Goal: Task Accomplishment & Management: Complete application form

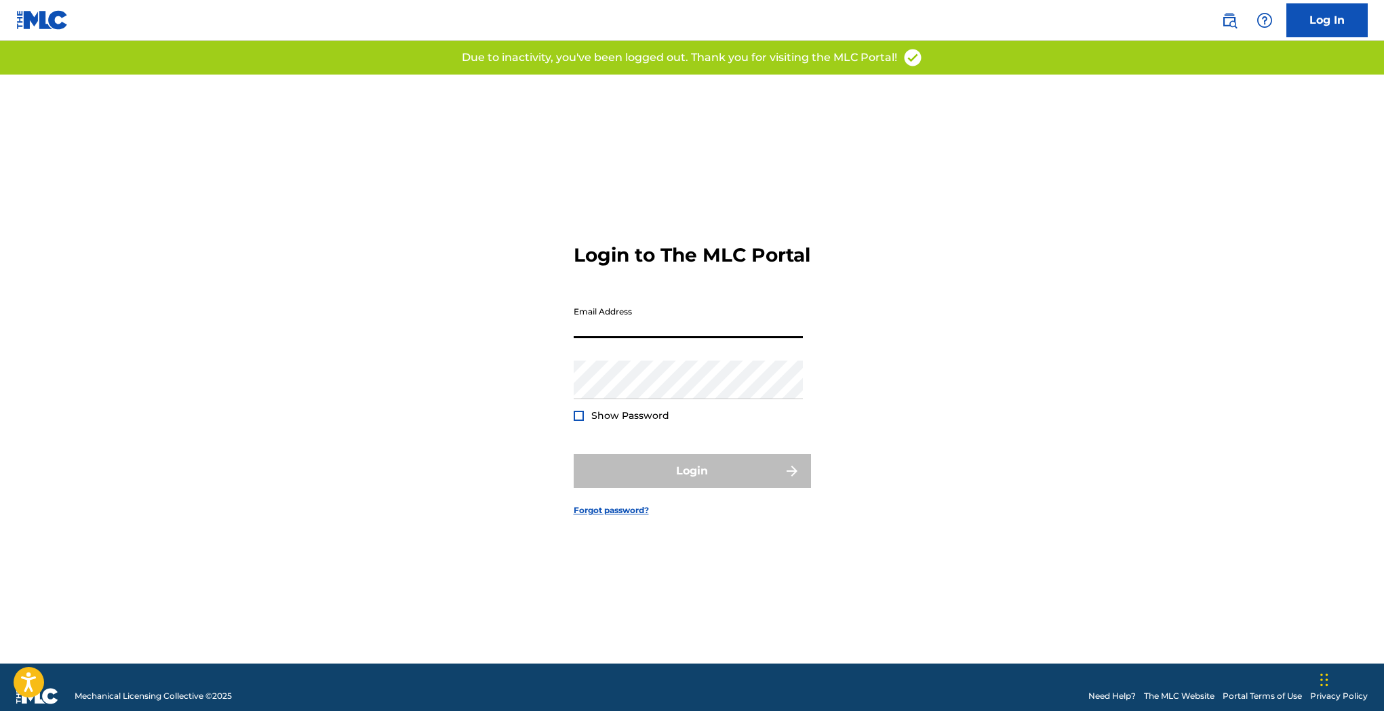
type input "[PERSON_NAME][EMAIL_ADDRESS][DOMAIN_NAME]"
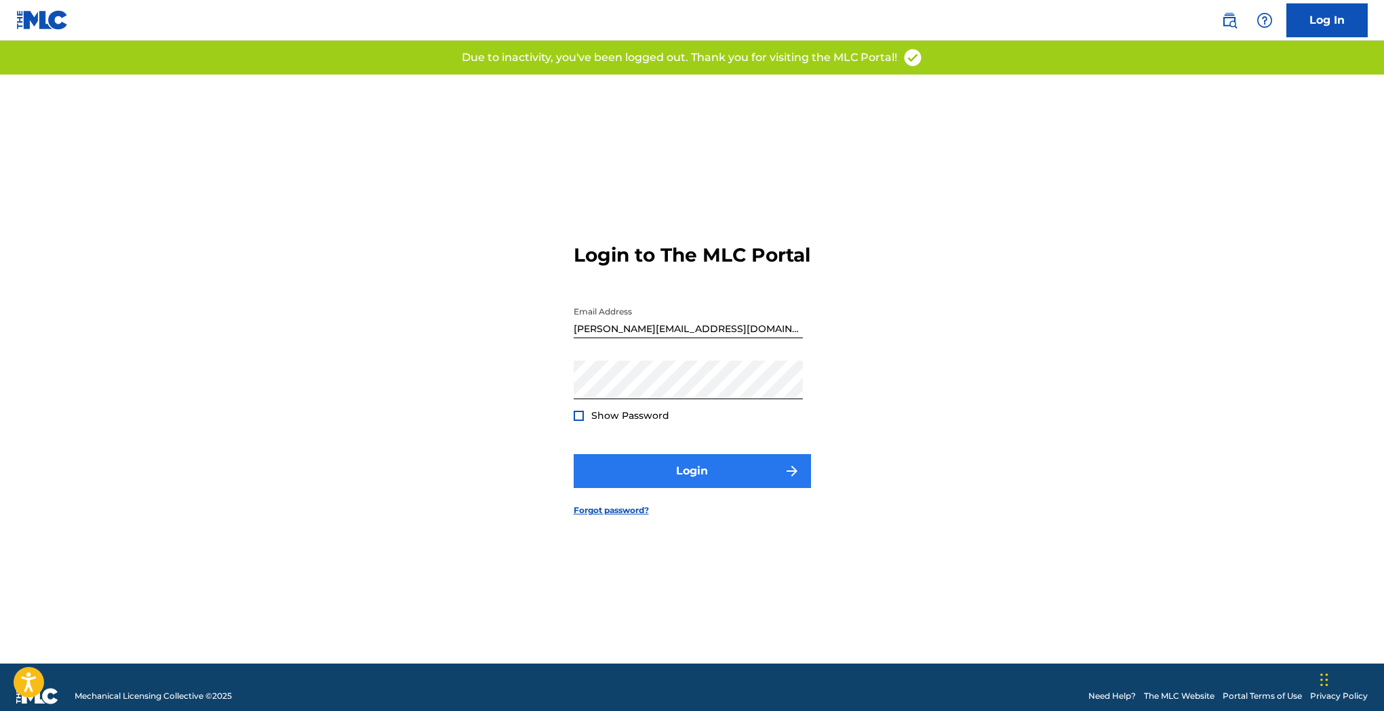
click at [674, 483] on button "Login" at bounding box center [692, 471] width 237 height 34
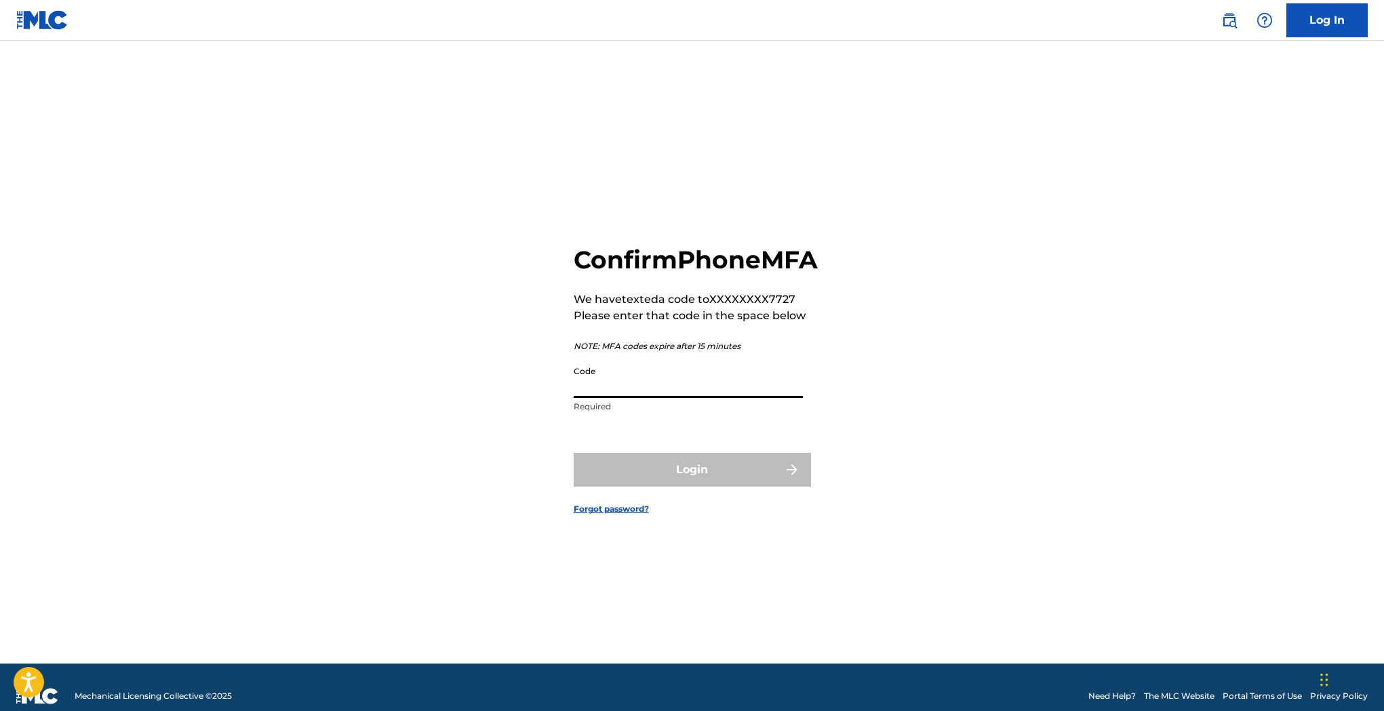
click at [613, 398] on input "Code" at bounding box center [688, 378] width 229 height 39
paste input "311832"
type input "311832"
click at [677, 482] on button "Login" at bounding box center [692, 470] width 237 height 34
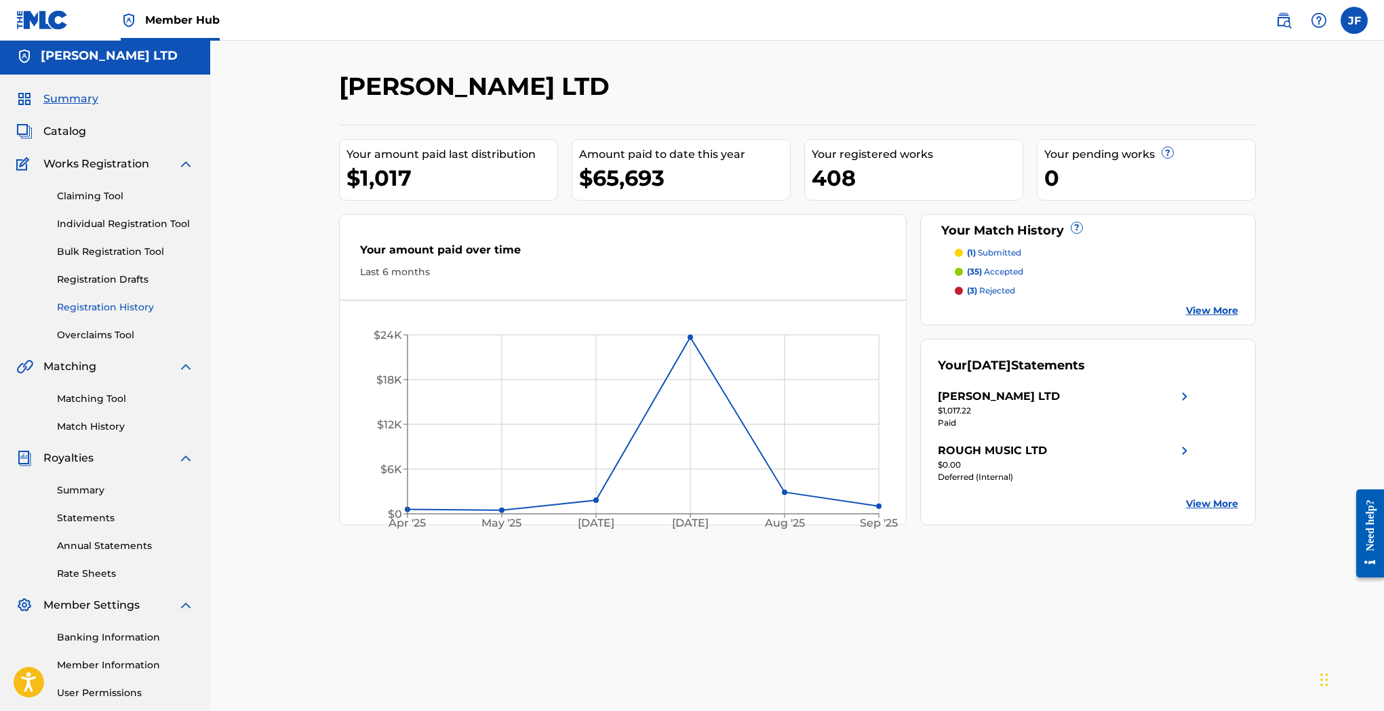
click at [105, 307] on link "Registration History" at bounding box center [125, 307] width 137 height 14
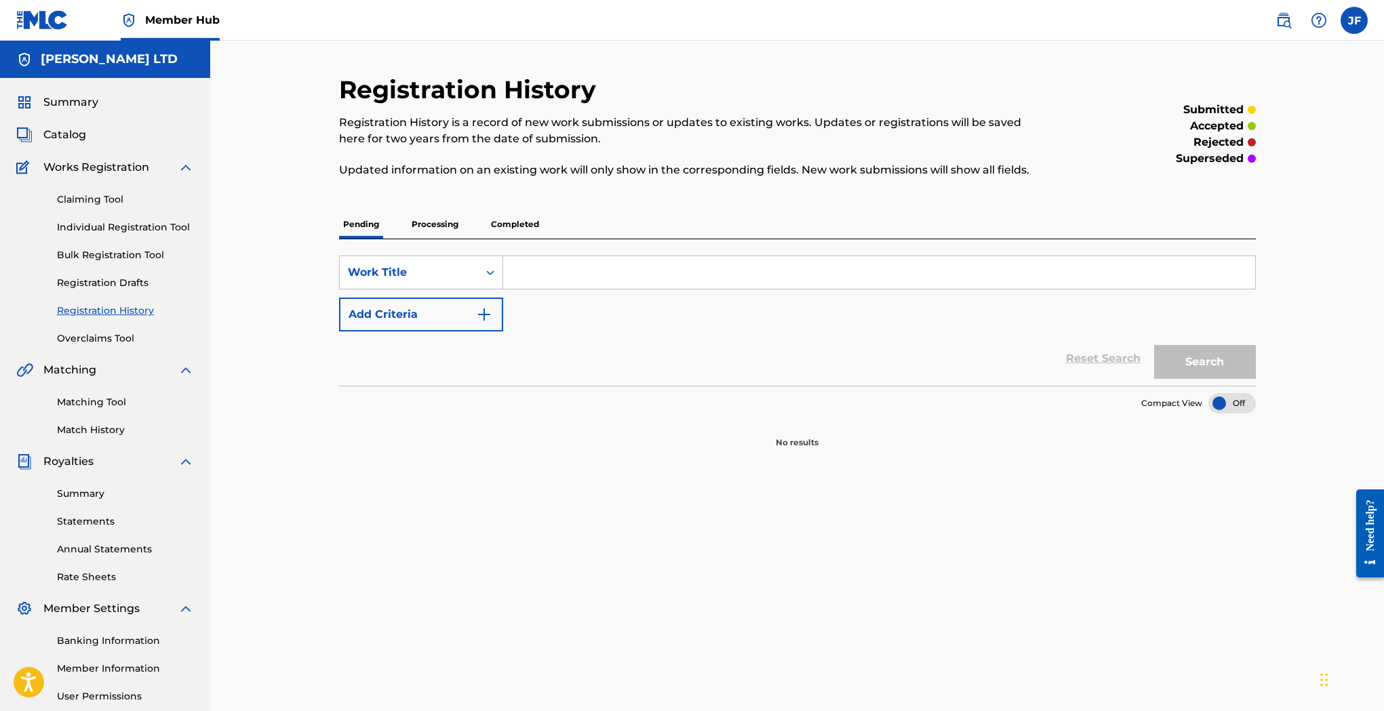
click at [441, 226] on p "Processing" at bounding box center [434, 224] width 55 height 28
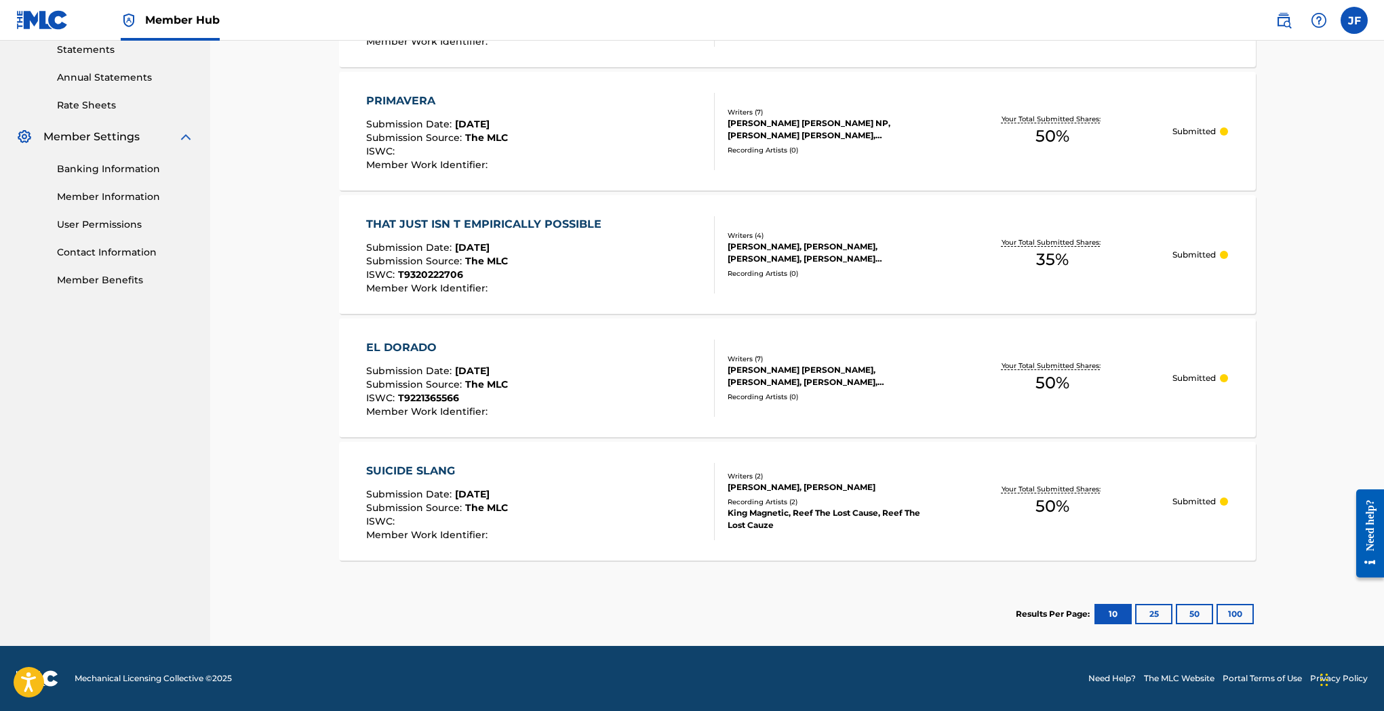
scroll to position [472, 0]
click at [1152, 611] on button "25" at bounding box center [1153, 614] width 37 height 20
click at [1191, 610] on button "50" at bounding box center [1194, 614] width 37 height 20
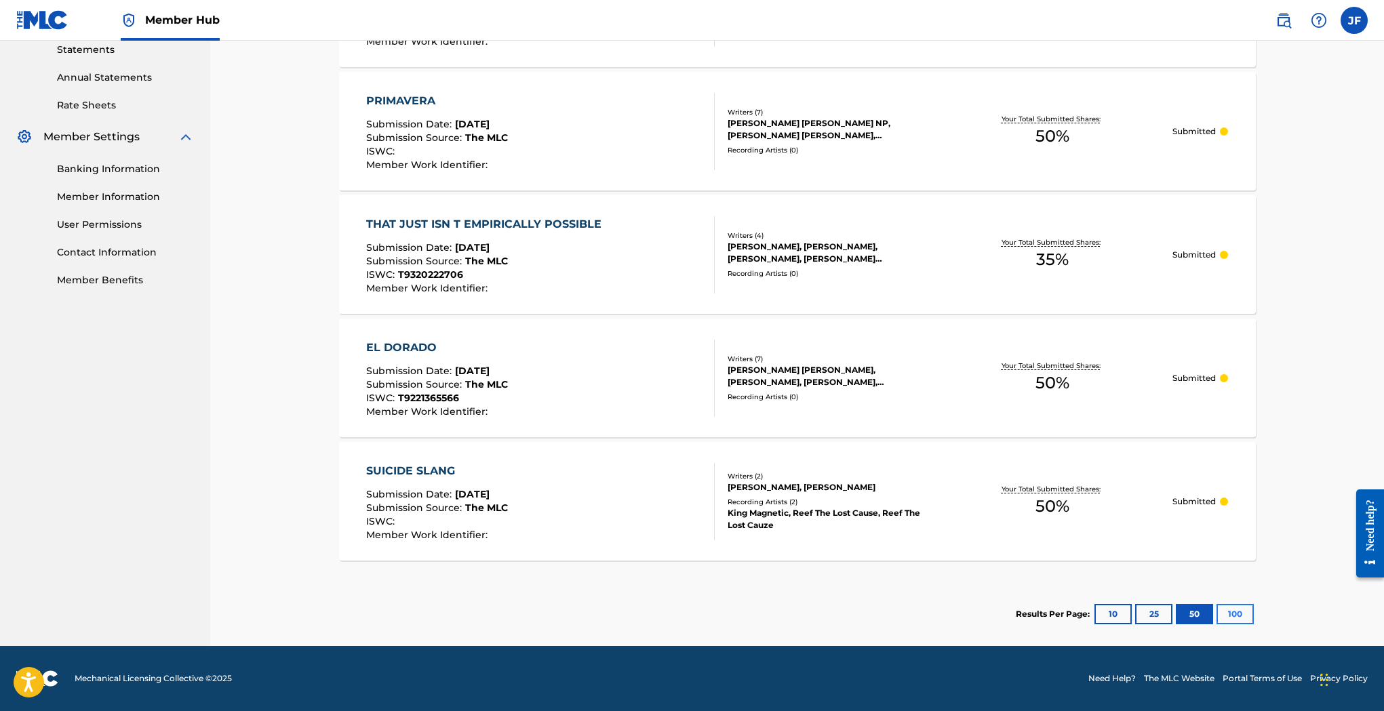
click at [1230, 614] on button "100" at bounding box center [1234, 614] width 37 height 20
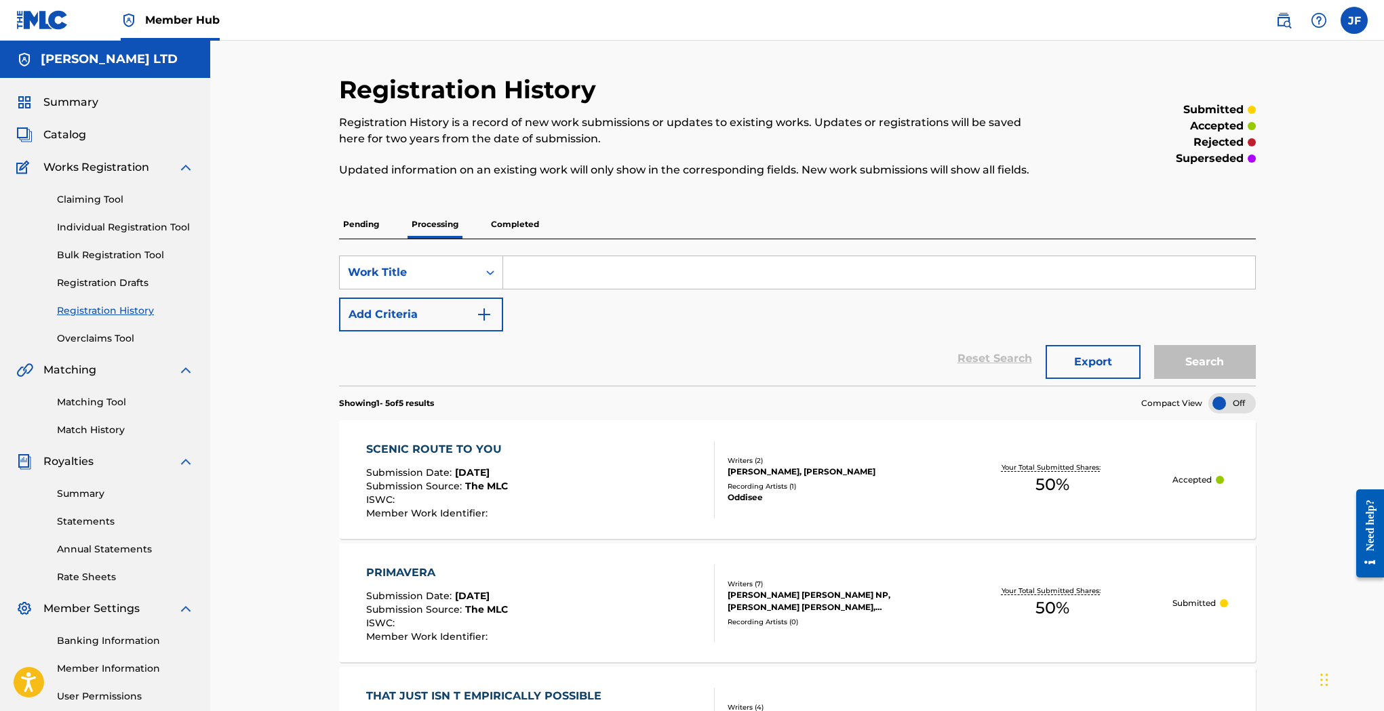
scroll to position [0, 0]
click at [364, 228] on p "Pending" at bounding box center [361, 224] width 44 height 28
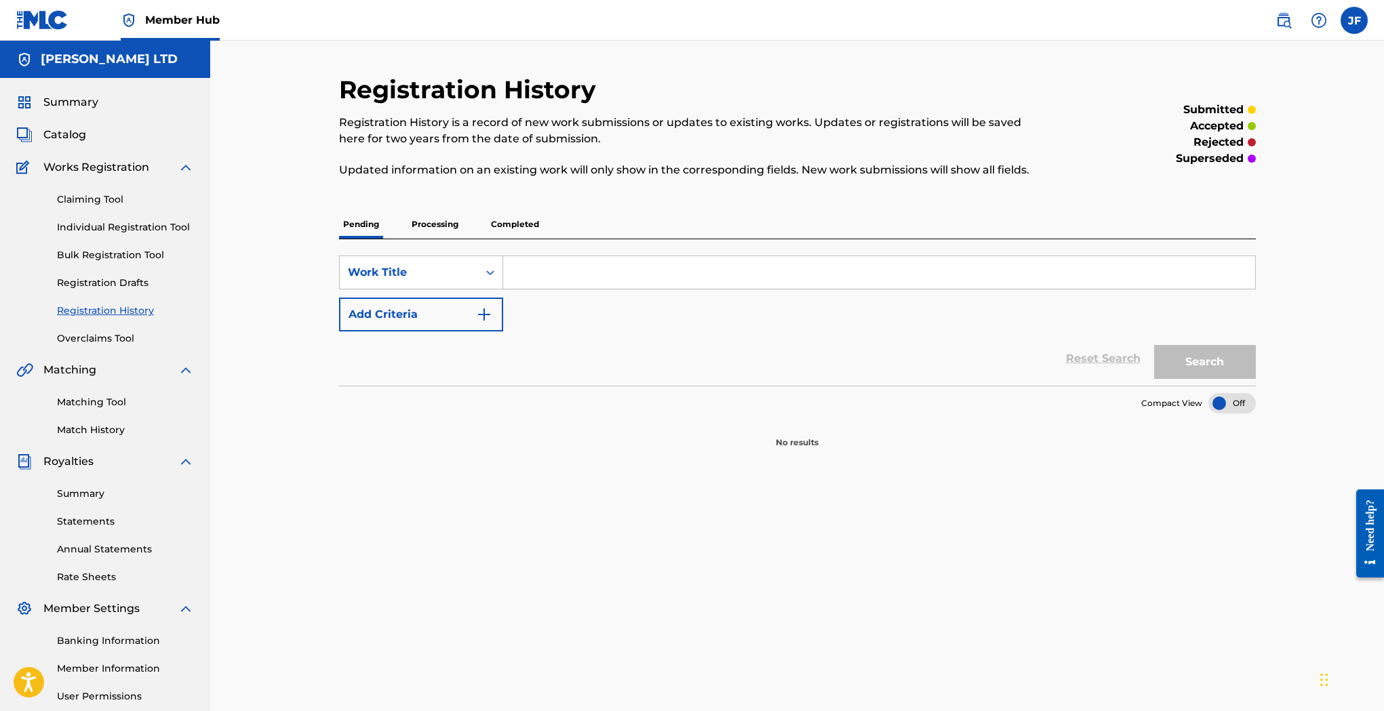
click at [514, 222] on p "Completed" at bounding box center [515, 224] width 56 height 28
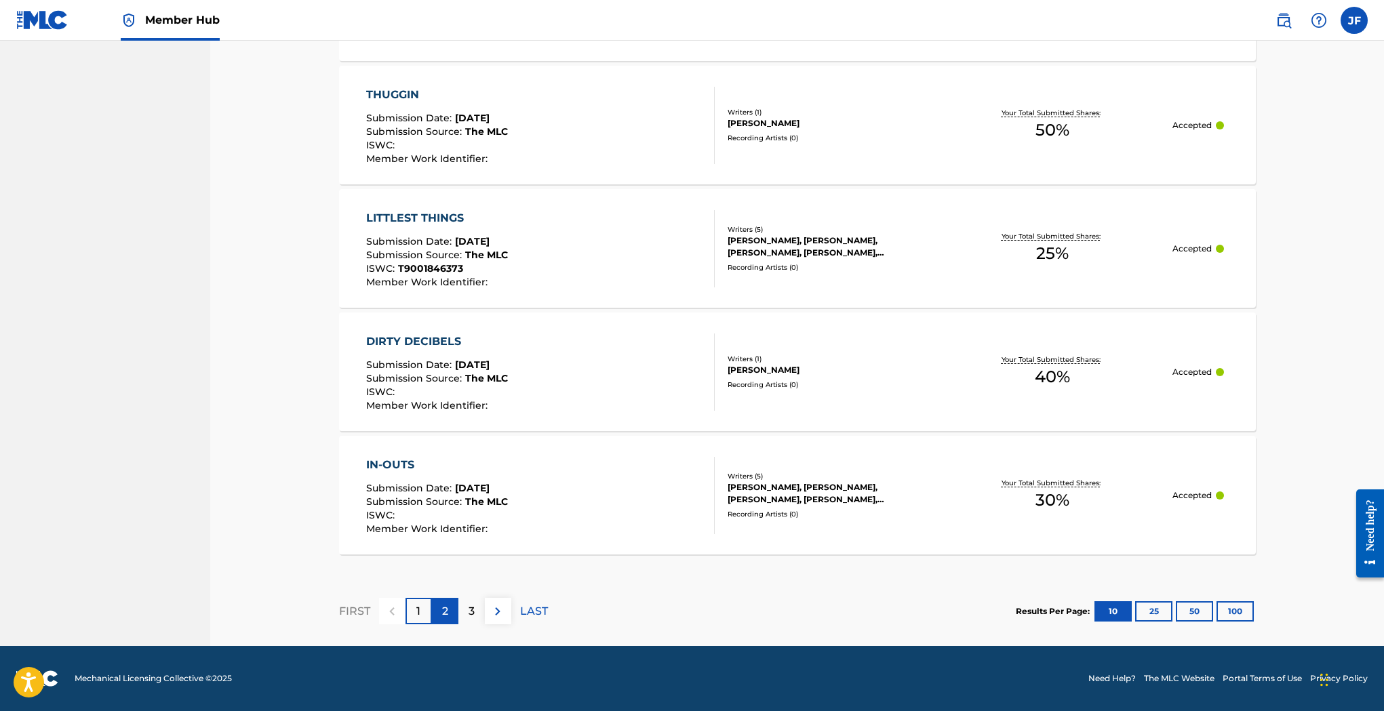
scroll to position [1151, 1]
click at [444, 604] on p "2" at bounding box center [445, 611] width 6 height 16
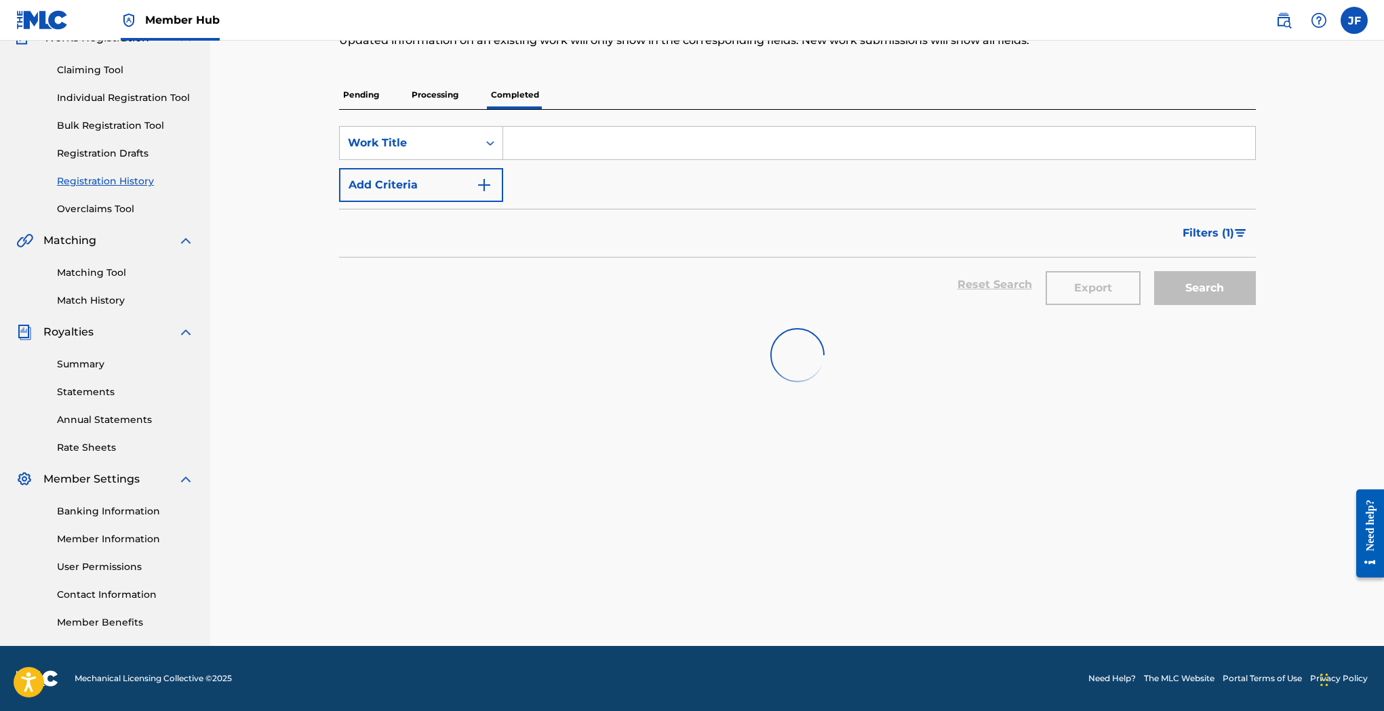
scroll to position [1151, 0]
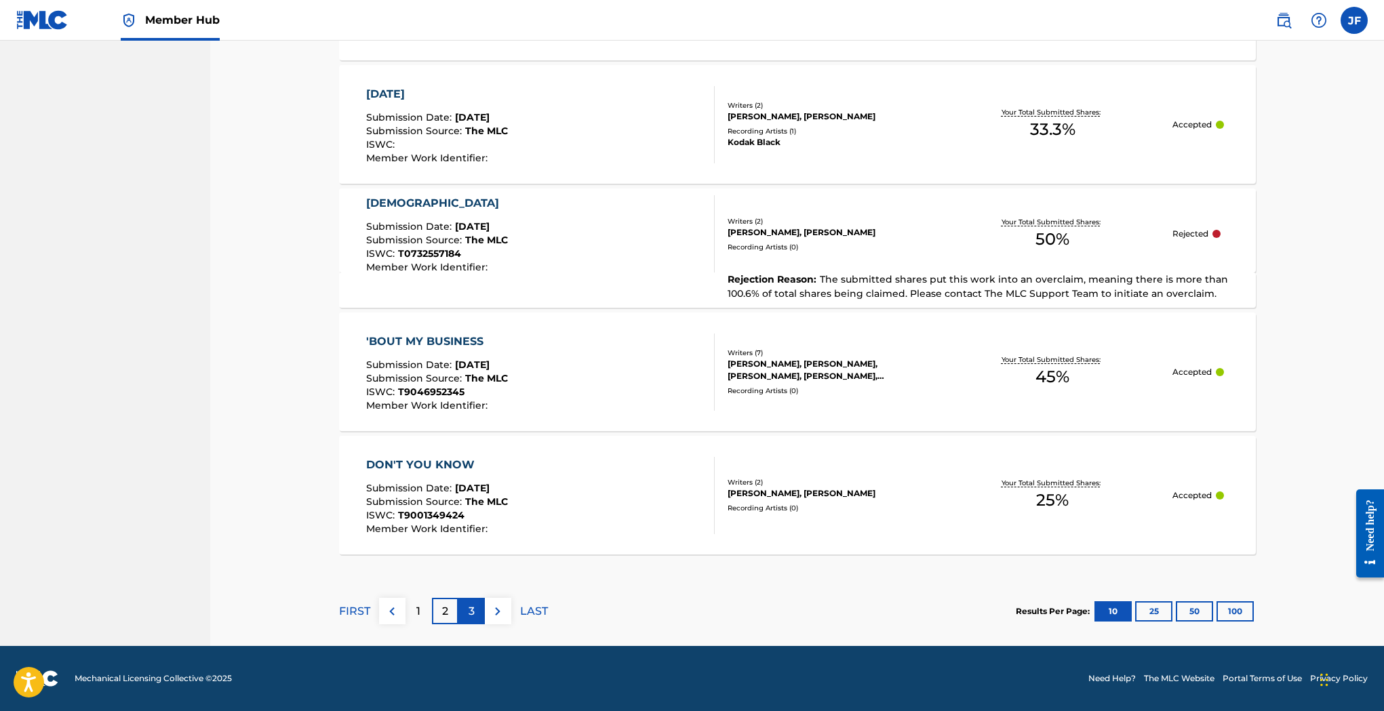
click at [468, 613] on p "3" at bounding box center [471, 611] width 6 height 16
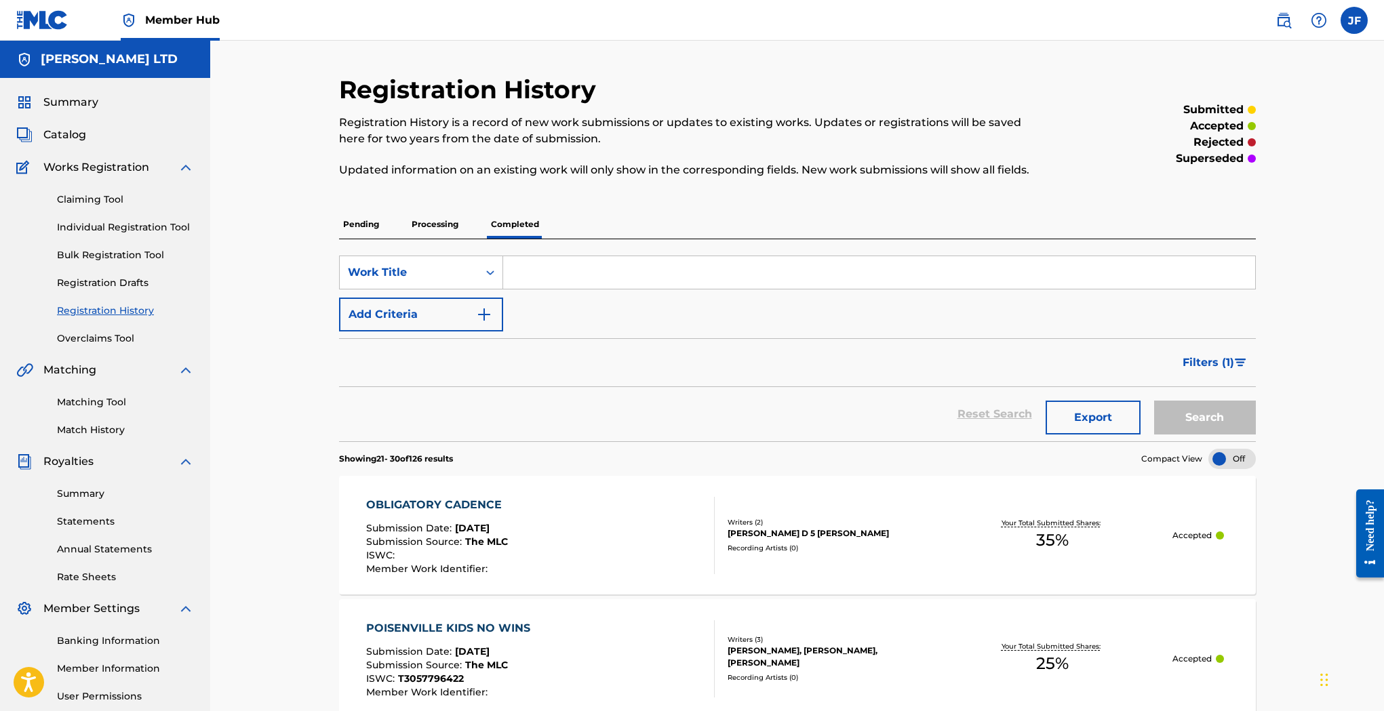
scroll to position [0, 0]
click at [541, 278] on input "Search Form" at bounding box center [879, 272] width 752 height 33
paste input "Trigger Talk"
type input "Trigger Talk"
click at [1194, 419] on button "Search" at bounding box center [1205, 418] width 102 height 34
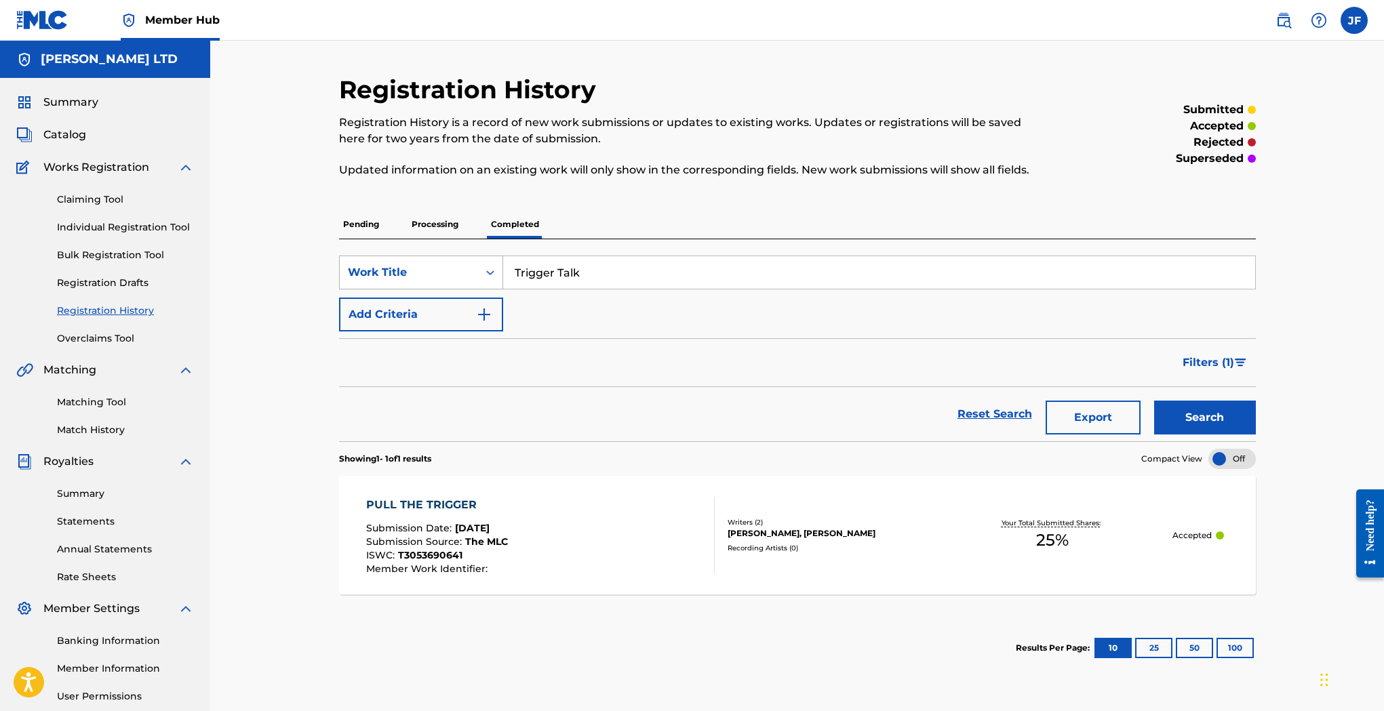
drag, startPoint x: 595, startPoint y: 269, endPoint x: 417, endPoint y: 262, distance: 177.8
click at [417, 262] on div "SearchWithCriteria56133488-e5b0-4744-83a1-254715e6f03c Work Title Trigger Talk" at bounding box center [797, 273] width 917 height 34
click at [424, 223] on p "Processing" at bounding box center [434, 224] width 55 height 28
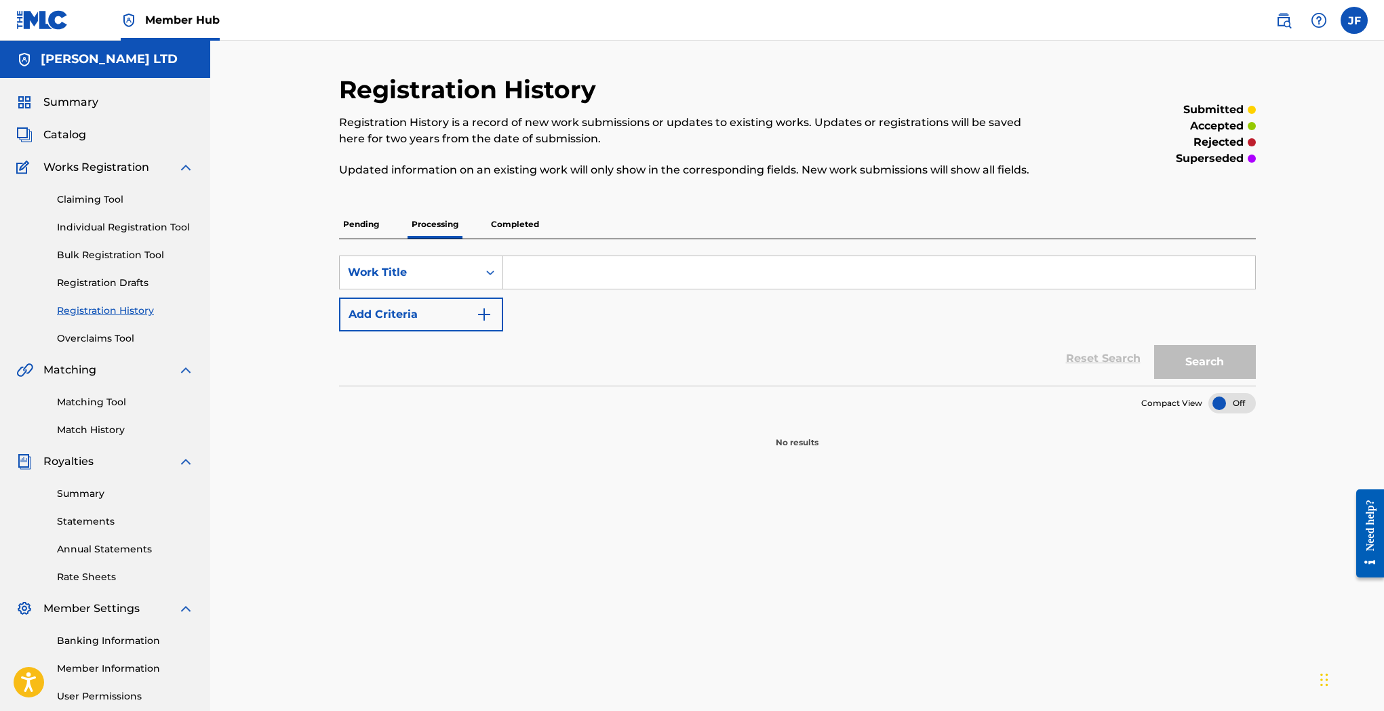
click at [365, 226] on p "Pending" at bounding box center [361, 224] width 44 height 28
click at [447, 218] on p "Processing" at bounding box center [434, 224] width 55 height 28
drag, startPoint x: 117, startPoint y: 321, endPoint x: 119, endPoint y: 309, distance: 11.7
click at [117, 320] on div "Claiming Tool Individual Registration Tool Bulk Registration Tool Registration …" at bounding box center [105, 261] width 178 height 170
click at [119, 309] on link "Registration History" at bounding box center [125, 311] width 137 height 14
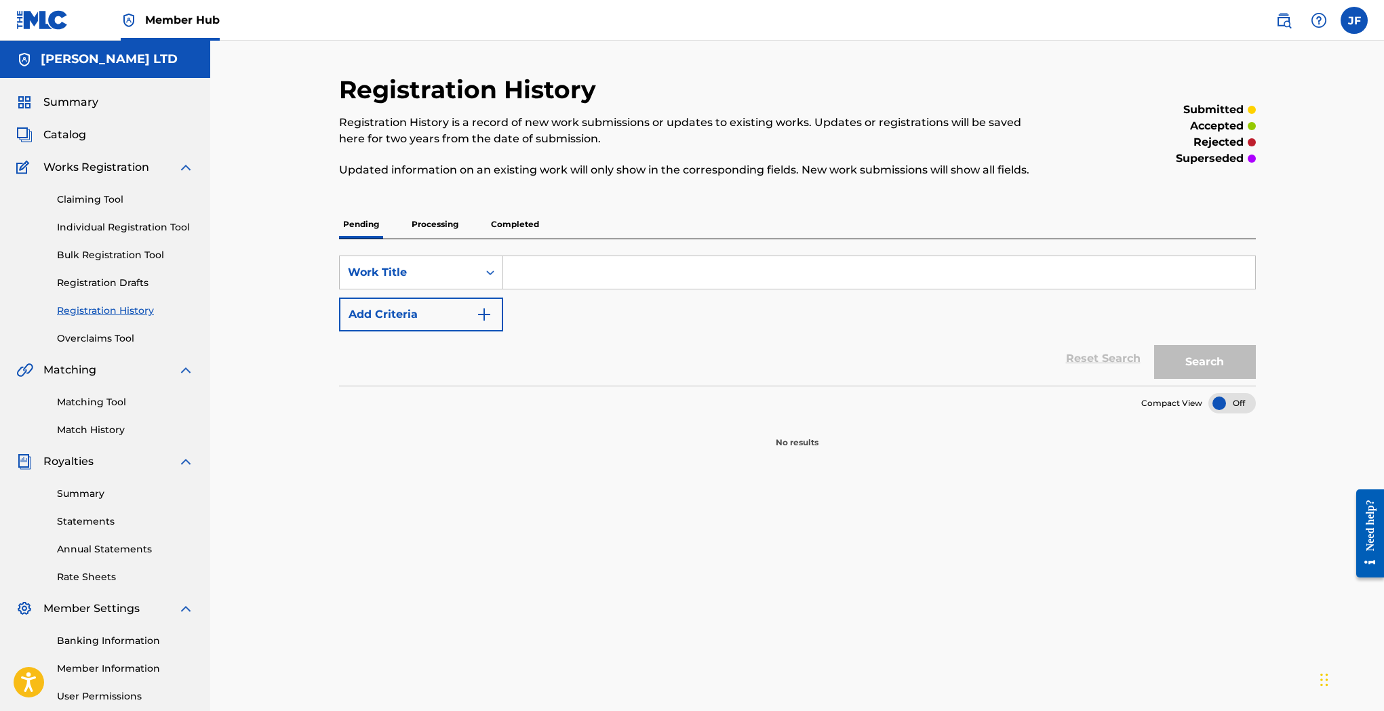
click at [119, 309] on link "Registration History" at bounding box center [125, 311] width 137 height 14
click at [129, 284] on link "Registration Drafts" at bounding box center [125, 283] width 137 height 14
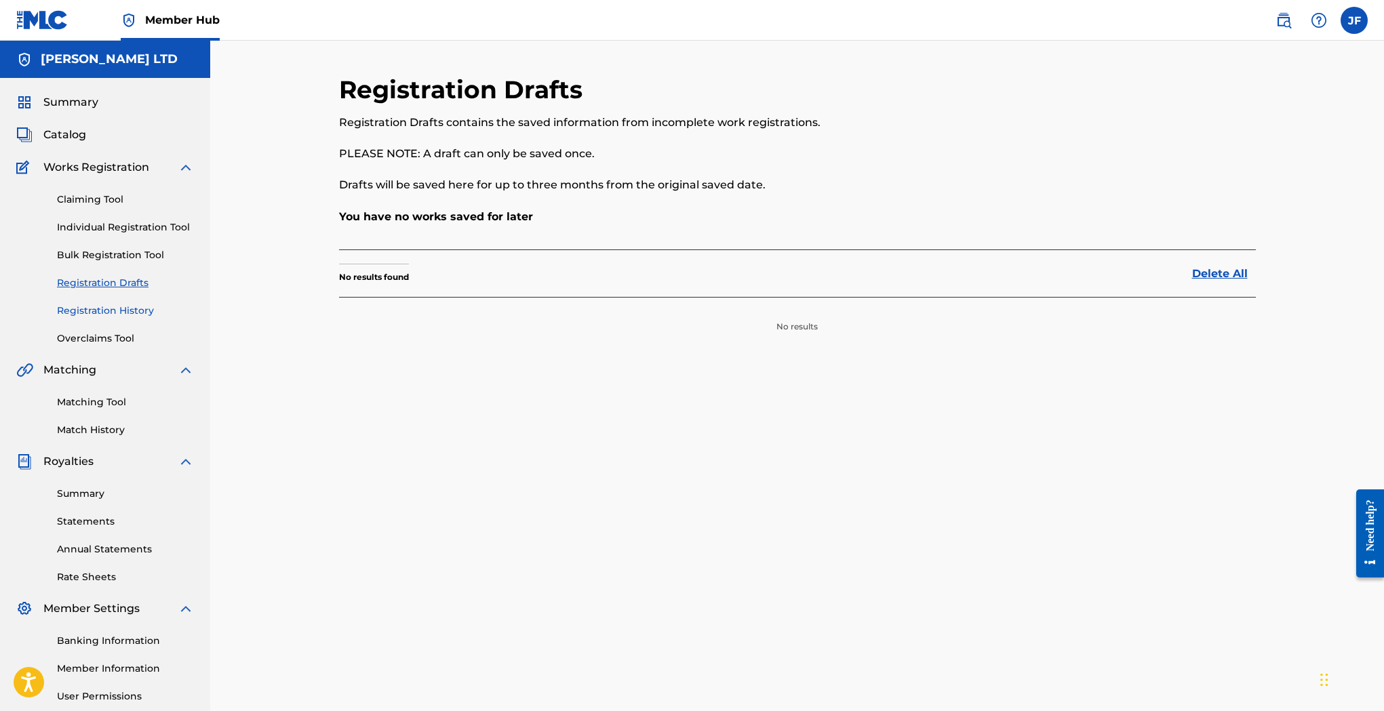
click at [122, 315] on link "Registration History" at bounding box center [125, 311] width 137 height 14
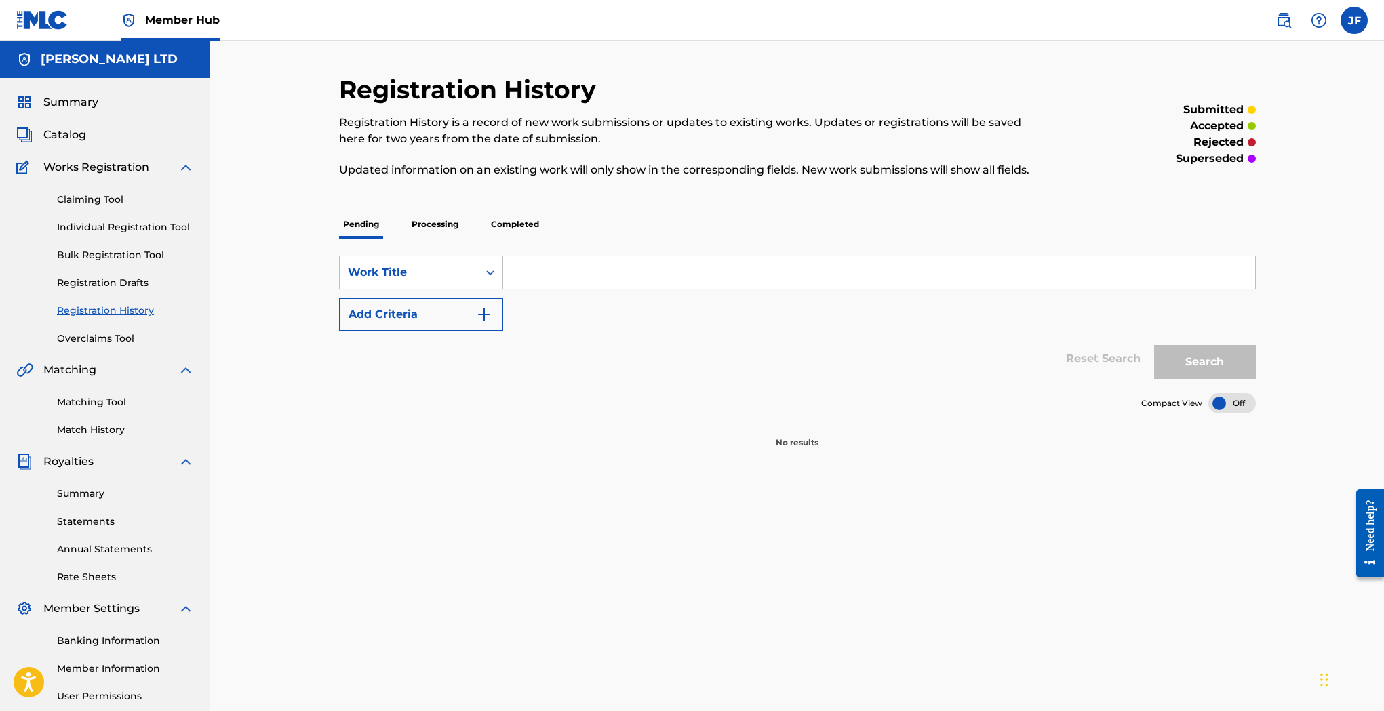
click at [424, 224] on p "Processing" at bounding box center [434, 224] width 55 height 28
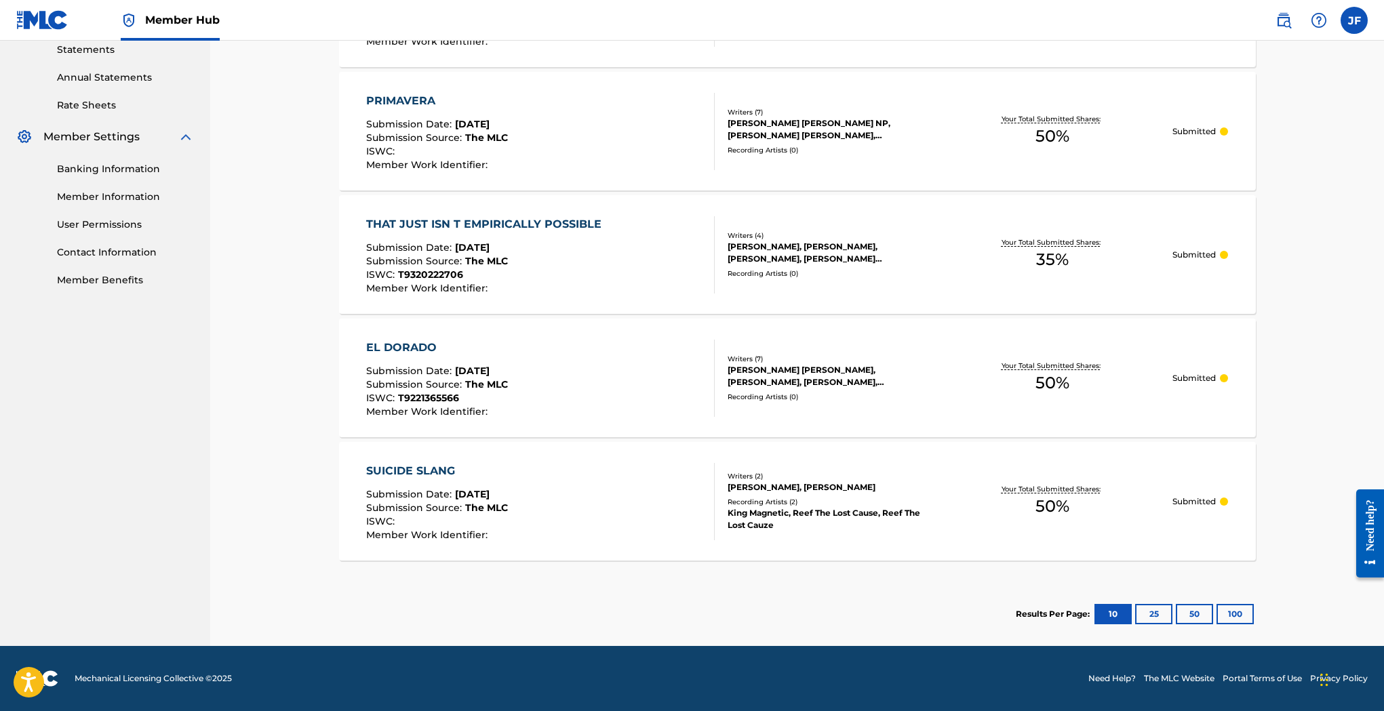
scroll to position [472, 0]
click at [1229, 615] on button "100" at bounding box center [1234, 614] width 37 height 20
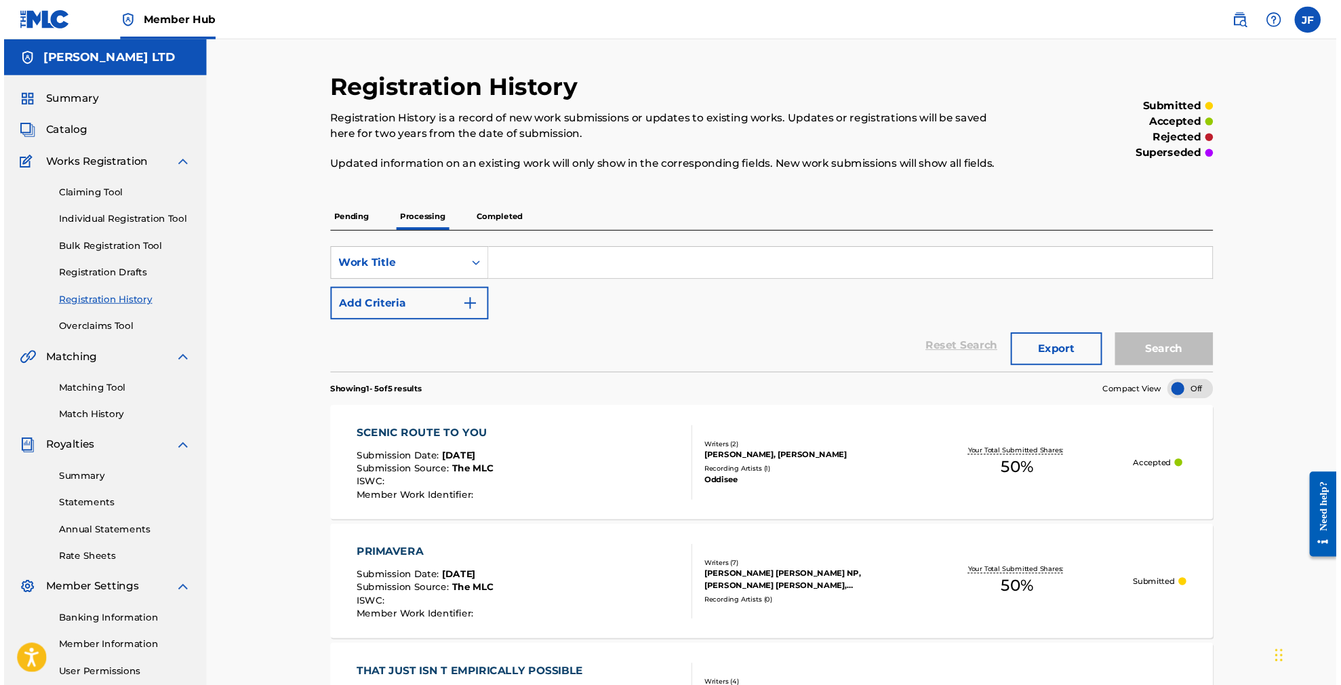
scroll to position [0, 0]
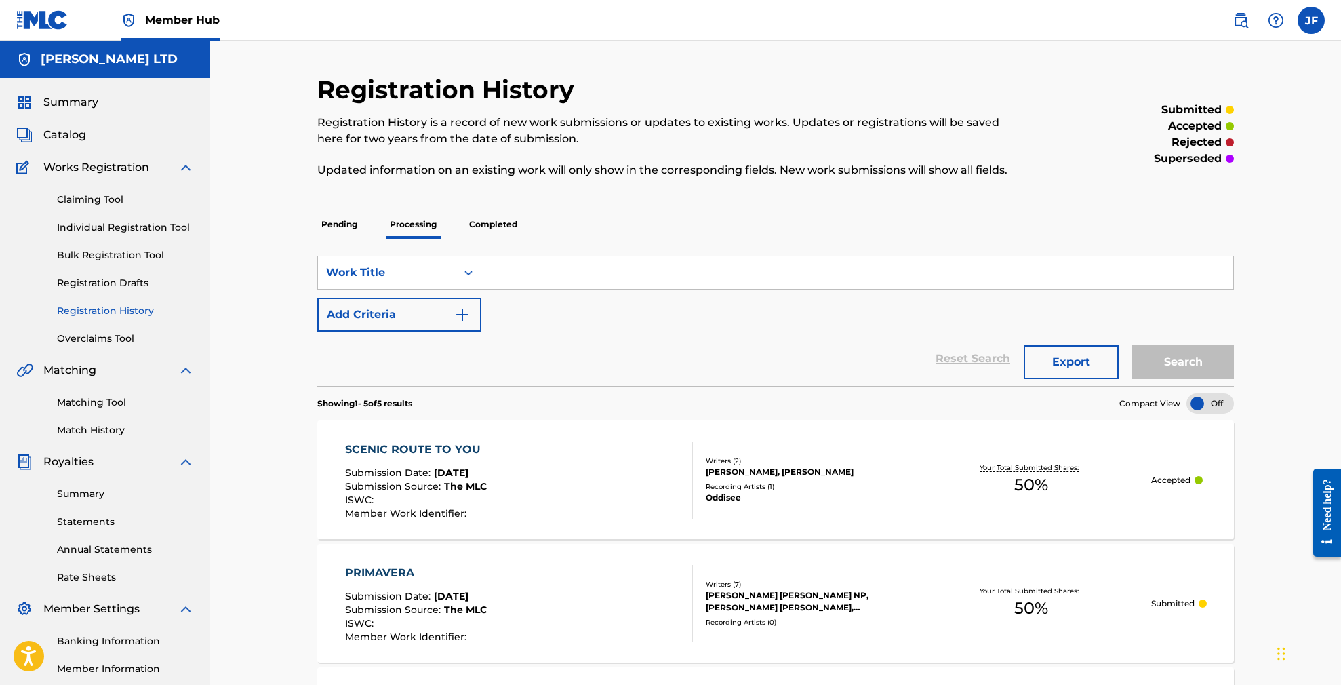
click at [497, 226] on p "Completed" at bounding box center [493, 224] width 56 height 28
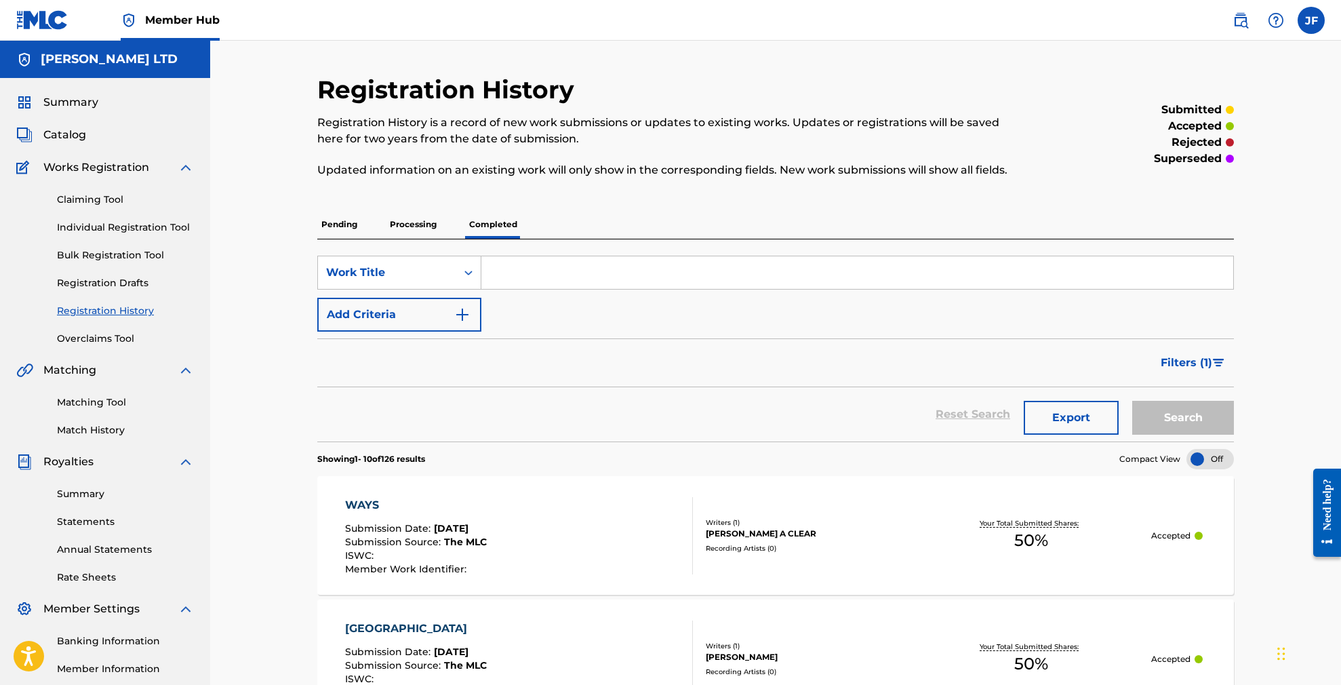
click at [546, 282] on input "Search Form" at bounding box center [857, 272] width 752 height 33
paste input "Spell it Out"
click at [1183, 418] on button "Search" at bounding box center [1183, 418] width 102 height 34
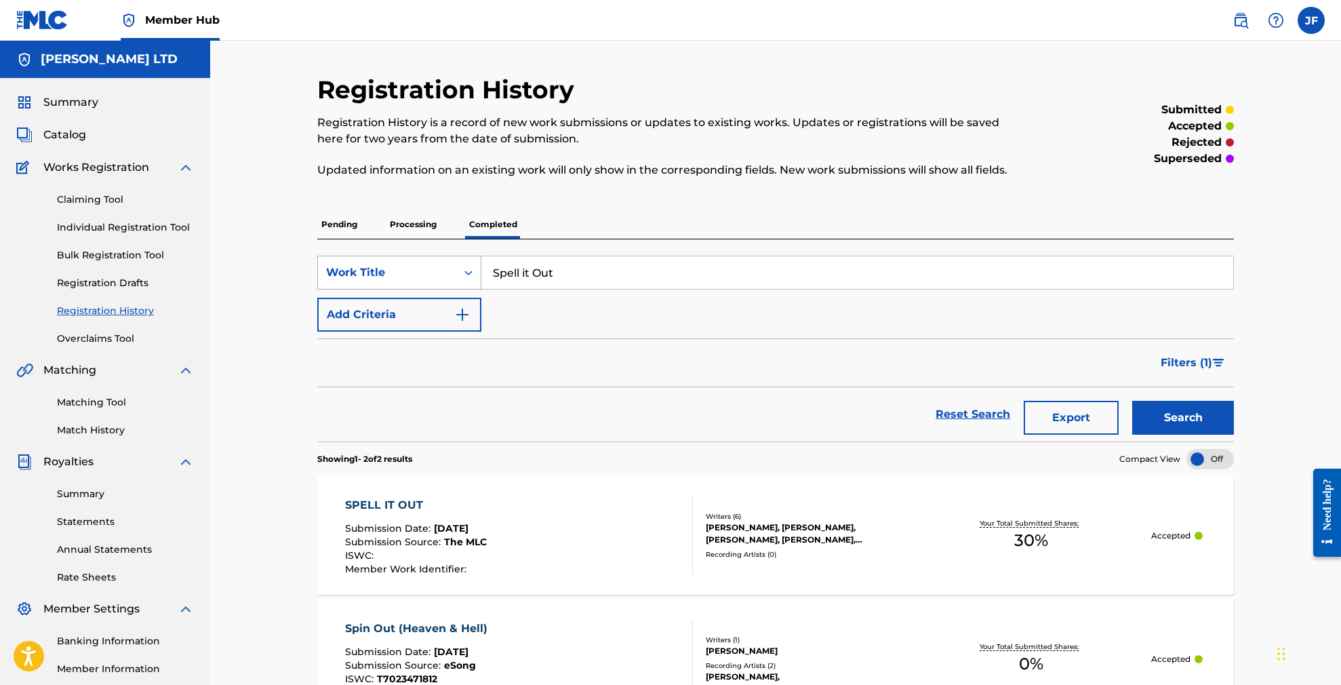
drag, startPoint x: 570, startPoint y: 273, endPoint x: 471, endPoint y: 268, distance: 99.1
click at [470, 273] on div "SearchWithCriteria56133488-e5b0-4744-83a1-254715e6f03c Work Title Spell it Out" at bounding box center [775, 273] width 917 height 34
paste input "Lifetime"
click at [1183, 418] on button "Search" at bounding box center [1183, 418] width 102 height 34
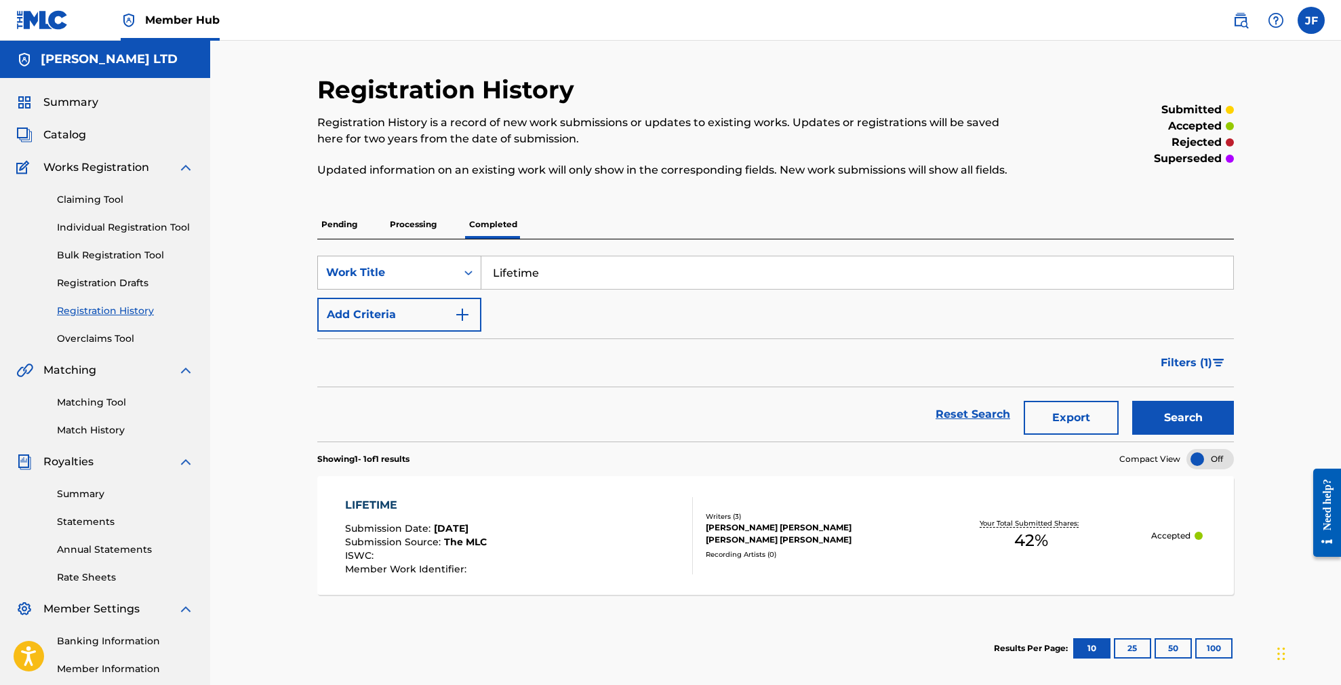
drag, startPoint x: 586, startPoint y: 274, endPoint x: 436, endPoint y: 264, distance: 150.1
click at [436, 264] on div "SearchWithCriteria56133488-e5b0-4744-83a1-254715e6f03c Work Title Lifetime" at bounding box center [775, 273] width 917 height 34
paste input "Around M"
click at [1183, 418] on button "Search" at bounding box center [1183, 418] width 102 height 34
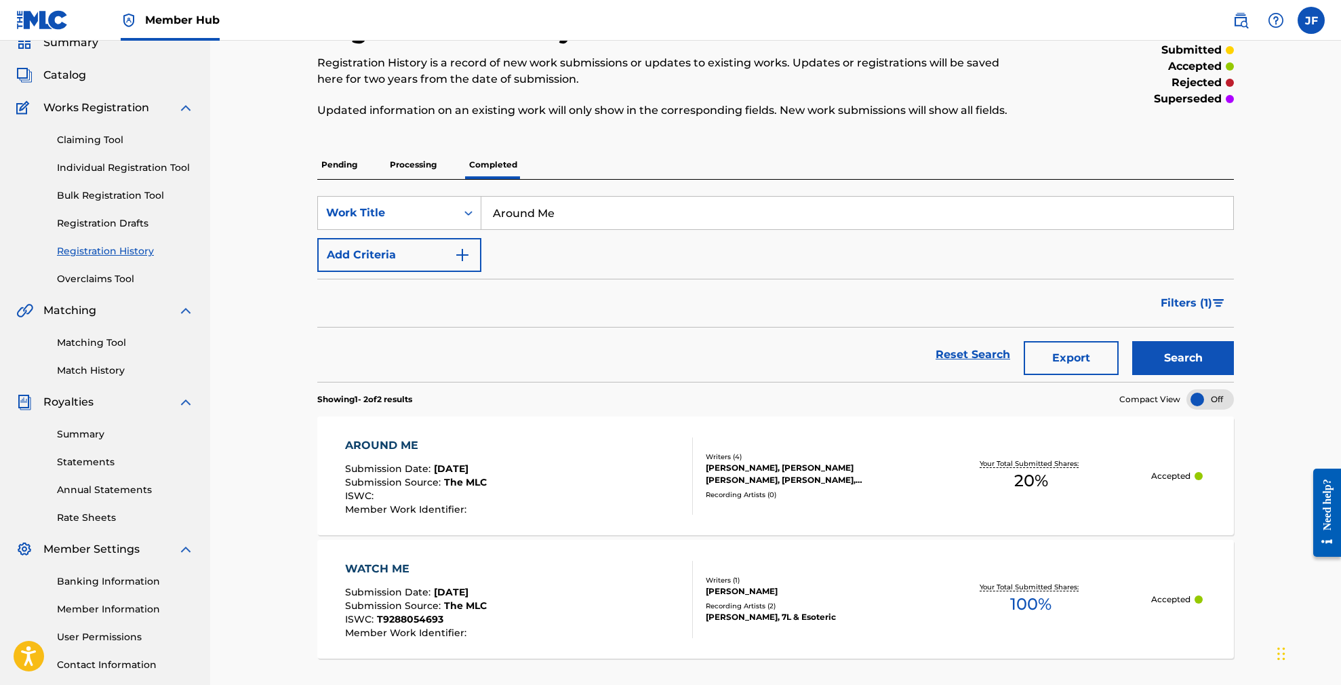
scroll to position [47, 0]
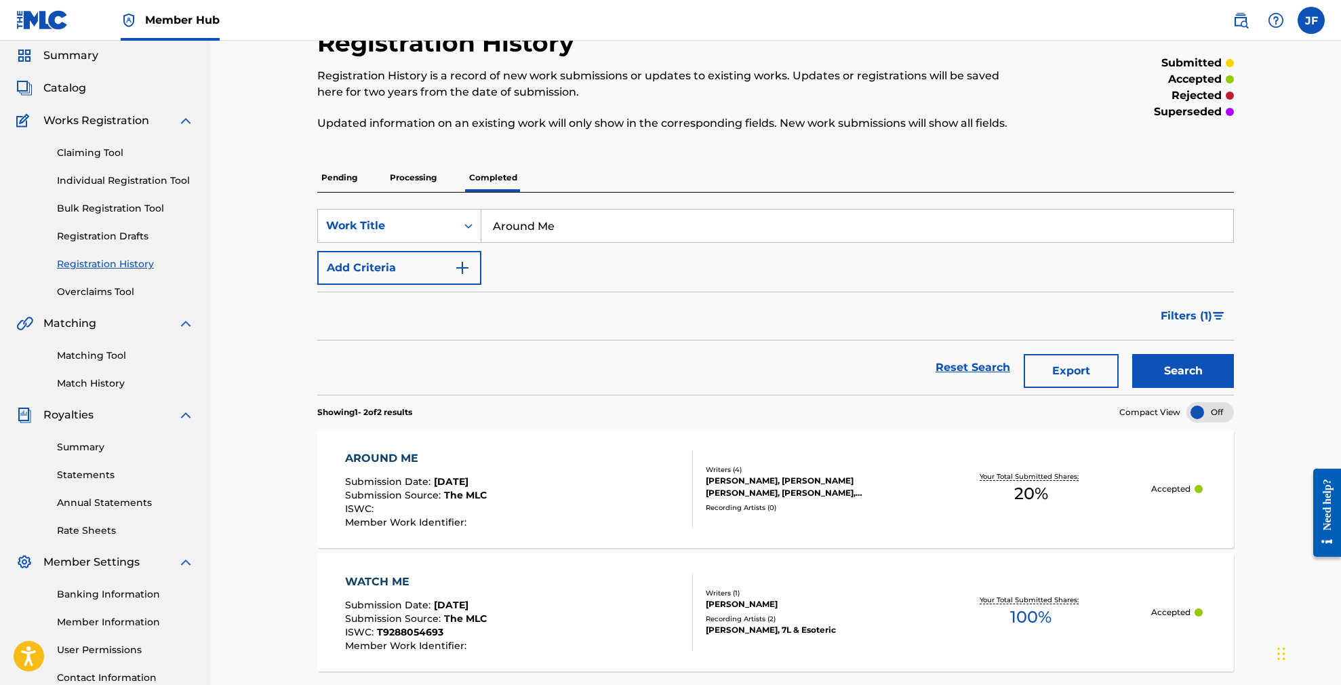
click at [571, 228] on input "Around Me" at bounding box center [857, 225] width 752 height 33
drag, startPoint x: 571, startPoint y: 228, endPoint x: 473, endPoint y: 229, distance: 98.3
click at [473, 229] on div "SearchWithCriteria56133488-e5b0-4744-83a1-254715e6f03c Work Title Around Me" at bounding box center [775, 226] width 917 height 34
paste input "The Ways"
type input "The Ways"
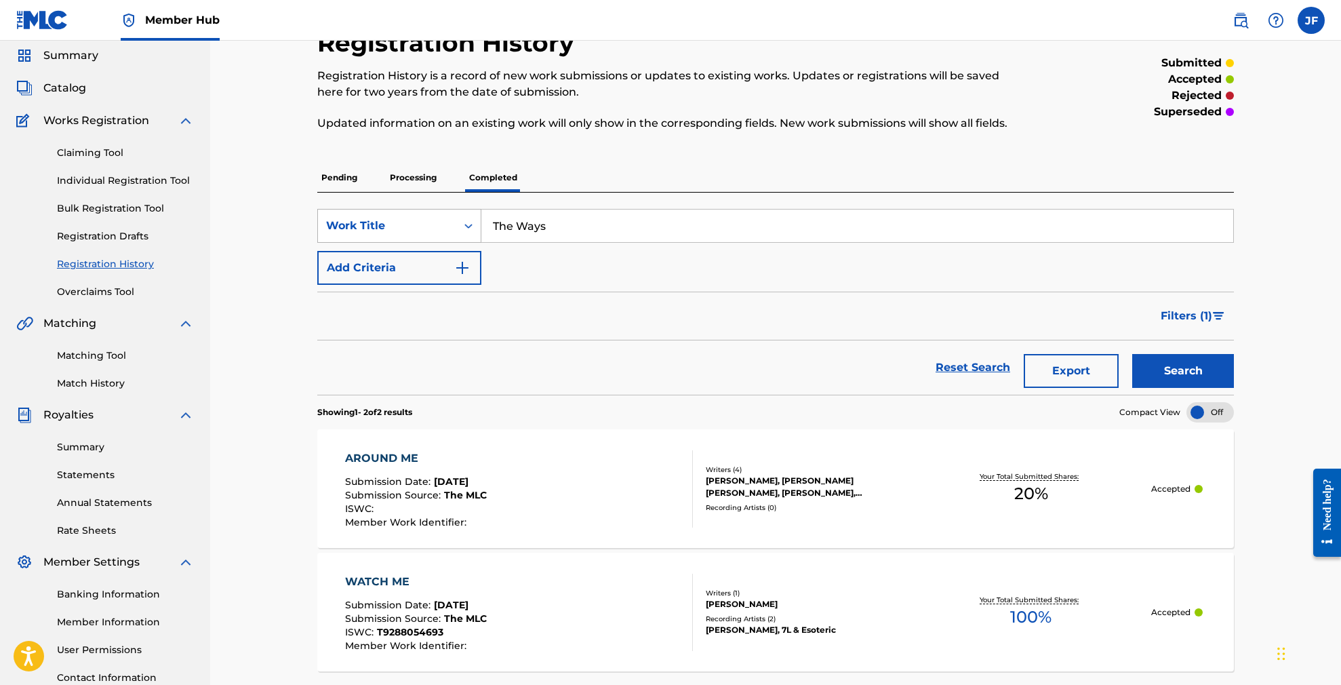
click at [1183, 371] on button "Search" at bounding box center [1183, 371] width 102 height 34
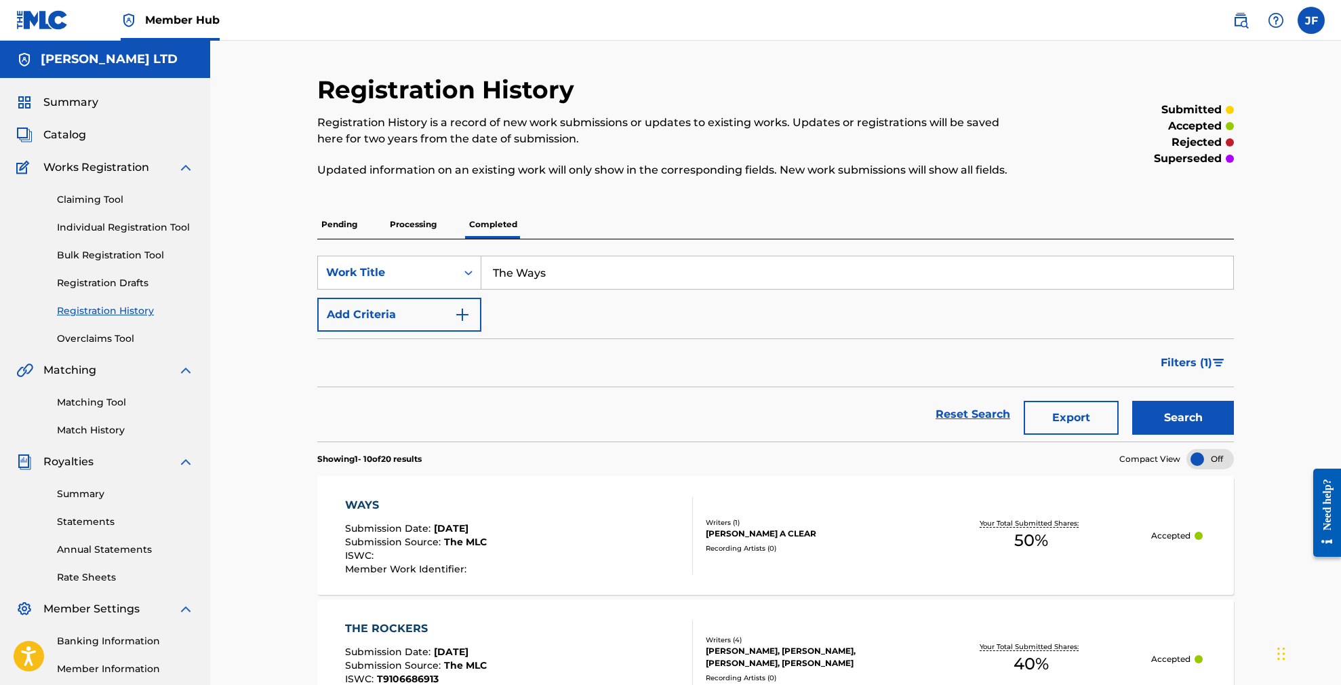
scroll to position [0, 0]
click at [374, 501] on div "WAYS" at bounding box center [416, 505] width 142 height 16
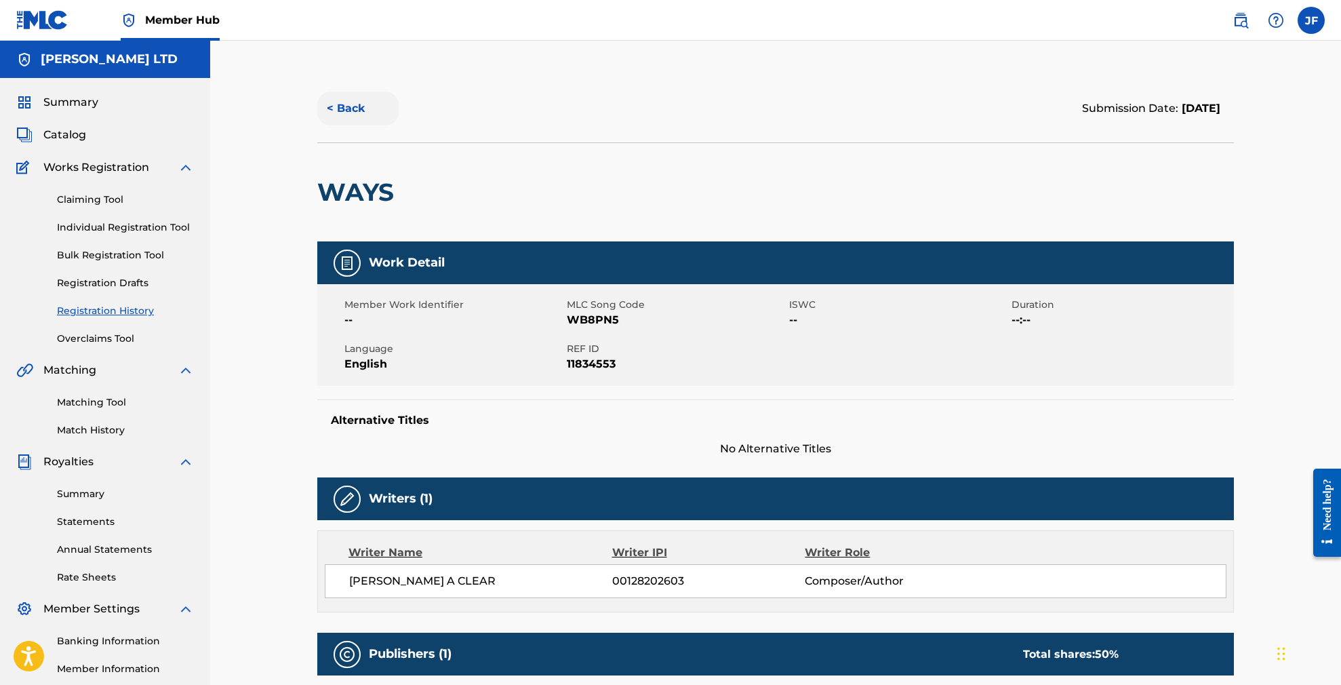
click at [352, 101] on button "< Back" at bounding box center [357, 109] width 81 height 34
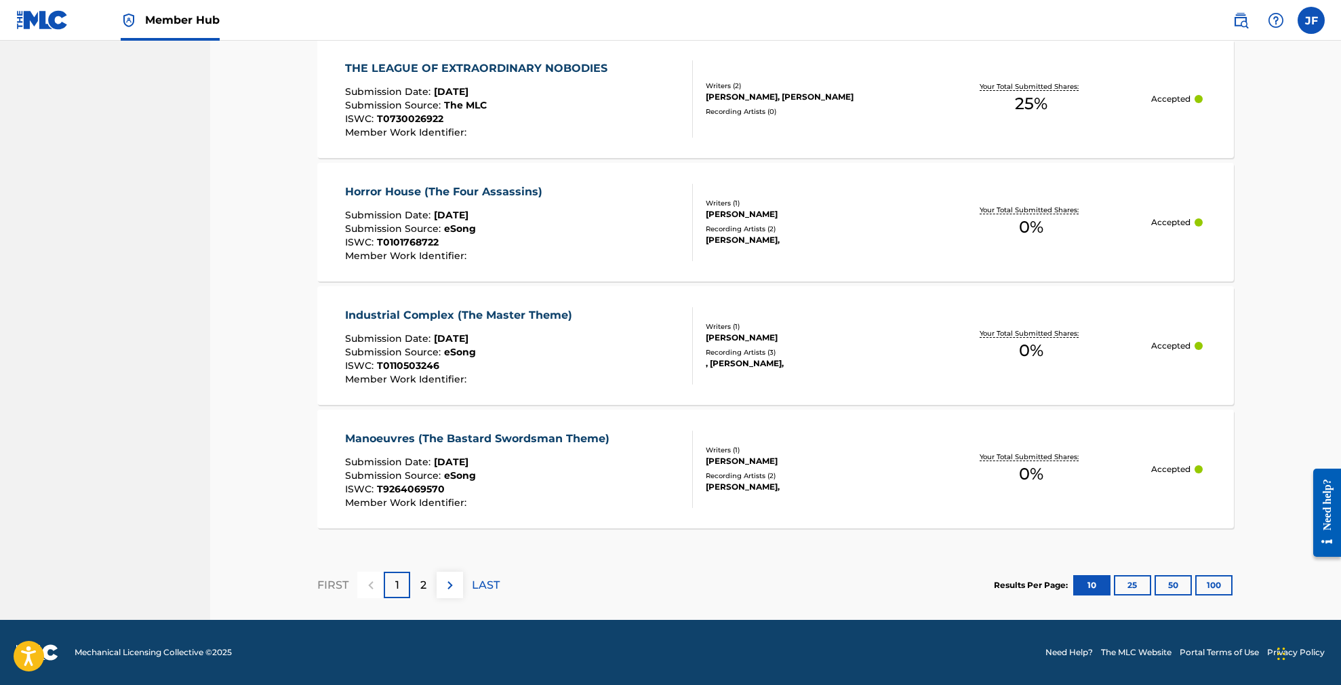
scroll to position [1177, 0]
click at [424, 586] on p "2" at bounding box center [423, 585] width 6 height 16
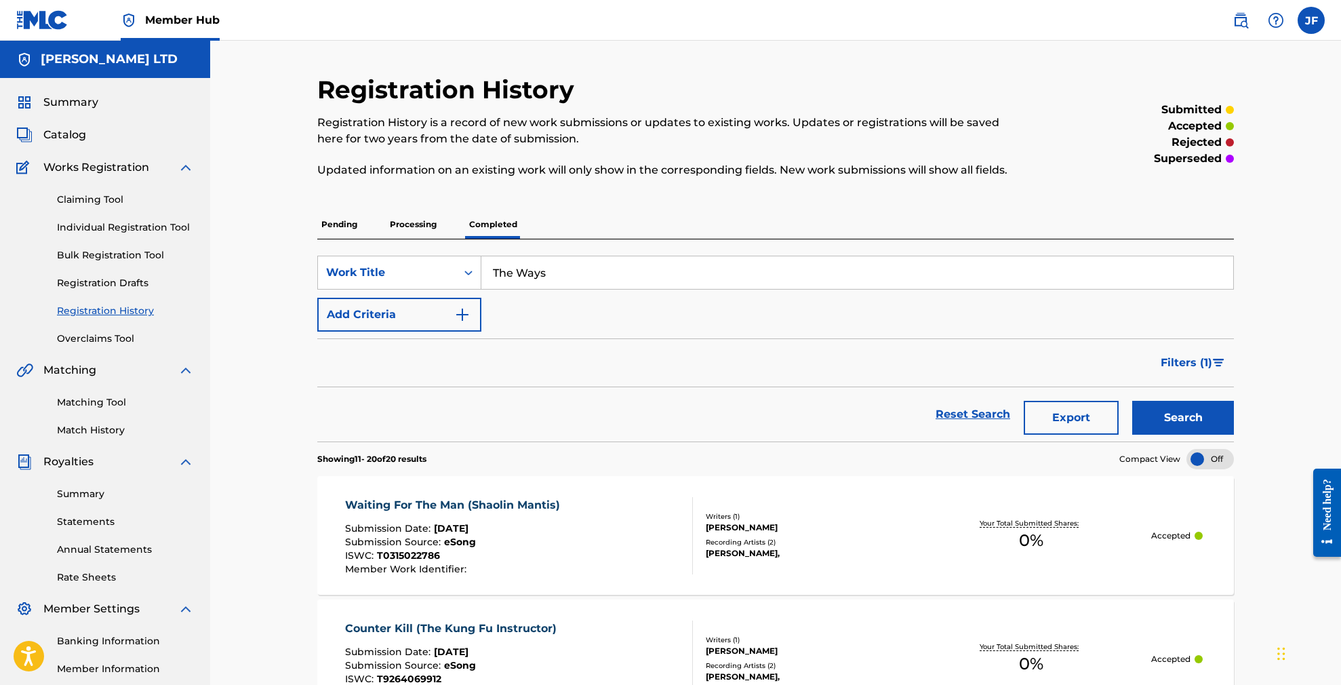
scroll to position [0, 0]
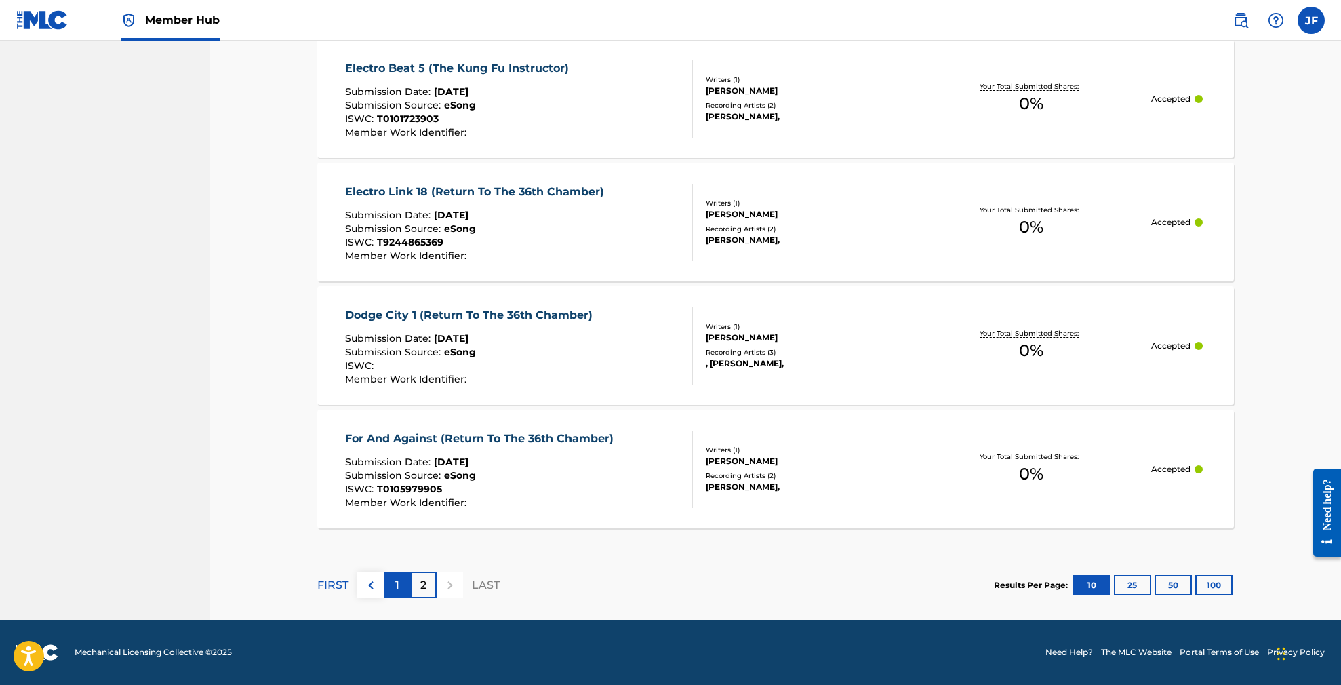
click at [395, 588] on p "1" at bounding box center [397, 585] width 4 height 16
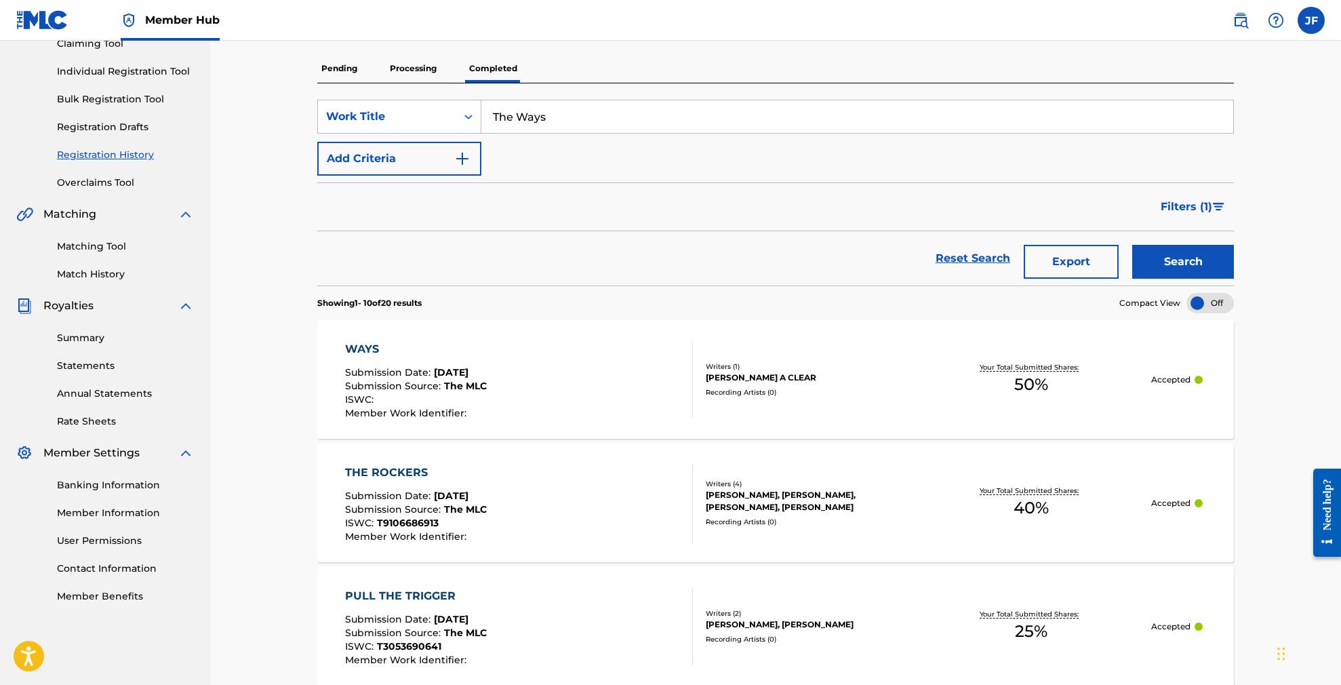
click at [363, 348] on div "WAYS" at bounding box center [416, 349] width 142 height 16
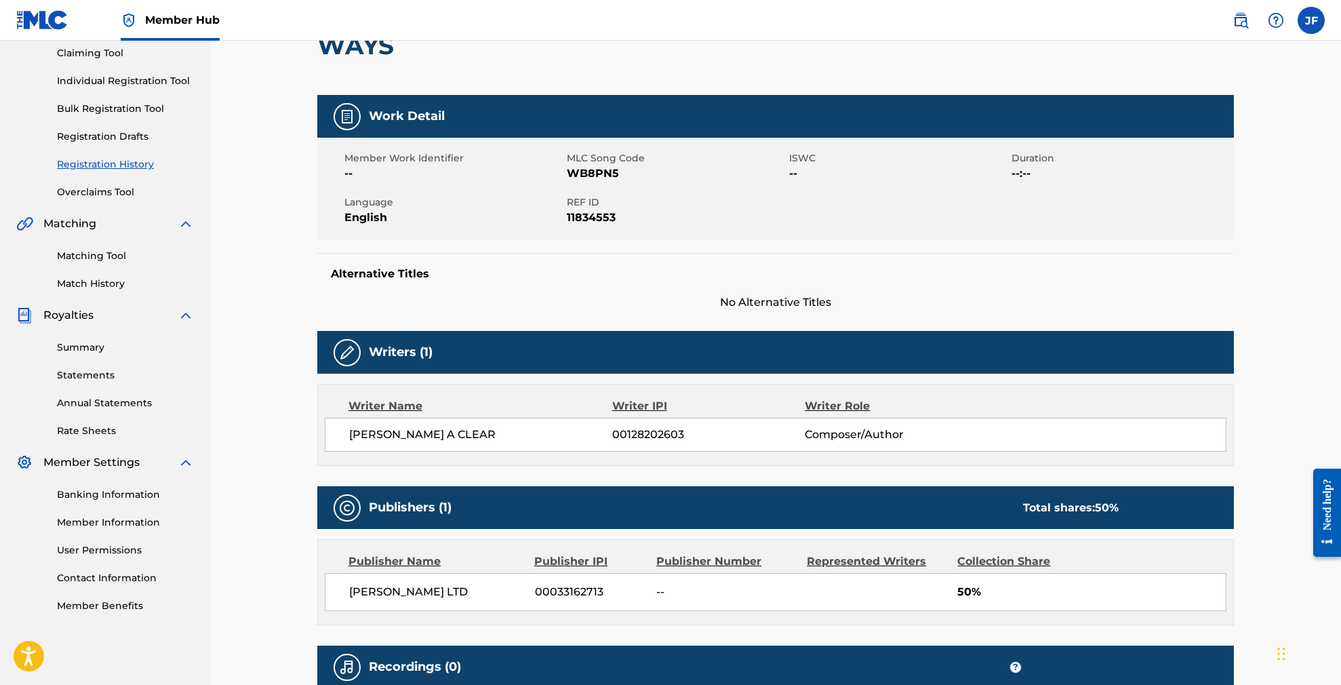
scroll to position [210, 0]
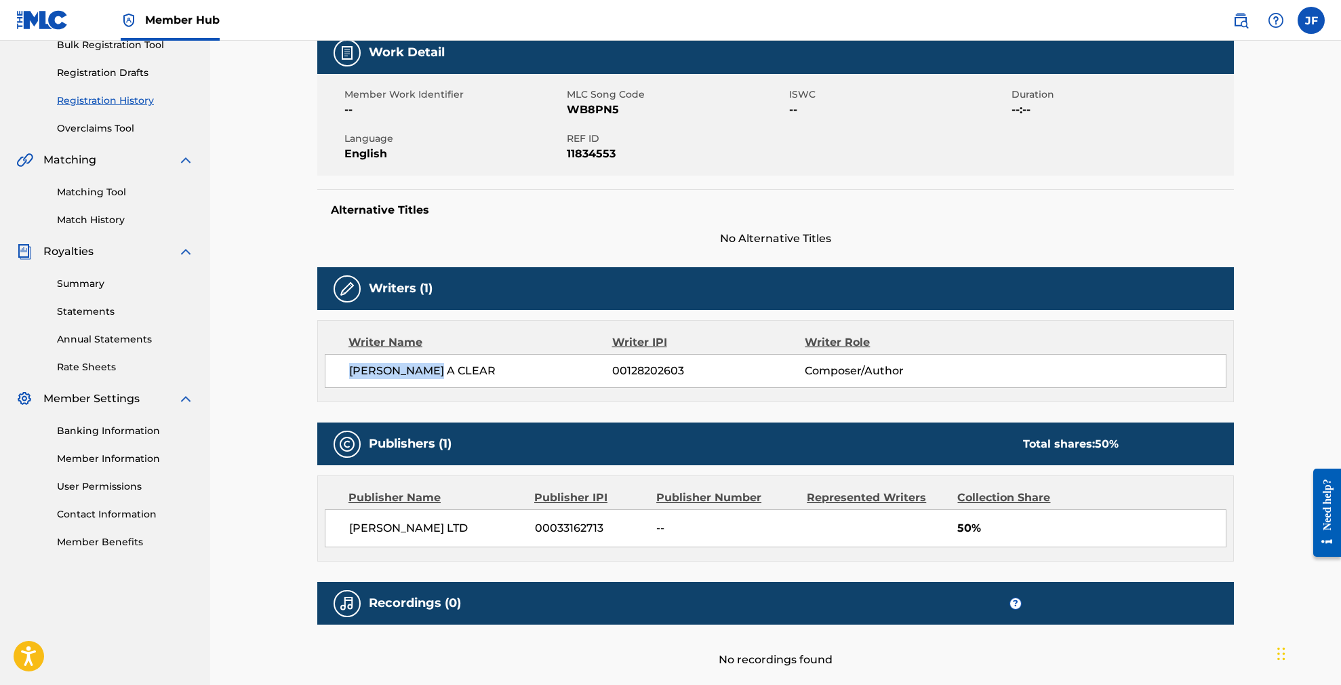
drag, startPoint x: 447, startPoint y: 372, endPoint x: 348, endPoint y: 369, distance: 99.0
click at [349, 369] on span "DUVAL A CLEAR" at bounding box center [480, 371] width 263 height 16
copy span "DUVAL A CLEAR"
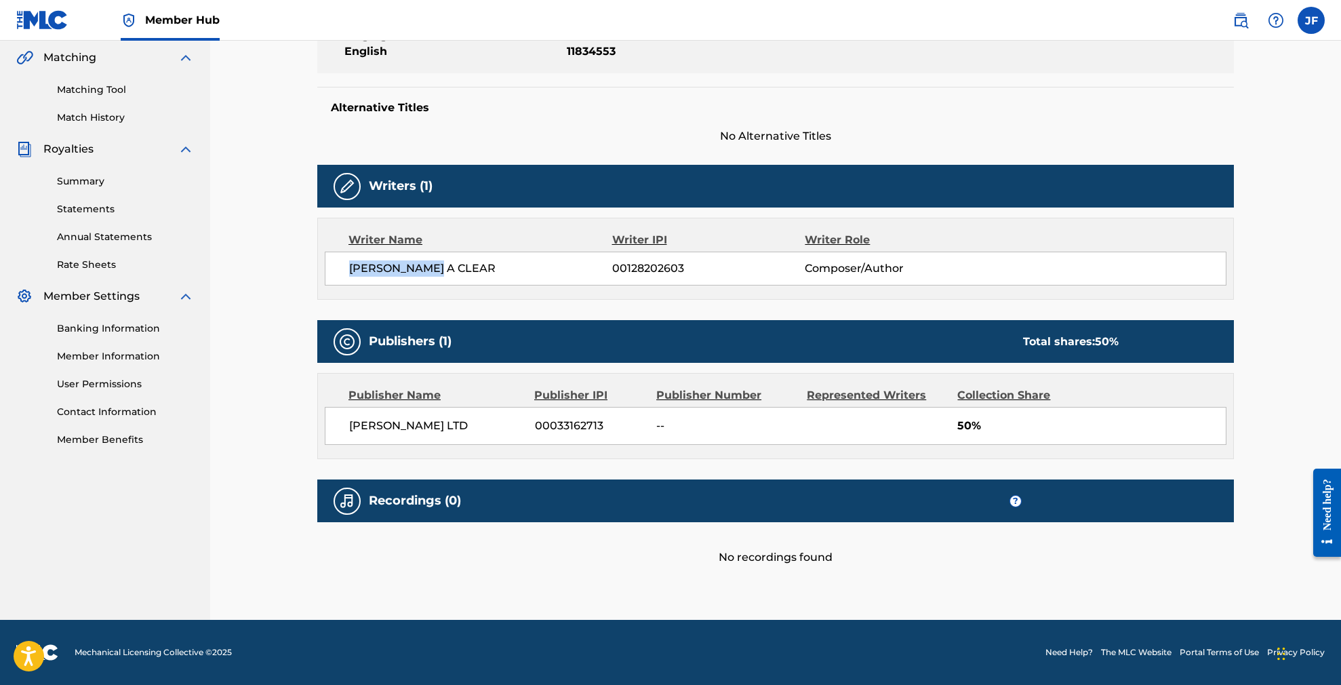
scroll to position [312, 0]
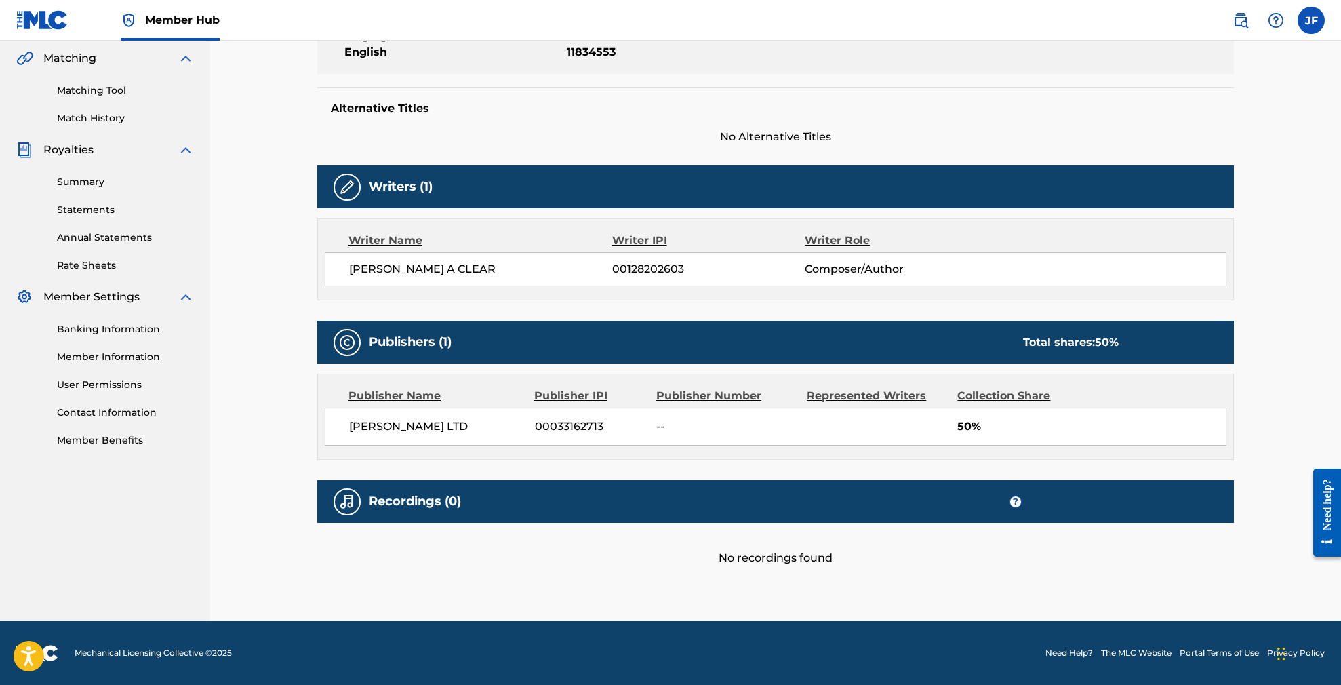
click at [614, 128] on div "Alternative Titles No Alternative Titles" at bounding box center [775, 116] width 917 height 58
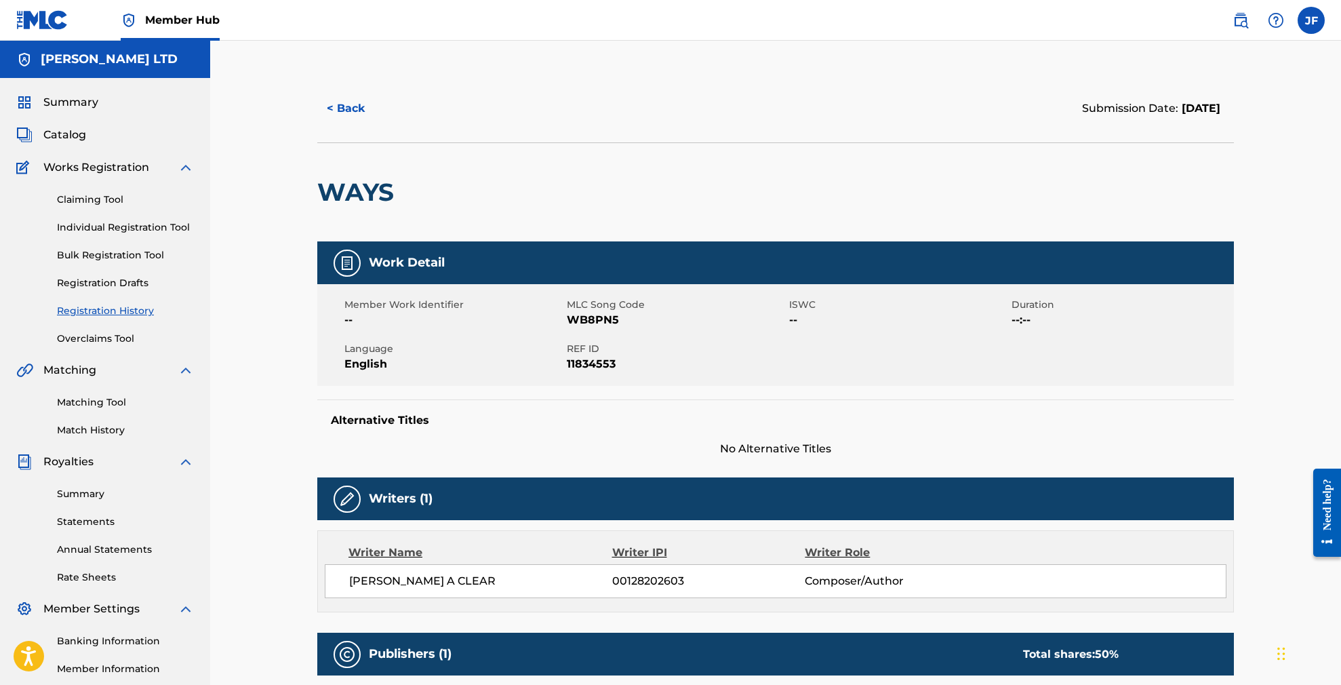
scroll to position [0, 0]
click at [344, 263] on img at bounding box center [347, 263] width 16 height 16
click at [63, 136] on span "Catalog" at bounding box center [64, 135] width 43 height 16
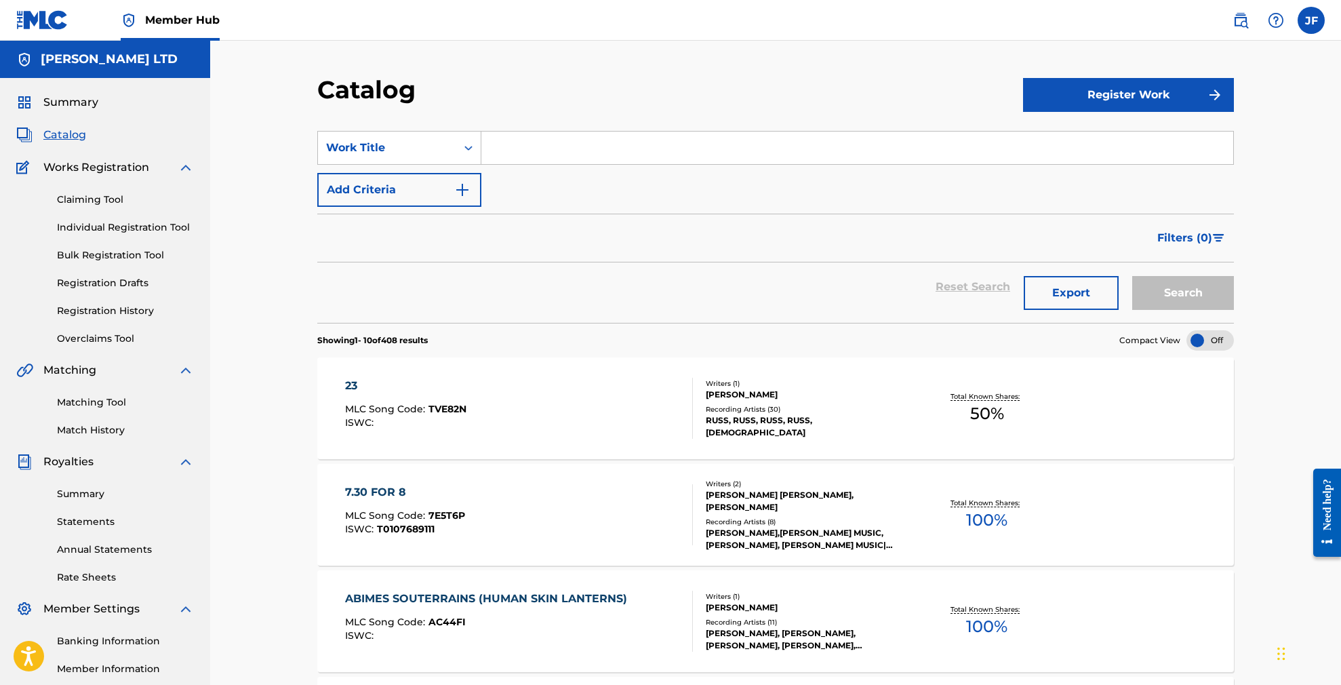
click at [516, 151] on input "Search Form" at bounding box center [857, 148] width 752 height 33
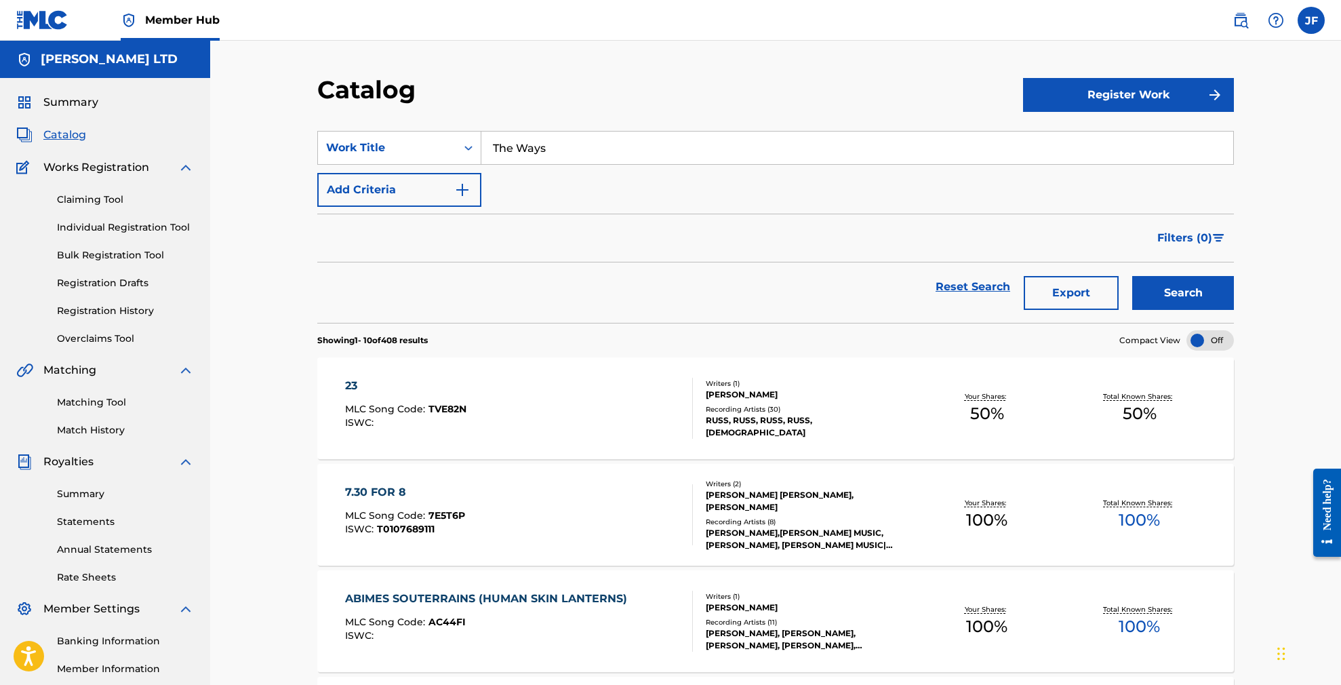
type input "The Ways"
click at [1183, 293] on button "Search" at bounding box center [1183, 293] width 102 height 34
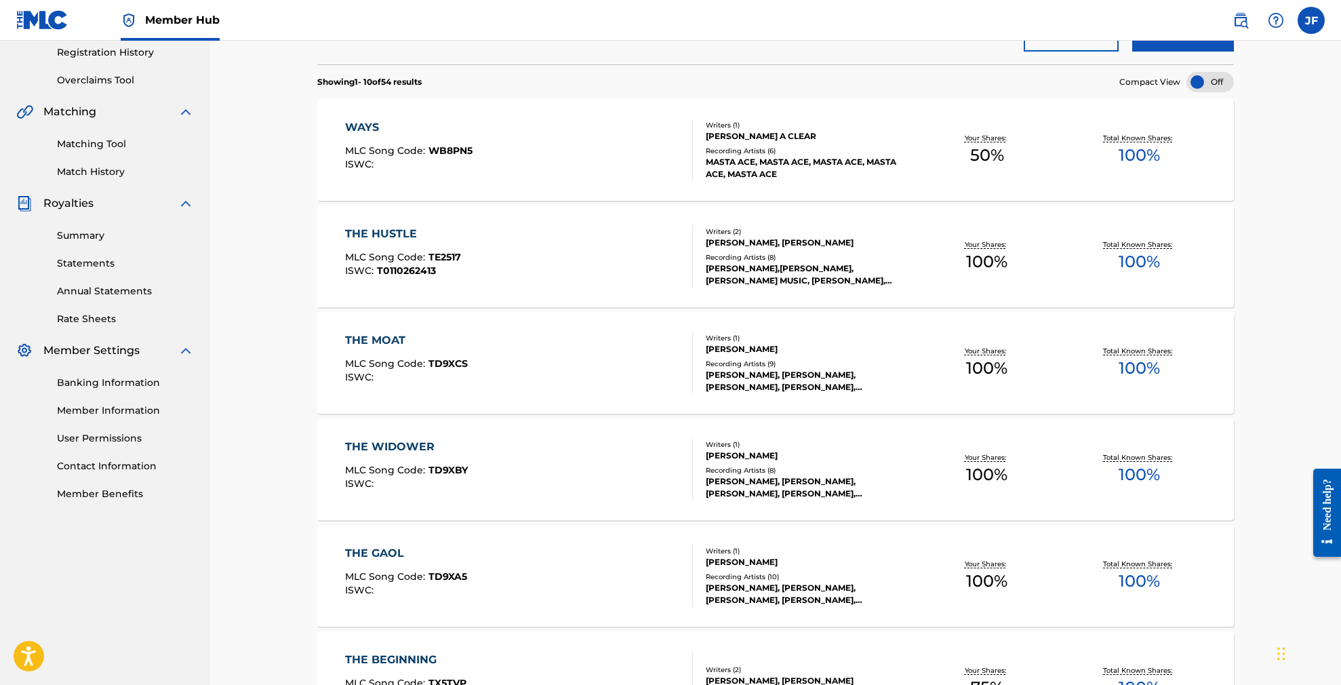
scroll to position [260, 0]
click at [367, 123] on div "WAYS" at bounding box center [408, 125] width 127 height 16
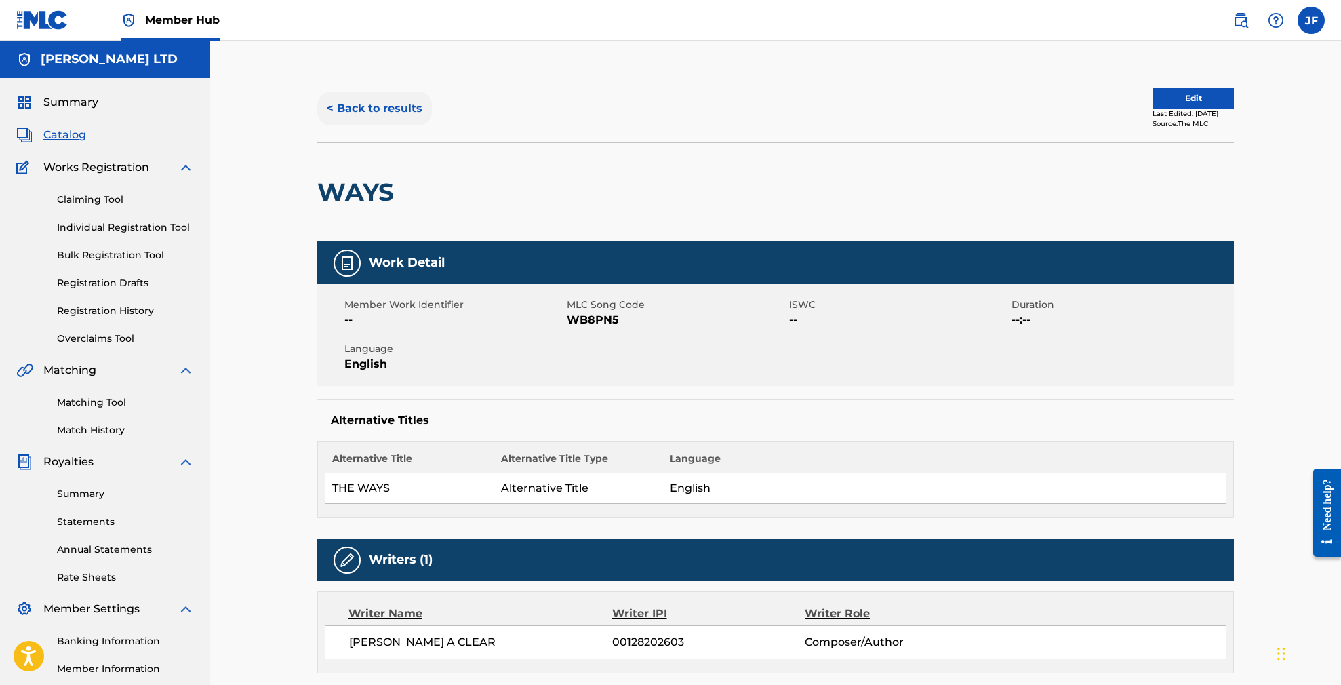
click at [403, 107] on button "< Back to results" at bounding box center [374, 109] width 115 height 34
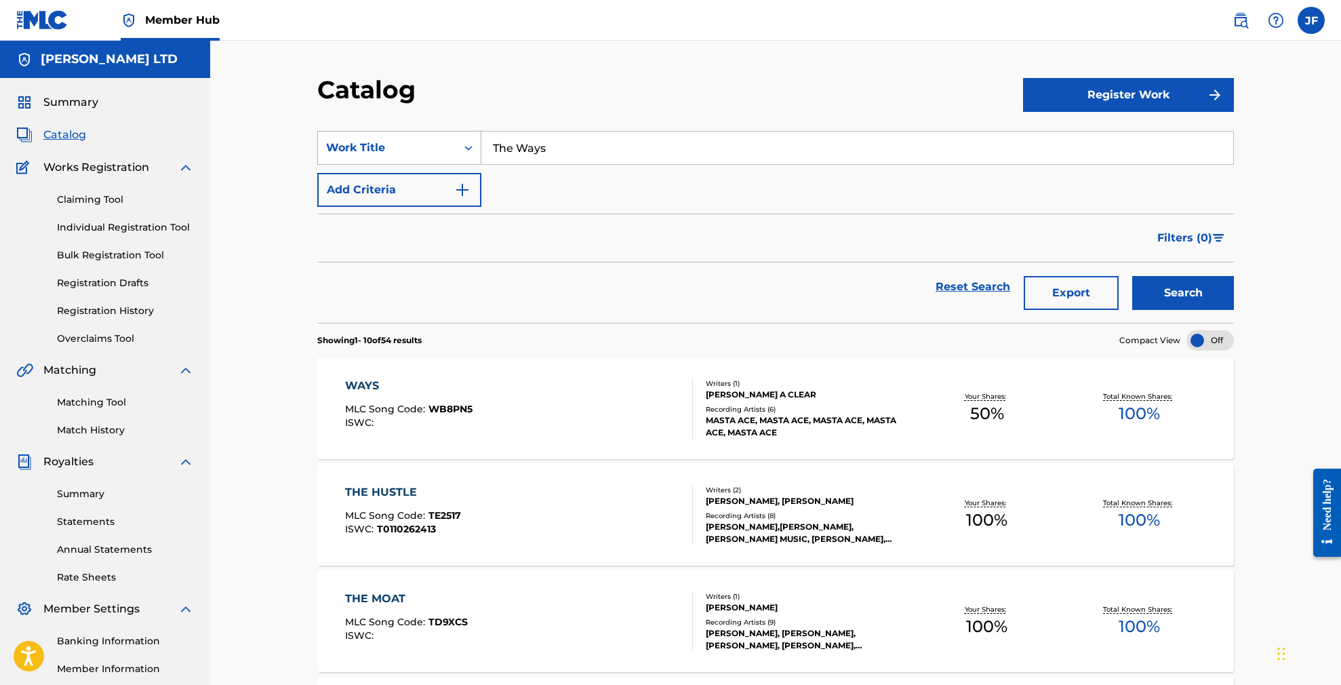
drag, startPoint x: 557, startPoint y: 143, endPoint x: 449, endPoint y: 144, distance: 108.5
click at [449, 144] on div "SearchWithCriteria57961a6d-3d97-4ade-bc1a-d12e0ff6fe02 Work Title The Ways" at bounding box center [775, 148] width 917 height 34
paste input "uggin (Vocal Version)"
drag, startPoint x: 564, startPoint y: 148, endPoint x: 735, endPoint y: 153, distance: 170.9
click at [735, 153] on input "Thuggin (Vocal Version)" at bounding box center [857, 148] width 752 height 33
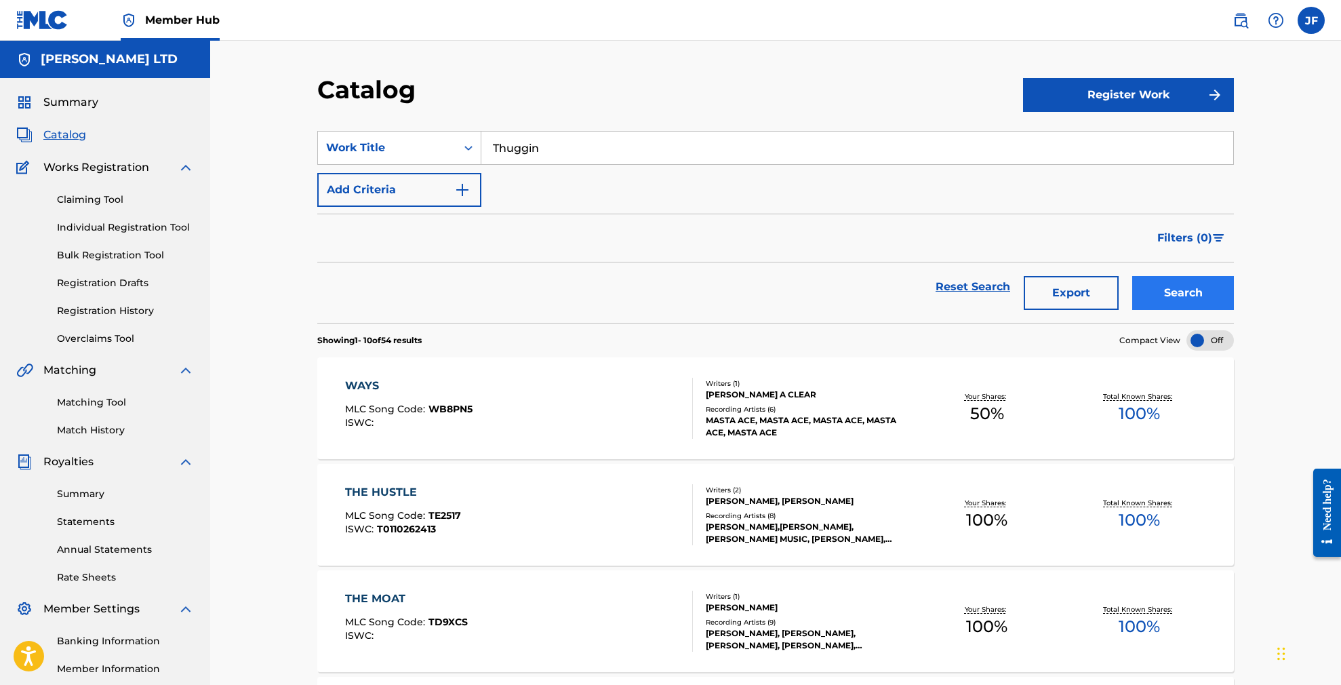
click at [1220, 297] on button "Search" at bounding box center [1183, 293] width 102 height 34
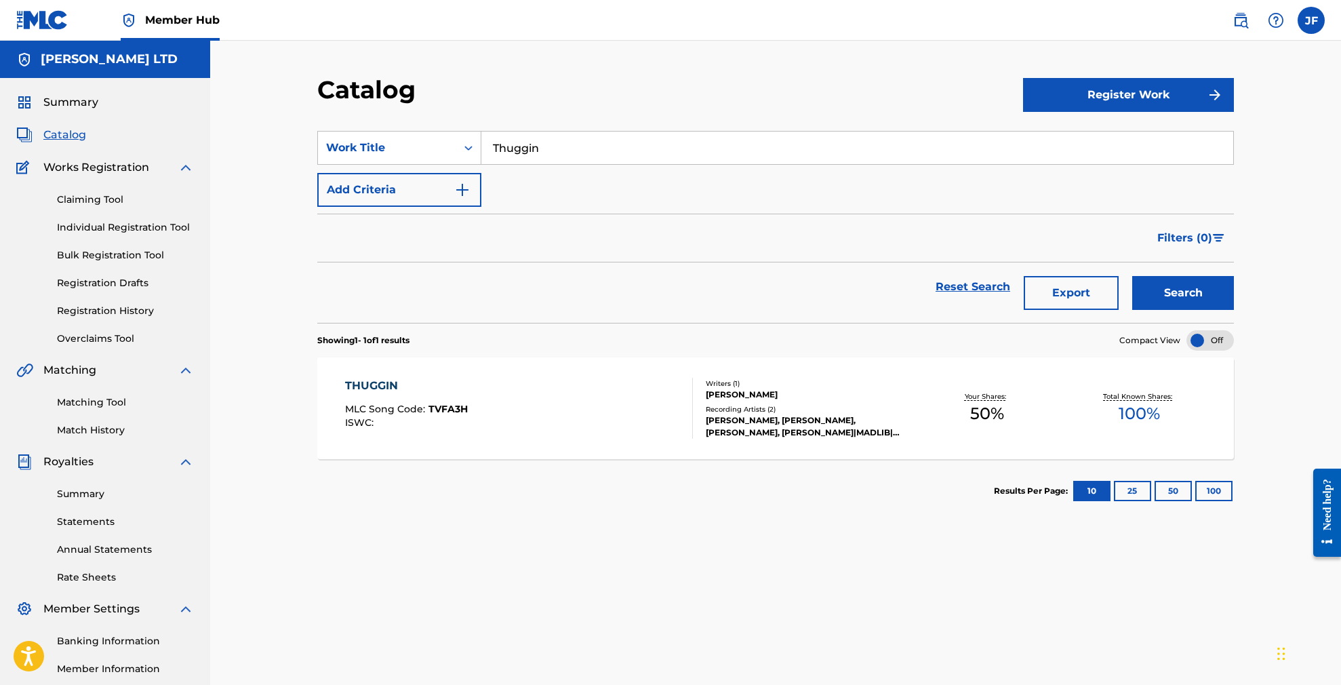
click at [551, 148] on input "Thuggin" at bounding box center [857, 148] width 752 height 33
click at [550, 148] on input "Thuggin" at bounding box center [857, 148] width 752 height 33
paste input "Don't Blink (Vocal Version)"
drag, startPoint x: 574, startPoint y: 146, endPoint x: 786, endPoint y: 146, distance: 212.9
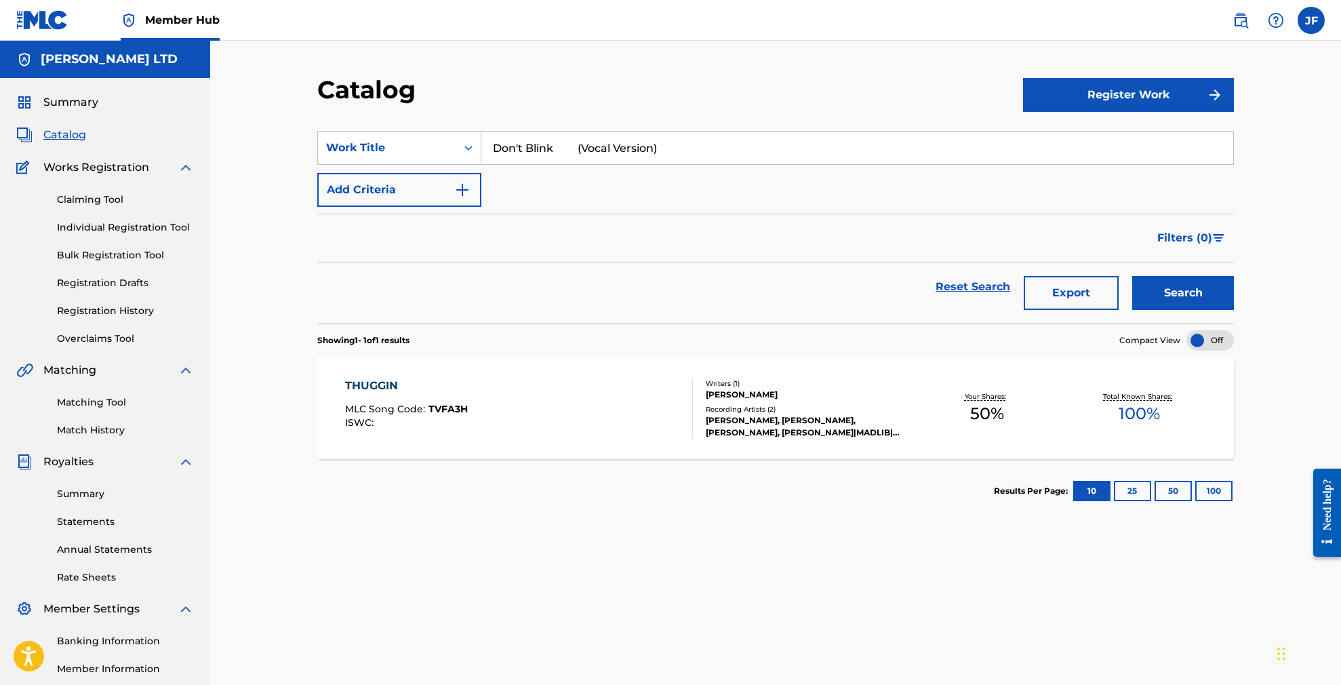
click at [786, 146] on input "Don't Blink (Vocal Version)" at bounding box center [857, 148] width 752 height 33
type input "Don't Blink"
click at [1183, 293] on button "Search" at bounding box center [1183, 293] width 102 height 34
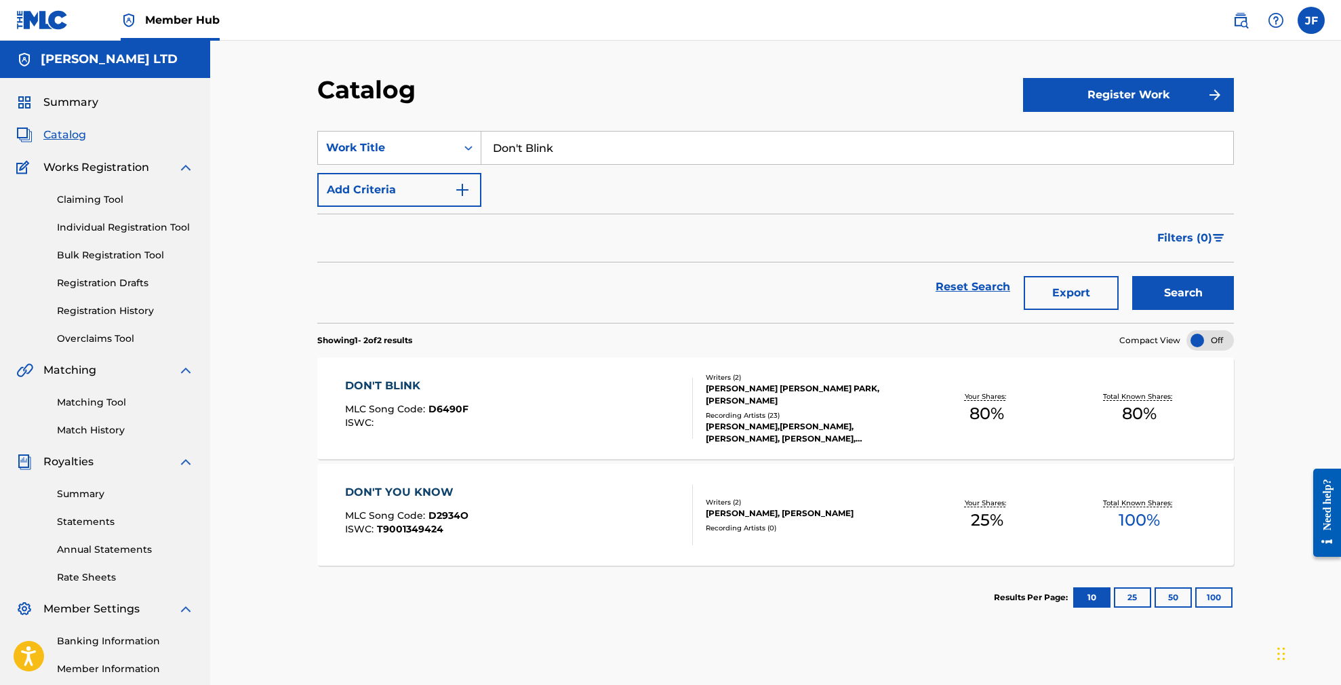
click at [401, 382] on div "DON'T BLINK" at bounding box center [406, 386] width 123 height 16
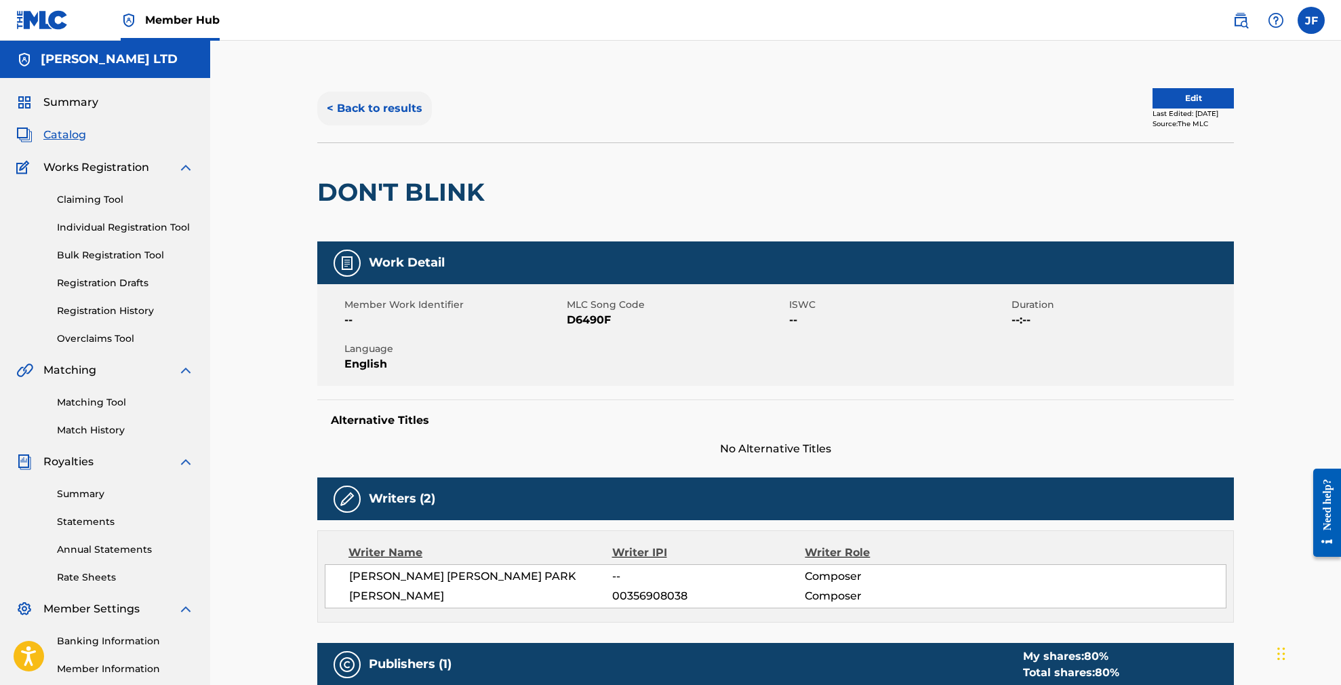
click at [393, 111] on button "< Back to results" at bounding box center [374, 109] width 115 height 34
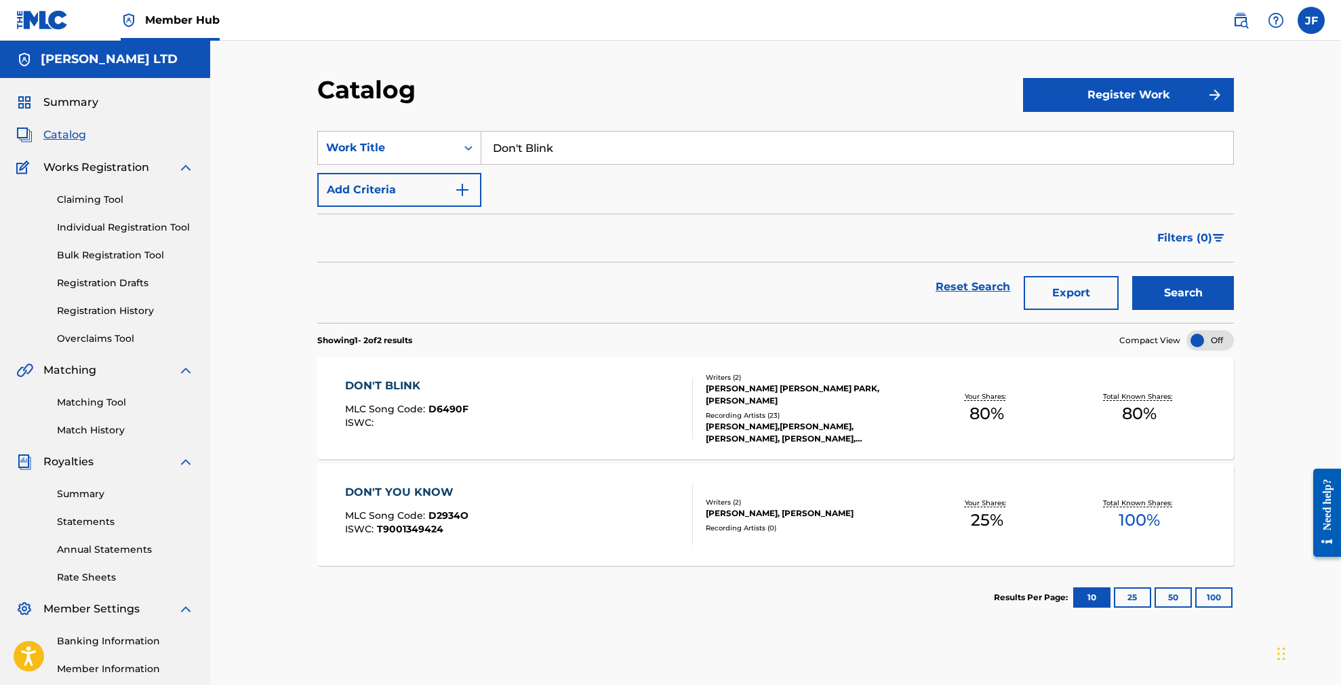
click at [560, 145] on input "Don't Blink" at bounding box center [857, 148] width 752 height 33
paste input "Legendary Street Team"
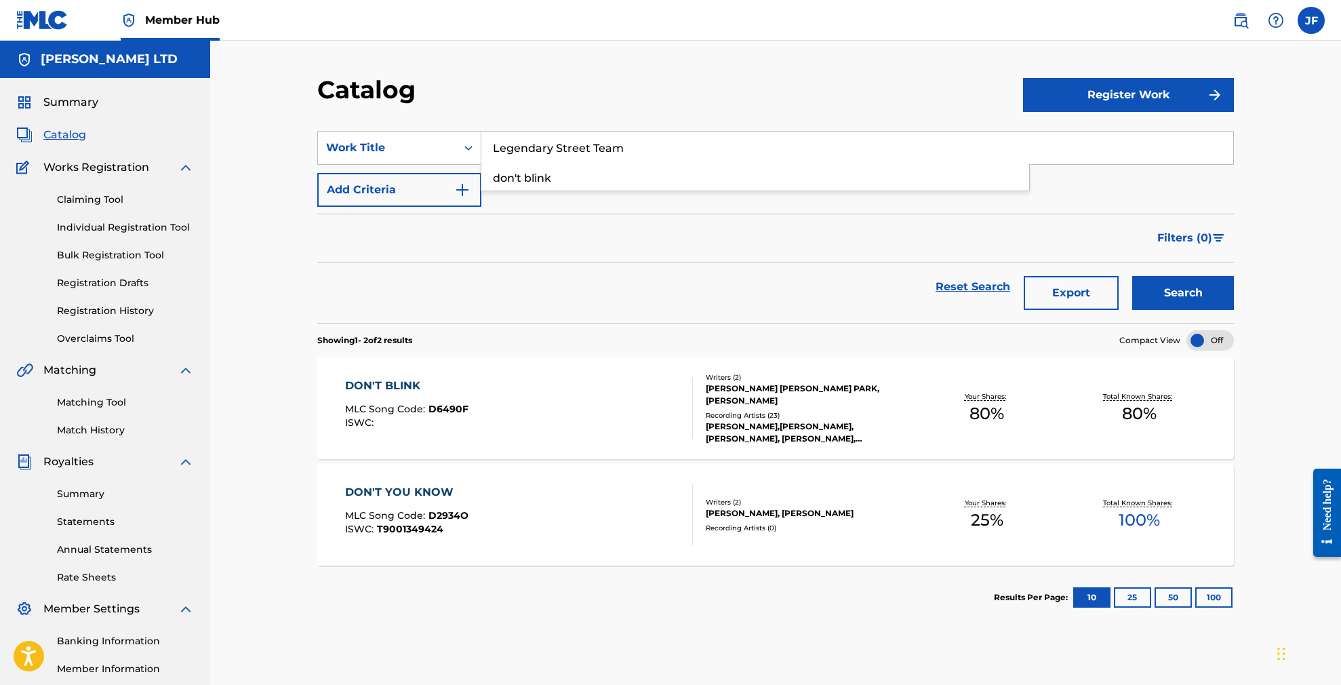
click at [1183, 293] on button "Search" at bounding box center [1183, 293] width 102 height 34
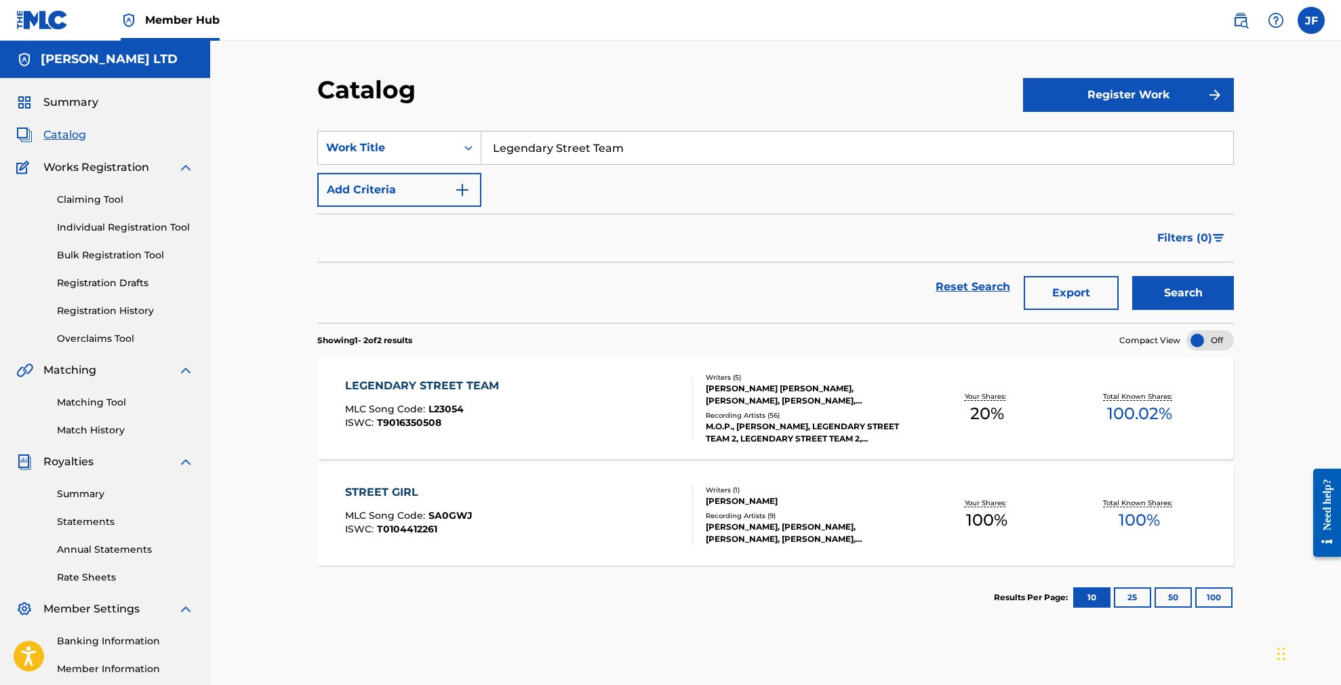
click at [275, 305] on div "Catalog Register Work SearchWithCriteria57961a6d-3d97-4ade-bc1a-d12e0ff6fe02 Wo…" at bounding box center [775, 408] width 1131 height 735
click at [643, 141] on input "Legendary Street Team" at bounding box center [857, 148] width 752 height 33
paste input "In-Outs"
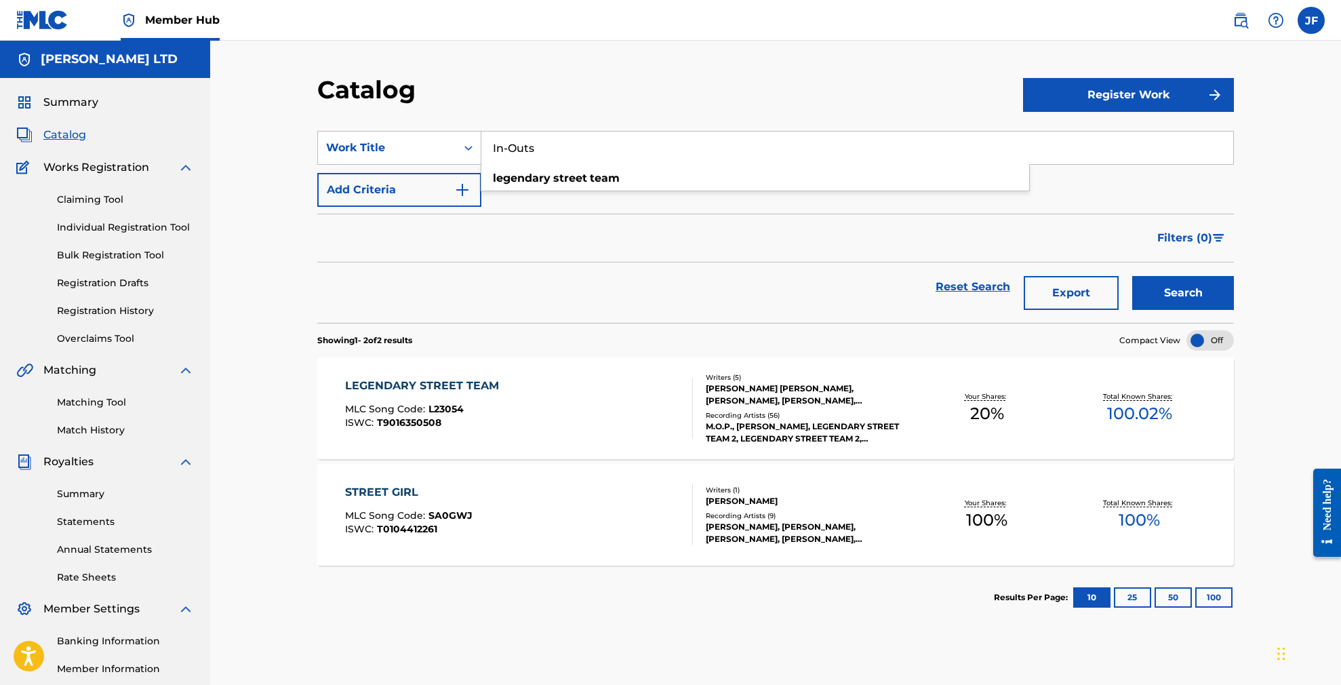
click at [1183, 293] on button "Search" at bounding box center [1183, 293] width 102 height 34
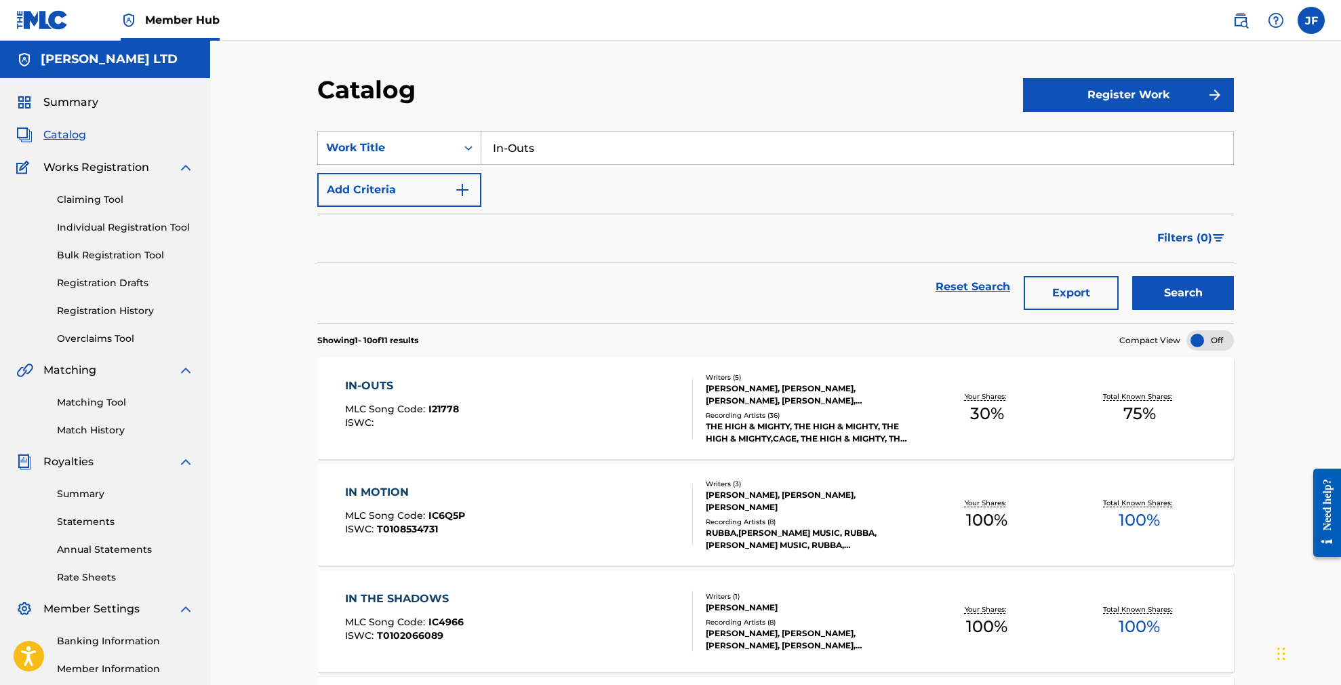
drag, startPoint x: 540, startPoint y: 146, endPoint x: 485, endPoint y: 147, distance: 54.3
click at [485, 147] on input "In-Outs" at bounding box center [857, 148] width 752 height 33
paste input "Dirty Decibel"
click at [1183, 293] on button "Search" at bounding box center [1183, 293] width 102 height 34
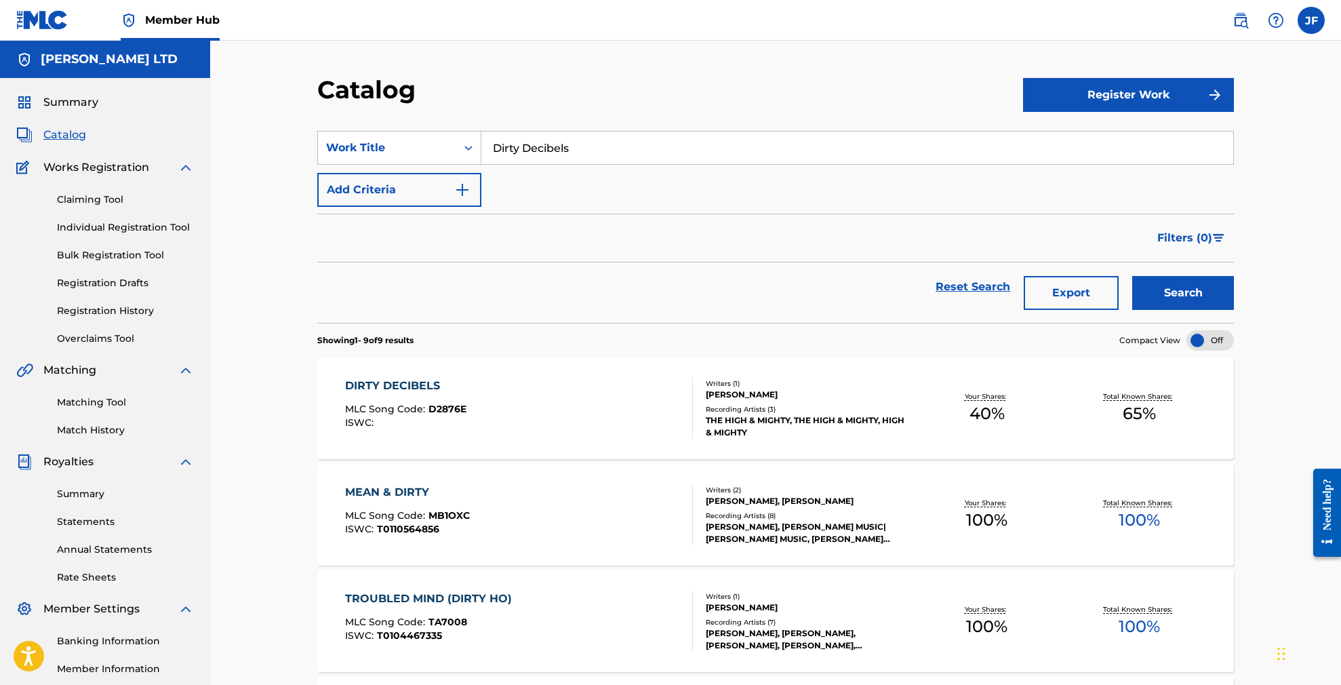
drag, startPoint x: 583, startPoint y: 145, endPoint x: 489, endPoint y: 145, distance: 93.6
click at [489, 145] on input "Dirty Decibels" at bounding box center [857, 148] width 752 height 33
paste input "Still Cambodia"
click at [1183, 293] on button "Search" at bounding box center [1183, 293] width 102 height 34
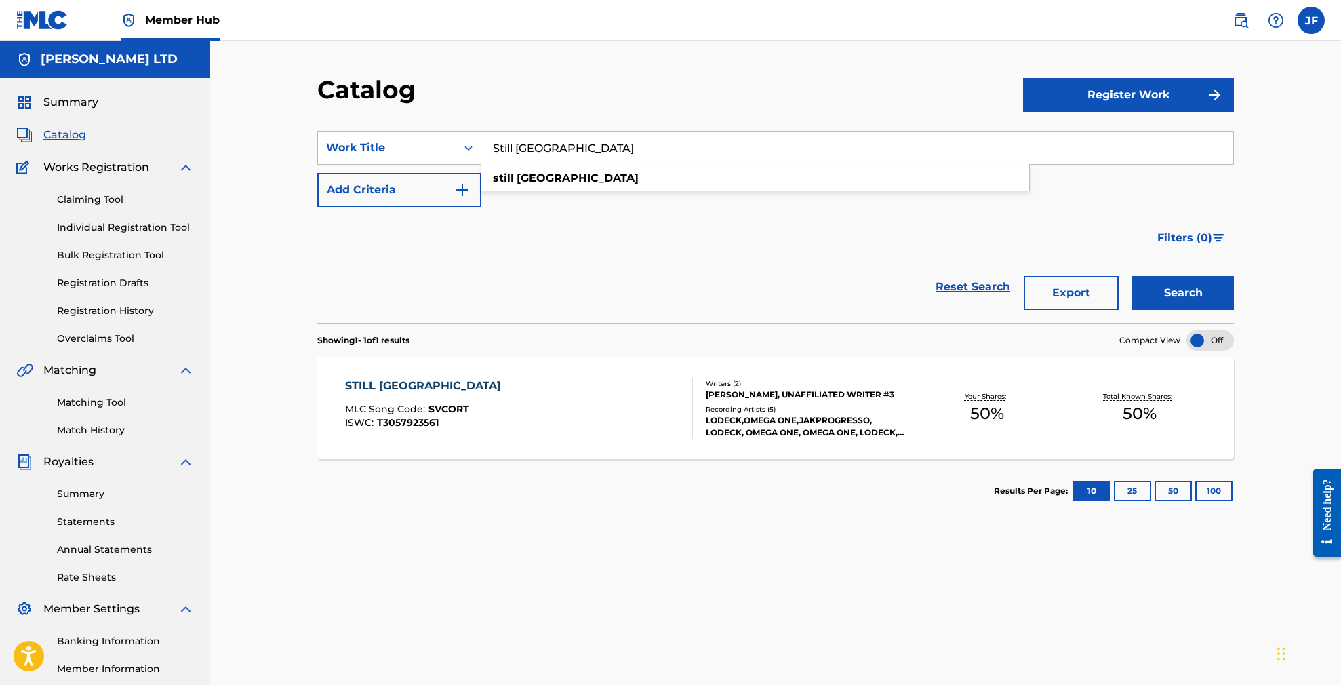
click at [273, 247] on div "Catalog Register Work SearchWithCriteria57961a6d-3d97-4ade-bc1a-d12e0ff6fe02 Wo…" at bounding box center [775, 408] width 1131 height 735
click at [604, 147] on input "Still Cambodia" at bounding box center [857, 148] width 752 height 33
paste input "Littlest Things"
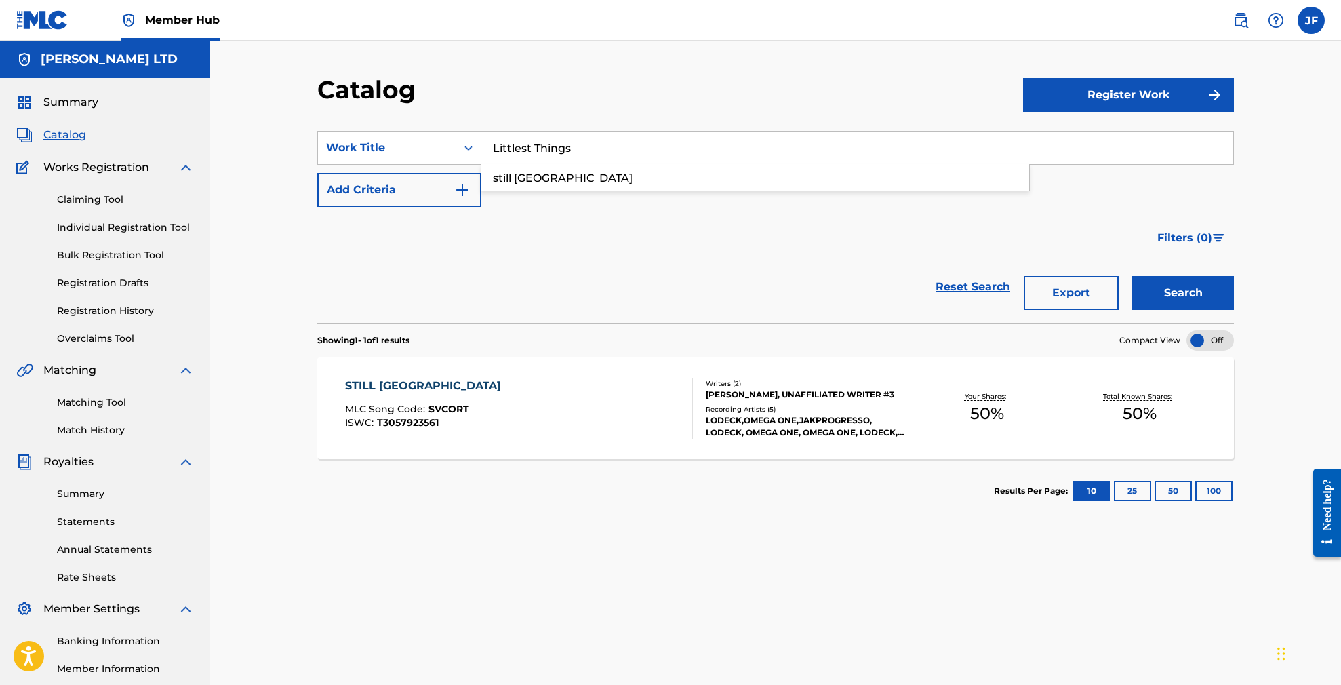
click at [1183, 293] on button "Search" at bounding box center [1183, 293] width 102 height 34
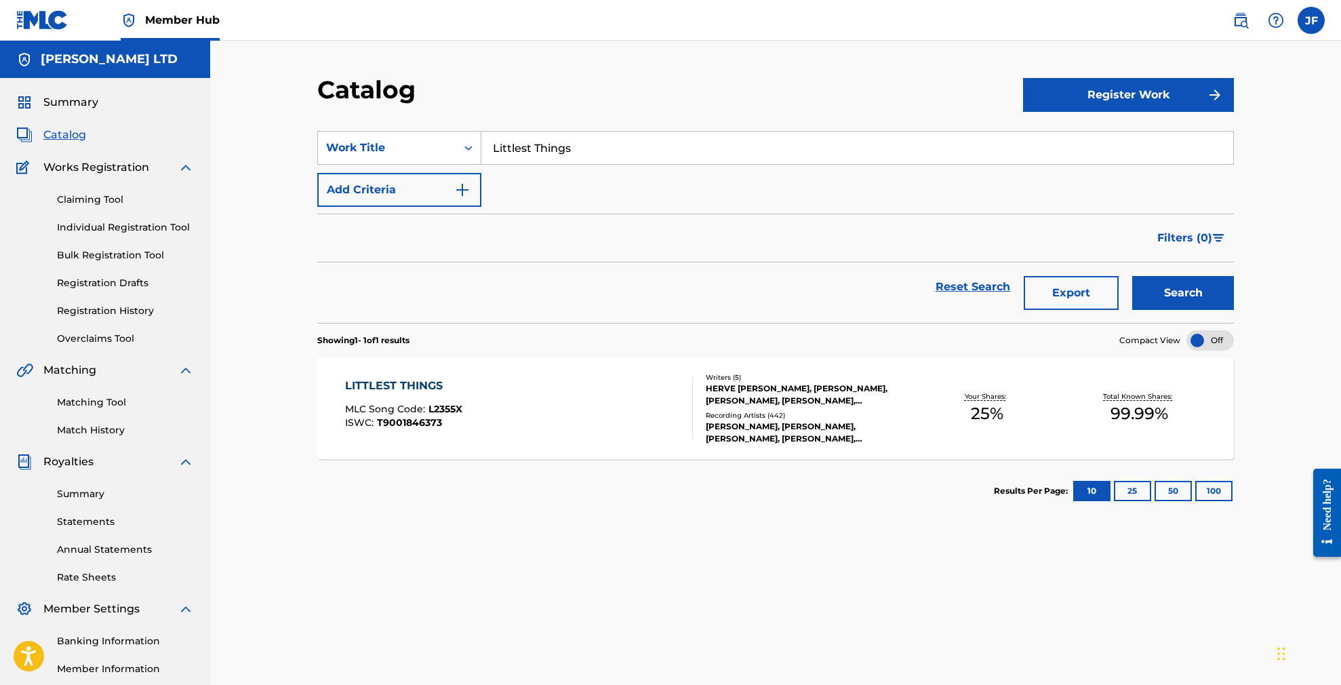
drag, startPoint x: 591, startPoint y: 146, endPoint x: 481, endPoint y: 146, distance: 109.2
click at [481, 146] on input "Littlest Things" at bounding box center [857, 148] width 752 height 33
paste input "Sucka Free"
click at [1183, 293] on button "Search" at bounding box center [1183, 293] width 102 height 34
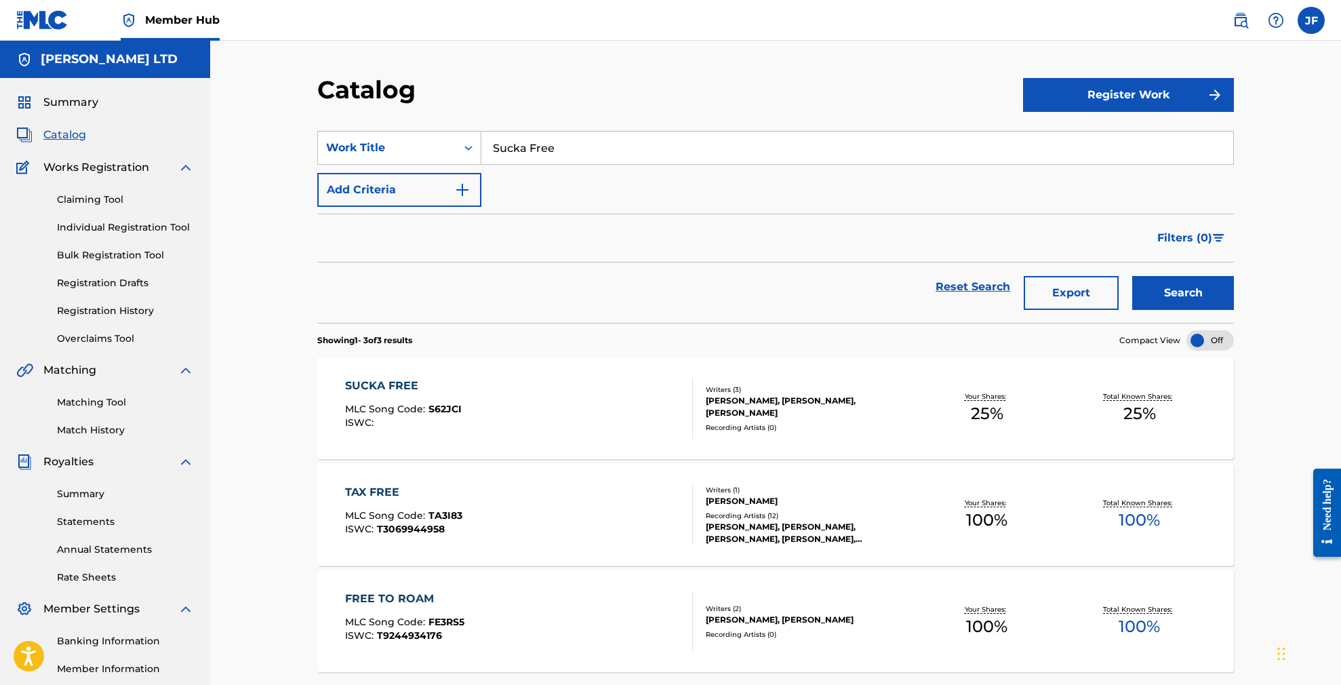
click at [271, 323] on div "Catalog Register Work SearchWithCriteria57961a6d-3d97-4ade-bc1a-d12e0ff6fe02 Wo…" at bounding box center [775, 408] width 1131 height 735
click at [572, 141] on input "Sucka Free" at bounding box center [857, 148] width 752 height 33
paste input "Let the Beat Drop"
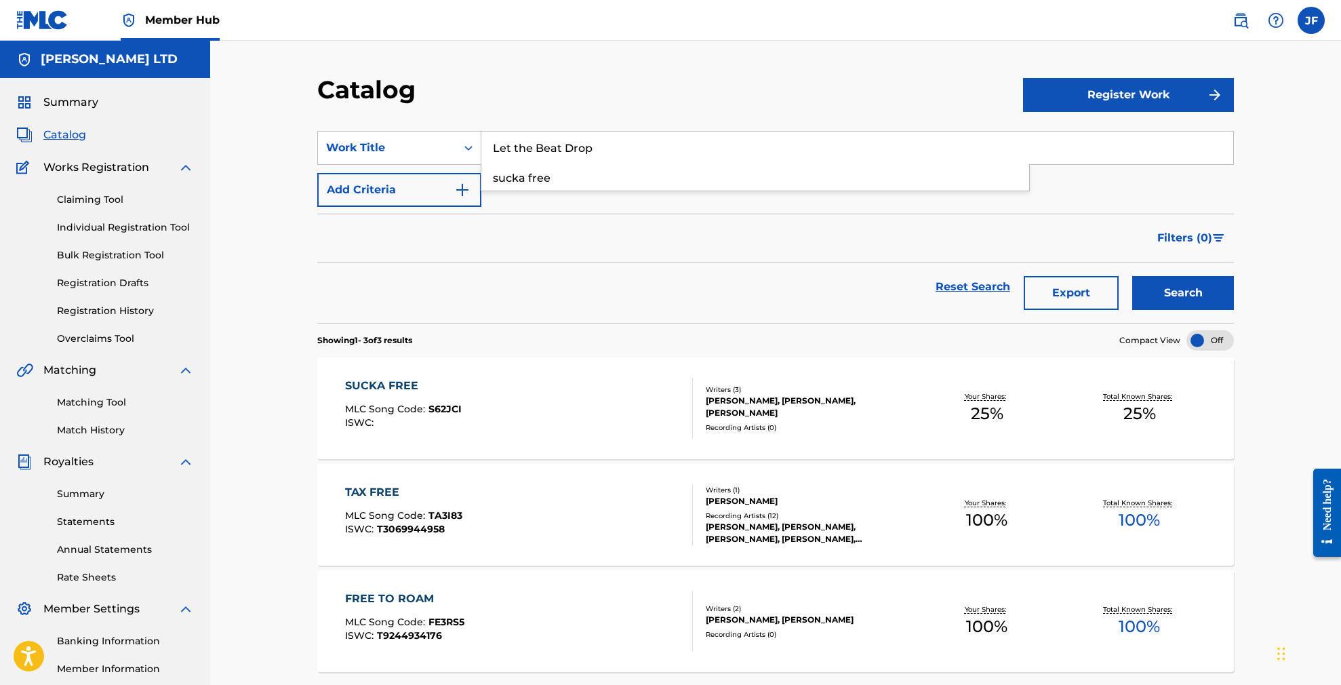
click at [1183, 293] on button "Search" at bounding box center [1183, 293] width 102 height 34
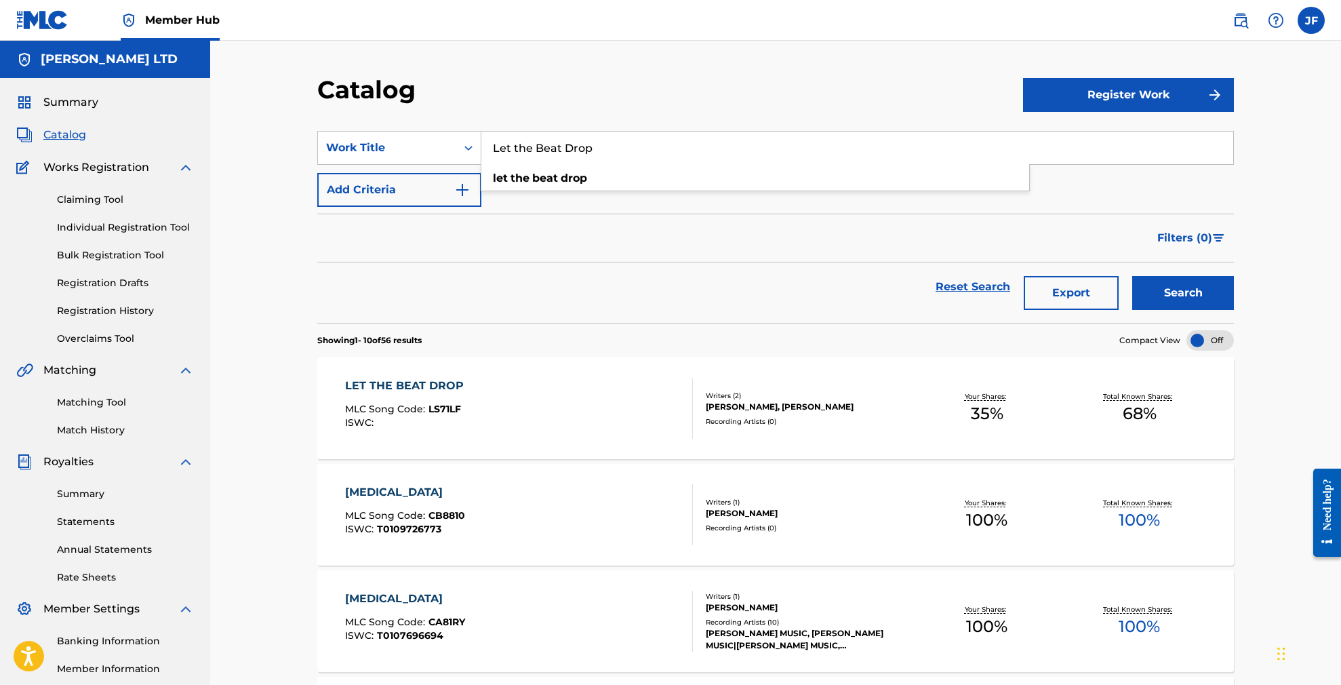
click at [614, 150] on input "Let the Beat Drop" at bounding box center [857, 148] width 752 height 33
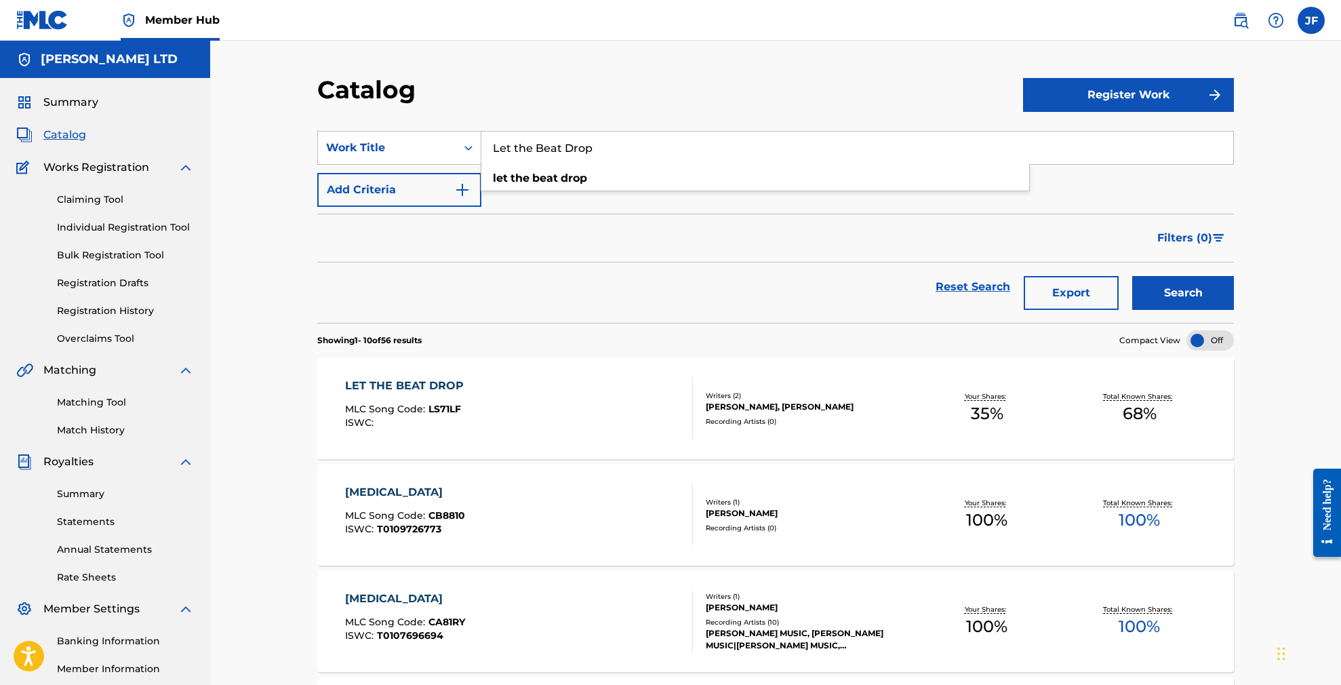
paste input "One Six"
click at [1183, 293] on button "Search" at bounding box center [1183, 293] width 102 height 34
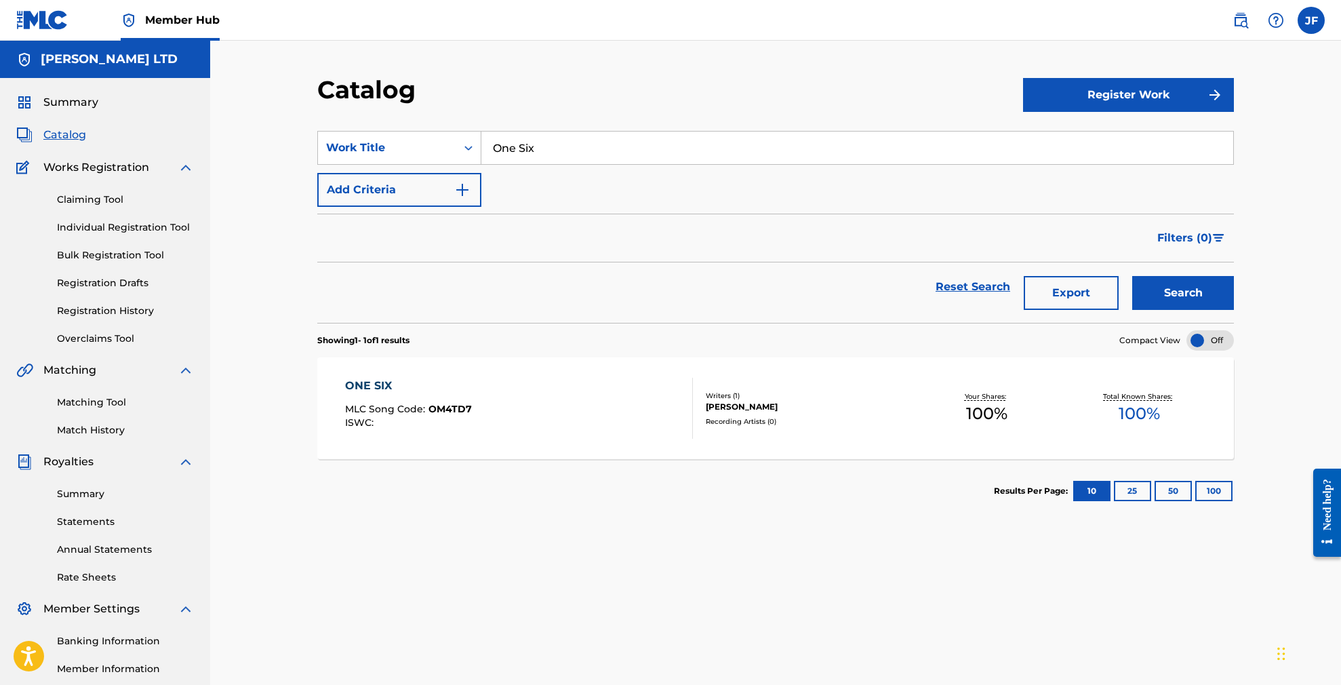
click at [538, 144] on input "One Six" at bounding box center [857, 148] width 752 height 33
paste input "Primavera"
click at [1183, 293] on button "Search" at bounding box center [1183, 293] width 102 height 34
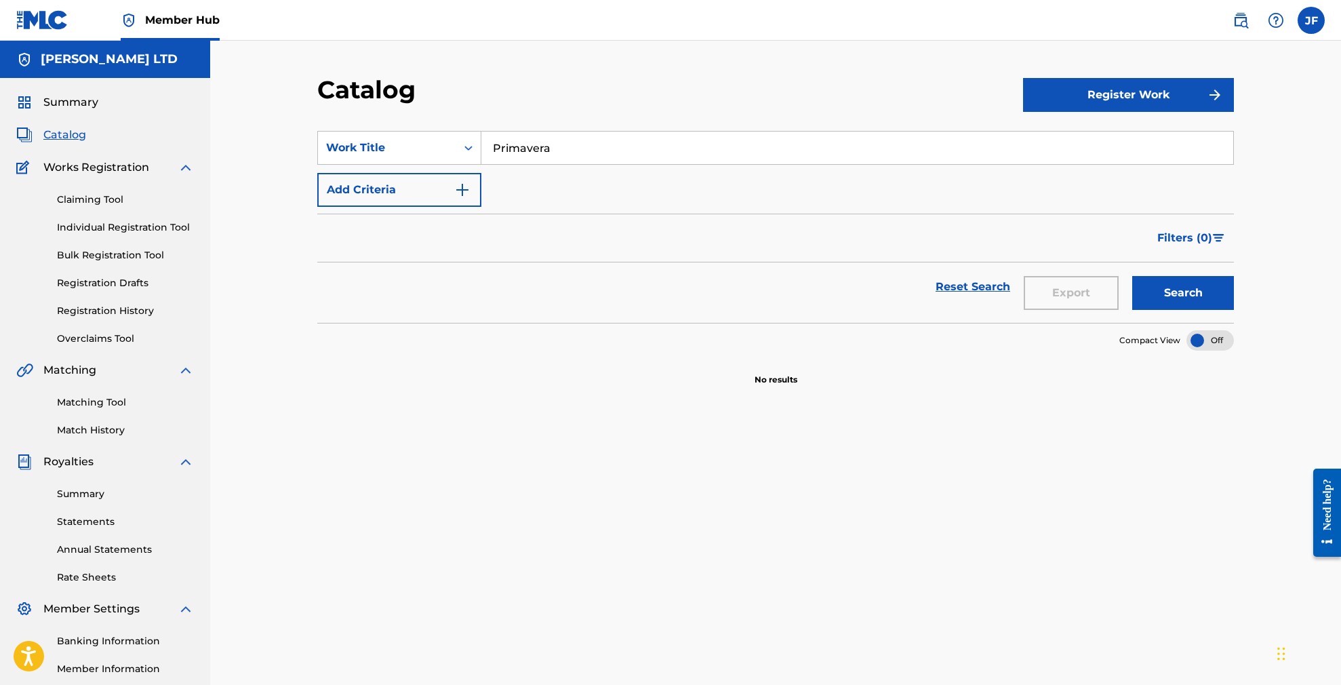
click at [576, 148] on input "Primavera" at bounding box center [857, 148] width 752 height 33
paste input "El Dorado"
click at [1183, 293] on button "Search" at bounding box center [1183, 293] width 102 height 34
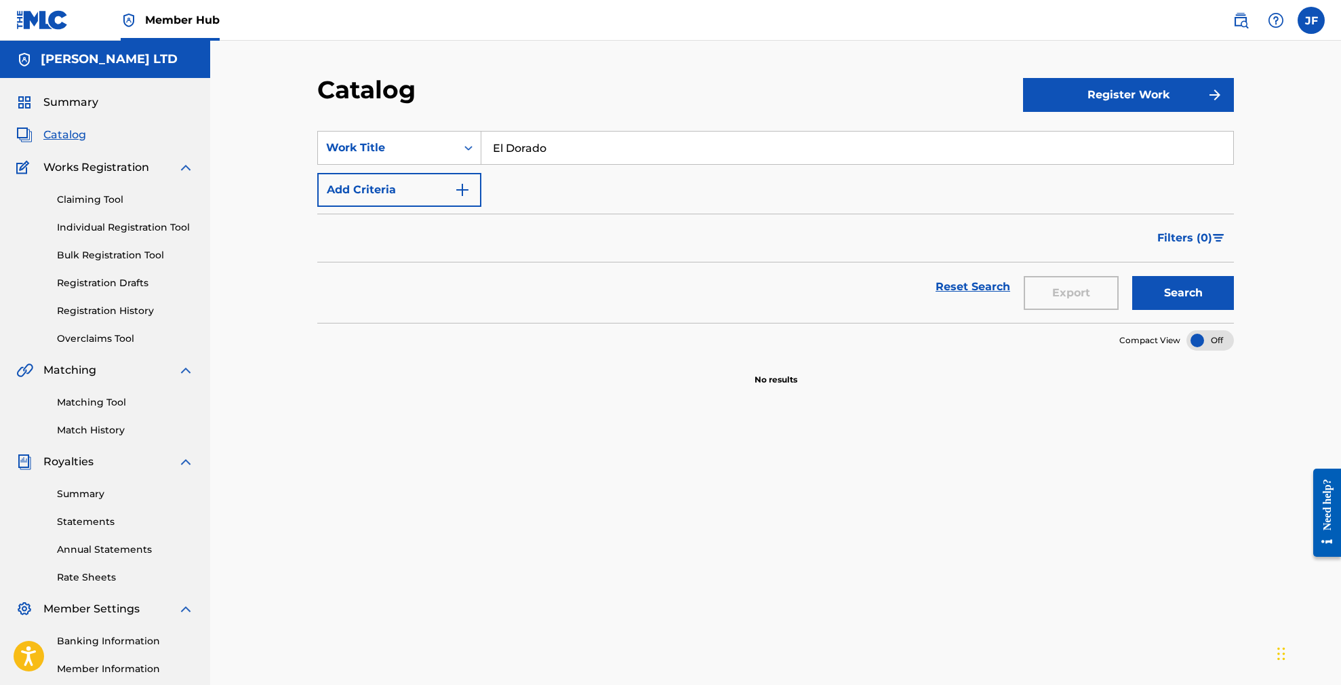
click at [555, 146] on input "El Dorado" at bounding box center [857, 148] width 752 height 33
paste input "That isn't Empirically Possible"
type input "That isn't Empirically Possible"
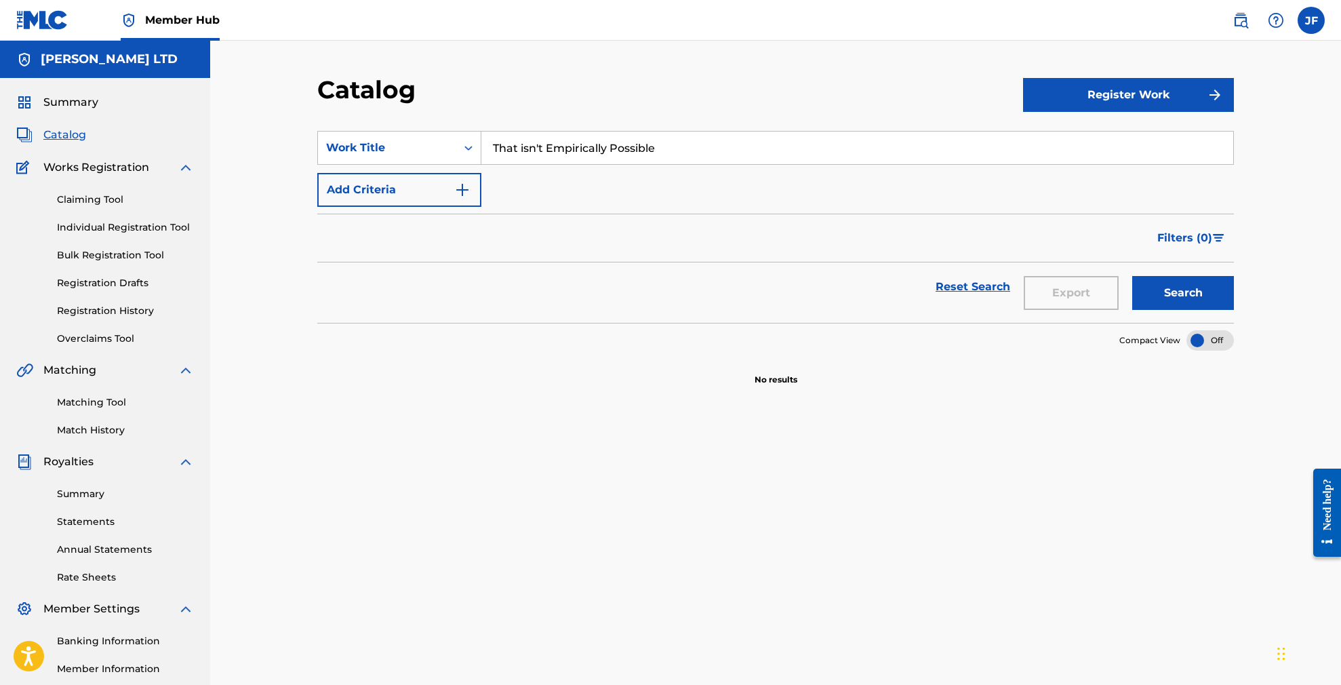
click at [1183, 293] on button "Search" at bounding box center [1183, 293] width 102 height 34
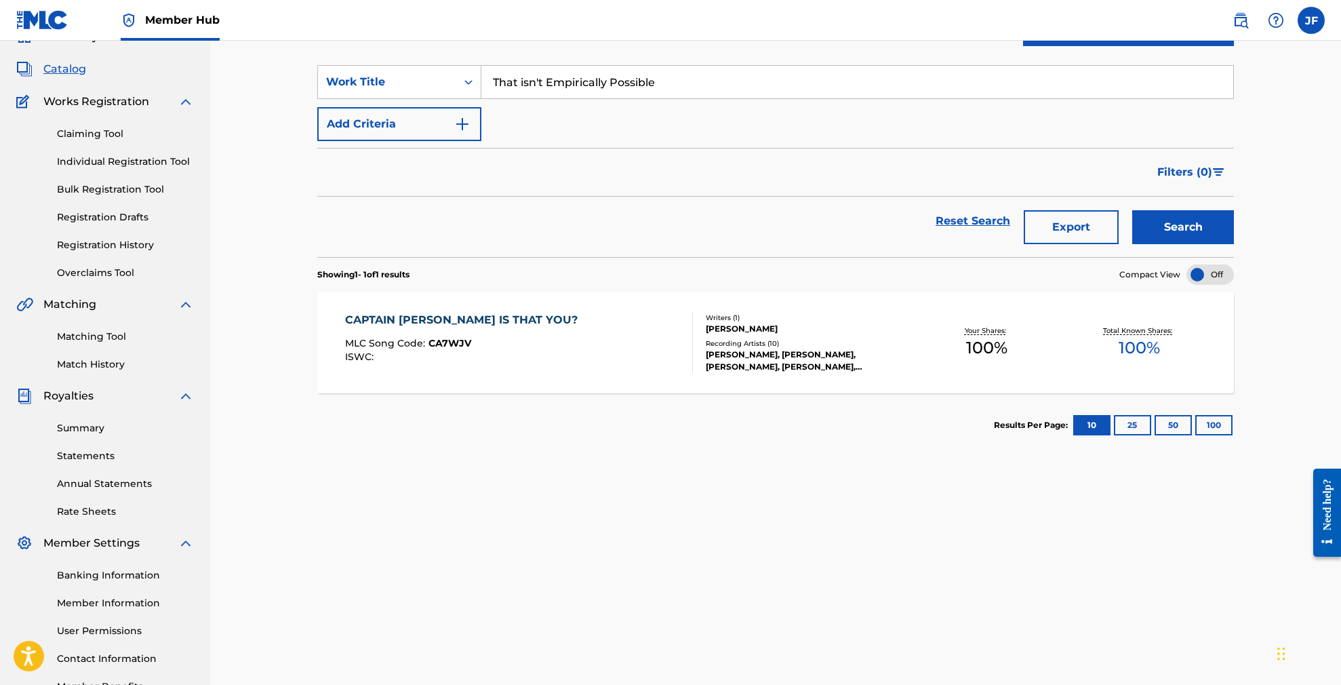
scroll to position [93, 0]
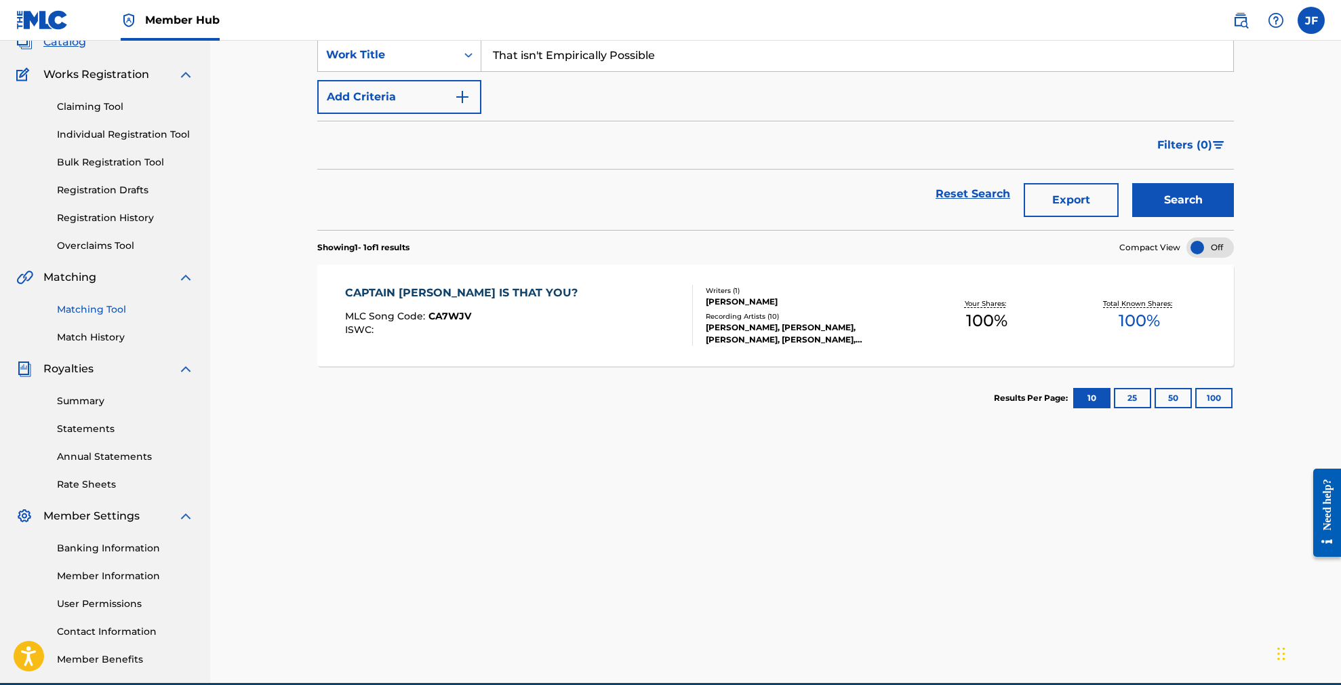
click at [111, 307] on link "Matching Tool" at bounding box center [125, 309] width 137 height 14
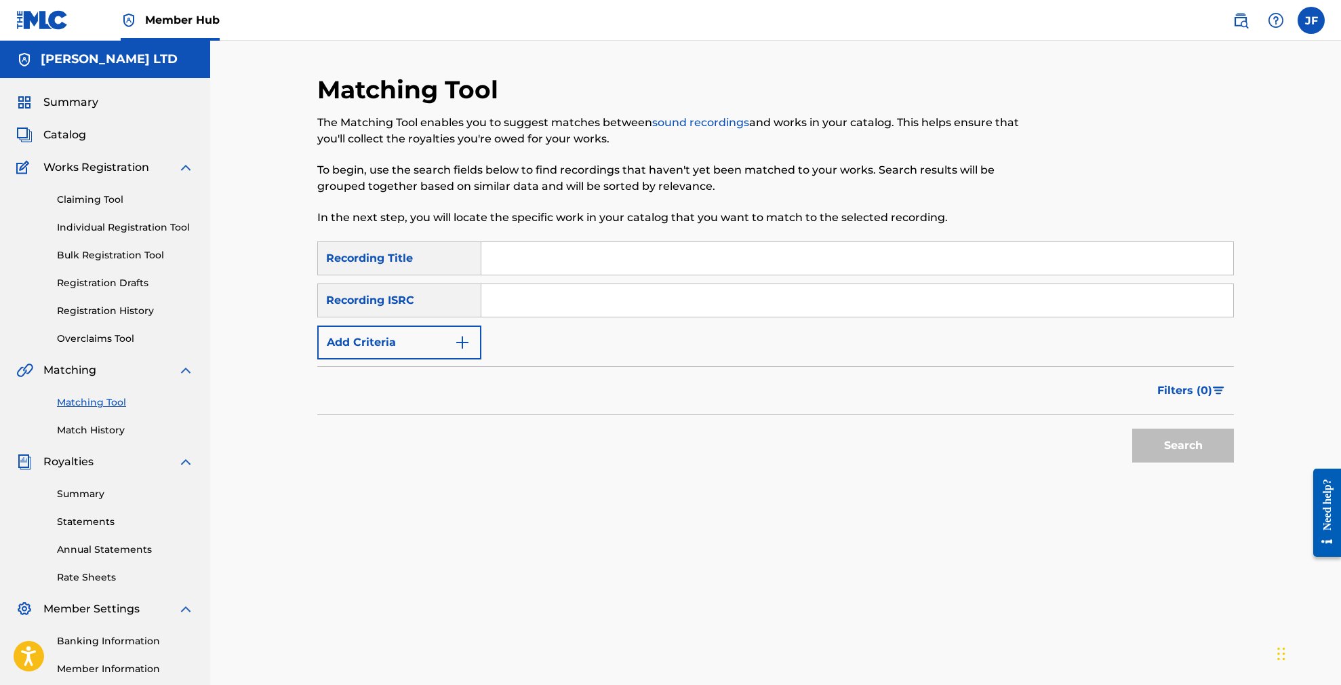
click at [513, 261] on input "Search Form" at bounding box center [857, 258] width 752 height 33
type input "Trigger Talk"
click at [1180, 448] on button "Search" at bounding box center [1183, 445] width 102 height 34
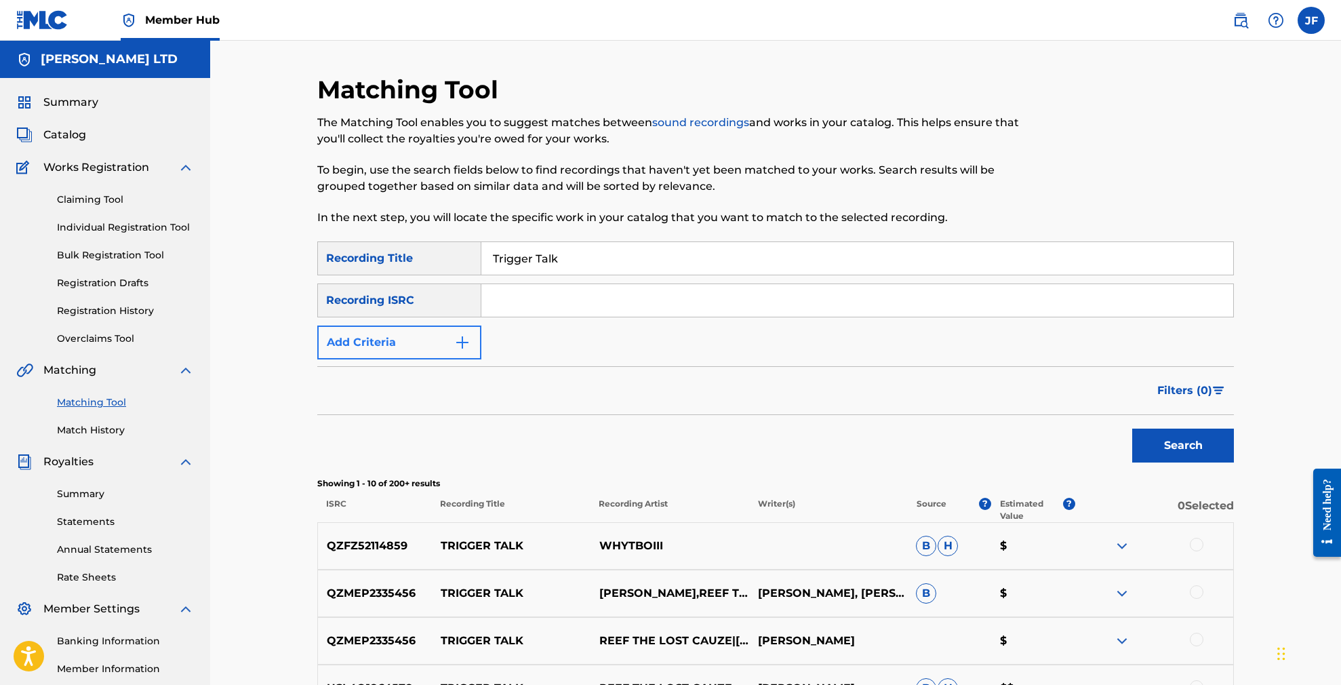
click at [424, 337] on button "Add Criteria" at bounding box center [399, 342] width 164 height 34
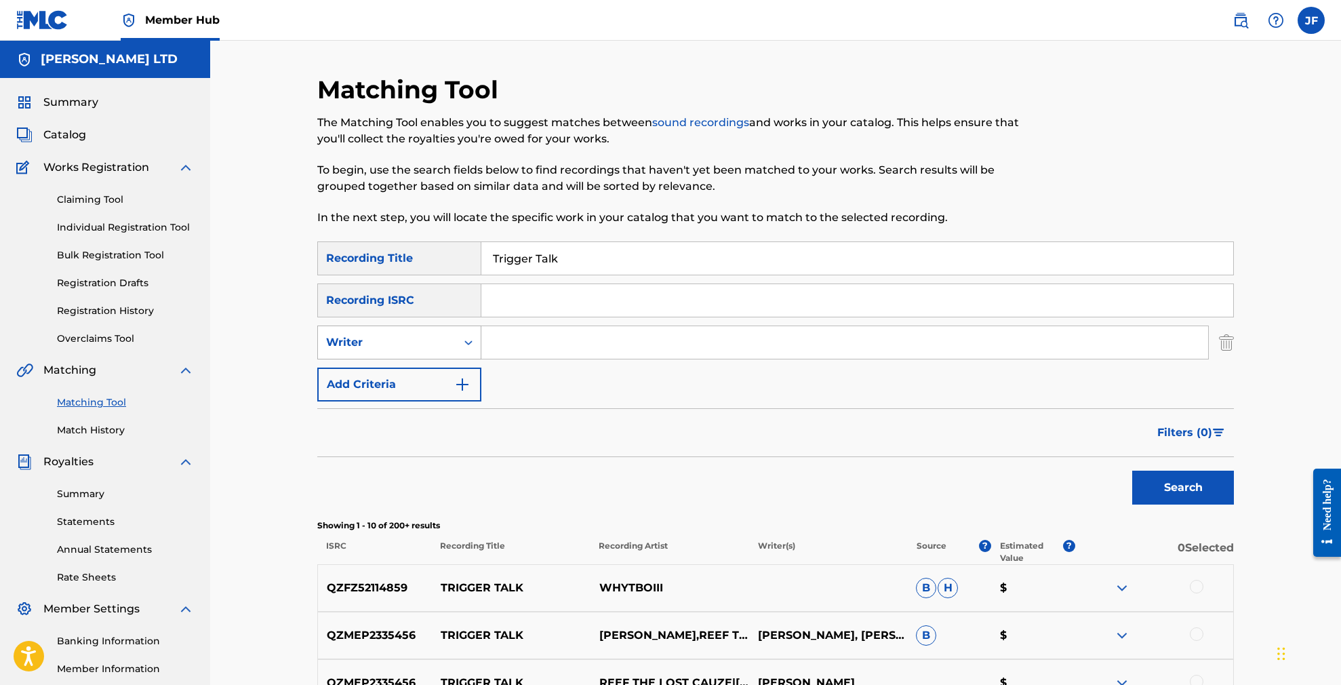
click at [438, 342] on div "Writer" at bounding box center [387, 342] width 122 height 16
click at [418, 382] on div "Recording Artist" at bounding box center [399, 376] width 163 height 34
click at [538, 333] on input "Search Form" at bounding box center [844, 342] width 727 height 33
type input "Reef"
click at [1183, 487] on button "Search" at bounding box center [1183, 488] width 102 height 34
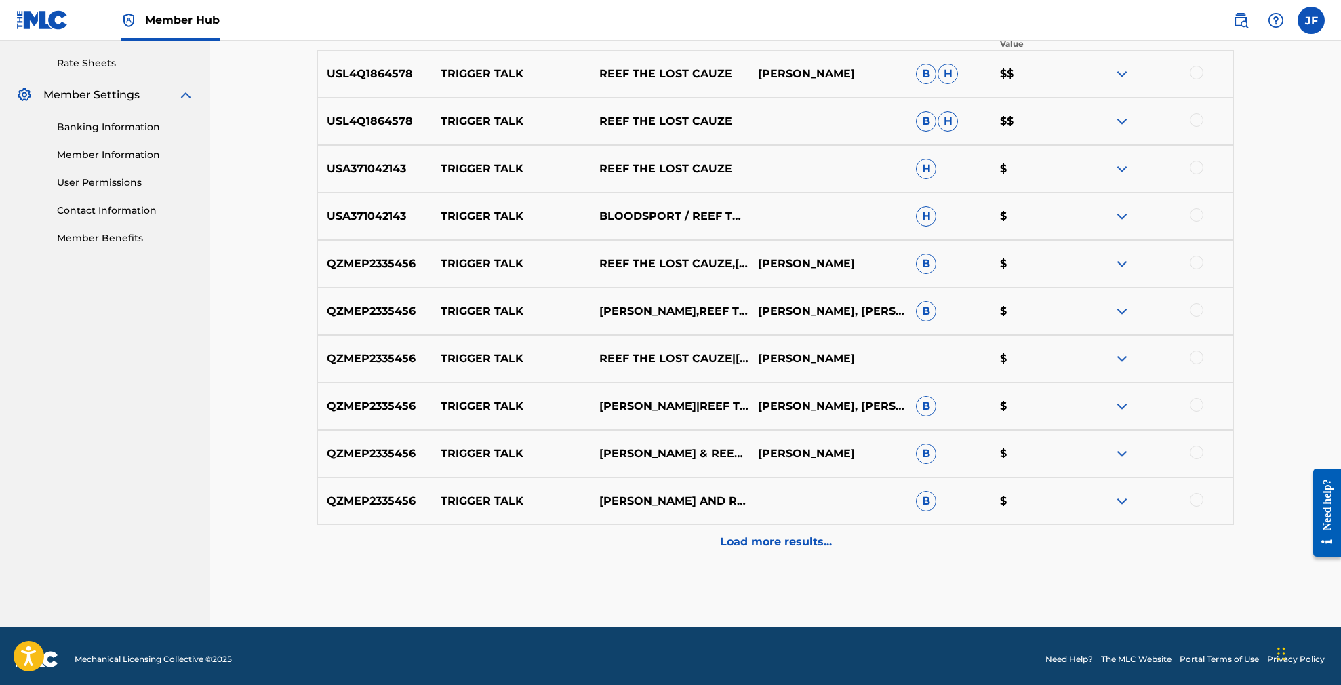
scroll to position [517, 0]
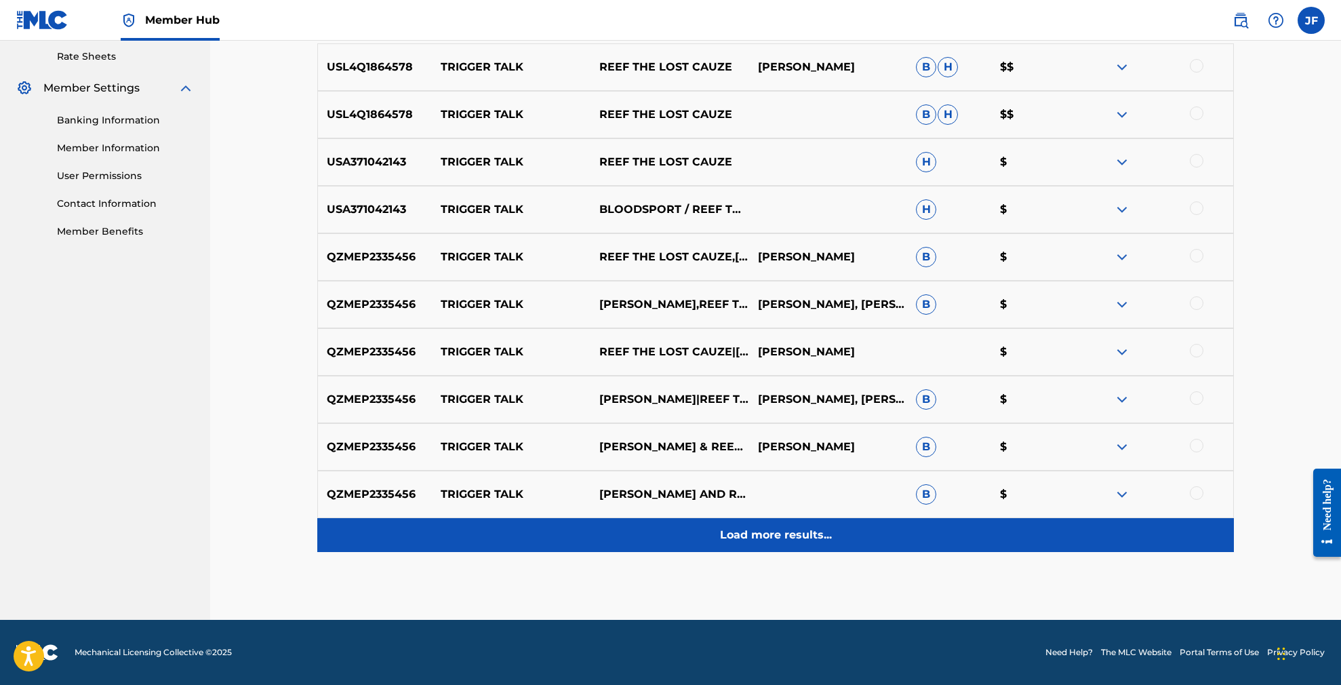
click at [797, 540] on p "Load more results..." at bounding box center [776, 535] width 112 height 16
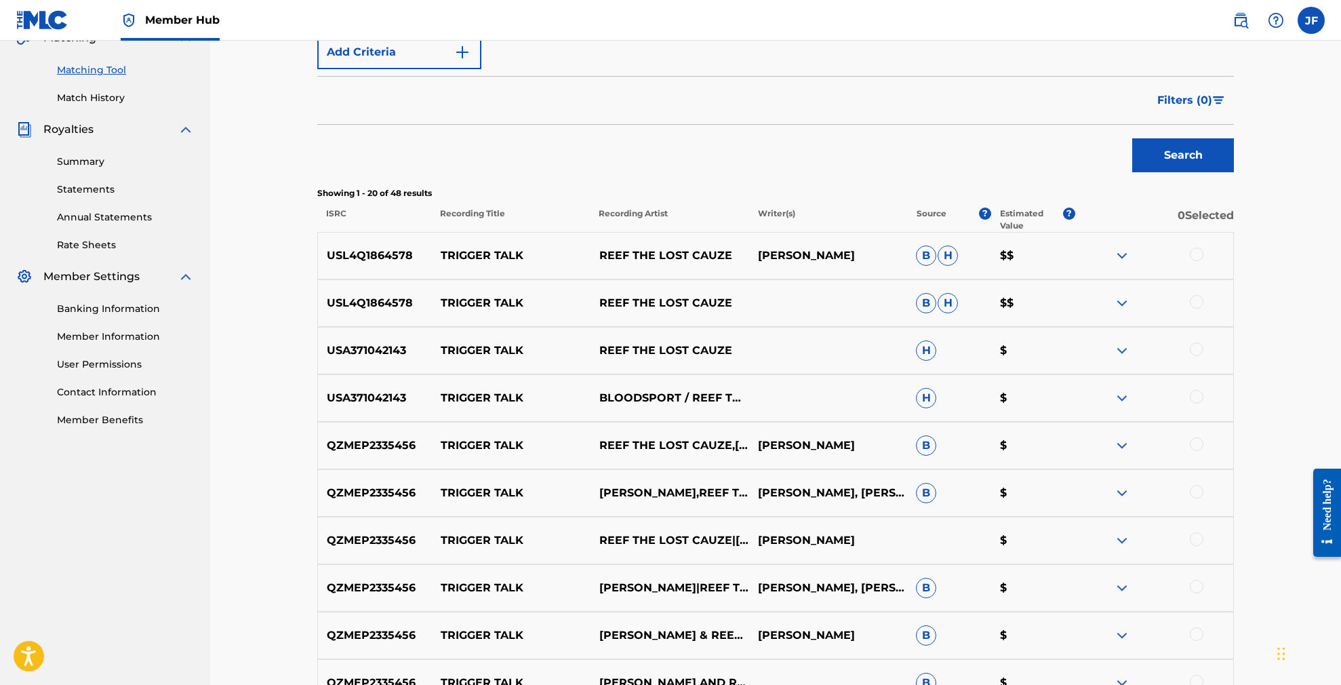
scroll to position [255, 0]
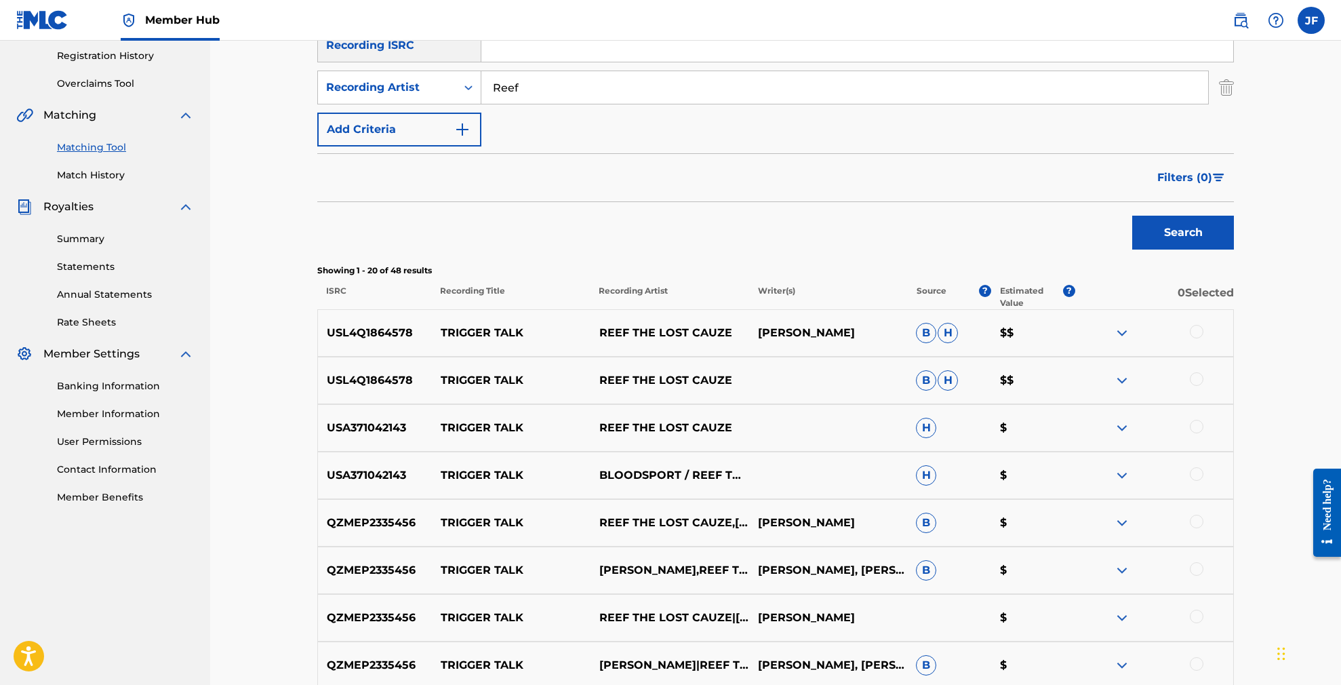
click at [1122, 334] on img at bounding box center [1122, 333] width 16 height 16
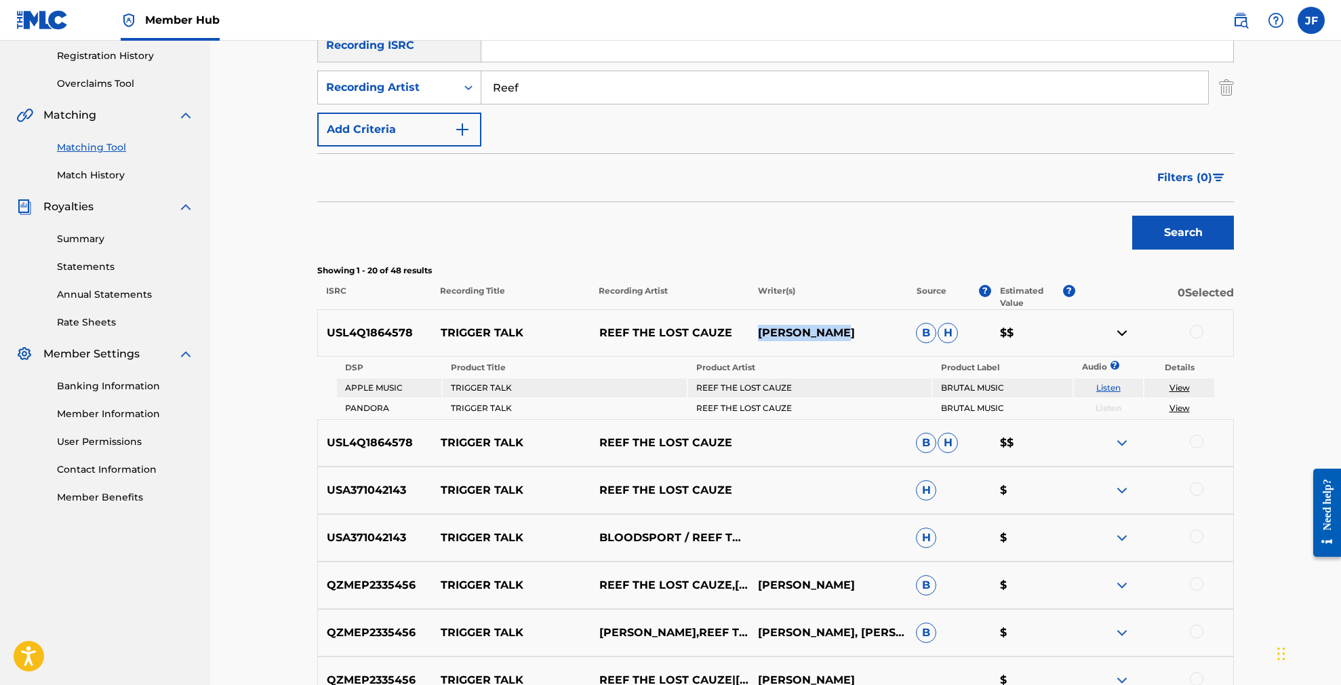
drag, startPoint x: 759, startPoint y: 332, endPoint x: 846, endPoint y: 329, distance: 86.8
click at [846, 329] on p "[PERSON_NAME]" at bounding box center [827, 333] width 159 height 16
copy p "[PERSON_NAME]"
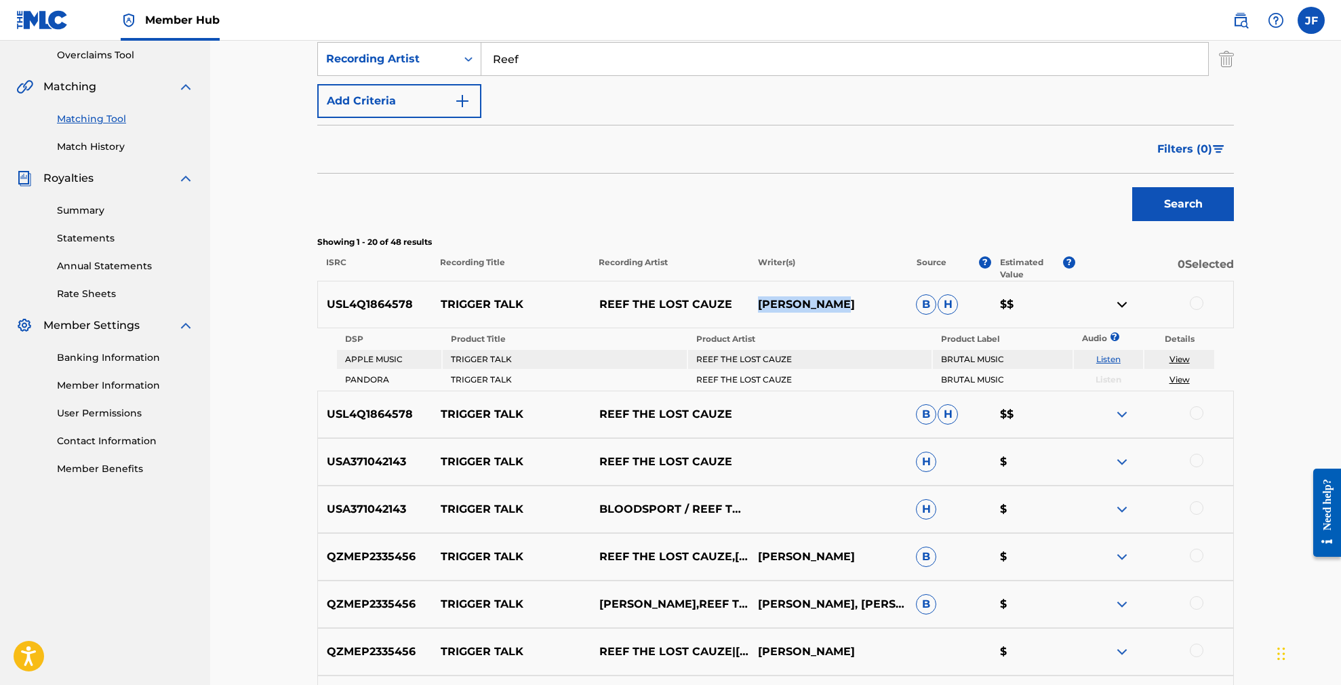
scroll to position [286, 0]
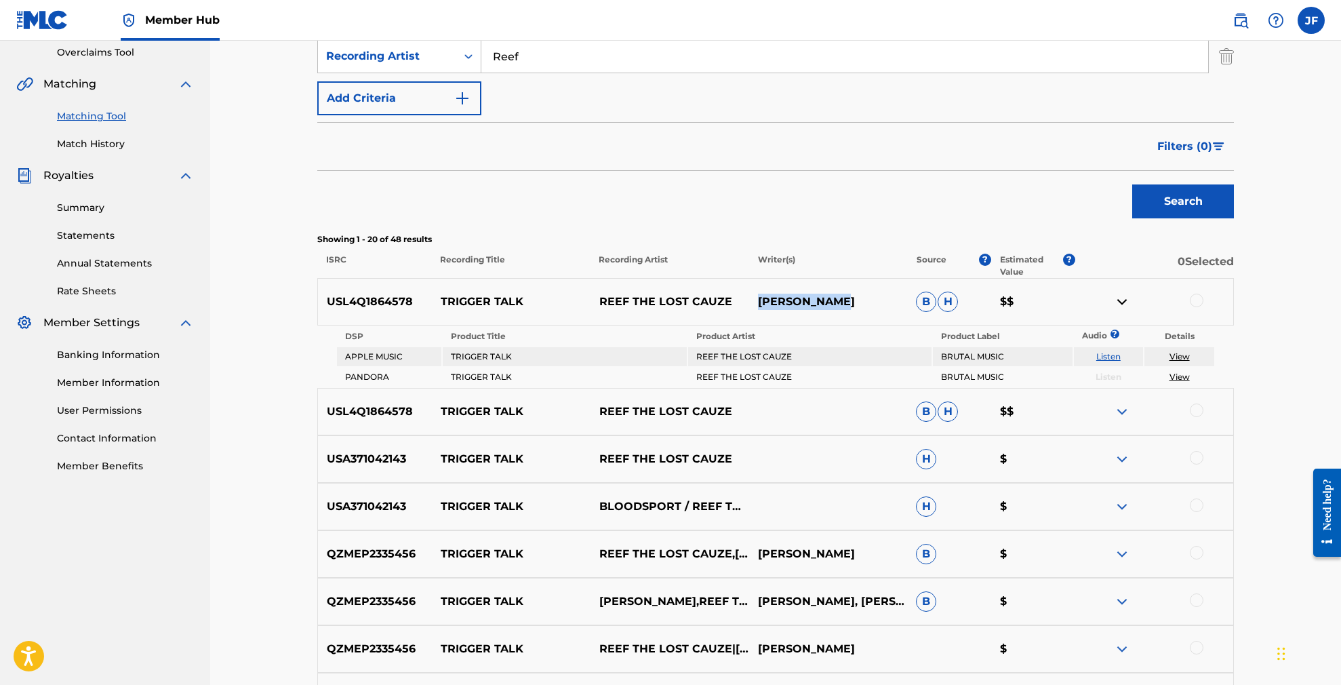
click at [1117, 410] on img at bounding box center [1122, 411] width 16 height 16
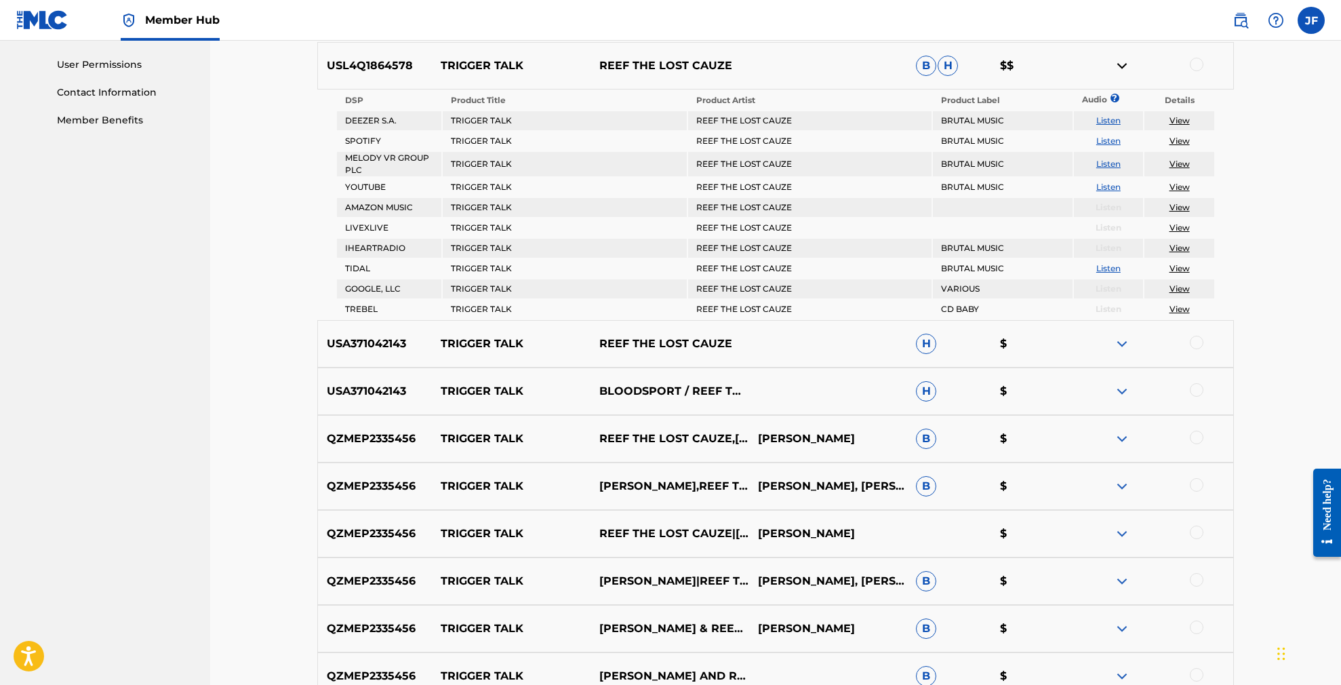
scroll to position [635, 0]
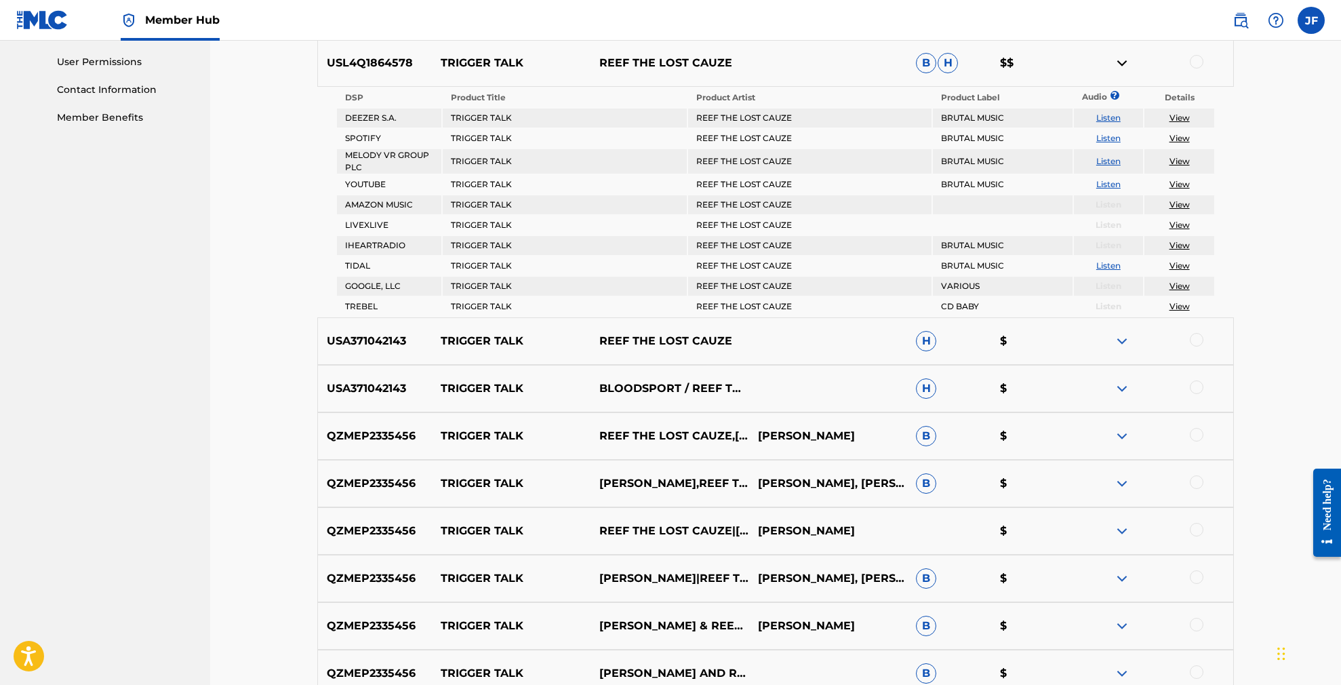
click at [1118, 479] on img at bounding box center [1122, 483] width 16 height 16
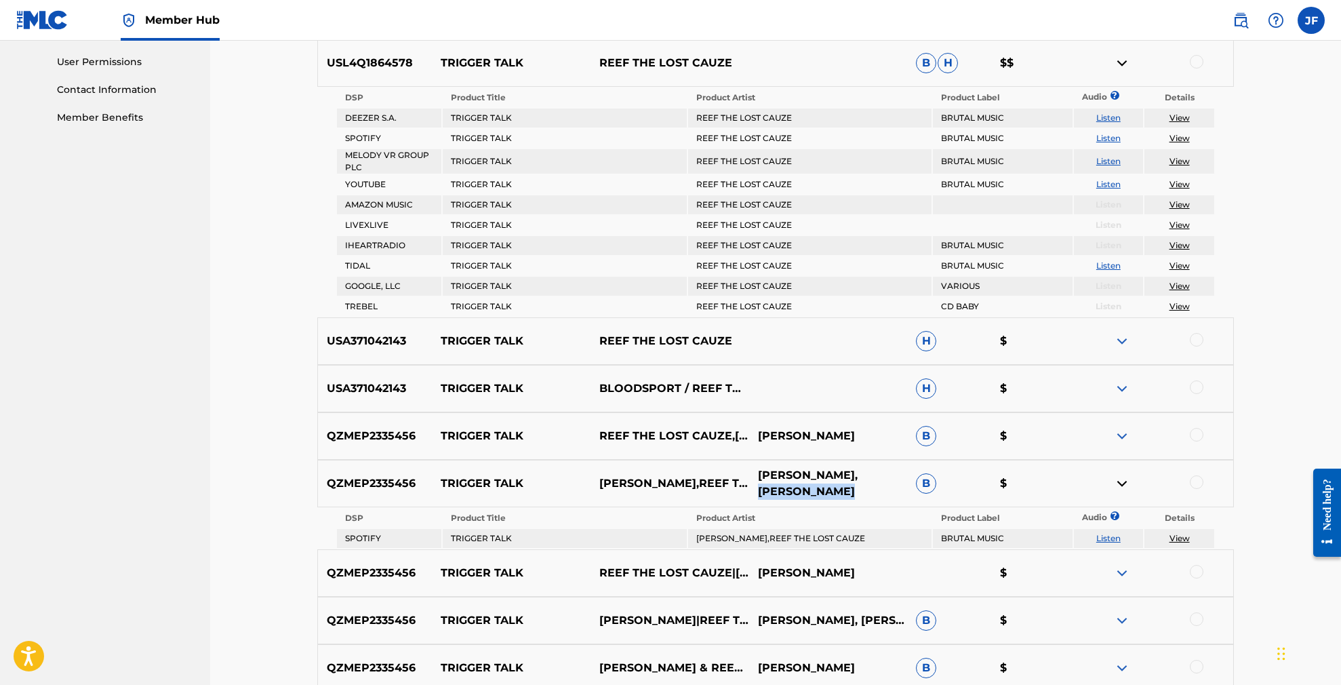
drag, startPoint x: 845, startPoint y: 473, endPoint x: 849, endPoint y: 485, distance: 13.3
click at [849, 485] on p "SHARIF LACEY, STUART HUDGINS" at bounding box center [827, 483] width 159 height 33
copy p "[PERSON_NAME]"
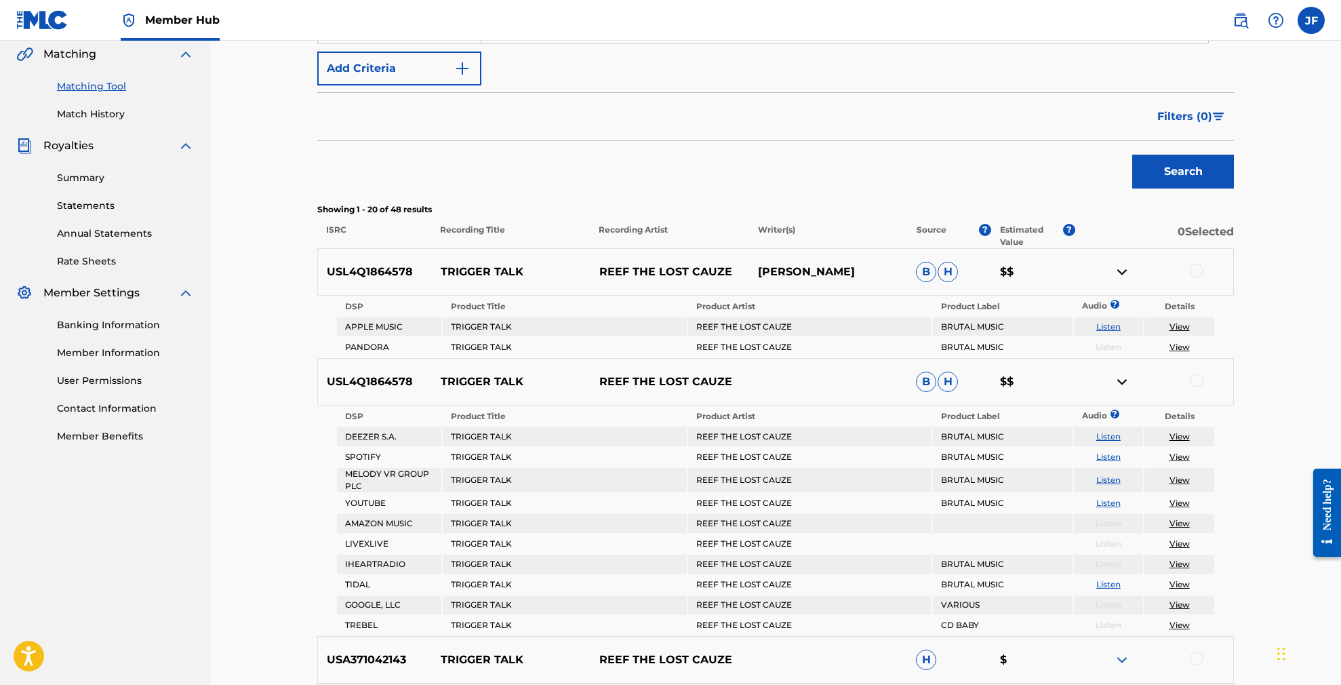
scroll to position [321, 0]
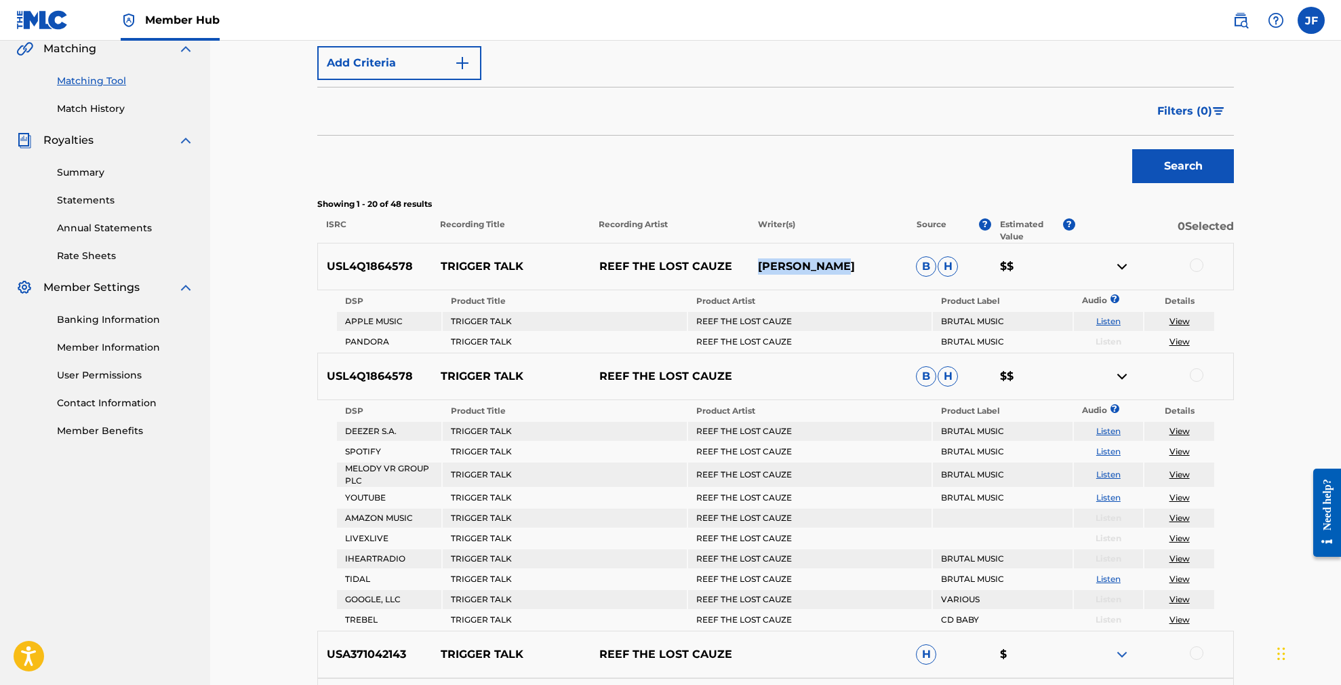
drag, startPoint x: 759, startPoint y: 266, endPoint x: 843, endPoint y: 262, distance: 84.8
click at [843, 262] on p "[PERSON_NAME]" at bounding box center [827, 266] width 159 height 16
copy p "[PERSON_NAME]"
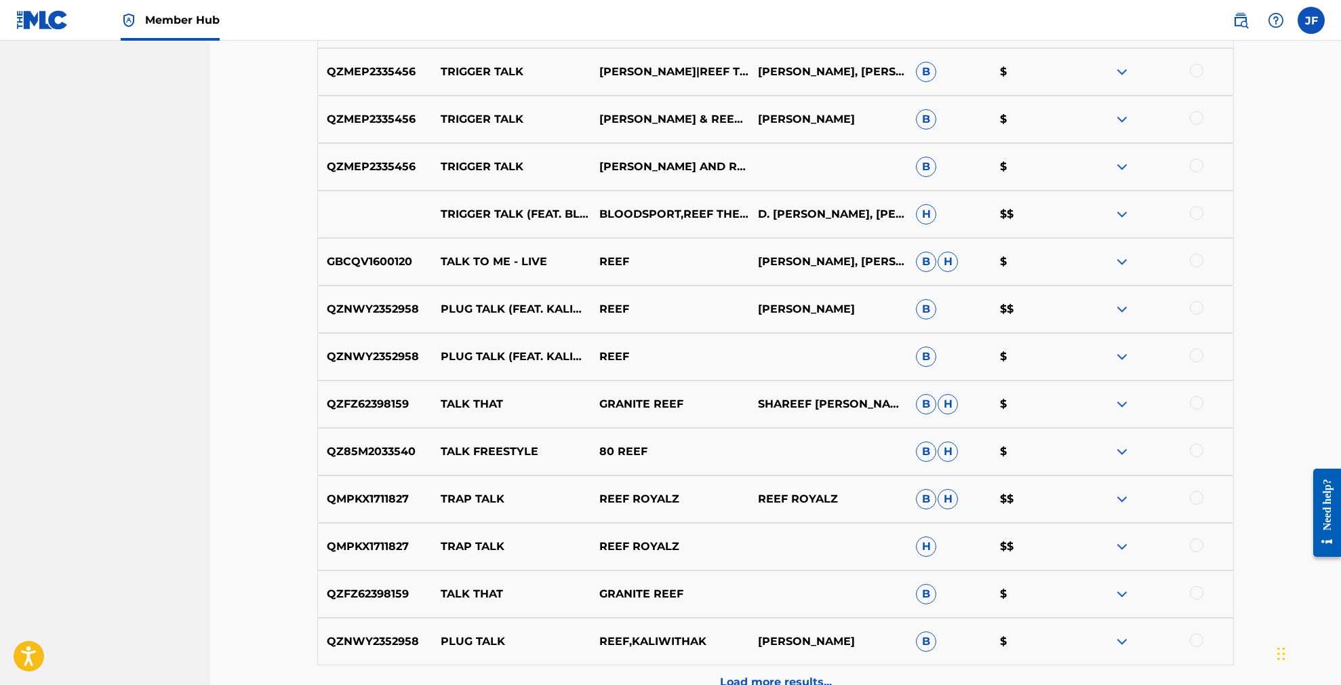
scroll to position [1157, 0]
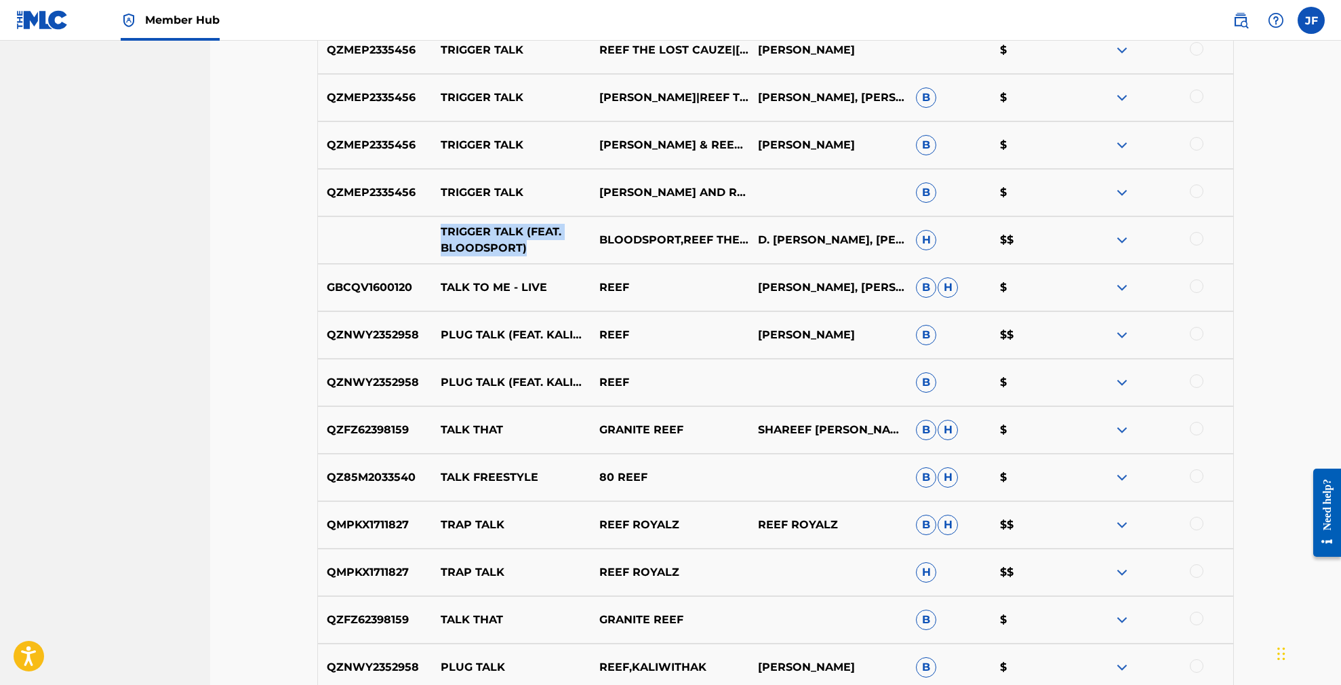
drag, startPoint x: 441, startPoint y: 231, endPoint x: 542, endPoint y: 245, distance: 102.1
click at [542, 245] on p "TRIGGER TALK (FEAT. BLOODSPORT)" at bounding box center [511, 240] width 159 height 33
copy p "TRIGGER TALK (FEAT. BLOODSPORT)"
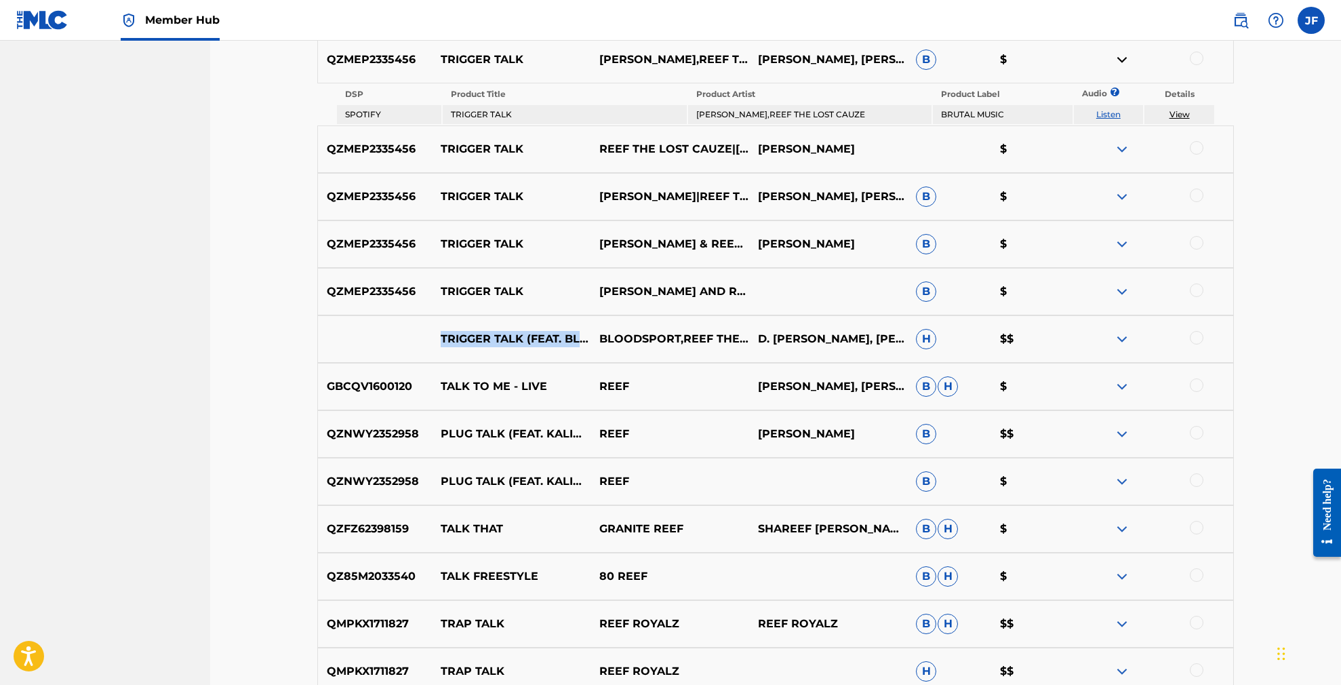
scroll to position [1053, 0]
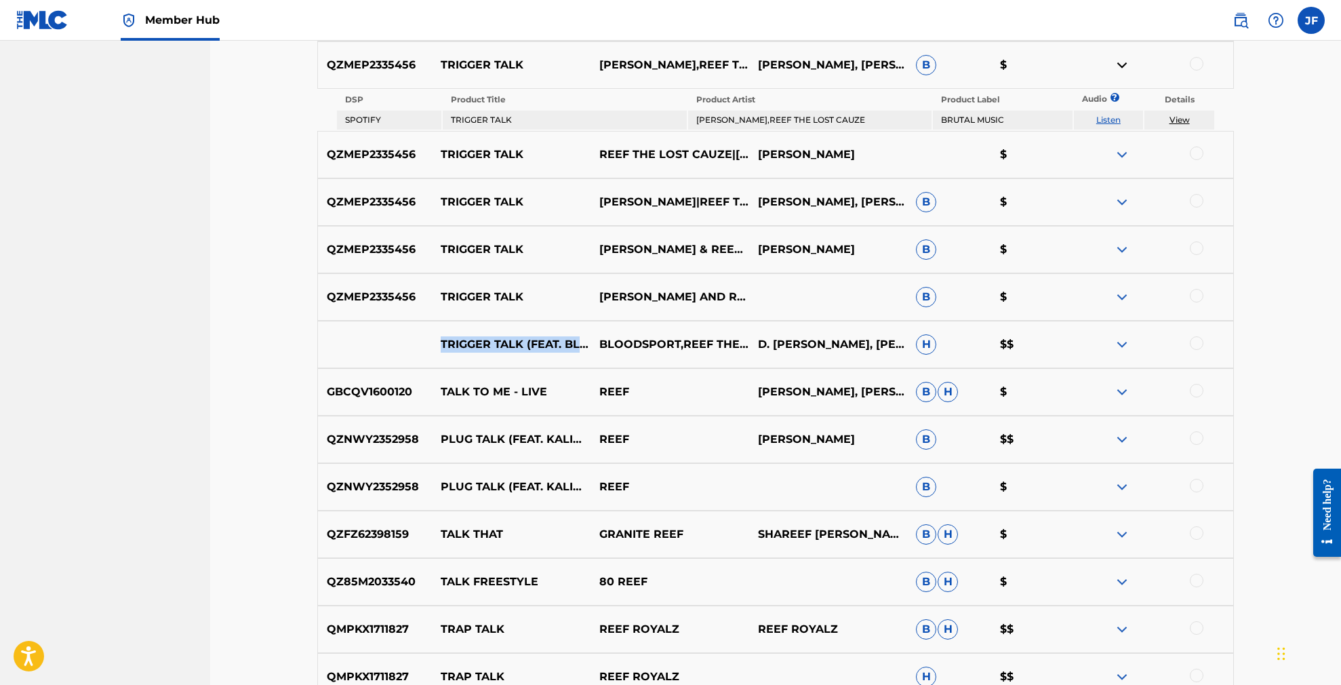
drag, startPoint x: 758, startPoint y: 153, endPoint x: 862, endPoint y: 151, distance: 104.4
click at [862, 151] on p "[PERSON_NAME]" at bounding box center [827, 154] width 159 height 16
copy p "[PERSON_NAME]"
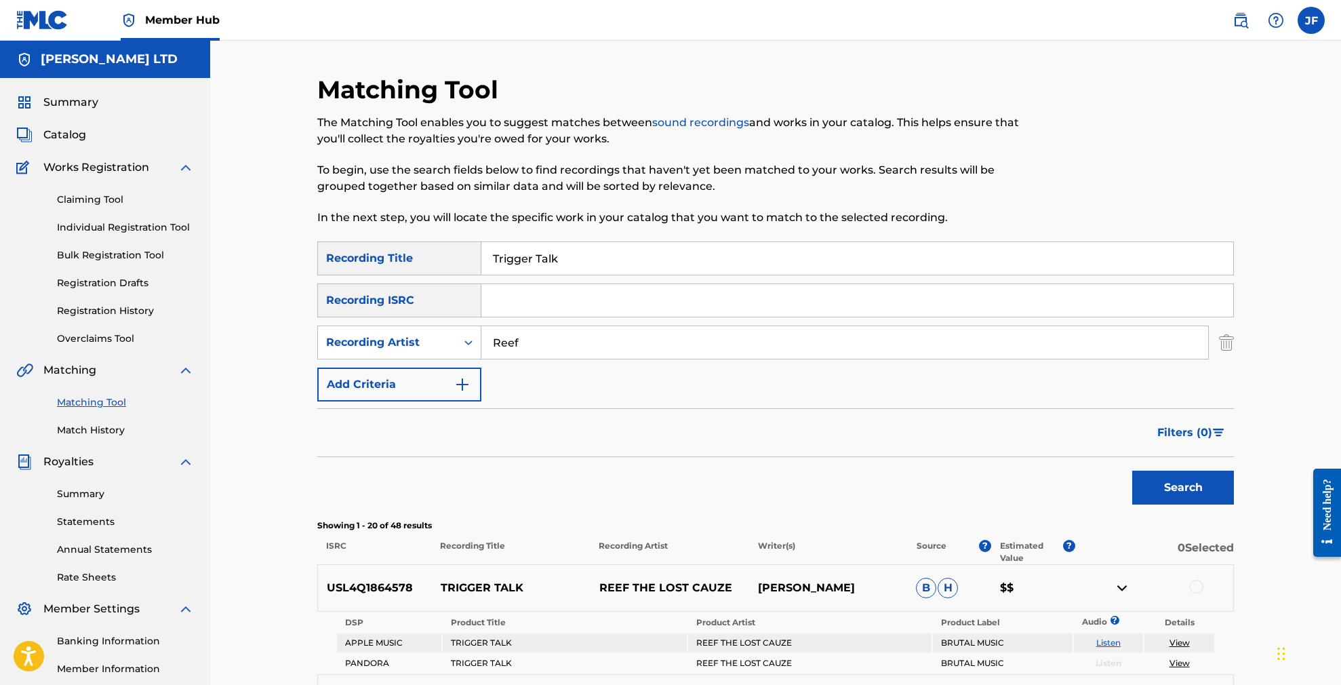
scroll to position [0, 0]
click at [561, 255] on input "Trigger Talk" at bounding box center [857, 258] width 752 height 33
drag, startPoint x: 566, startPoint y: 256, endPoint x: 471, endPoint y: 256, distance: 94.9
click at [471, 256] on div "SearchWithCriteria8afa0fde-57f7-4d99-9422-62bc25a2b1c6 Recording Title Trigger …" at bounding box center [775, 258] width 917 height 34
paste input "[PERSON_NAME] on stage"
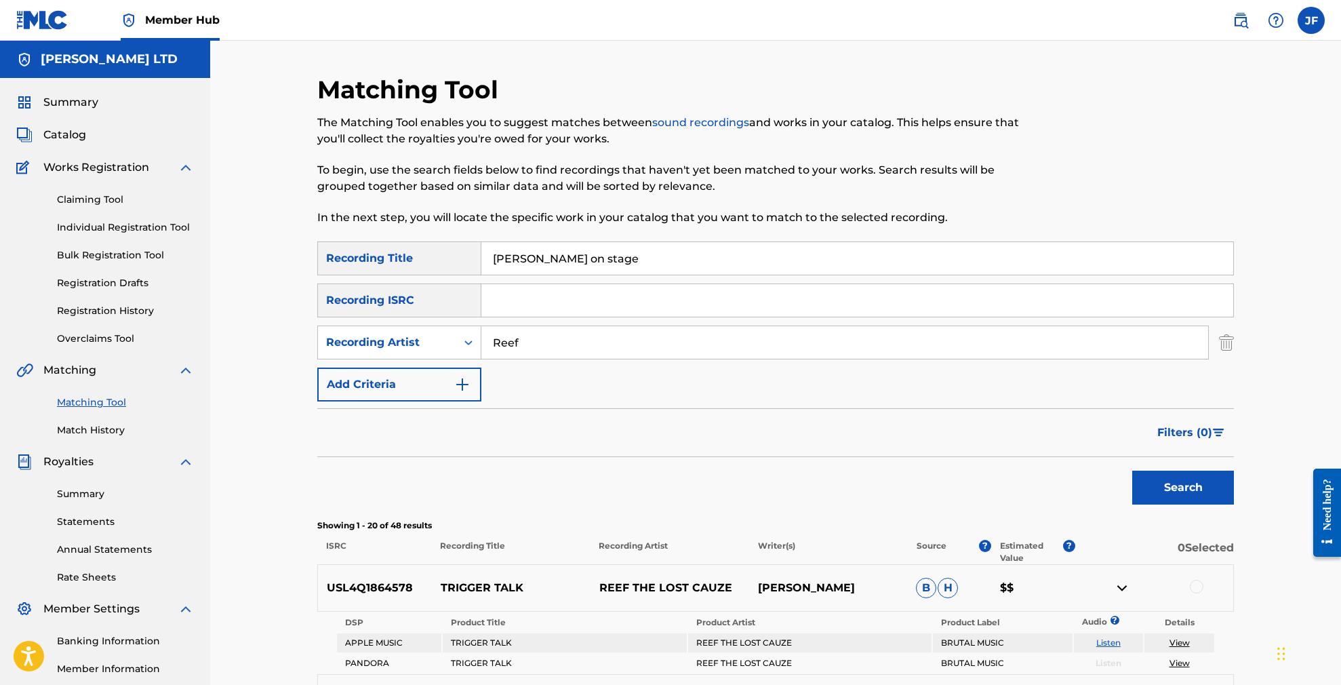
type input "[PERSON_NAME] on stage"
drag, startPoint x: 534, startPoint y: 342, endPoint x: 475, endPoint y: 340, distance: 59.7
click at [475, 340] on div "SearchWithCriteria5969e041-4955-4cb6-a601-2a94d5b0742c Recording Artist Reef" at bounding box center [775, 342] width 917 height 34
click at [1183, 487] on button "Search" at bounding box center [1183, 488] width 102 height 34
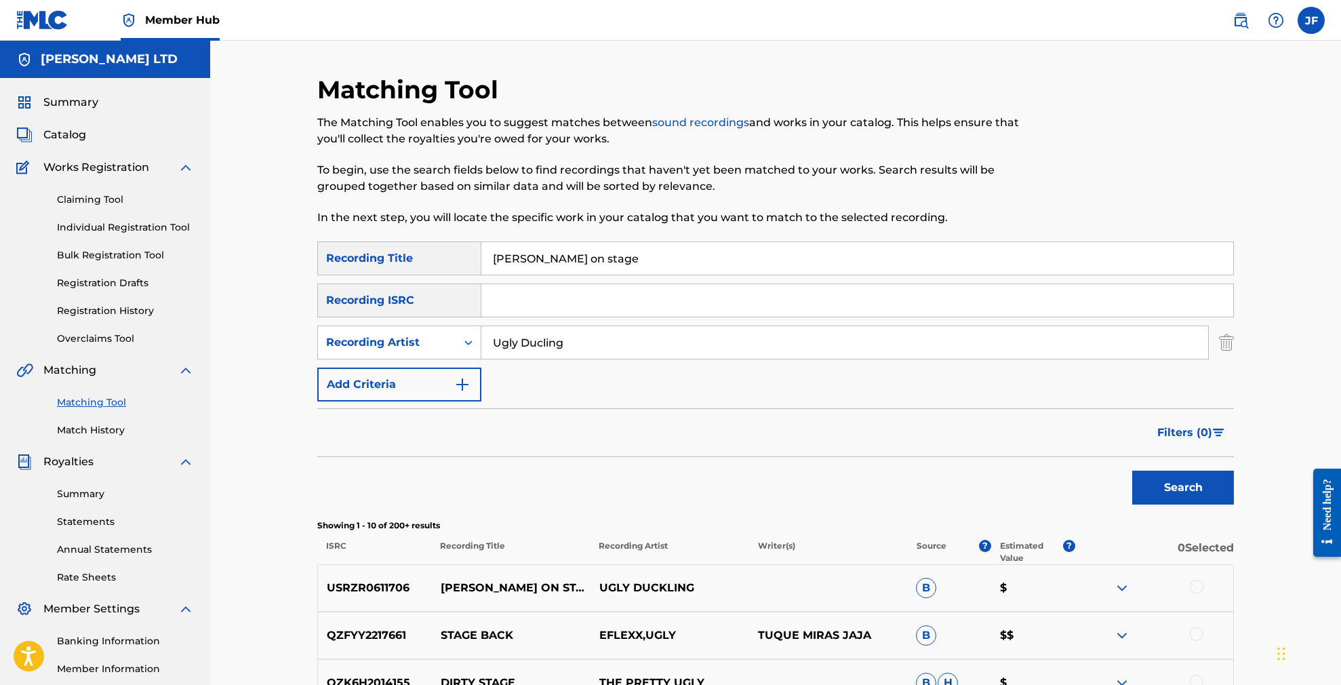
click at [544, 342] on input "Ugly Ducling" at bounding box center [844, 342] width 727 height 33
type input "Ugly Duckling"
click at [1183, 487] on button "Search" at bounding box center [1183, 488] width 102 height 34
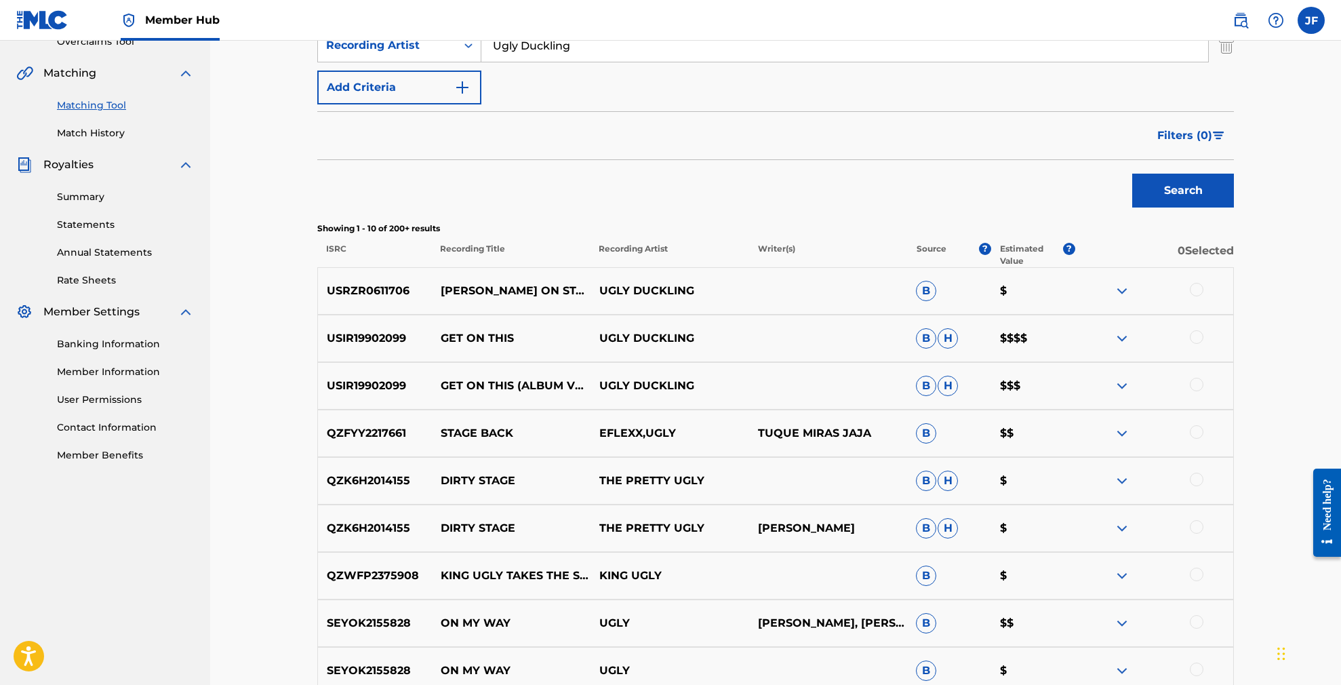
scroll to position [298, 0]
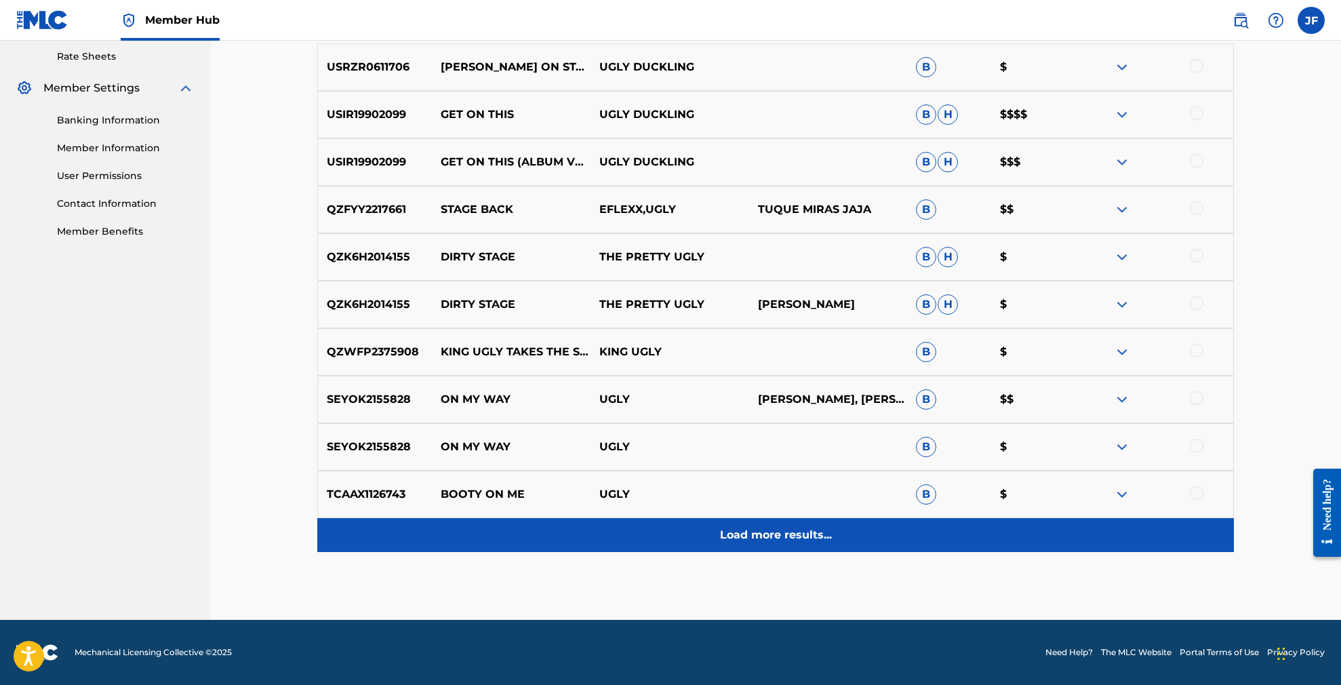
click at [772, 537] on p "Load more results..." at bounding box center [776, 535] width 112 height 16
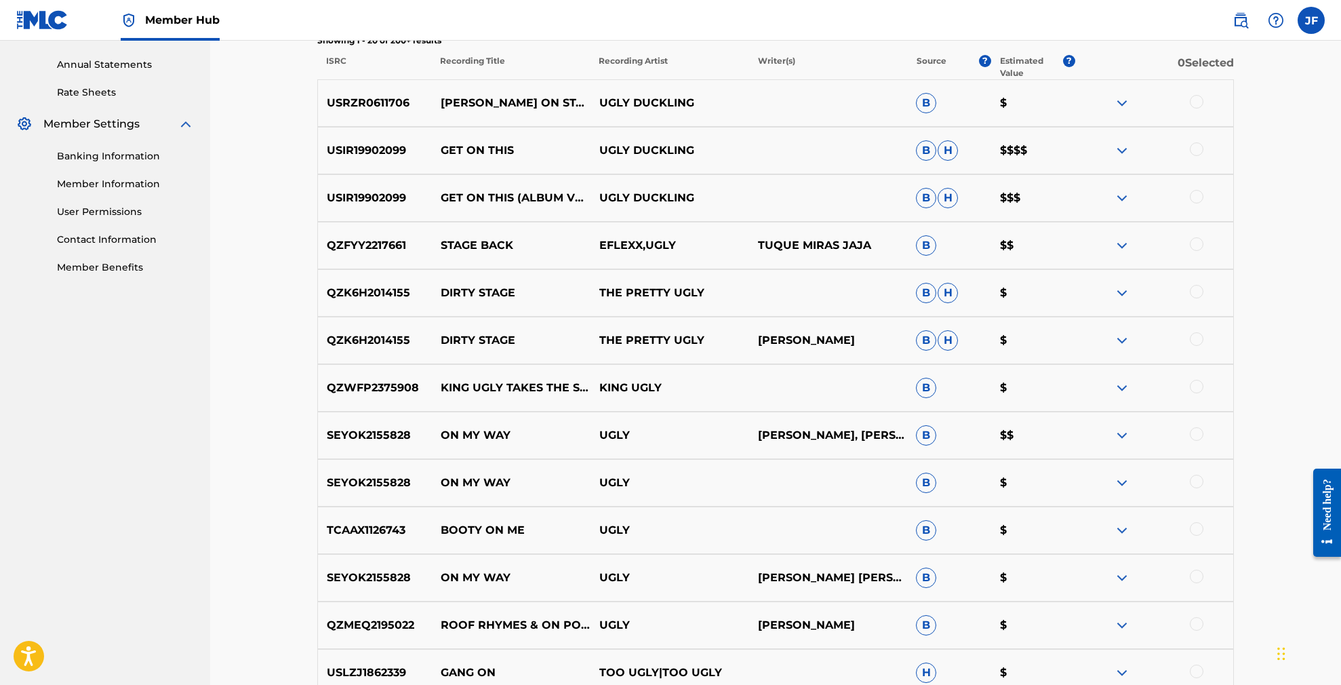
scroll to position [487, 0]
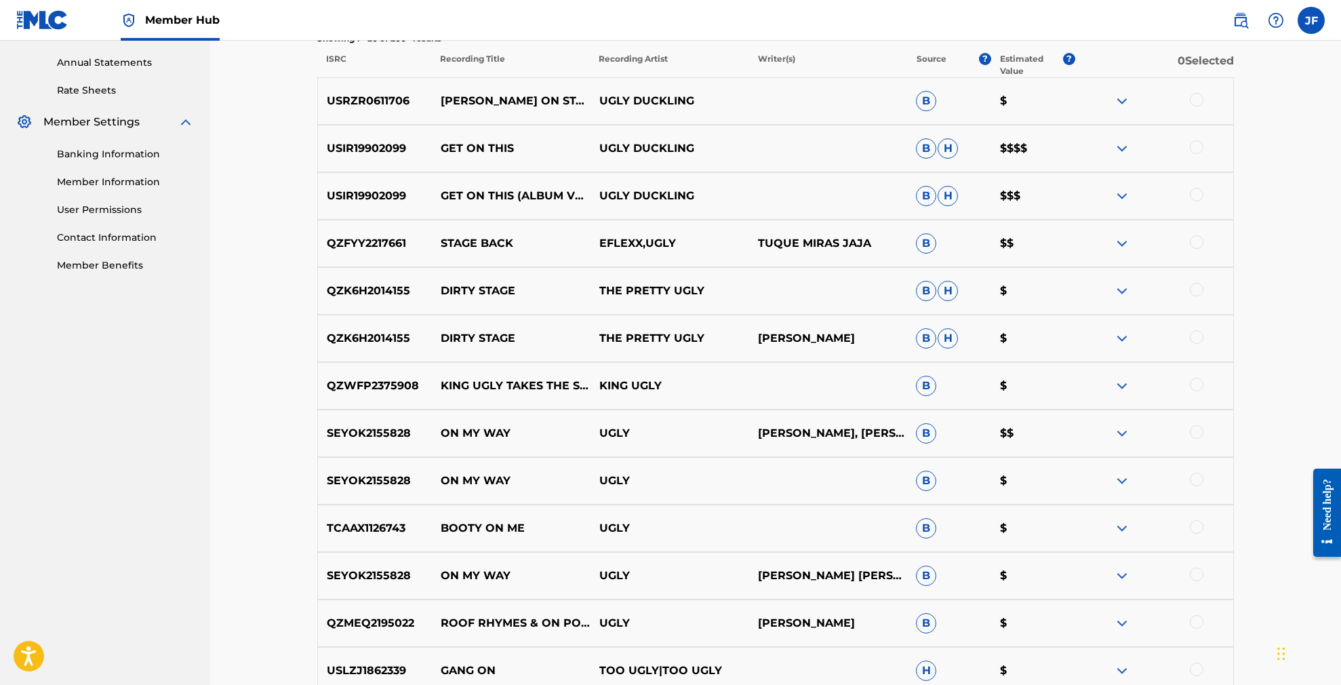
click at [1125, 146] on img at bounding box center [1122, 148] width 16 height 16
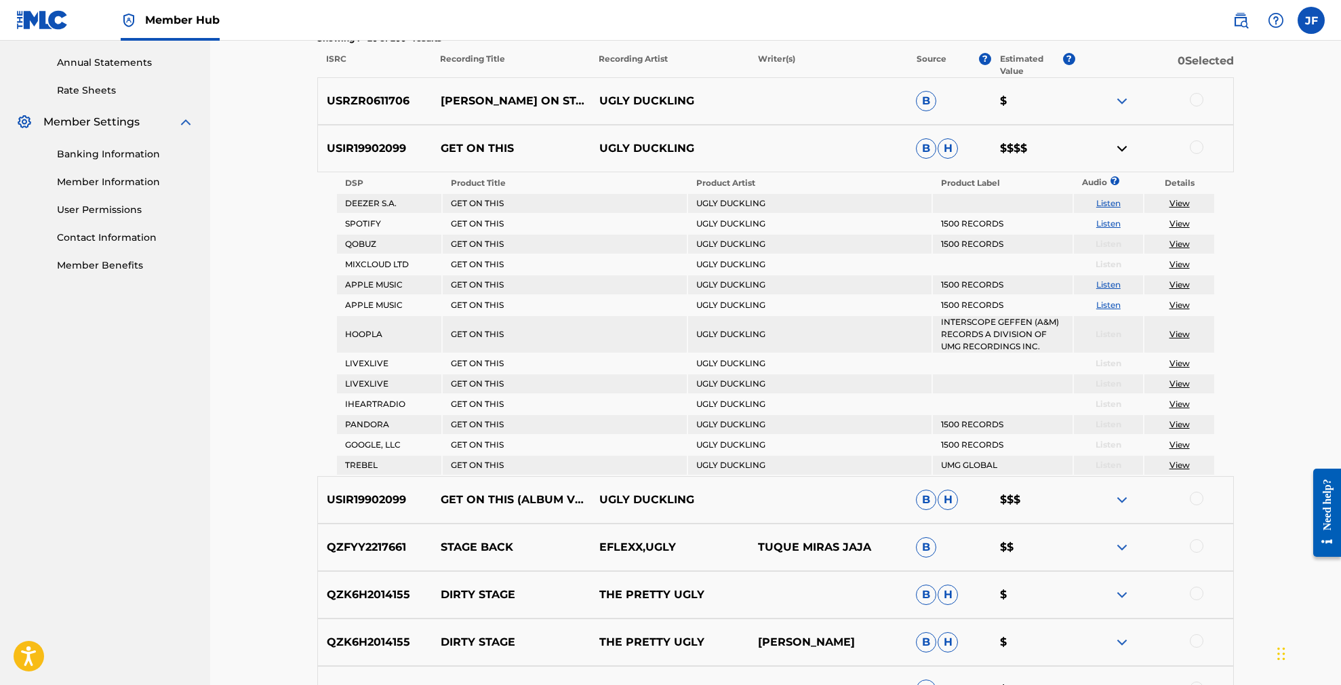
click at [1125, 146] on img at bounding box center [1122, 148] width 16 height 16
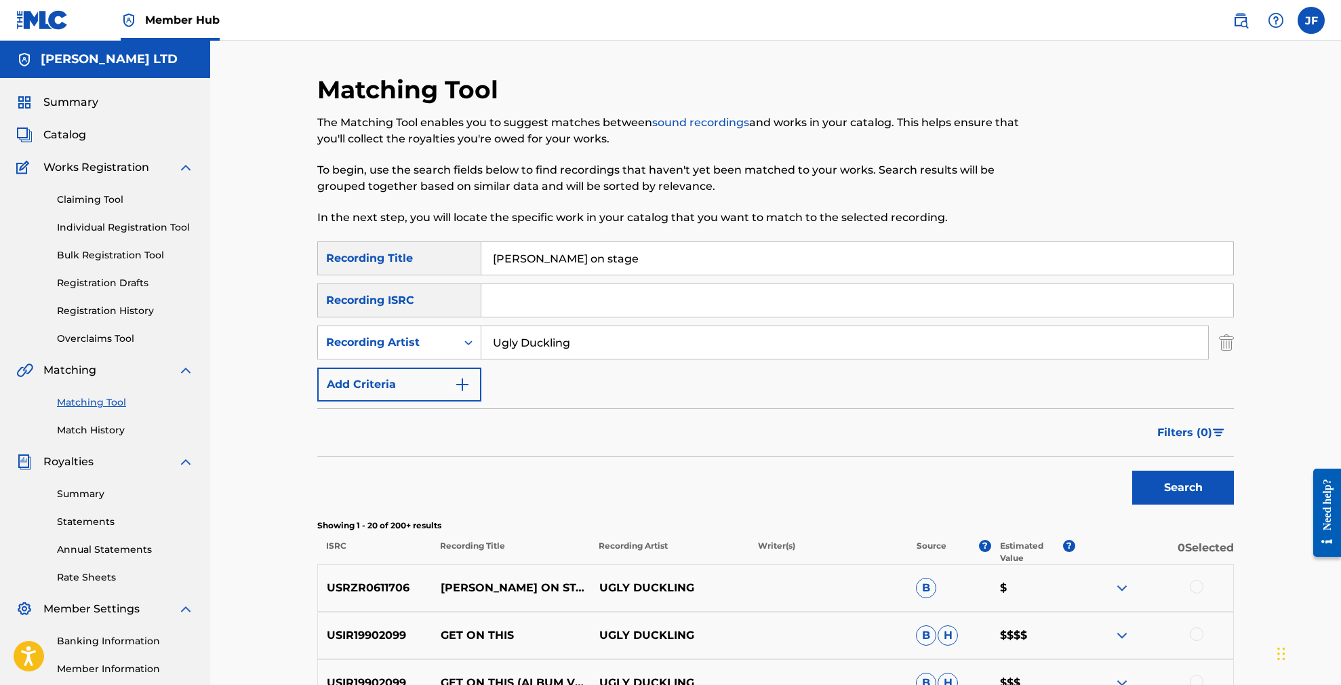
scroll to position [0, 0]
drag, startPoint x: 609, startPoint y: 349, endPoint x: 475, endPoint y: 332, distance: 136.0
click at [475, 332] on div "SearchWithCriteria5969e041-4955-4cb6-a601-2a94d5b0742c Recording Artist Ugly Du…" at bounding box center [775, 342] width 917 height 34
click at [1183, 487] on button "Search" at bounding box center [1183, 488] width 102 height 34
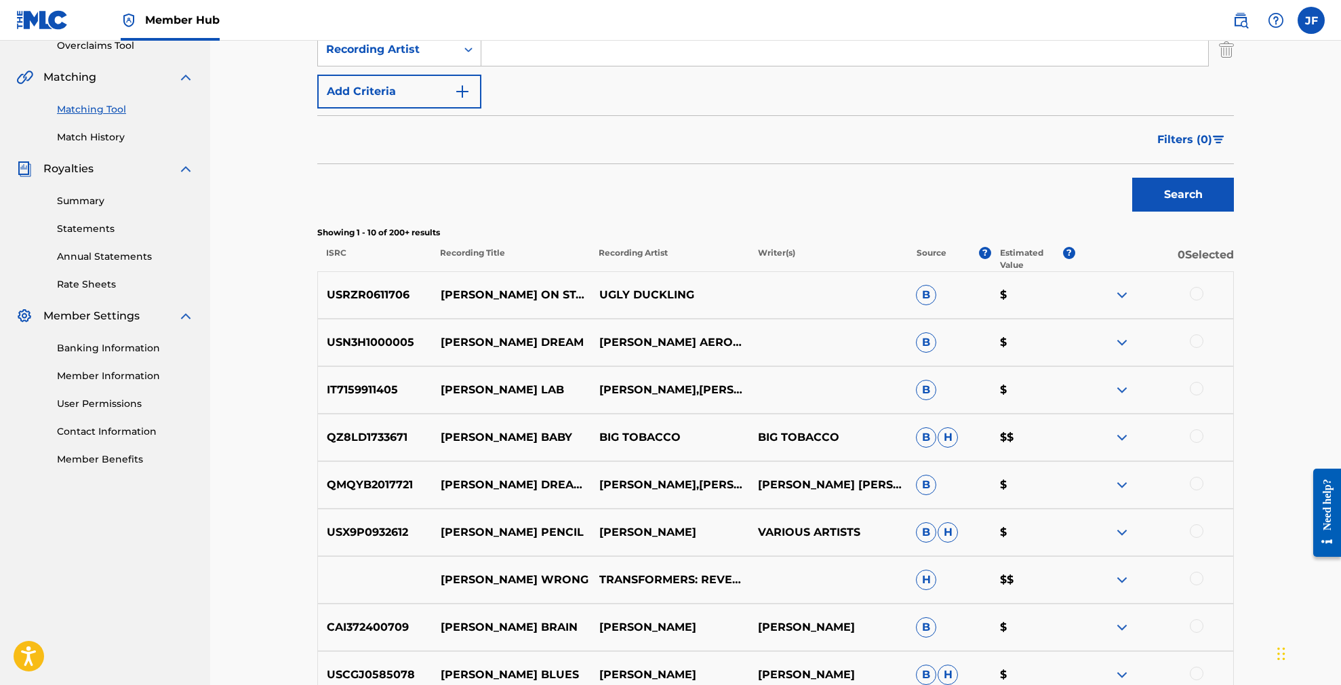
scroll to position [294, 0]
click at [1127, 294] on img at bounding box center [1122, 294] width 16 height 16
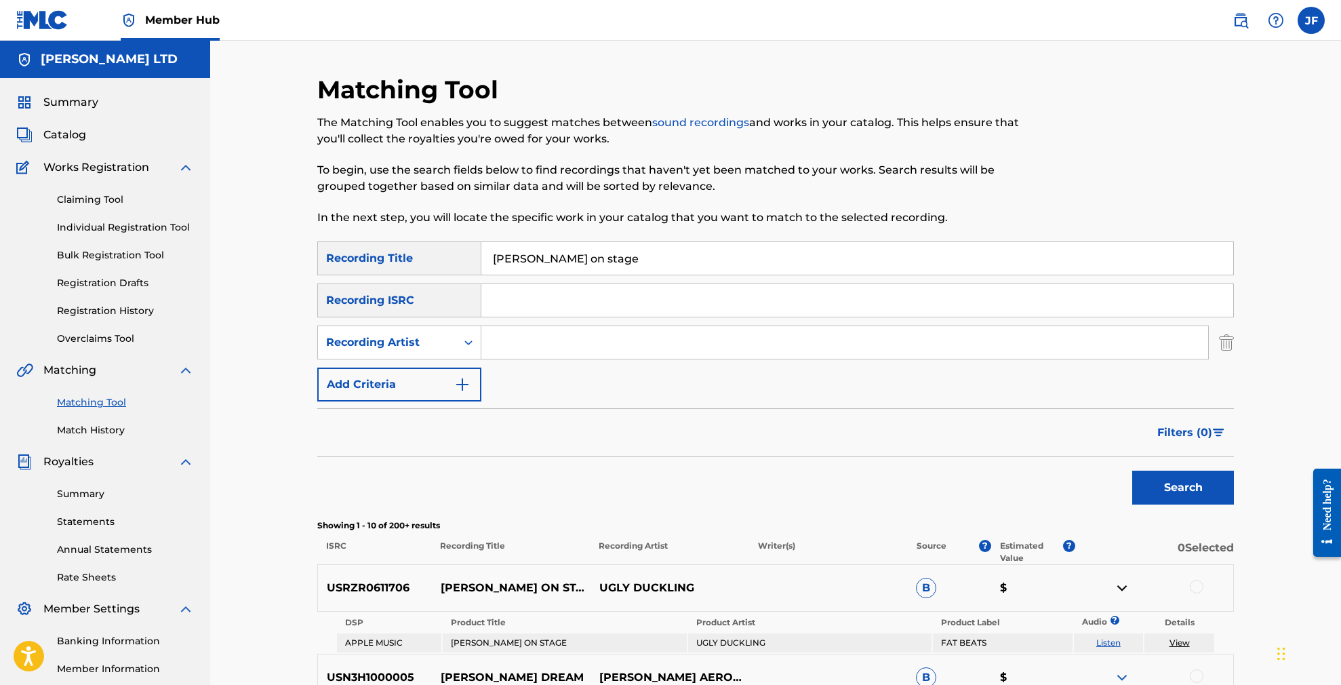
scroll to position [0, 0]
click at [98, 336] on link "Overclaims Tool" at bounding box center [125, 339] width 137 height 14
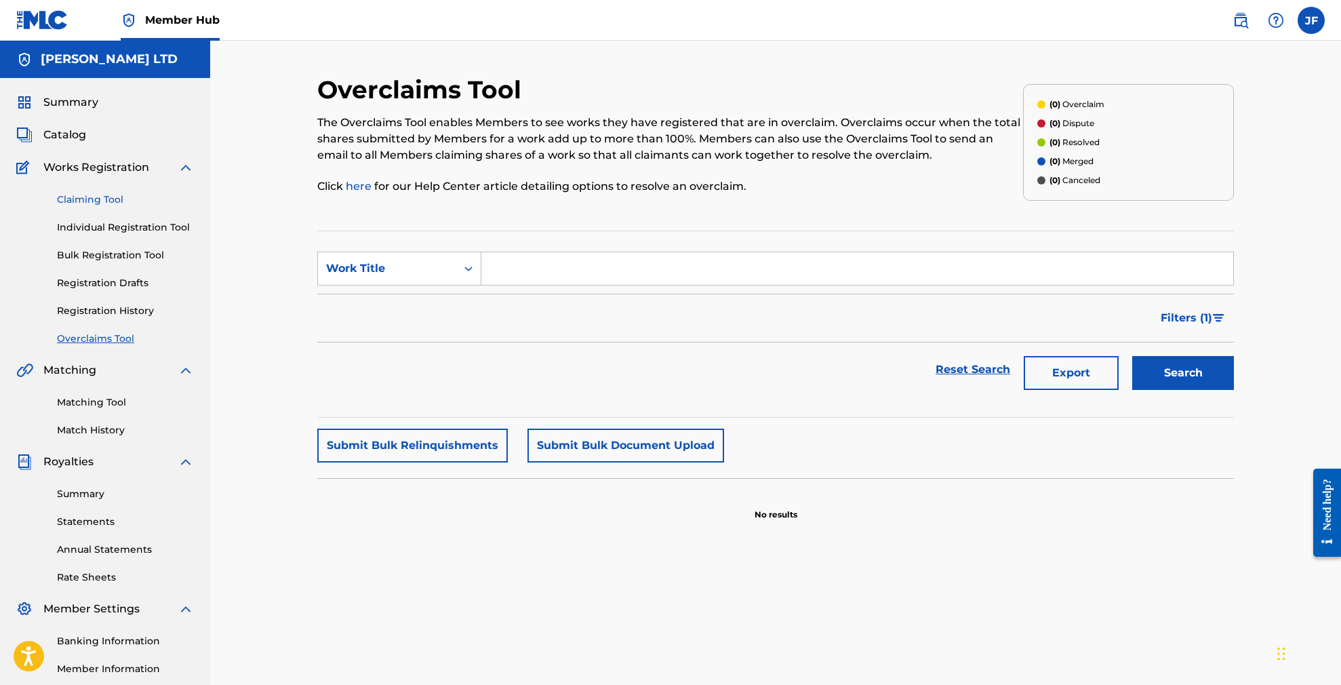
click at [88, 197] on link "Claiming Tool" at bounding box center [125, 200] width 137 height 14
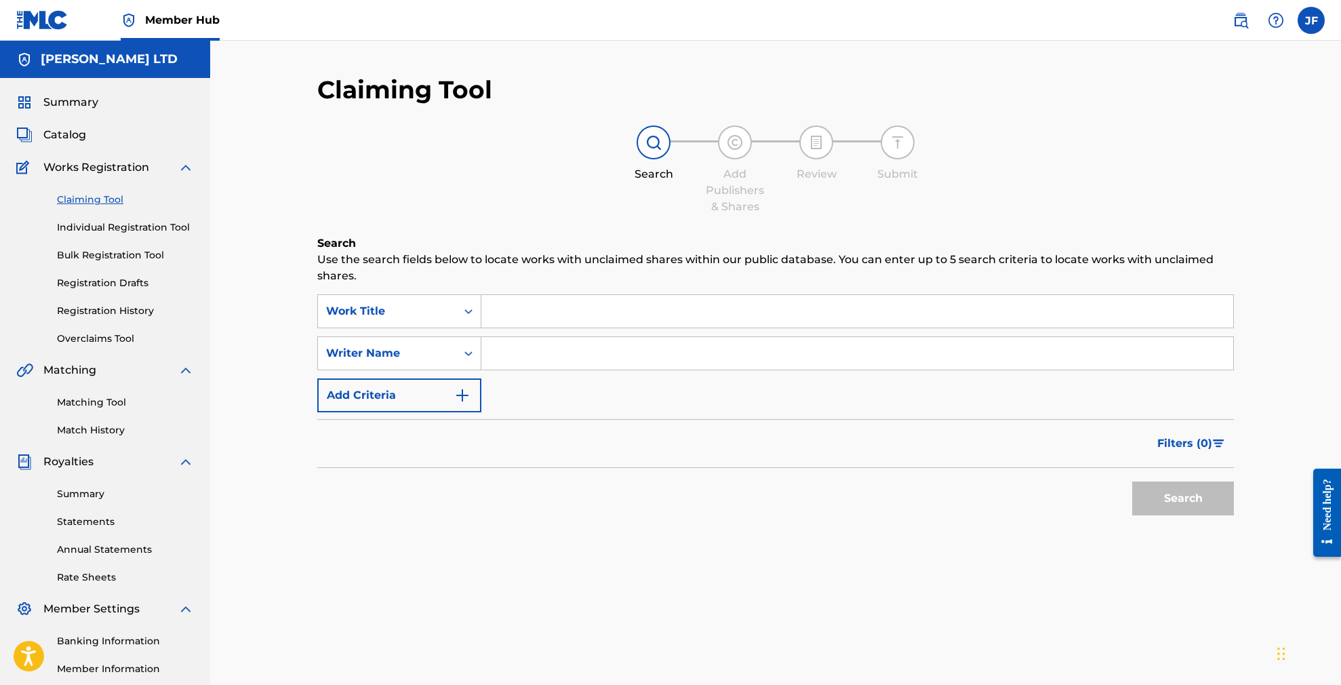
click at [523, 310] on input "Search Form" at bounding box center [857, 311] width 752 height 33
paste input "https://portal.themlc.com/catalog/work/815777033"
click at [776, 314] on input "https://portal.themlc.com/catalog/work/815777033" at bounding box center [857, 311] width 752 height 33
drag, startPoint x: 785, startPoint y: 310, endPoint x: 450, endPoint y: 306, distance: 334.9
click at [450, 306] on div "SearchWithCriteria6c3de5dd-5cc9-4e39-b614-6d3ee66948c9 Work Title https://porta…" at bounding box center [775, 311] width 917 height 34
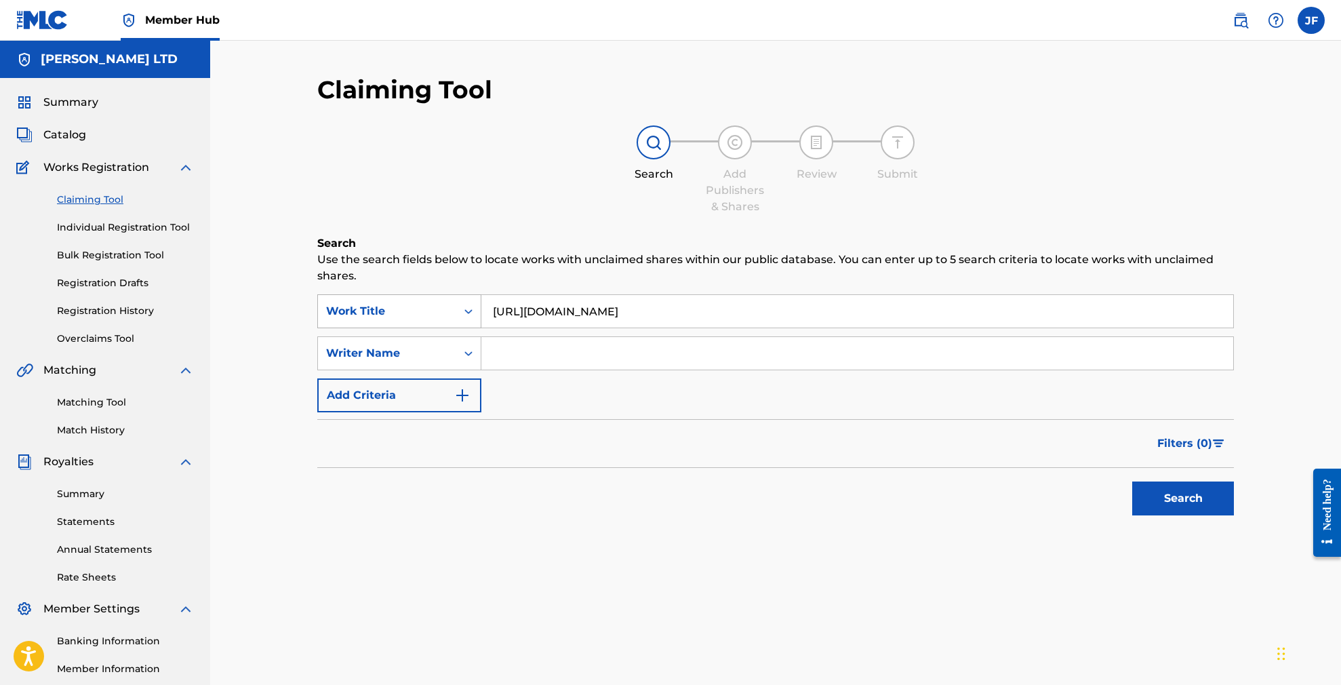
paste input "I WON'T LET IT DIE"
type input "I WON'T LET IT DIE"
click at [1183, 498] on button "Search" at bounding box center [1183, 498] width 102 height 34
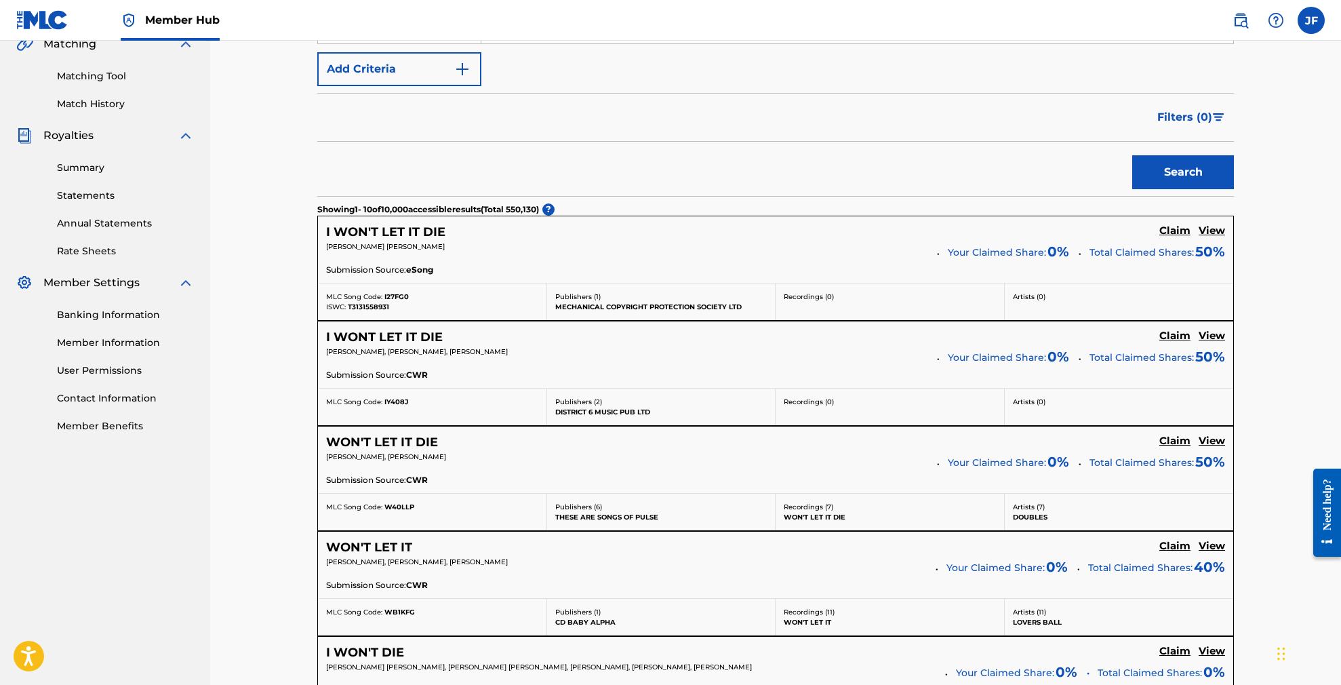
scroll to position [330, 0]
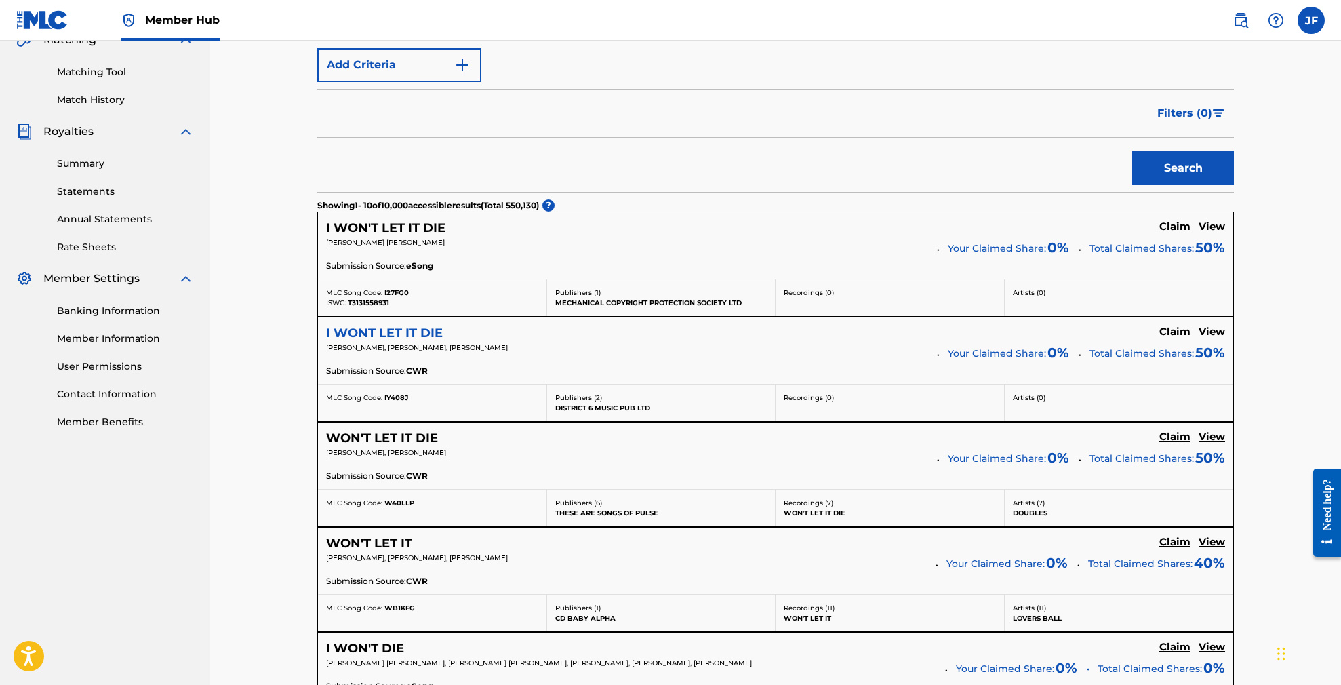
click at [405, 329] on h5 "I WONT LET IT DIE" at bounding box center [384, 333] width 117 height 16
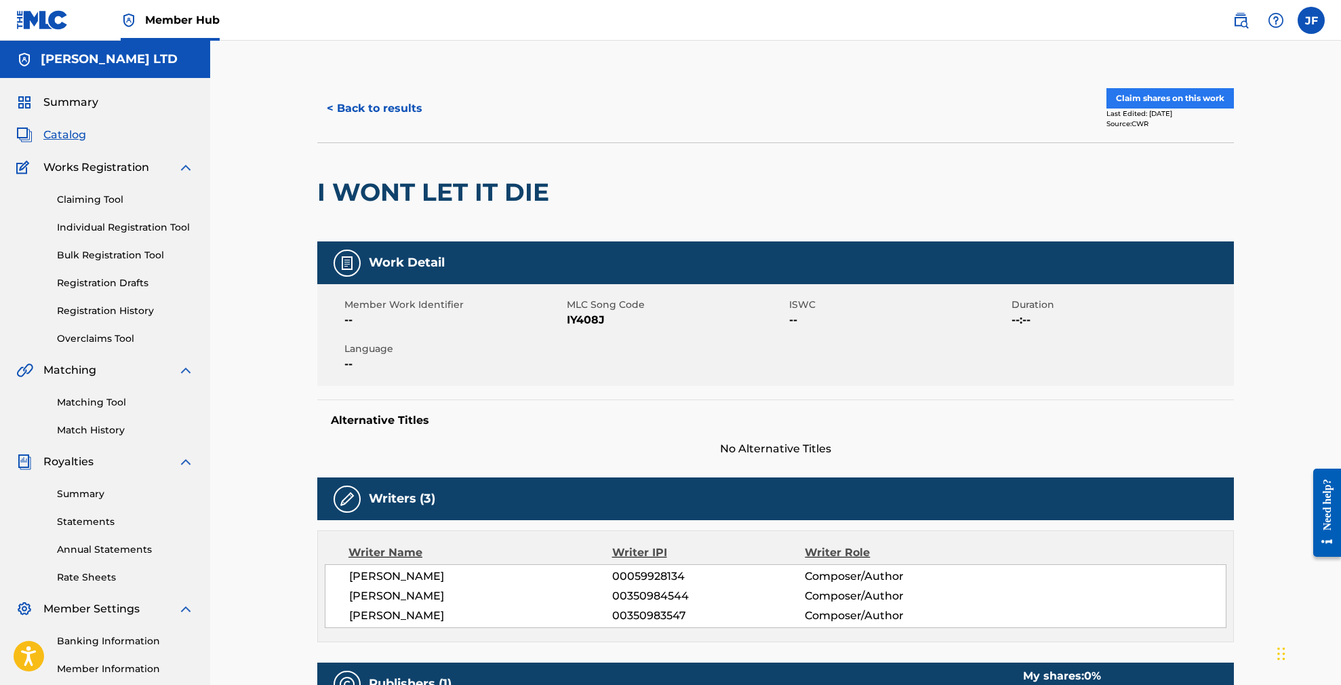
click at [1191, 97] on button "Claim shares on this work" at bounding box center [1169, 98] width 127 height 20
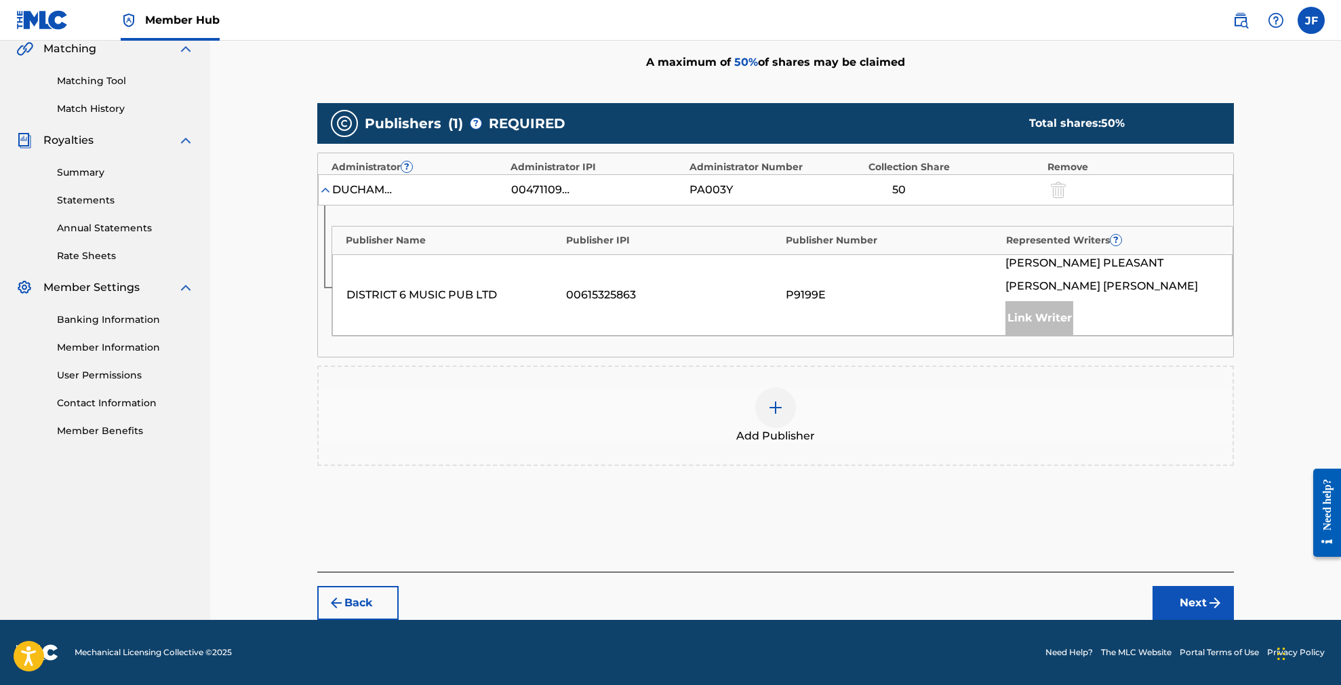
scroll to position [321, 0]
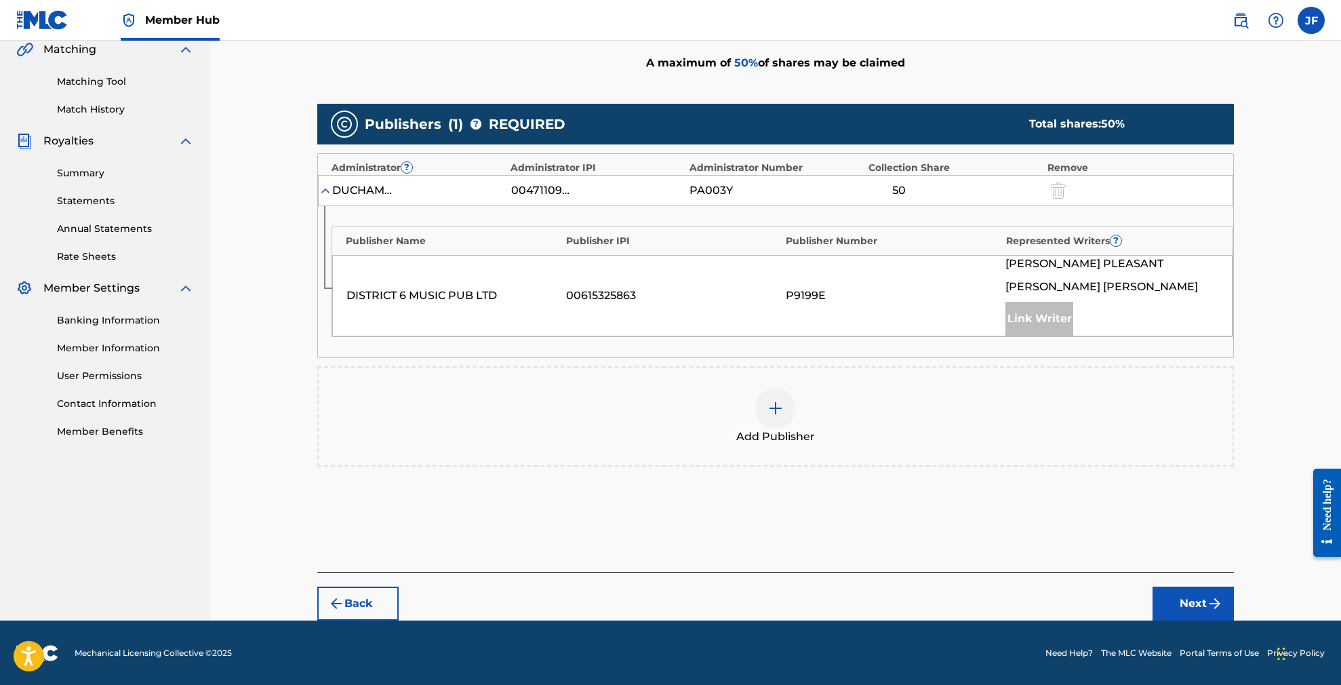
click at [789, 395] on div at bounding box center [775, 408] width 41 height 41
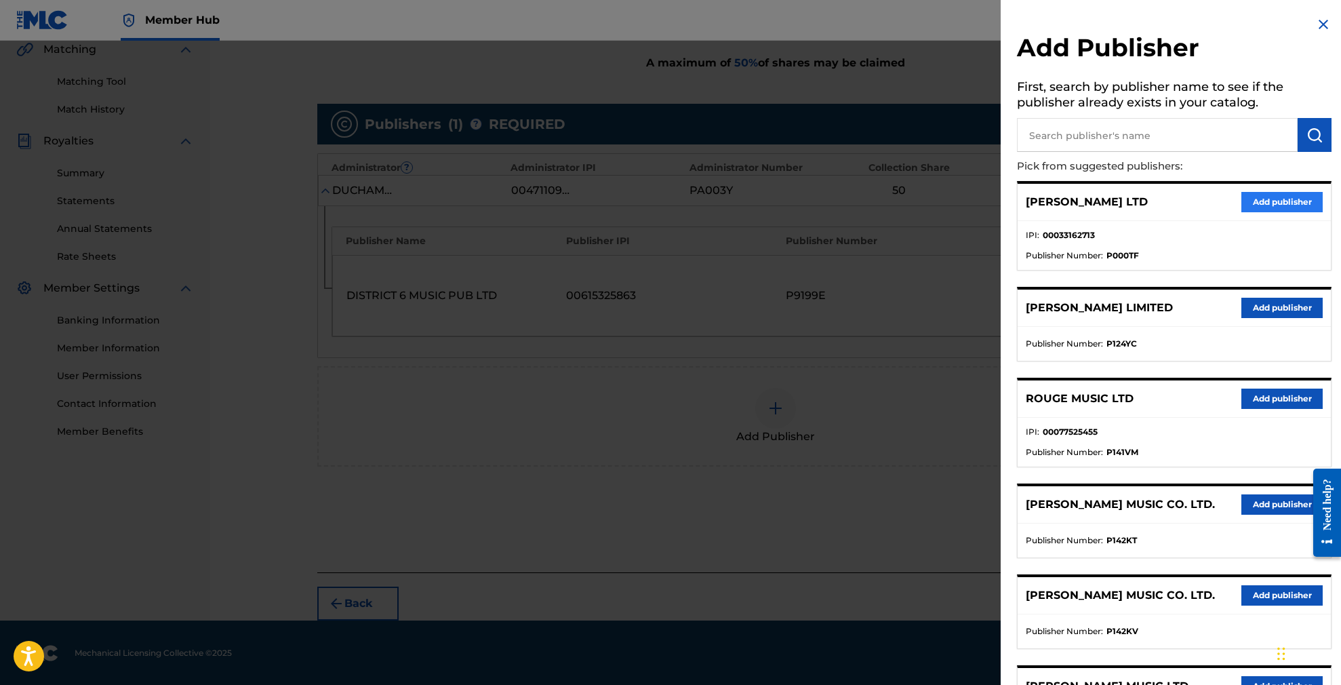
click at [1271, 202] on button "Add publisher" at bounding box center [1281, 202] width 81 height 20
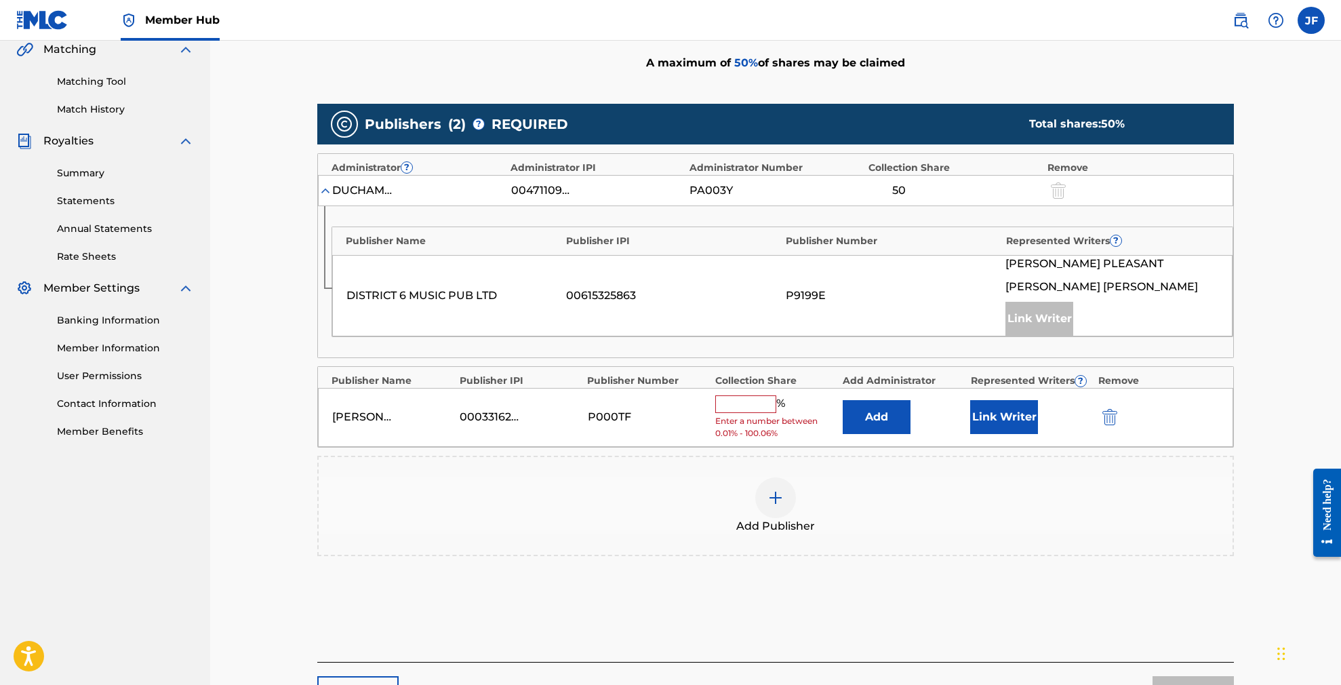
click at [746, 403] on input "text" at bounding box center [745, 404] width 61 height 18
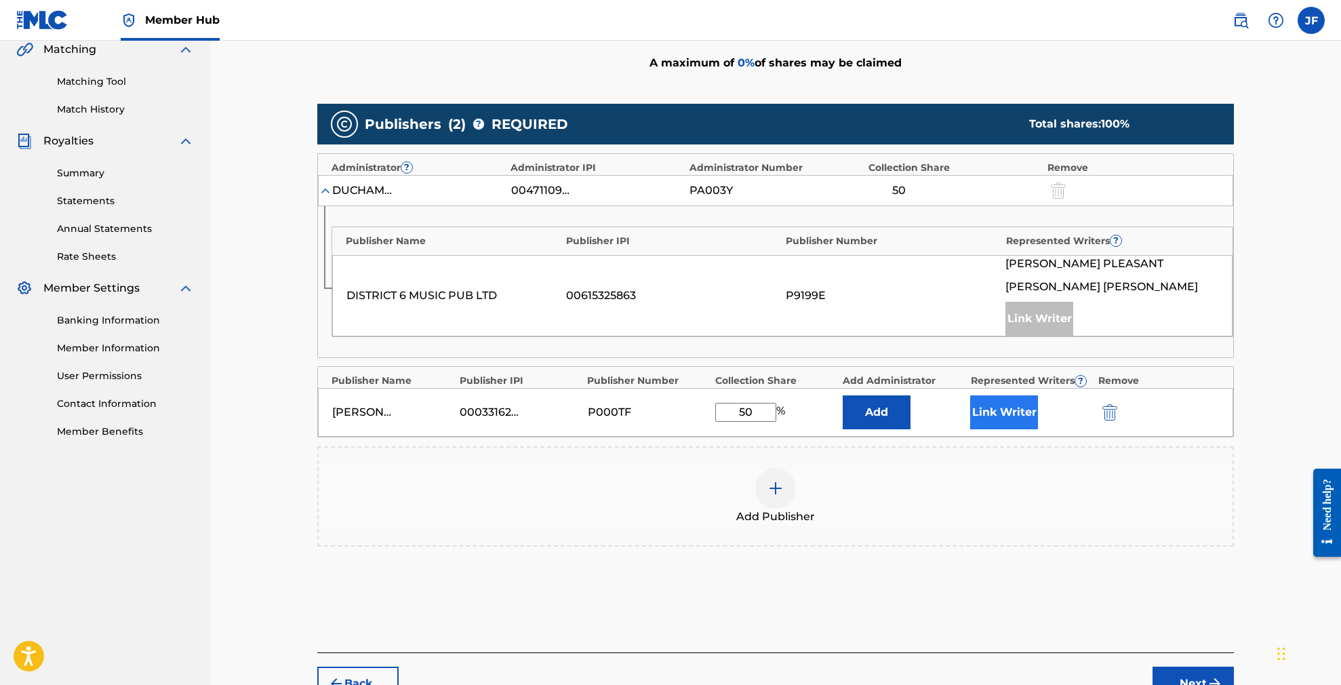
type input "50"
click at [994, 409] on button "Link Writer" at bounding box center [1004, 412] width 68 height 34
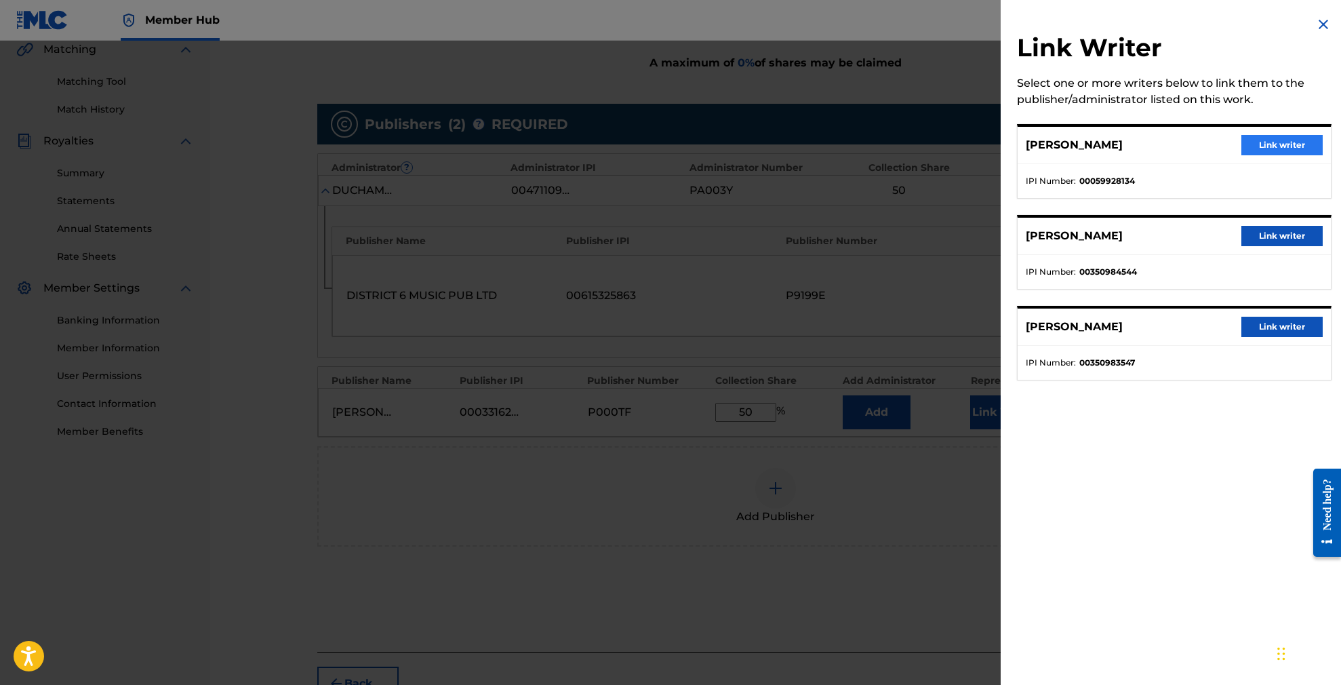
click at [1285, 142] on button "Link writer" at bounding box center [1281, 145] width 81 height 20
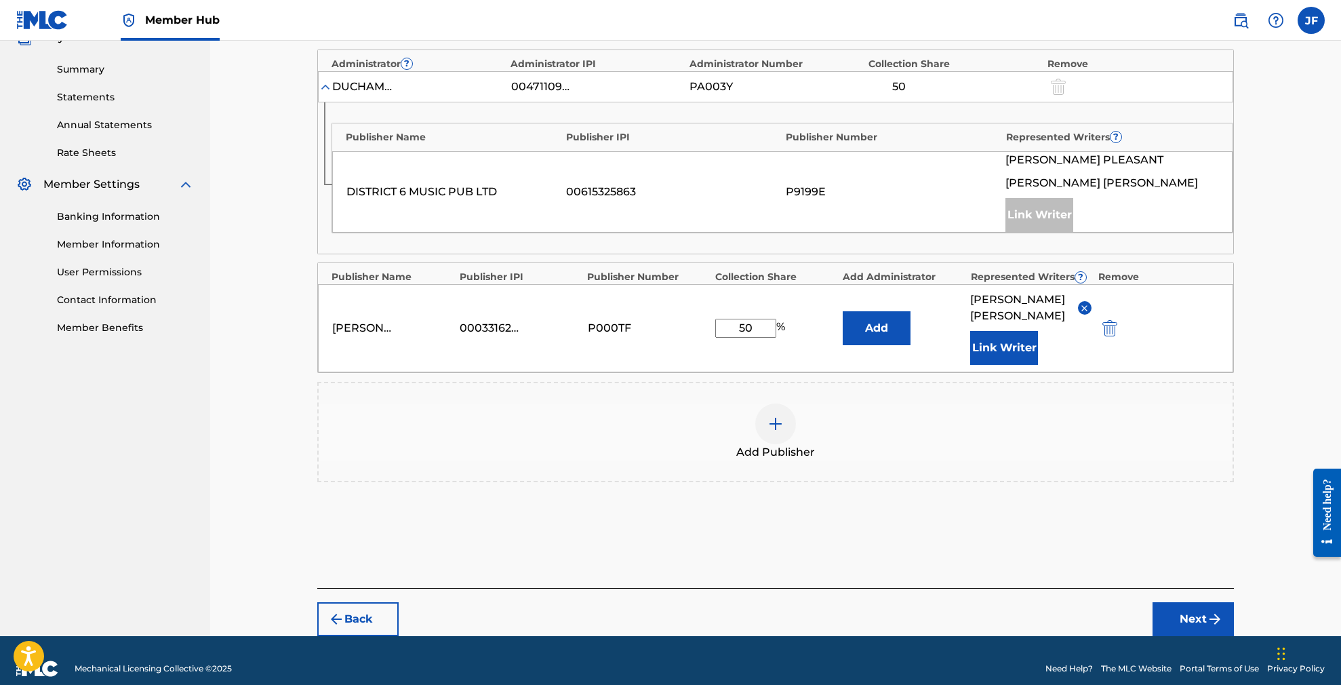
scroll to position [424, 0]
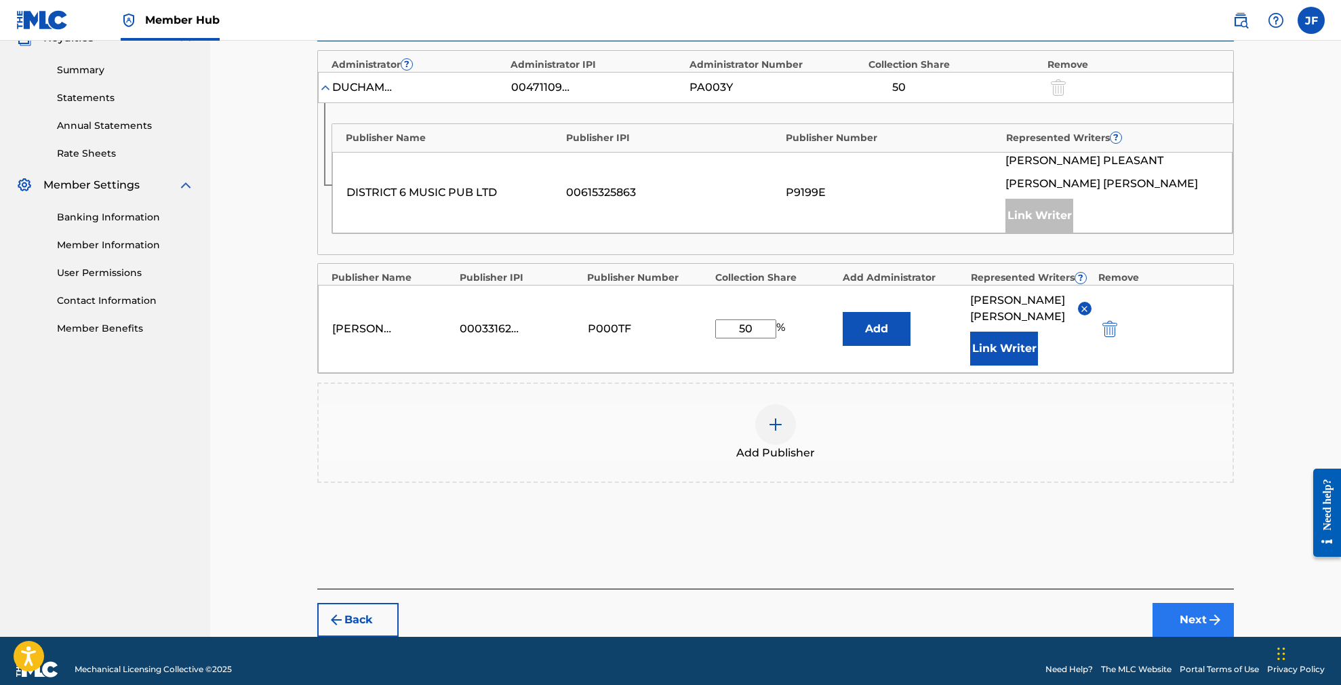
click at [1192, 603] on button "Next" at bounding box center [1193, 620] width 81 height 34
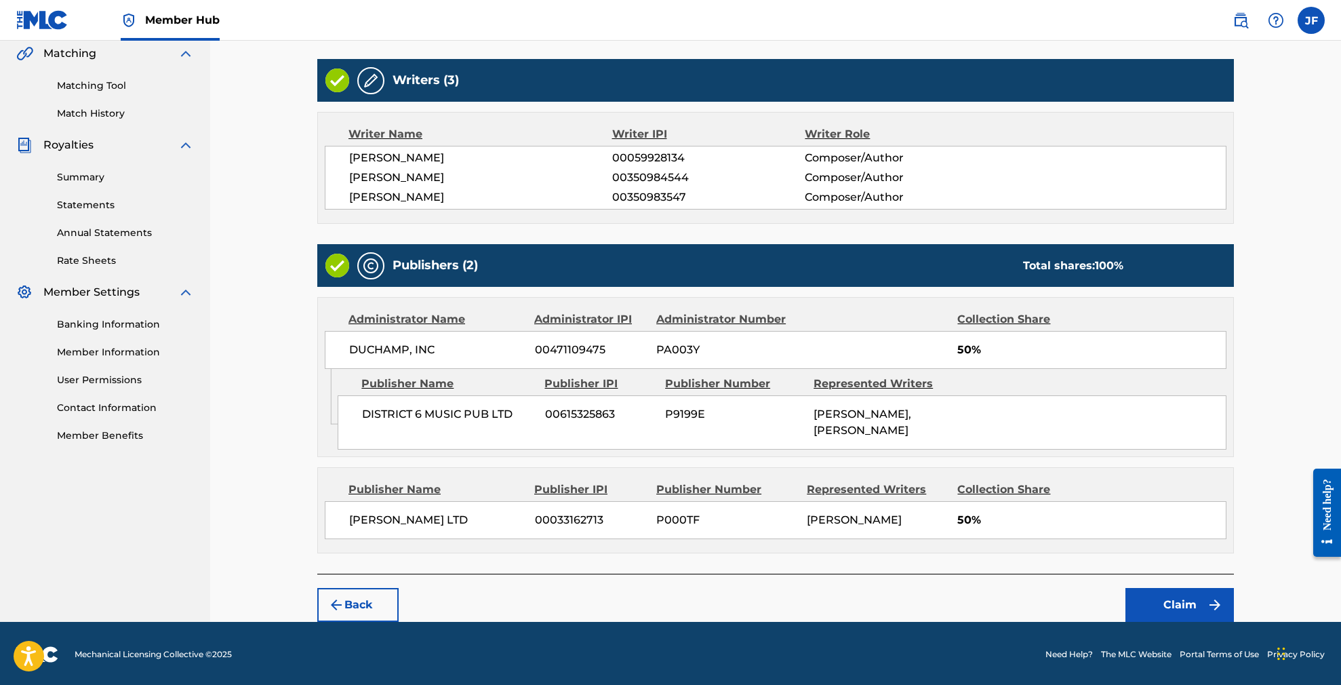
scroll to position [316, 0]
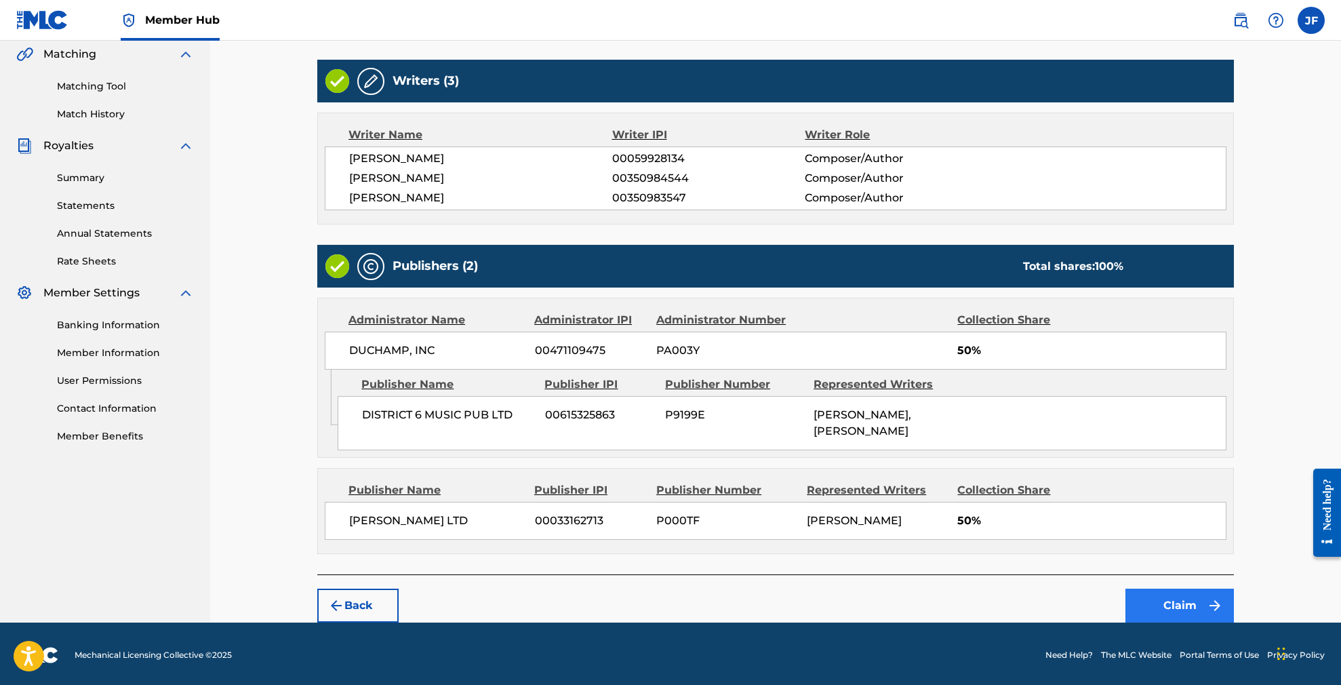
click at [1191, 600] on button "Claim" at bounding box center [1179, 605] width 108 height 34
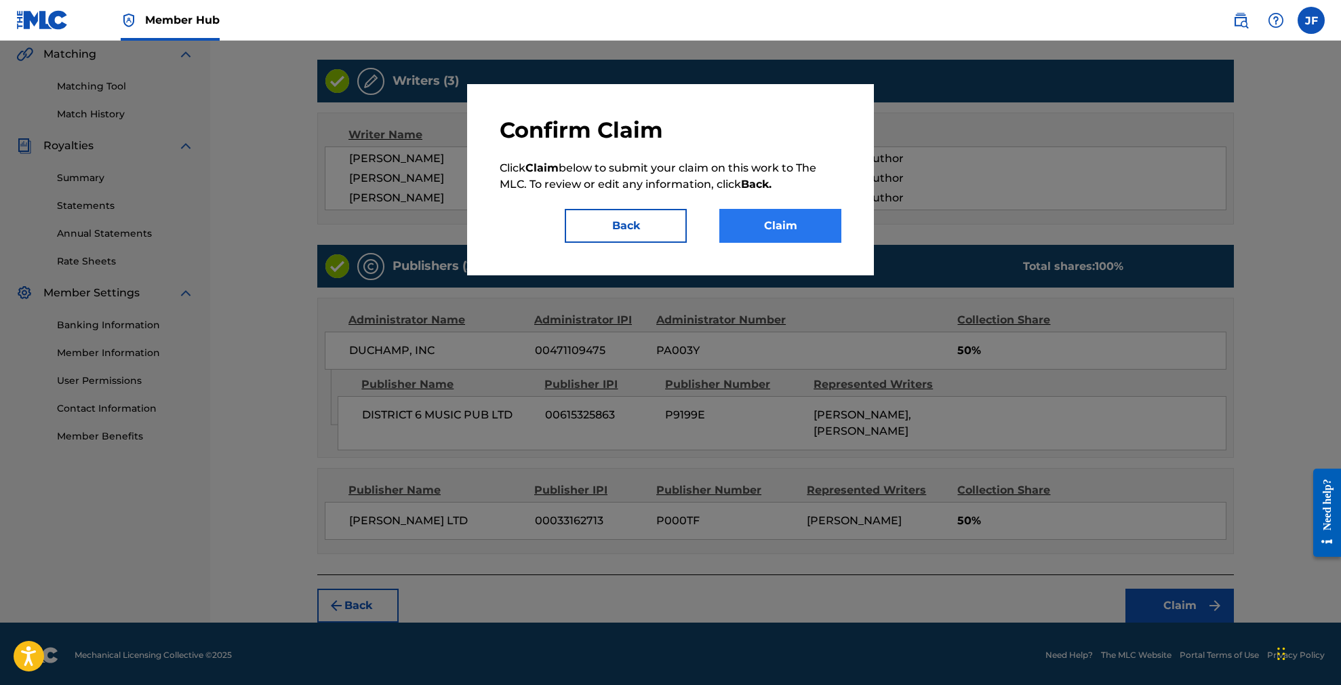
click at [759, 224] on button "Claim" at bounding box center [780, 226] width 122 height 34
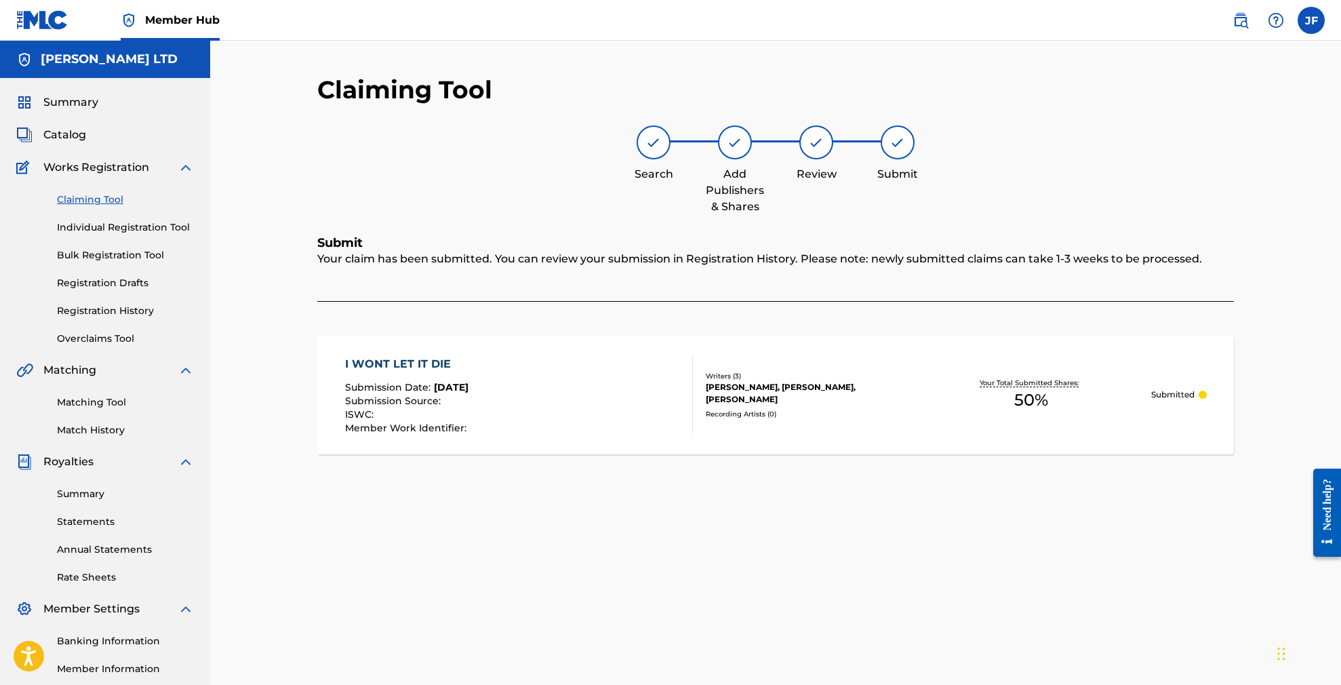
scroll to position [0, 0]
click at [93, 197] on link "Claiming Tool" at bounding box center [125, 200] width 137 height 14
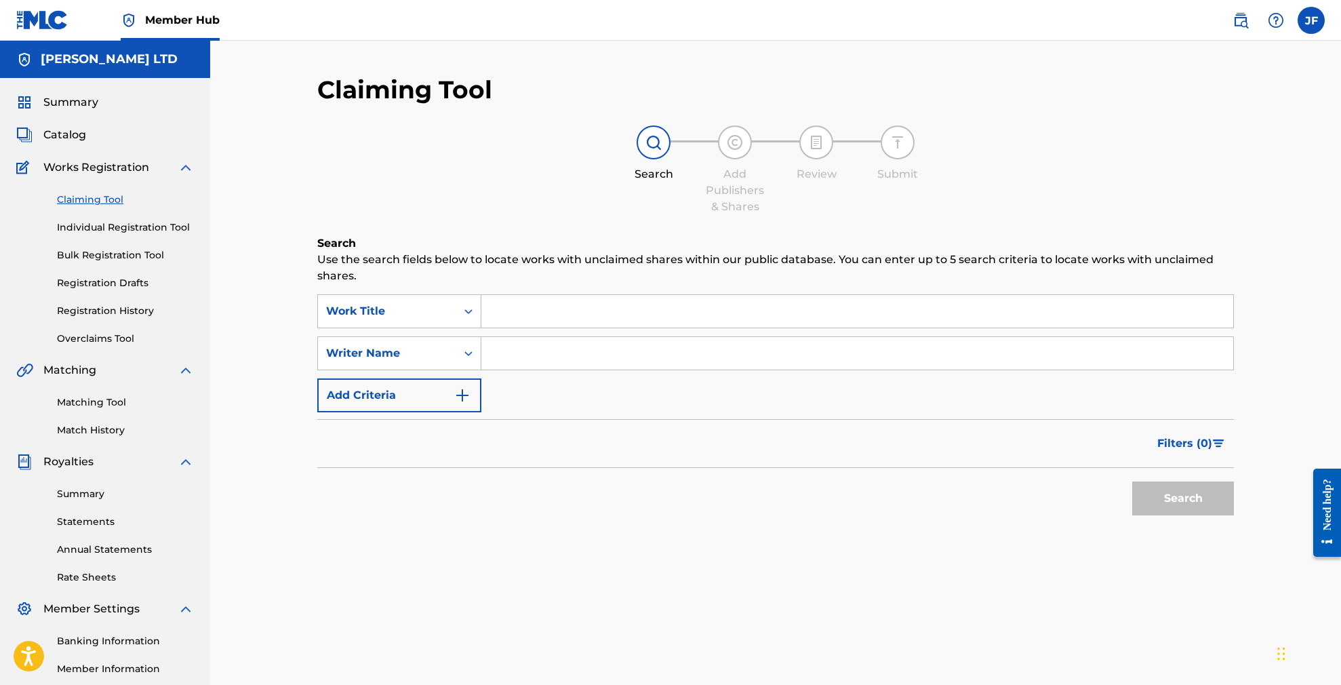
click at [539, 304] on input "Search Form" at bounding box center [857, 311] width 752 height 33
paste input "[PERSON_NAME] on stage"
type input "[PERSON_NAME] on stage"
click at [1193, 496] on button "Search" at bounding box center [1183, 498] width 102 height 34
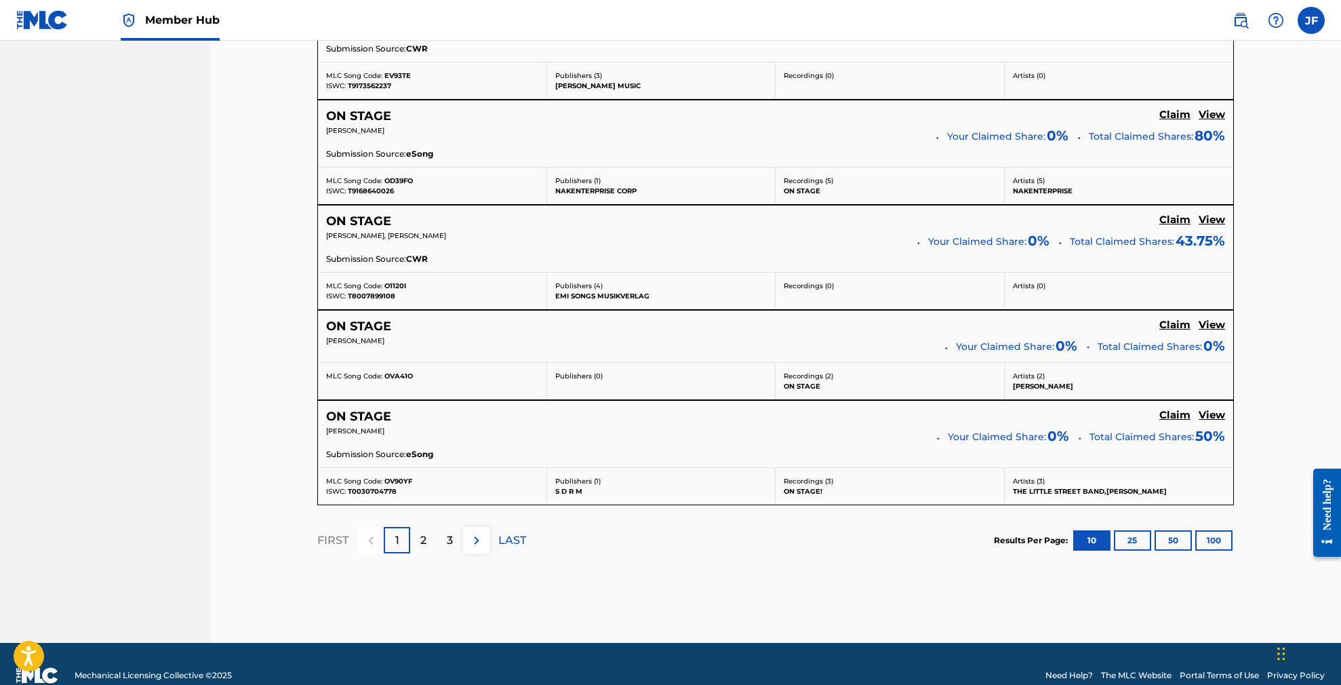
scroll to position [1046, 0]
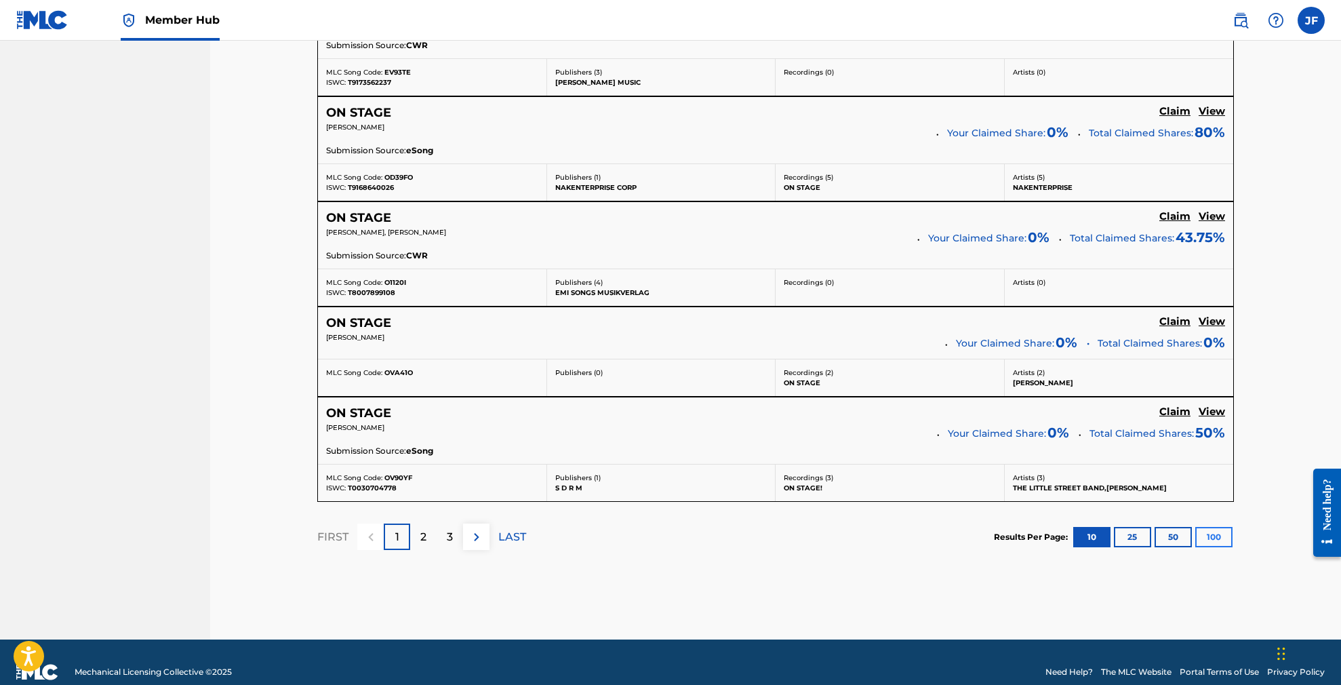
click at [1209, 532] on button "100" at bounding box center [1213, 537] width 37 height 20
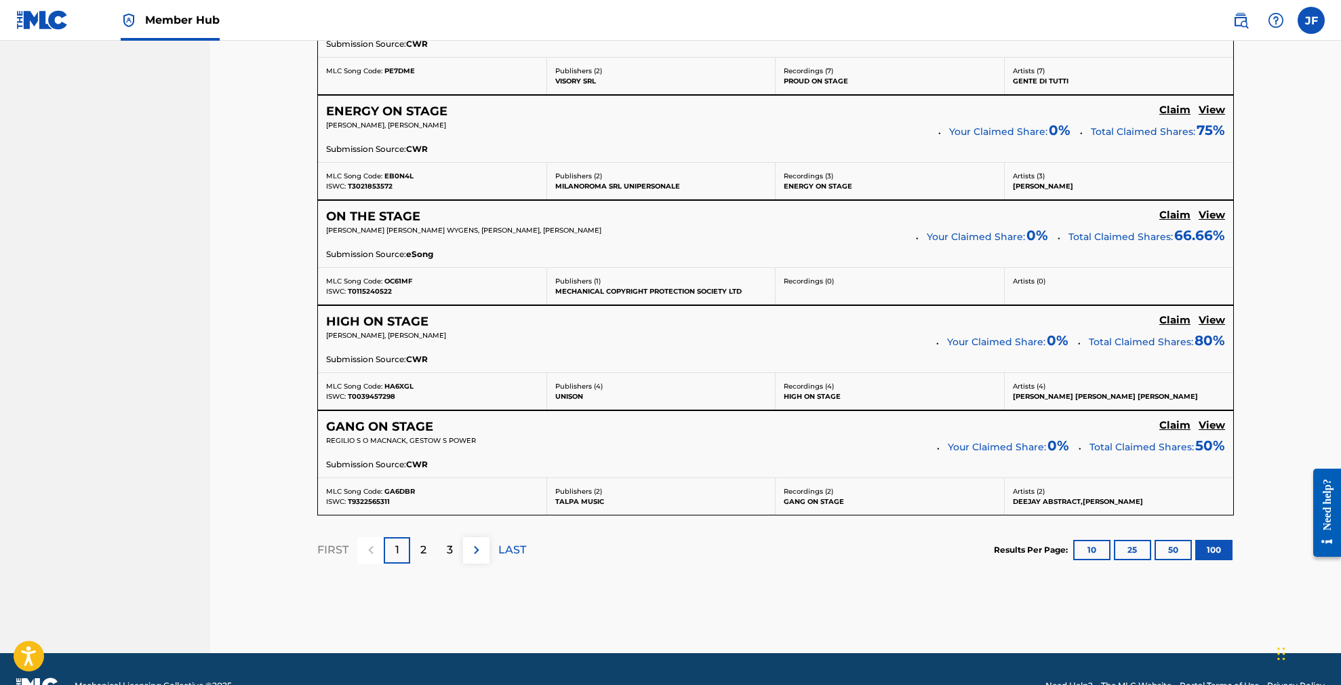
scroll to position [10247, 0]
click at [424, 542] on p "2" at bounding box center [423, 550] width 6 height 16
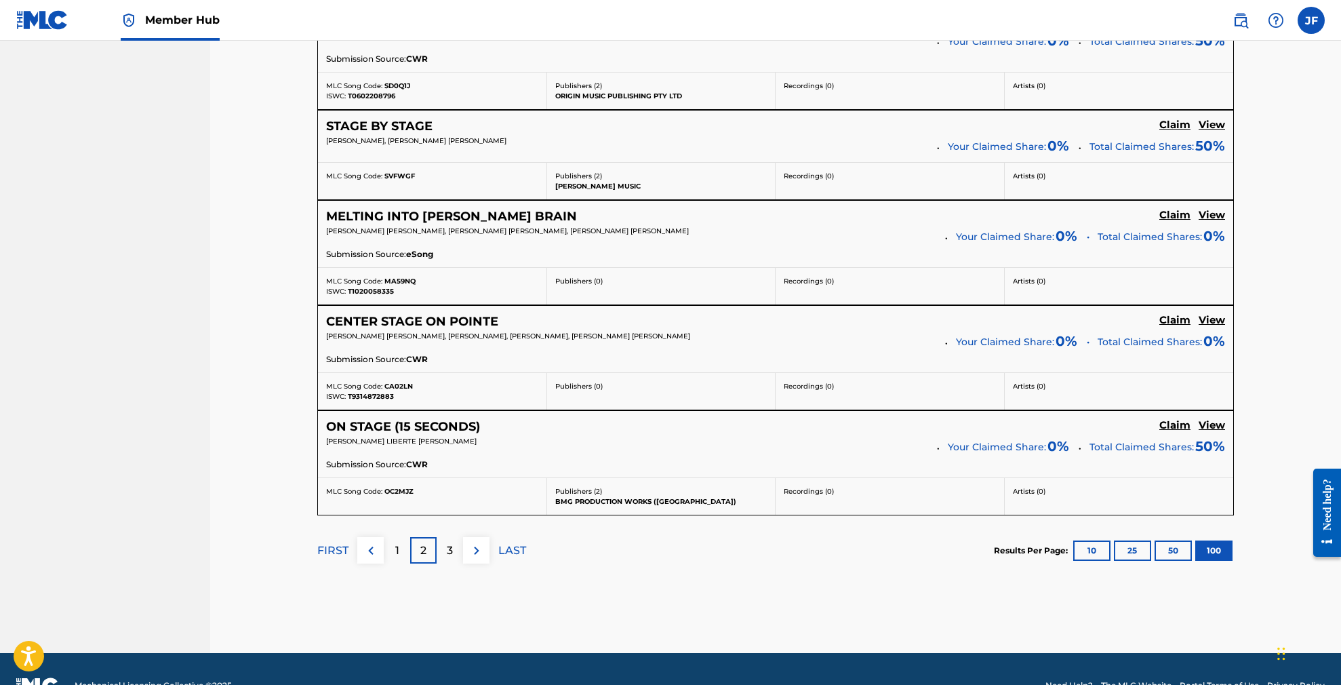
scroll to position [10439, 0]
click at [449, 543] on p "3" at bounding box center [450, 551] width 6 height 16
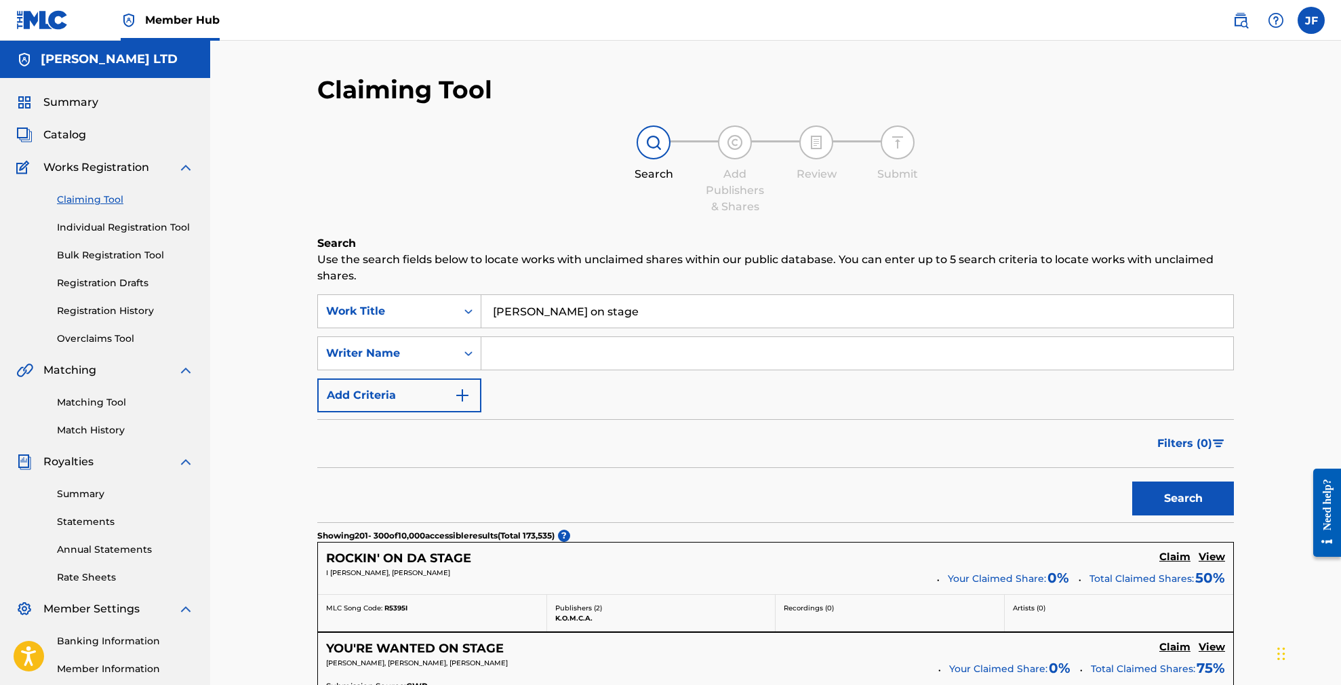
scroll to position [0, 0]
click at [468, 351] on icon "Search Form" at bounding box center [469, 353] width 14 height 14
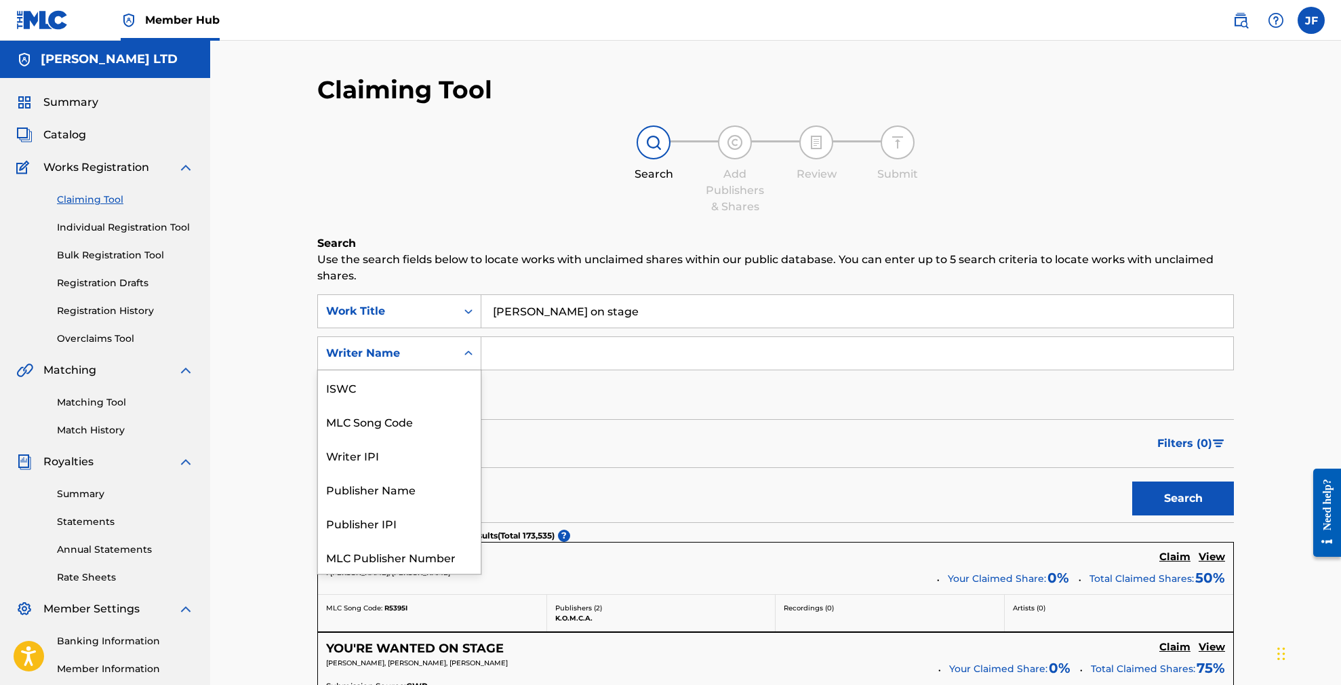
scroll to position [34, 0]
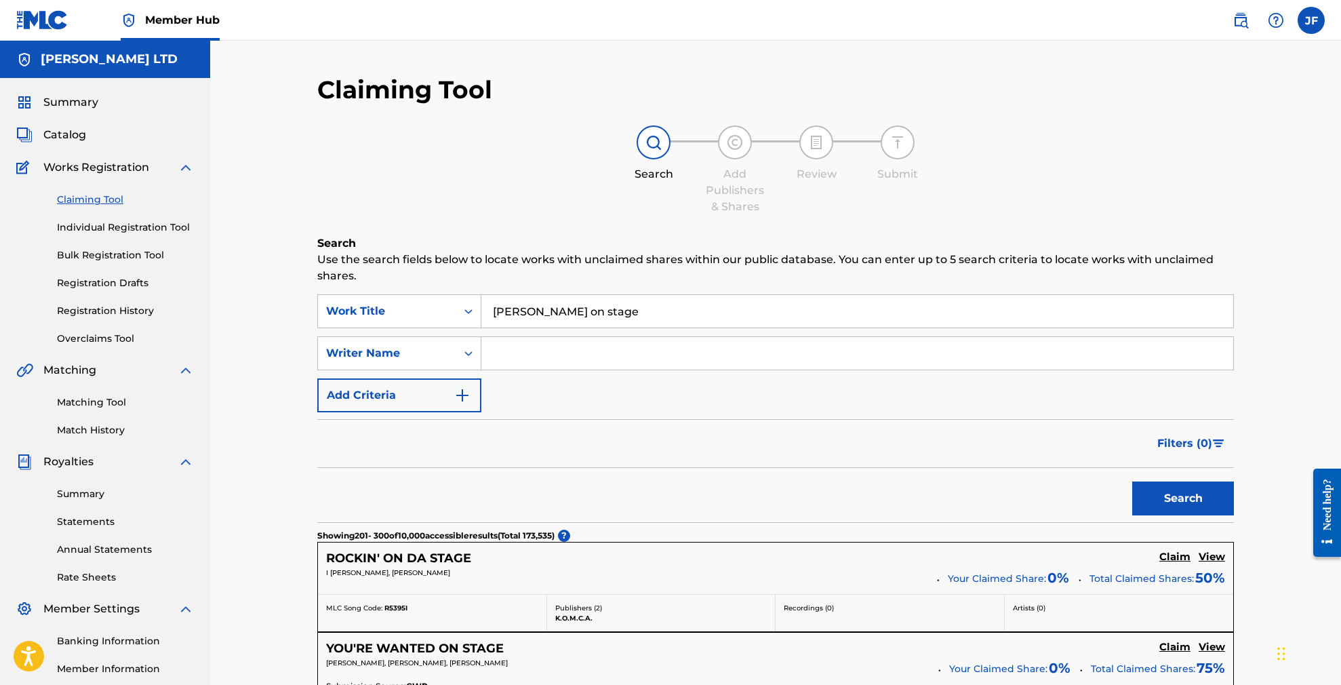
click at [506, 351] on input "Search Form" at bounding box center [857, 353] width 752 height 33
click at [1183, 498] on button "Search" at bounding box center [1183, 498] width 102 height 34
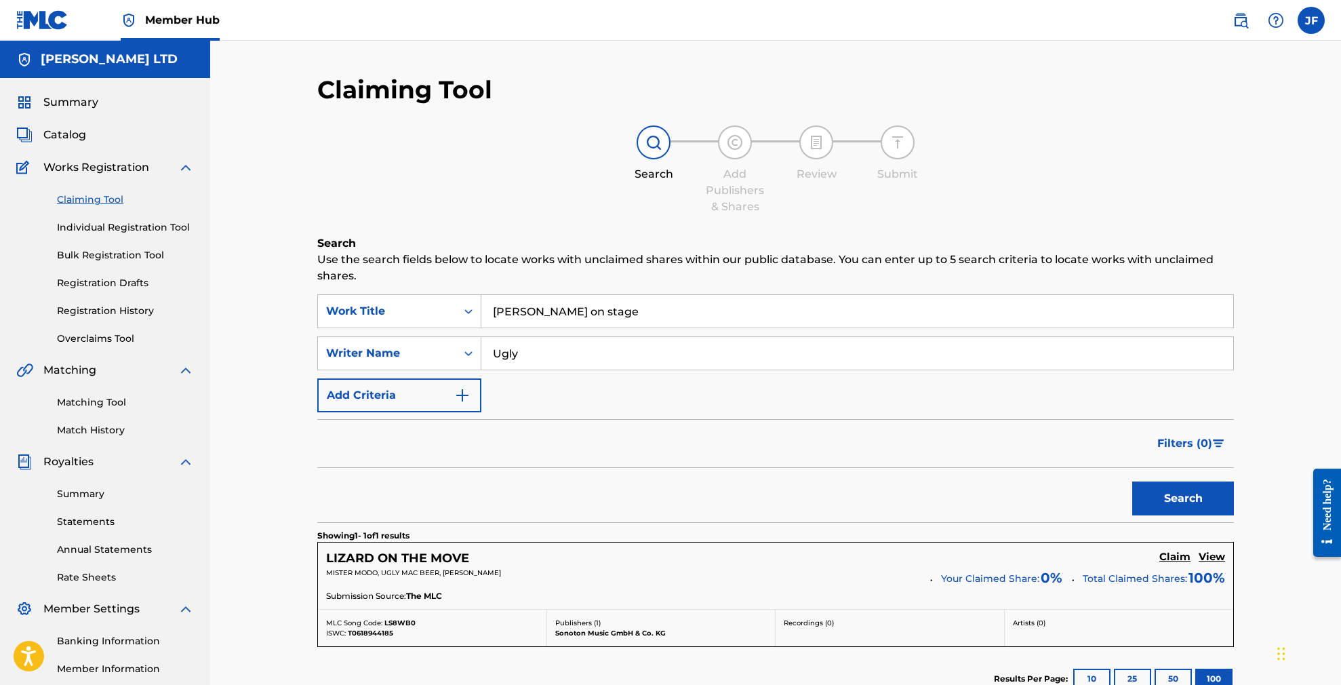
drag, startPoint x: 556, startPoint y: 355, endPoint x: 485, endPoint y: 352, distance: 71.3
click at [485, 352] on input "Ugly" at bounding box center [857, 353] width 752 height 33
type input "Reg"
click at [1183, 498] on button "Search" at bounding box center [1183, 498] width 102 height 34
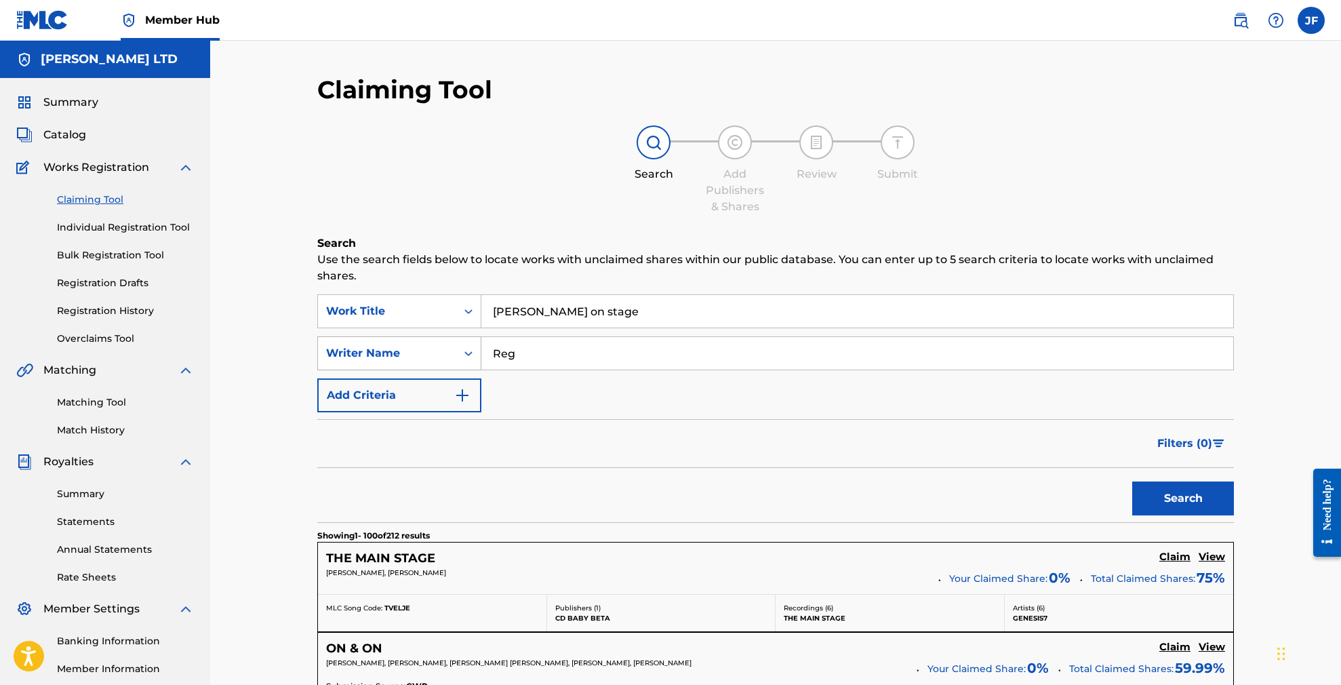
scroll to position [0, 0]
drag, startPoint x: 515, startPoint y: 355, endPoint x: 473, endPoint y: 357, distance: 41.4
click at [473, 357] on div "SearchWithCriteriaa3700b16-929e-41cf-a503-2073536cdd9a Writer Name Reg" at bounding box center [775, 353] width 917 height 34
drag, startPoint x: 602, startPoint y: 311, endPoint x: 466, endPoint y: 302, distance: 136.6
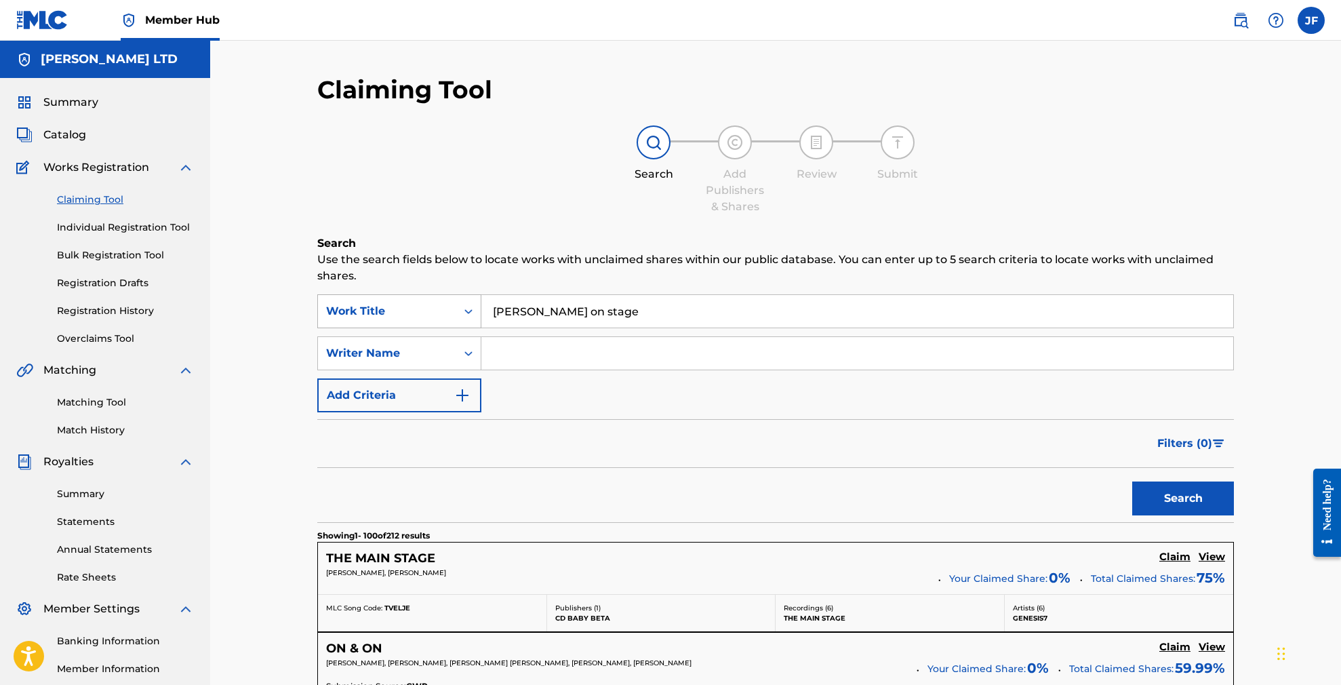
click at [466, 302] on div "SearchWithCriteria6c3de5dd-5cc9-4e39-b614-6d3ee66948c9 Work Title Einstein's on…" at bounding box center [775, 311] width 917 height 34
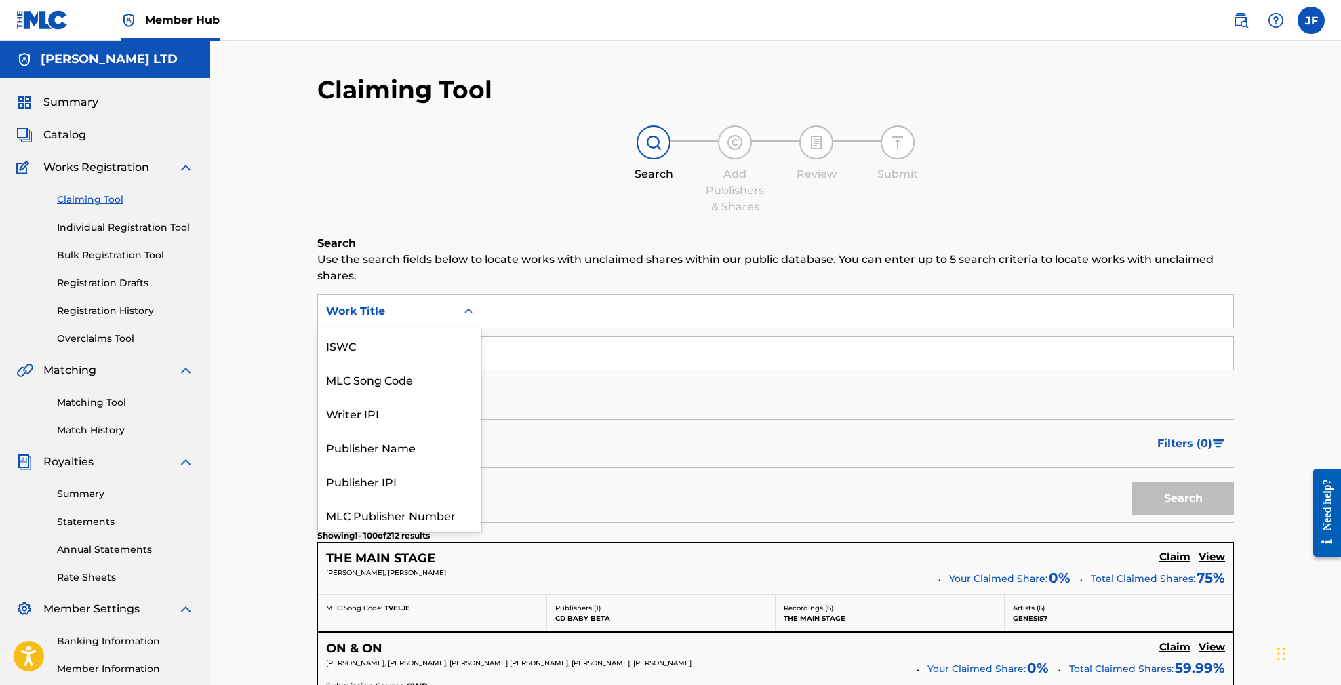
click at [462, 304] on div "Search Form" at bounding box center [468, 311] width 24 height 24
drag, startPoint x: 427, startPoint y: 351, endPoint x: 494, endPoint y: 330, distance: 70.3
click at [428, 351] on div "MLC Song Code" at bounding box center [399, 345] width 163 height 34
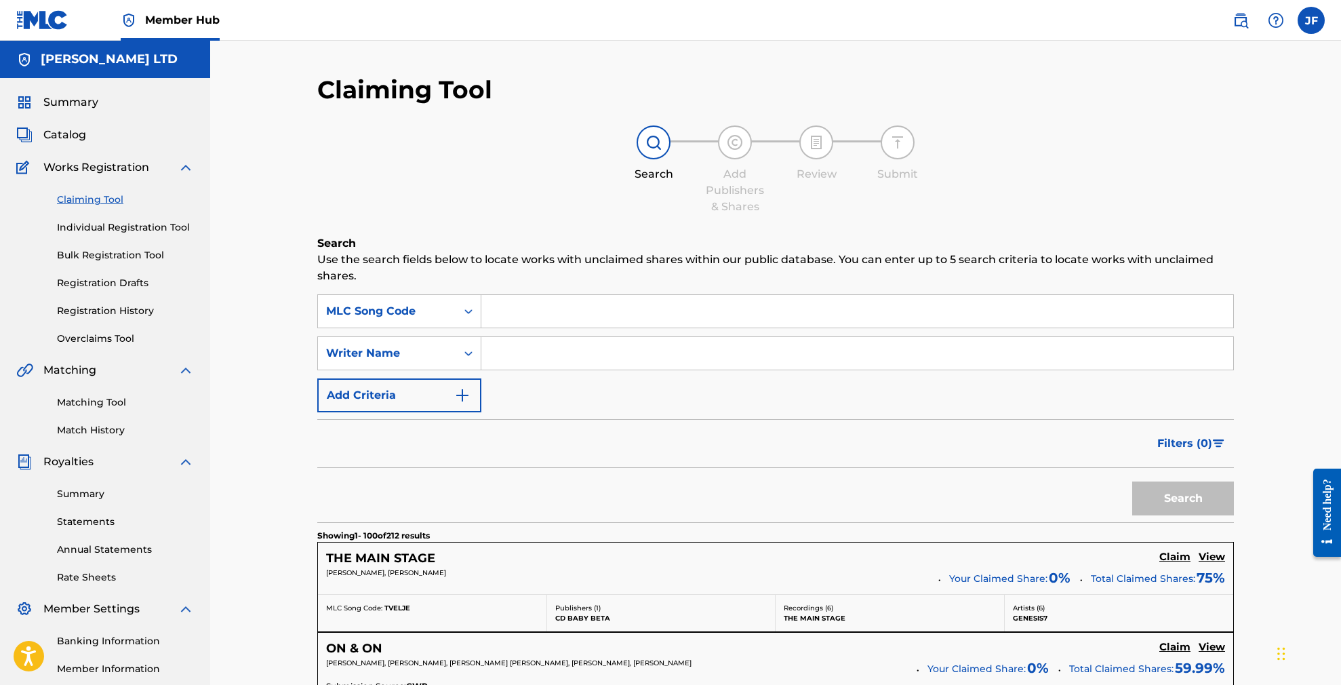
click at [521, 315] on input "Search Form" at bounding box center [857, 311] width 752 height 33
paste input "E5988F"
click at [1183, 498] on button "Search" at bounding box center [1183, 498] width 102 height 34
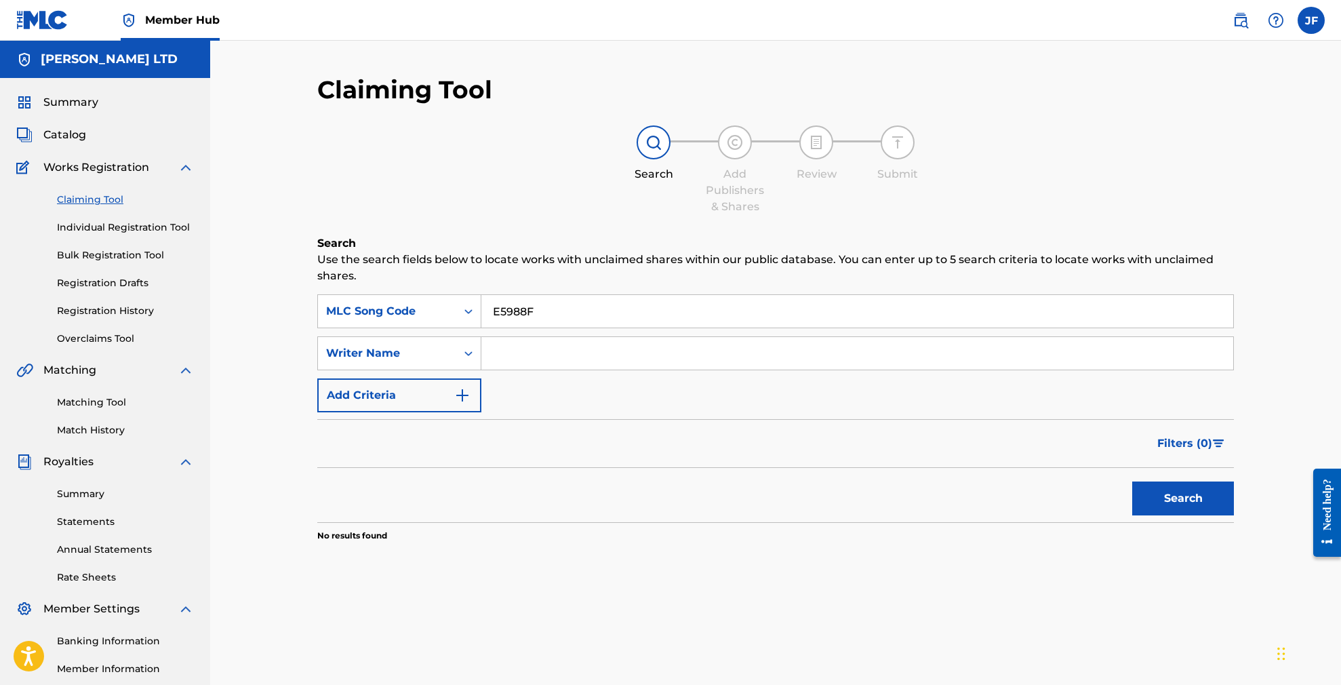
click at [492, 306] on input "E5988F" at bounding box center [857, 311] width 752 height 33
click at [1183, 498] on button "Search" at bounding box center [1183, 498] width 102 height 34
drag, startPoint x: 538, startPoint y: 308, endPoint x: 445, endPoint y: 303, distance: 92.3
click at [445, 303] on div "SearchWithCriteriad465d608-1015-45a8-bd76-81aa1d0d6f05 MLC Song Code E5988F" at bounding box center [775, 311] width 917 height 34
type input "E"
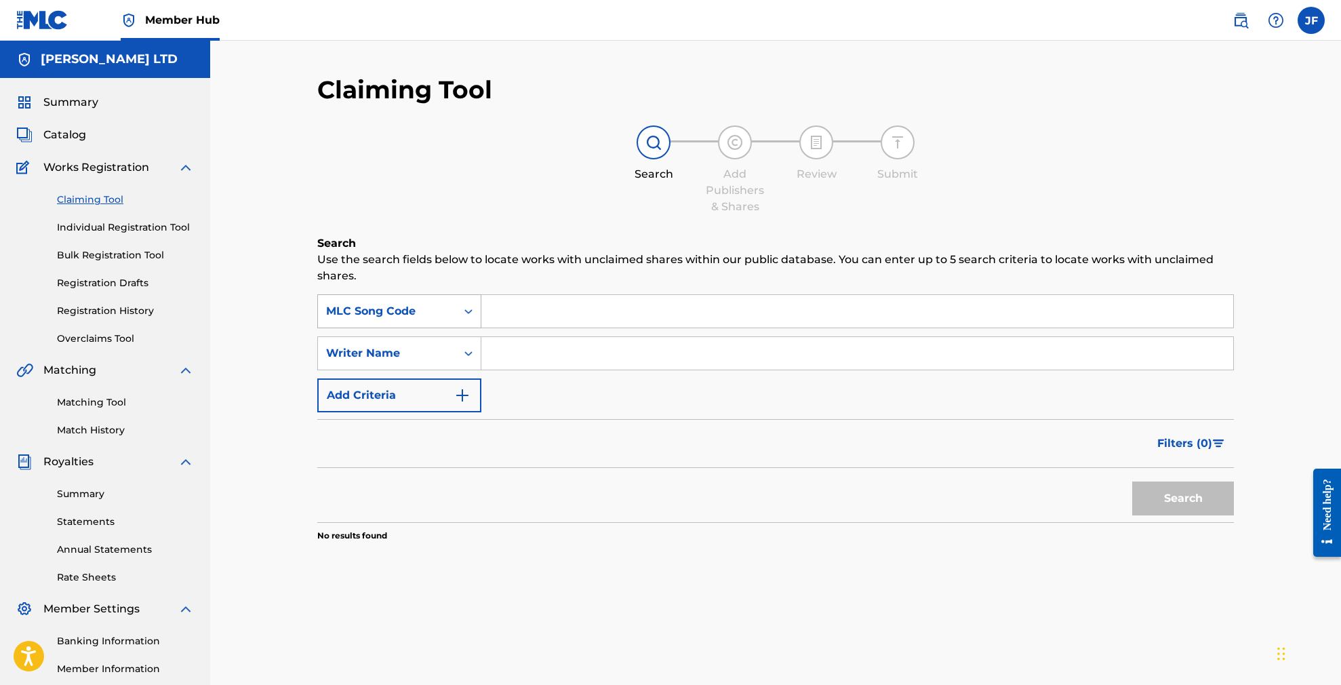
paste input "E5988F"
type input "E"
click at [465, 315] on icon "Search Form" at bounding box center [469, 311] width 14 height 14
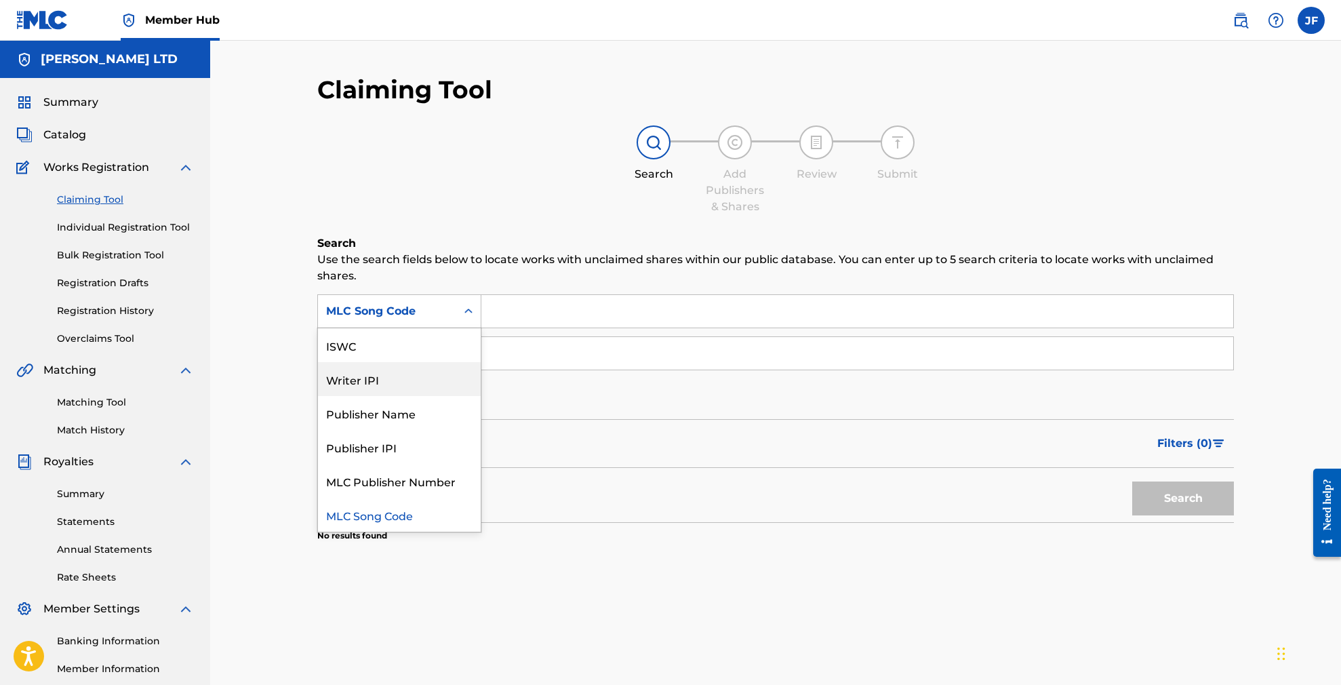
scroll to position [0, 0]
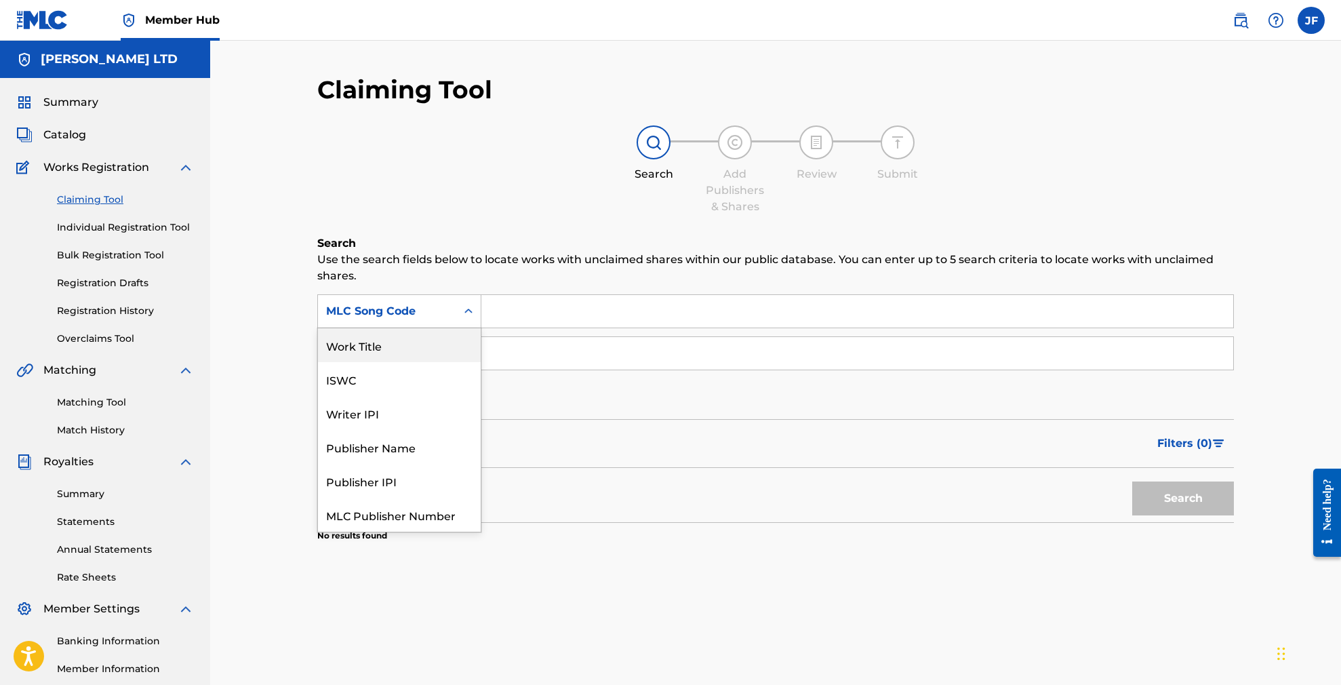
click at [381, 348] on div "Work Title" at bounding box center [399, 345] width 163 height 34
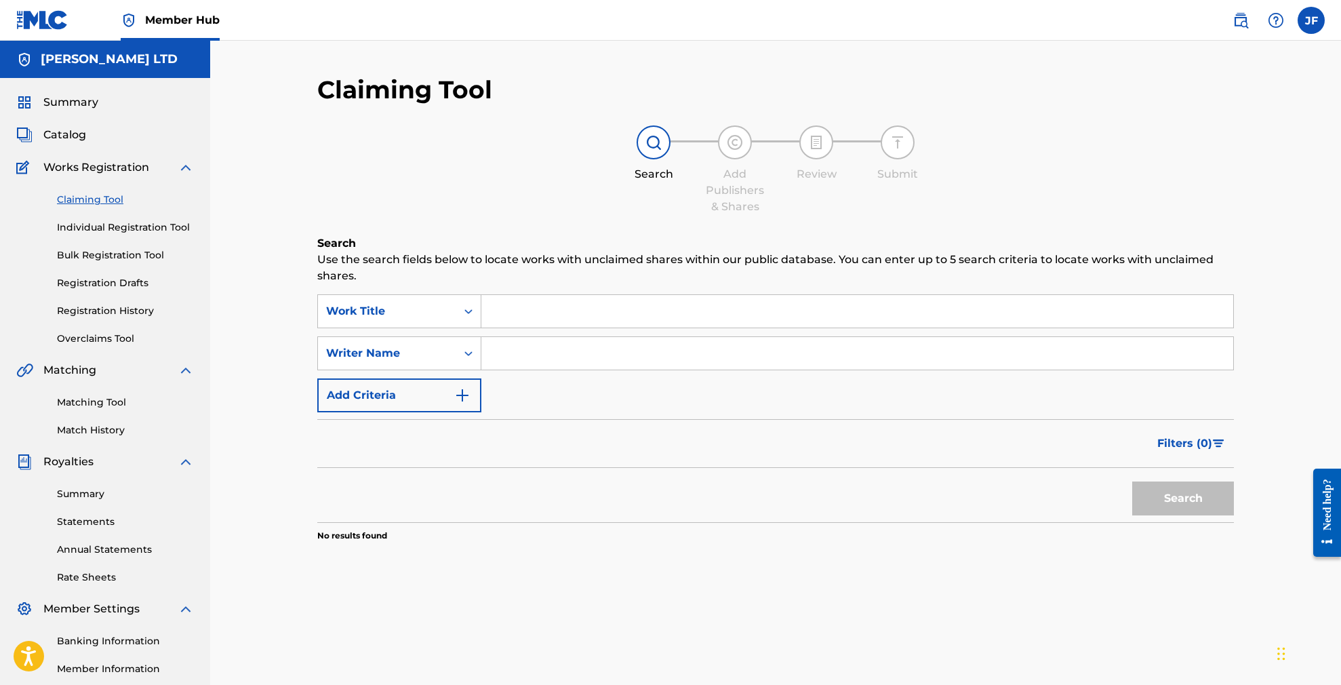
click at [512, 313] on input "Search Form" at bounding box center [857, 311] width 752 height 33
paste input "EINSTEINS ON STAGE"
click at [1182, 487] on button "Search" at bounding box center [1183, 498] width 102 height 34
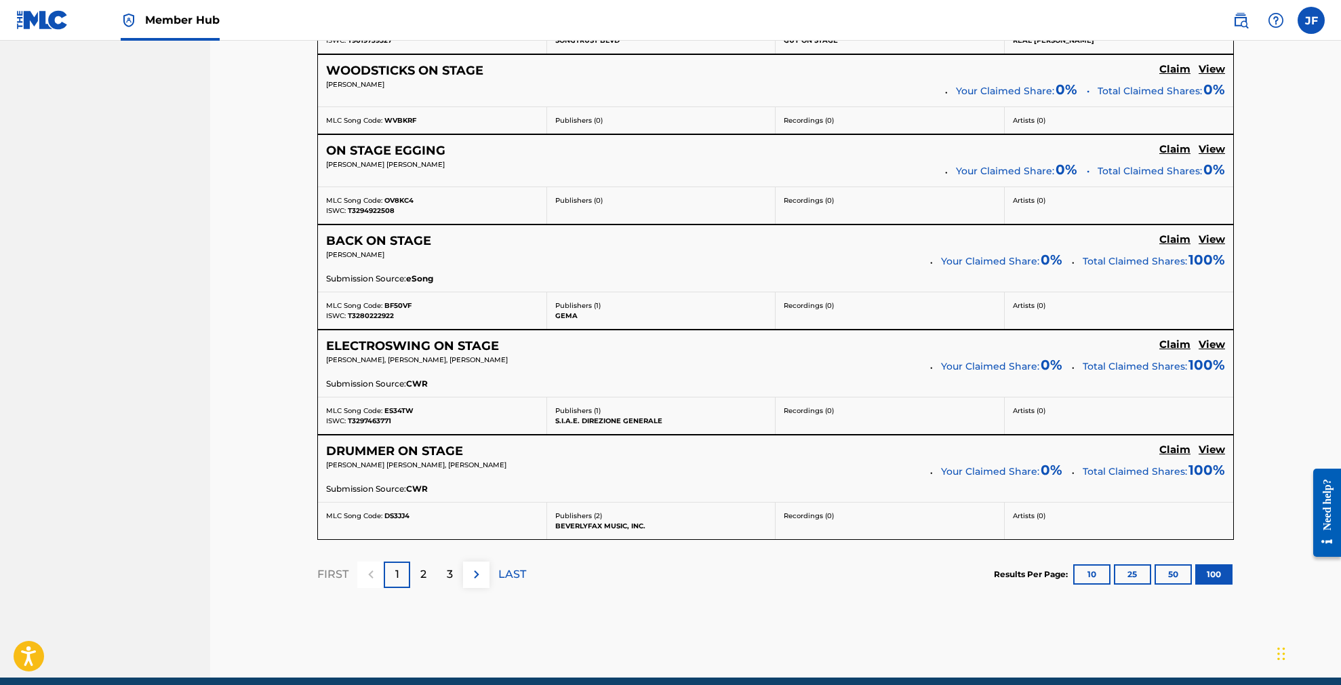
scroll to position [10254, 0]
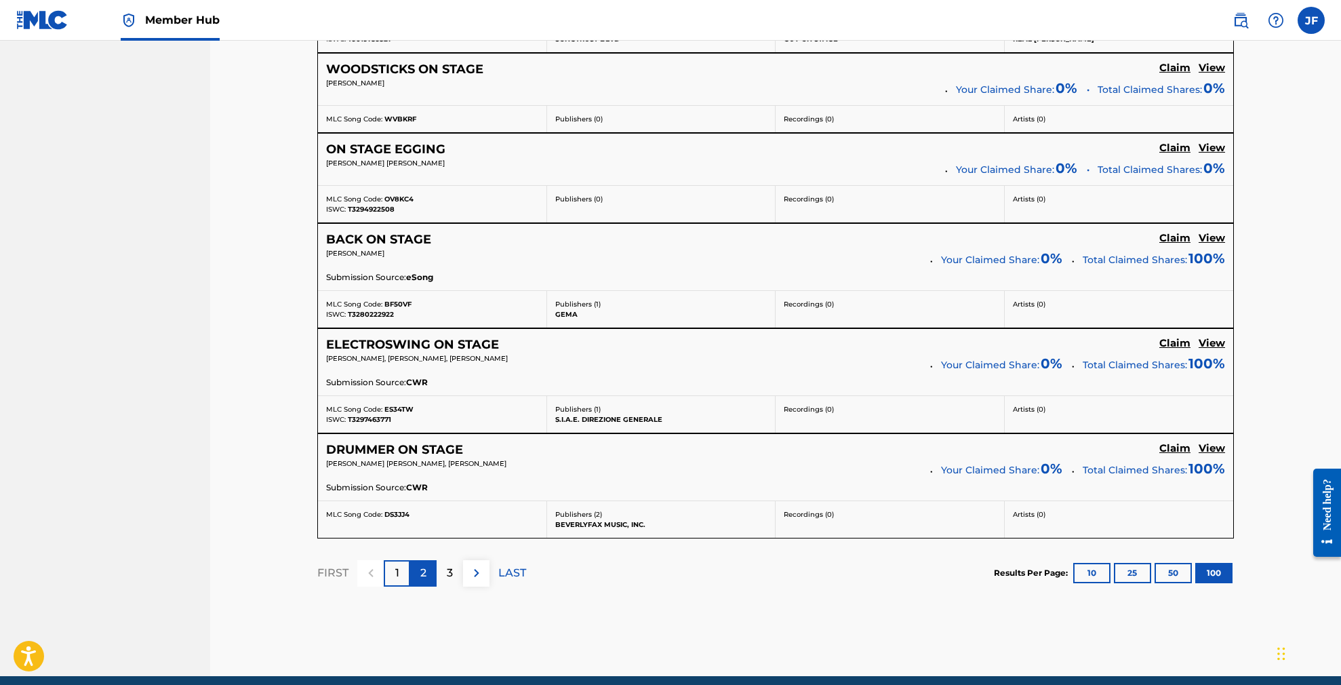
click at [423, 565] on p "2" at bounding box center [423, 573] width 6 height 16
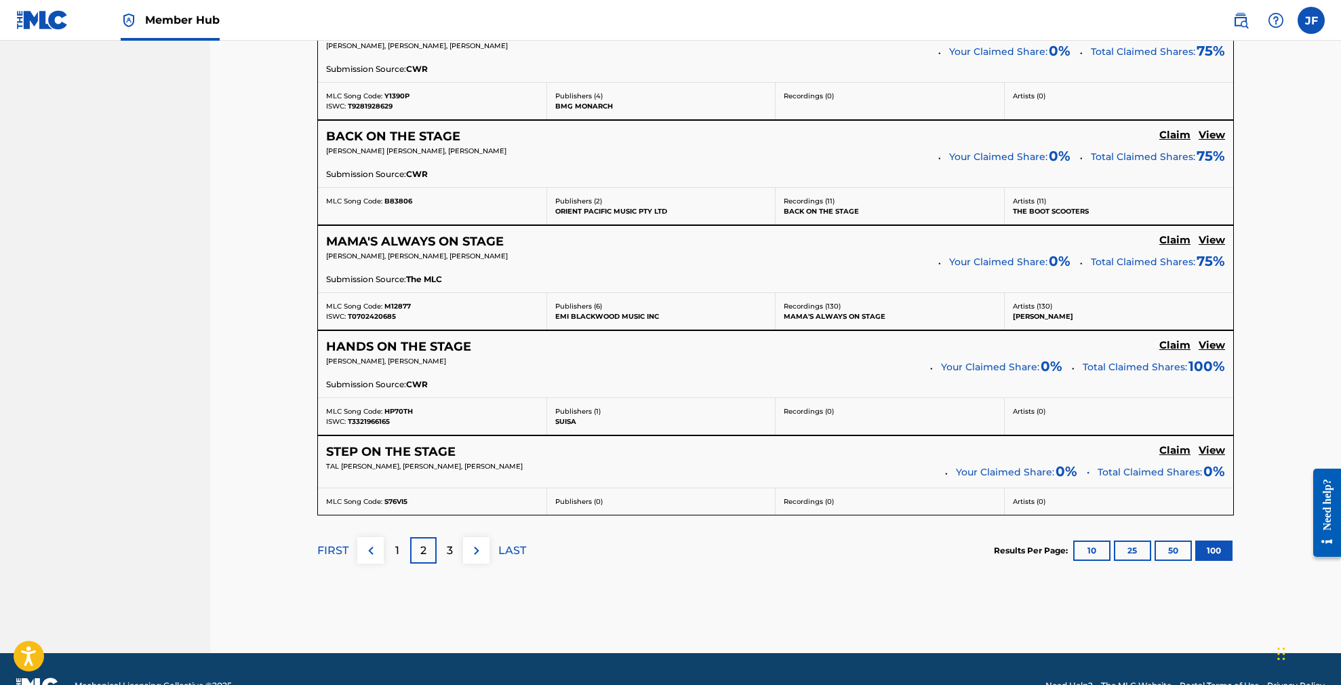
scroll to position [10399, 0]
drag, startPoint x: 454, startPoint y: 521, endPoint x: 462, endPoint y: 519, distance: 7.6
click at [455, 538] on div "3" at bounding box center [450, 551] width 26 height 26
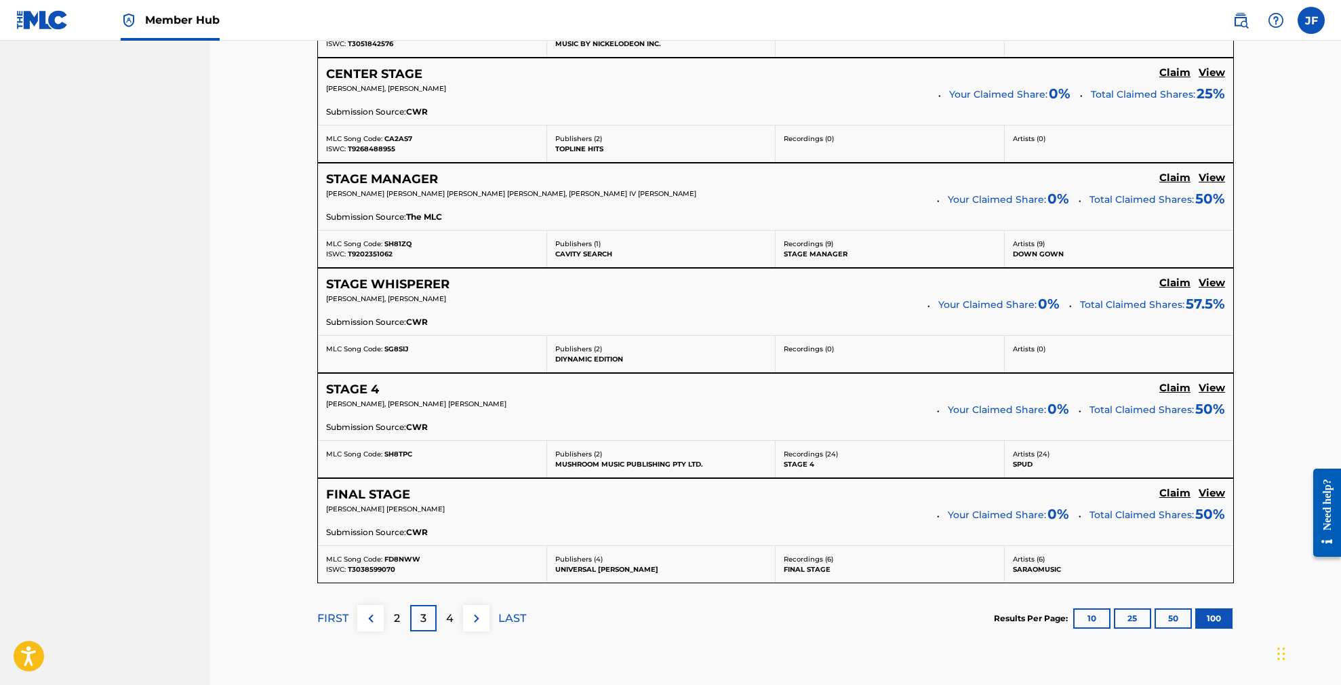
scroll to position [10231, 0]
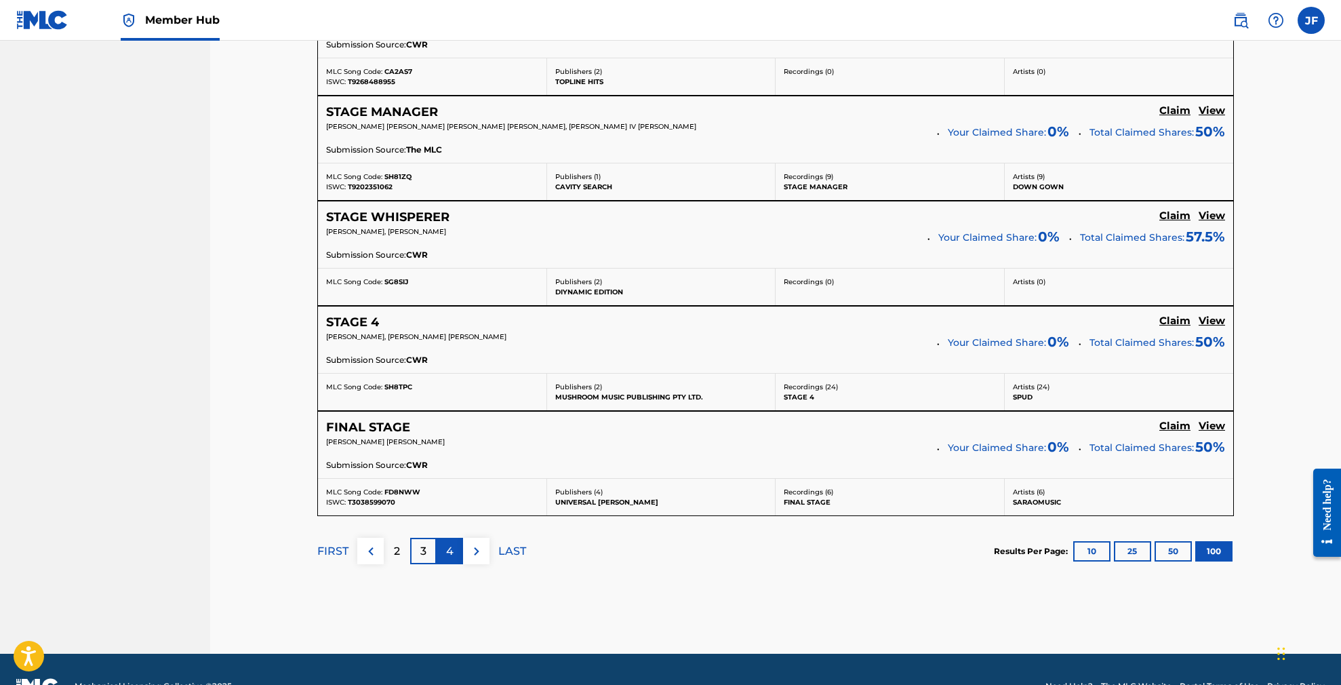
click at [449, 543] on p "4" at bounding box center [449, 551] width 7 height 16
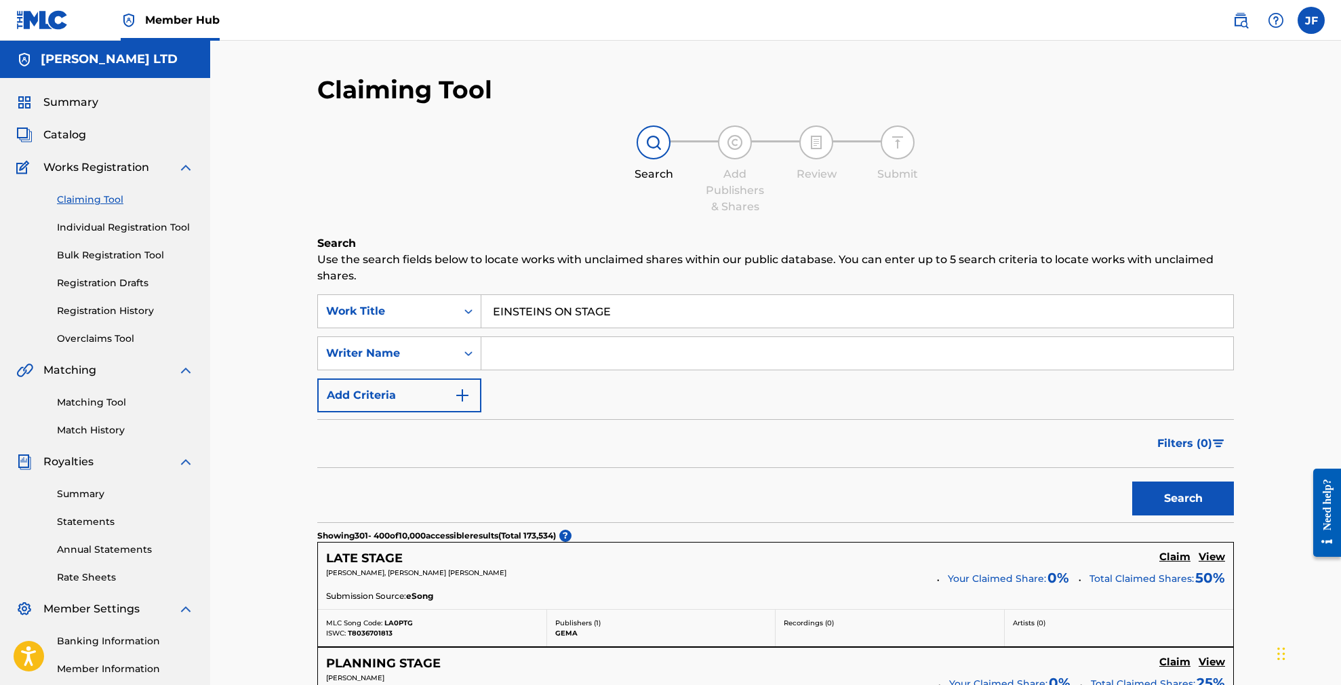
scroll to position [0, 0]
click at [546, 306] on input "EINSTEINS ON STAGE" at bounding box center [857, 311] width 752 height 33
click at [1183, 498] on button "Search" at bounding box center [1183, 498] width 102 height 34
drag, startPoint x: 662, startPoint y: 321, endPoint x: 464, endPoint y: 306, distance: 197.9
click at [464, 306] on div "SearchWithCriteria53088323-b0f9-409b-b0b7-3e39ff07f17a Work Title EINSTEIN'S ON…" at bounding box center [775, 311] width 917 height 34
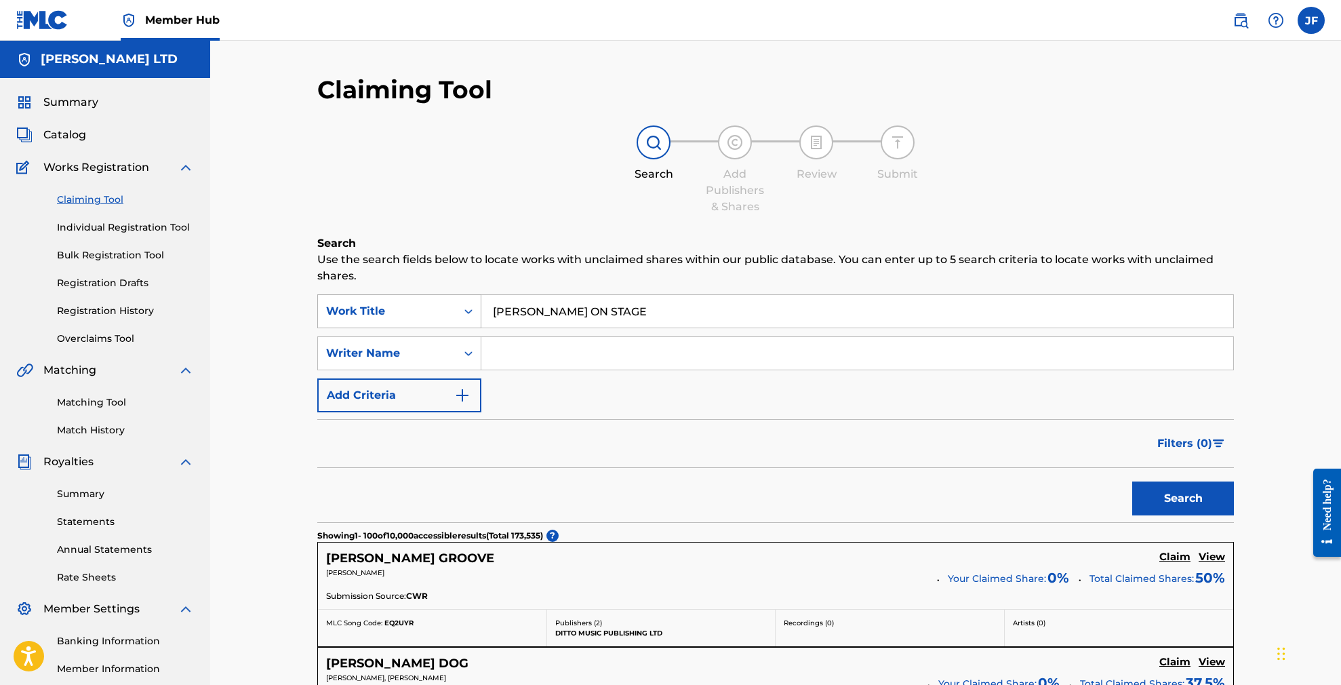
paste input "A Pound a day"
type input "A Pound a day"
click at [1183, 498] on button "Search" at bounding box center [1183, 498] width 102 height 34
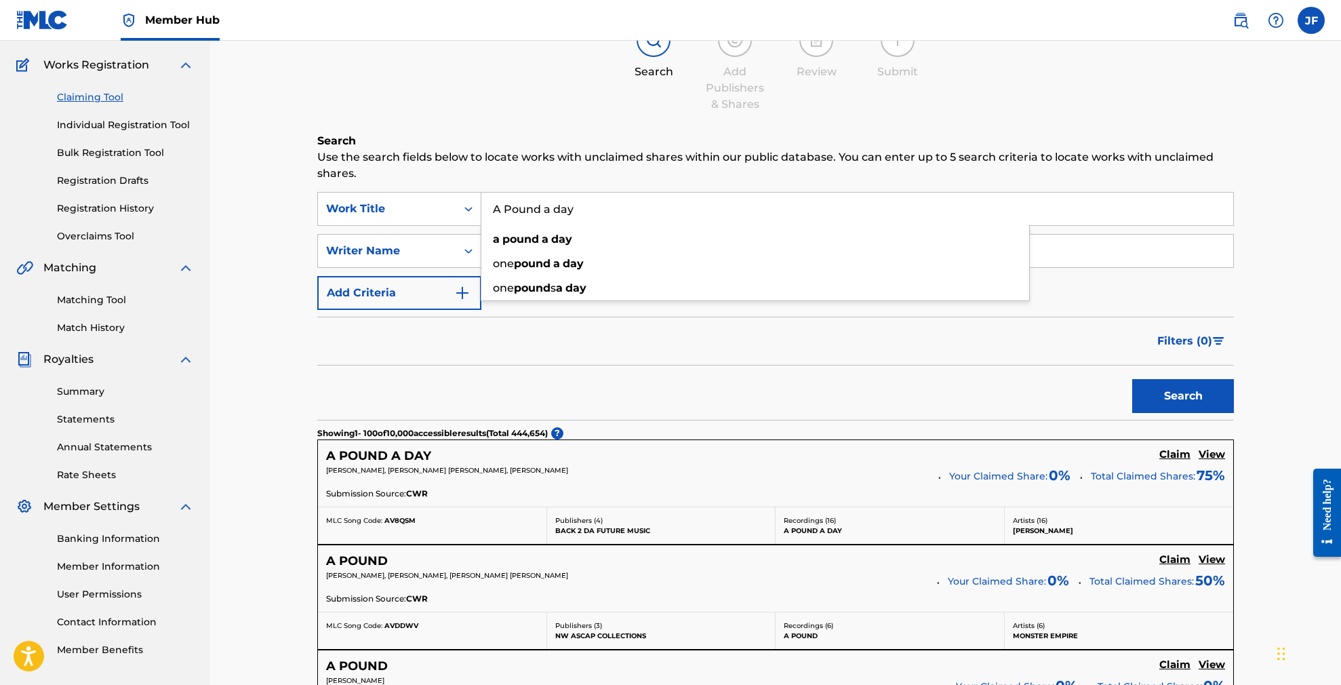
scroll to position [136, 0]
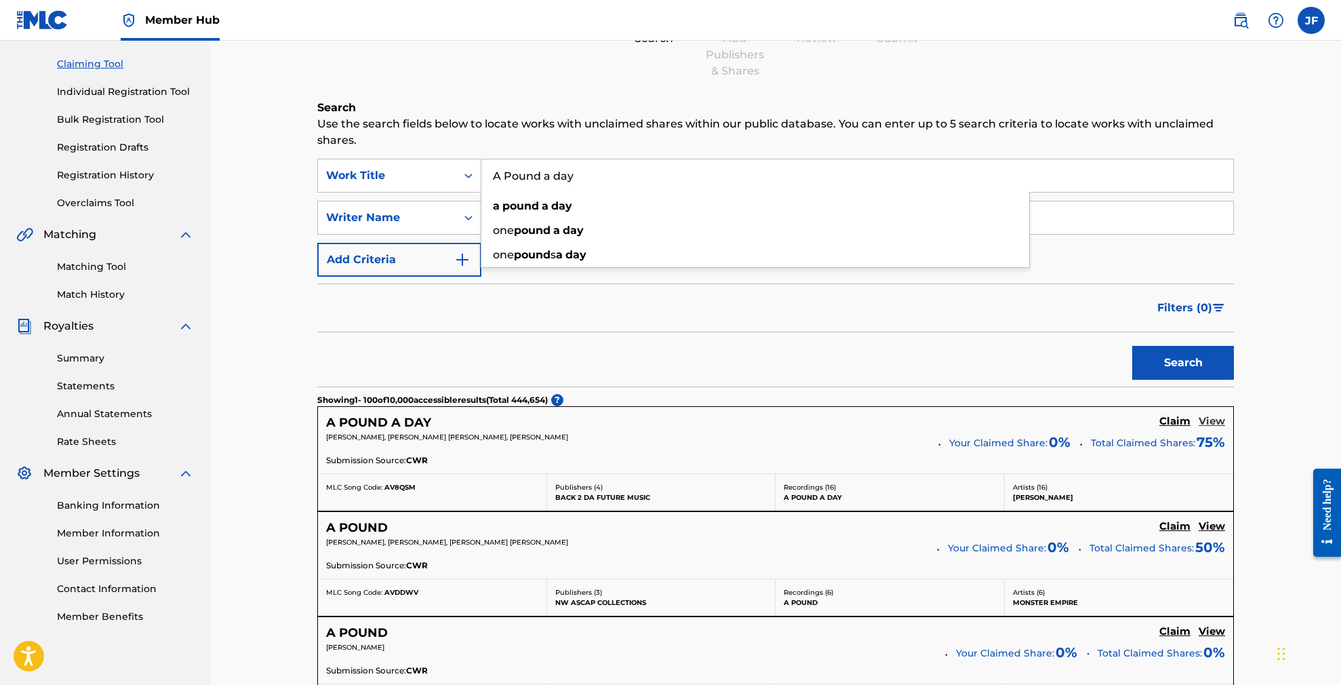
click at [1218, 420] on h5 "View" at bounding box center [1212, 421] width 26 height 13
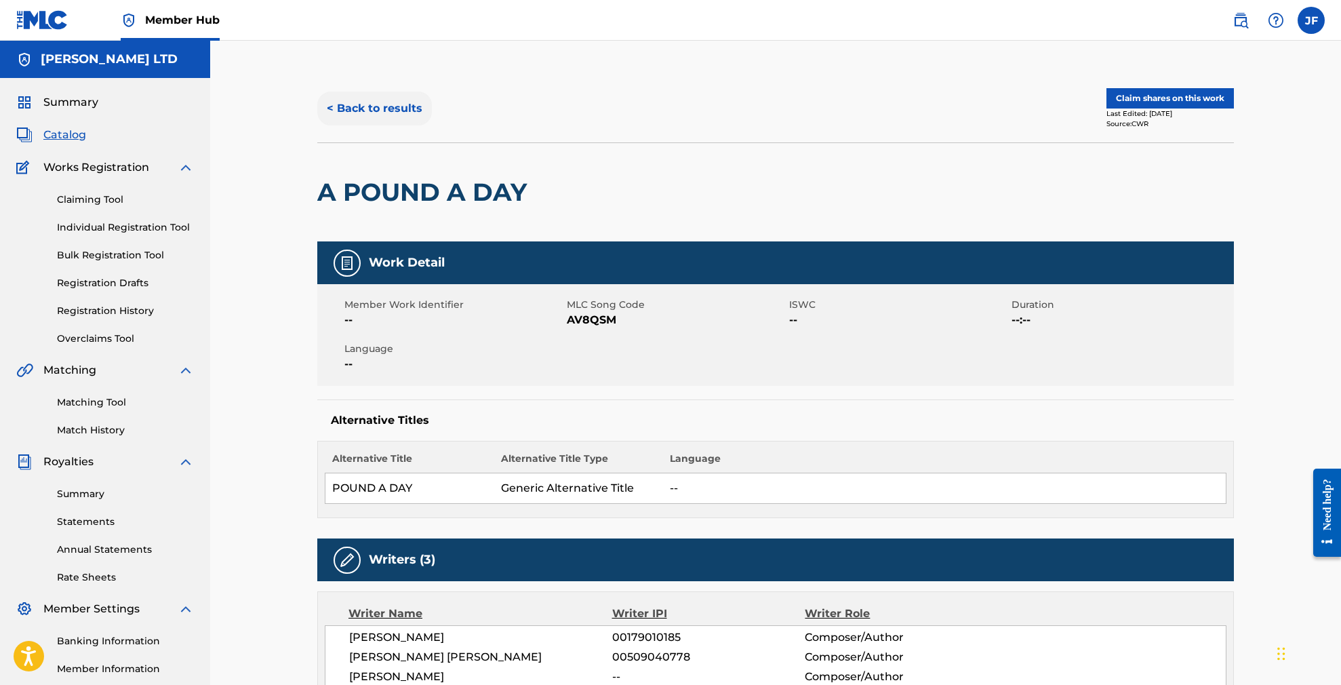
scroll to position [0, 1]
click at [357, 108] on button "< Back to results" at bounding box center [374, 109] width 115 height 34
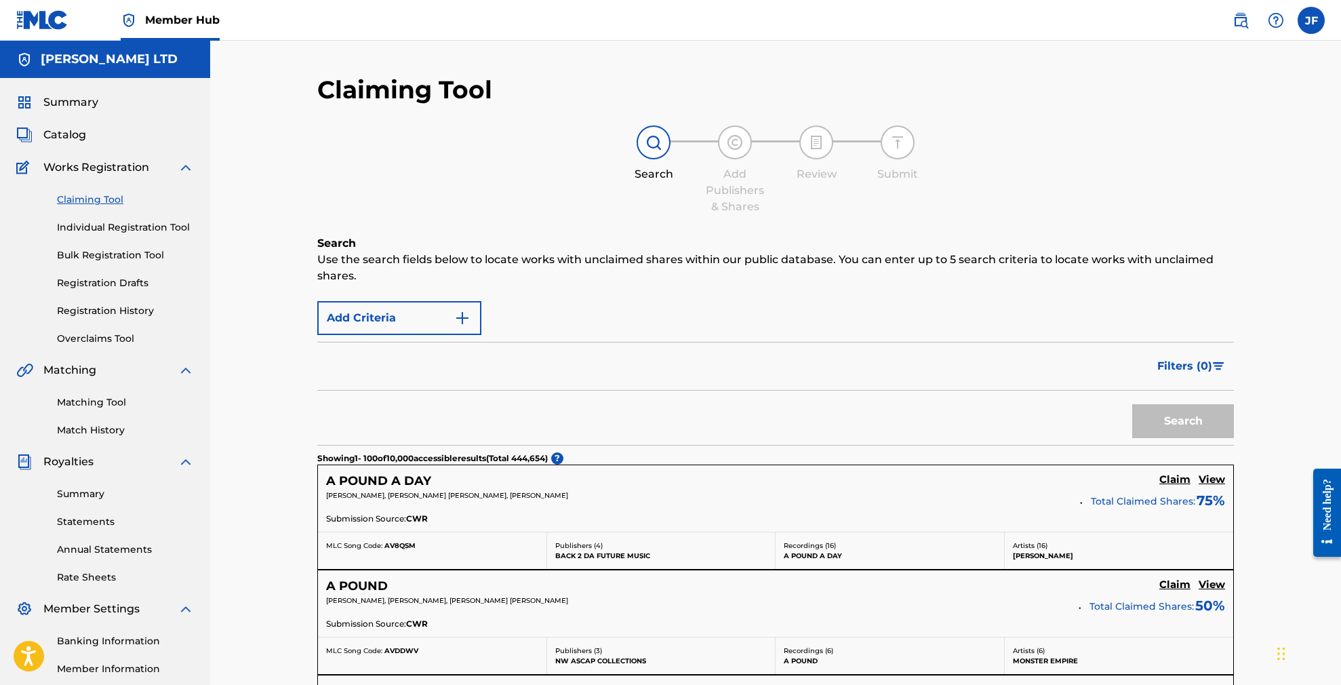
scroll to position [136, 0]
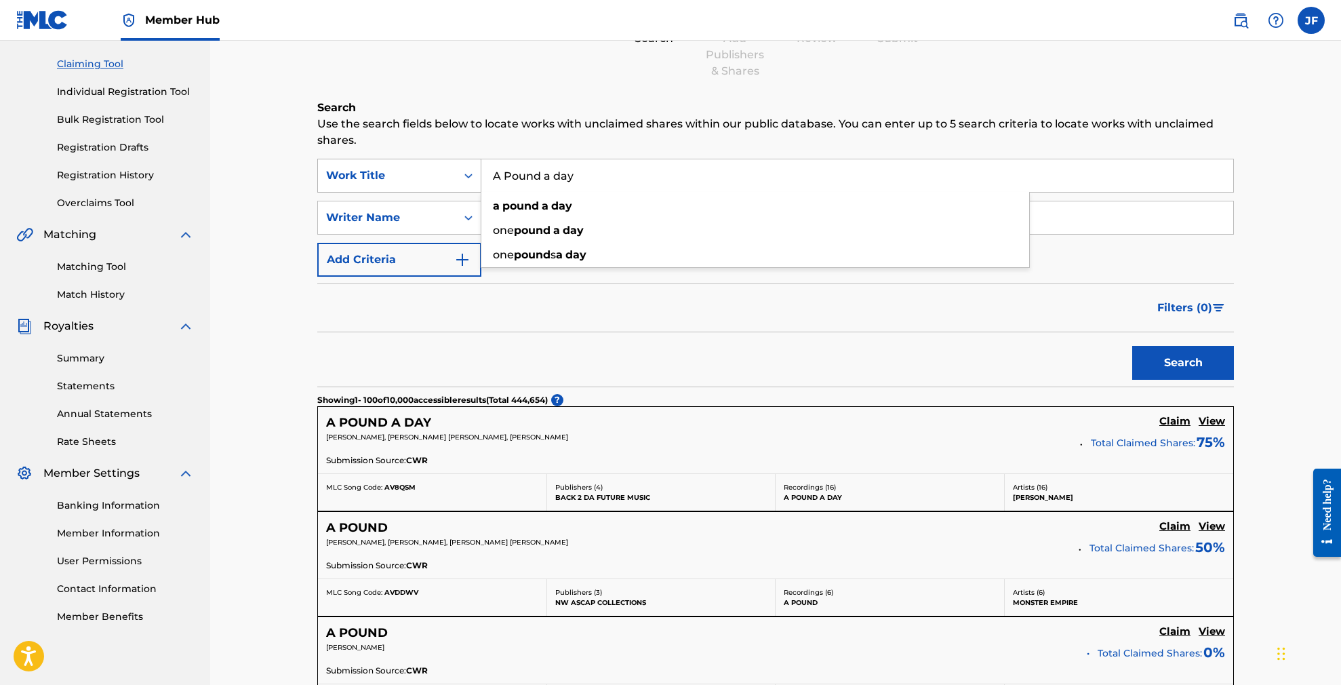
drag, startPoint x: 582, startPoint y: 178, endPoint x: 475, endPoint y: 172, distance: 106.6
click at [475, 172] on div "SearchWithCriteria53088323-b0f9-409b-b0b7-3e39ff07f17a Work Title A Pound a day…" at bounding box center [775, 176] width 917 height 34
paste input "Vice Cit"
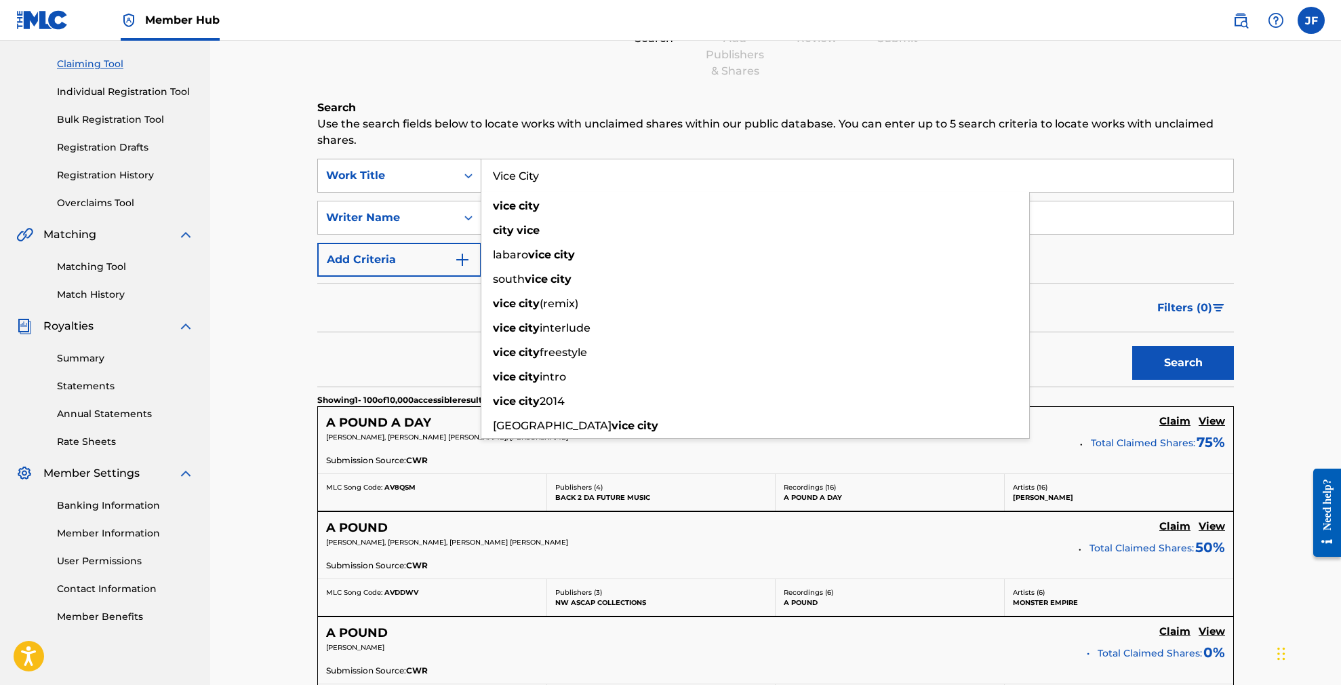
type input "Vice City"
click at [1183, 363] on button "Search" at bounding box center [1183, 363] width 102 height 34
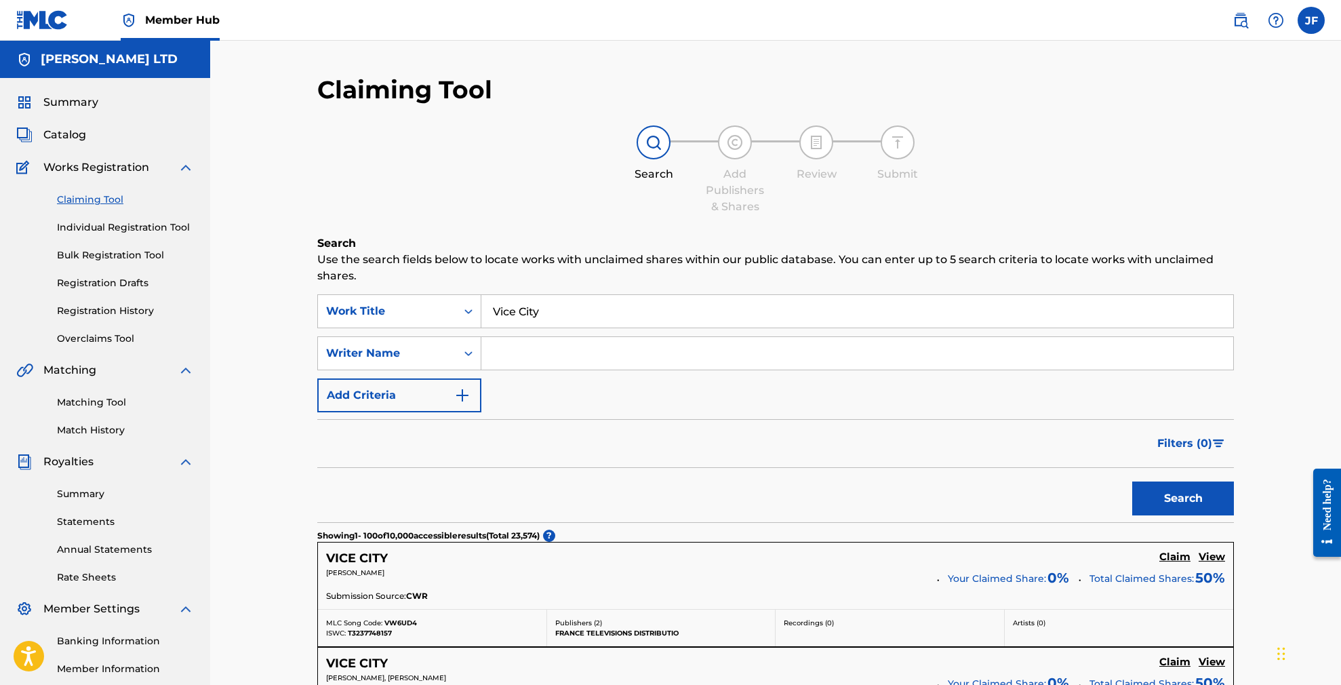
scroll to position [0, 0]
click at [543, 353] on input "Search Form" at bounding box center [857, 353] width 752 height 33
paste input "Anthony Hobson"
type input "Anthony Hobson"
click at [1183, 498] on button "Search" at bounding box center [1183, 498] width 102 height 34
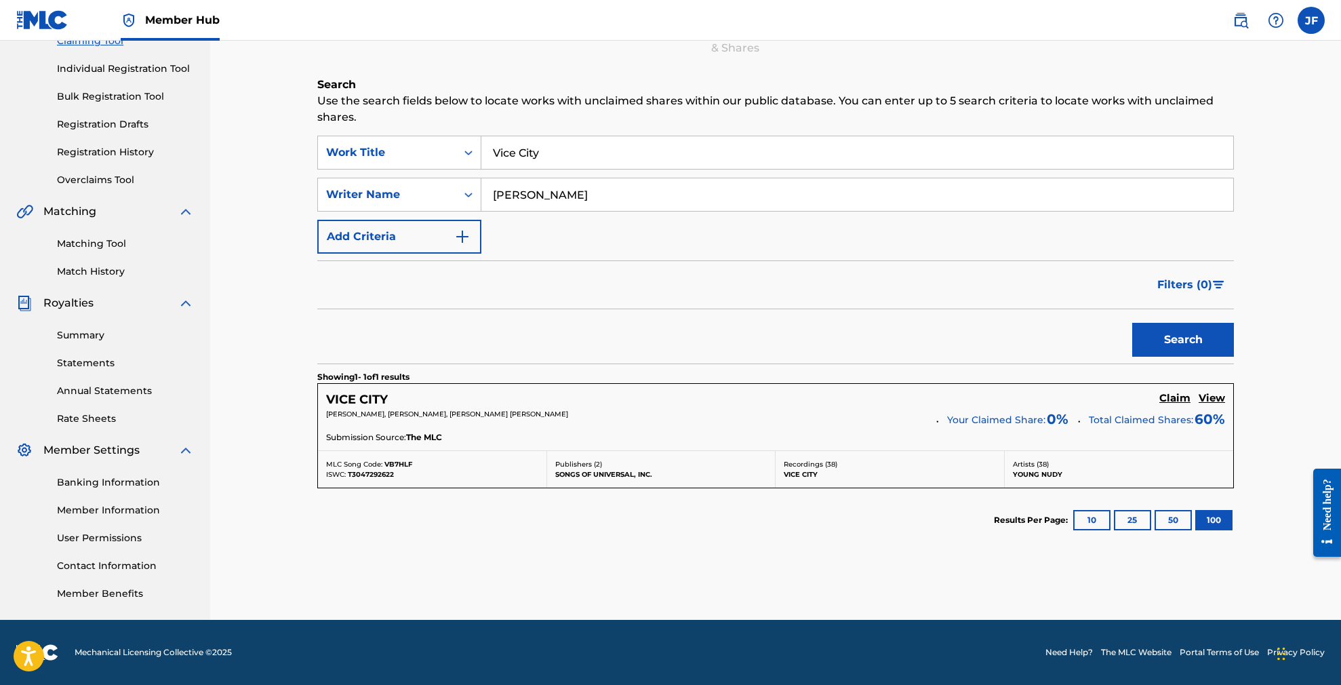
scroll to position [159, 0]
click at [365, 400] on h5 "VICE CITY" at bounding box center [357, 400] width 62 height 16
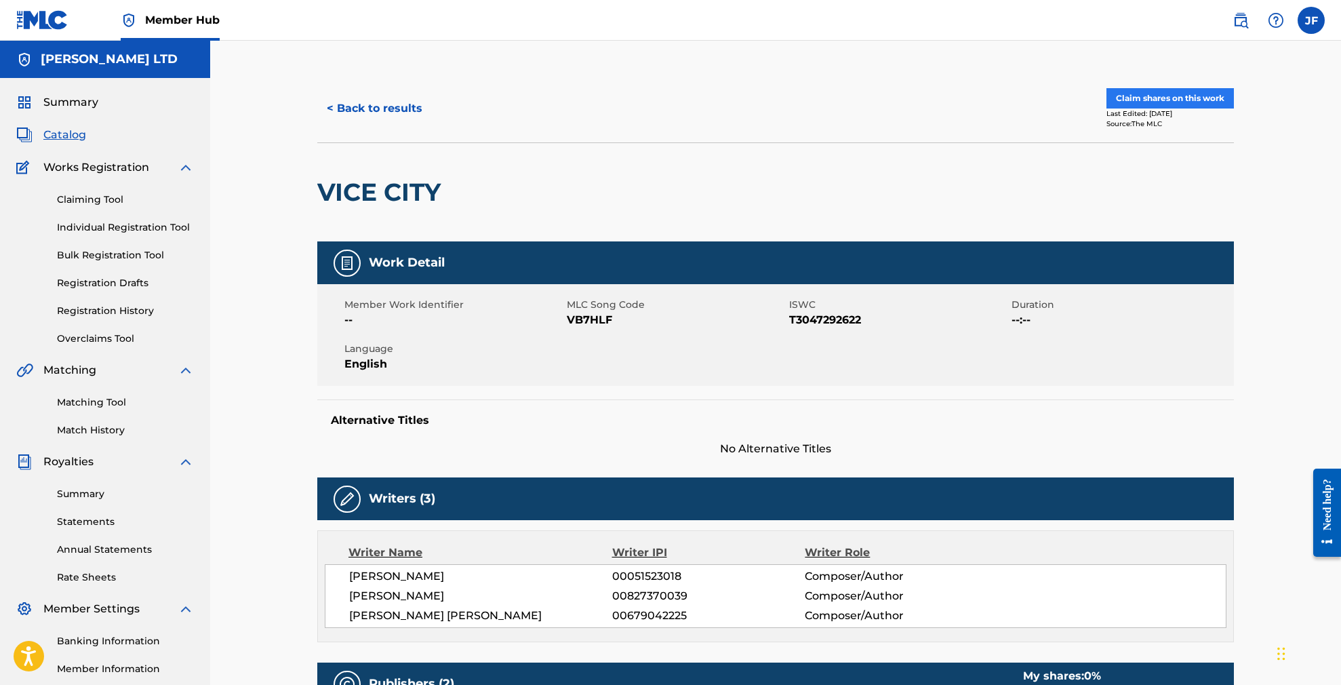
click at [1151, 99] on button "Claim shares on this work" at bounding box center [1169, 98] width 127 height 20
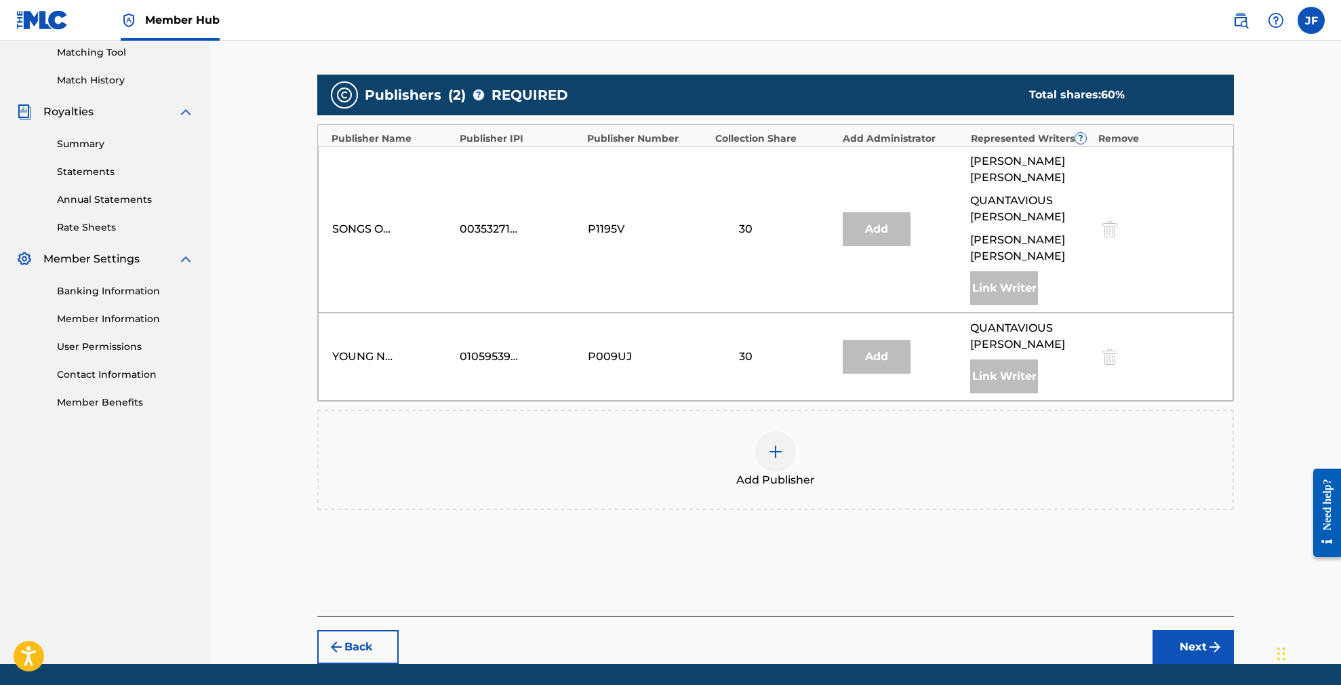
scroll to position [355, 0]
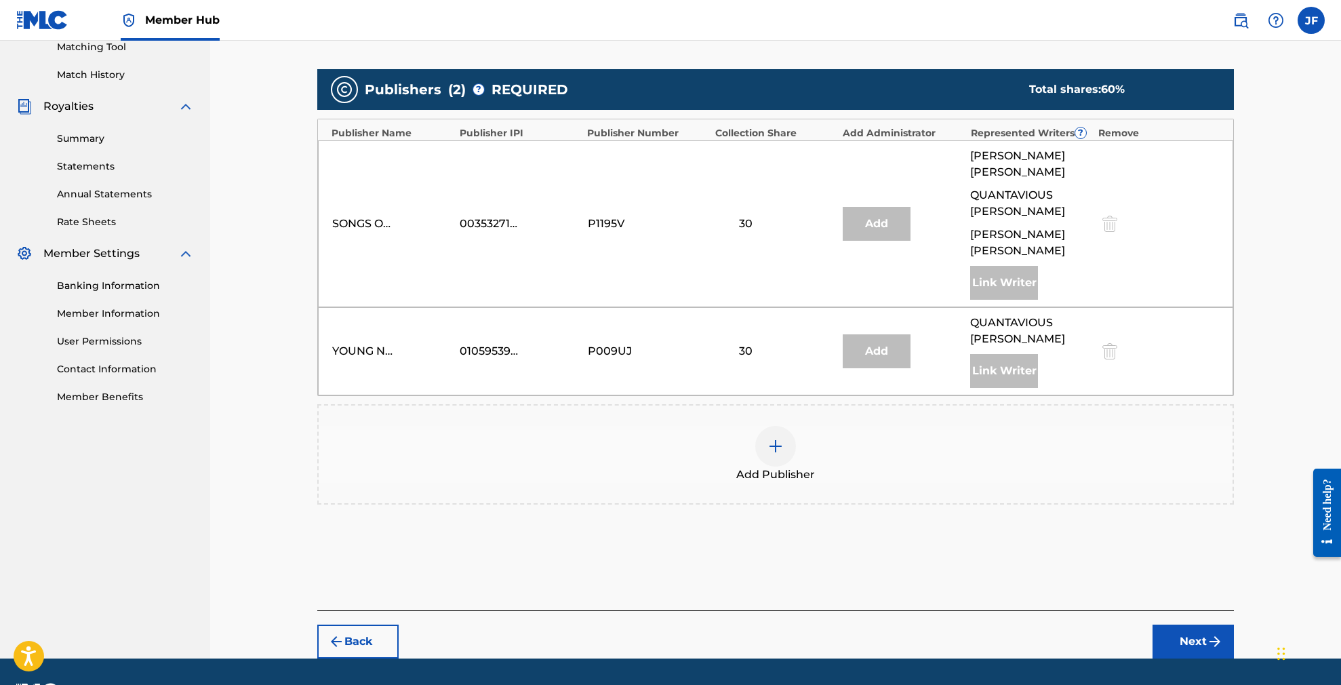
click at [781, 438] on img at bounding box center [775, 446] width 16 height 16
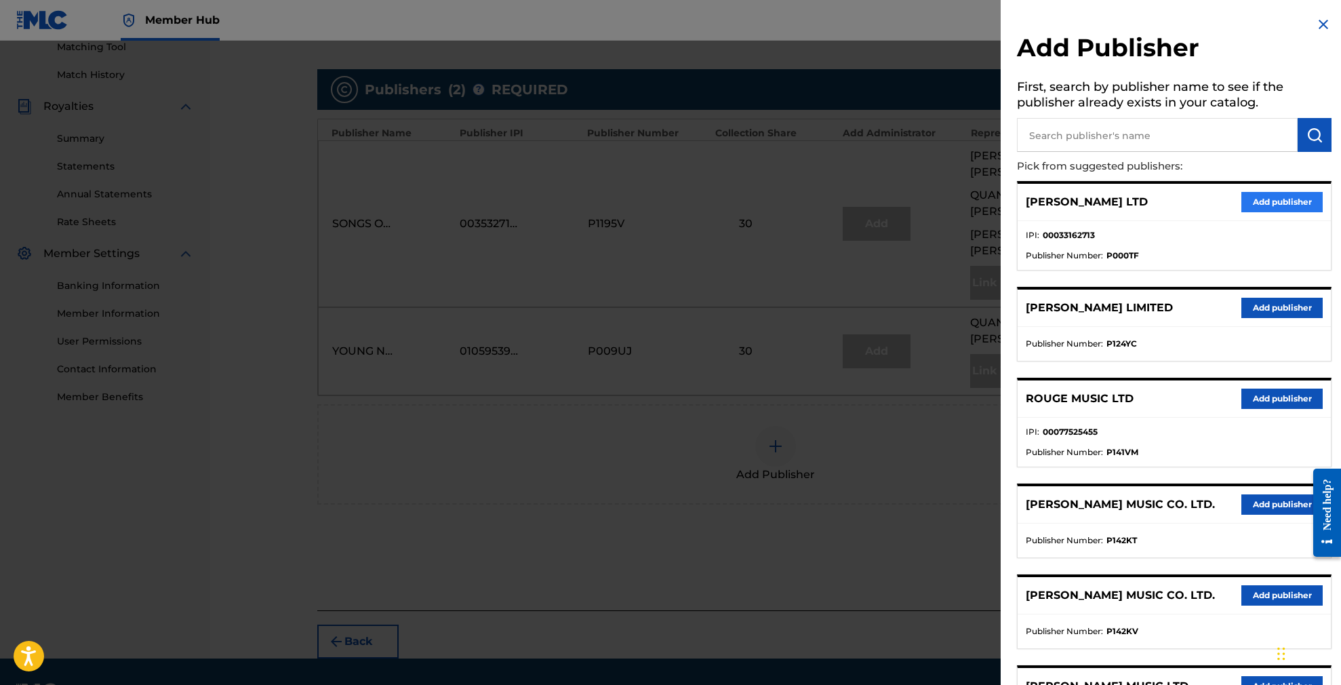
click at [1273, 201] on button "Add publisher" at bounding box center [1281, 202] width 81 height 20
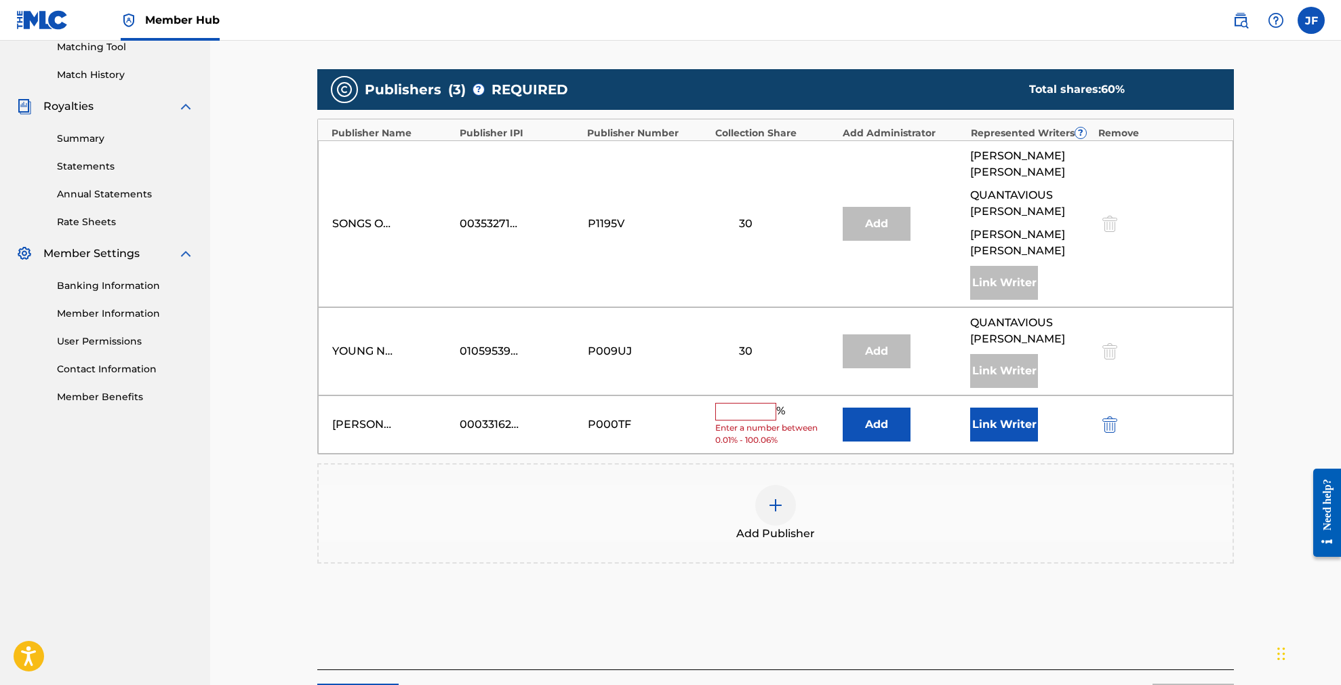
scroll to position [355, 1]
click at [753, 403] on input "text" at bounding box center [745, 412] width 61 height 18
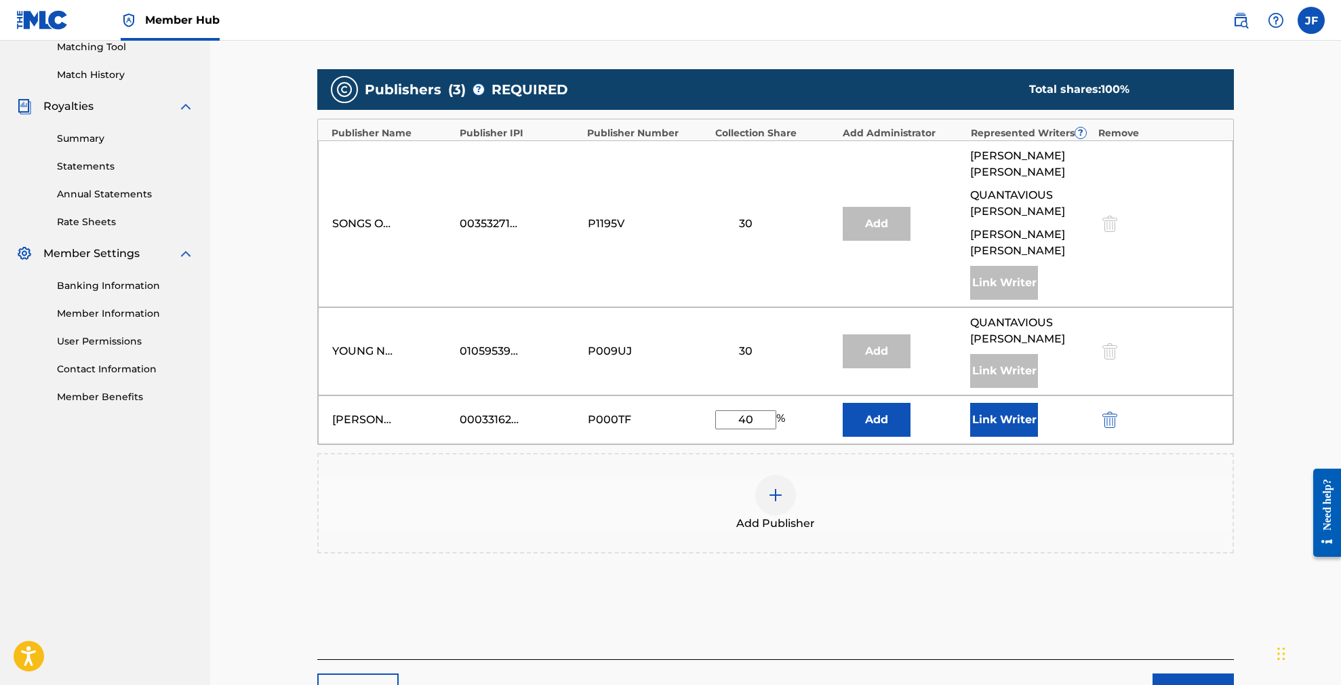
type input "40"
click at [1263, 416] on div "Claiming Tool Search Add Publishers & Shares Review Submit Add Publishers & Sha…" at bounding box center [775, 196] width 1131 height 1022
click at [1017, 405] on button "Link Writer" at bounding box center [1004, 420] width 68 height 34
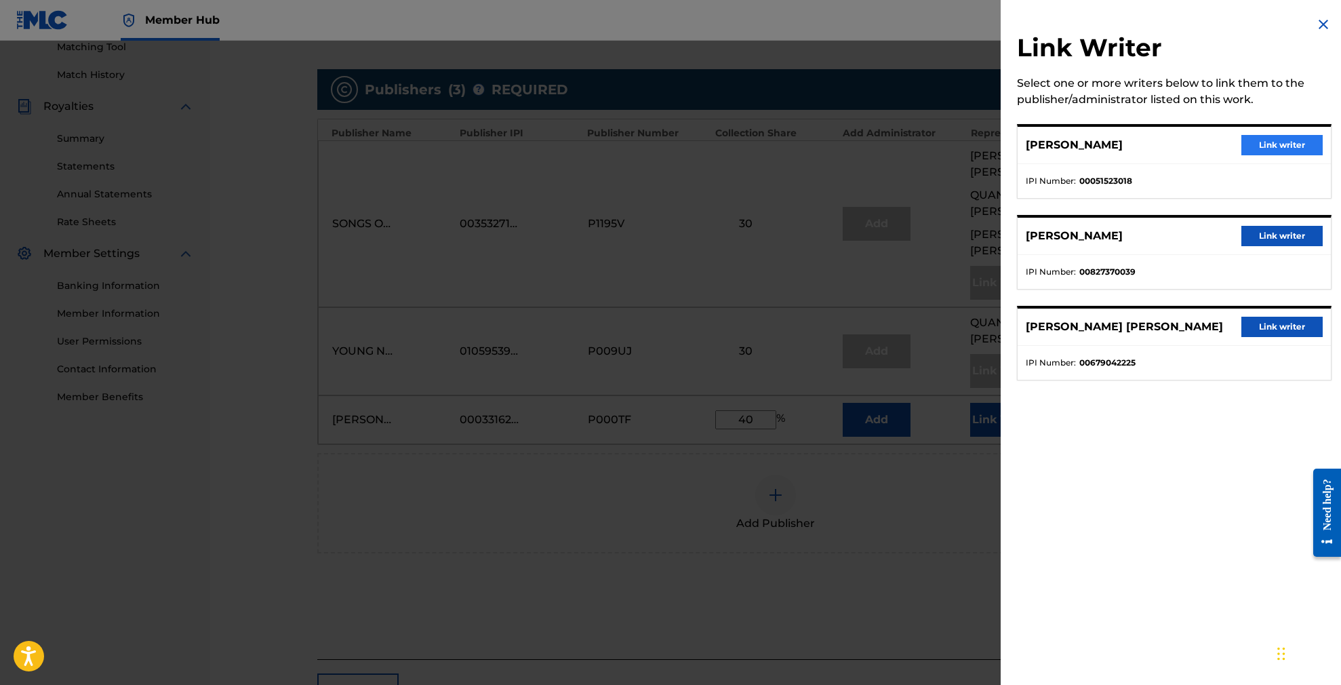
click at [1288, 143] on button "Link writer" at bounding box center [1281, 145] width 81 height 20
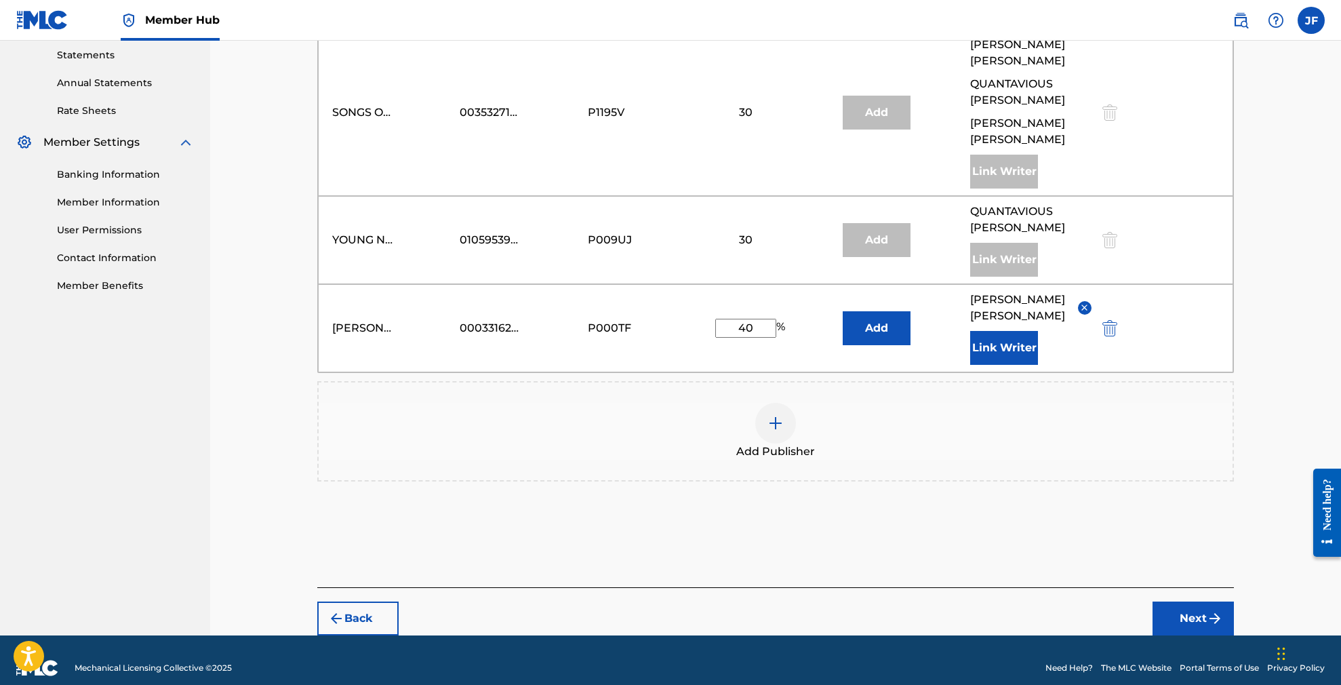
scroll to position [466, 0]
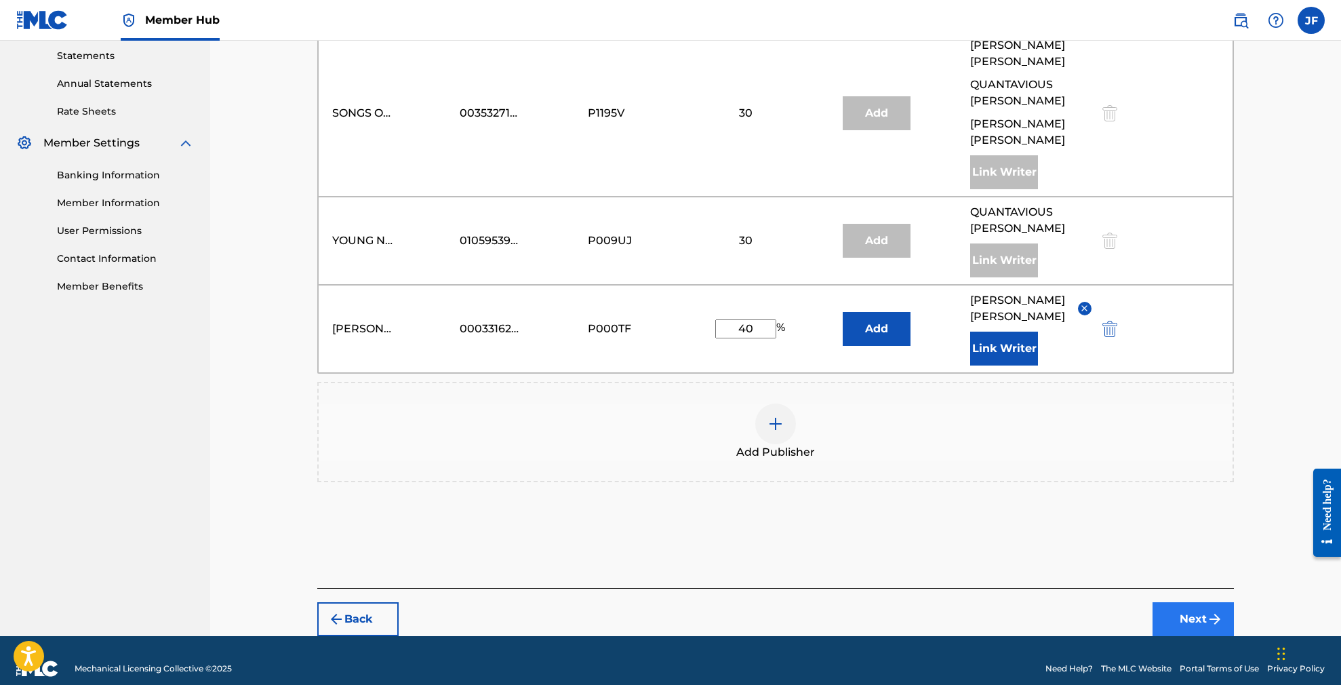
click at [1200, 602] on button "Next" at bounding box center [1193, 619] width 81 height 34
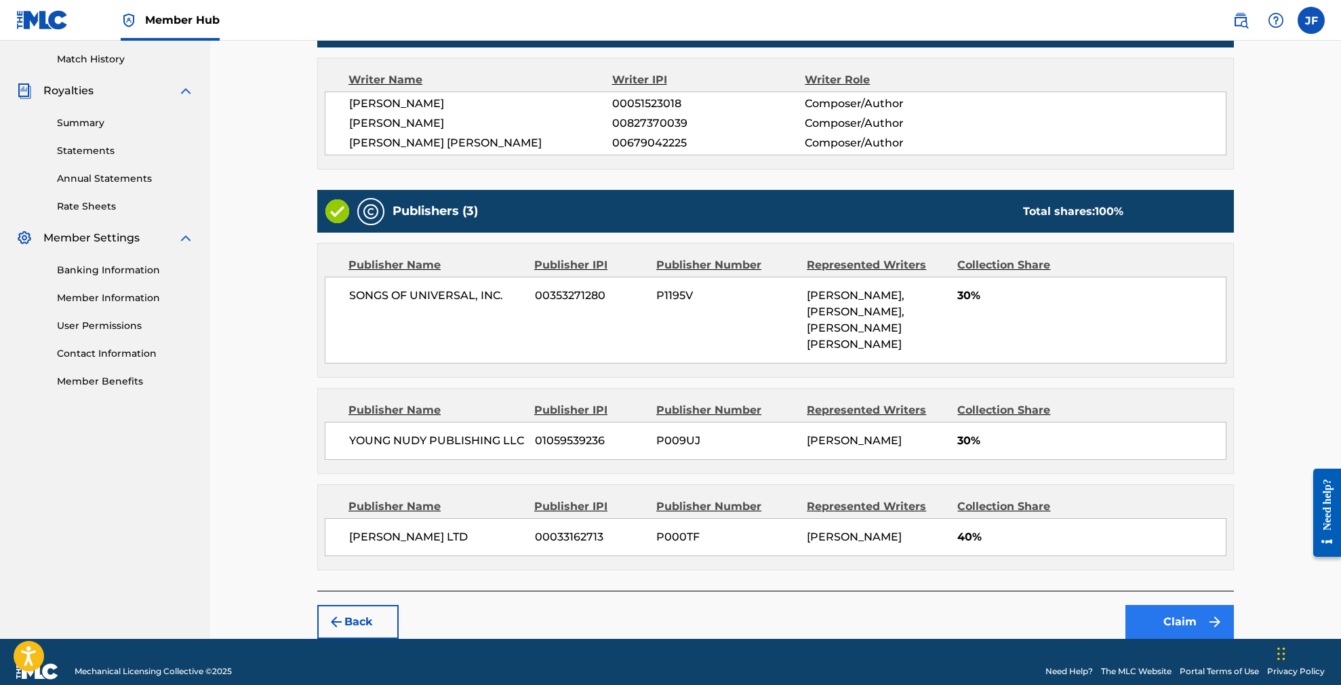
click at [1170, 605] on button "Claim" at bounding box center [1179, 622] width 108 height 34
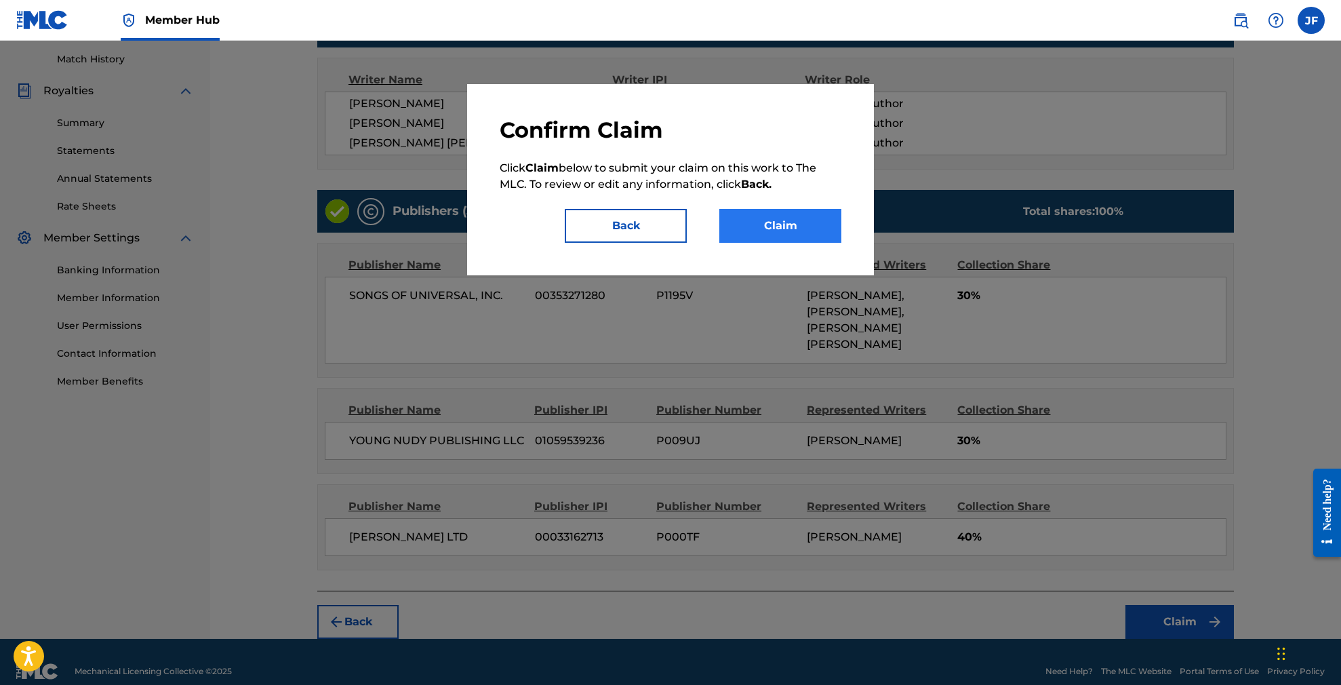
click at [816, 223] on button "Claim" at bounding box center [780, 226] width 122 height 34
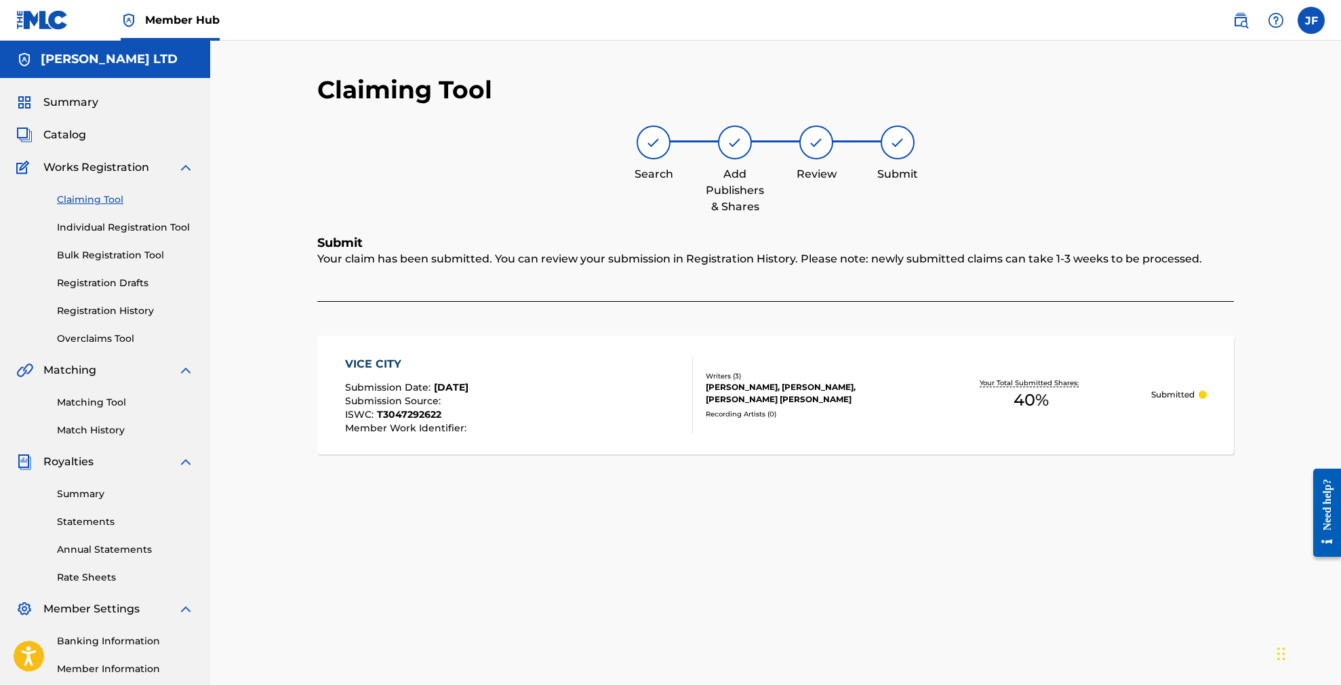
scroll to position [0, 0]
click at [101, 200] on link "Claiming Tool" at bounding box center [125, 200] width 137 height 14
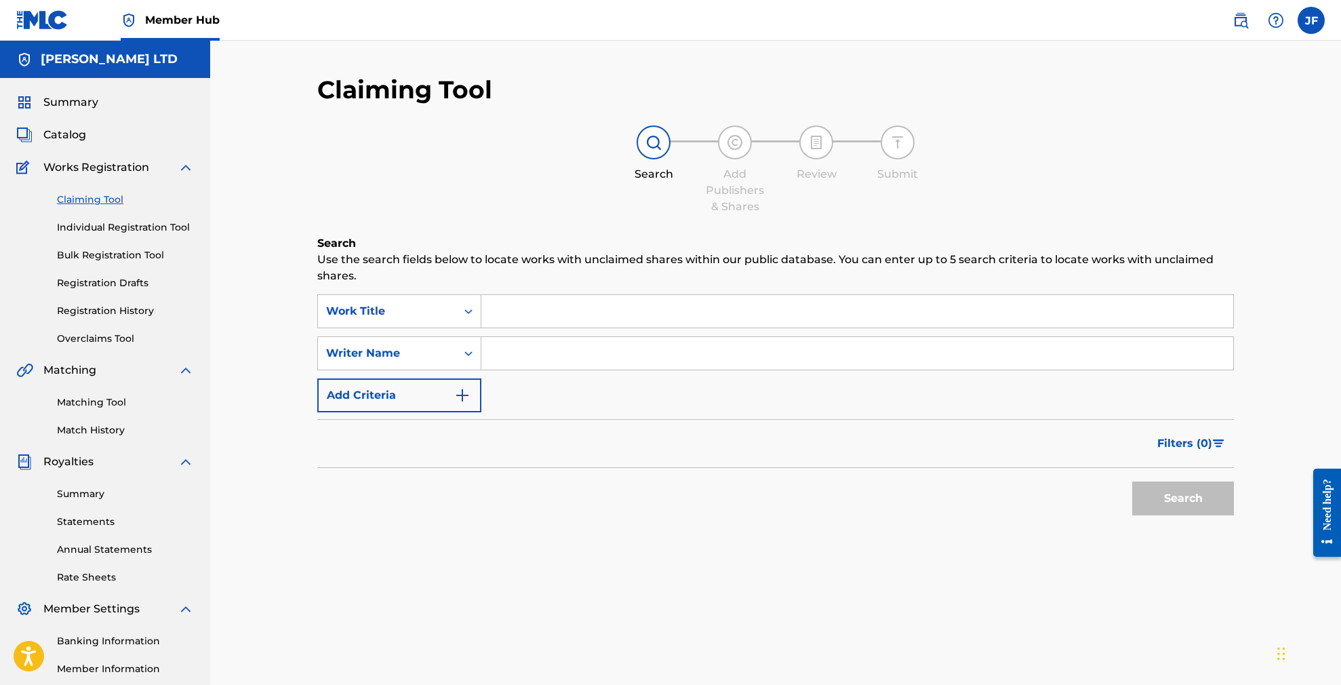
click at [592, 304] on input "Search Form" at bounding box center [857, 311] width 752 height 33
paste input "Do it Like Us"
type input "Do it Like Us"
click at [1183, 498] on button "Search" at bounding box center [1183, 498] width 102 height 34
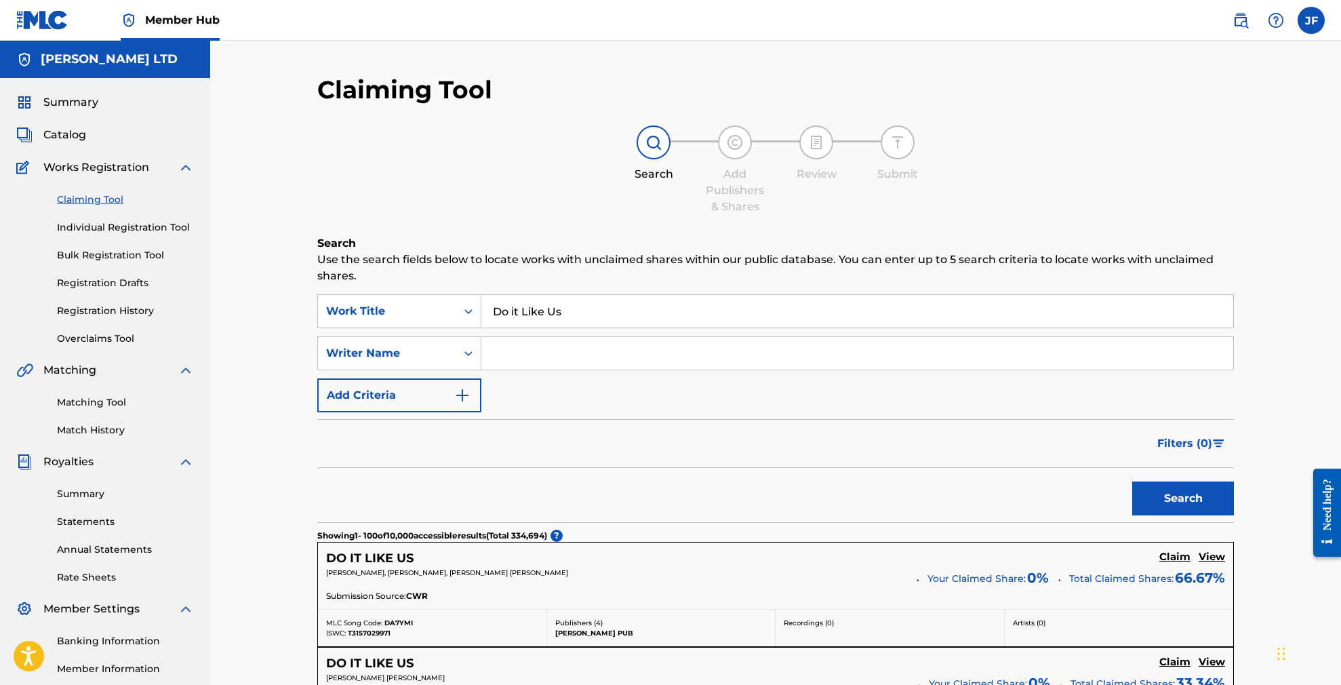
click at [542, 360] on input "Search Form" at bounding box center [857, 353] width 752 height 33
paste input "[PERSON_NAME]"
type input "[PERSON_NAME]"
click at [1178, 500] on button "Search" at bounding box center [1183, 498] width 102 height 34
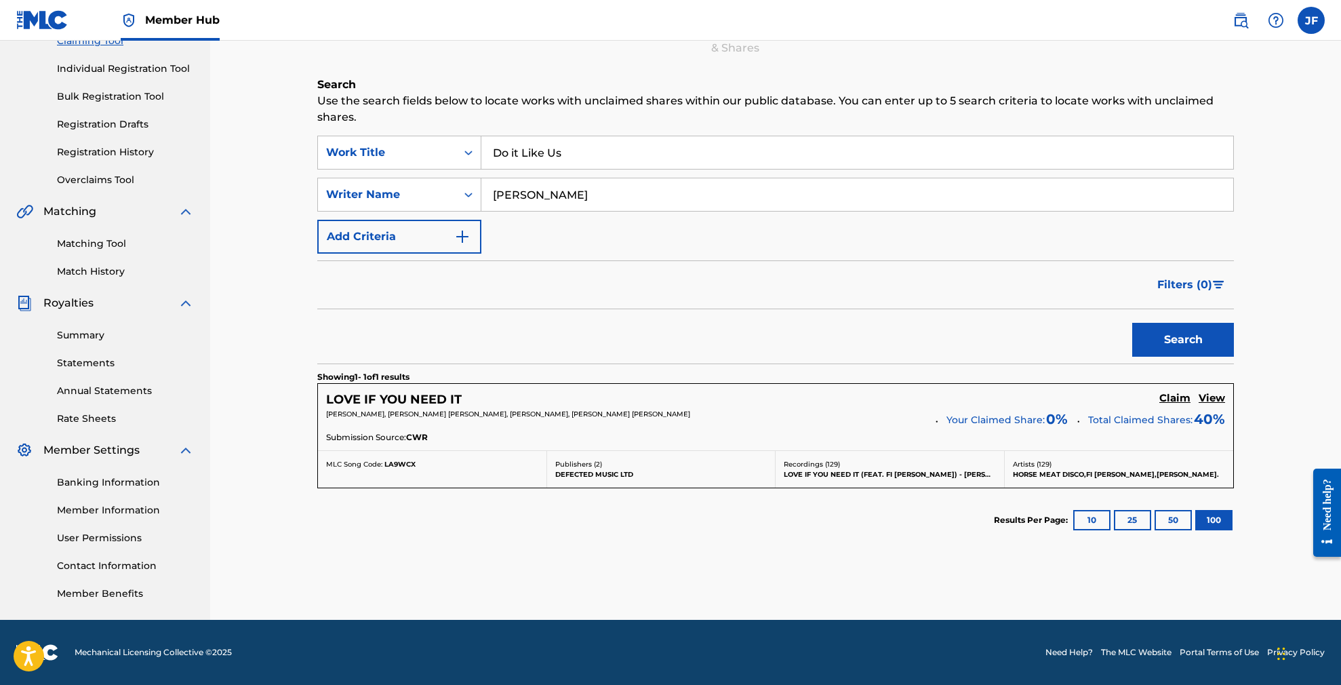
scroll to position [159, 0]
click at [430, 399] on h5 "LOVE IF YOU NEED IT" at bounding box center [394, 400] width 136 height 16
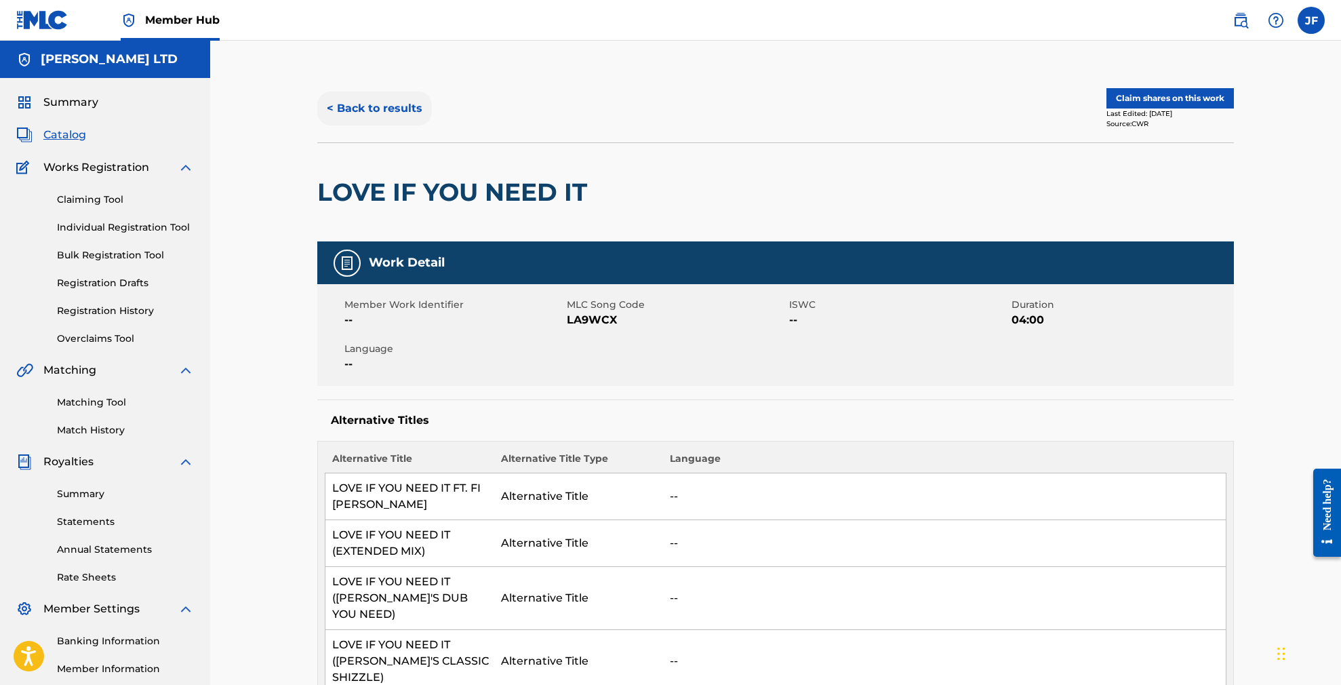
click at [359, 103] on button "< Back to results" at bounding box center [374, 109] width 115 height 34
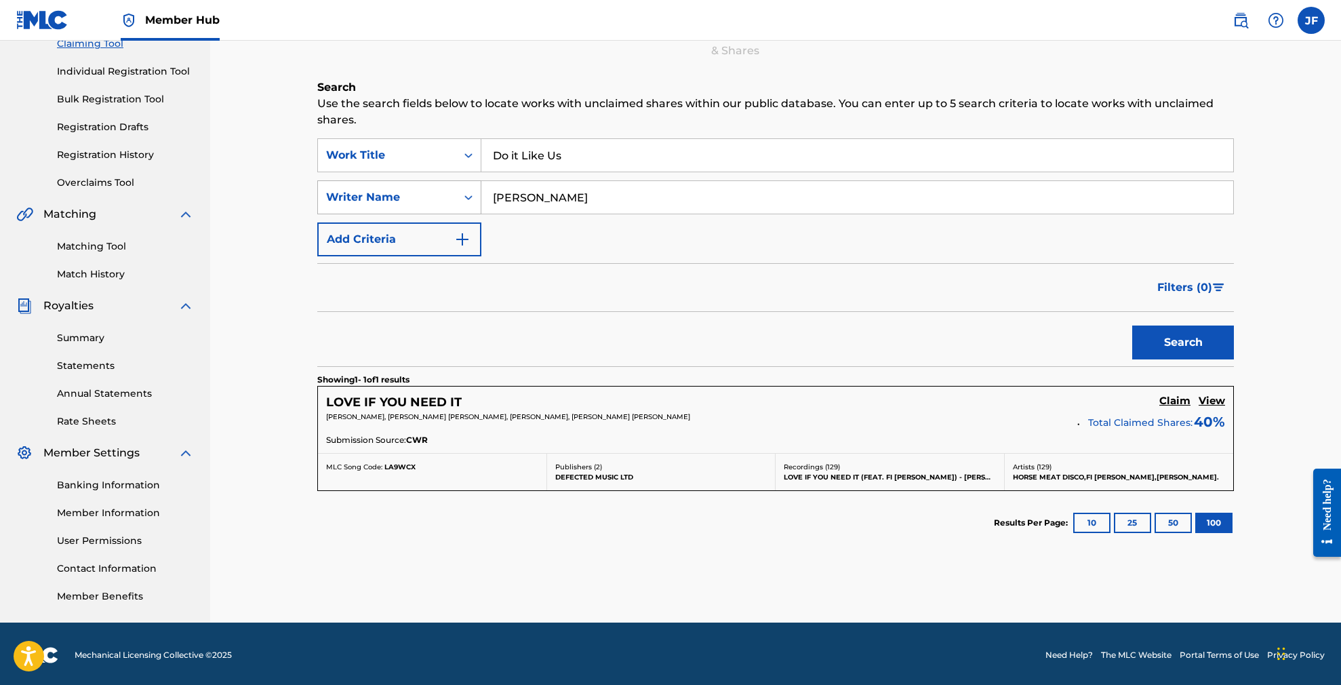
drag, startPoint x: 572, startPoint y: 199, endPoint x: 475, endPoint y: 195, distance: 96.4
click at [476, 195] on div "SearchWithCriteriaa3700b16-929e-41cf-a503-2073536cdd9a Writer Name Roger Webb" at bounding box center [775, 197] width 917 height 34
type input "Sheek"
click at [1183, 342] on button "Search" at bounding box center [1183, 342] width 102 height 34
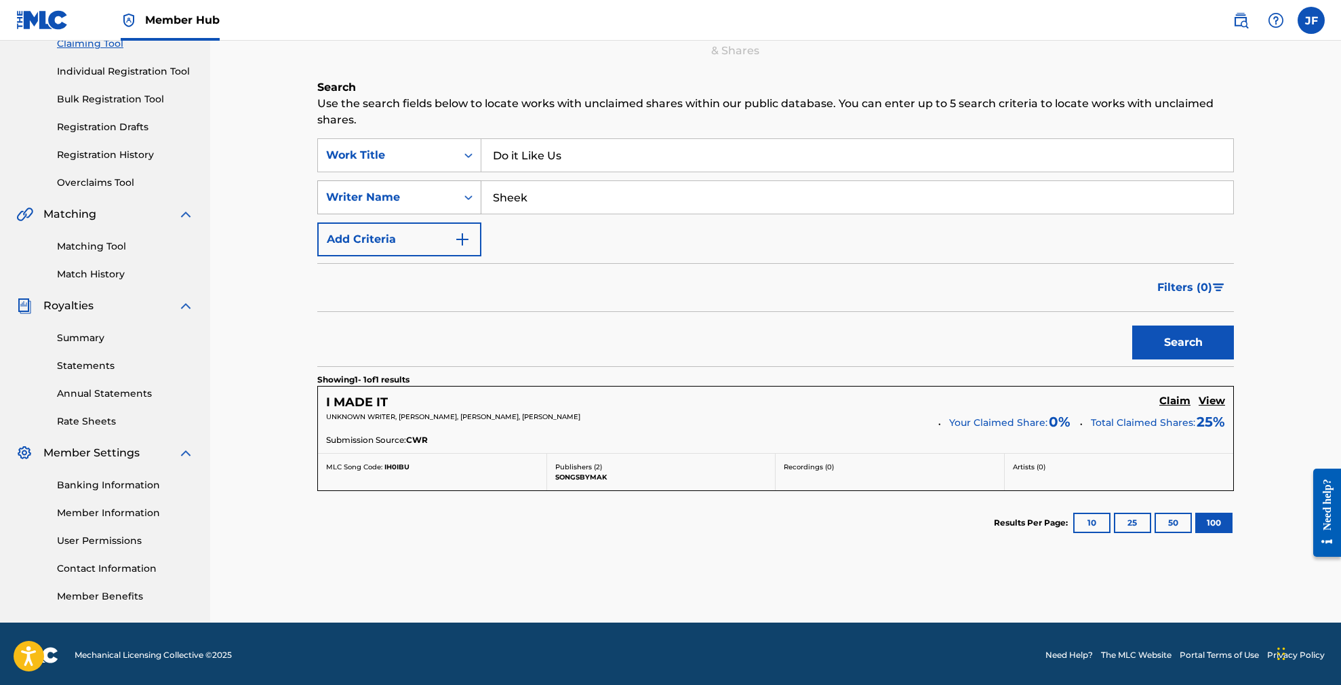
drag, startPoint x: 551, startPoint y: 203, endPoint x: 464, endPoint y: 197, distance: 87.0
click at [464, 197] on div "SearchWithCriteriaa3700b16-929e-41cf-a503-2073536cdd9a Writer Name Sheek" at bounding box center [775, 197] width 917 height 34
click at [104, 242] on link "Matching Tool" at bounding box center [125, 246] width 137 height 14
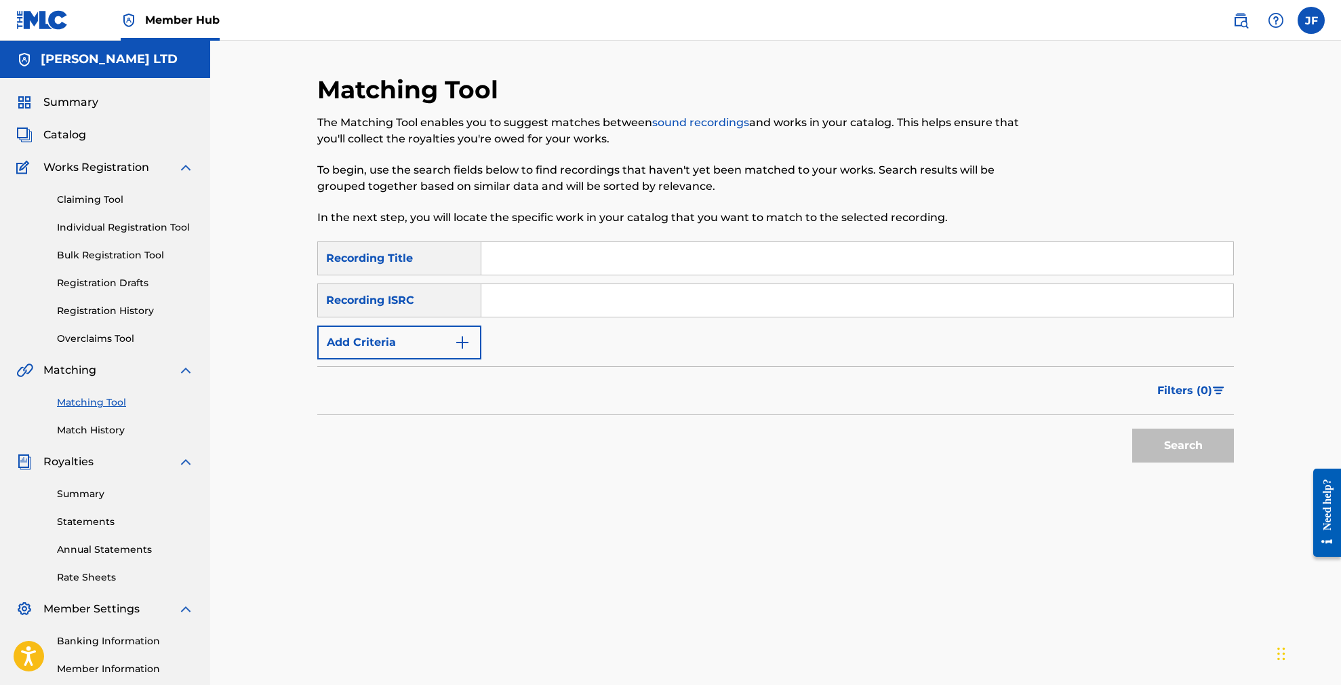
click at [580, 255] on input "Search Form" at bounding box center [857, 258] width 752 height 33
type input "Do it like us"
click at [1228, 449] on button "Search" at bounding box center [1183, 445] width 102 height 34
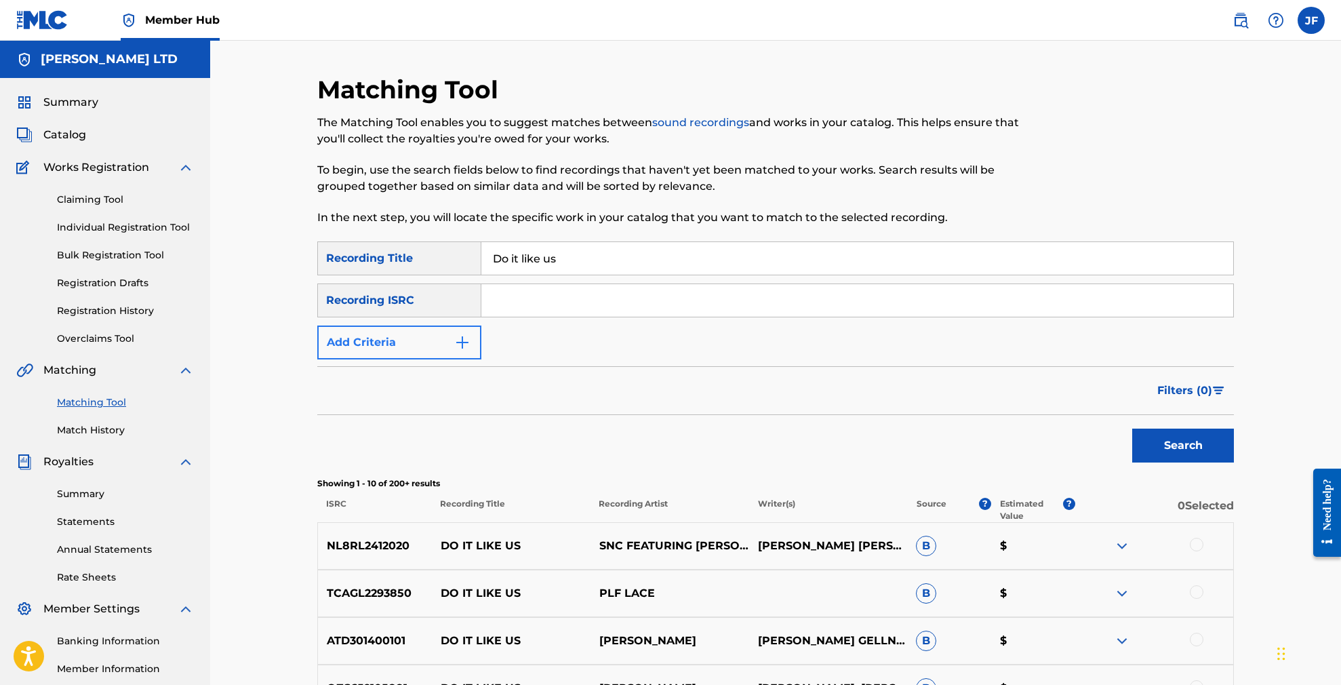
click at [438, 342] on button "Add Criteria" at bounding box center [399, 342] width 164 height 34
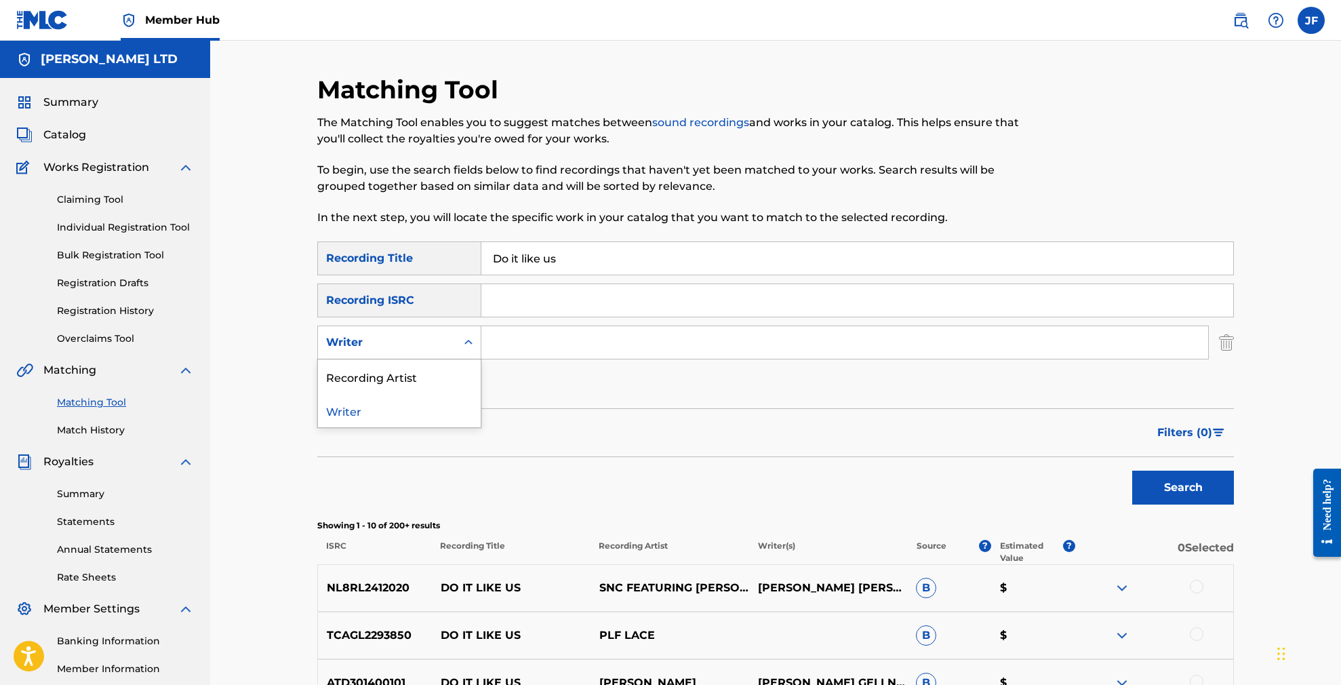
click at [428, 346] on div "Writer" at bounding box center [387, 342] width 122 height 16
click at [414, 383] on div "Recording Artist" at bounding box center [399, 376] width 163 height 34
click at [518, 331] on input "Search Form" at bounding box center [844, 342] width 727 height 33
type input "[PERSON_NAME]"
click at [1183, 487] on button "Search" at bounding box center [1183, 488] width 102 height 34
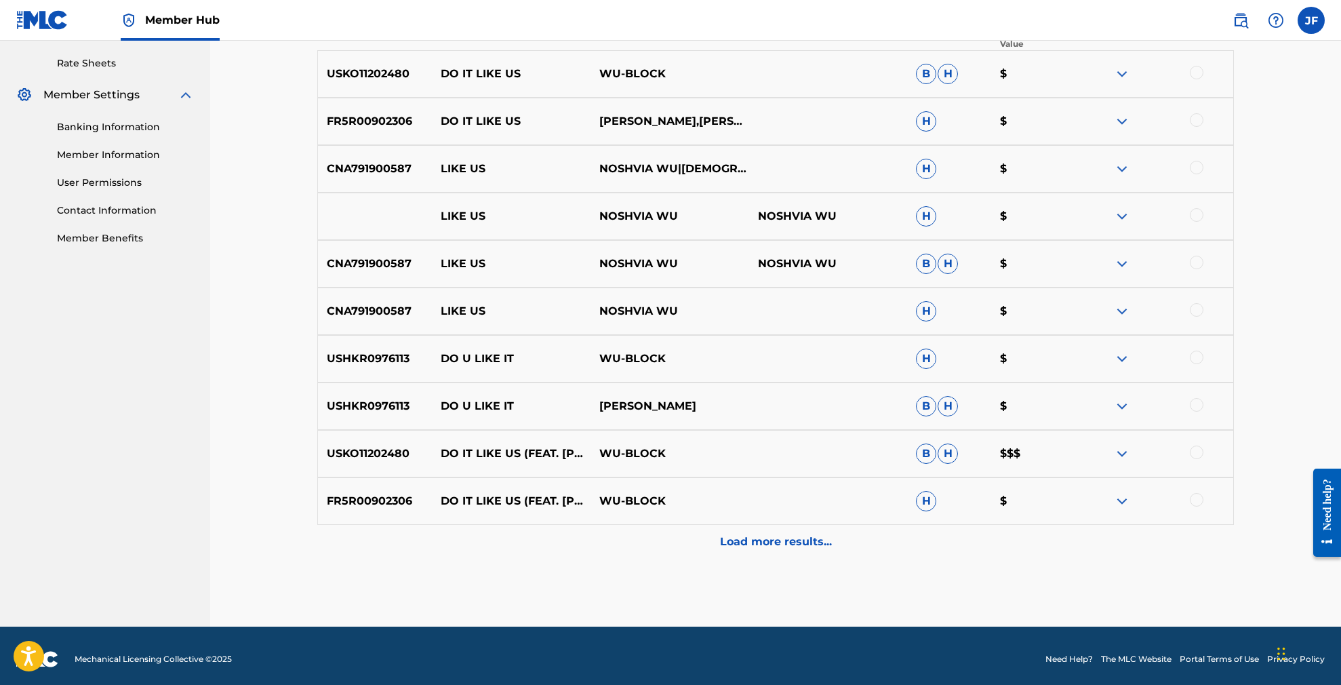
scroll to position [517, 0]
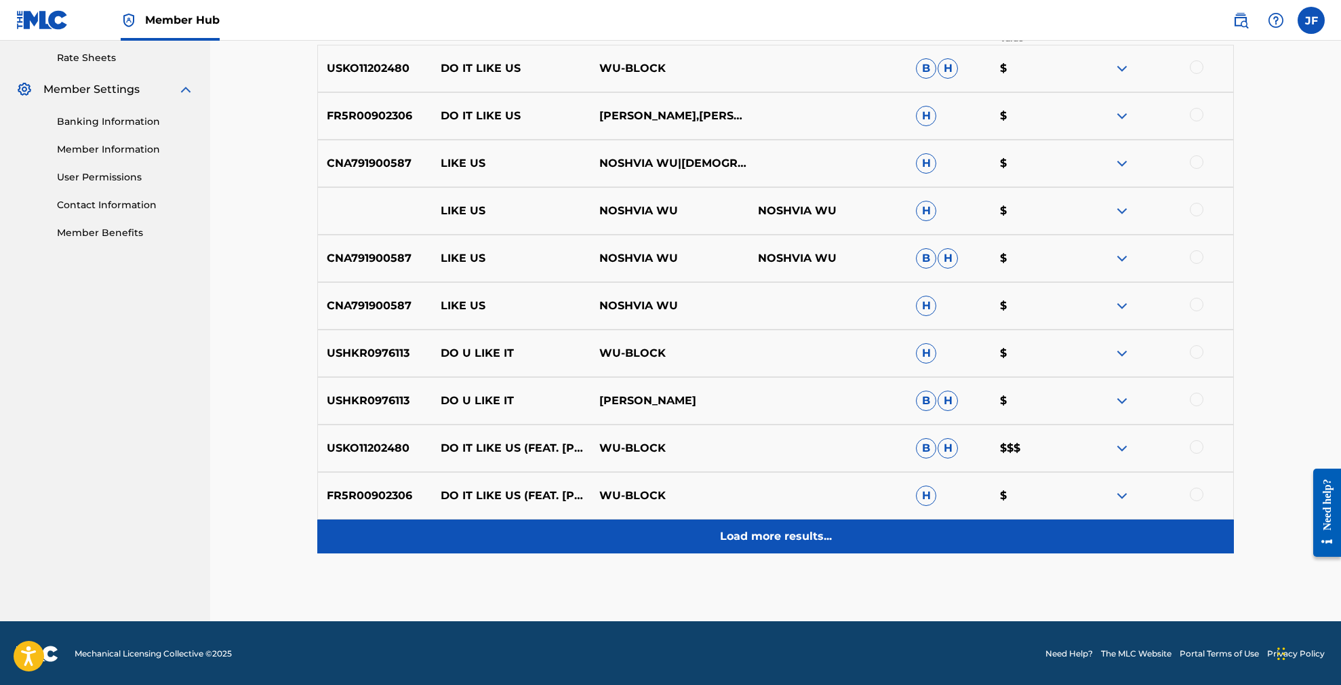
click at [785, 539] on p "Load more results..." at bounding box center [776, 536] width 112 height 16
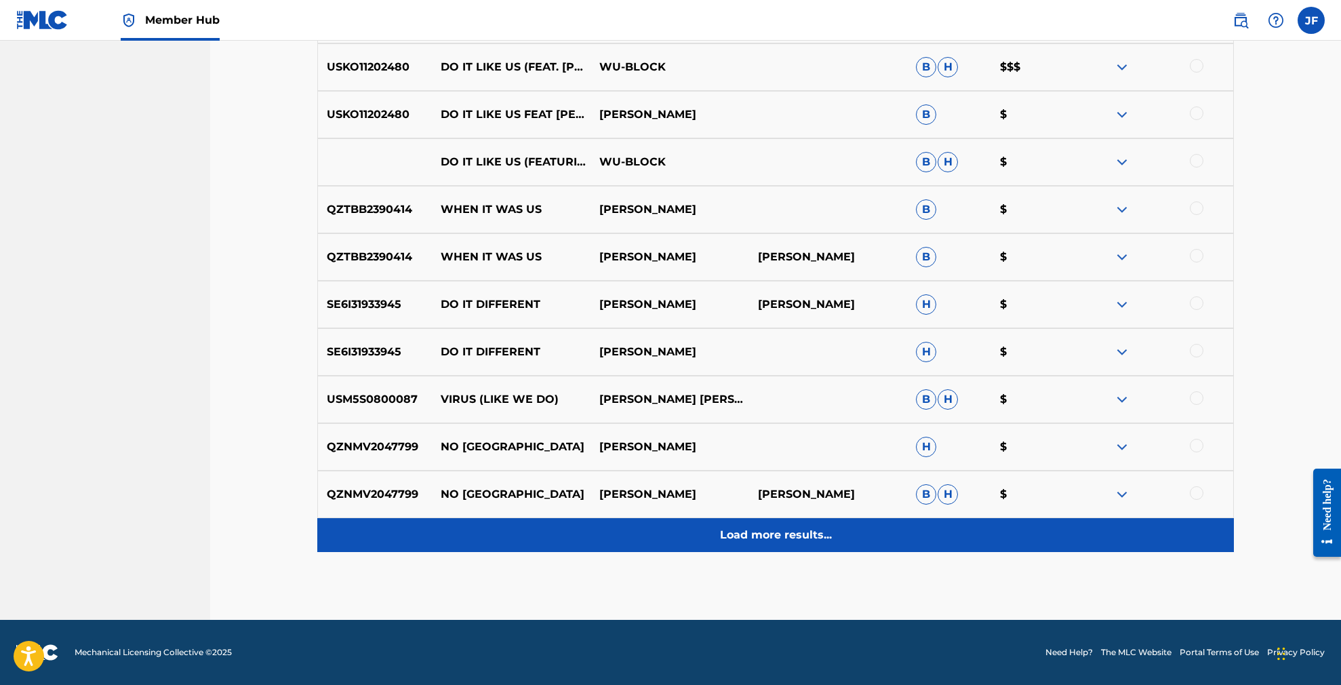
scroll to position [995, 1]
click at [787, 534] on p "Load more results..." at bounding box center [776, 535] width 112 height 16
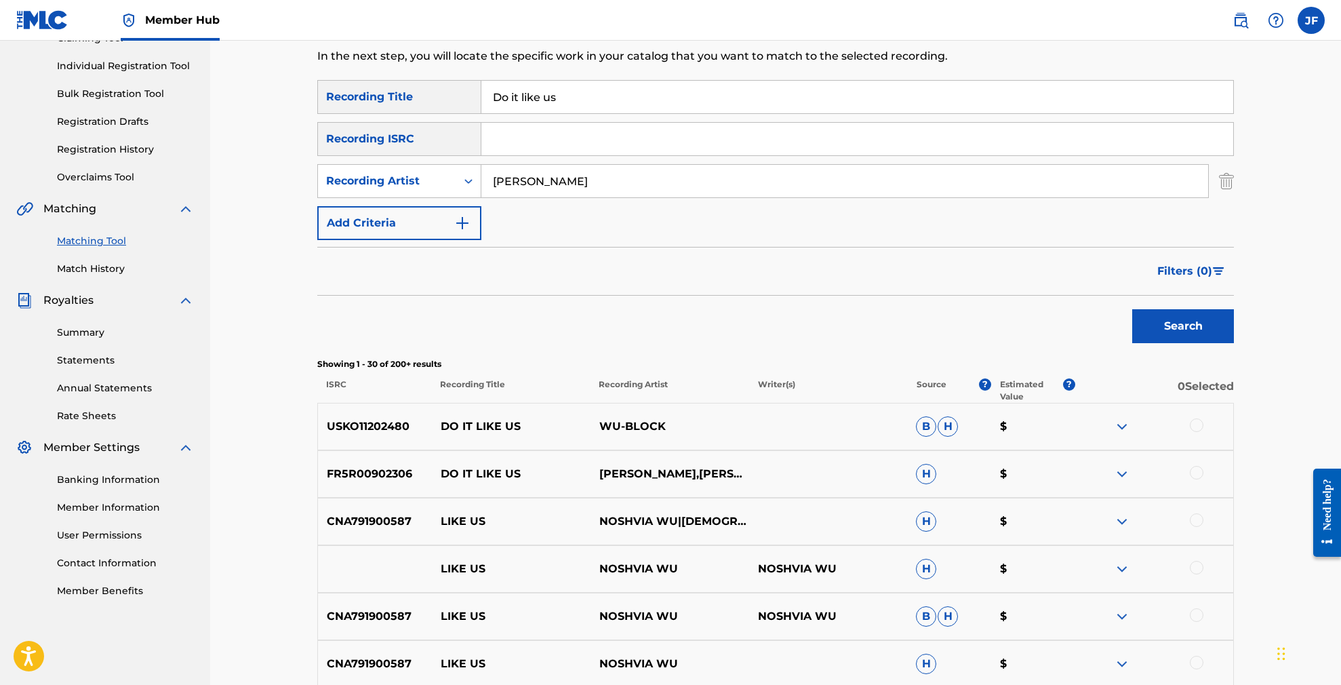
scroll to position [287, 0]
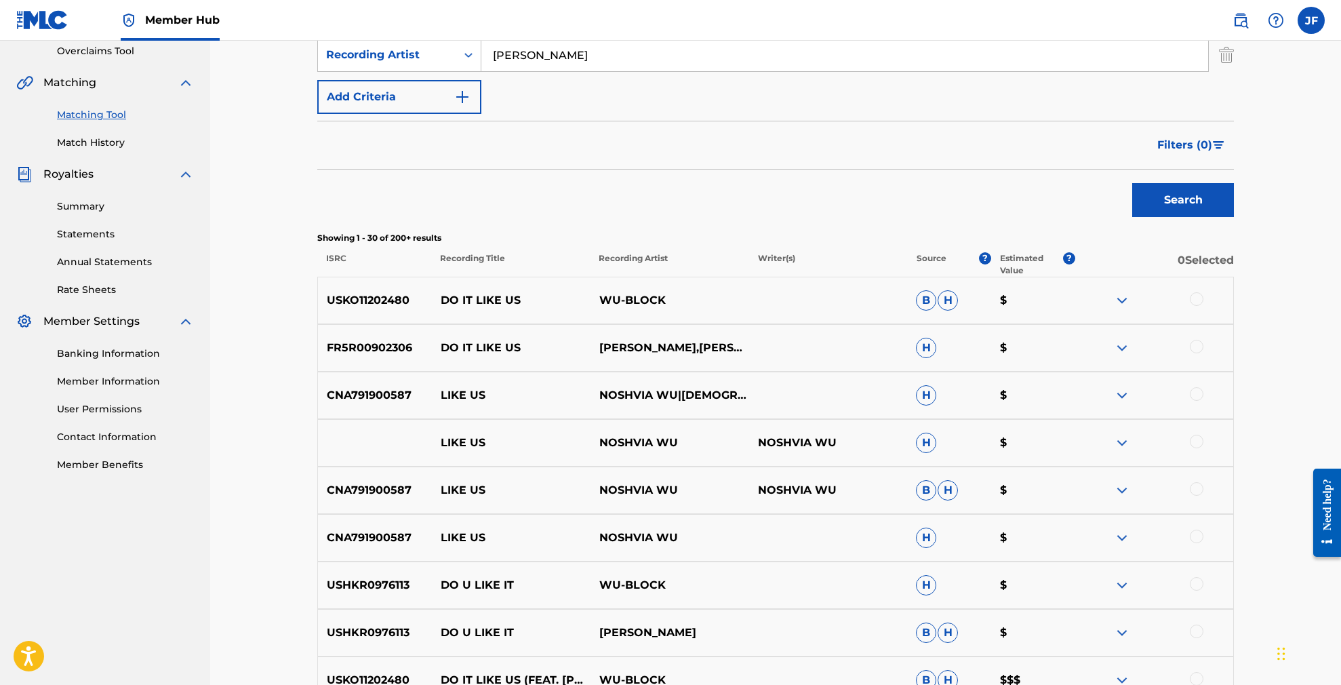
click at [1129, 302] on img at bounding box center [1122, 300] width 16 height 16
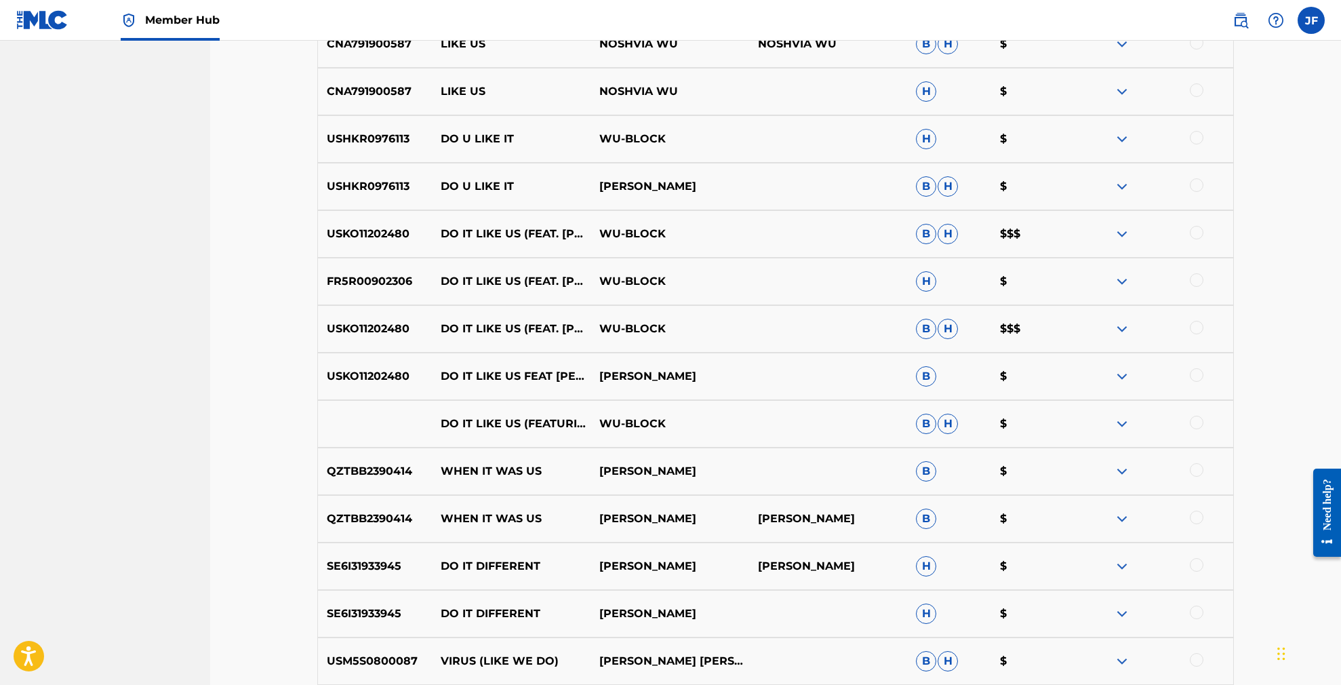
scroll to position [818, 0]
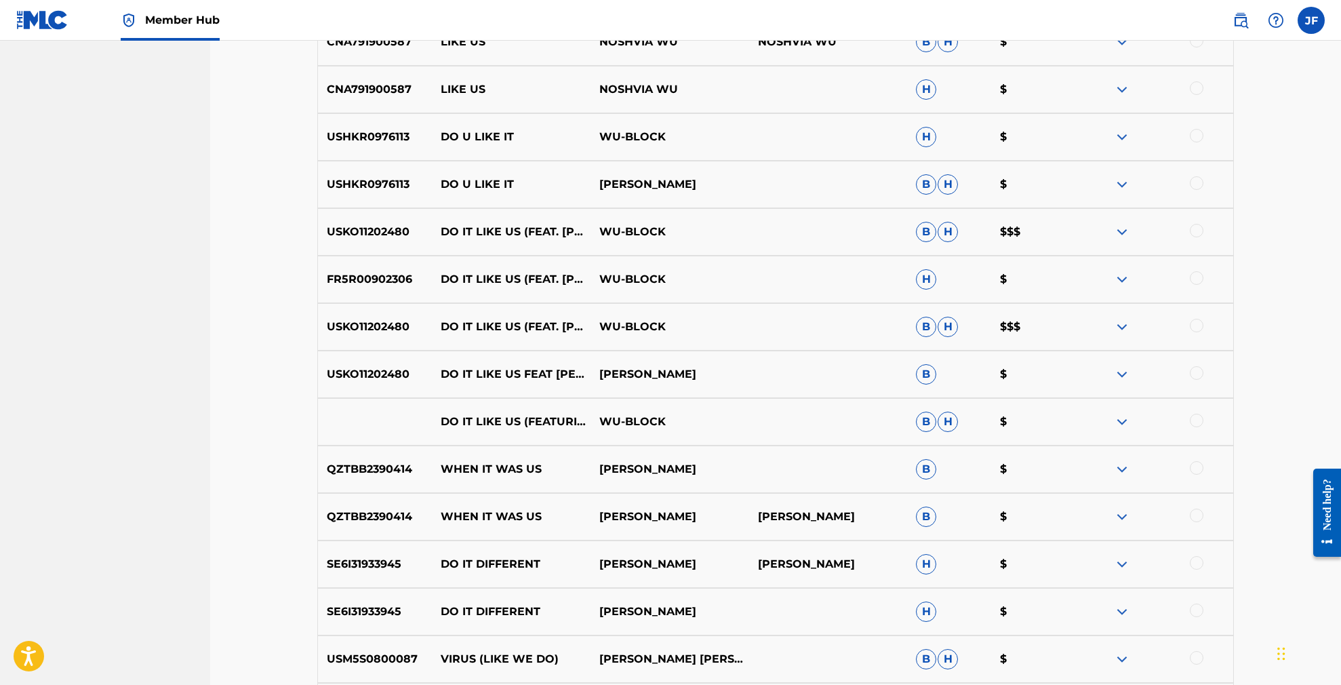
click at [1124, 327] on img at bounding box center [1122, 327] width 16 height 16
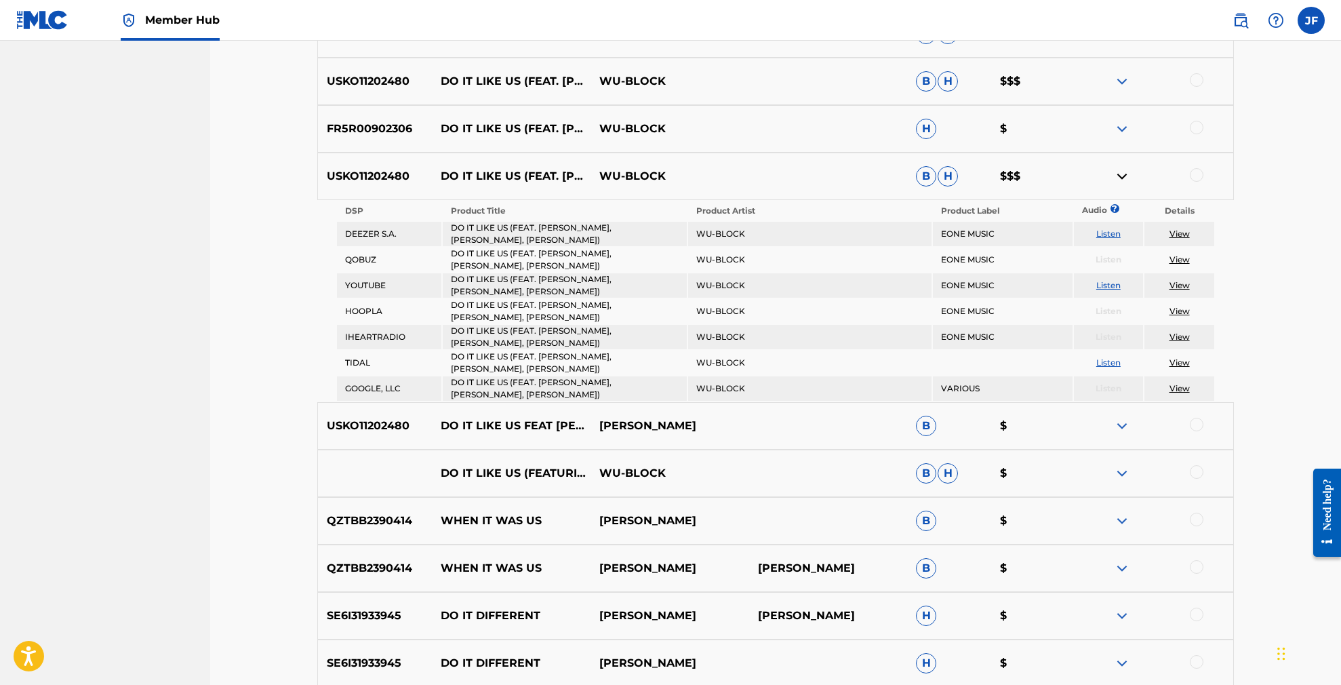
scroll to position [969, 0]
drag, startPoint x: 441, startPoint y: 101, endPoint x: 527, endPoint y: 149, distance: 99.2
click at [527, 149] on p "DO IT LIKE US (FEAT. [PERSON_NAME], [PERSON_NAME] & [PERSON_NAME])" at bounding box center [511, 128] width 159 height 65
copy p "DO IT LIKE US (FEAT. [PERSON_NAME], [PERSON_NAME] & [PERSON_NAME])"
click at [557, 136] on p "DO IT LIKE US (FEAT. [PERSON_NAME], [PERSON_NAME] & [PERSON_NAME])" at bounding box center [511, 128] width 159 height 65
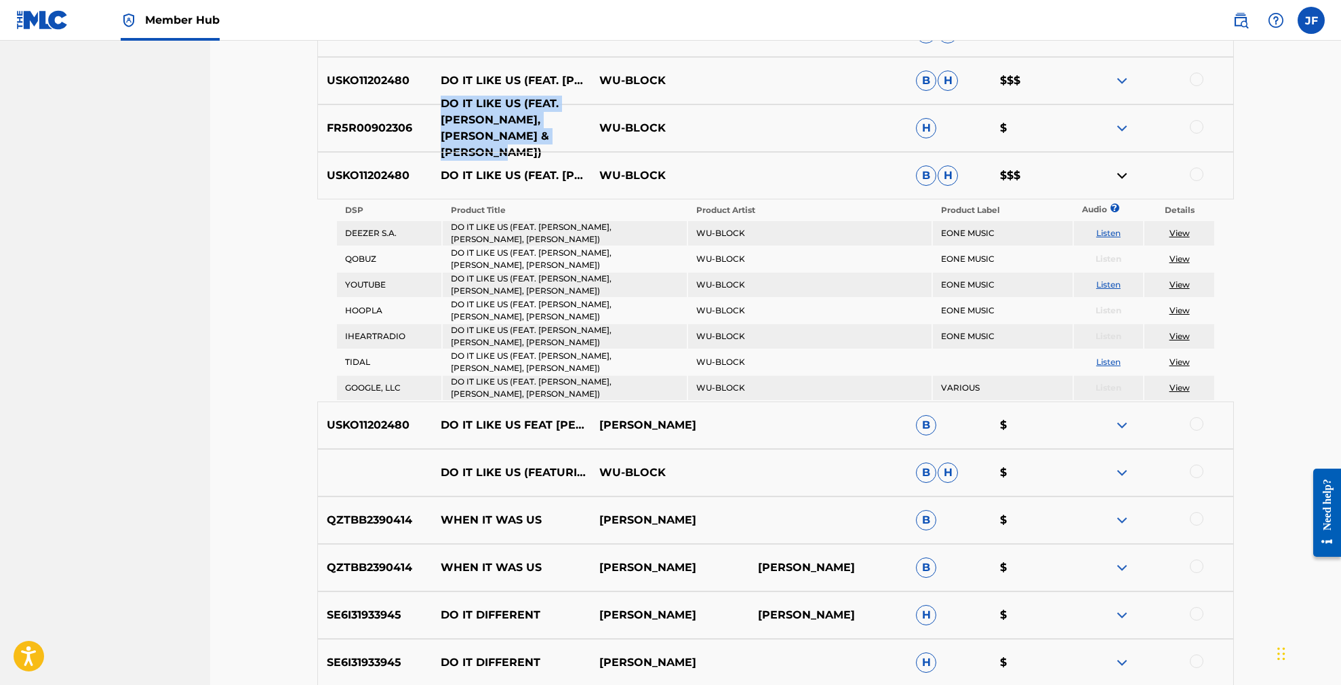
drag, startPoint x: 441, startPoint y: 100, endPoint x: 523, endPoint y: 149, distance: 95.5
click at [523, 149] on p "DO IT LIKE US (FEAT. [PERSON_NAME], [PERSON_NAME] & [PERSON_NAME])" at bounding box center [511, 128] width 159 height 65
copy p "DO IT LIKE US (FEAT. [PERSON_NAME], [PERSON_NAME] & [PERSON_NAME])"
drag, startPoint x: 1001, startPoint y: 233, endPoint x: 942, endPoint y: 234, distance: 58.3
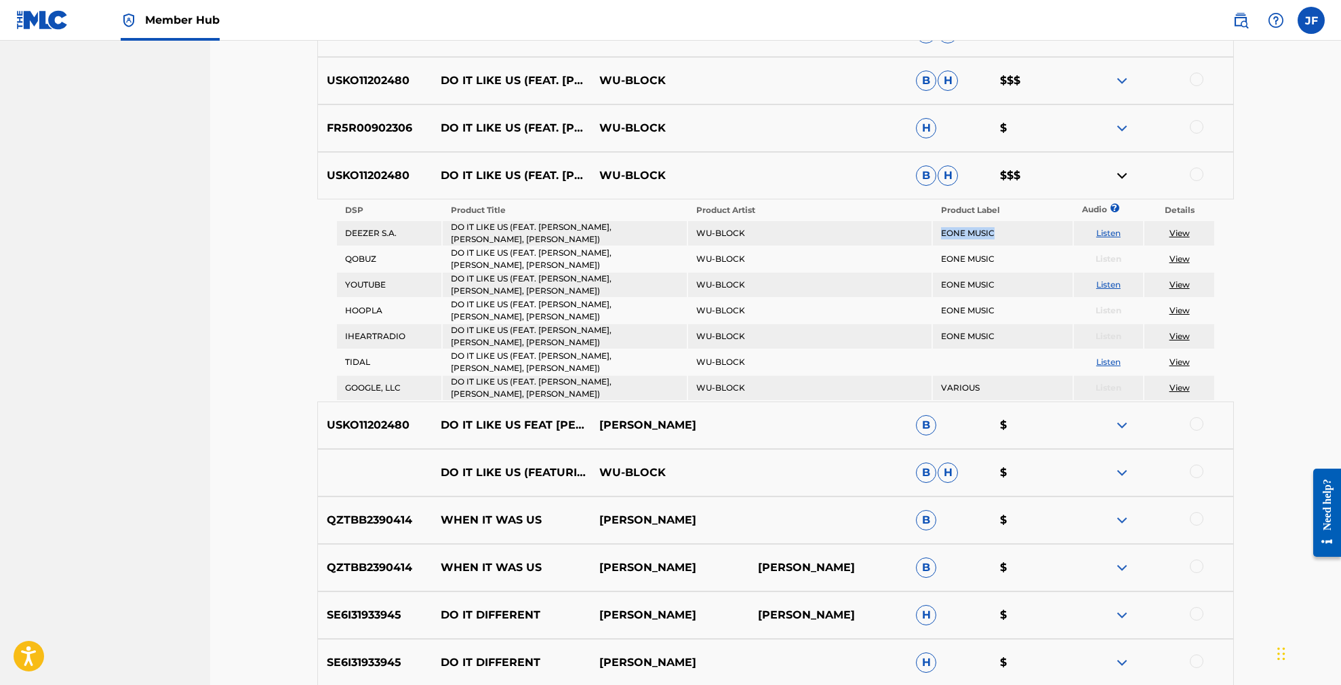
click at [942, 234] on td "EONE MUSIC" at bounding box center [1002, 233] width 139 height 24
copy td "EONE MUSIC"
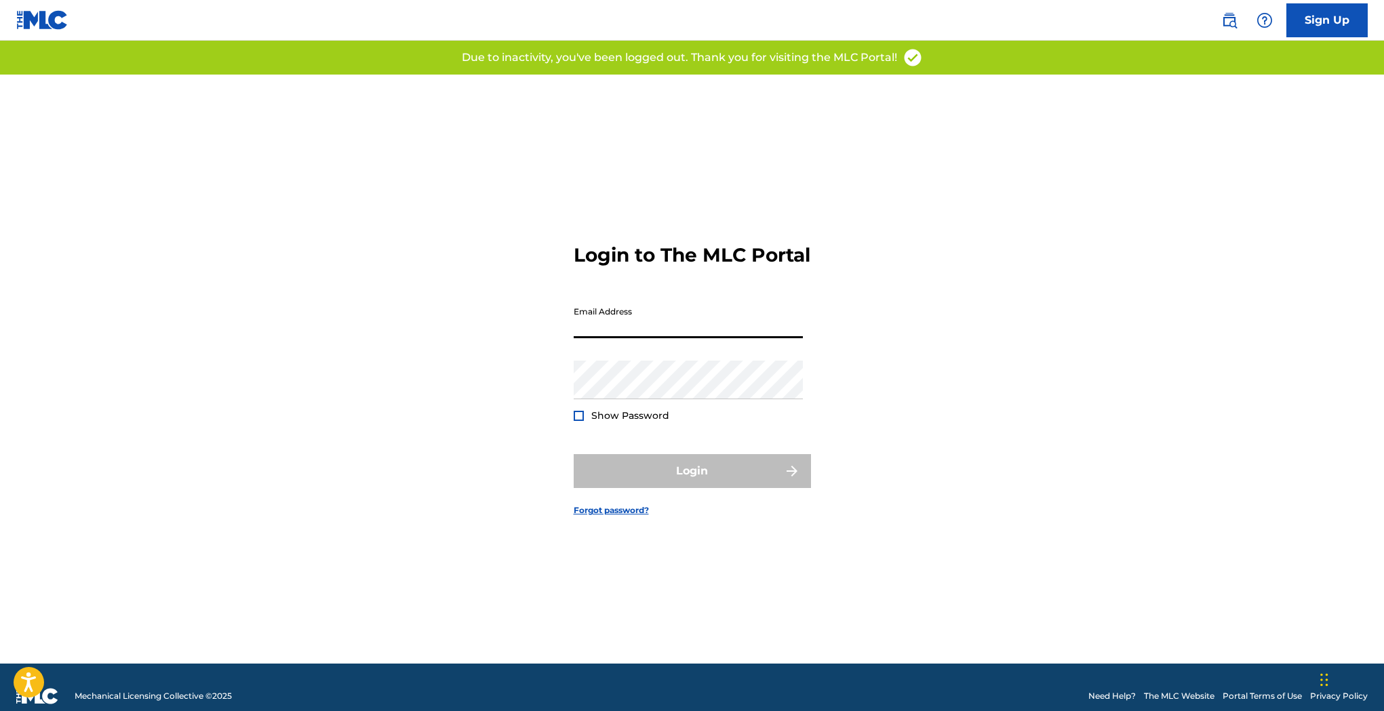
type input "[PERSON_NAME][EMAIL_ADDRESS][DOMAIN_NAME]"
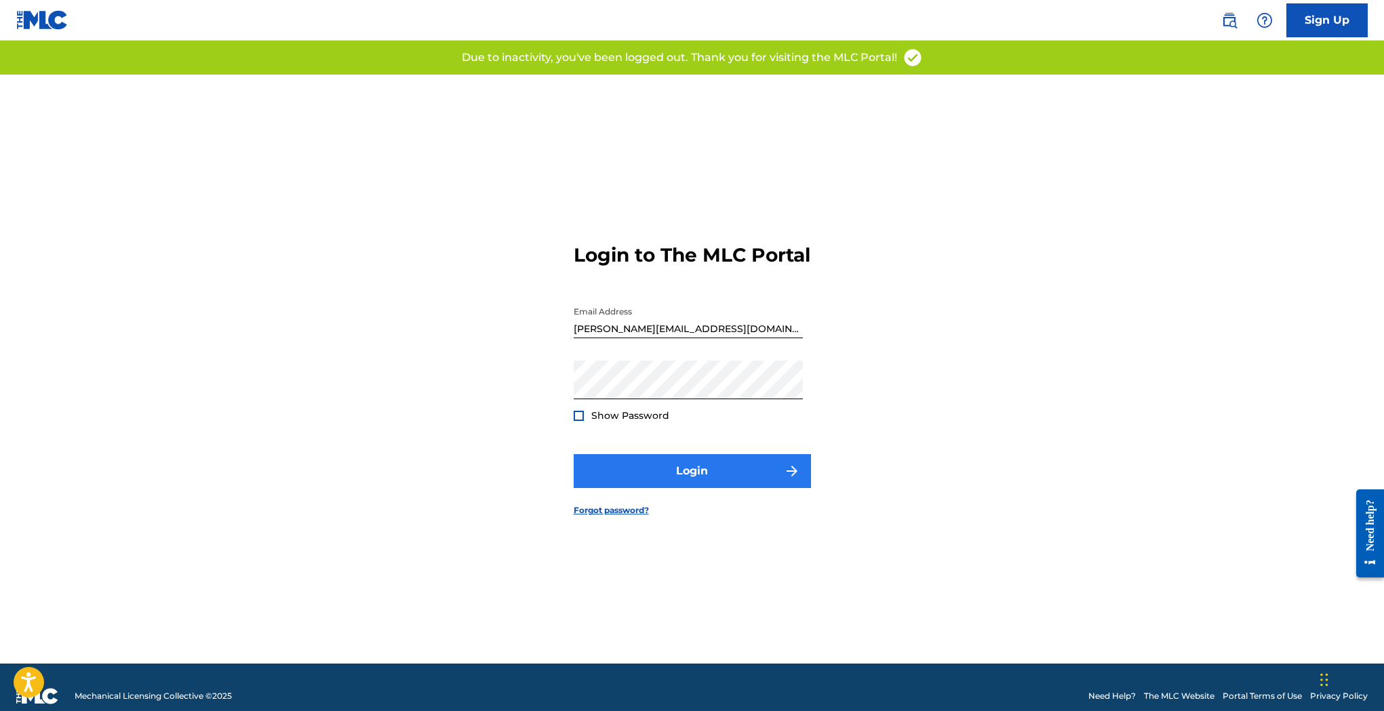
click at [744, 485] on button "Login" at bounding box center [692, 471] width 237 height 34
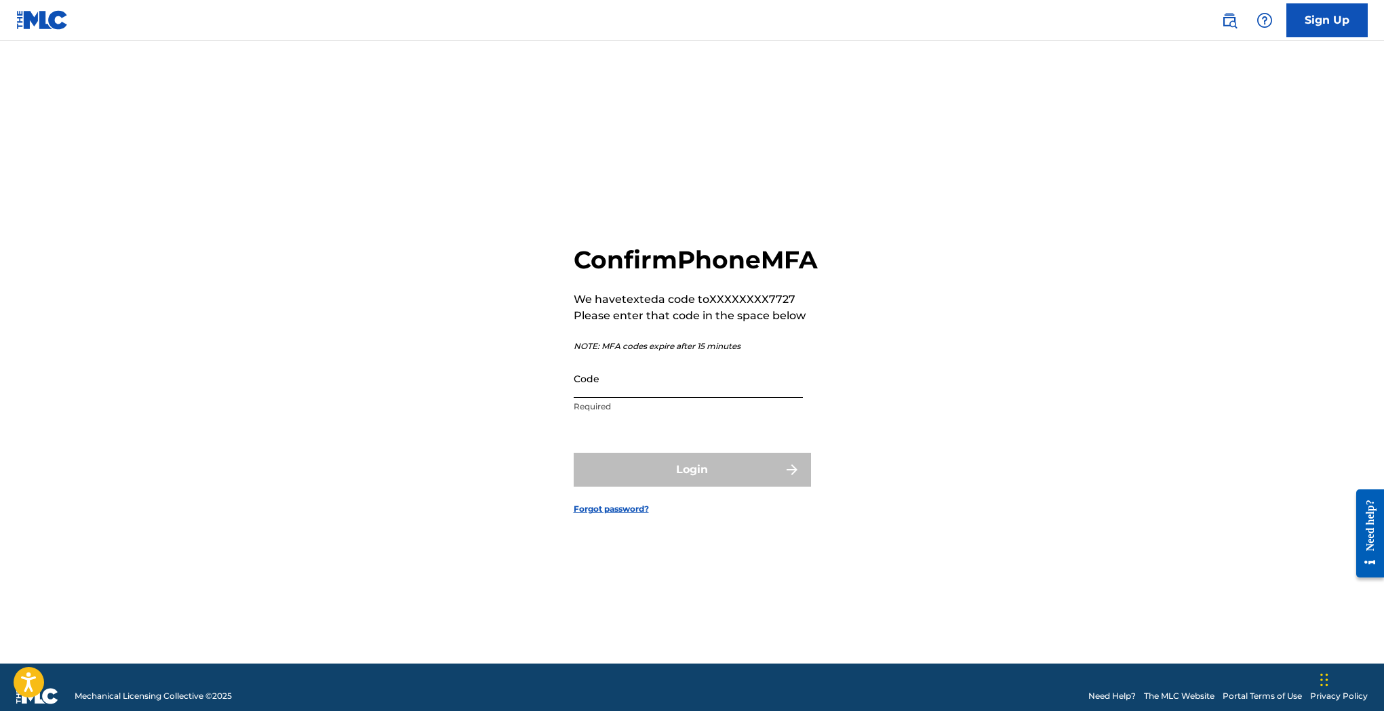
click at [635, 398] on input "Code" at bounding box center [688, 378] width 229 height 39
paste input "231740"
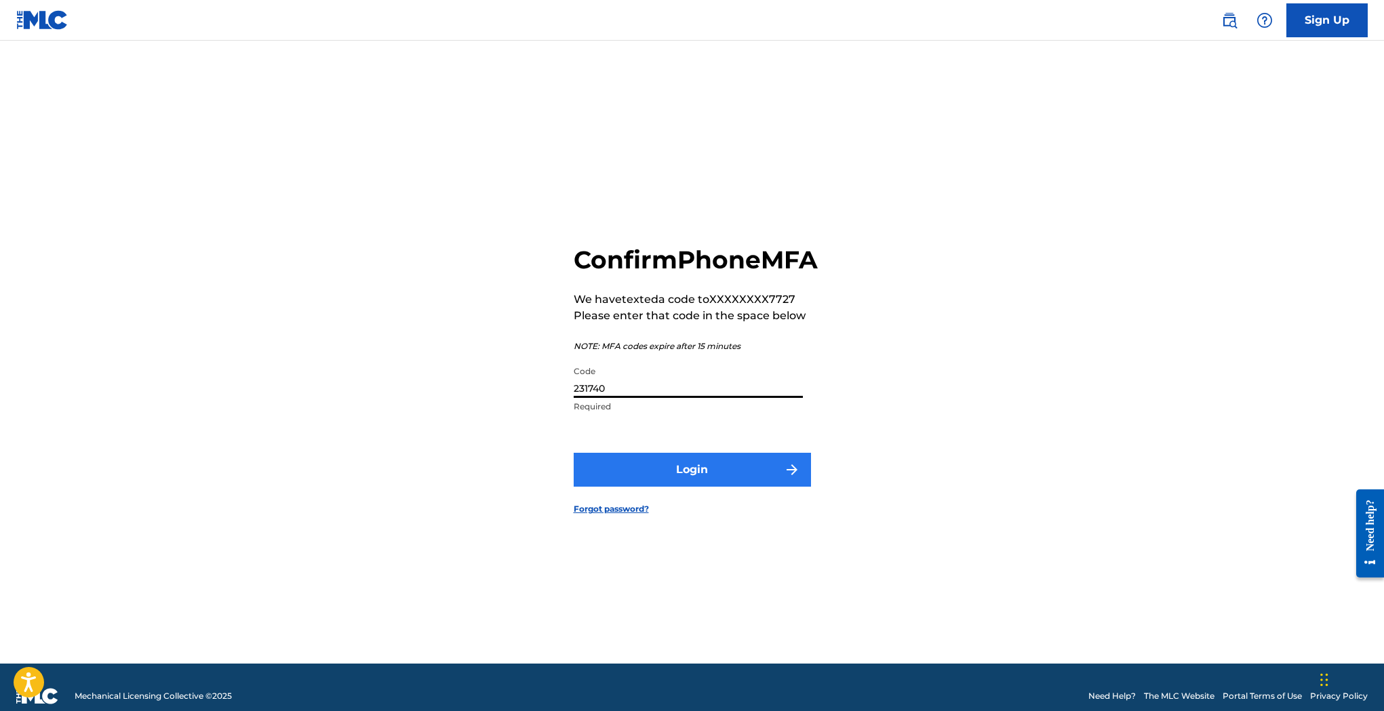
type input "231740"
click at [679, 486] on button "Login" at bounding box center [692, 470] width 237 height 34
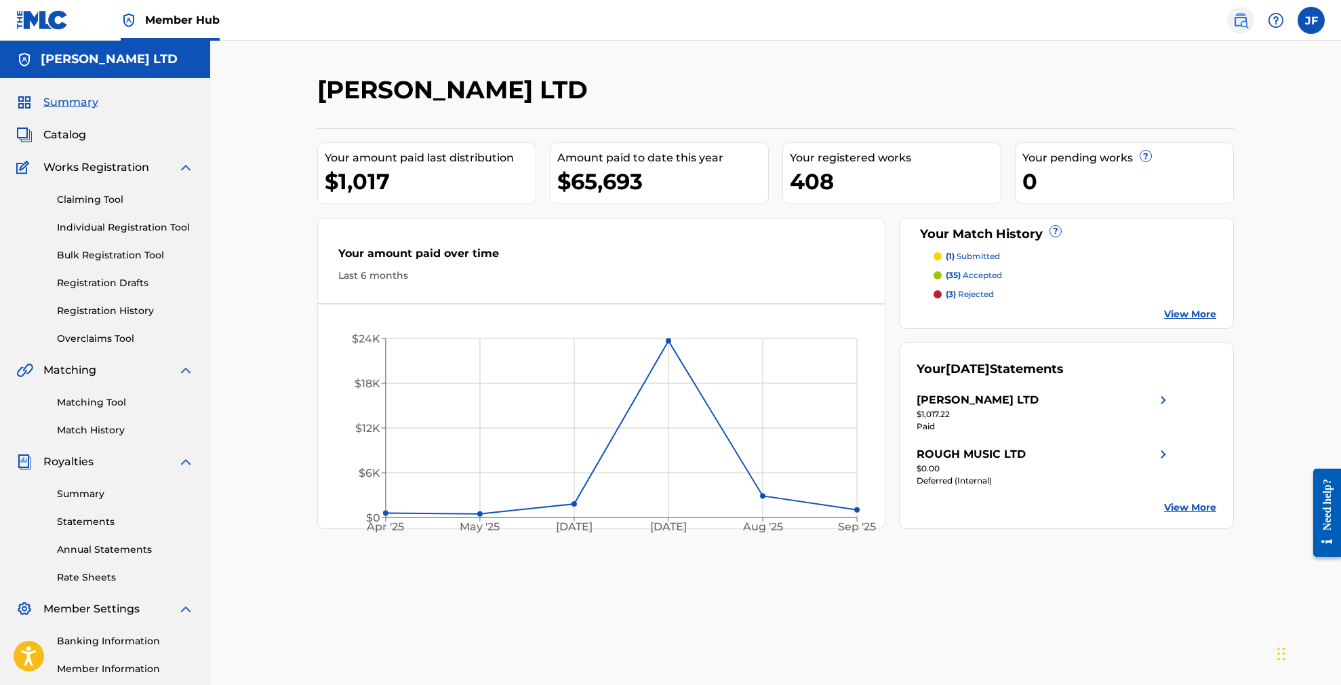
click at [1240, 26] on img at bounding box center [1241, 20] width 16 height 16
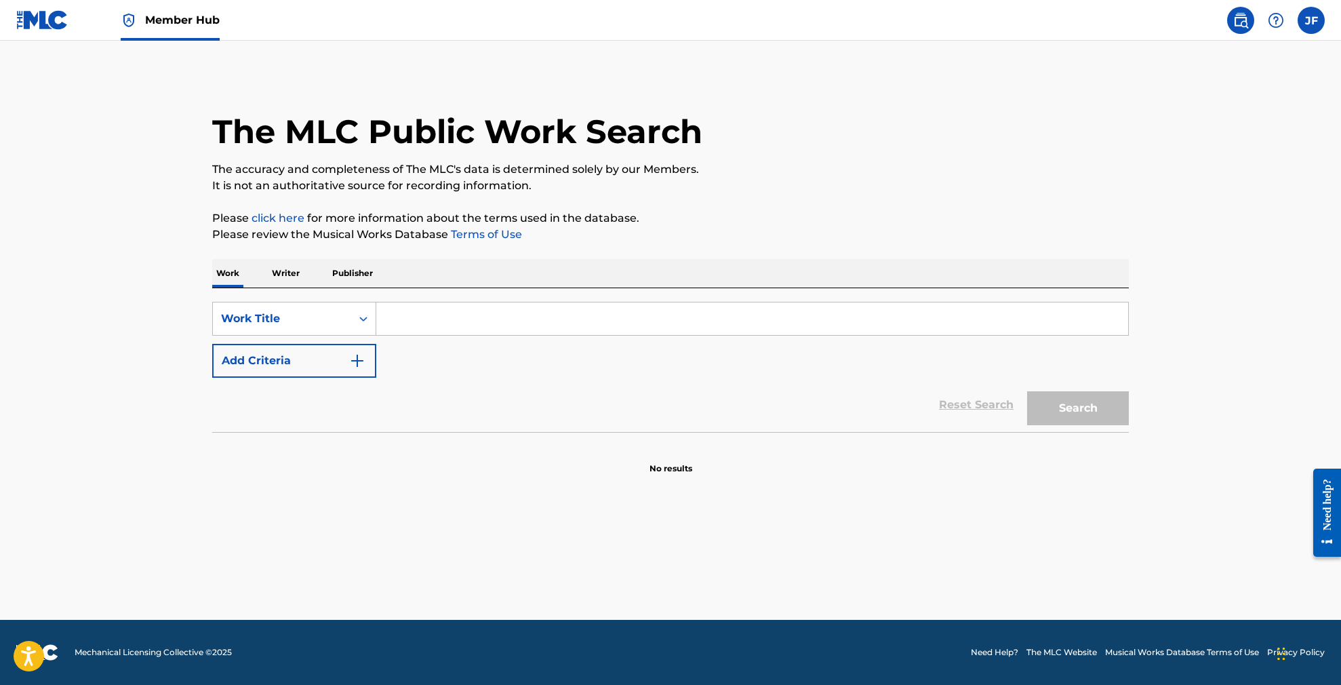
click at [440, 315] on input "Search Form" at bounding box center [752, 318] width 752 height 33
paste input "Trigger Talk"
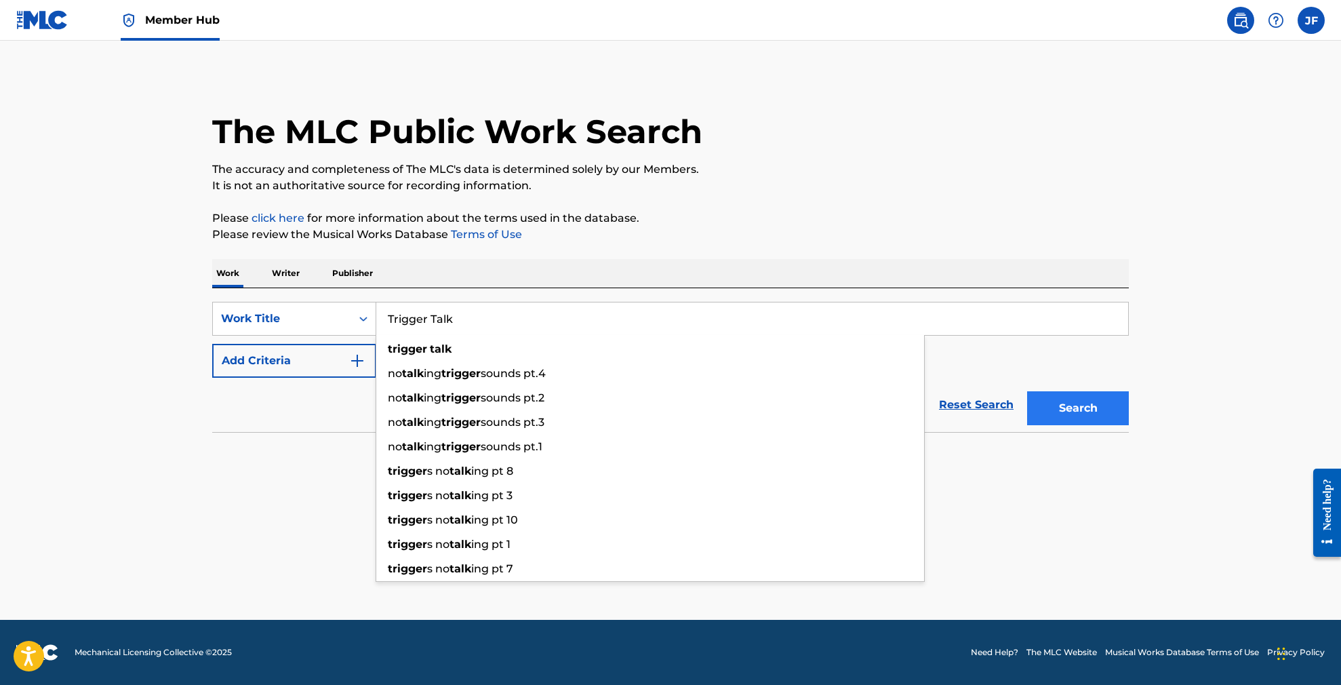
type input "Trigger Talk"
click at [1098, 409] on button "Search" at bounding box center [1078, 408] width 102 height 34
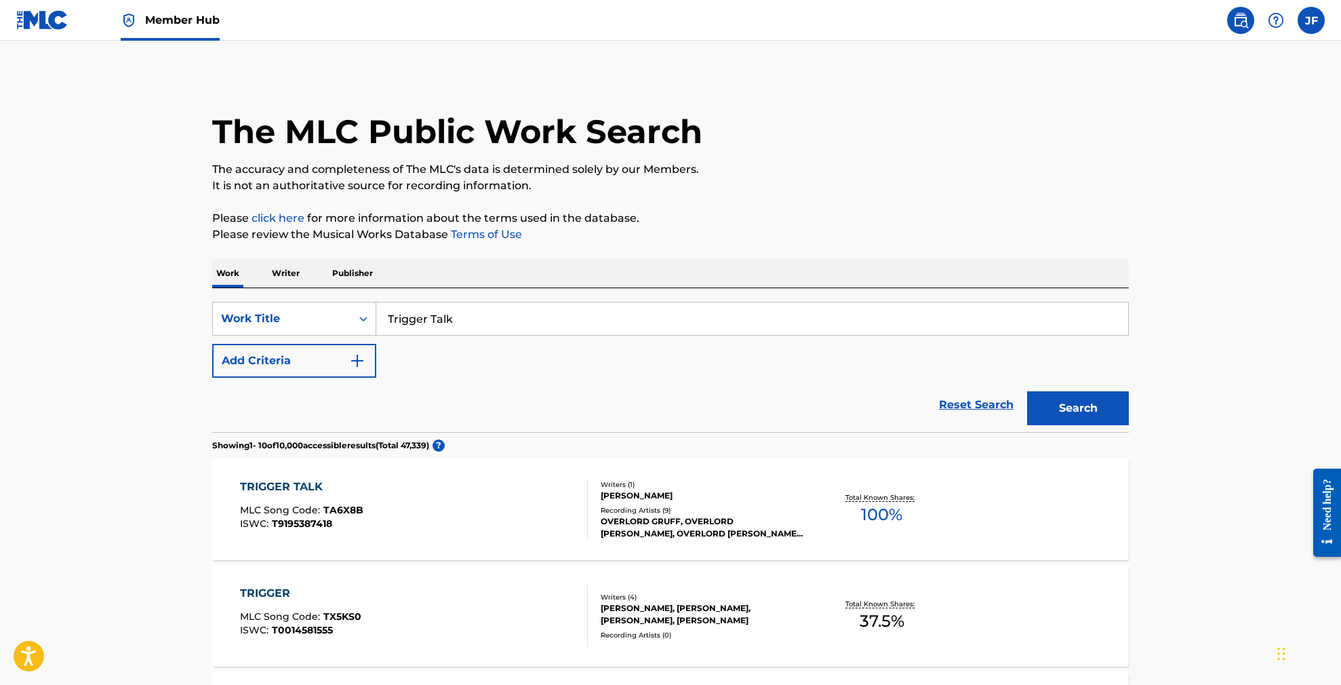
click at [306, 485] on div "TRIGGER TALK" at bounding box center [301, 487] width 123 height 16
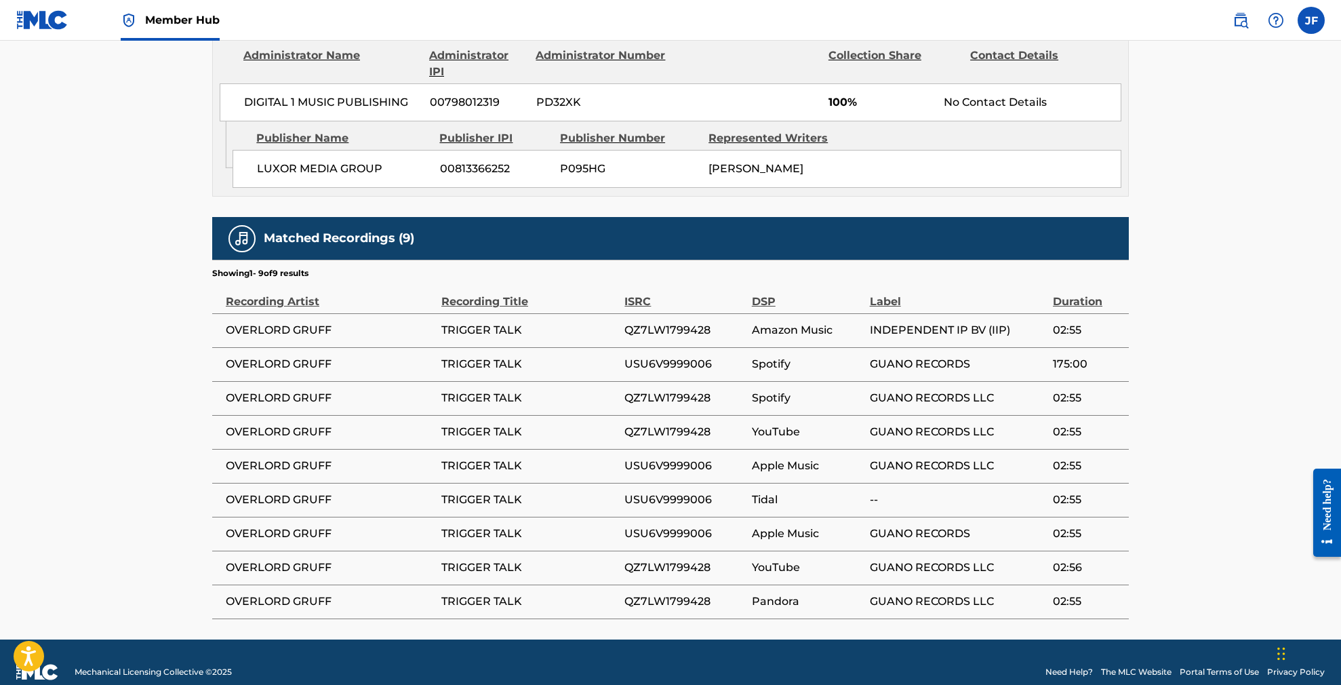
scroll to position [620, 0]
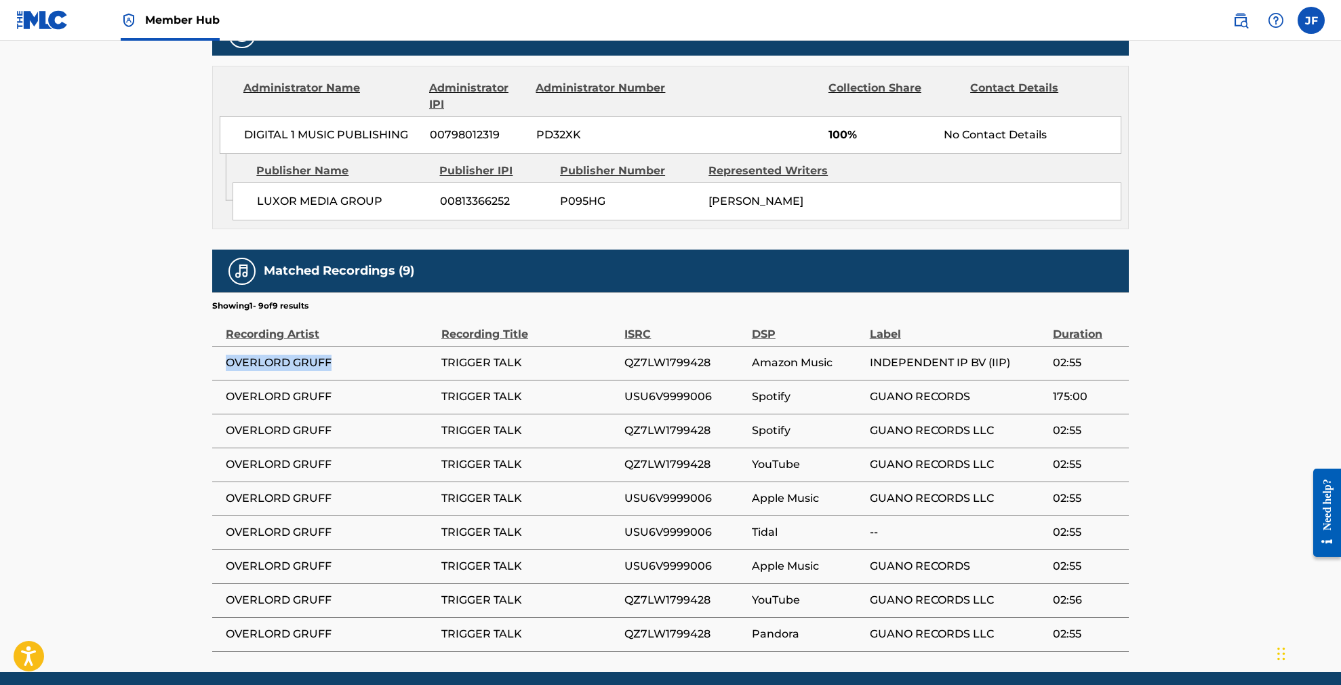
drag, startPoint x: 331, startPoint y: 360, endPoint x: 226, endPoint y: 364, distance: 104.5
click at [226, 364] on span "OVERLORD GRUFF" at bounding box center [330, 363] width 209 height 16
copy span "OVERLORD GRUFF"
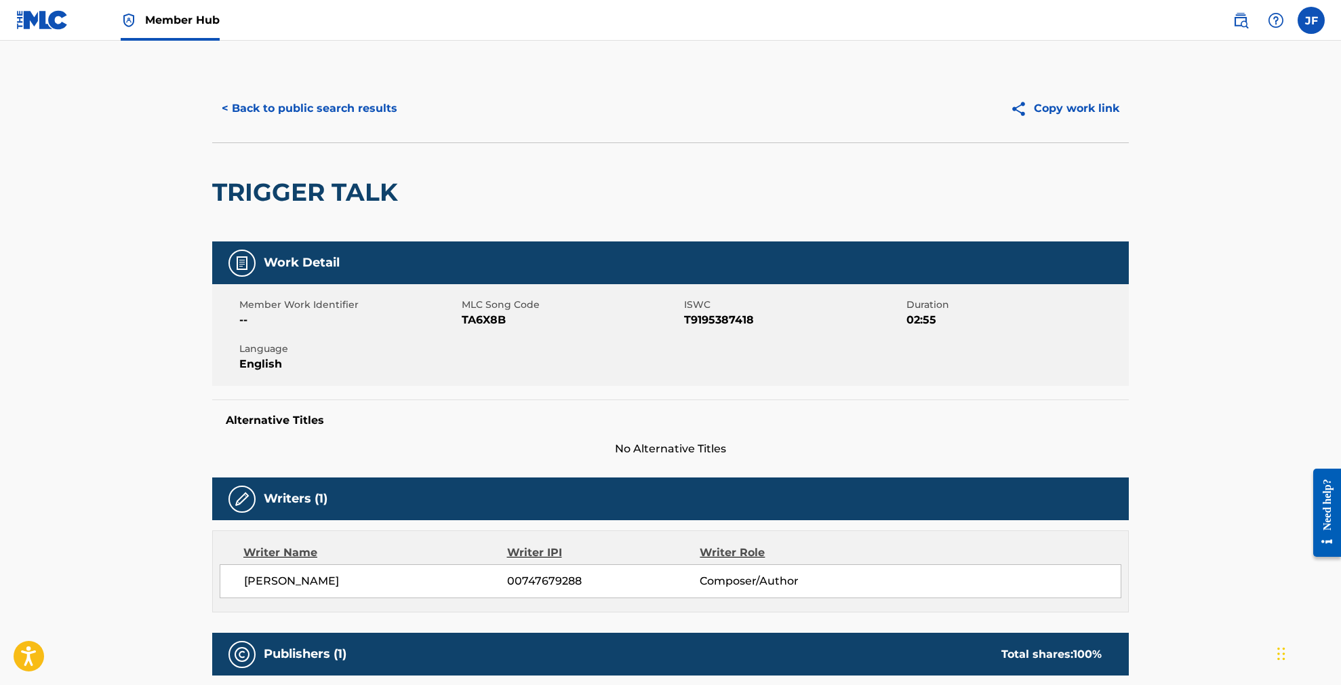
scroll to position [0, 0]
click at [342, 112] on button "< Back to public search results" at bounding box center [309, 109] width 195 height 34
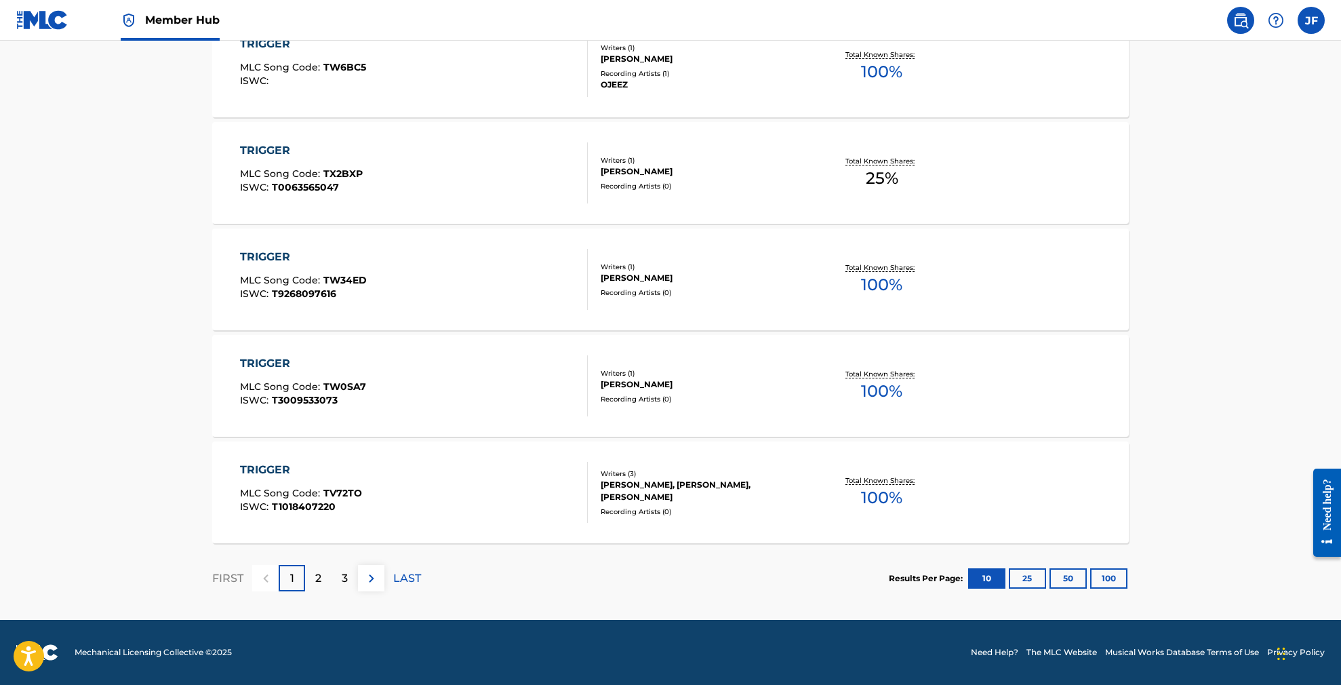
scroll to position [975, 0]
click at [321, 574] on p "2" at bounding box center [318, 578] width 6 height 16
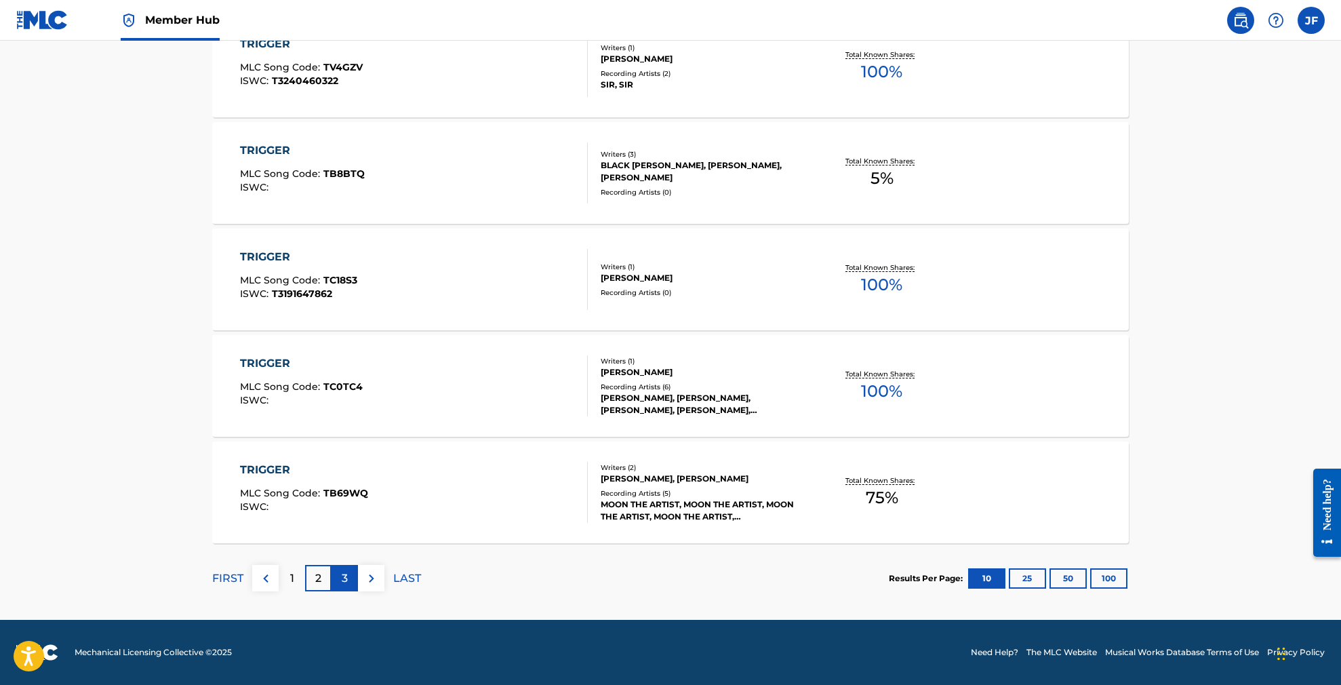
click at [348, 576] on div "3" at bounding box center [345, 578] width 26 height 26
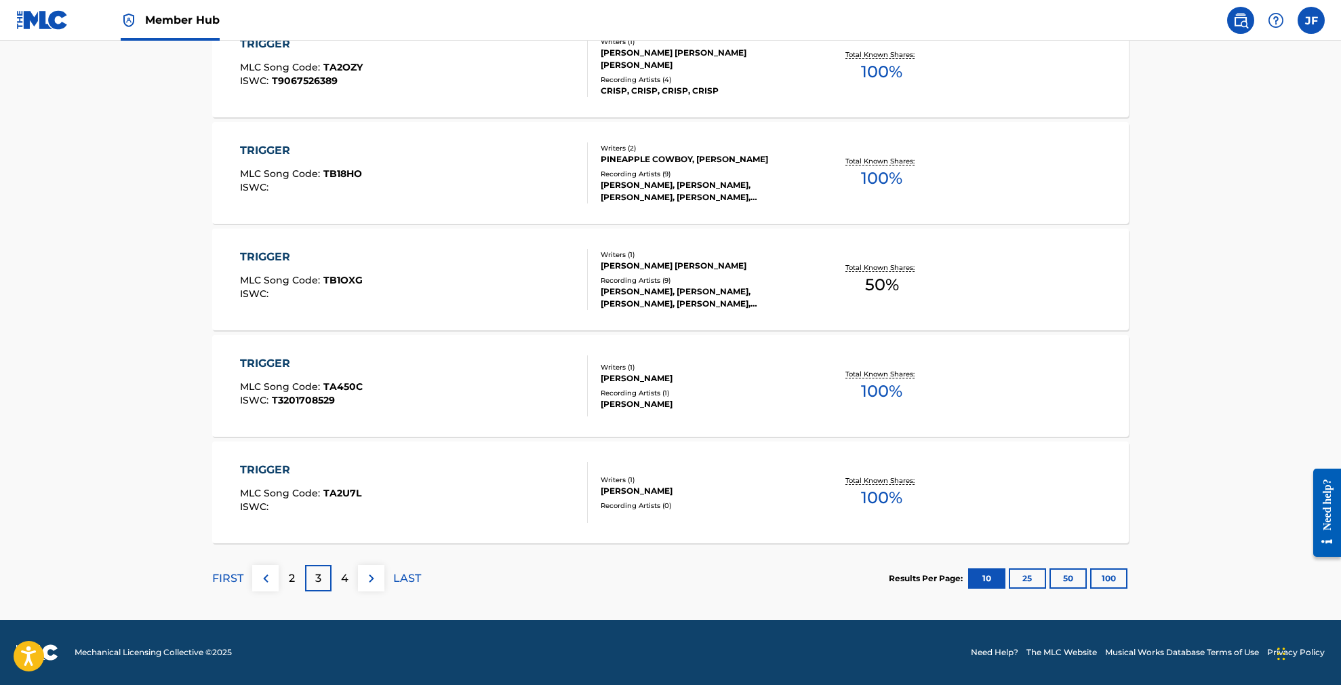
click at [346, 582] on p "4" at bounding box center [344, 578] width 7 height 16
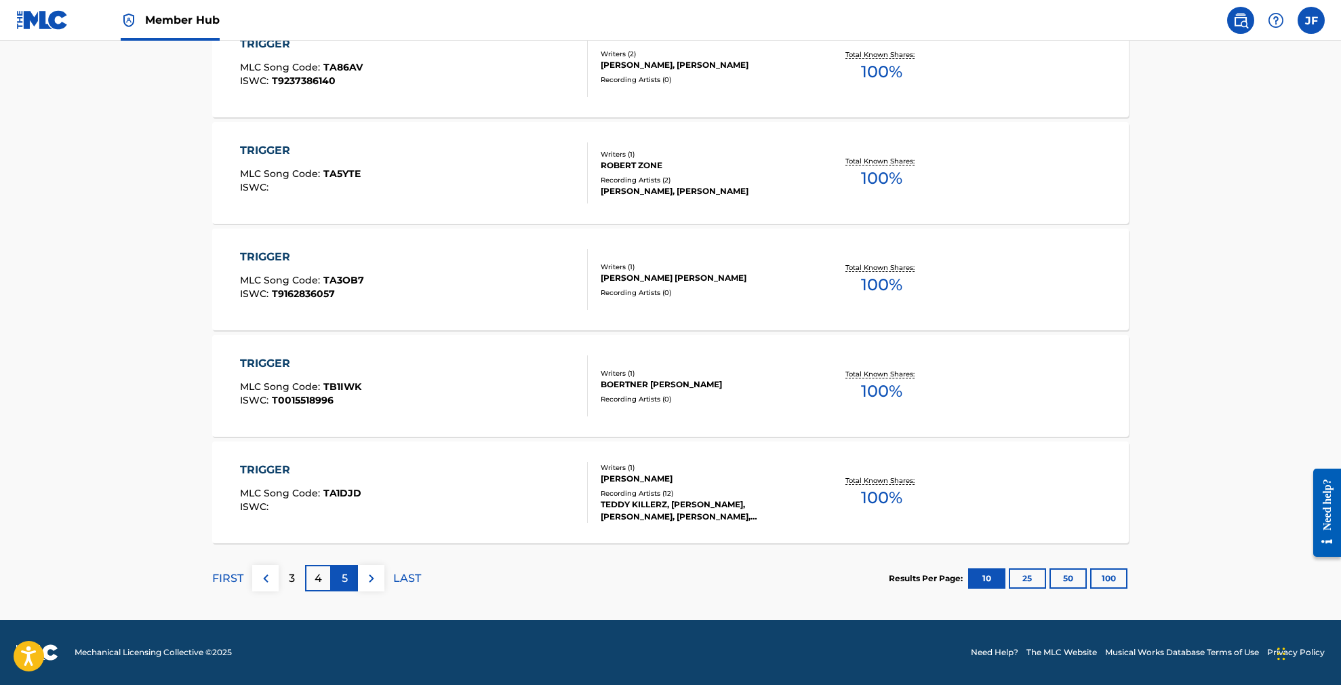
click at [345, 579] on p "5" at bounding box center [345, 578] width 6 height 16
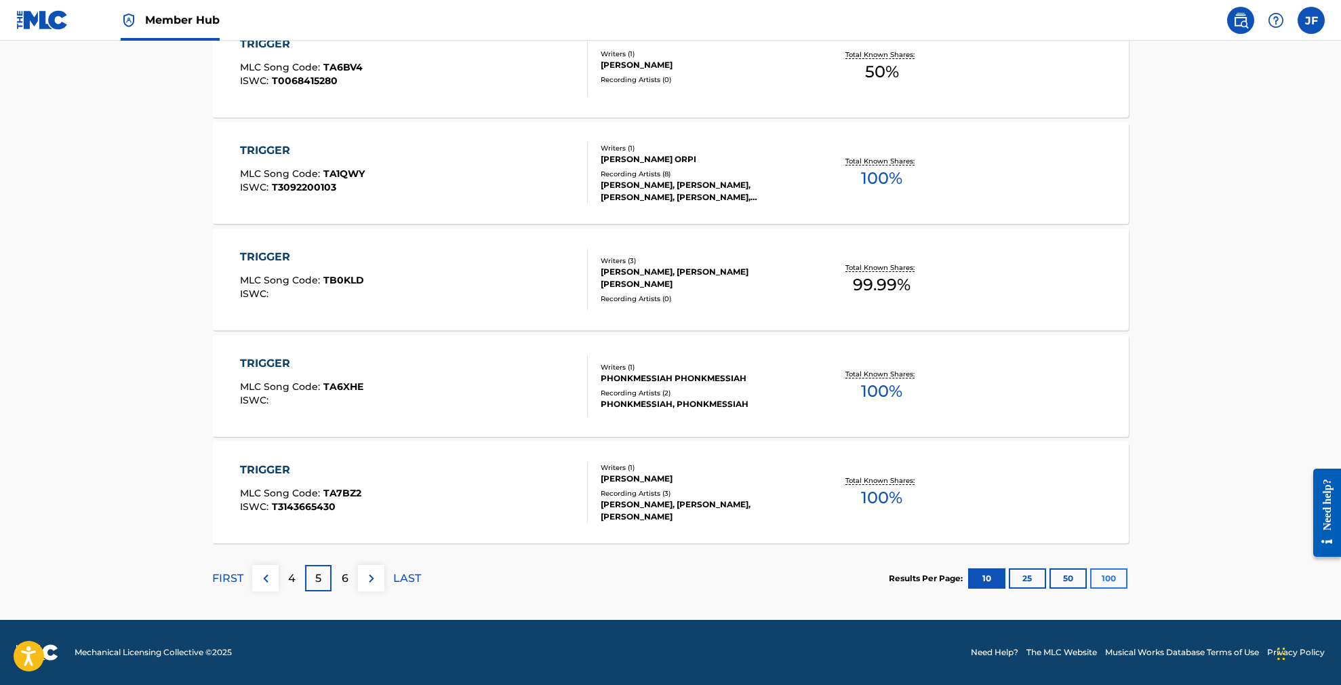
click at [1114, 579] on button "100" at bounding box center [1108, 578] width 37 height 20
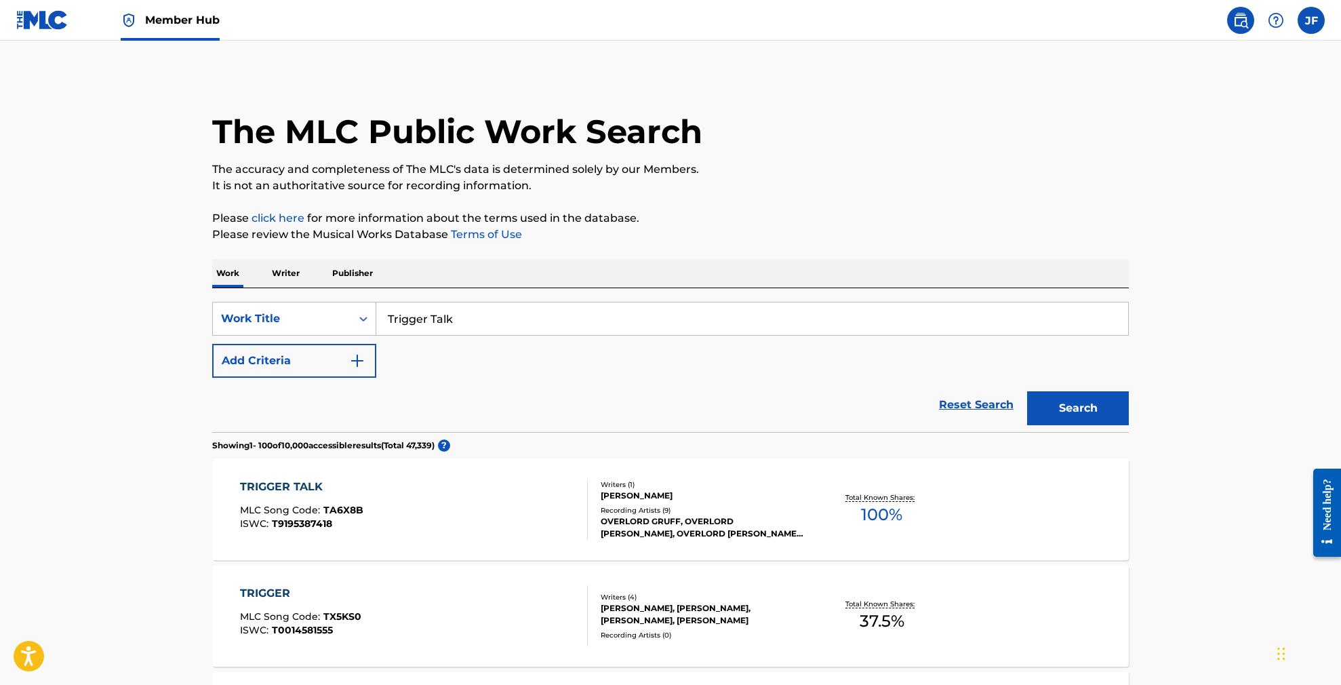
scroll to position [0, 0]
click at [391, 313] on input "Trigger Talk" at bounding box center [752, 318] width 752 height 33
click at [471, 316] on input ""Trigger Talk" at bounding box center [752, 318] width 752 height 33
type input ""Trigger Talk""
click at [1078, 408] on button "Search" at bounding box center [1078, 408] width 102 height 34
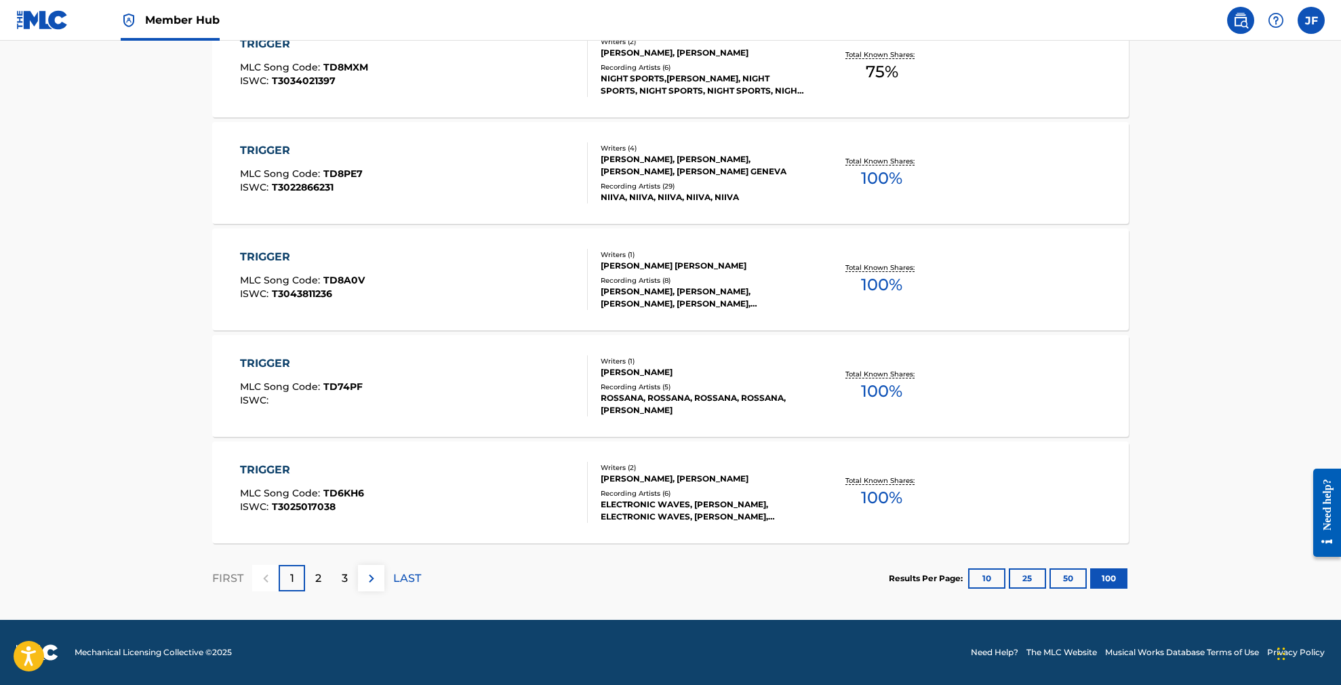
scroll to position [10555, 0]
click at [311, 578] on div "2" at bounding box center [318, 578] width 26 height 26
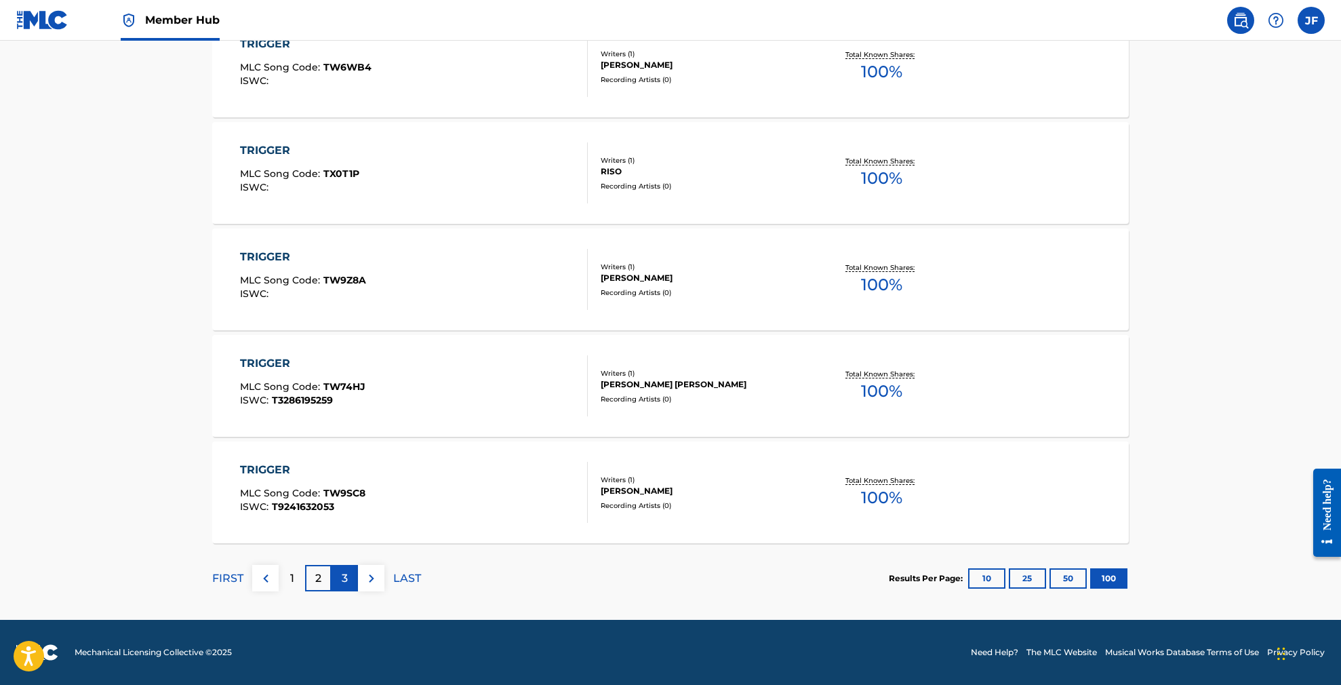
click at [339, 583] on div "3" at bounding box center [345, 578] width 26 height 26
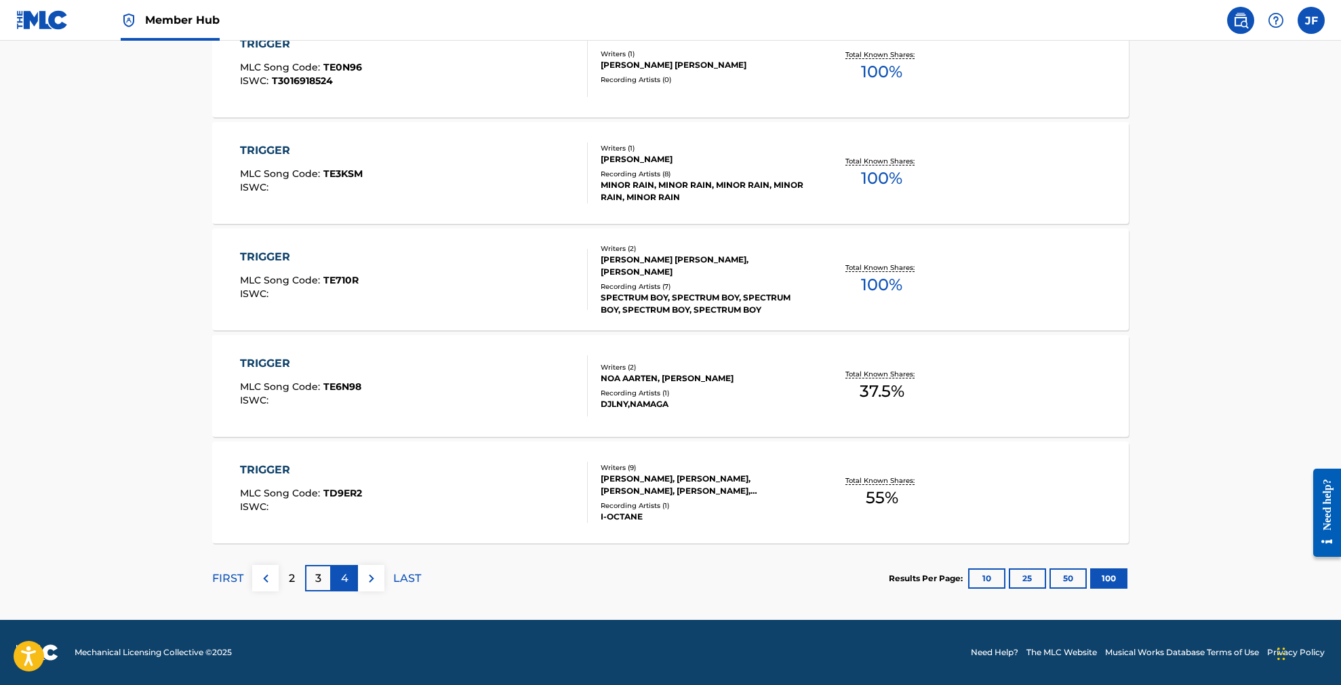
click at [339, 579] on div "4" at bounding box center [345, 578] width 26 height 26
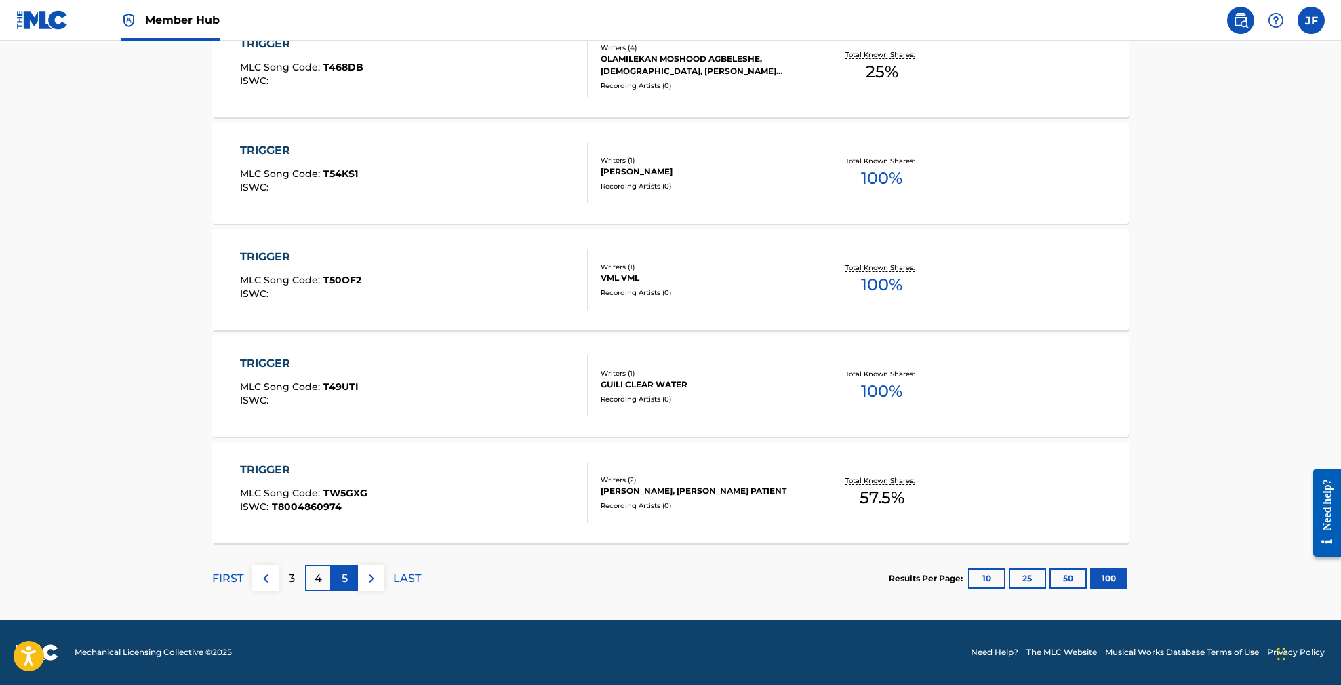
click at [338, 581] on div "5" at bounding box center [345, 578] width 26 height 26
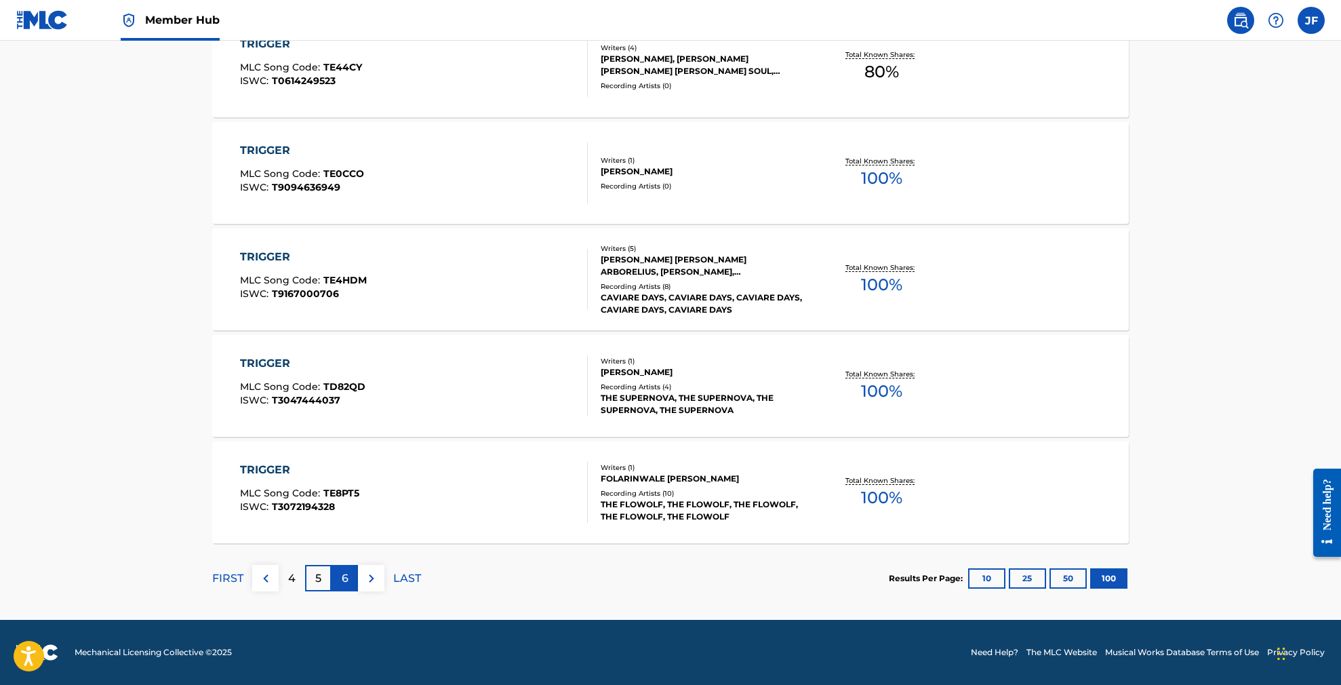
click at [338, 579] on div "6" at bounding box center [345, 578] width 26 height 26
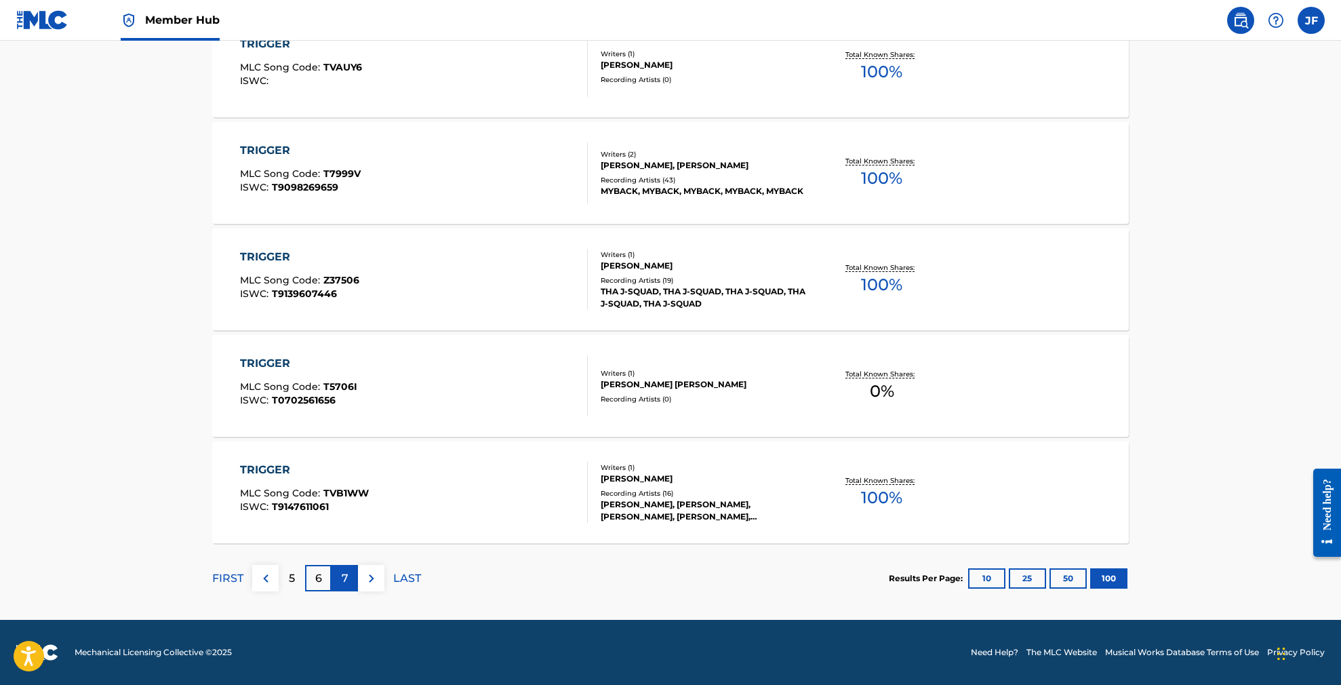
click at [340, 584] on div "7" at bounding box center [345, 578] width 26 height 26
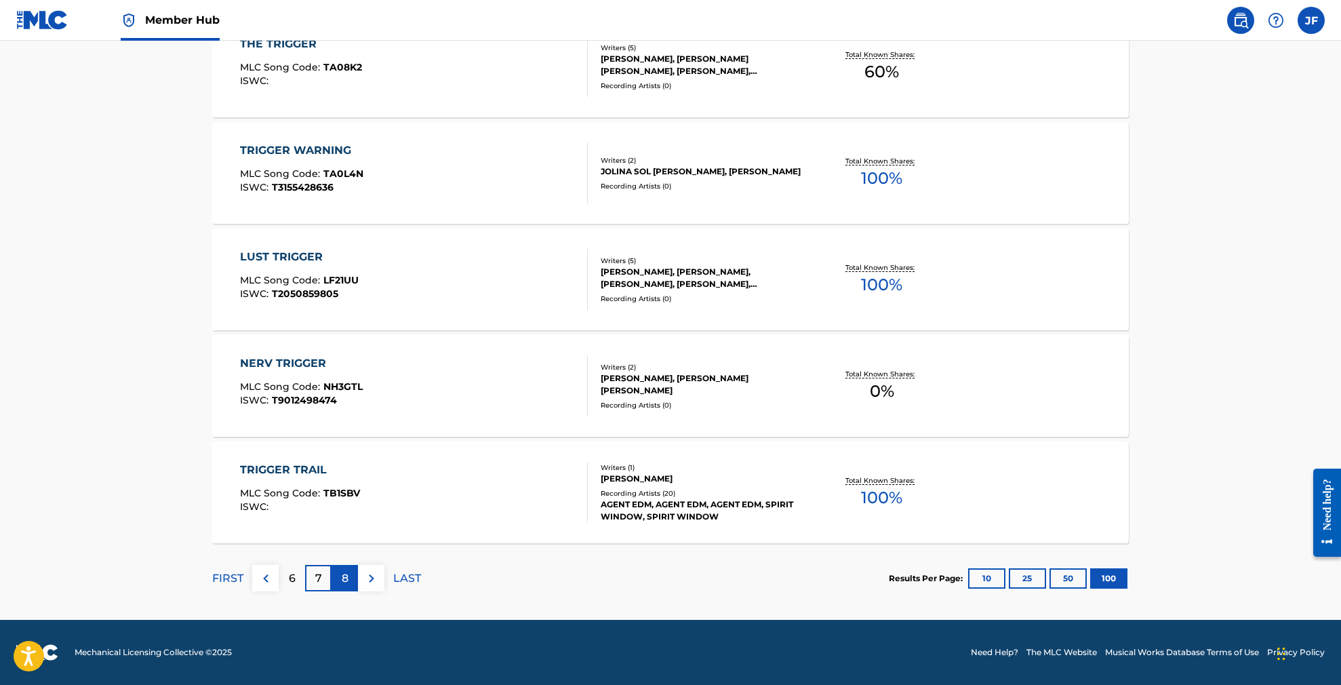
click at [342, 580] on p "8" at bounding box center [345, 578] width 7 height 16
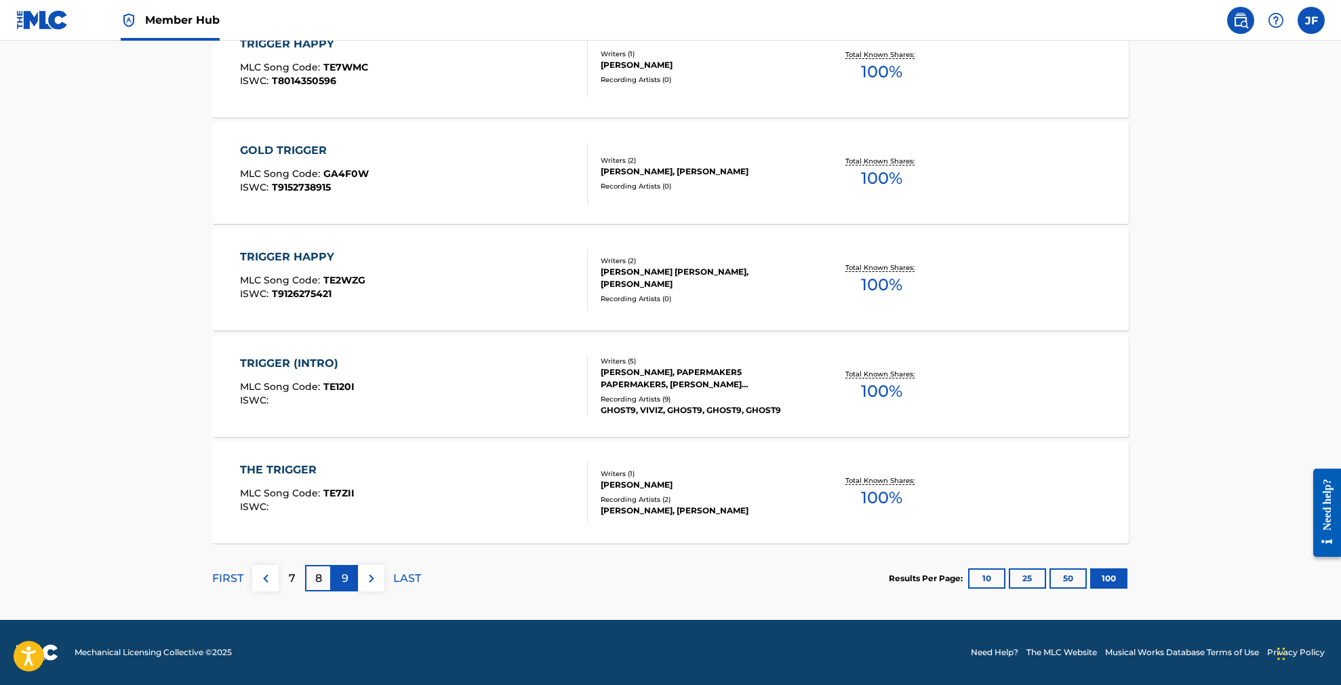
click at [342, 584] on p "9" at bounding box center [345, 578] width 7 height 16
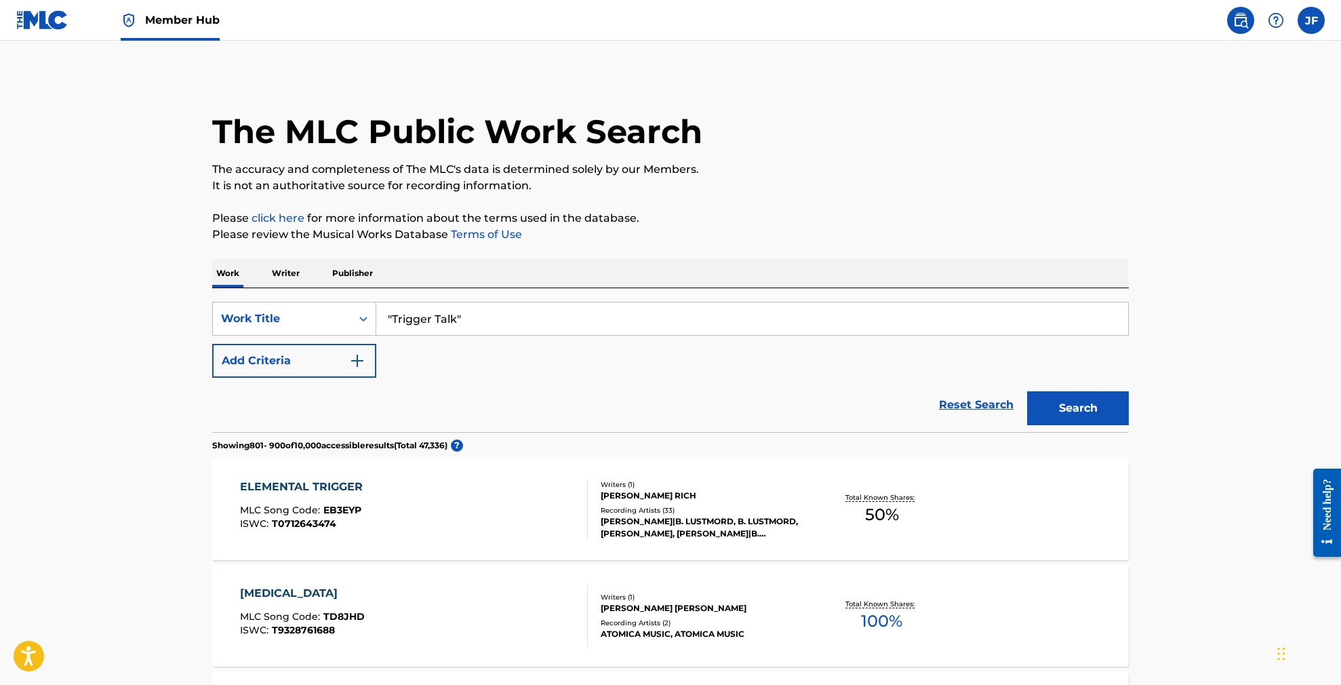
scroll to position [0, 0]
click at [320, 368] on button "Add Criteria" at bounding box center [294, 361] width 164 height 34
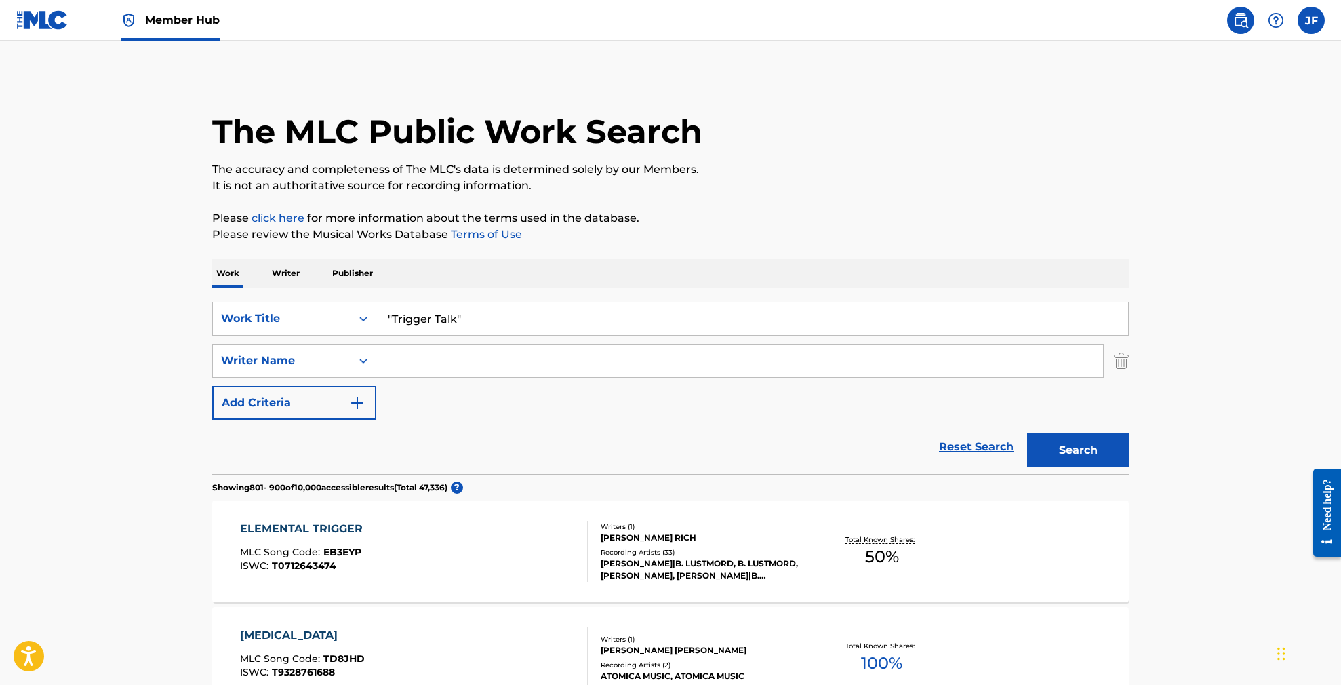
click at [444, 366] on input "Search Form" at bounding box center [739, 360] width 727 height 33
paste input "[PERSON_NAME]"
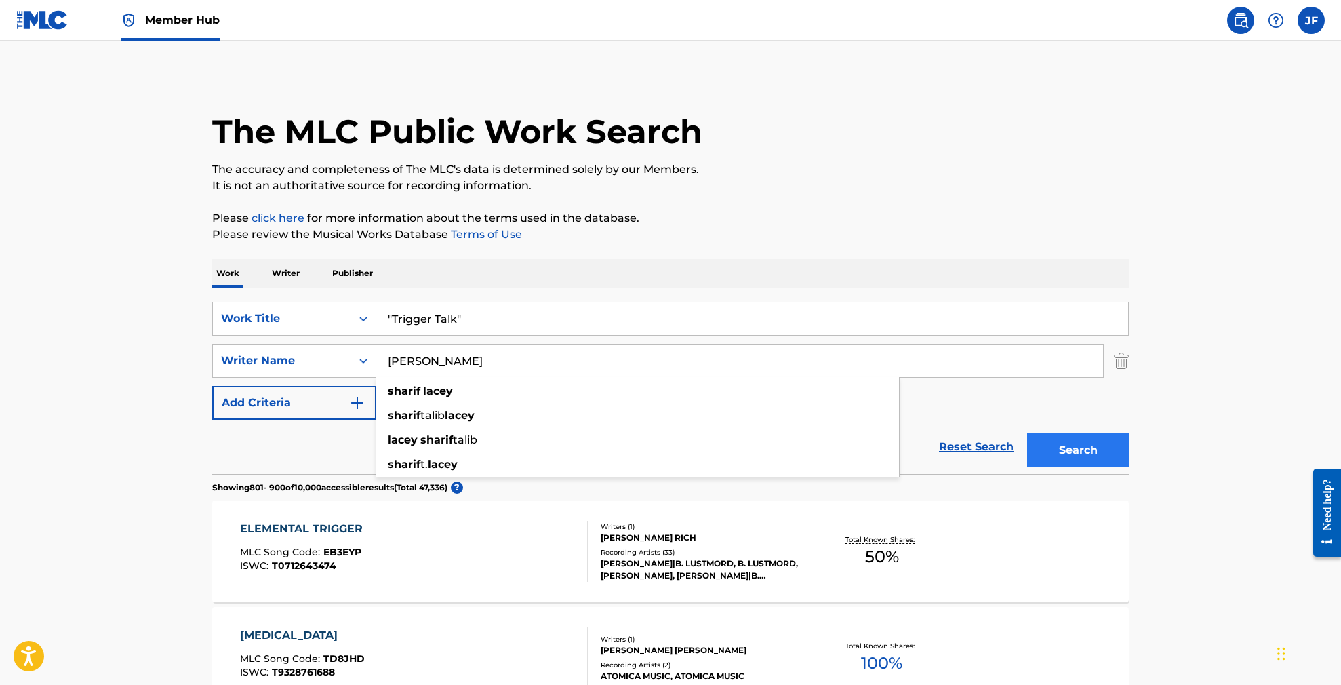
type input "[PERSON_NAME]"
click at [1081, 442] on button "Search" at bounding box center [1078, 450] width 102 height 34
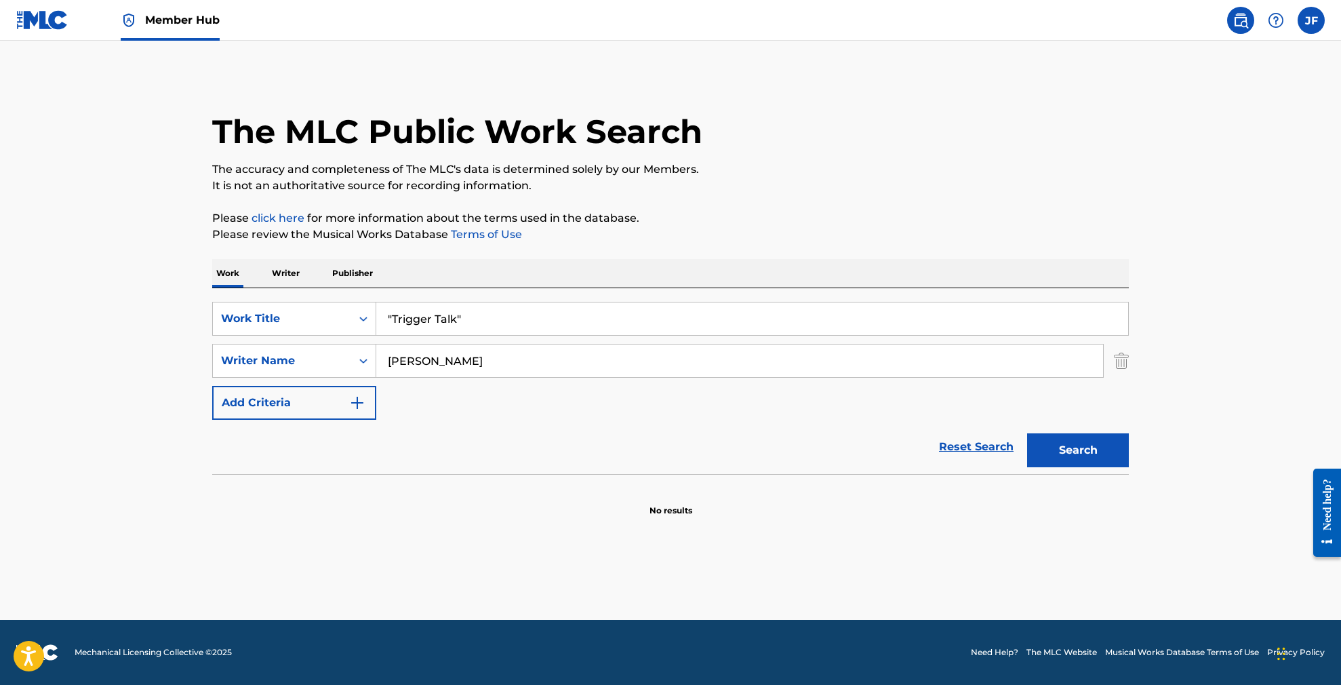
click at [391, 317] on input ""Trigger Talk"" at bounding box center [752, 318] width 752 height 33
click at [458, 315] on input "Trigger Talk"" at bounding box center [752, 318] width 752 height 33
type input "Trigger Talk"
click at [1078, 450] on button "Search" at bounding box center [1078, 450] width 102 height 34
click at [471, 361] on input "[PERSON_NAME]" at bounding box center [739, 360] width 727 height 33
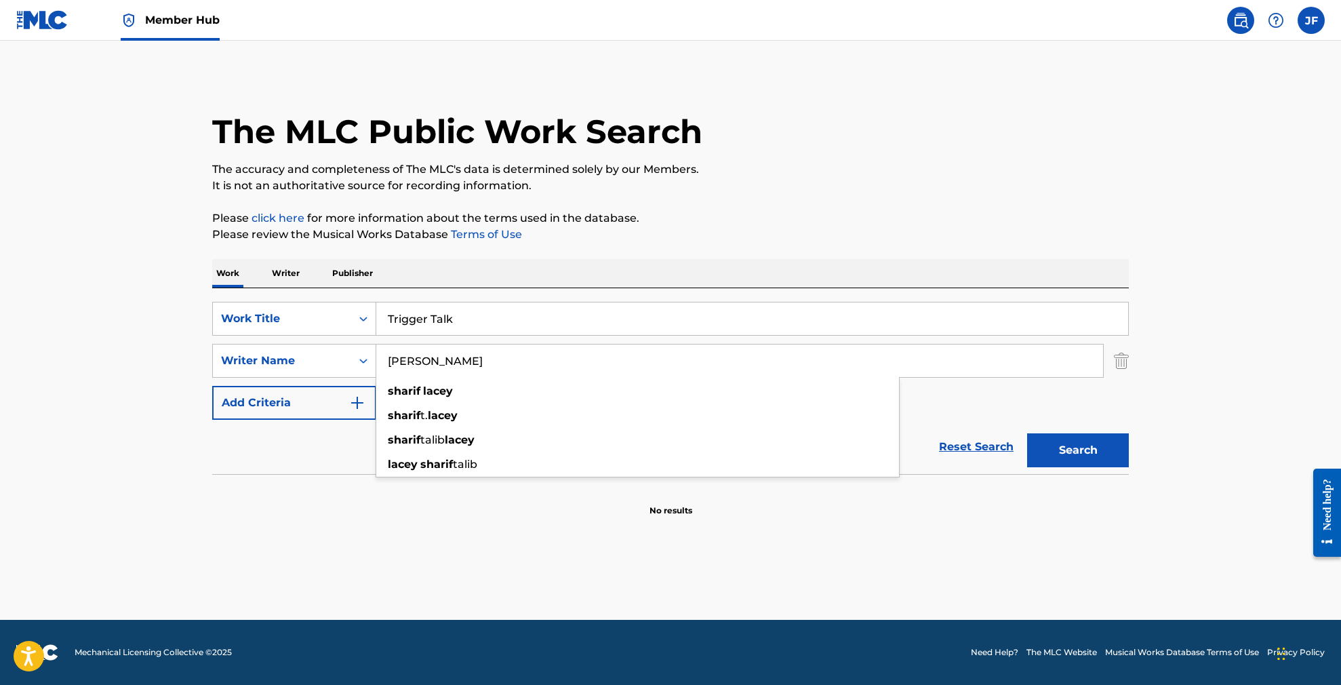
drag, startPoint x: 418, startPoint y: 357, endPoint x: 378, endPoint y: 353, distance: 40.1
click at [378, 353] on input "[PERSON_NAME]" at bounding box center [739, 360] width 727 height 33
paste input "[PERSON_NAME]"
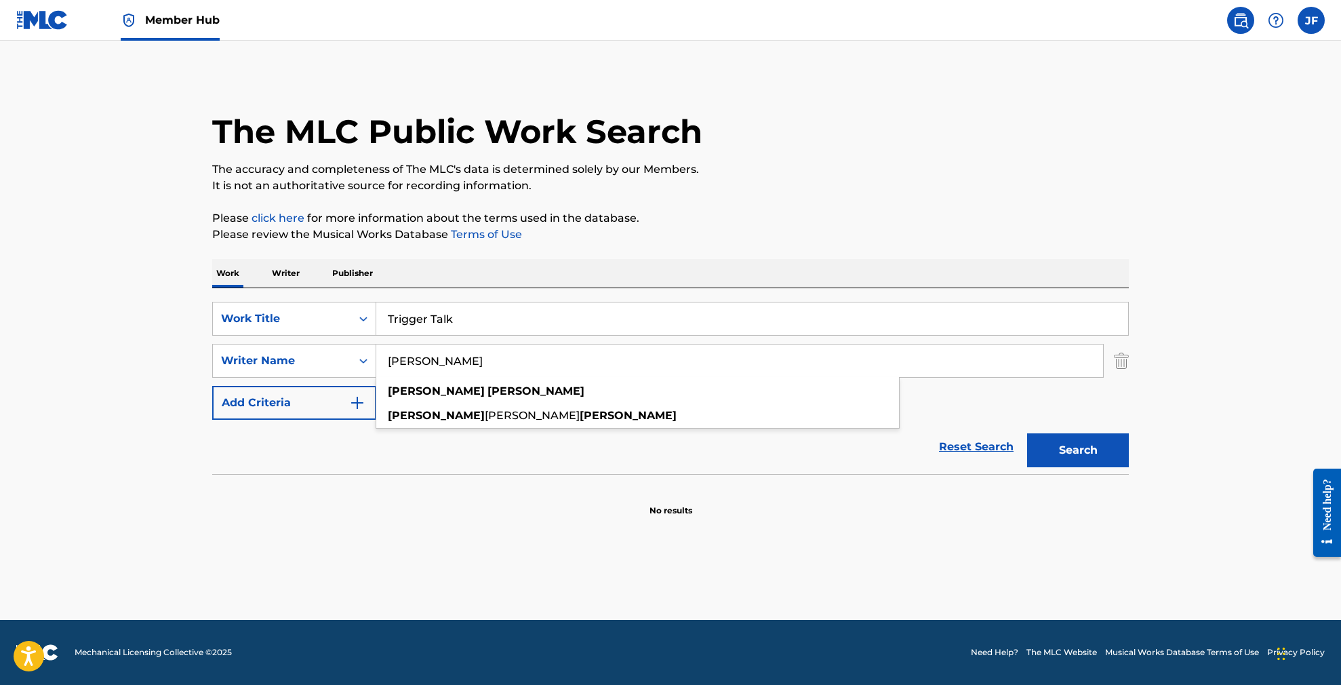
type input "[PERSON_NAME]"
click at [1078, 450] on button "Search" at bounding box center [1078, 450] width 102 height 34
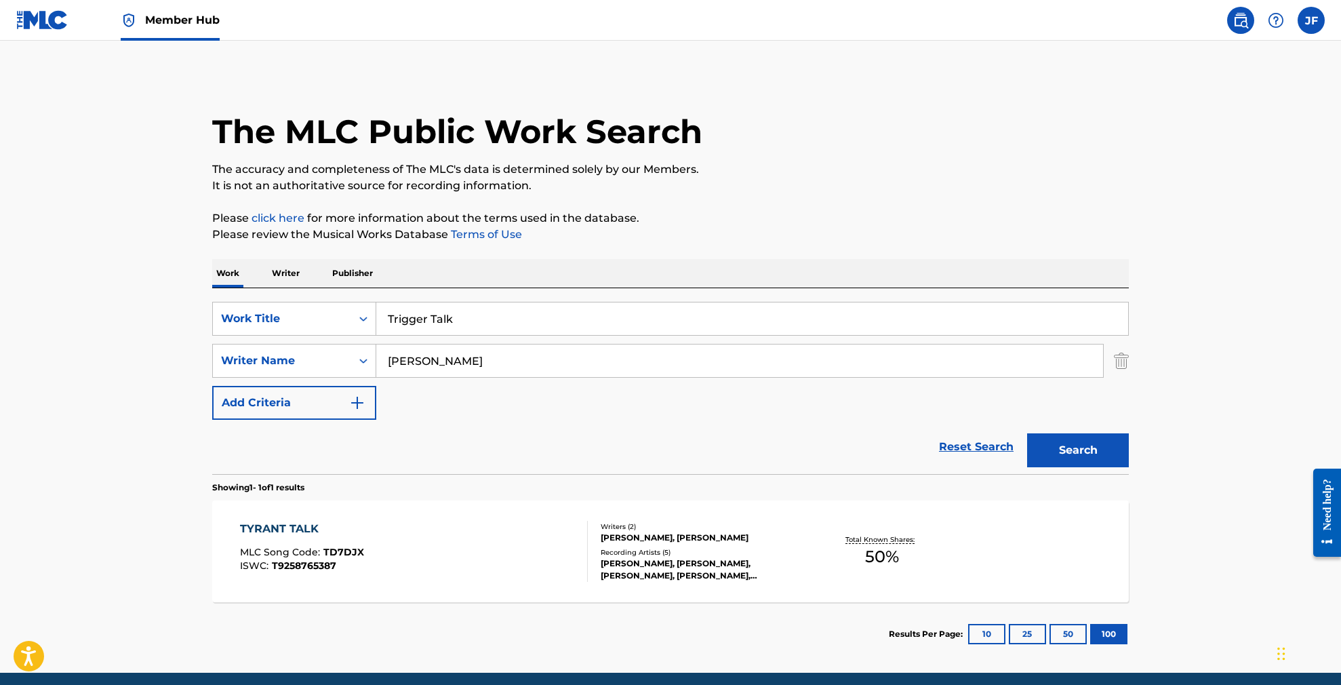
click at [283, 522] on div "TYRANT TALK" at bounding box center [302, 529] width 124 height 16
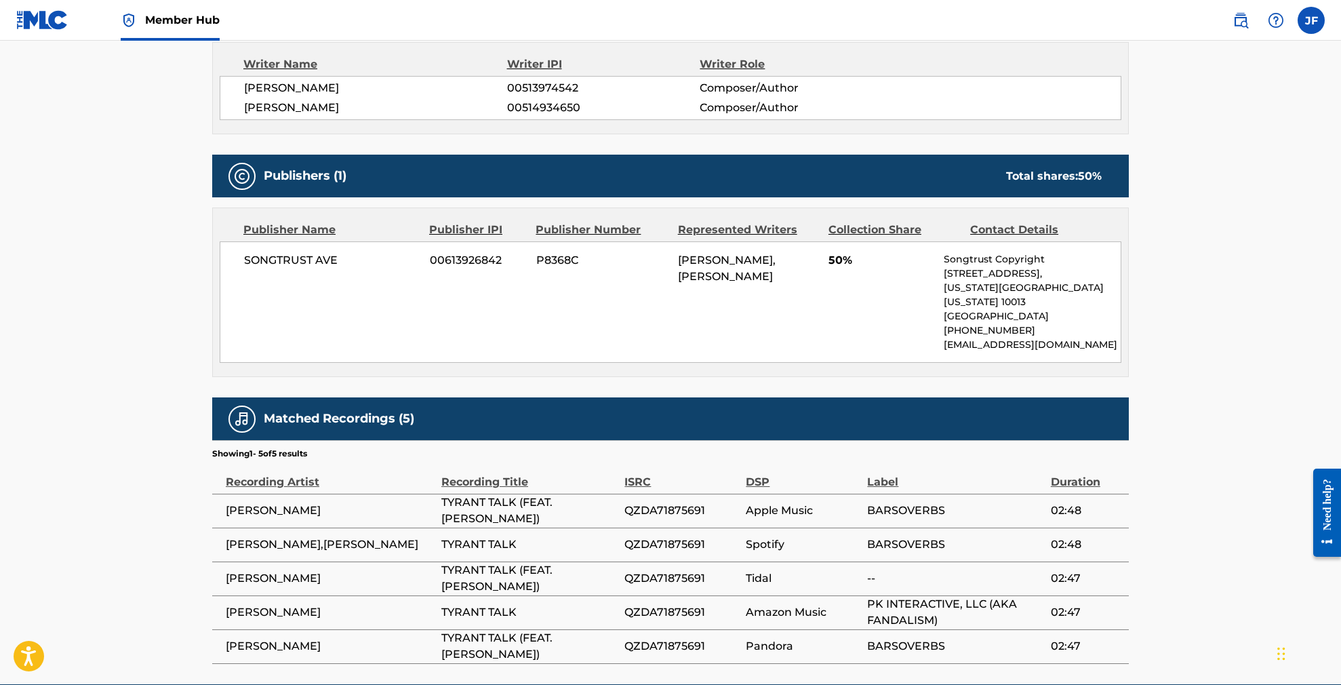
scroll to position [489, 0]
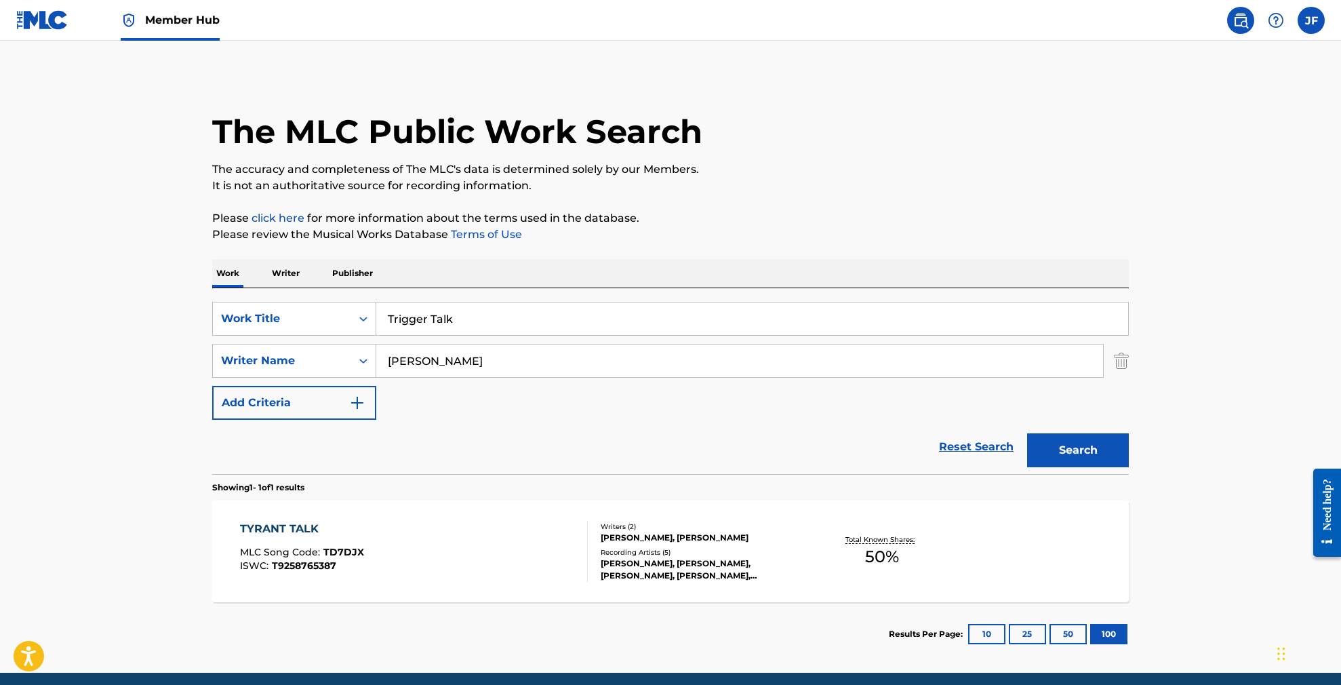
click at [31, 23] on img at bounding box center [42, 20] width 52 height 20
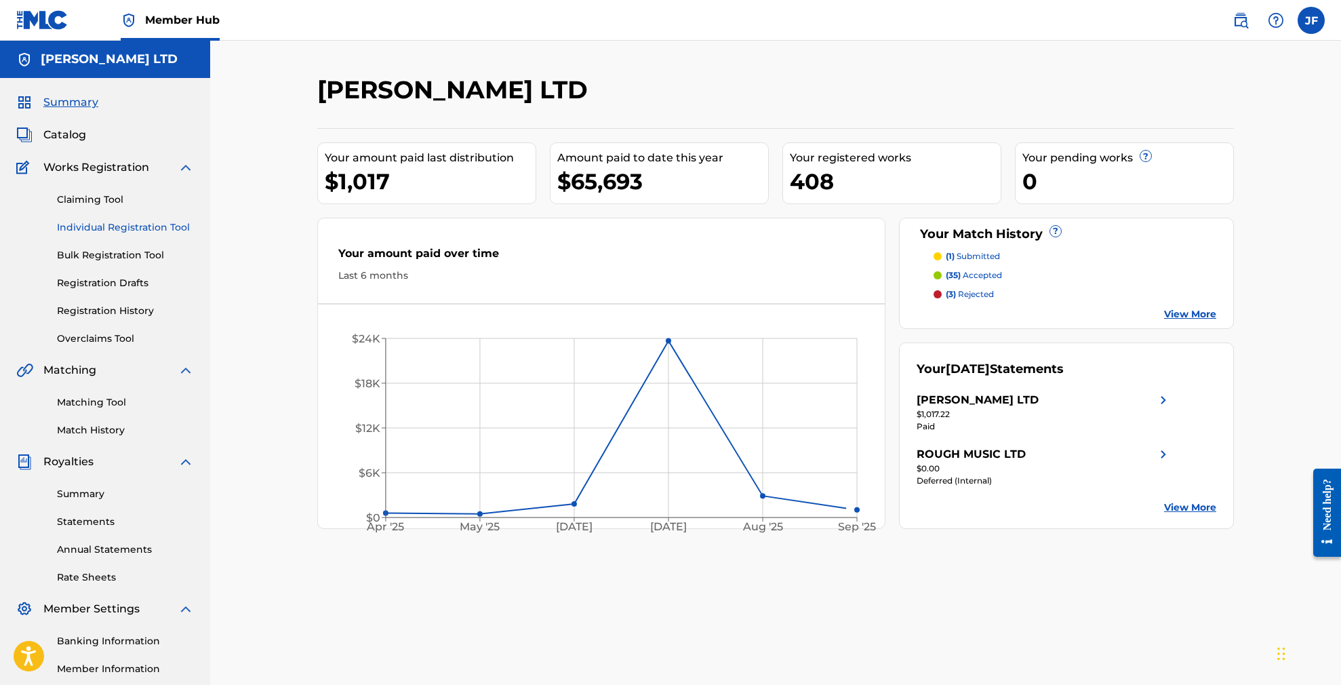
click at [127, 226] on link "Individual Registration Tool" at bounding box center [125, 227] width 137 height 14
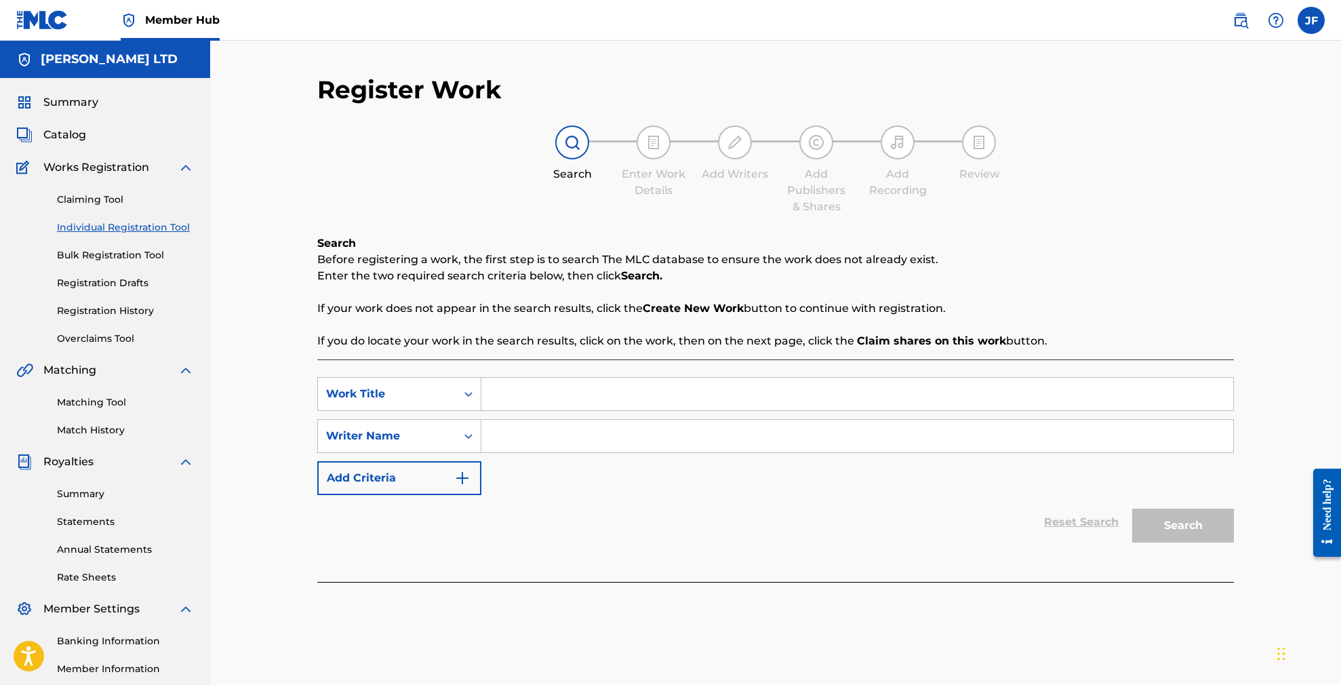
click at [530, 394] on input "Search Form" at bounding box center [857, 394] width 752 height 33
type input "Trigger Talk"
click at [551, 441] on input "Search Form" at bounding box center [857, 436] width 752 height 33
paste input "[PERSON_NAME]"
type input "[PERSON_NAME]"
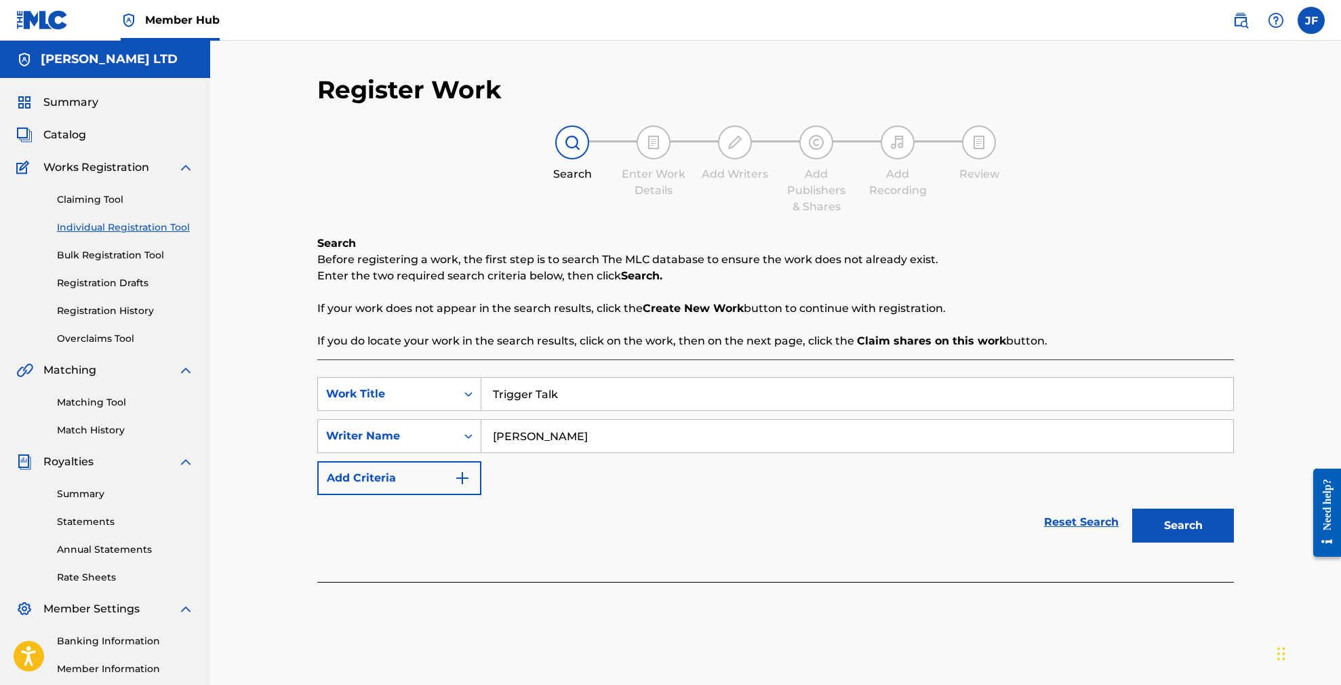
click at [1183, 525] on button "Search" at bounding box center [1183, 525] width 102 height 34
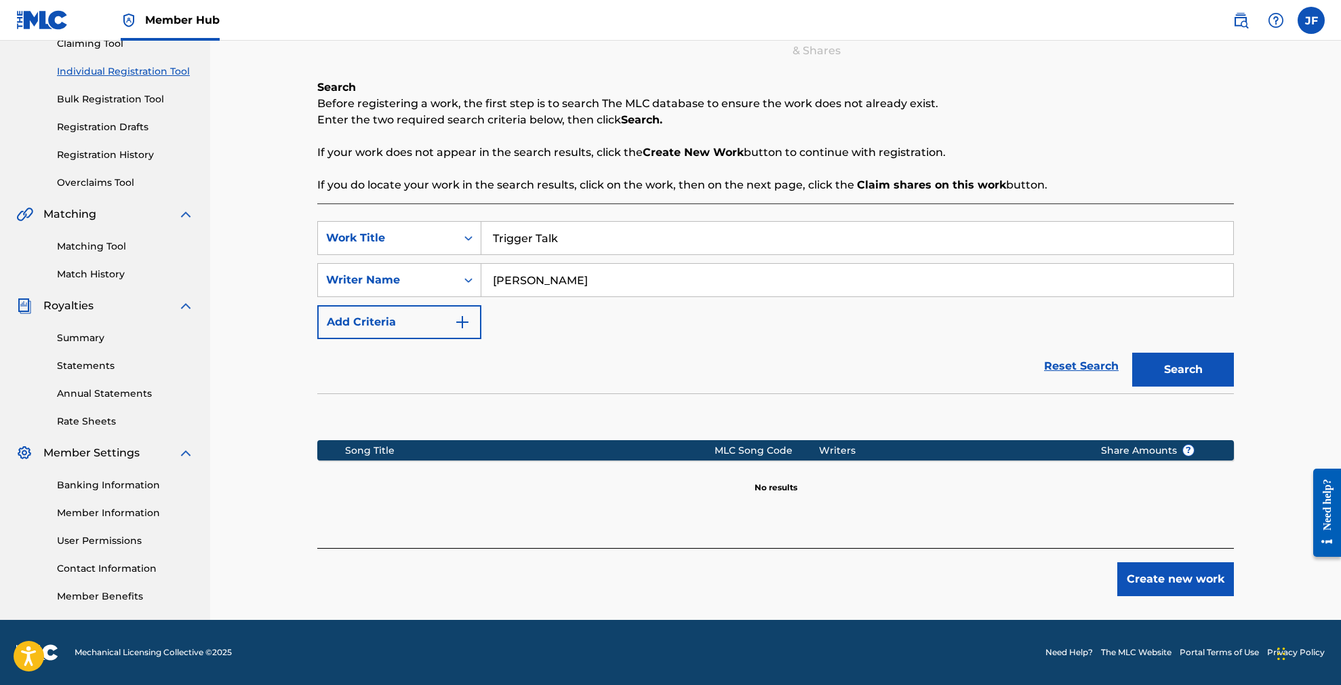
scroll to position [156, 0]
click at [1190, 574] on button "Create new work" at bounding box center [1175, 579] width 117 height 34
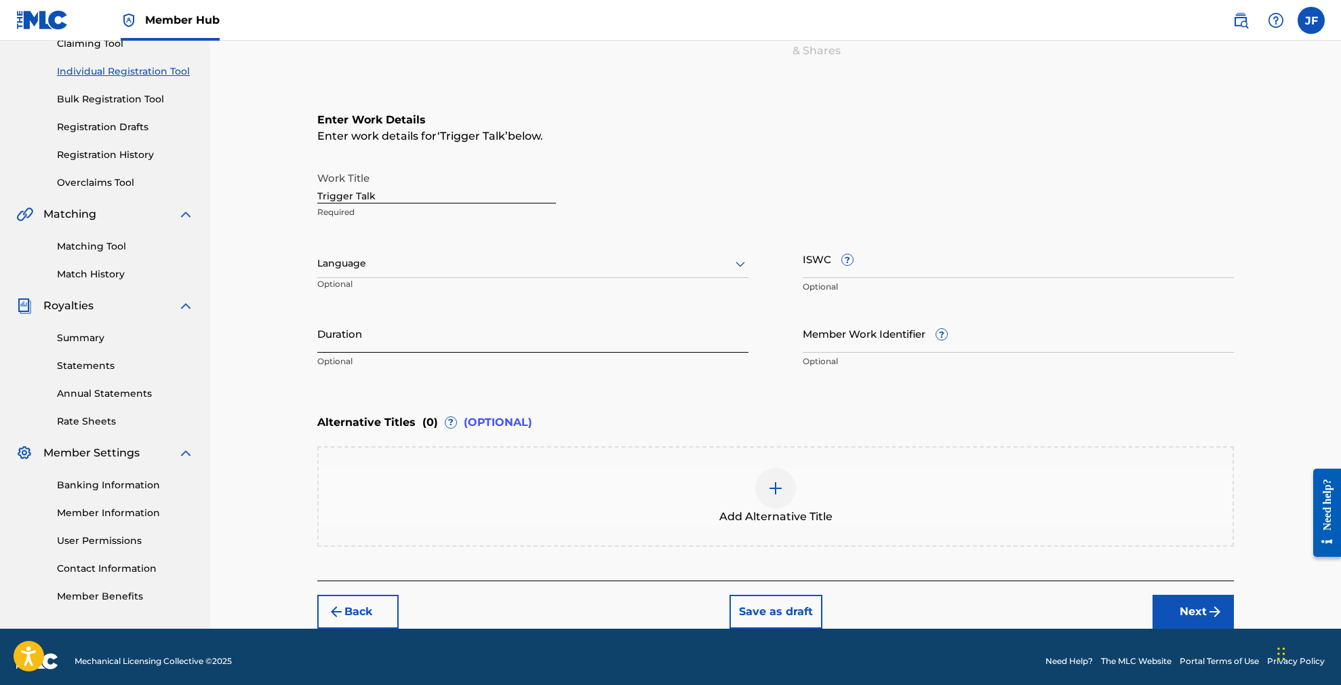
click at [523, 344] on input "Duration" at bounding box center [532, 333] width 431 height 39
type input "03:32"
click at [734, 262] on icon at bounding box center [740, 264] width 16 height 16
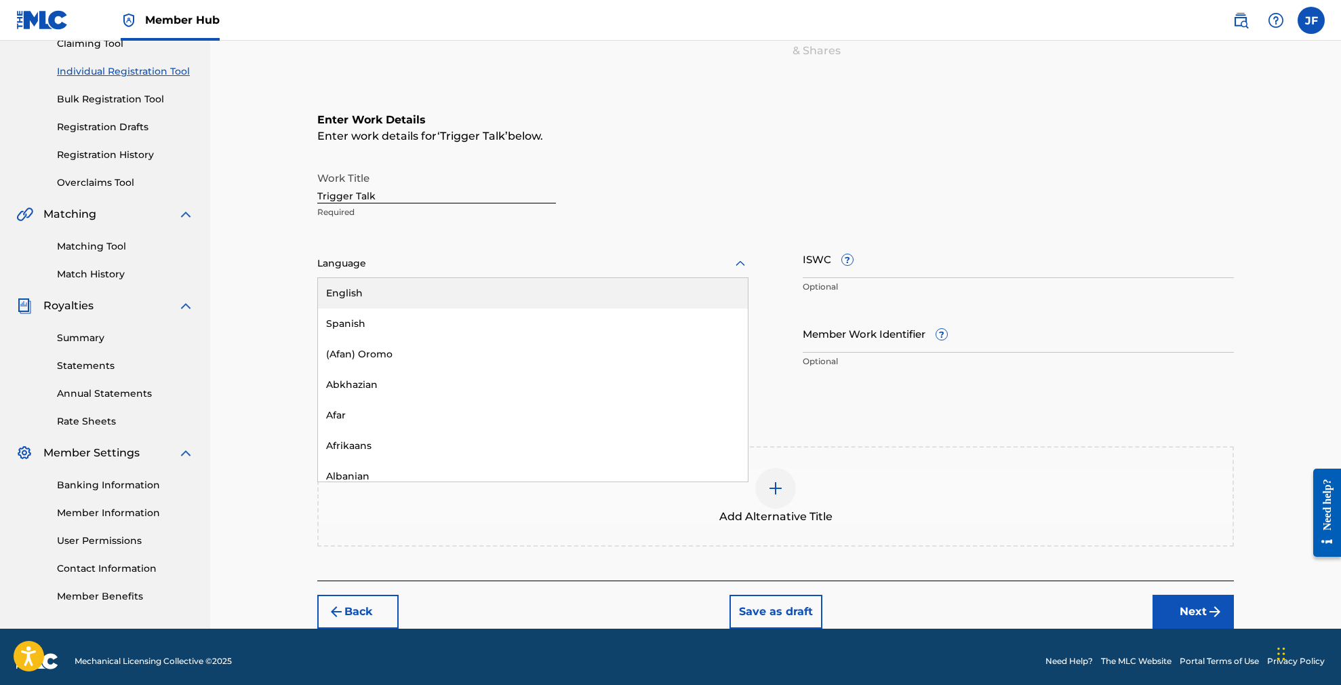
click at [638, 292] on div "English" at bounding box center [533, 293] width 430 height 31
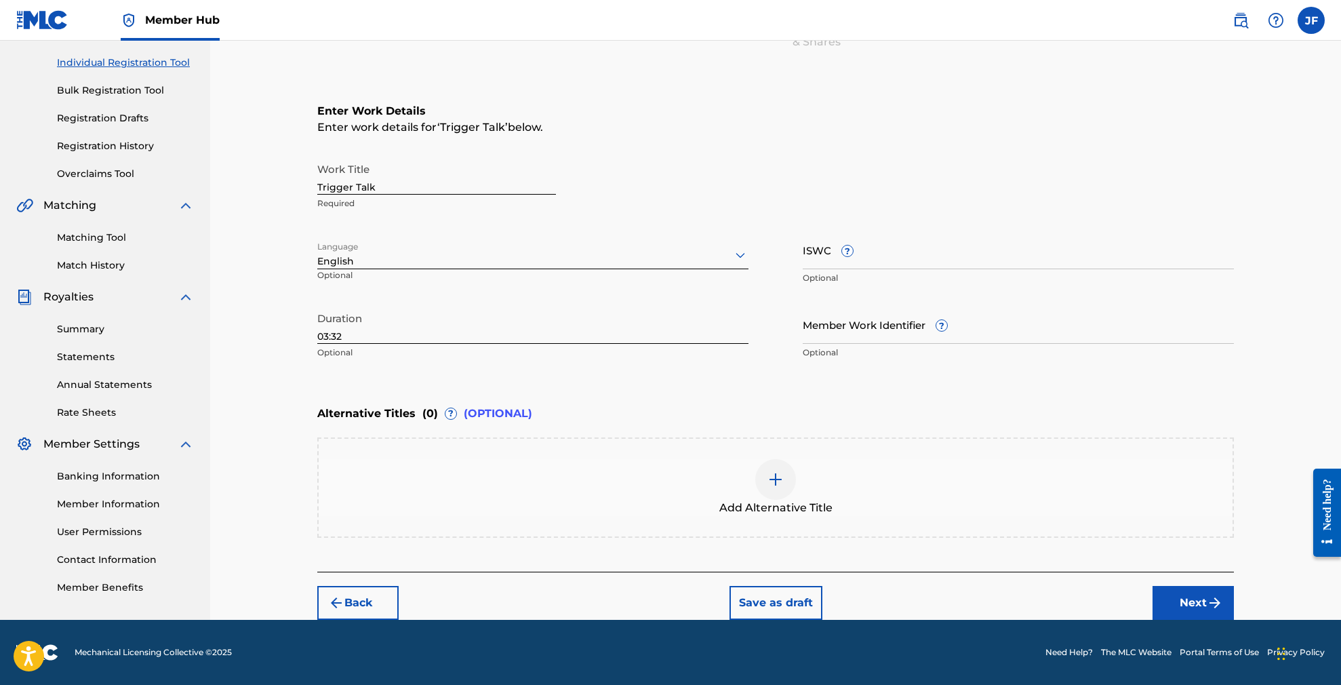
scroll to position [165, 1]
click at [779, 484] on img at bounding box center [775, 479] width 16 height 16
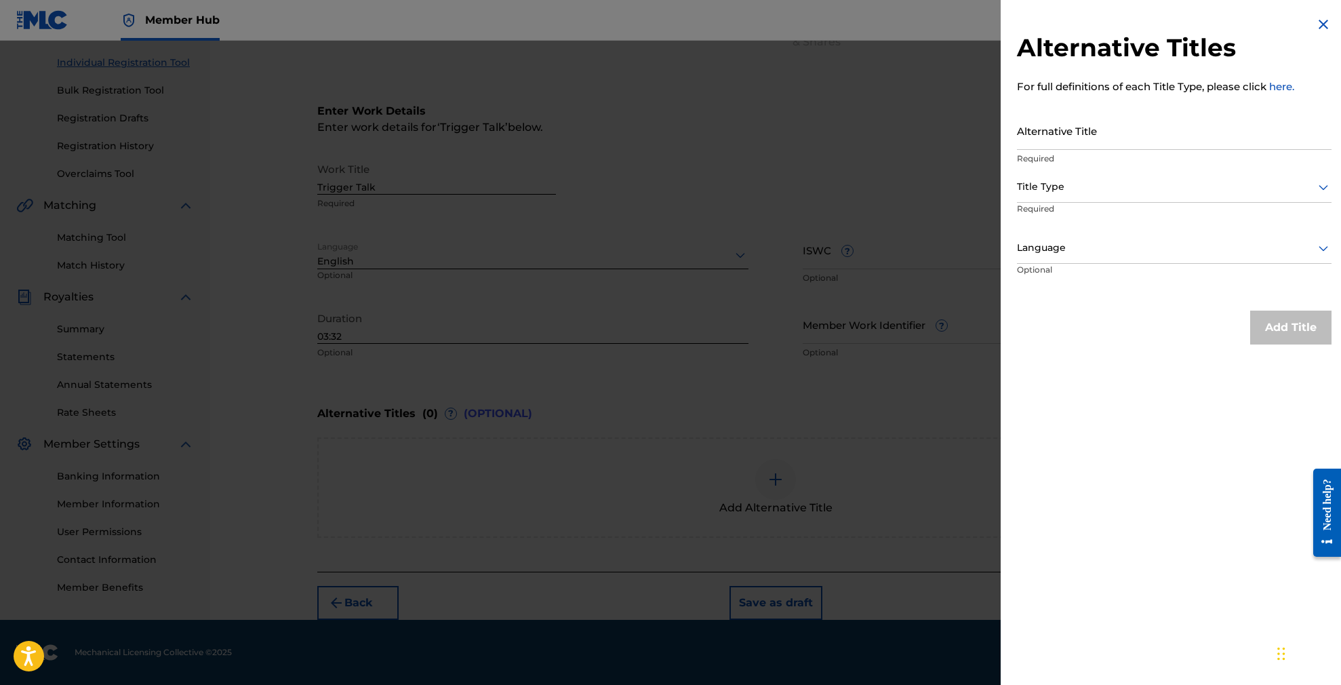
scroll to position [165, 0]
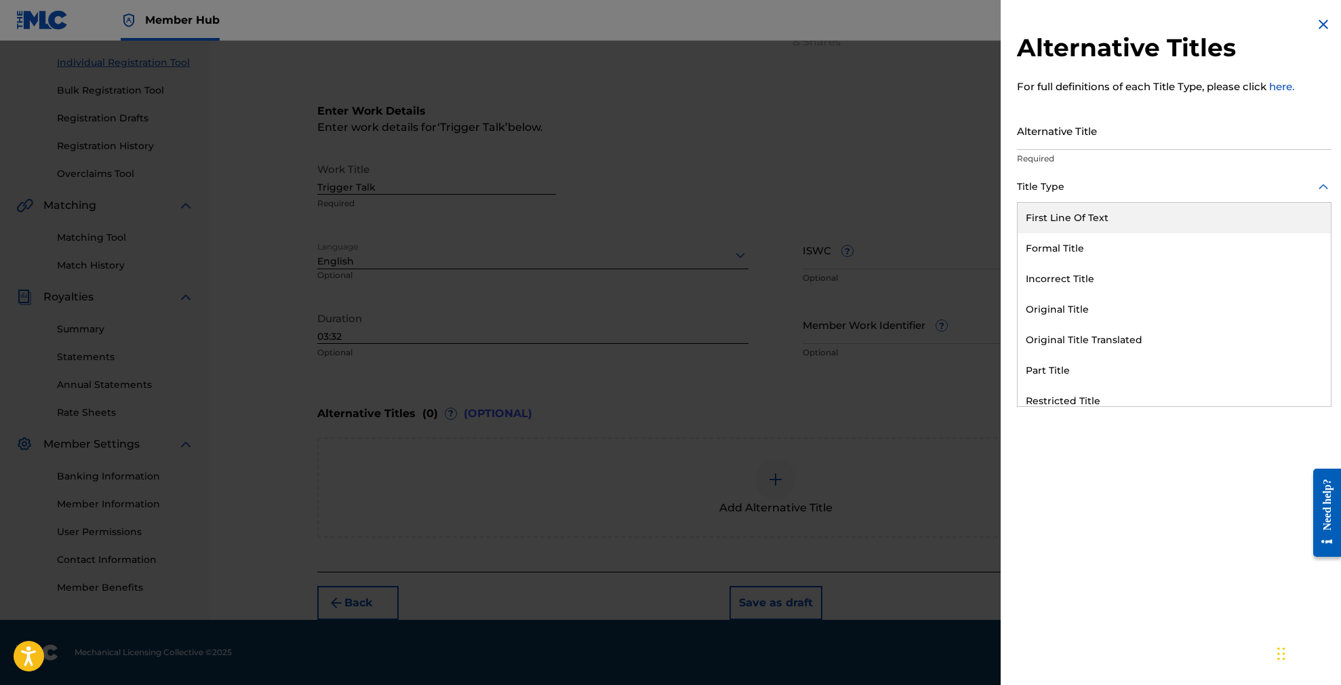
click at [1079, 182] on div at bounding box center [1174, 186] width 315 height 17
click at [1079, 245] on div "Formal Title" at bounding box center [1174, 248] width 313 height 31
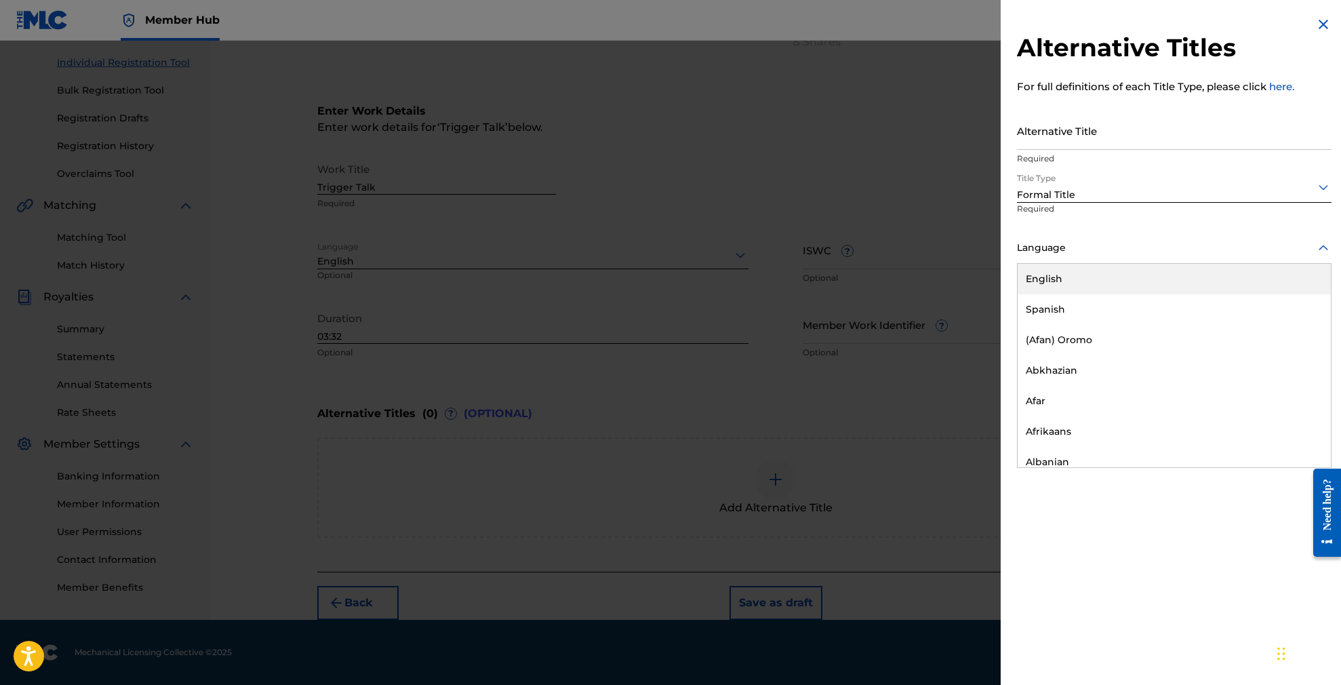
click at [1058, 249] on div at bounding box center [1174, 247] width 315 height 17
click at [1052, 281] on div "English" at bounding box center [1174, 279] width 313 height 31
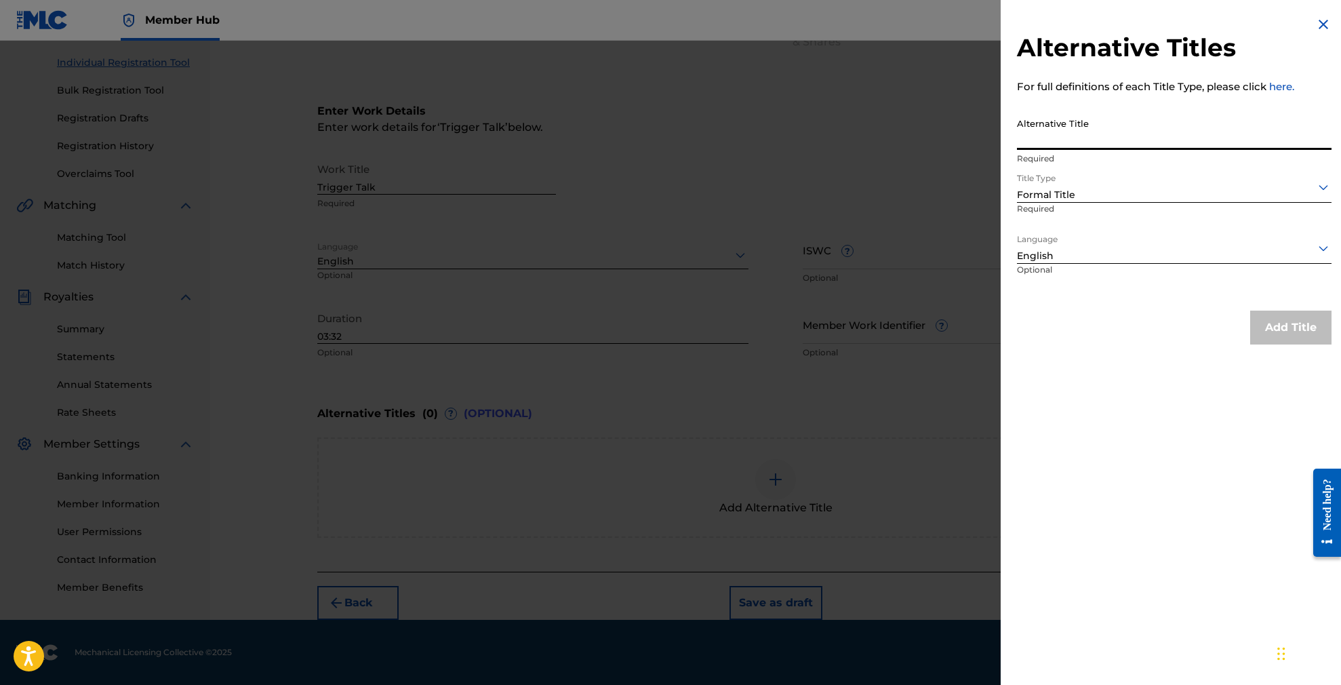
click at [1068, 140] on input "Alternative Title" at bounding box center [1174, 130] width 315 height 39
paste input "TRIGGER TALK (FEAT. BLOODSPORT)"
type input "TRIGGER TALK (FEAT. BLOODSPORT)"
click at [1277, 330] on button "Add Title" at bounding box center [1290, 328] width 81 height 34
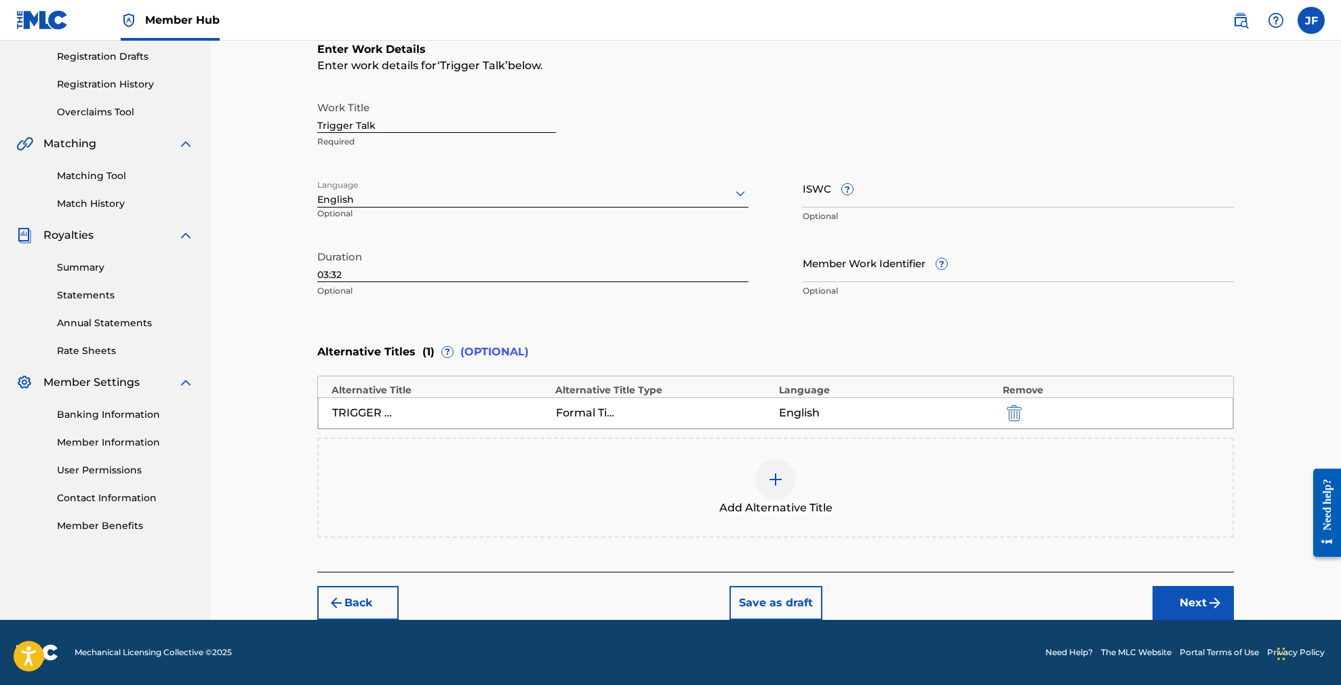
scroll to position [226, 0]
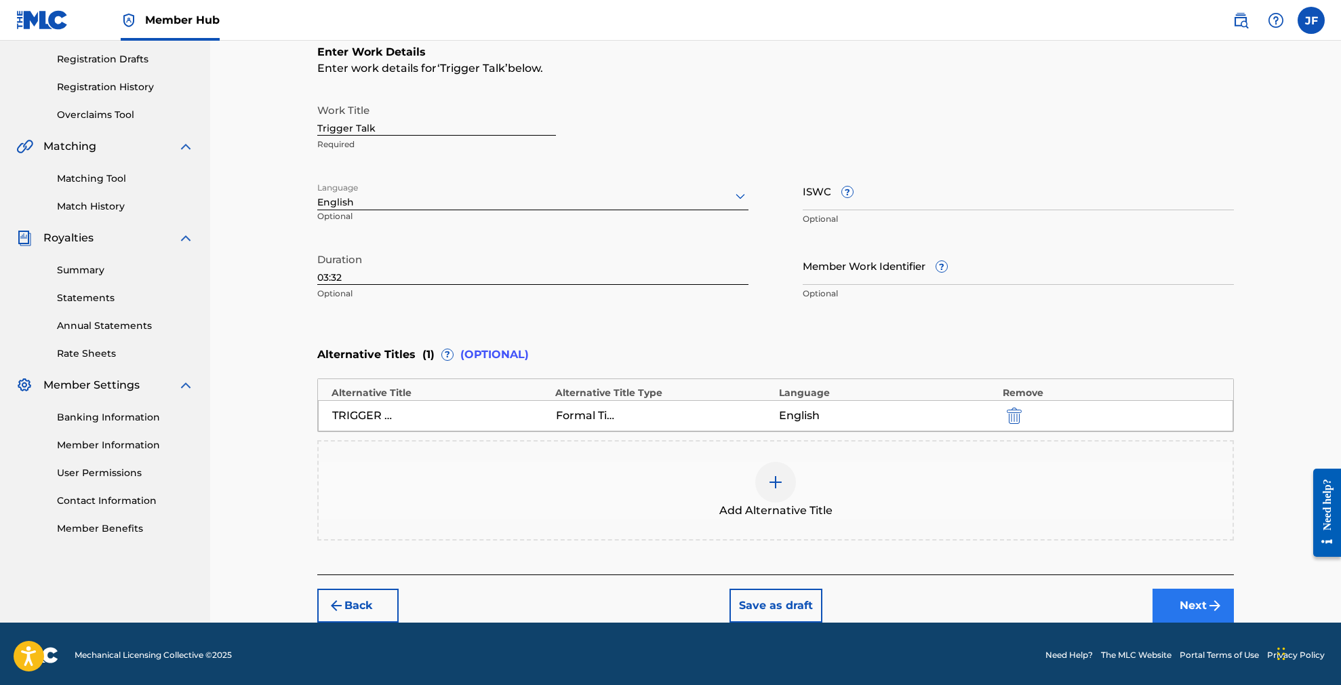
click at [1195, 607] on button "Next" at bounding box center [1193, 605] width 81 height 34
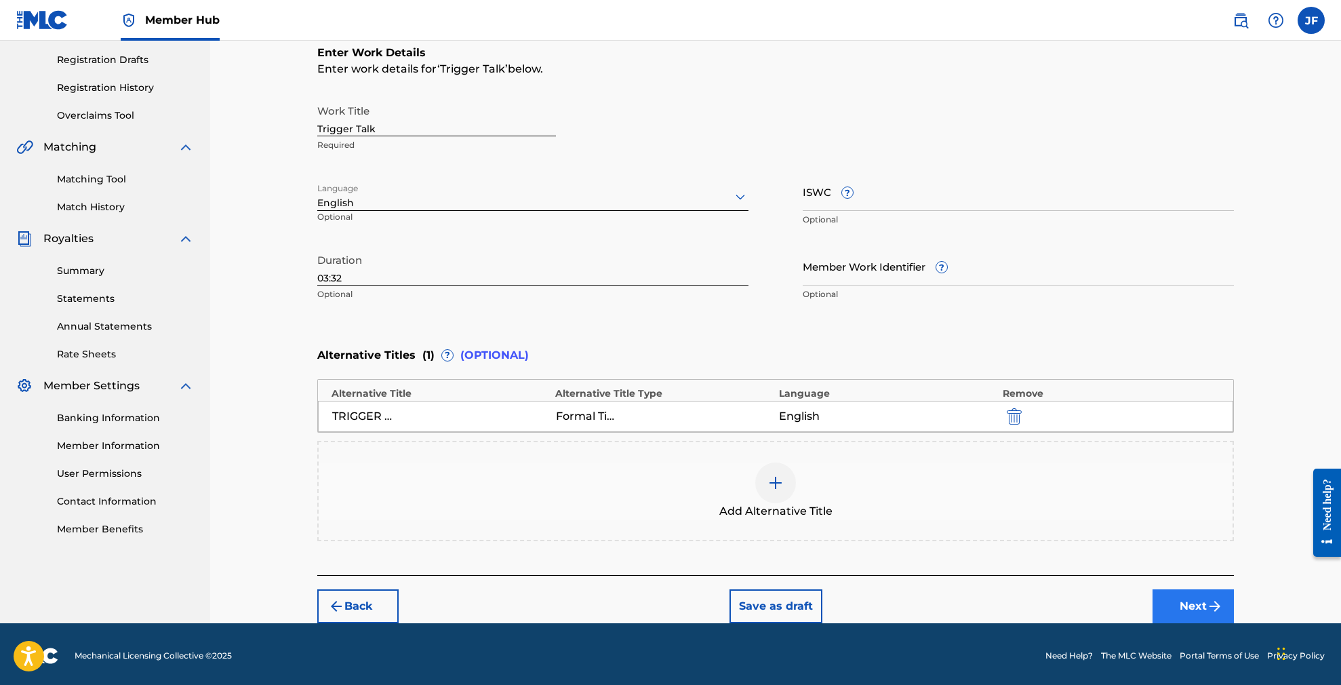
scroll to position [223, 0]
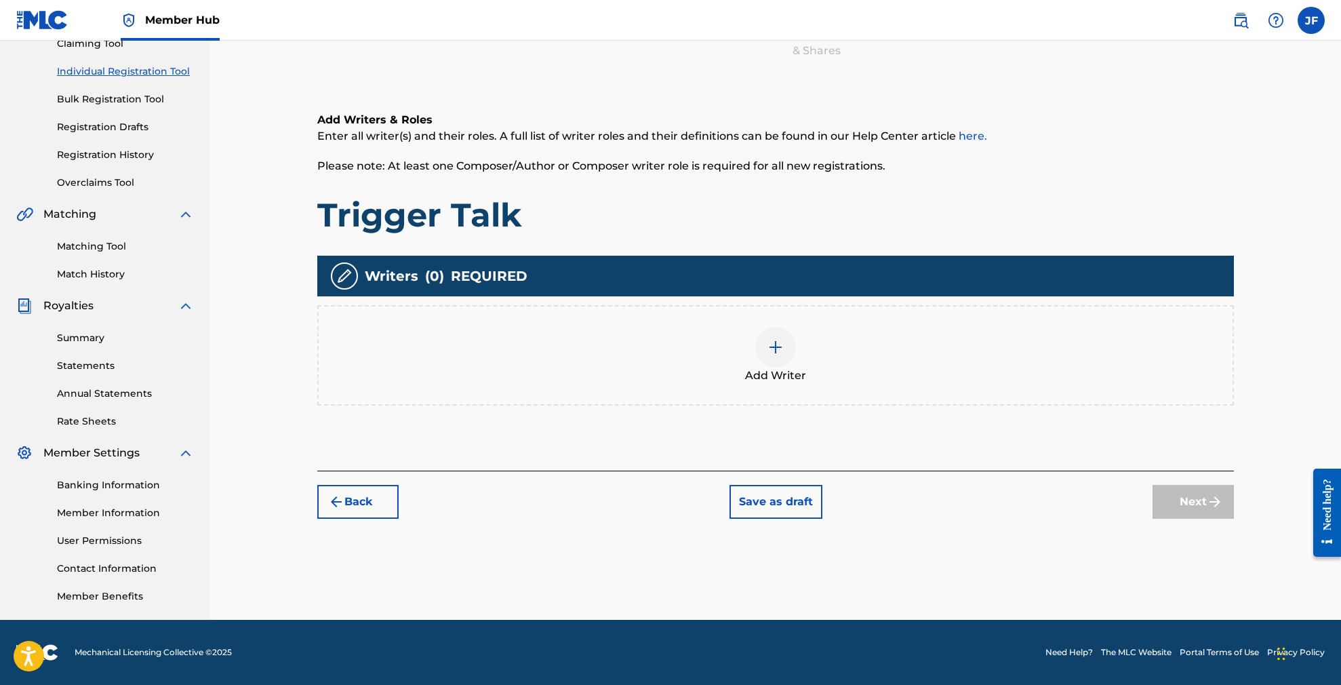
click at [785, 327] on div at bounding box center [775, 347] width 41 height 41
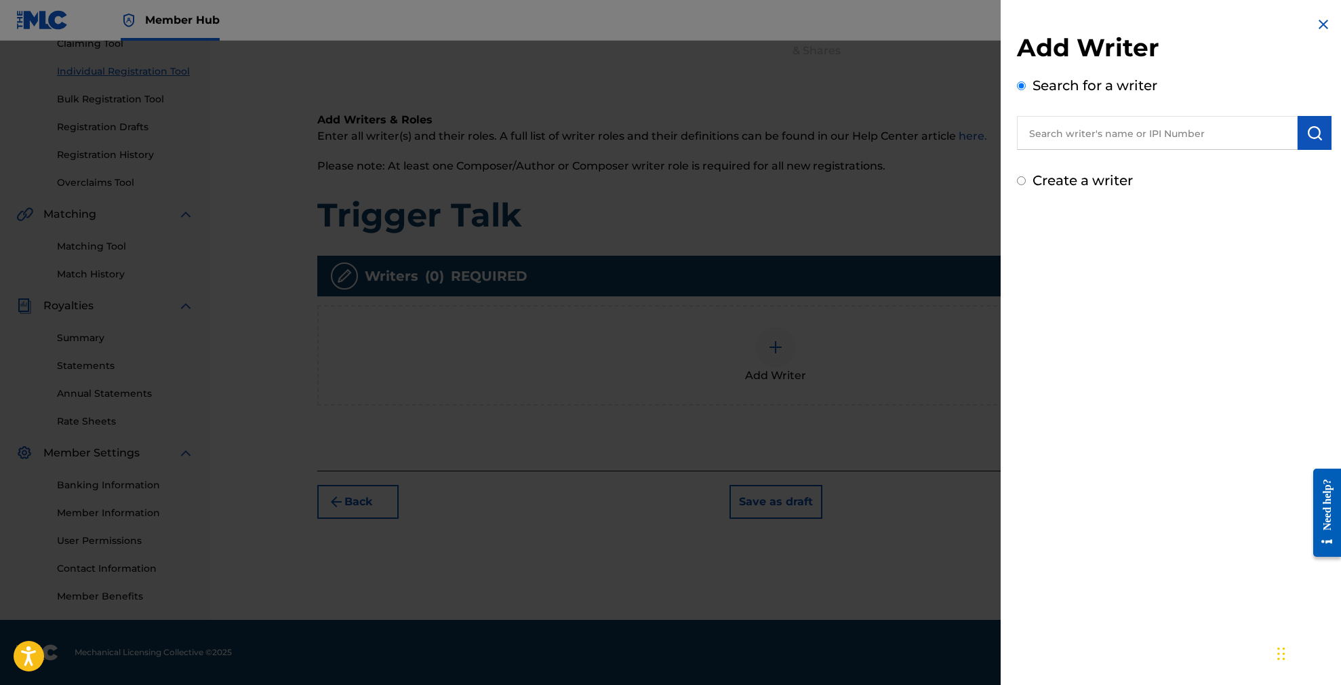
click at [1079, 66] on h2 "Add Writer" at bounding box center [1174, 50] width 315 height 35
click at [1277, 62] on h2 "Add Writer" at bounding box center [1174, 50] width 315 height 35
click at [1301, 66] on h2 "Add Writer" at bounding box center [1174, 50] width 315 height 35
click at [1205, 64] on h2 "Add Writer" at bounding box center [1174, 50] width 315 height 35
drag, startPoint x: 1201, startPoint y: 79, endPoint x: 1165, endPoint y: 54, distance: 44.0
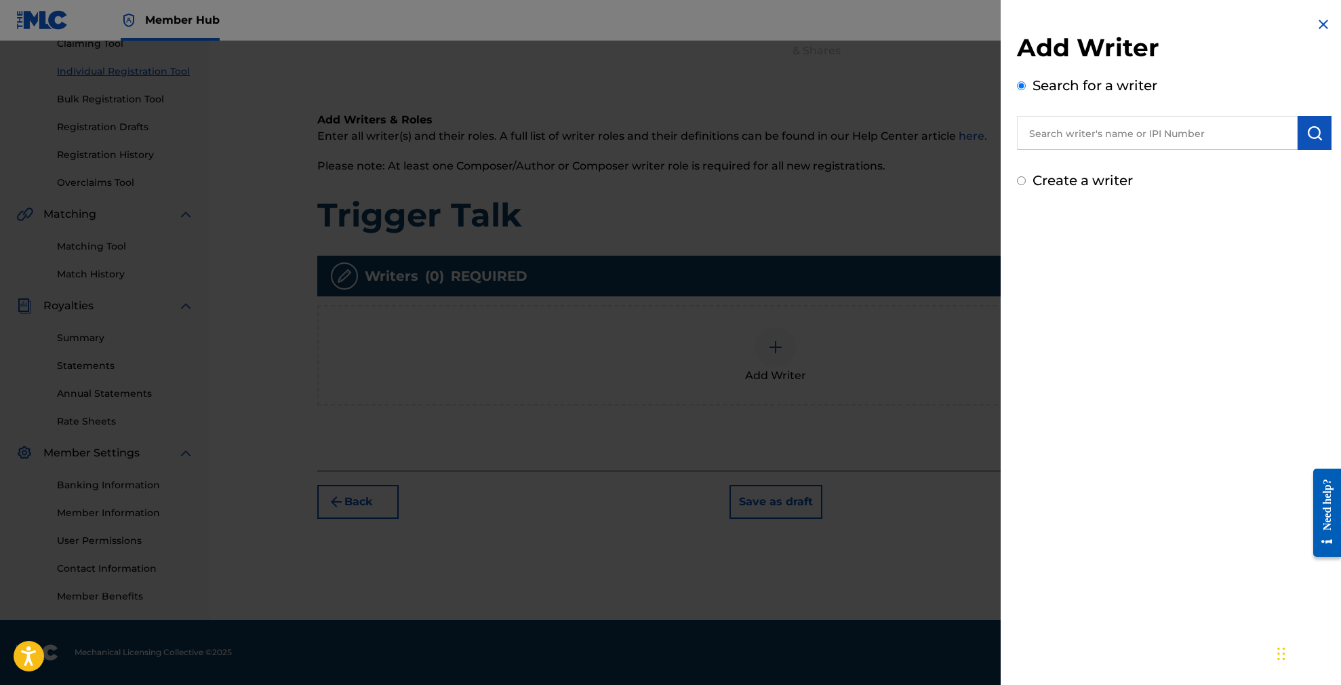
click at [1201, 79] on div "Search for a writer" at bounding box center [1174, 112] width 315 height 75
click at [1165, 54] on h2 "Add Writer" at bounding box center [1174, 50] width 315 height 35
click at [1160, 70] on div "Add Writer Search for a writer" at bounding box center [1174, 91] width 315 height 117
click at [1123, 68] on div "Add Writer Search for a writer" at bounding box center [1174, 91] width 315 height 117
click at [1125, 87] on label "Search for a writer" at bounding box center [1095, 85] width 125 height 16
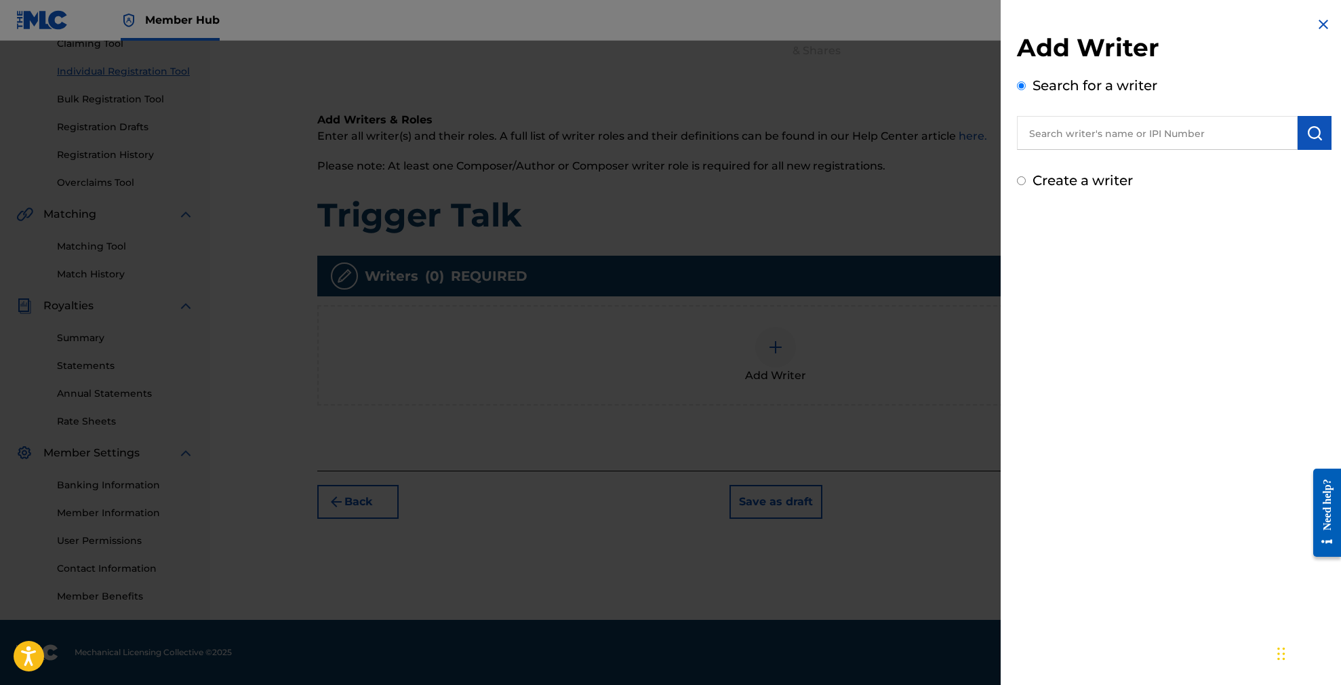
click at [1026, 87] on input "Search for a writer" at bounding box center [1021, 85] width 9 height 9
click at [1172, 382] on div "Add Writer Search for a writer Create a writer" at bounding box center [1174, 342] width 347 height 685
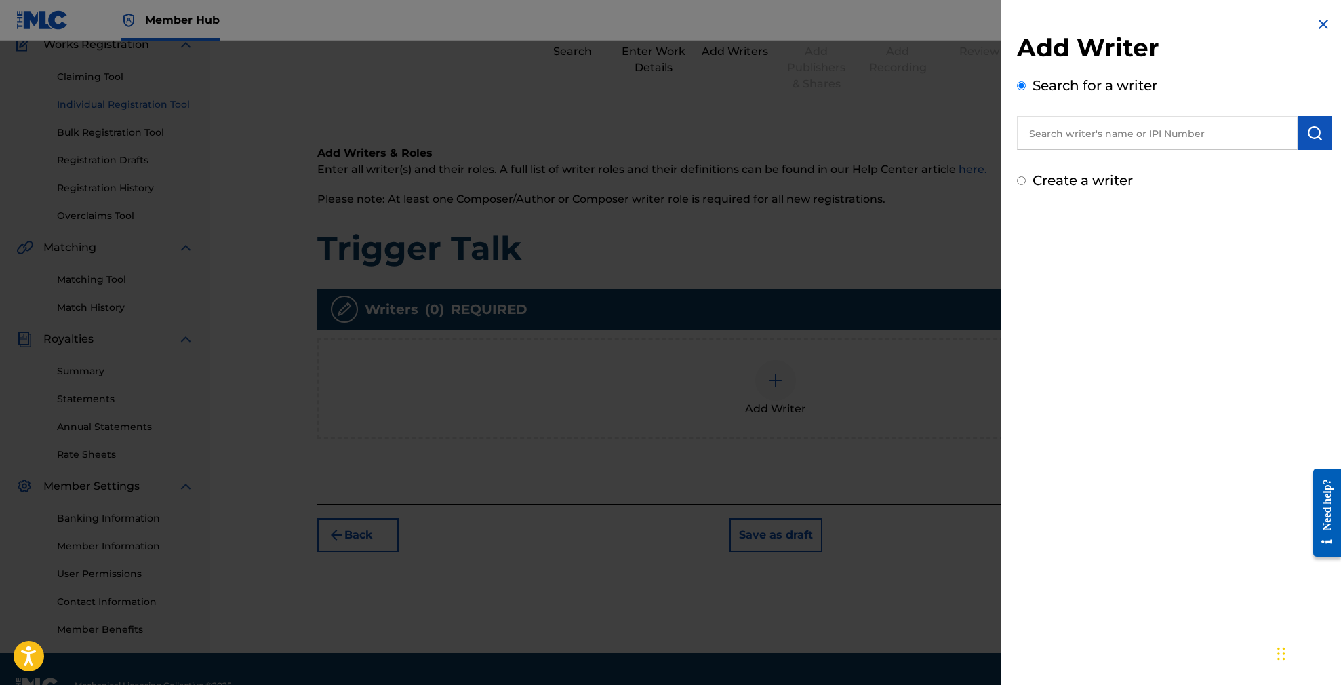
click at [1112, 146] on input "text" at bounding box center [1157, 133] width 281 height 34
paste input "[PERSON_NAME]"
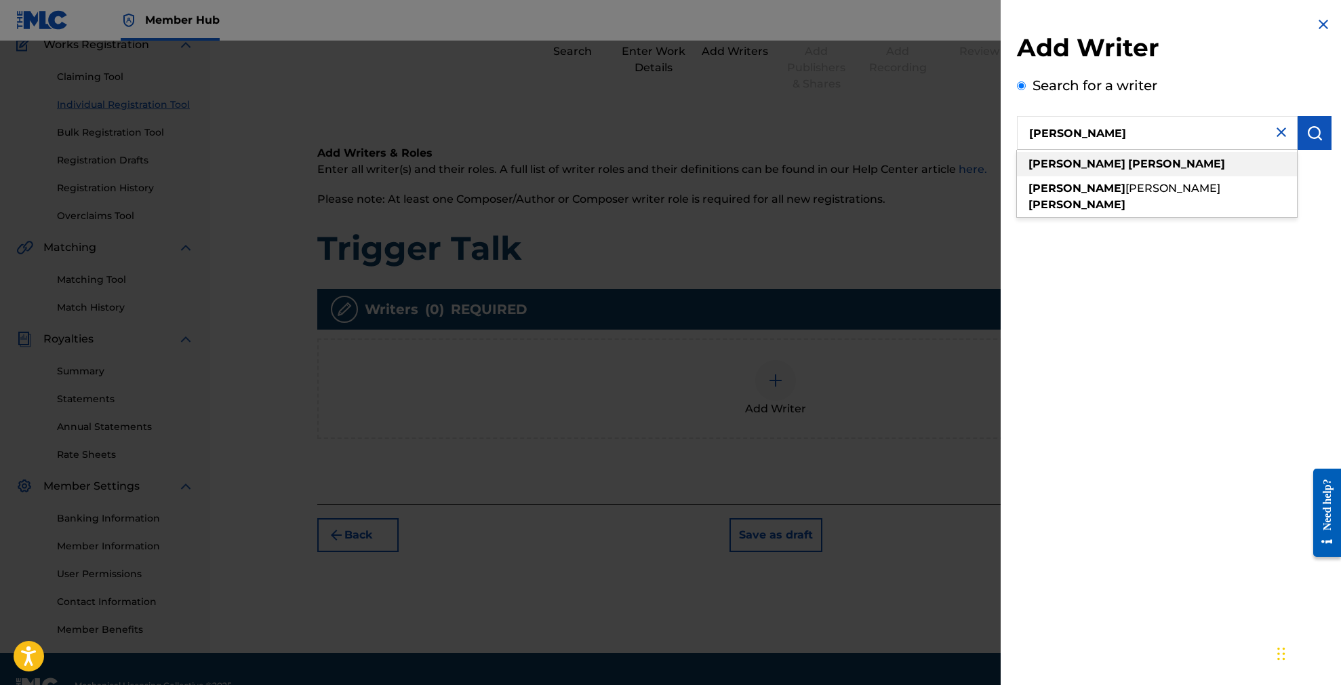
click at [1136, 159] on div "[PERSON_NAME]" at bounding box center [1157, 164] width 280 height 24
type input "[PERSON_NAME]"
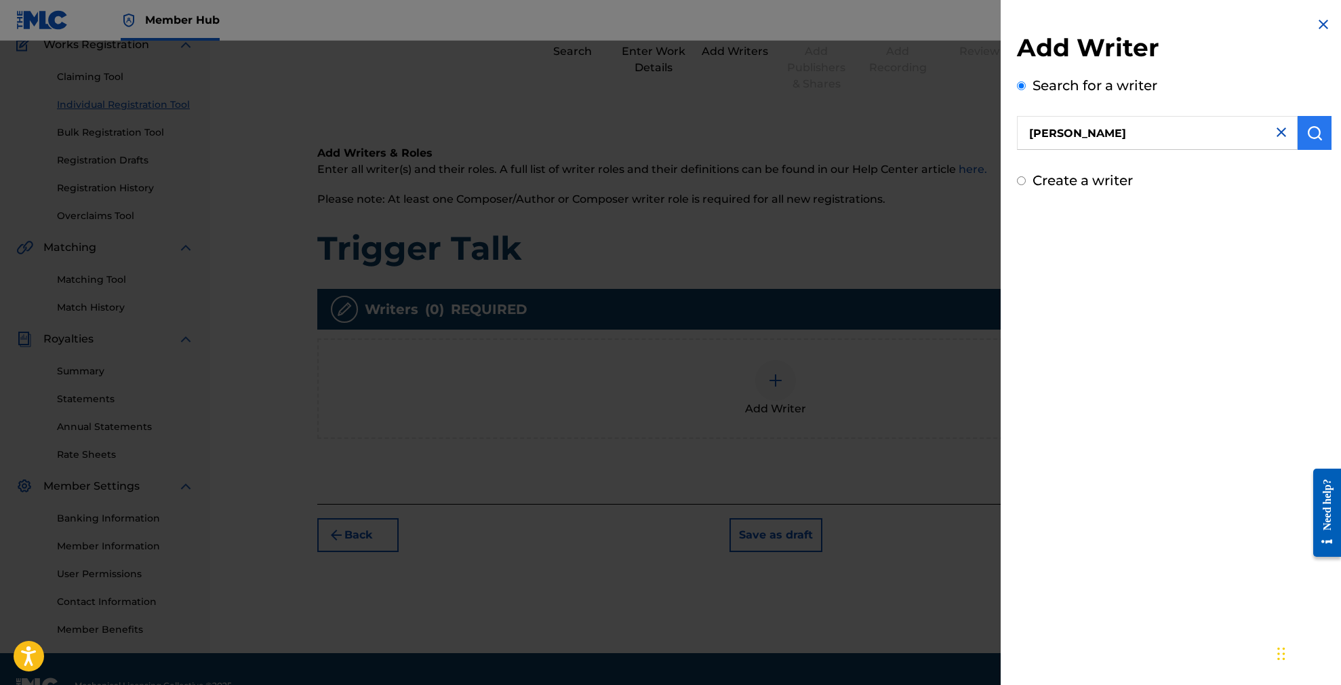
click at [1306, 132] on img "submit" at bounding box center [1314, 133] width 16 height 16
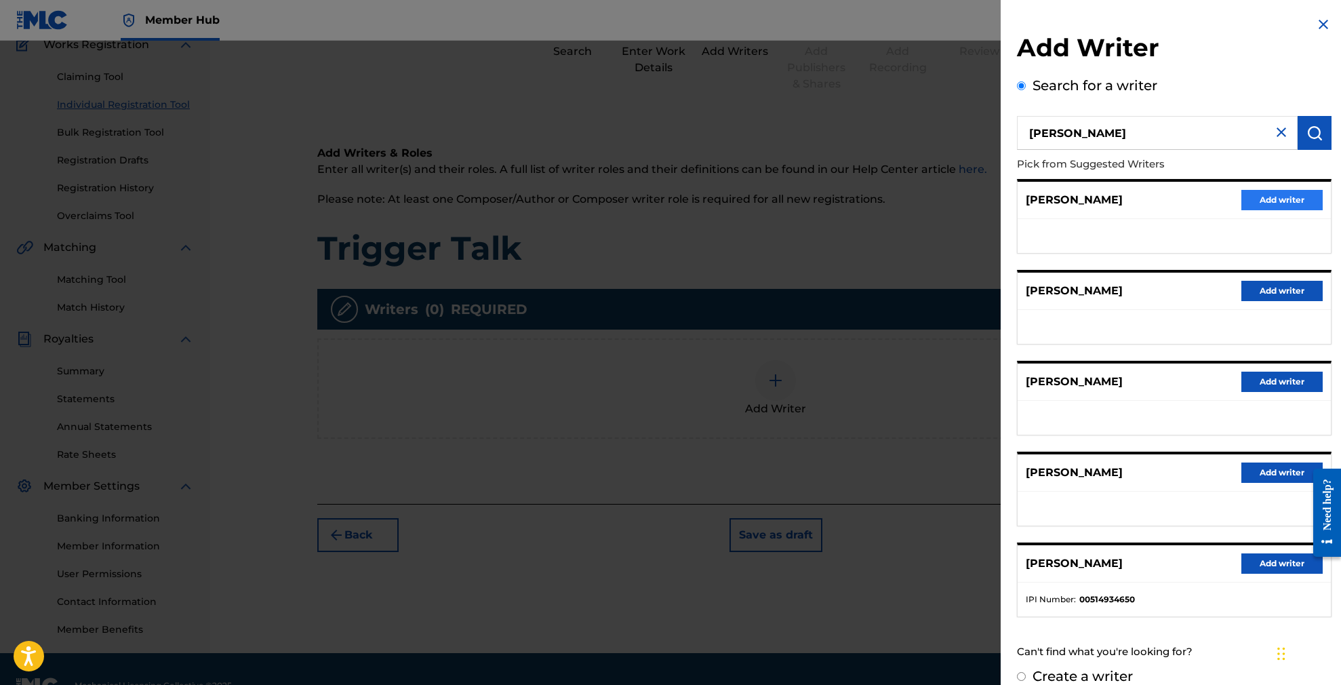
click at [1275, 197] on button "Add writer" at bounding box center [1281, 200] width 81 height 20
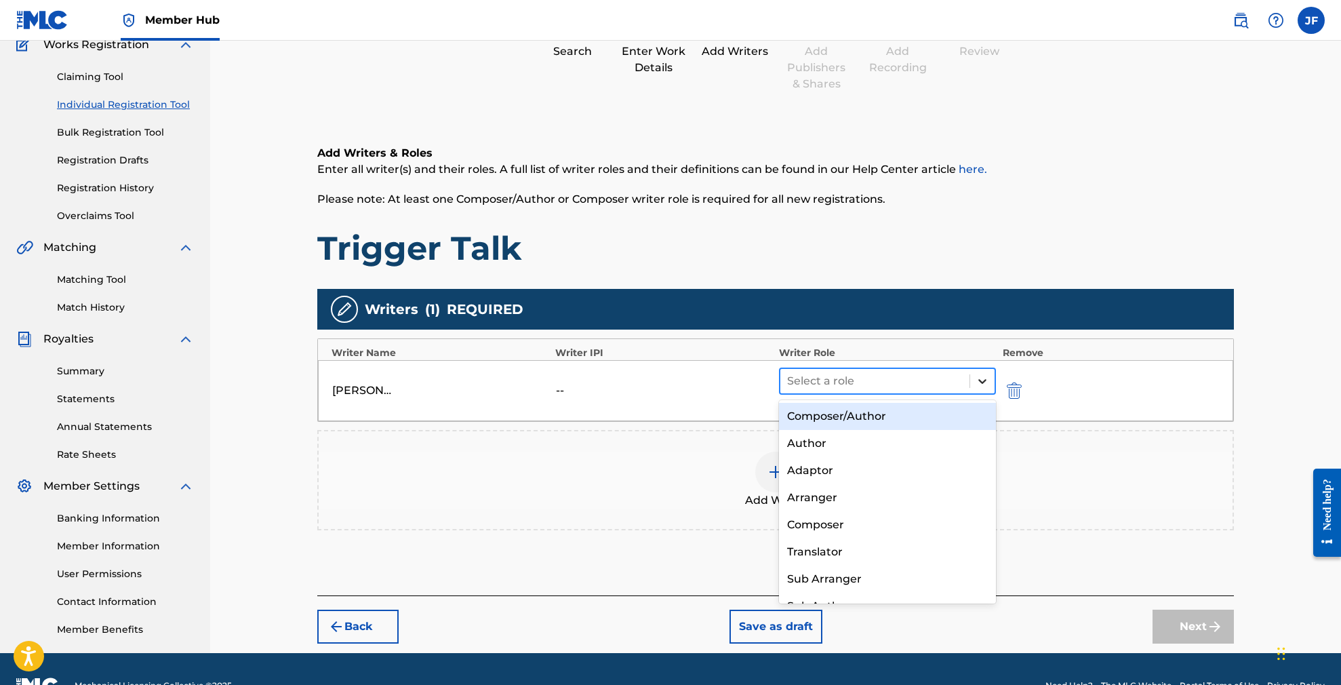
click at [985, 379] on icon at bounding box center [982, 381] width 8 height 5
click at [910, 422] on div "Composer/Author" at bounding box center [887, 416] width 217 height 27
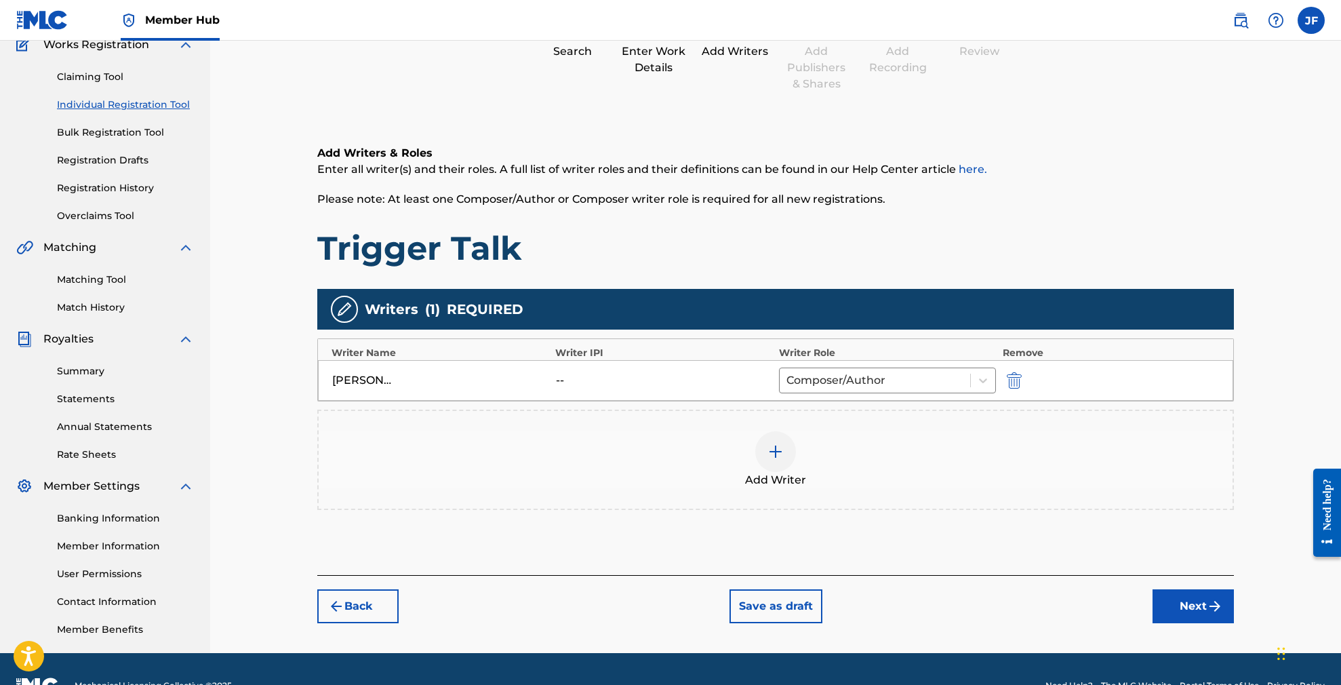
click at [784, 449] on div at bounding box center [775, 451] width 41 height 41
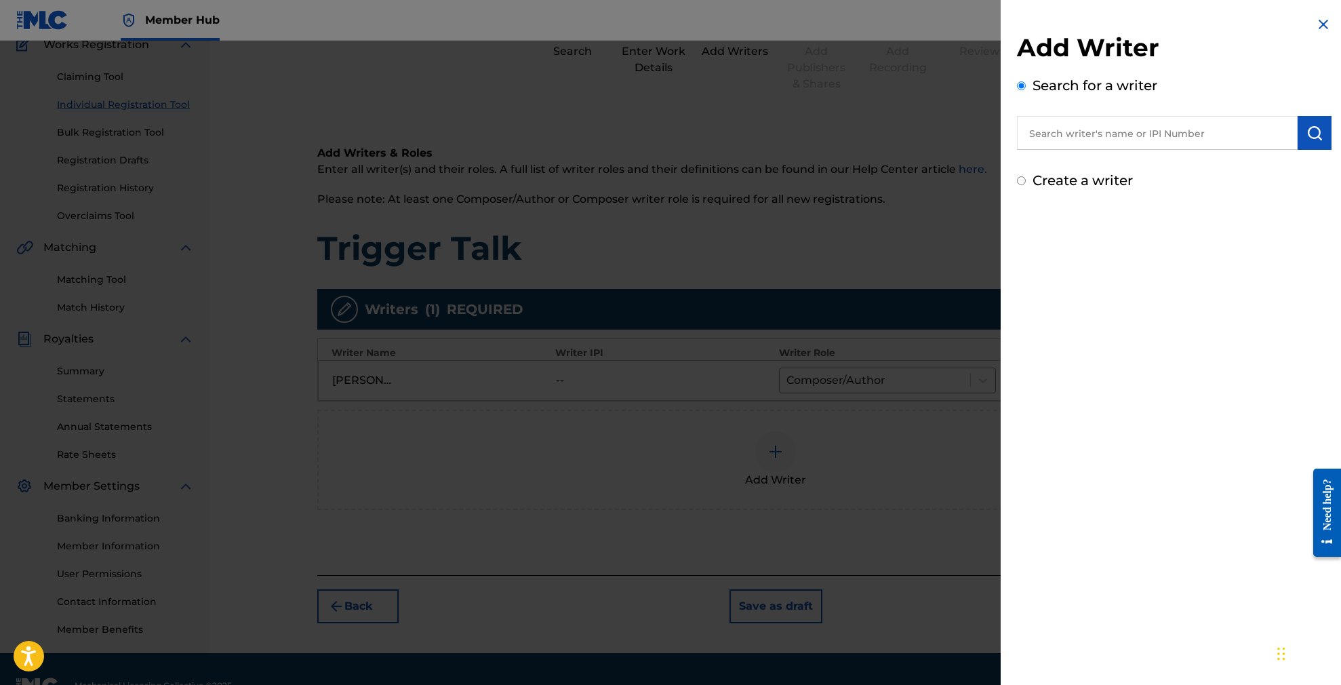
click at [1080, 137] on input "text" at bounding box center [1157, 133] width 281 height 34
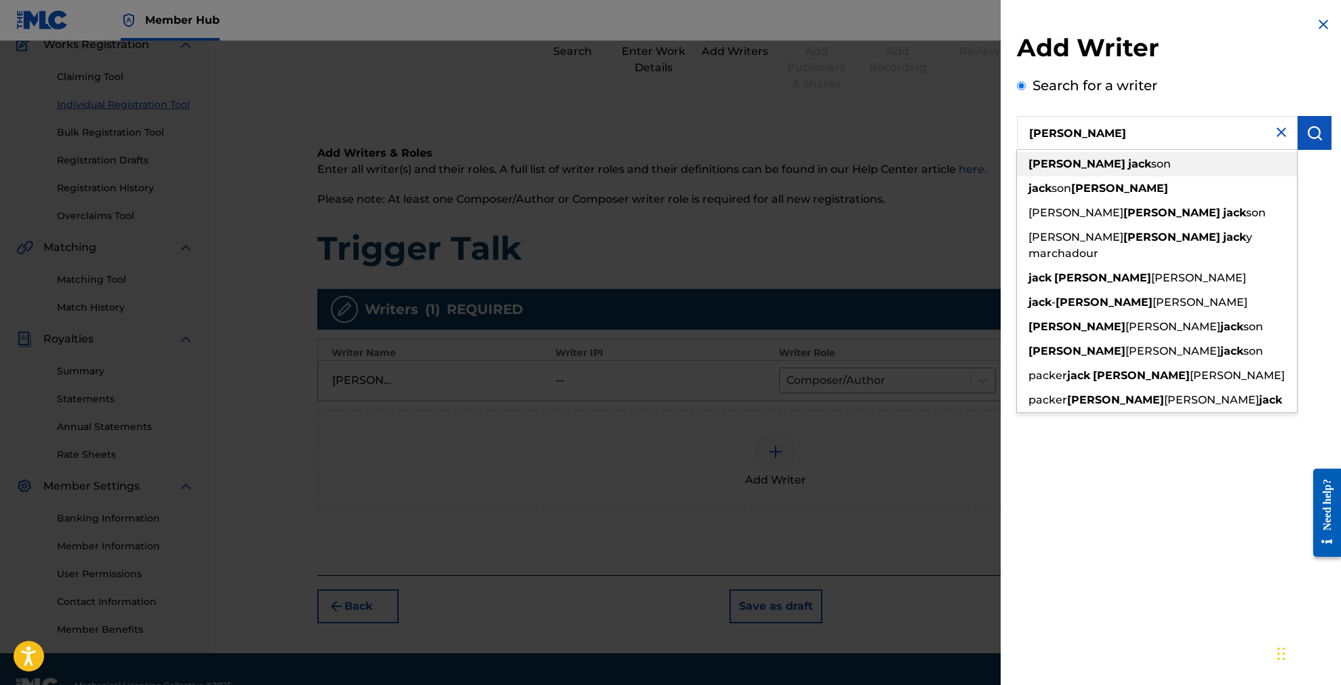
click at [1151, 161] on span "son" at bounding box center [1161, 163] width 20 height 13
type input "[PERSON_NAME]"
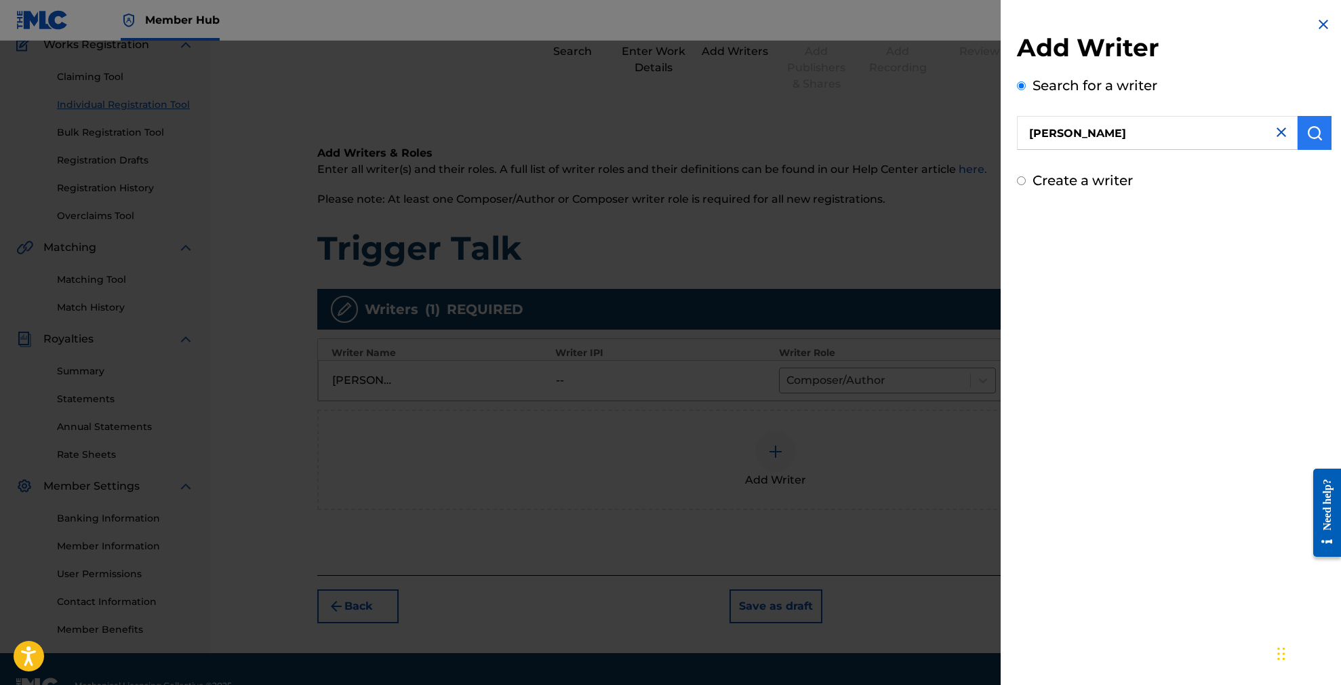
click at [1306, 137] on img "submit" at bounding box center [1314, 133] width 16 height 16
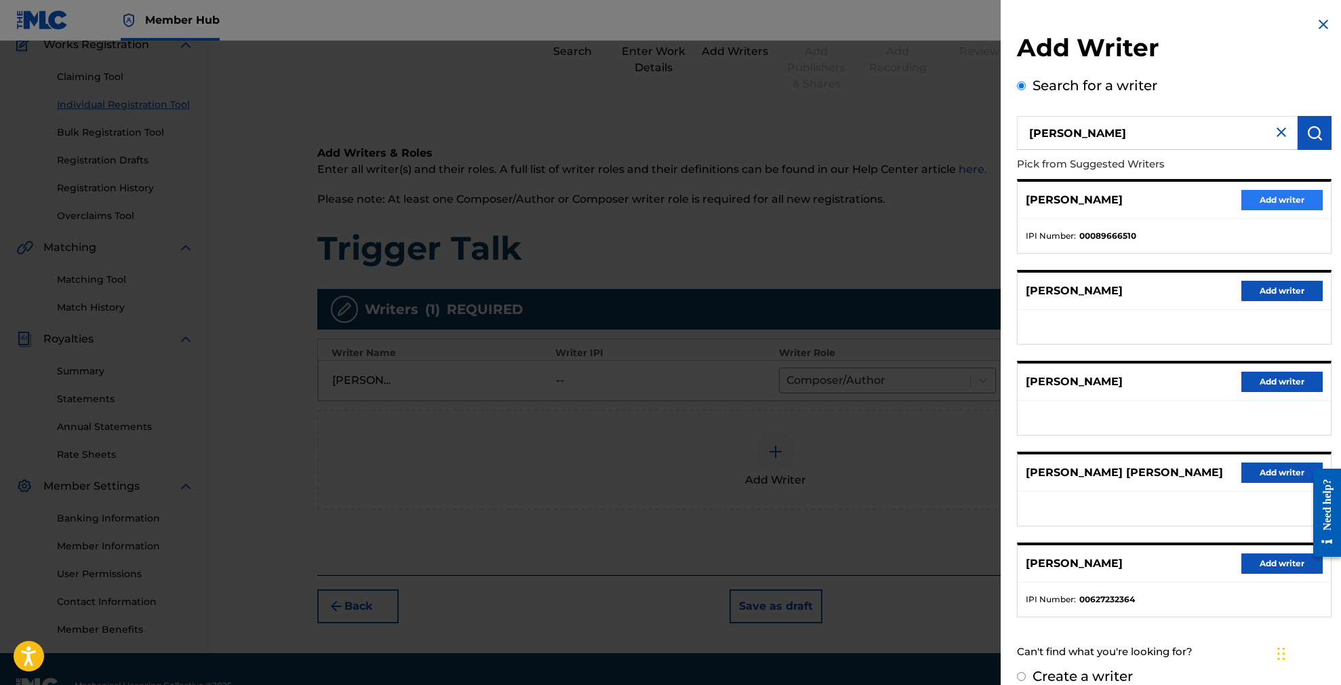
click at [1249, 196] on button "Add writer" at bounding box center [1281, 200] width 81 height 20
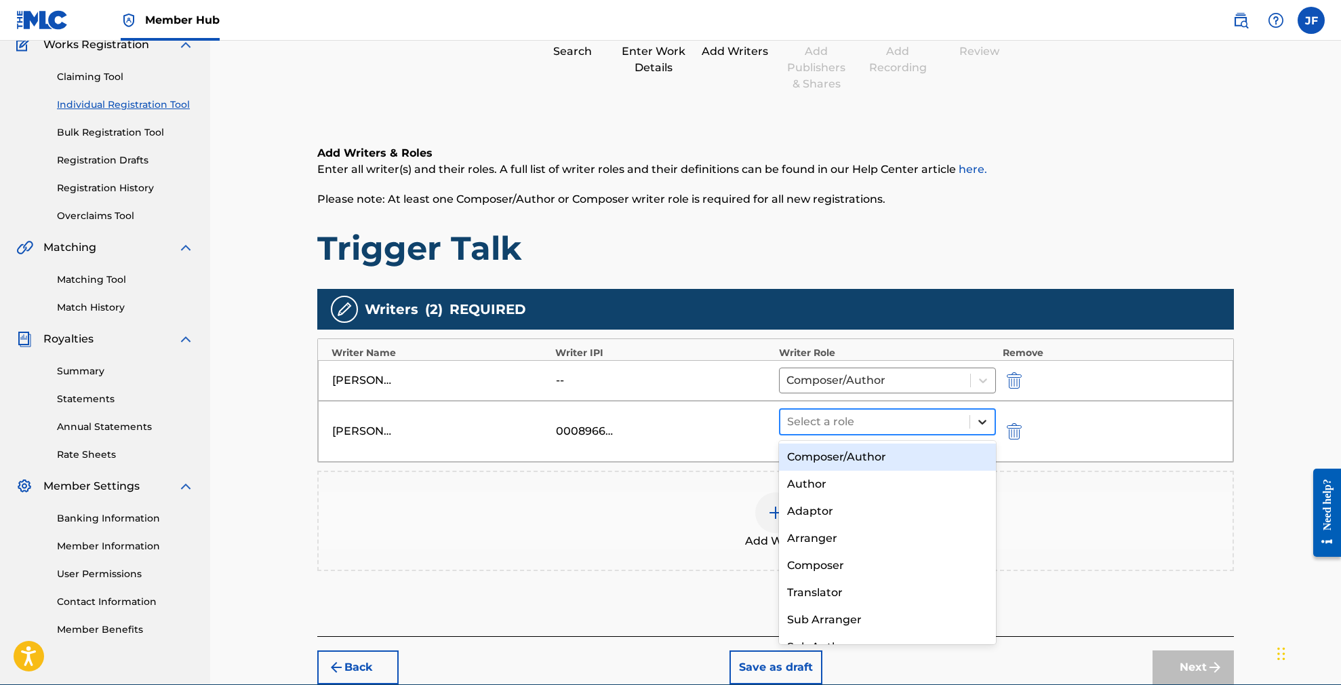
click at [972, 417] on div at bounding box center [982, 421] width 24 height 24
click at [887, 460] on div "Composer/Author" at bounding box center [887, 456] width 217 height 27
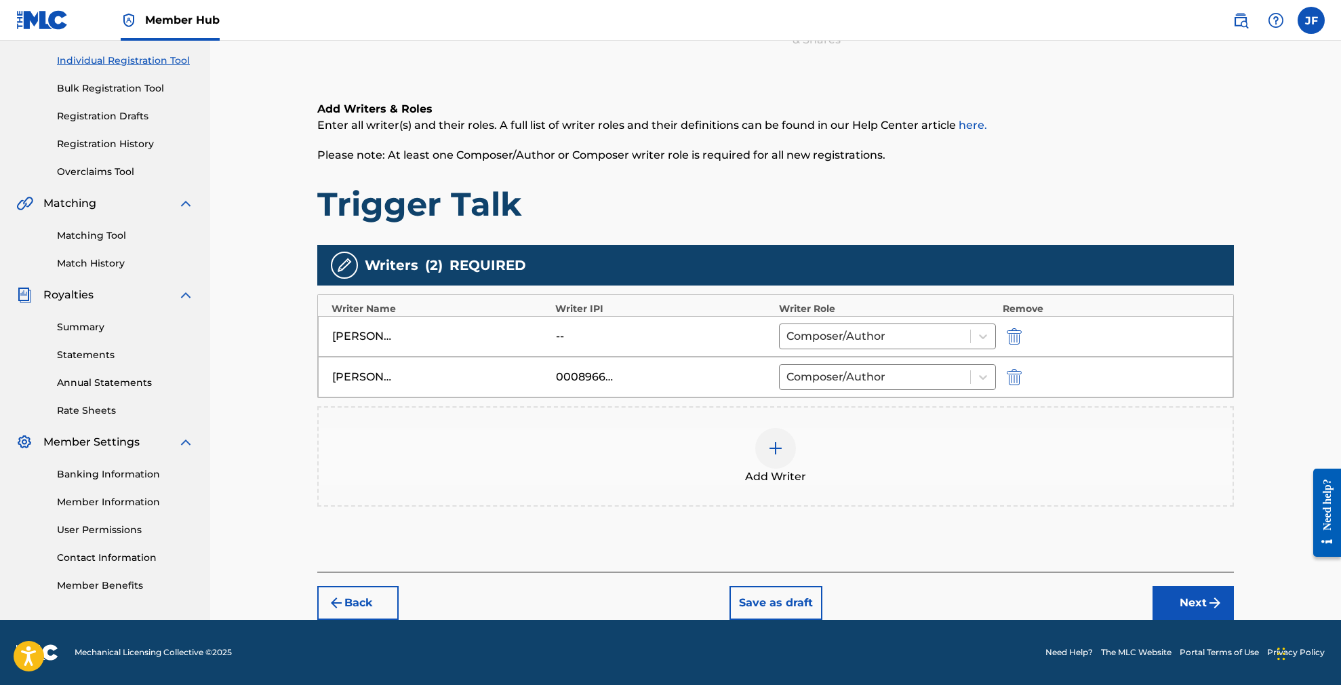
scroll to position [167, 0]
click at [1216, 603] on img "submit" at bounding box center [1215, 603] width 16 height 16
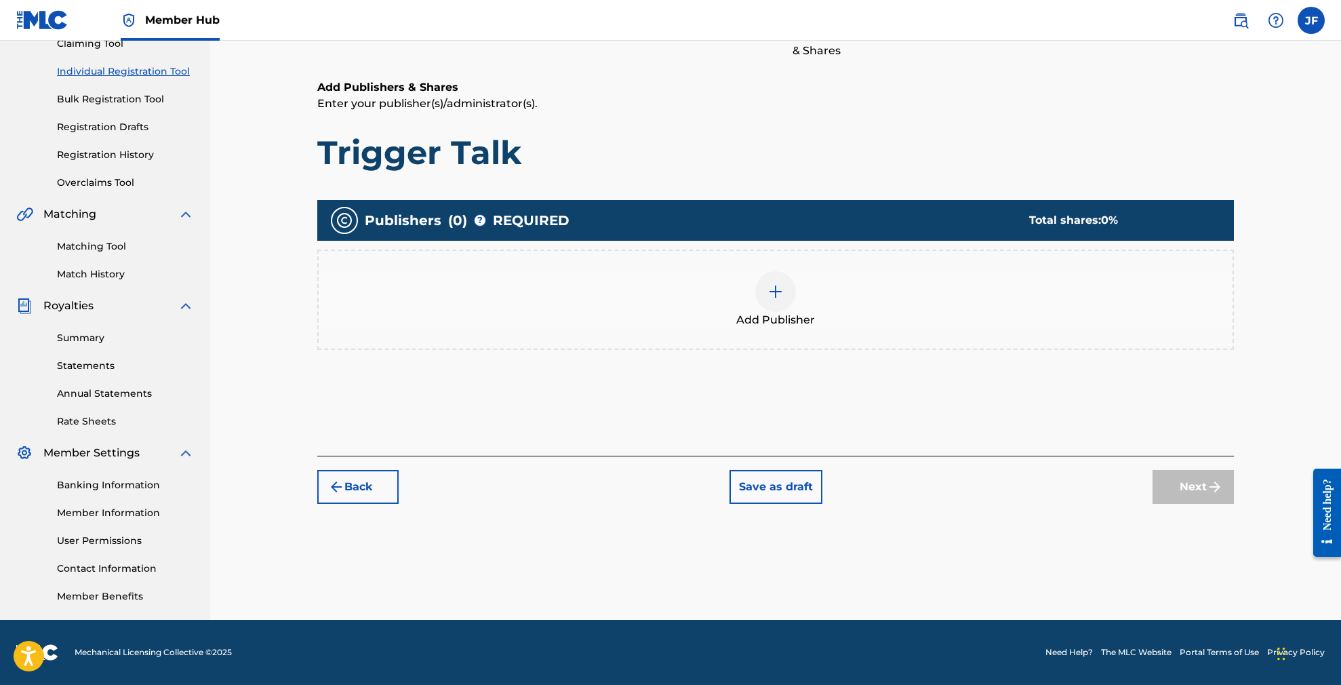
click at [772, 285] on img at bounding box center [775, 291] width 16 height 16
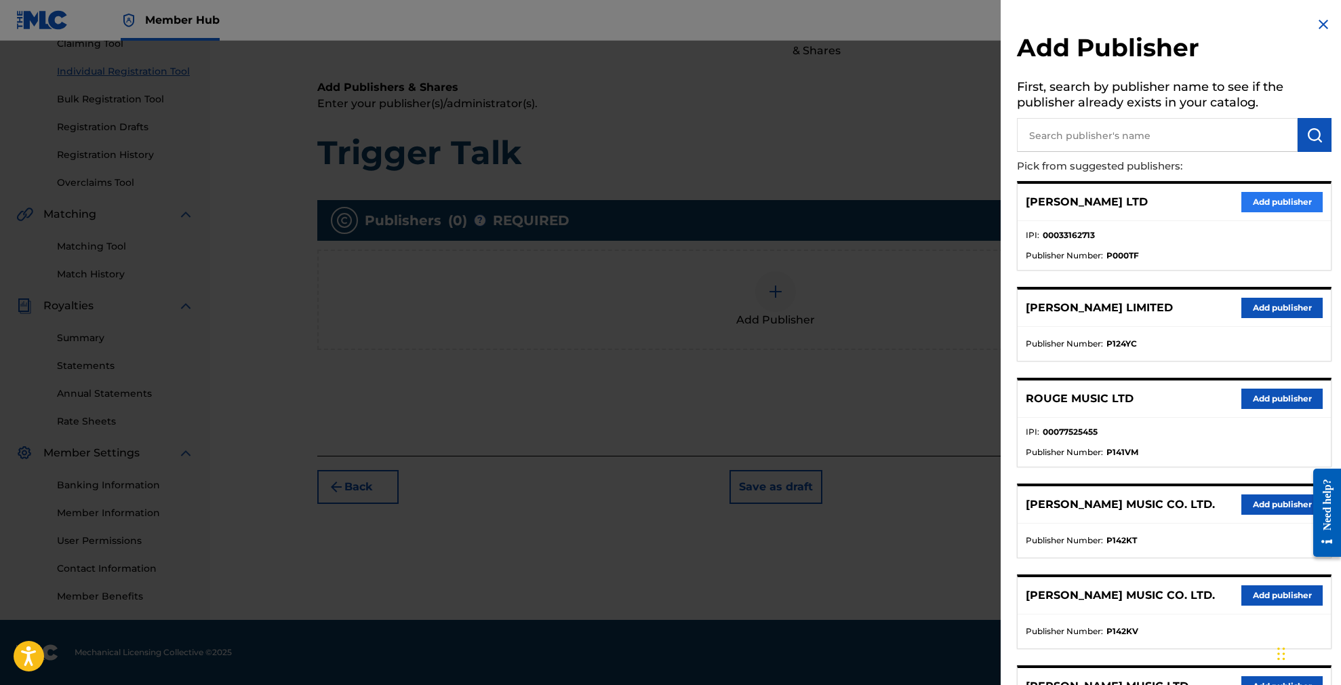
click at [1257, 198] on button "Add publisher" at bounding box center [1281, 202] width 81 height 20
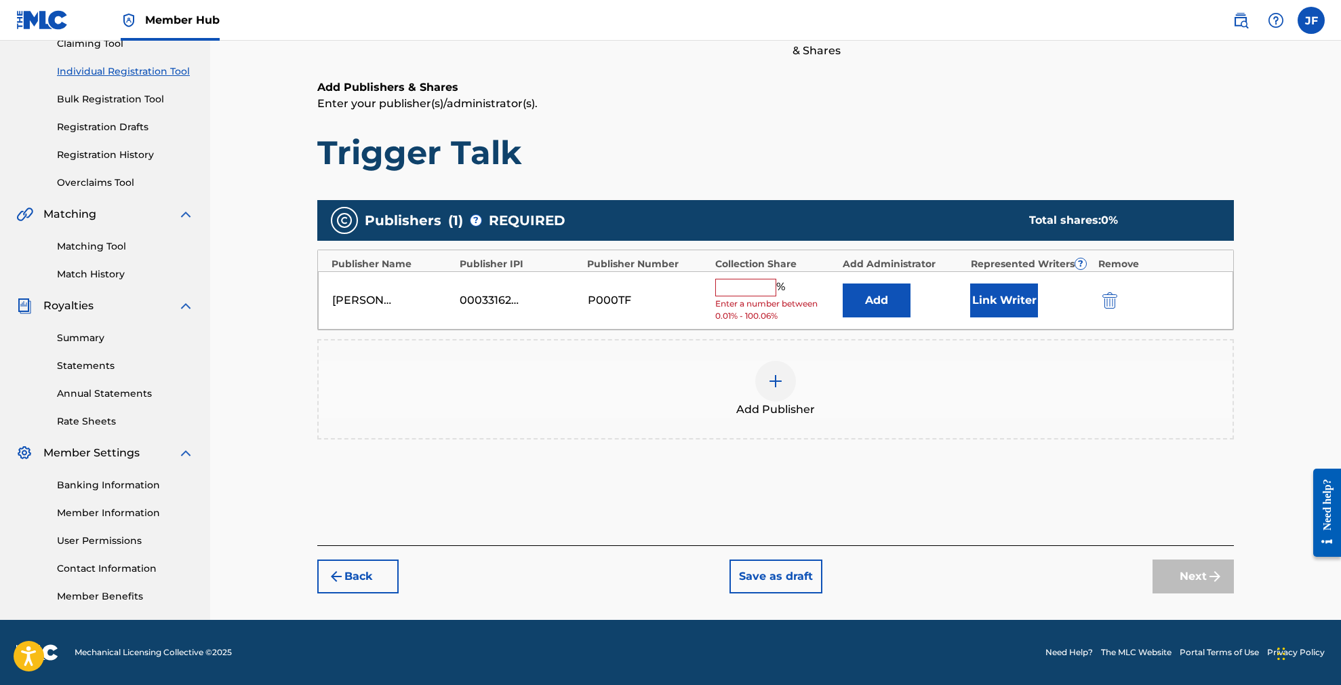
click at [741, 286] on input "text" at bounding box center [745, 288] width 61 height 18
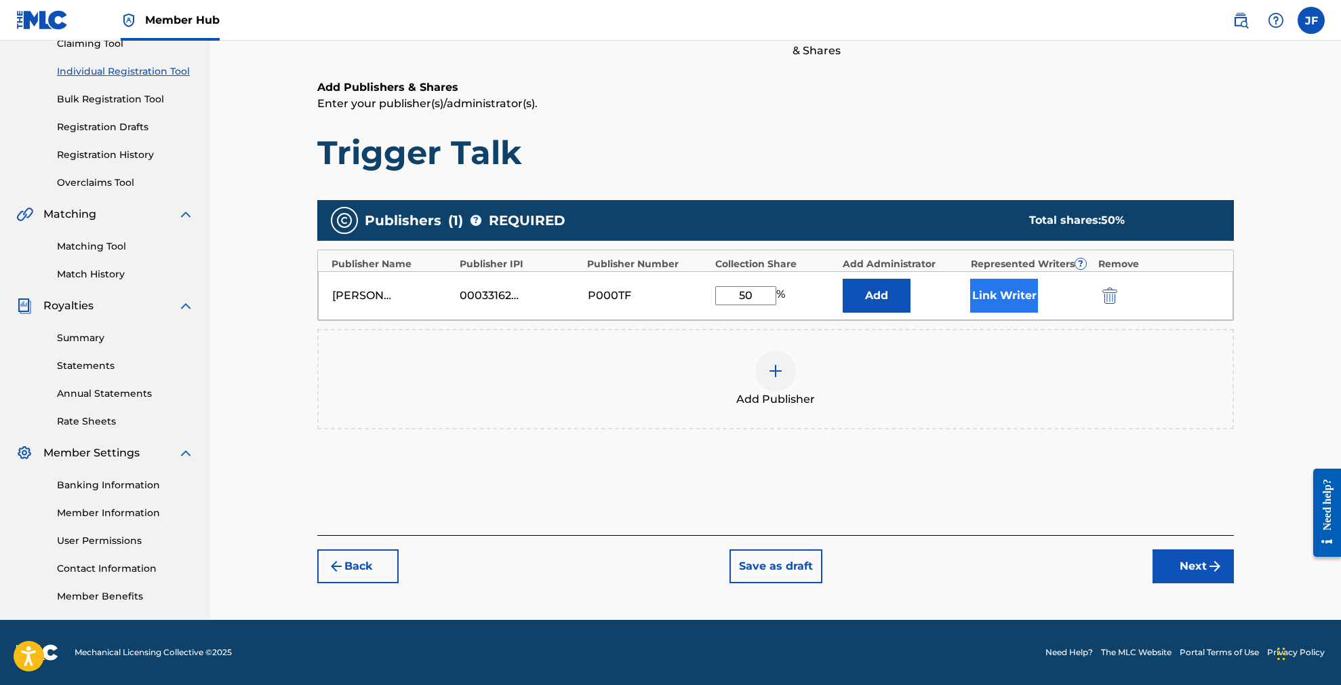
type input "50"
click at [1003, 297] on button "Link Writer" at bounding box center [1004, 296] width 68 height 34
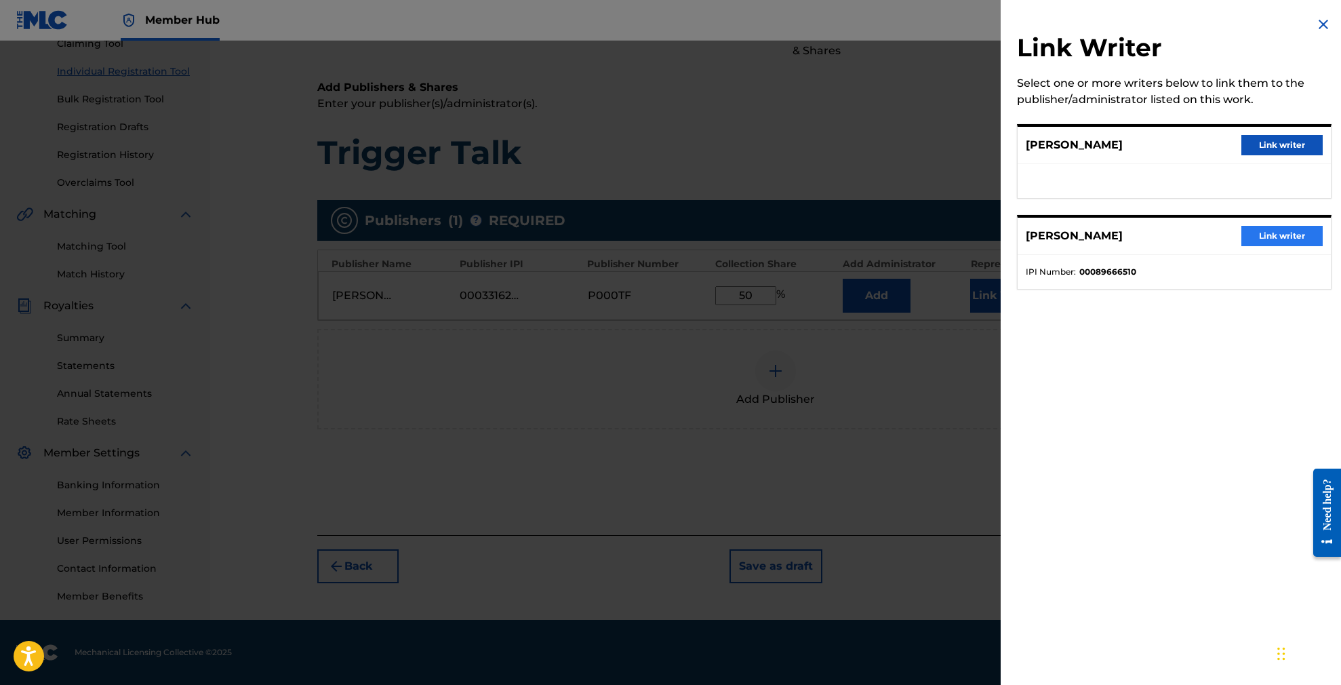
click at [1281, 236] on button "Link writer" at bounding box center [1281, 236] width 81 height 20
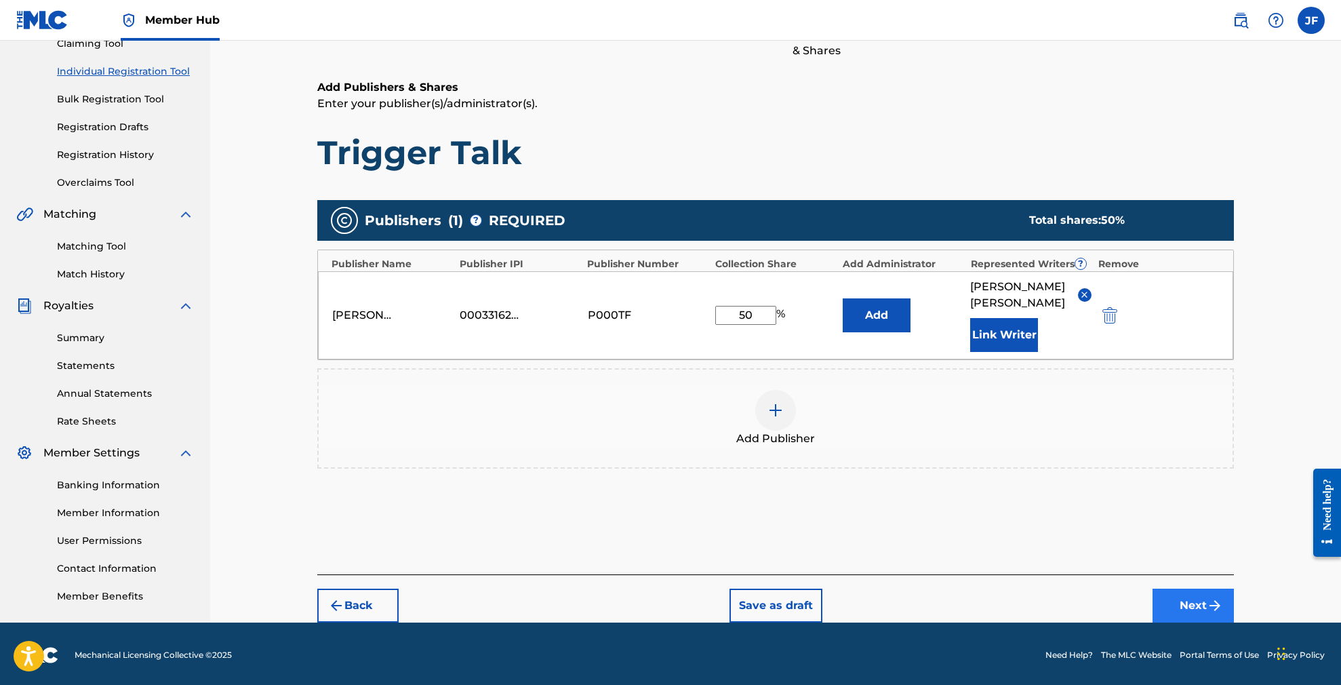
click at [1198, 593] on button "Next" at bounding box center [1193, 605] width 81 height 34
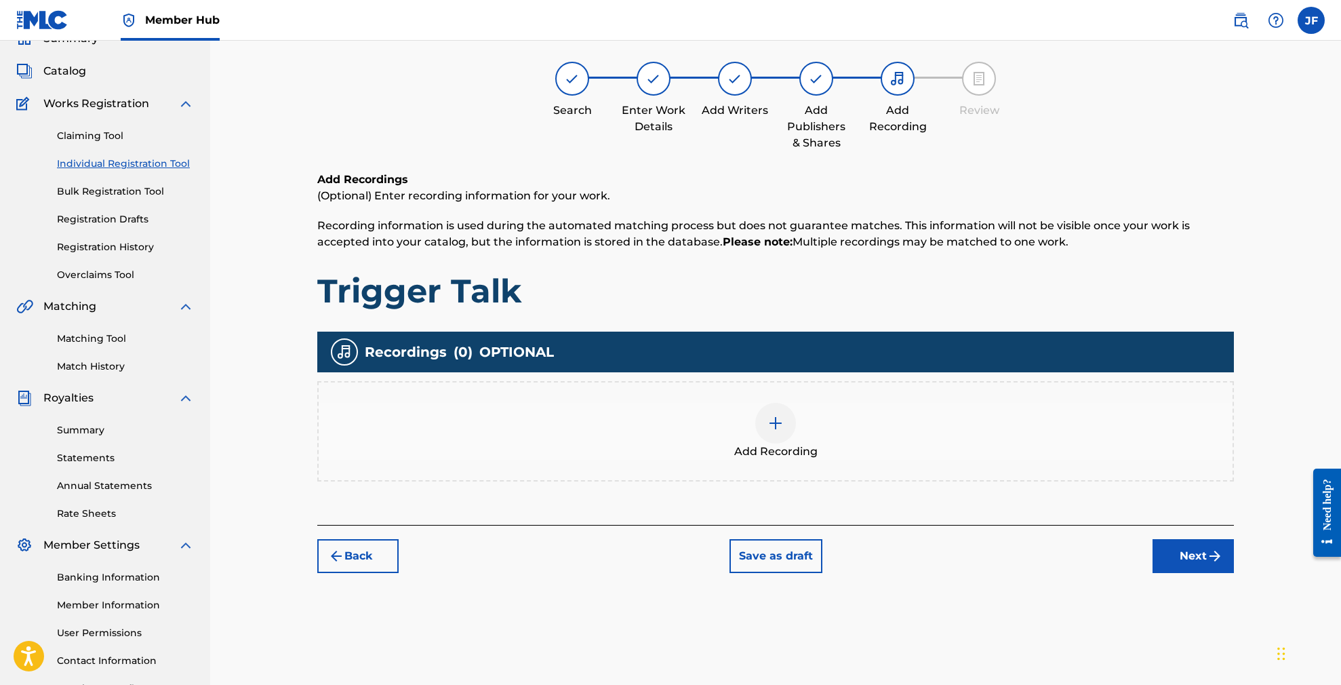
scroll to position [61, 0]
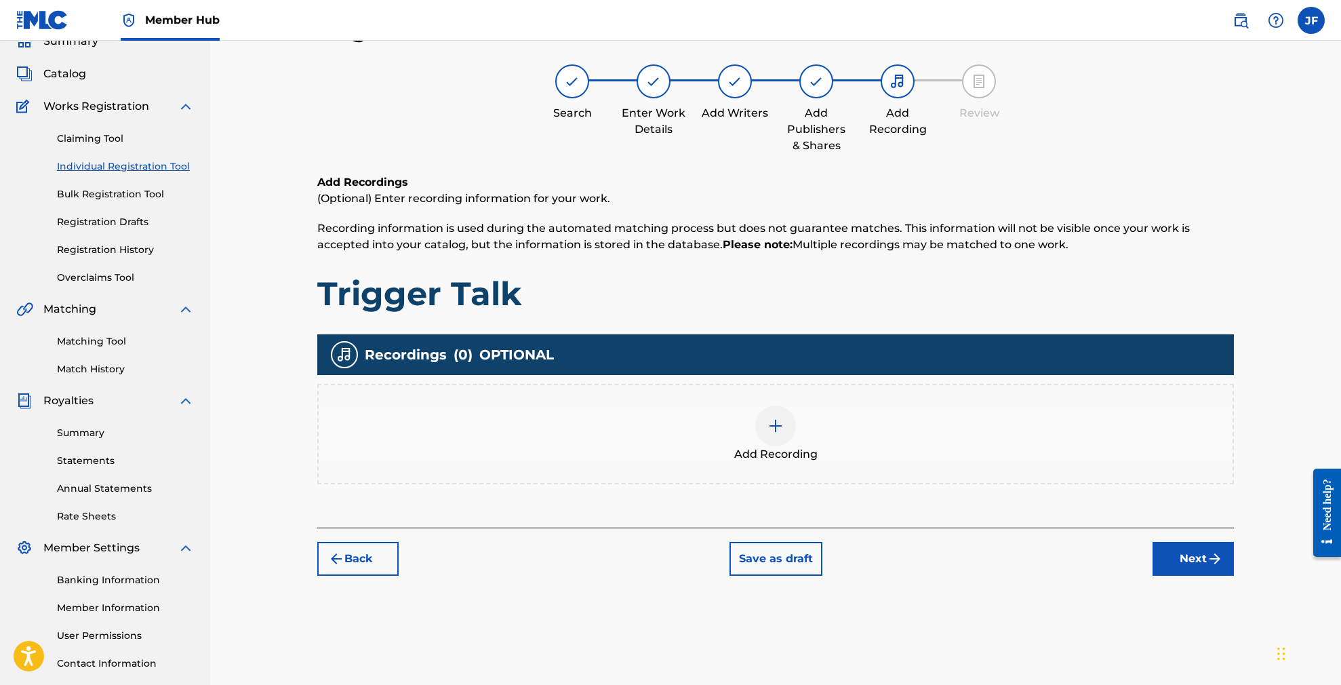
click at [775, 426] on img at bounding box center [775, 426] width 16 height 16
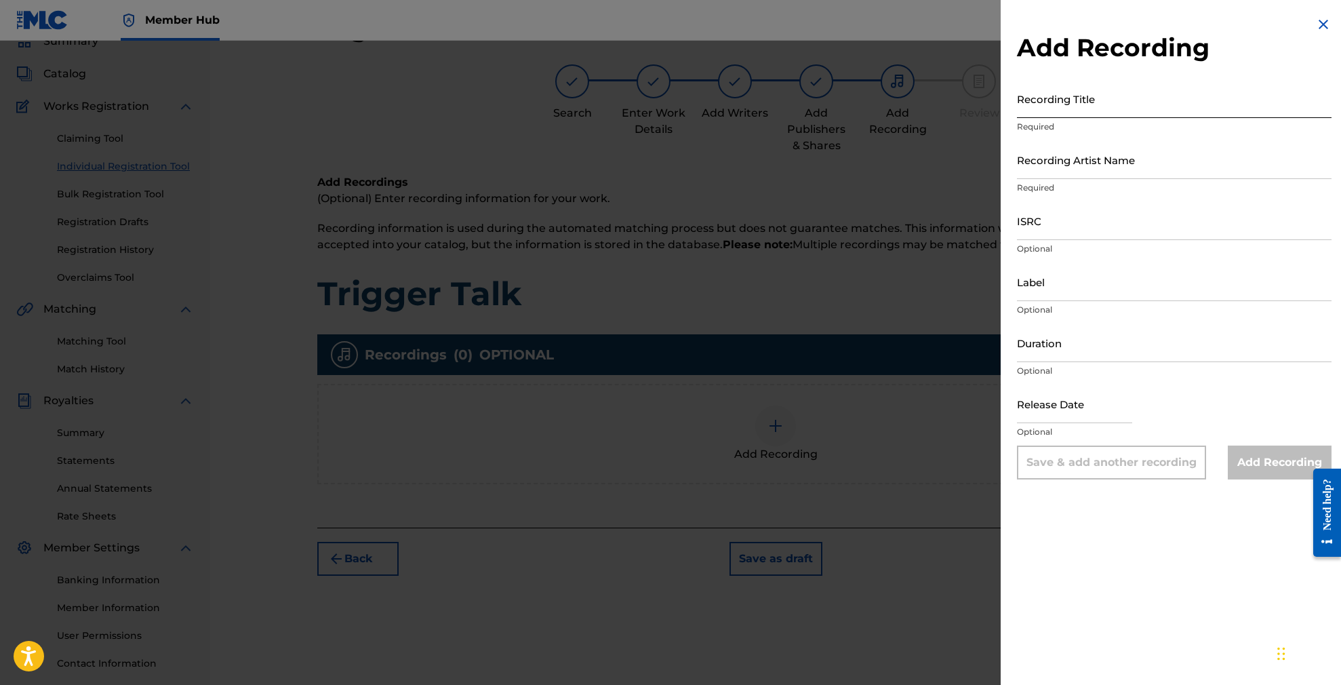
click at [1068, 101] on input "Recording Title" at bounding box center [1174, 98] width 315 height 39
type input "Trigger Talk"
click at [1075, 169] on input "Recording Artist Name" at bounding box center [1174, 159] width 315 height 39
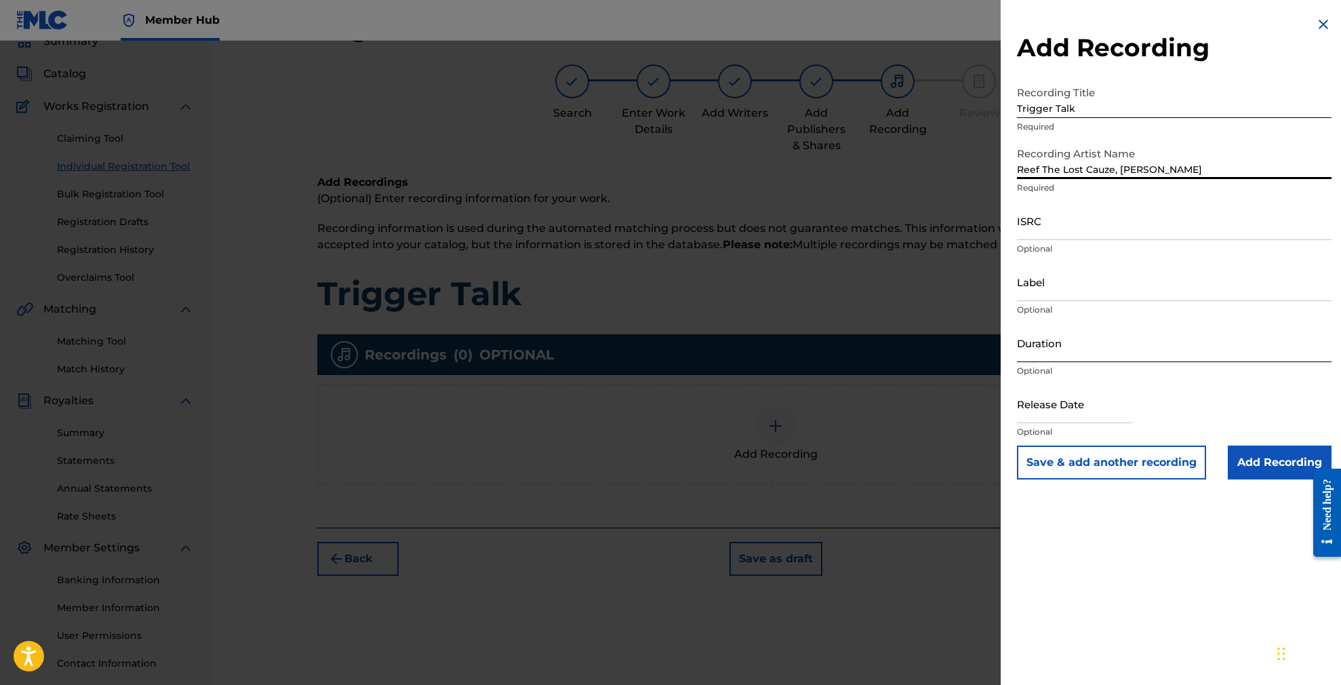
type input "Reef The Lost Cauze, [PERSON_NAME]"
click at [1093, 342] on input "Duration" at bounding box center [1174, 342] width 315 height 39
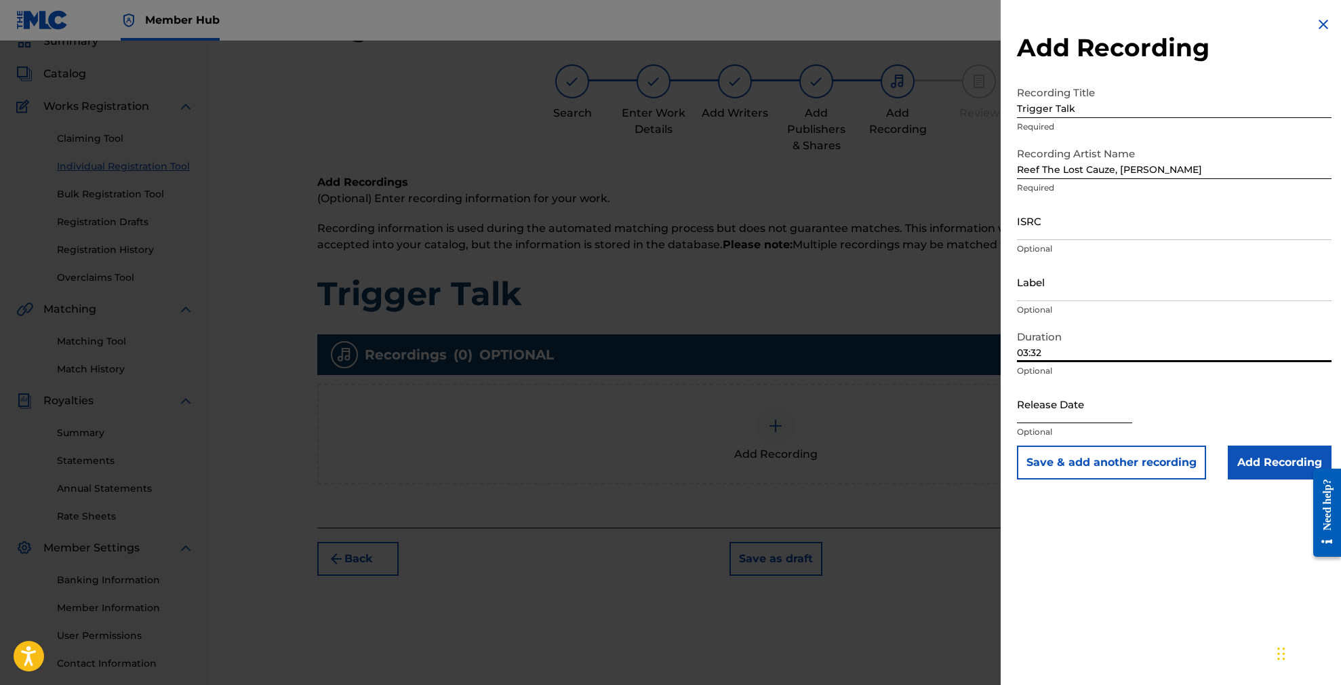
type input "03:32"
select select "8"
select select "2025"
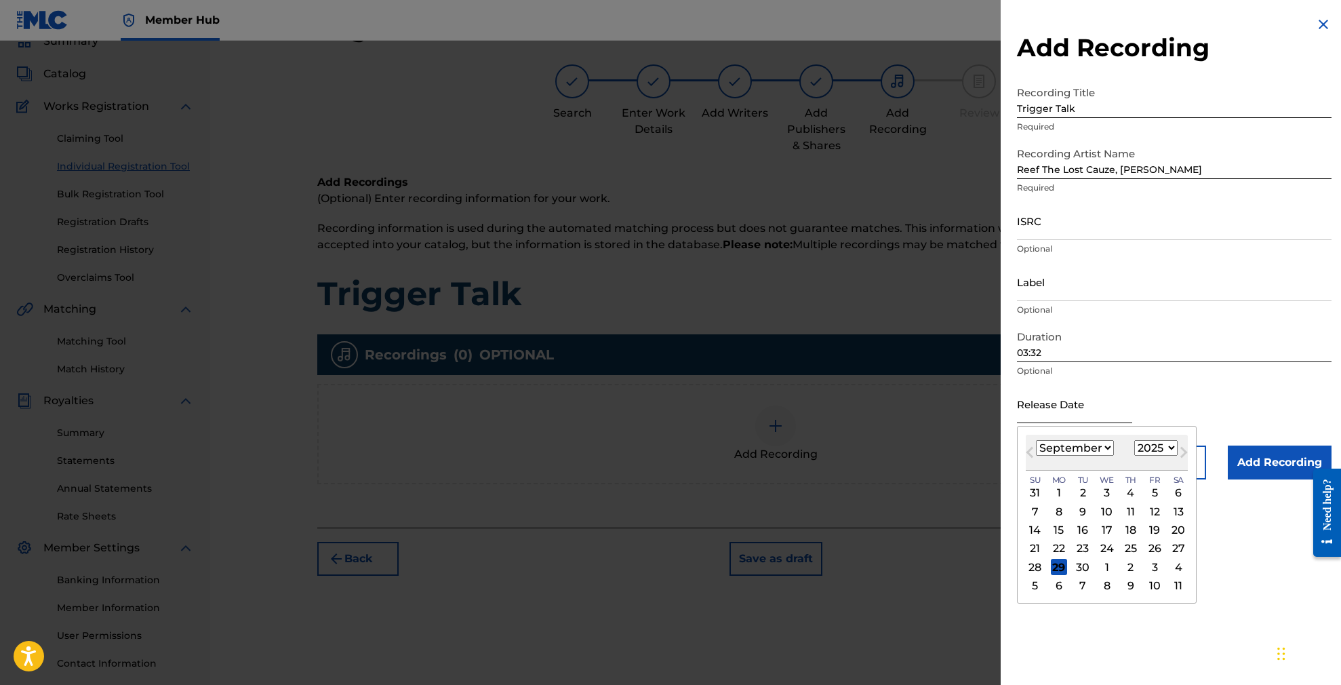
click at [1096, 409] on input "text" at bounding box center [1074, 403] width 115 height 39
click at [1173, 446] on button "Next Month" at bounding box center [1184, 455] width 22 height 22
click at [1027, 451] on button "Previous Month" at bounding box center [1030, 455] width 22 height 22
select select "8"
select select "2018"
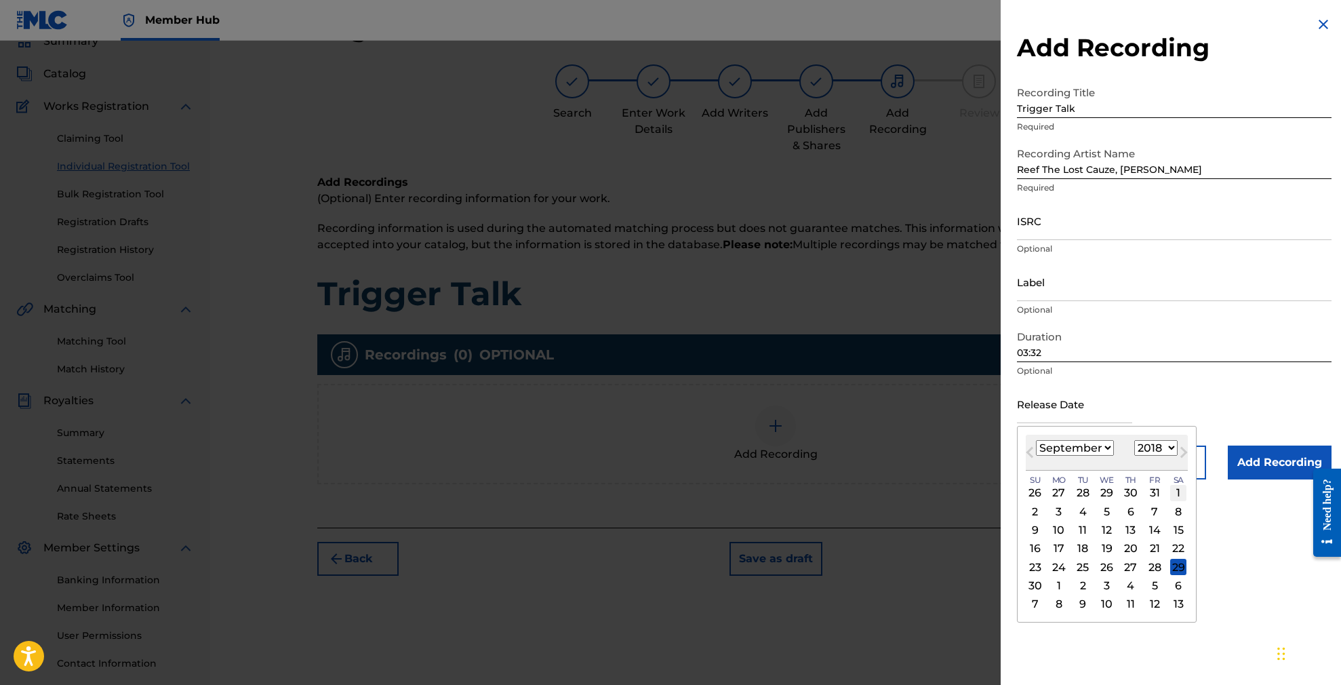
click at [1170, 494] on div "1" at bounding box center [1178, 493] width 16 height 16
type input "[DATE]"
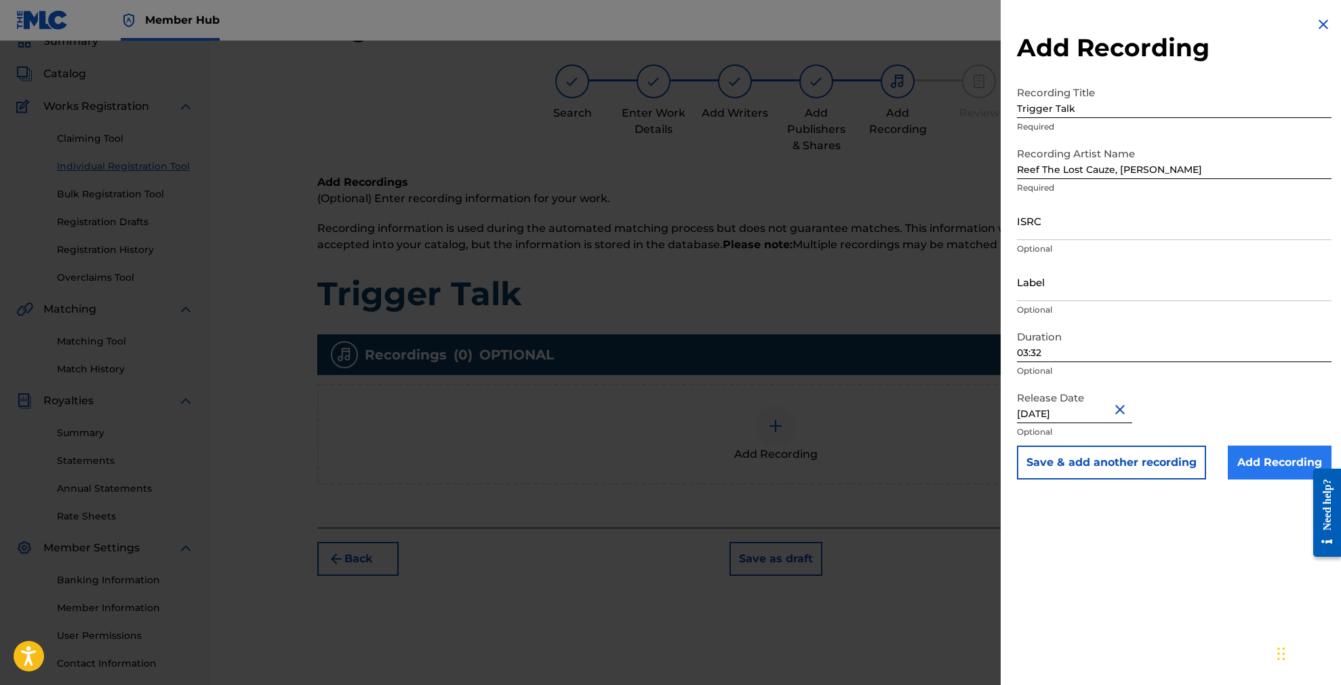
click at [1246, 466] on input "Add Recording" at bounding box center [1280, 462] width 104 height 34
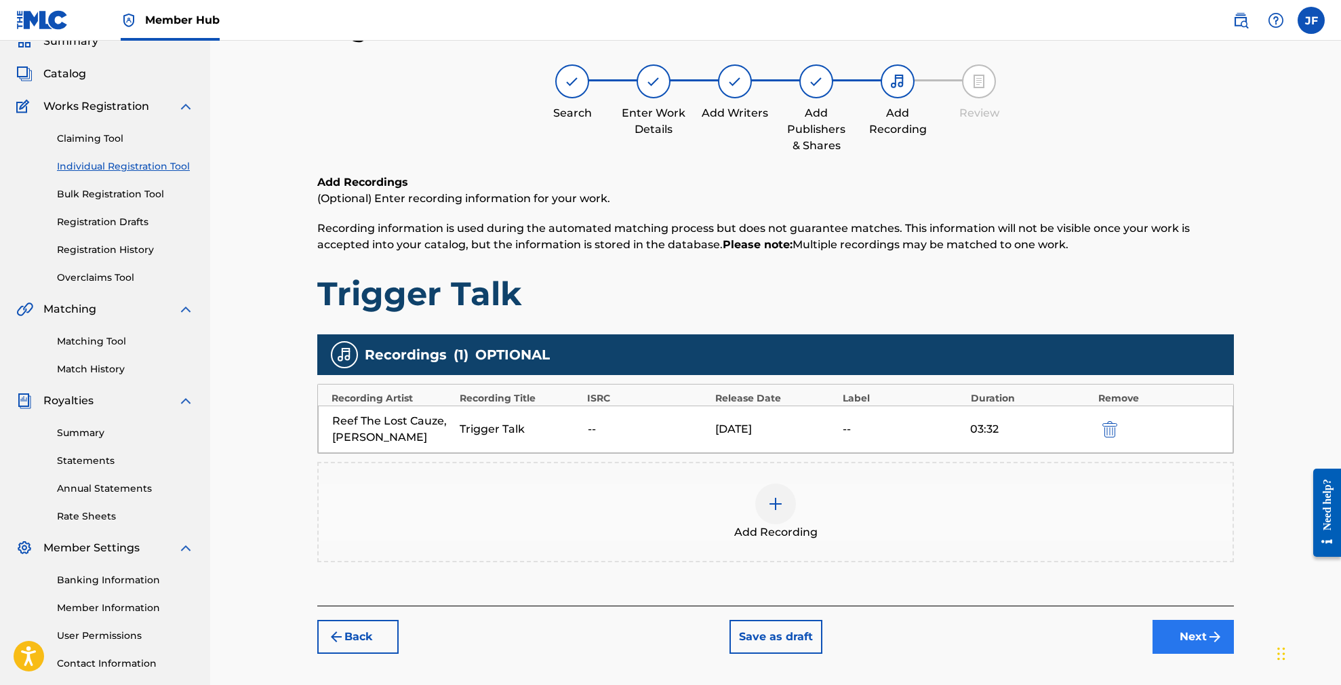
click at [1178, 633] on button "Next" at bounding box center [1193, 637] width 81 height 34
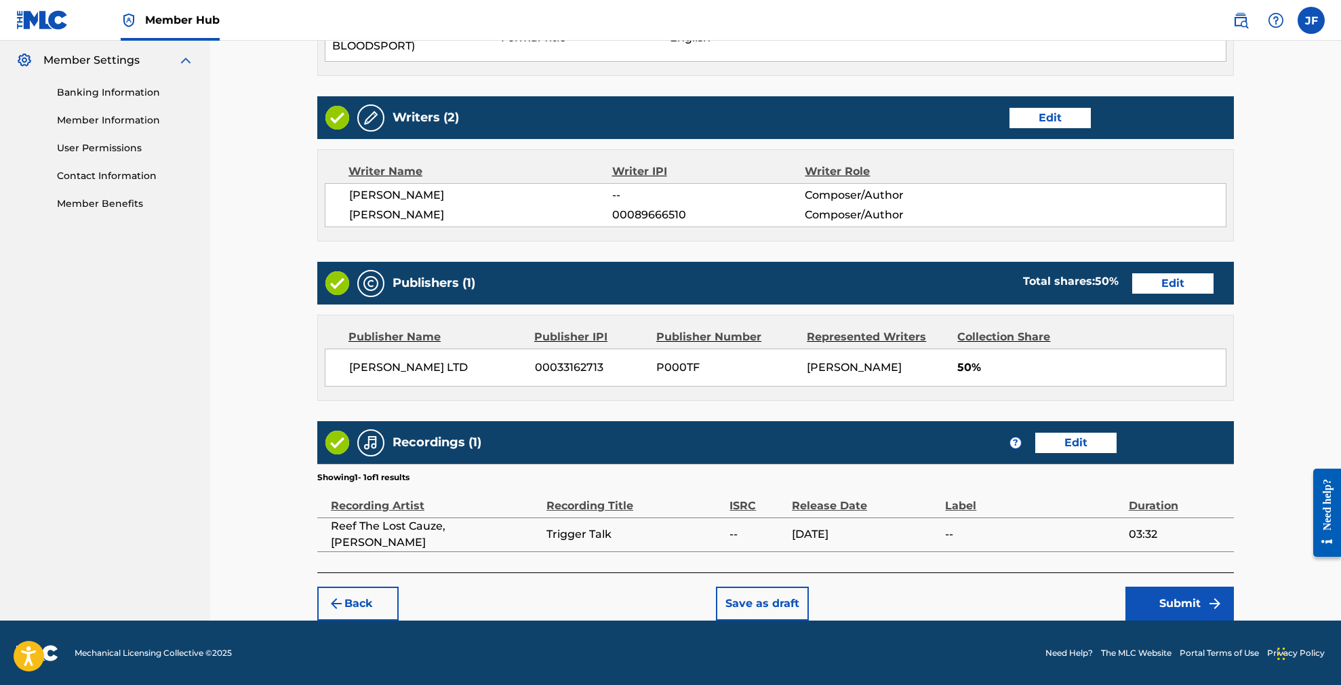
scroll to position [548, 0]
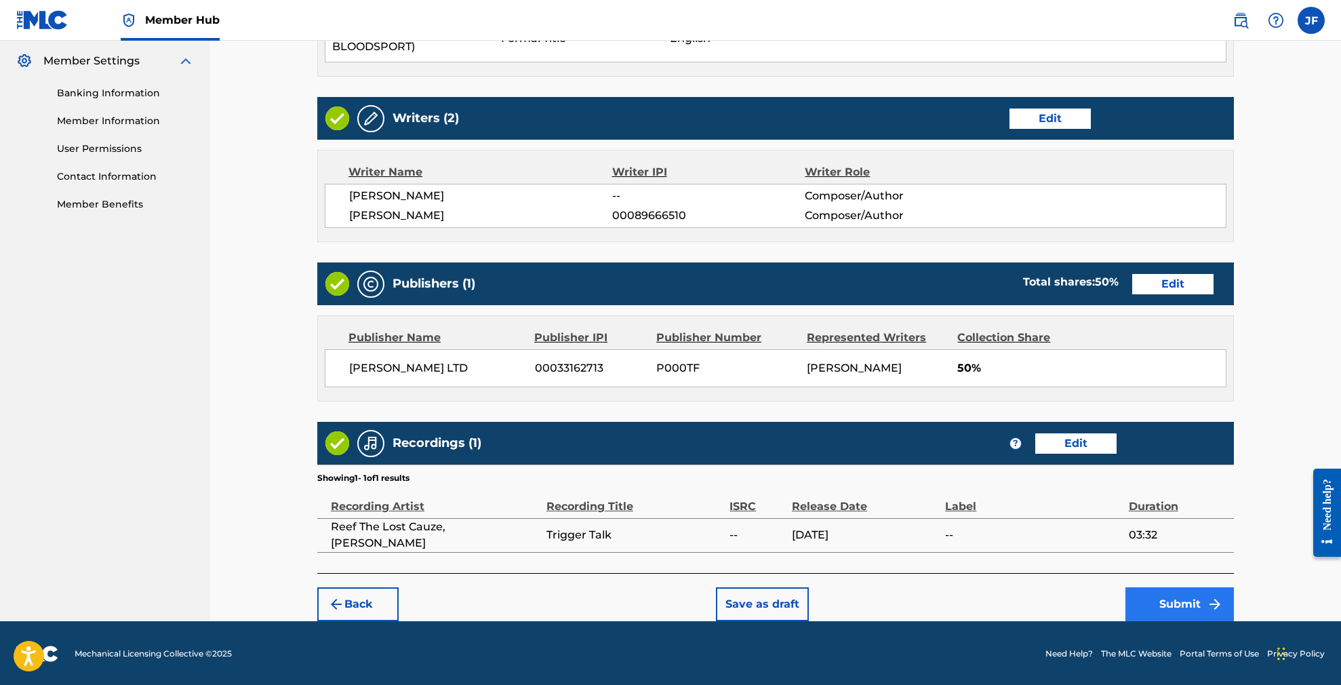
click at [1159, 605] on button "Submit" at bounding box center [1179, 604] width 108 height 34
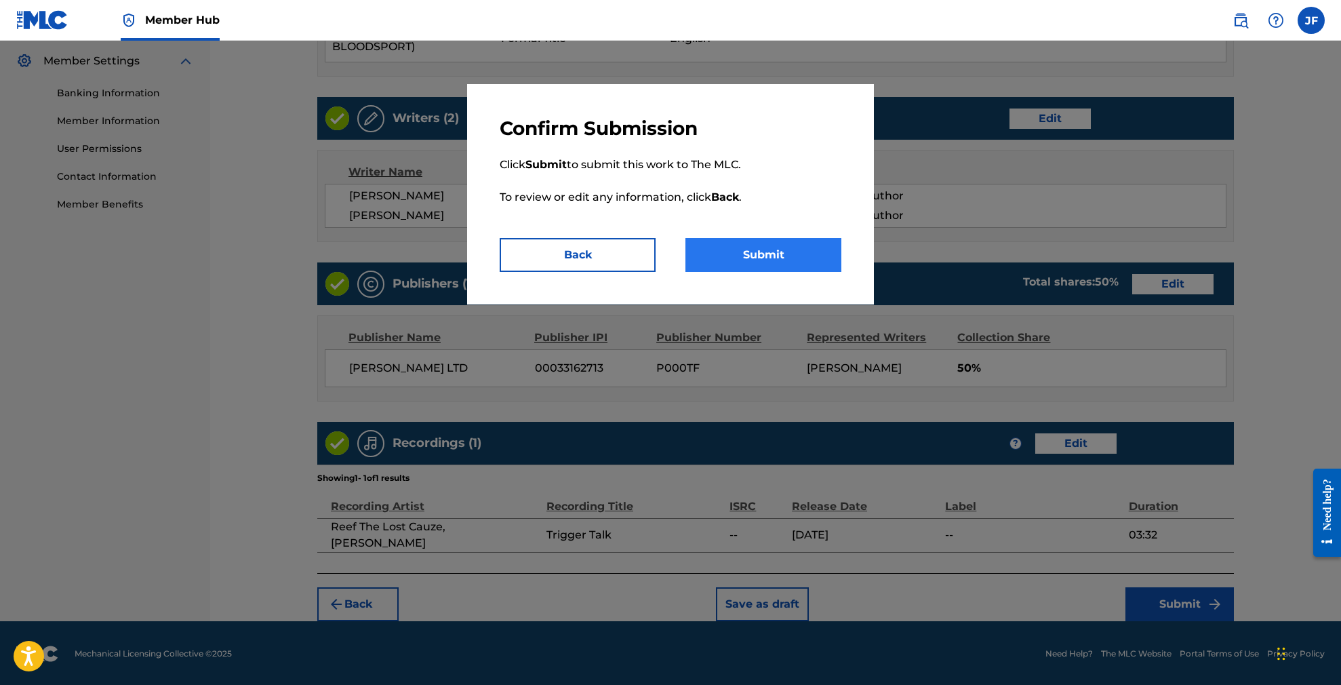
click at [752, 248] on button "Submit" at bounding box center [763, 255] width 156 height 34
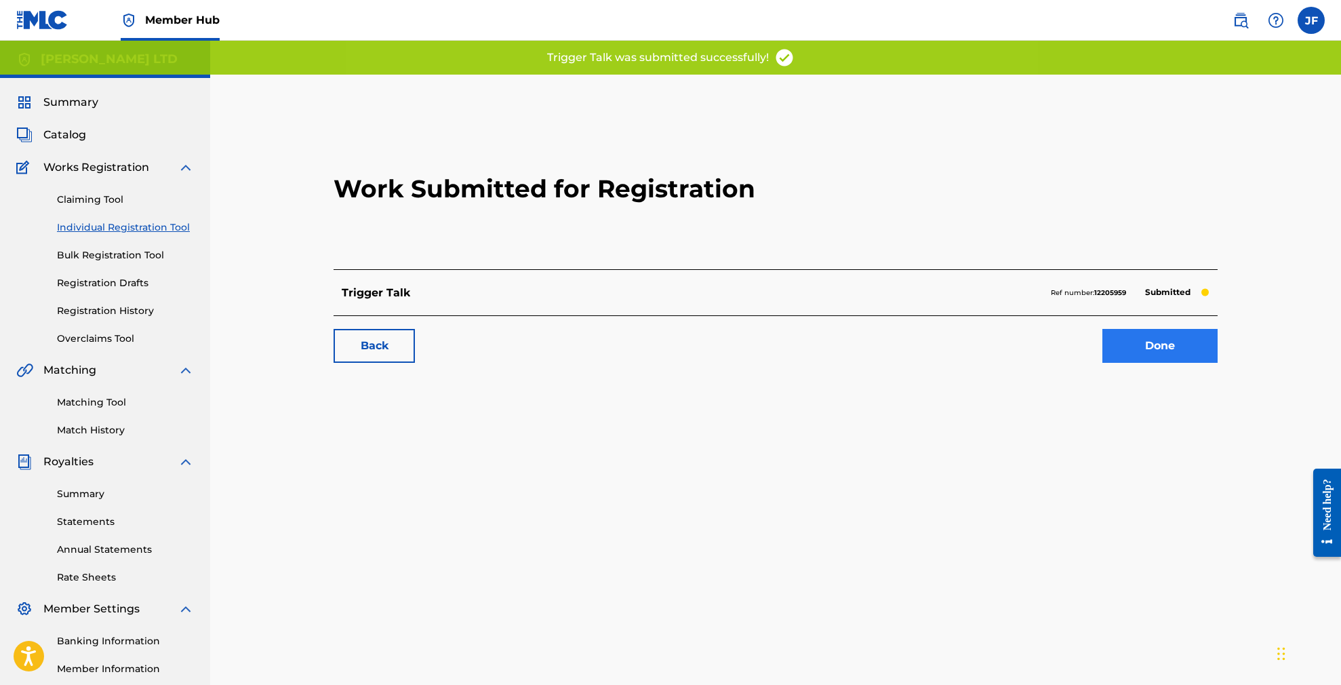
click at [1169, 355] on link "Done" at bounding box center [1159, 346] width 115 height 34
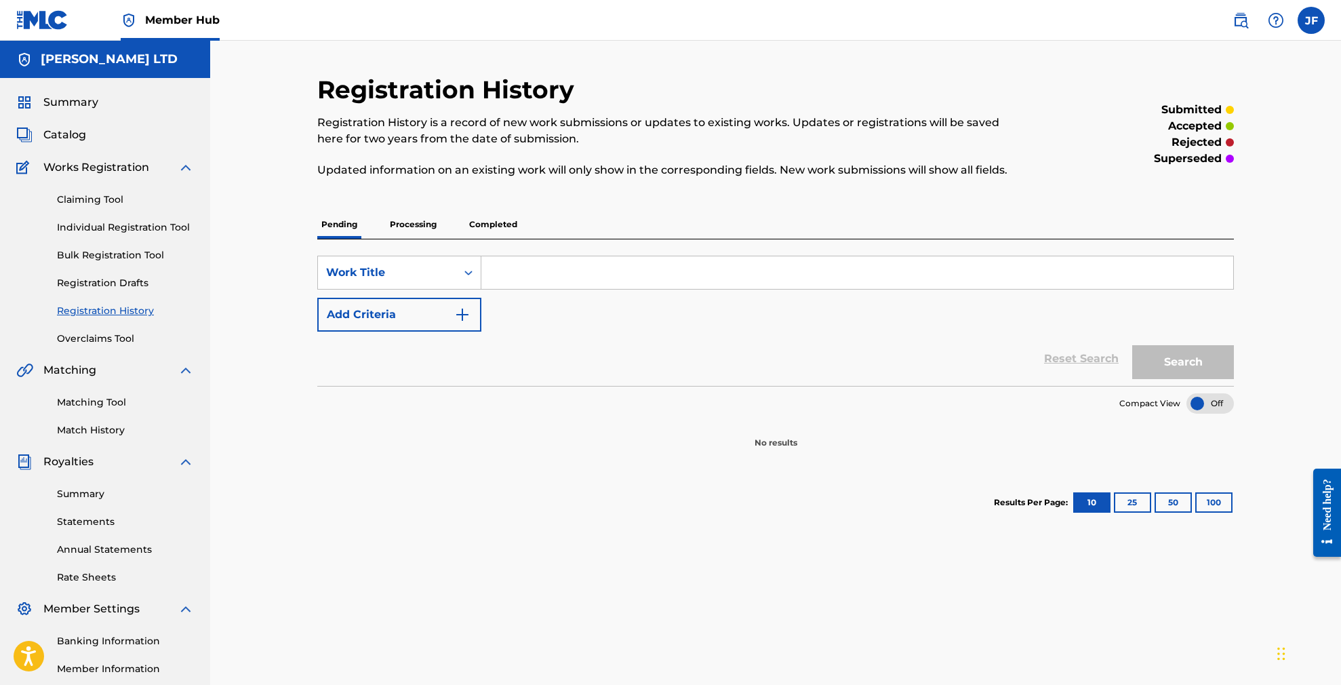
click at [545, 279] on input "Search Form" at bounding box center [857, 272] width 752 height 33
paste input "[PERSON_NAME] on stage"
type input "[PERSON_NAME] on stage"
click at [1195, 357] on button "Search" at bounding box center [1183, 362] width 102 height 34
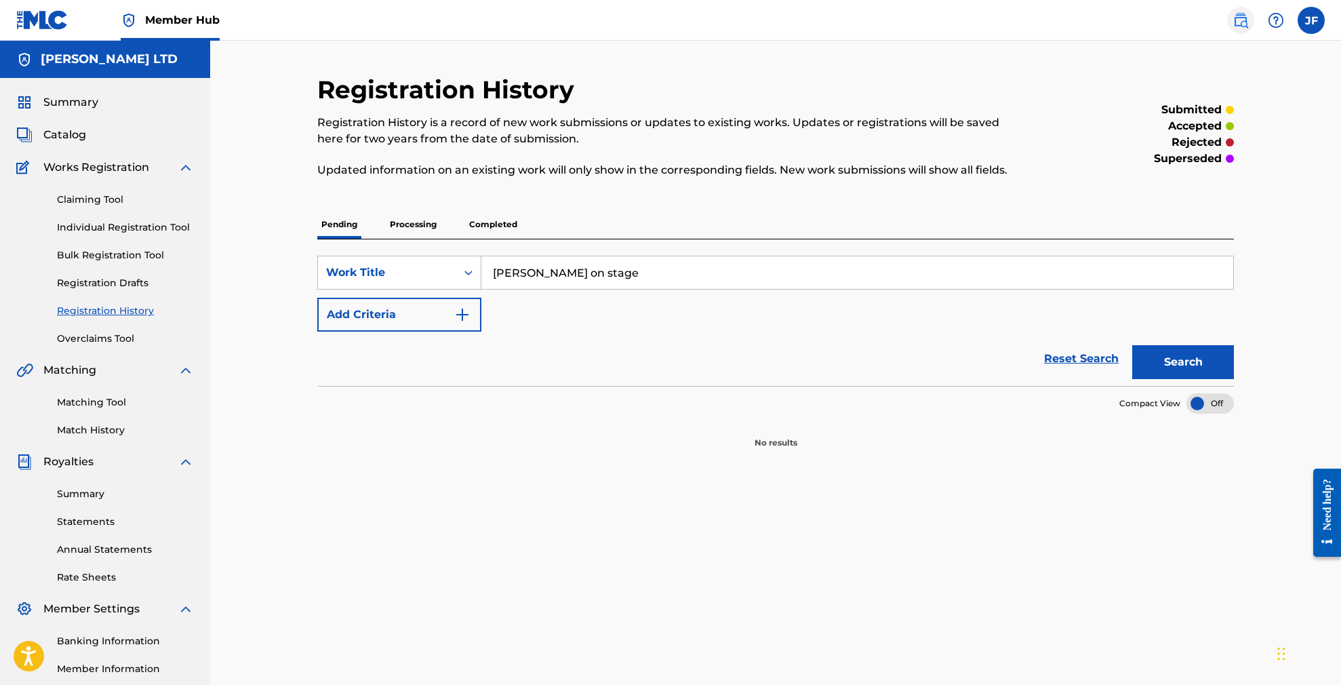
click at [1233, 16] on img at bounding box center [1241, 20] width 16 height 16
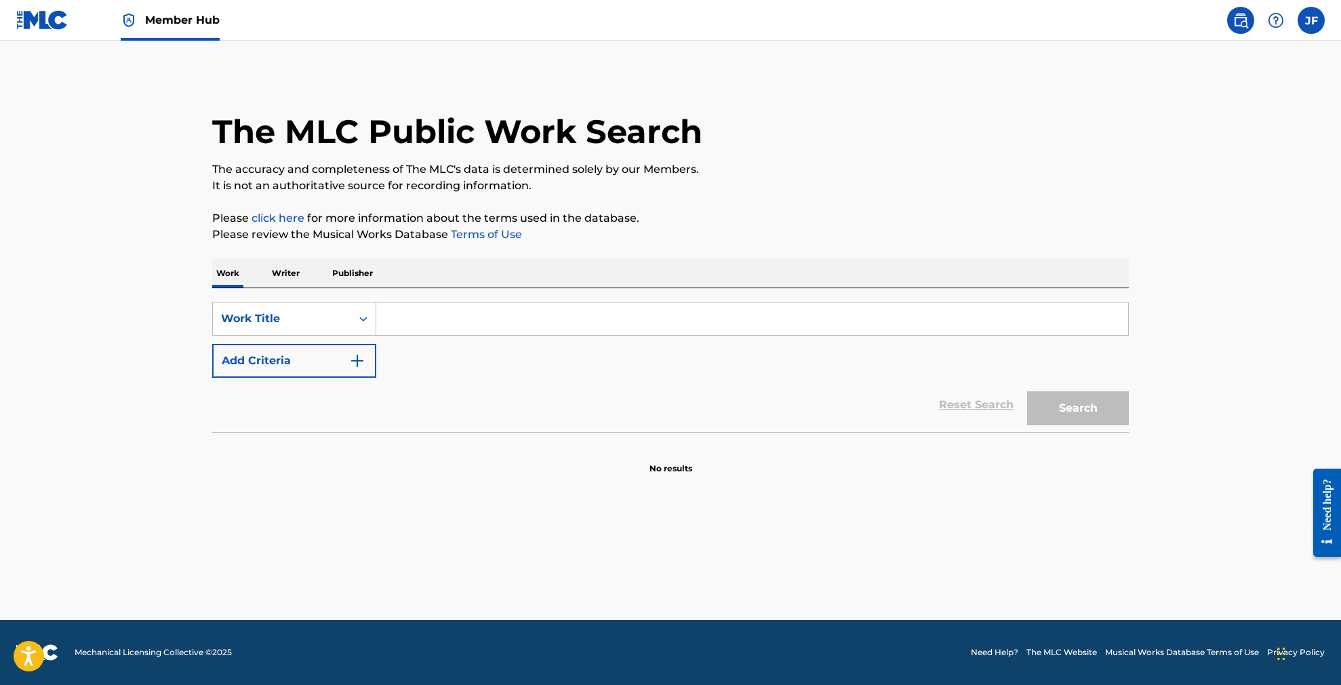
paste input "[PERSON_NAME] on stage"
type input "[PERSON_NAME] on stage"
click at [1085, 415] on button "Search" at bounding box center [1078, 408] width 102 height 34
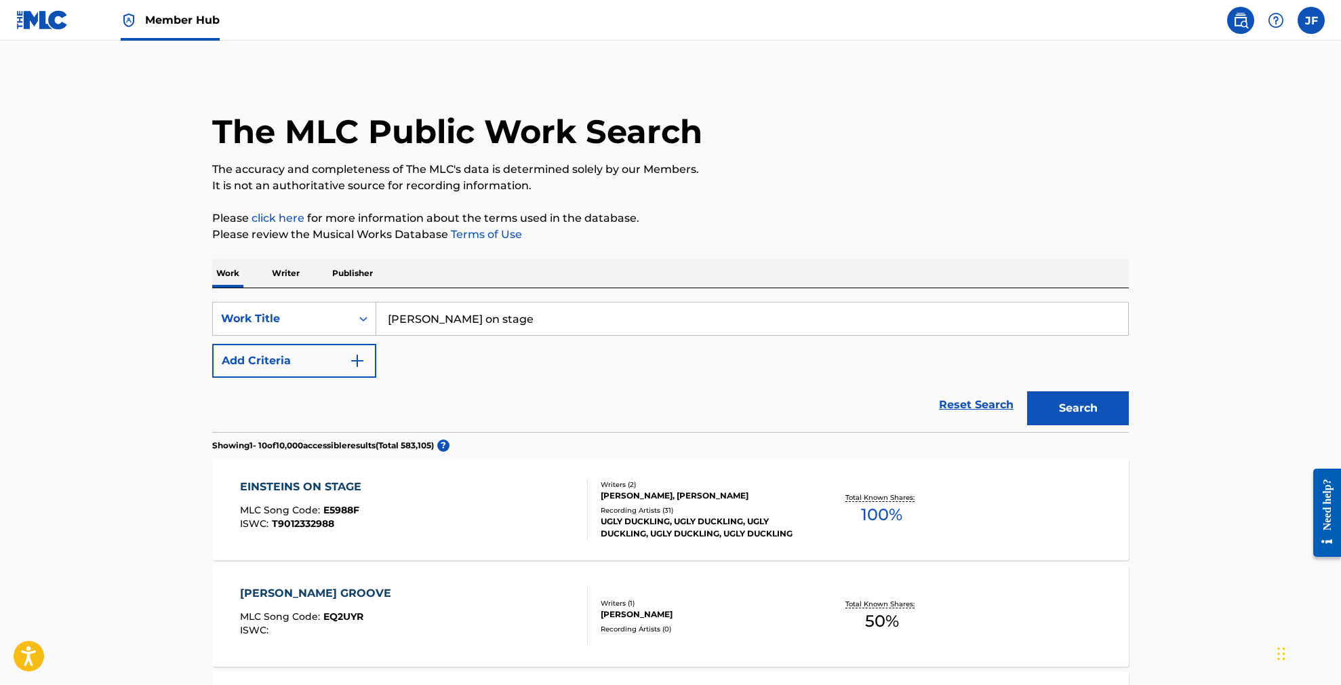
click at [294, 485] on div "EINSTEINS ON STAGE" at bounding box center [304, 487] width 128 height 16
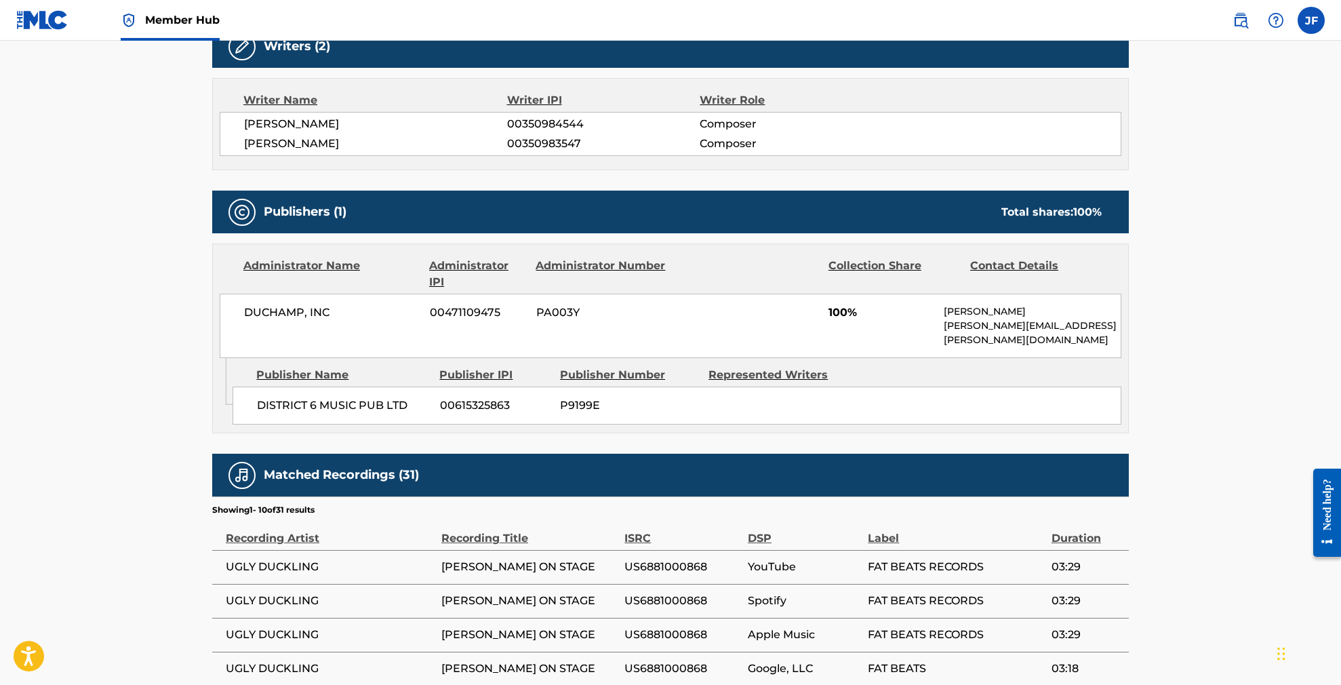
scroll to position [447, 0]
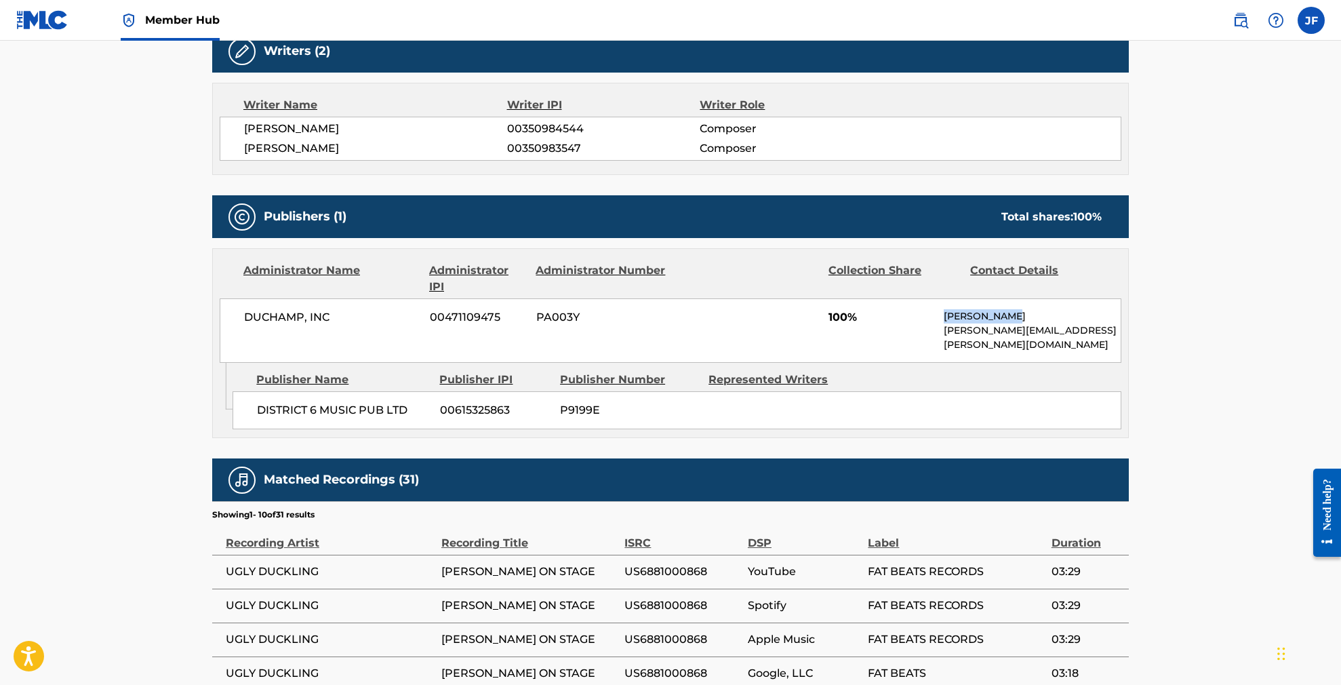
drag, startPoint x: 946, startPoint y: 313, endPoint x: 1020, endPoint y: 309, distance: 74.7
click at [1020, 309] on p "[PERSON_NAME]" at bounding box center [1032, 316] width 177 height 14
copy p "[PERSON_NAME]"
click at [330, 315] on span "DUCHAMP, INC" at bounding box center [332, 317] width 176 height 16
drag, startPoint x: 946, startPoint y: 327, endPoint x: 1071, endPoint y: 328, distance: 124.8
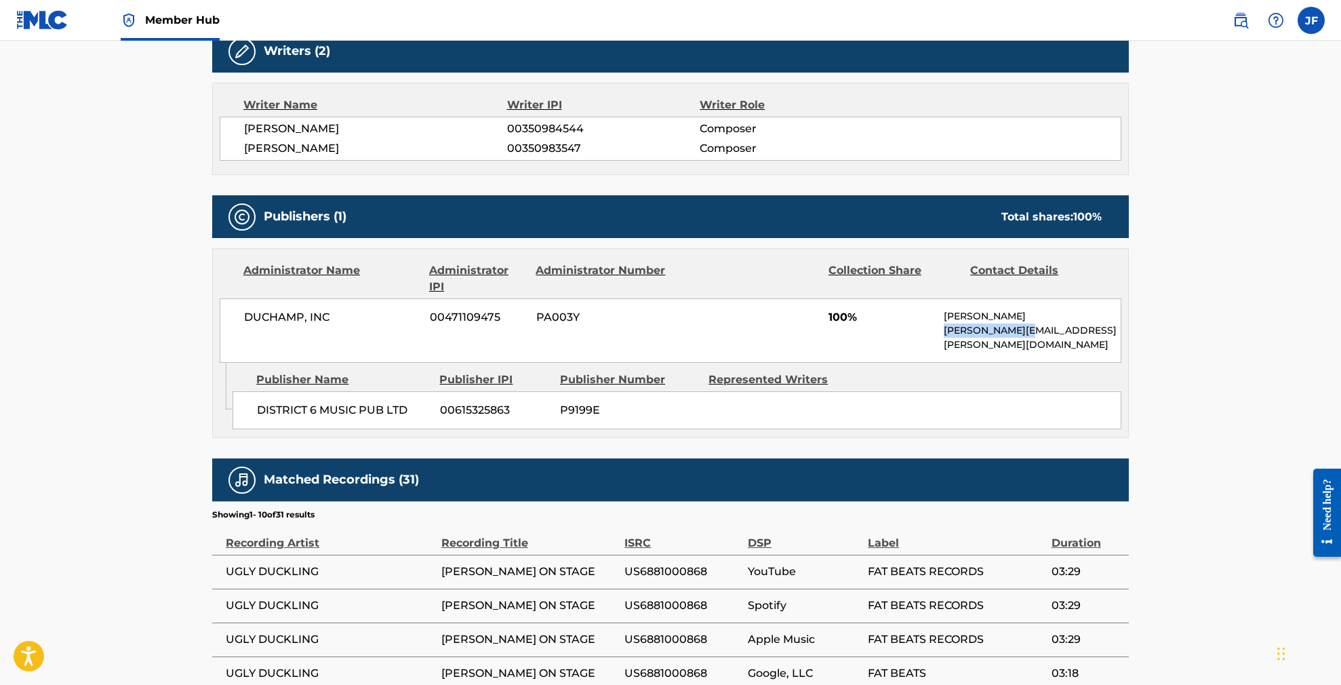
click at [1071, 328] on p "[PERSON_NAME][EMAIL_ADDRESS][PERSON_NAME][DOMAIN_NAME]" at bounding box center [1032, 337] width 177 height 28
copy p "[PERSON_NAME][EMAIL_ADDRESS][PERSON_NAME][DOMAIN_NAME]"
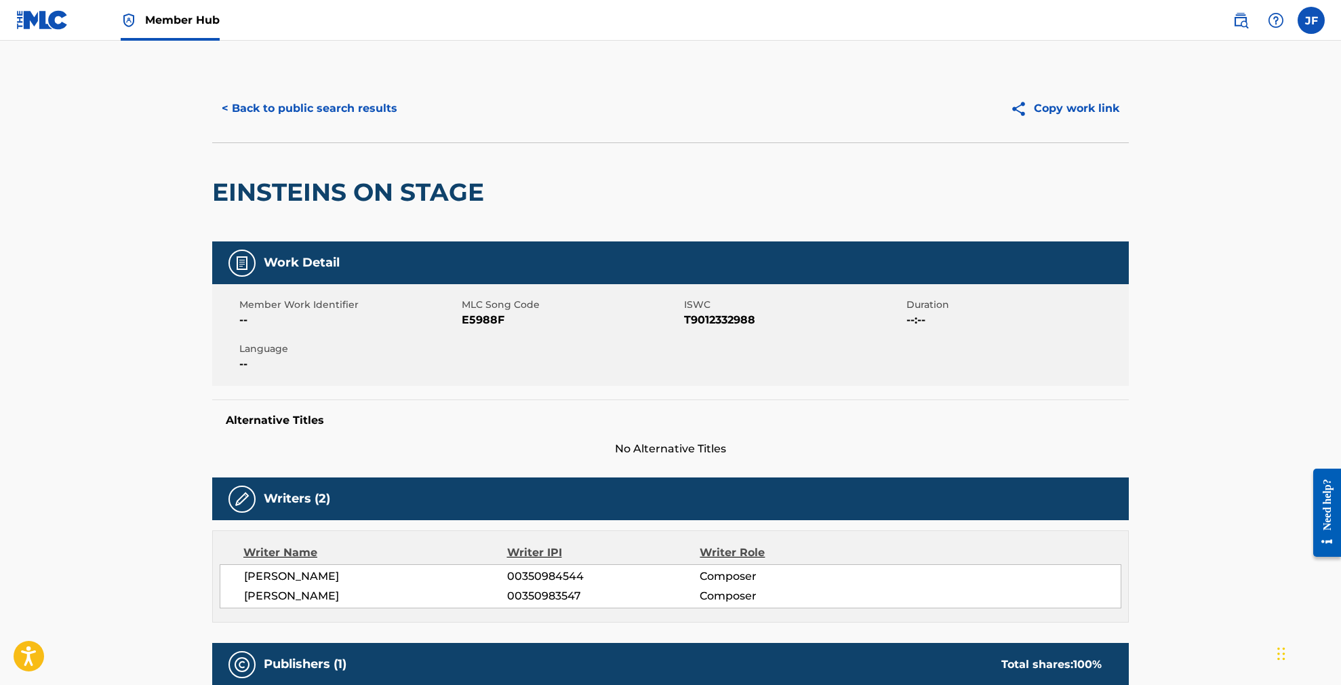
scroll to position [0, 0]
click at [306, 108] on button "< Back to public search results" at bounding box center [309, 109] width 195 height 34
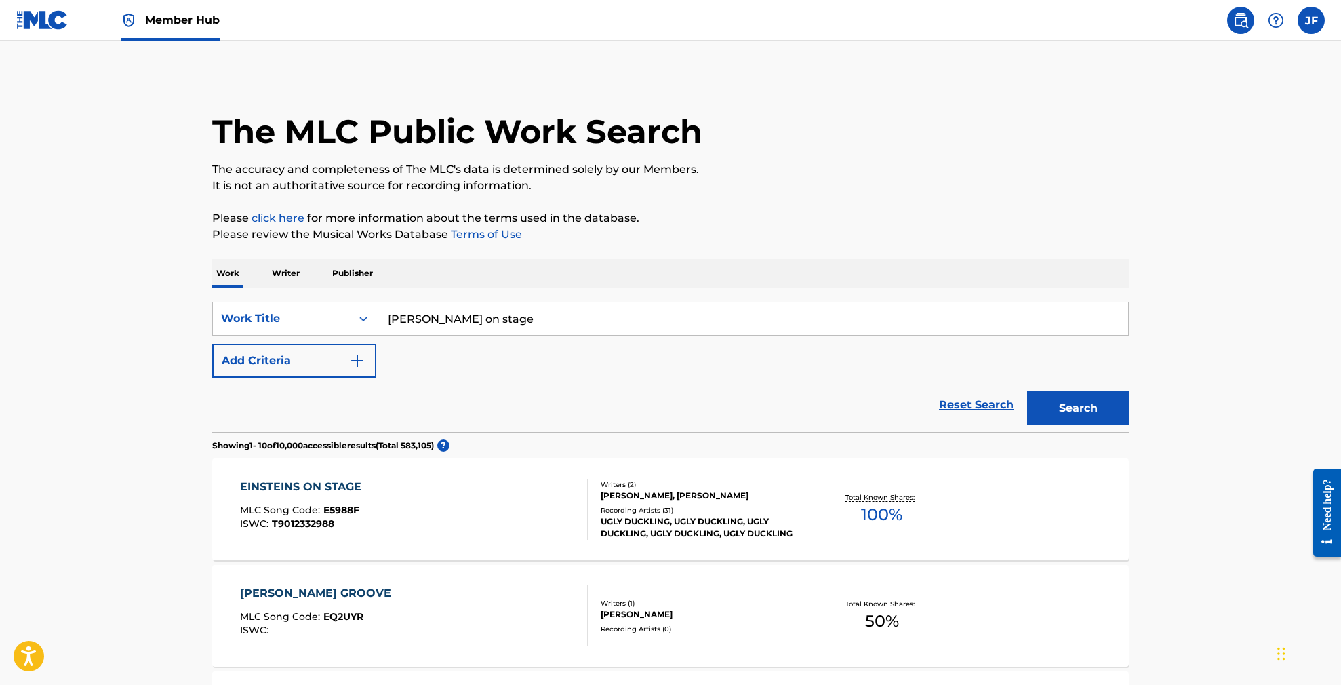
scroll to position [1, 0]
click at [510, 325] on input "[PERSON_NAME] on stage" at bounding box center [752, 317] width 752 height 33
drag, startPoint x: 498, startPoint y: 318, endPoint x: 340, endPoint y: 311, distance: 158.1
click at [340, 311] on div "SearchWithCriteriac7ae0111-8041-49ac-8fbb-e3207b08cb0d Work Title [PERSON_NAME]…" at bounding box center [670, 317] width 917 height 34
paste input "I Won't Let it Di"
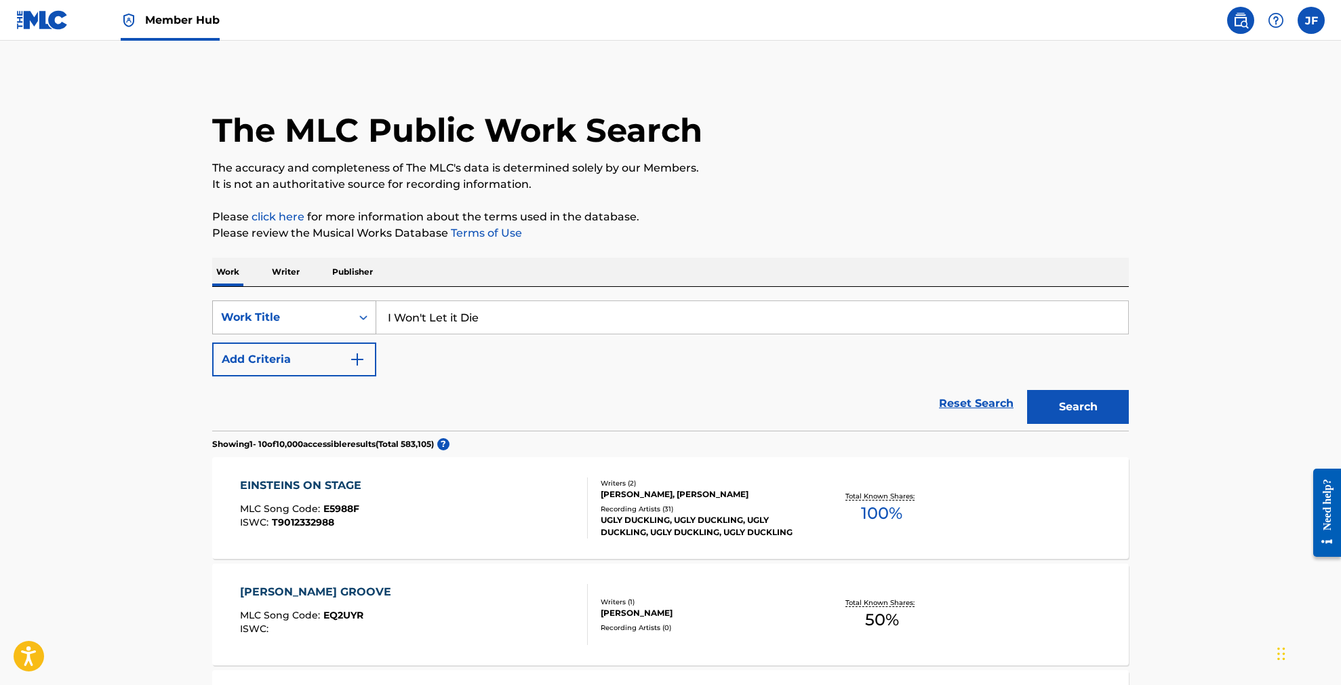
type input "I Won't Let it Die"
click at [1078, 407] on button "Search" at bounding box center [1078, 407] width 102 height 34
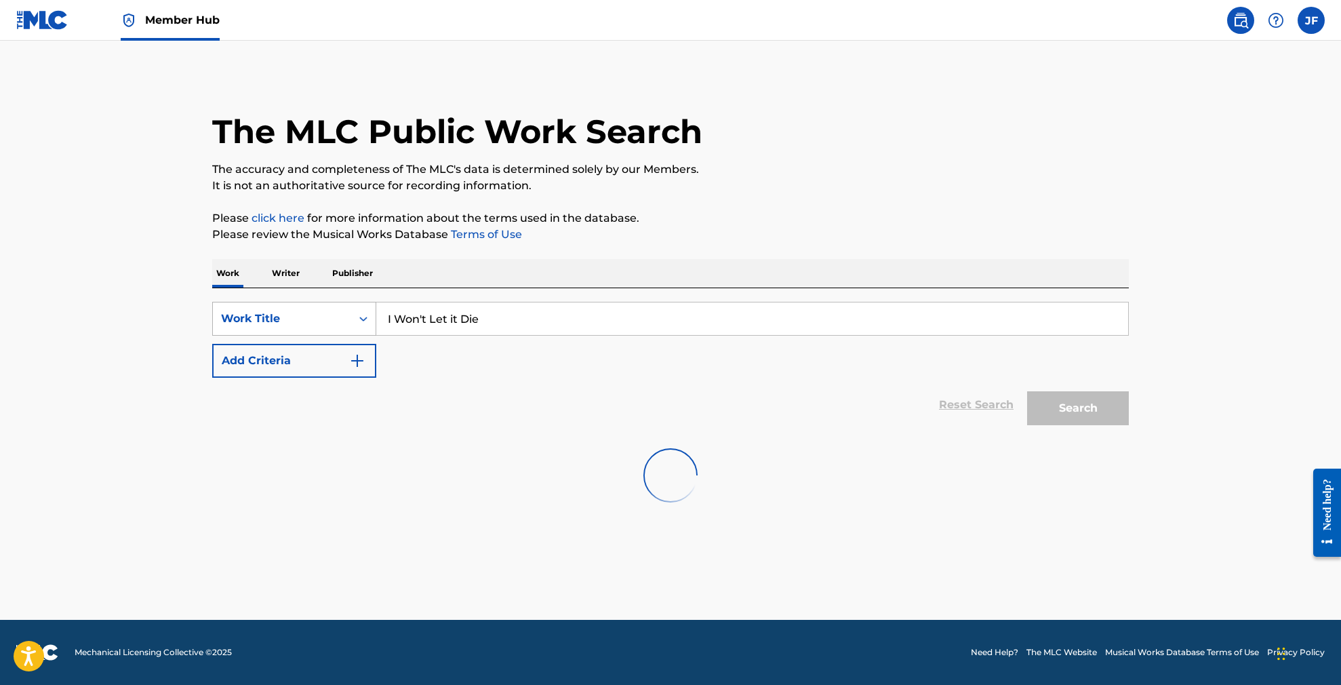
scroll to position [0, 0]
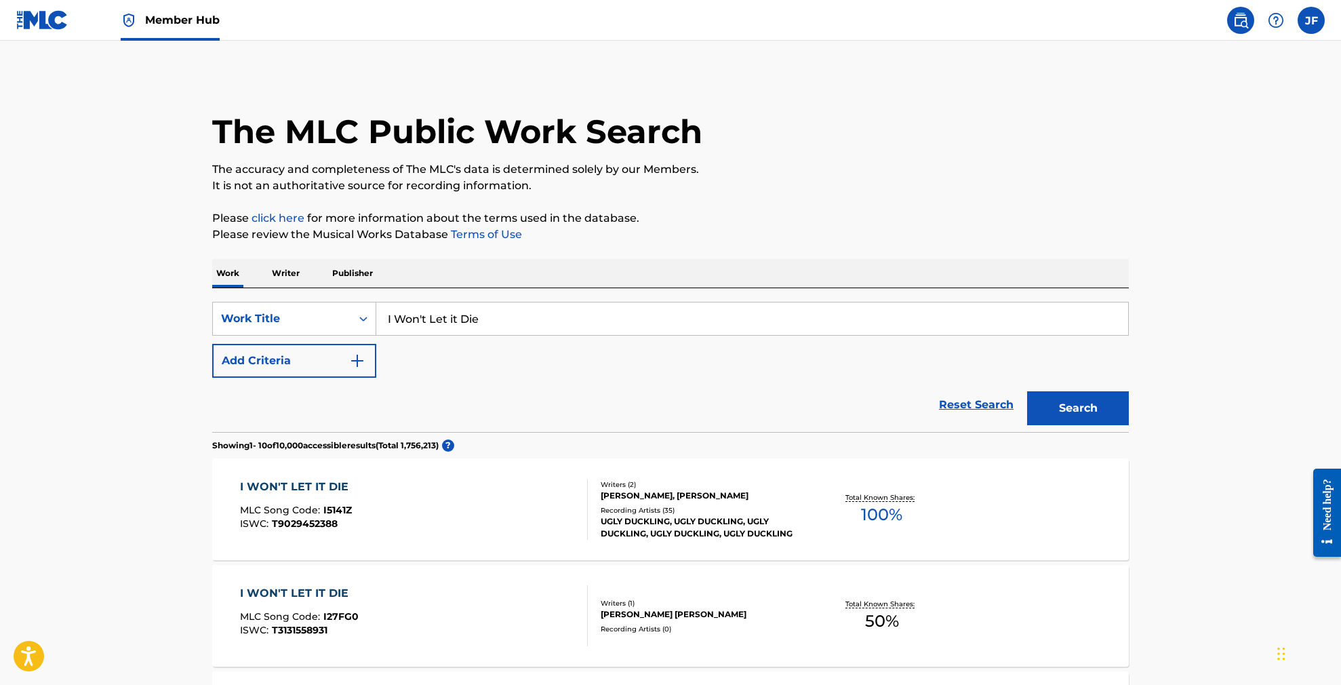
click at [332, 485] on div "I WON'T LET IT DIE" at bounding box center [297, 487] width 115 height 16
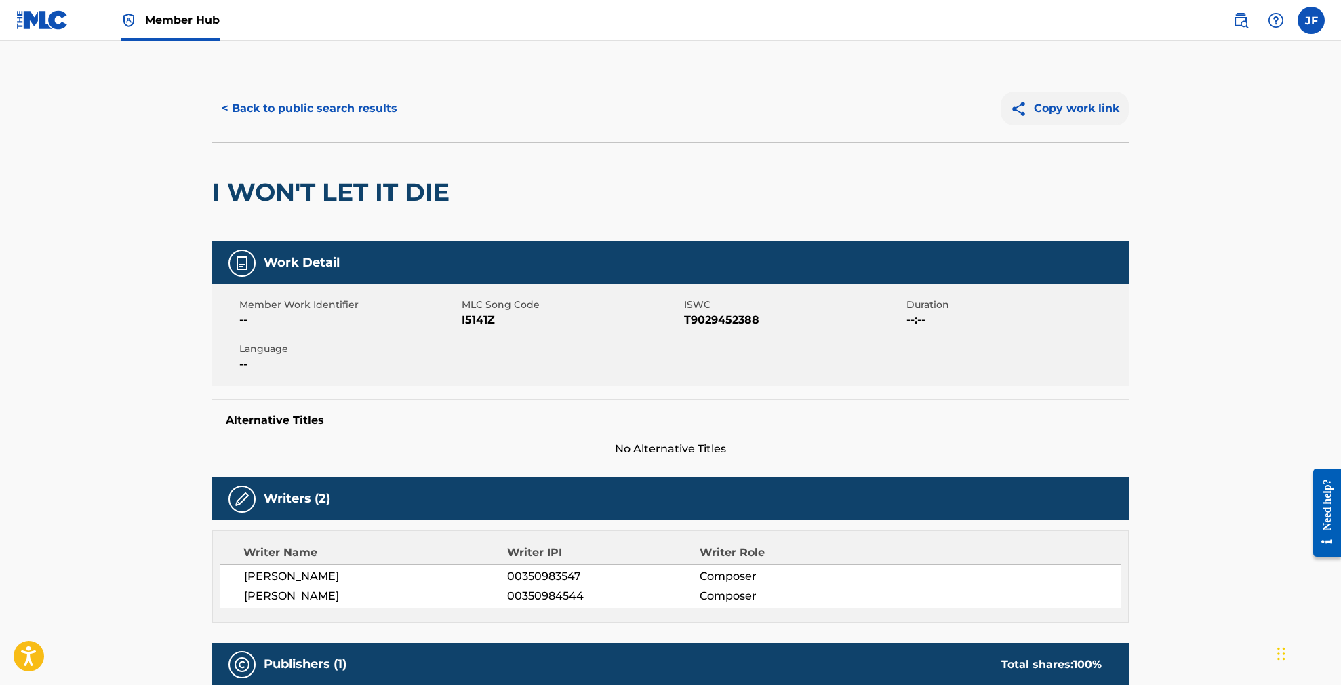
click at [1042, 106] on button "Copy work link" at bounding box center [1065, 109] width 128 height 34
drag, startPoint x: 456, startPoint y: 188, endPoint x: 170, endPoint y: 189, distance: 285.4
copy h2 "I WON'T LET IT DIE"
click at [370, 108] on button "< Back to public search results" at bounding box center [309, 109] width 195 height 34
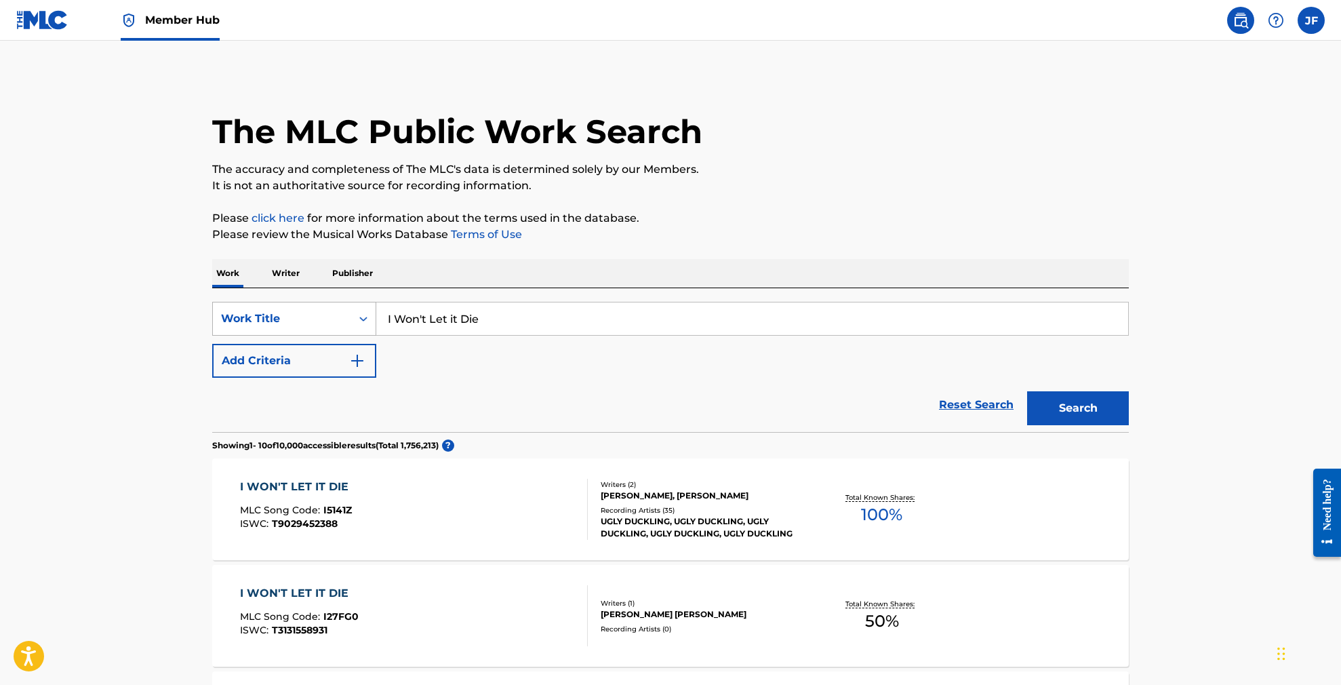
drag, startPoint x: 520, startPoint y: 320, endPoint x: 324, endPoint y: 314, distance: 196.0
click at [324, 314] on div "SearchWithCriteriac7ae0111-8041-49ac-8fbb-e3207b08cb0d Work Title I Won't Let i…" at bounding box center [670, 319] width 917 height 34
paste input "[PERSON_NAME] on stag"
type input "[PERSON_NAME] on stage"
click at [1078, 408] on button "Search" at bounding box center [1078, 408] width 102 height 34
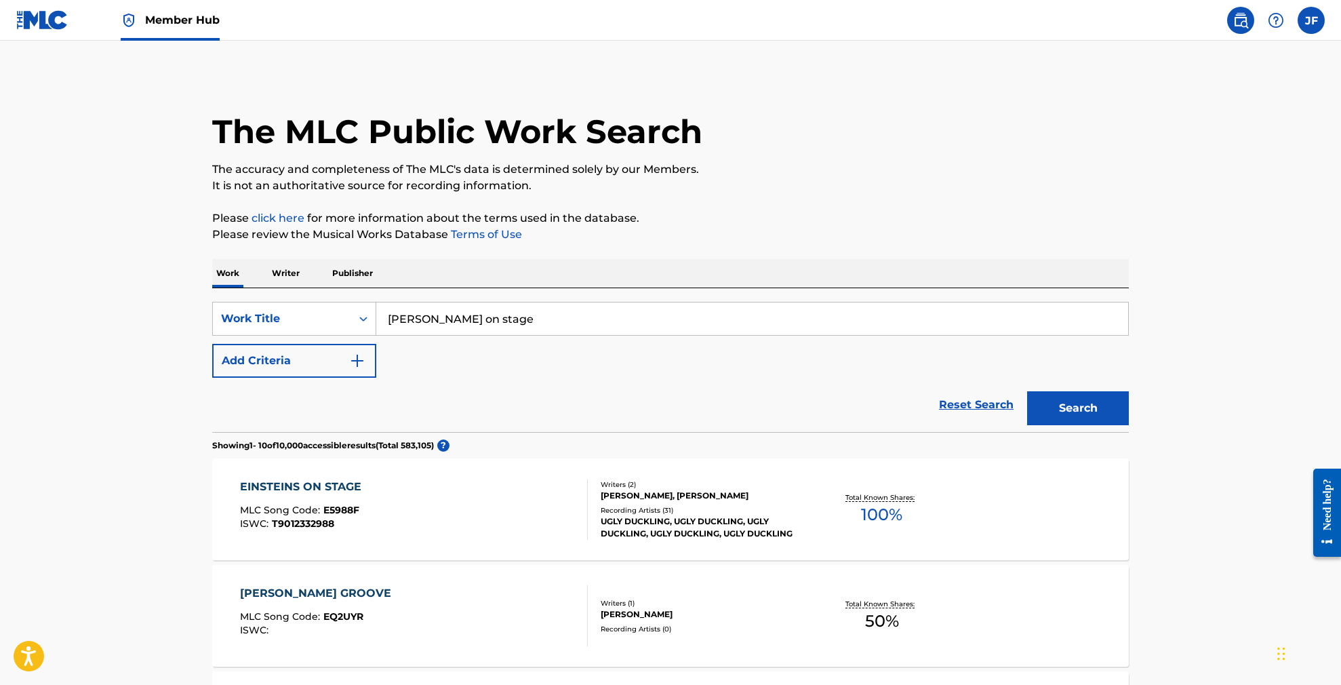
click at [306, 485] on div "EINSTEINS ON STAGE" at bounding box center [304, 487] width 128 height 16
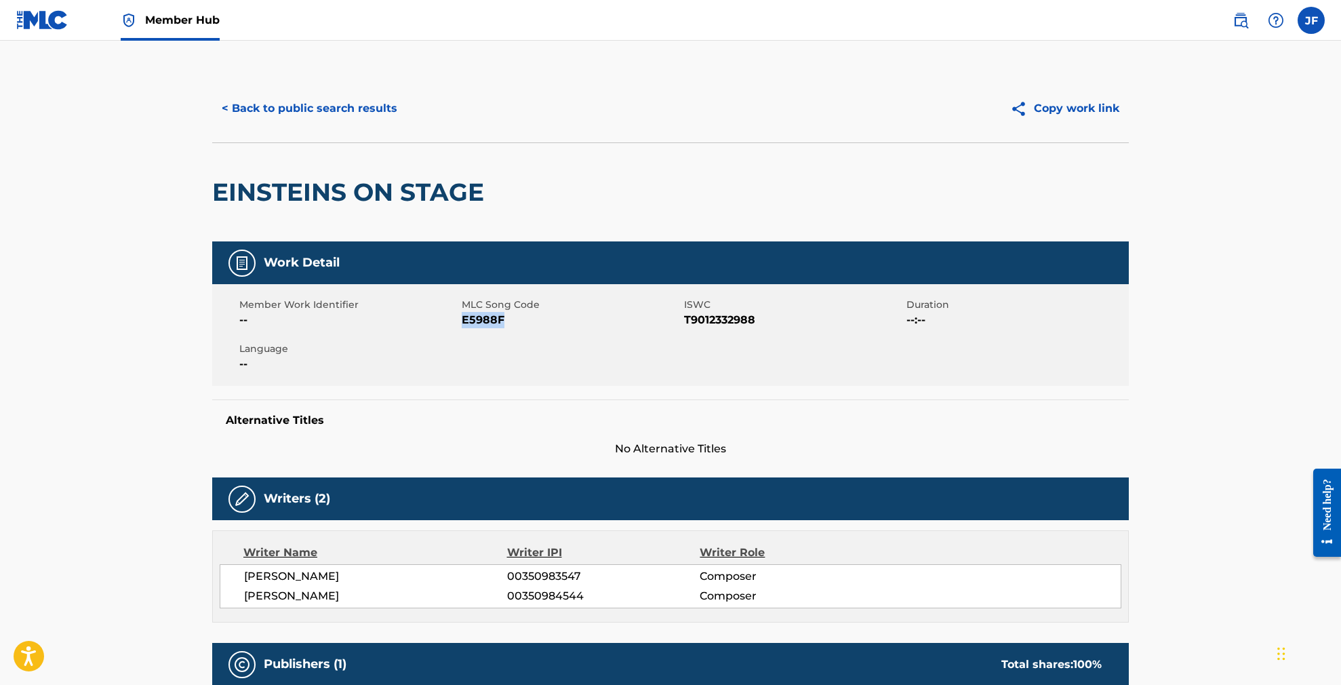
drag, startPoint x: 462, startPoint y: 318, endPoint x: 535, endPoint y: 314, distance: 72.7
click at [535, 313] on span "E5988F" at bounding box center [571, 320] width 219 height 16
copy span "E5988F"
drag, startPoint x: 213, startPoint y: 186, endPoint x: 517, endPoint y: 189, distance: 304.4
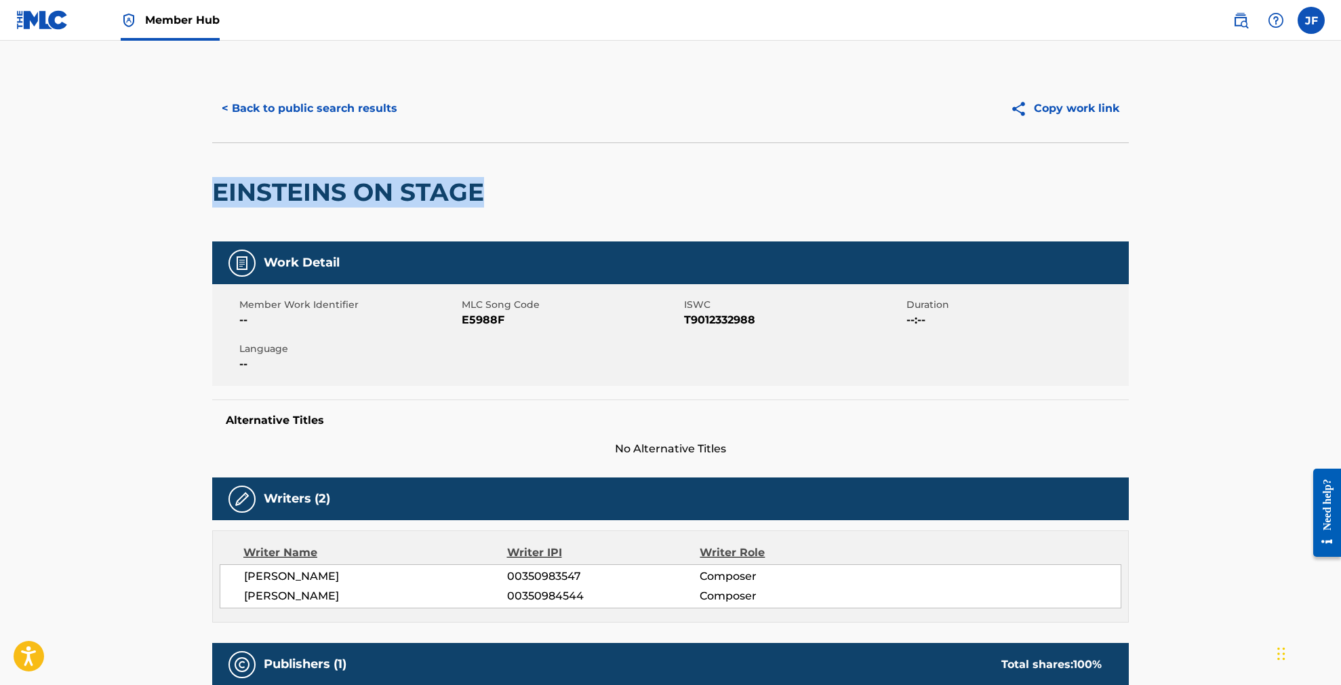
click at [517, 189] on div "EINSTEINS ON STAGE" at bounding box center [670, 191] width 917 height 99
copy h2 "EINSTEINS ON STAGE"
click at [261, 112] on button "< Back to public search results" at bounding box center [309, 109] width 195 height 34
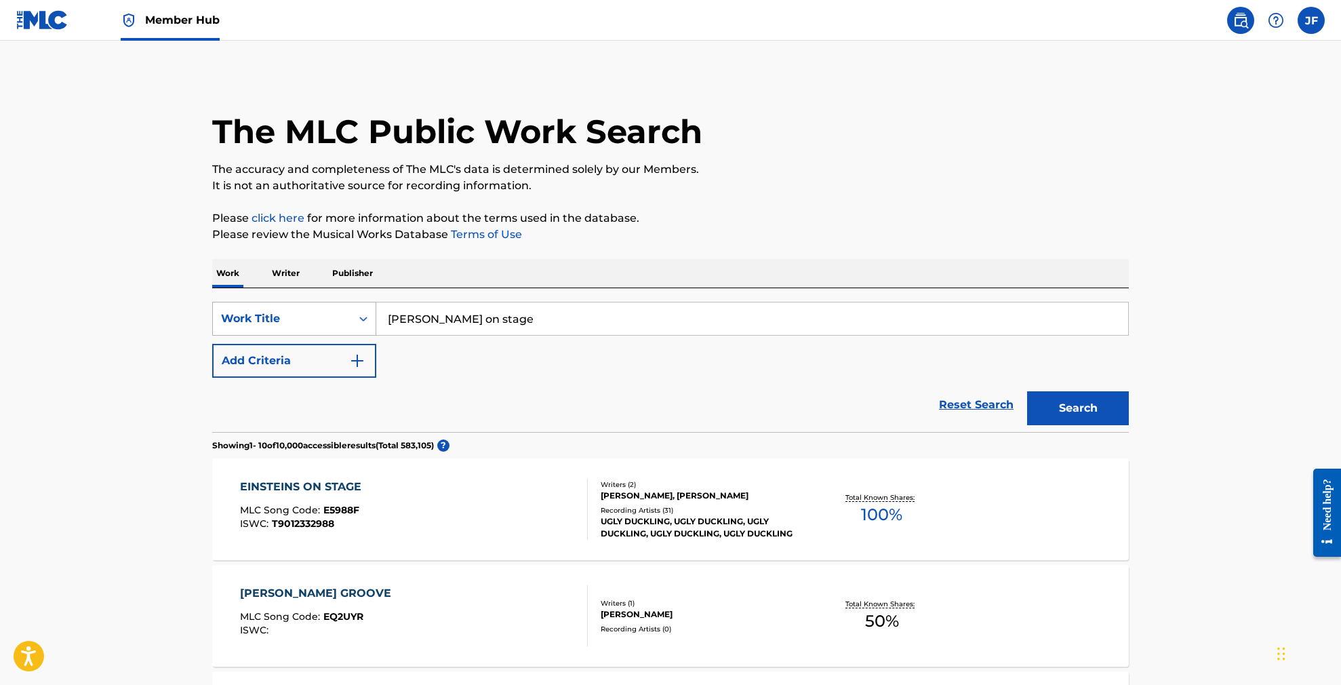
drag, startPoint x: 511, startPoint y: 320, endPoint x: 353, endPoint y: 314, distance: 158.1
click at [353, 314] on div "SearchWithCriteriac7ae0111-8041-49ac-8fbb-e3207b08cb0d Work Title [PERSON_NAME]…" at bounding box center [670, 319] width 917 height 34
click at [551, 322] on input "[PERSON_NAME] on stage" at bounding box center [752, 318] width 752 height 33
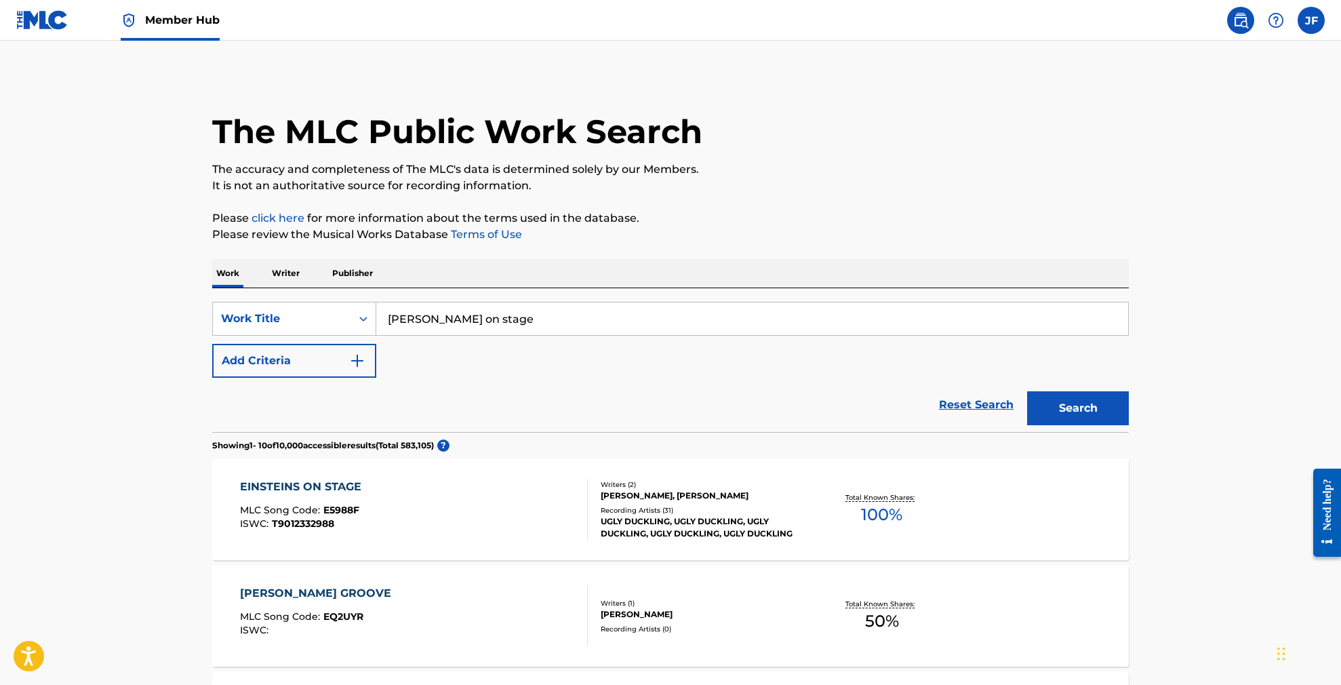
paste input "[PERSON_NAME]"
click at [471, 319] on input "[PERSON_NAME]" at bounding box center [752, 318] width 752 height 33
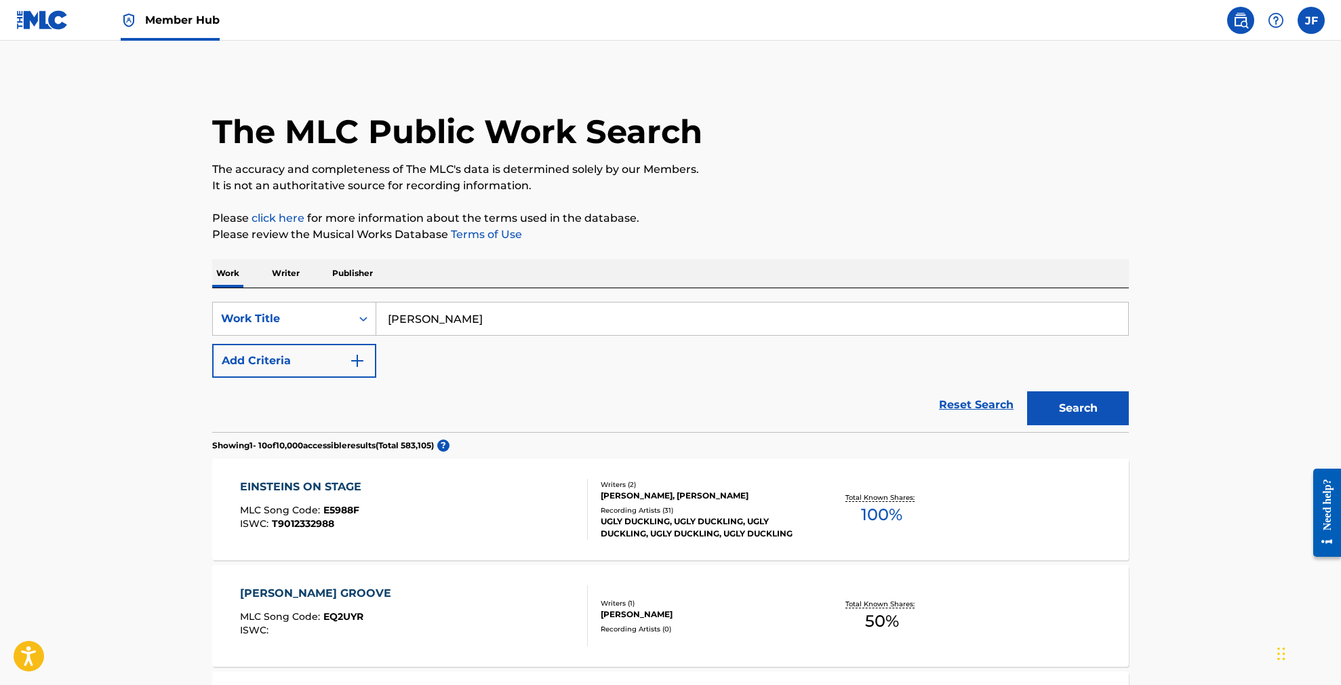
paste input "Do it Like Us"
type input "Do it Like Us"
click at [1078, 408] on button "Search" at bounding box center [1078, 408] width 102 height 34
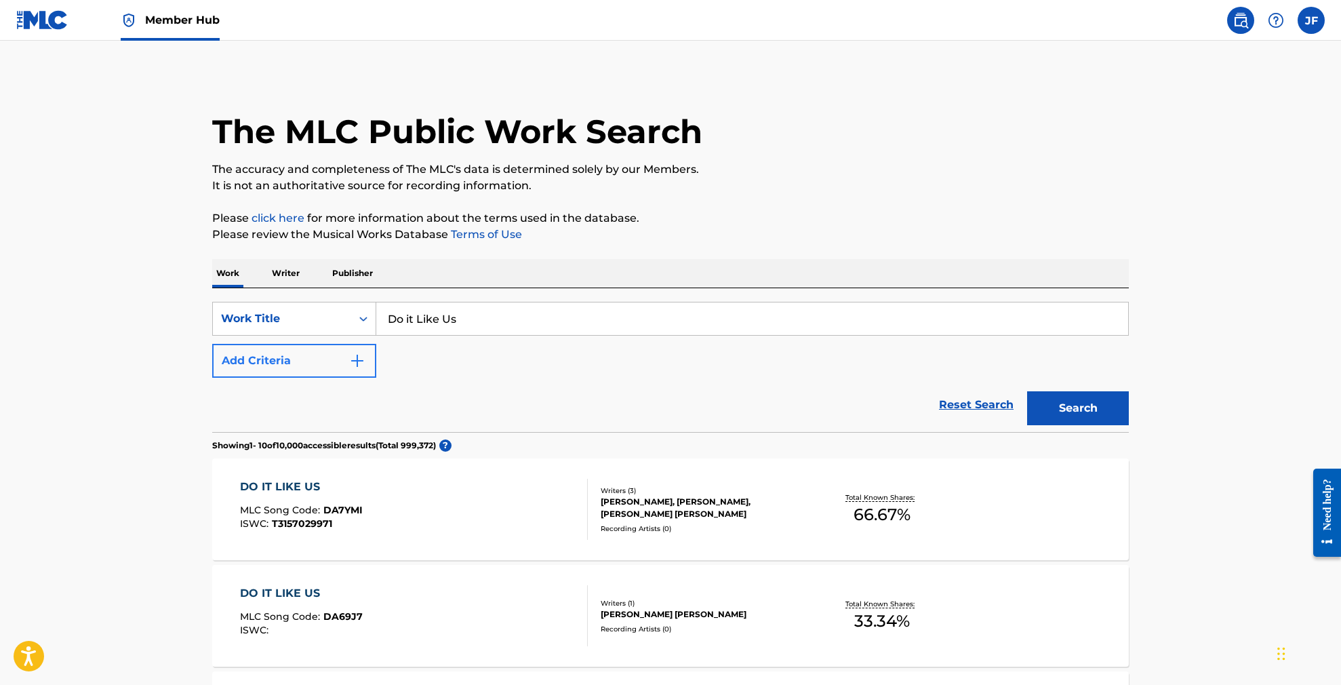
click at [350, 364] on img "Search Form" at bounding box center [357, 361] width 16 height 16
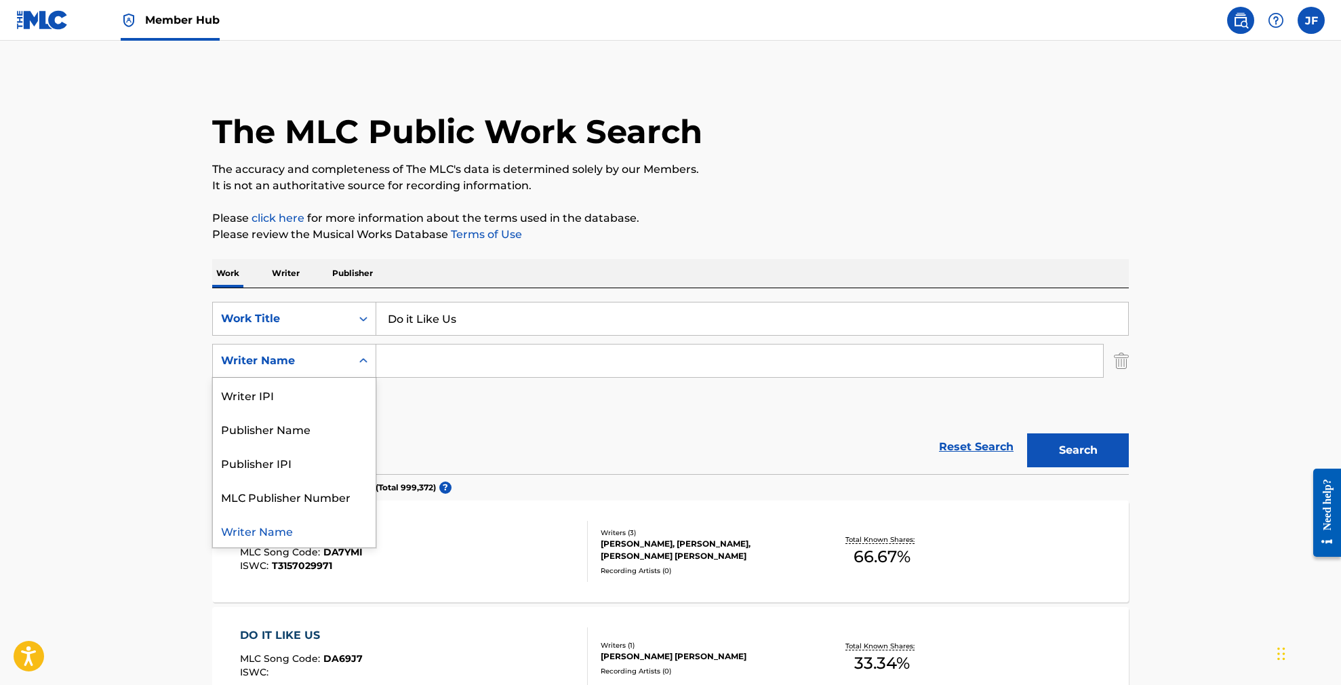
click at [363, 357] on icon "Search Form" at bounding box center [364, 361] width 14 height 14
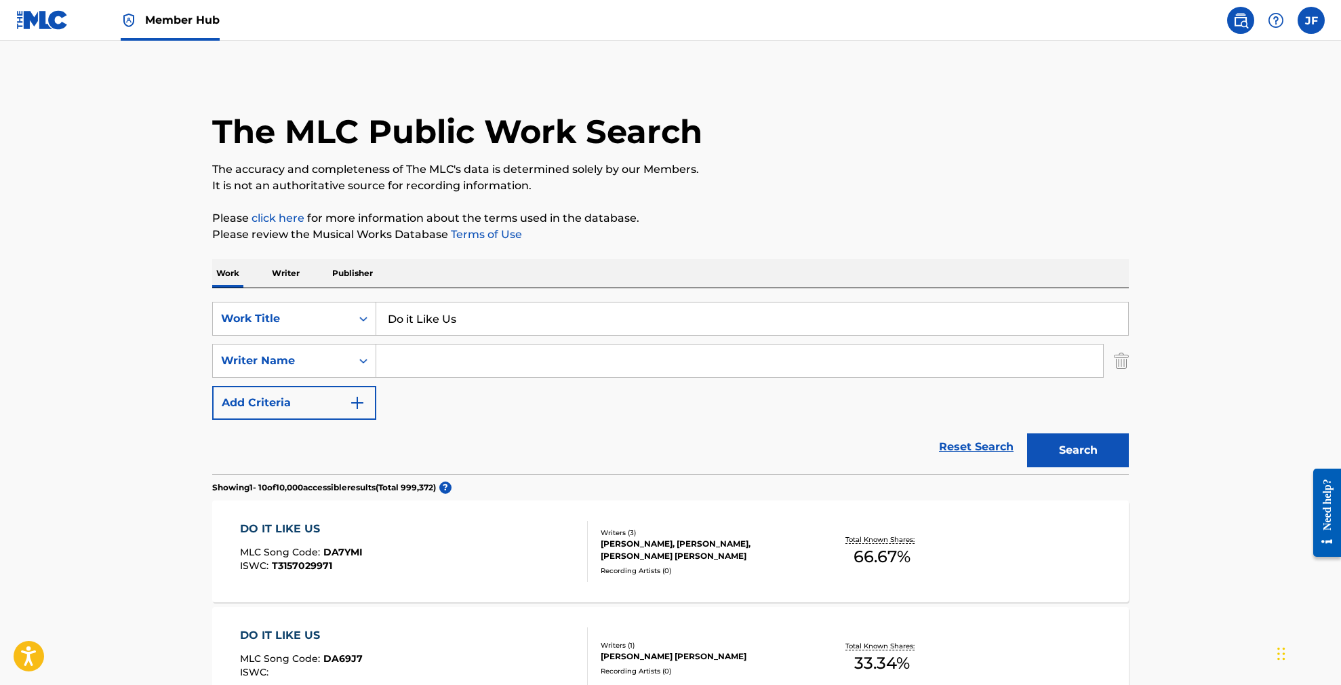
click at [404, 353] on input "Search Form" at bounding box center [739, 360] width 727 height 33
click at [1078, 450] on button "Search" at bounding box center [1078, 450] width 102 height 34
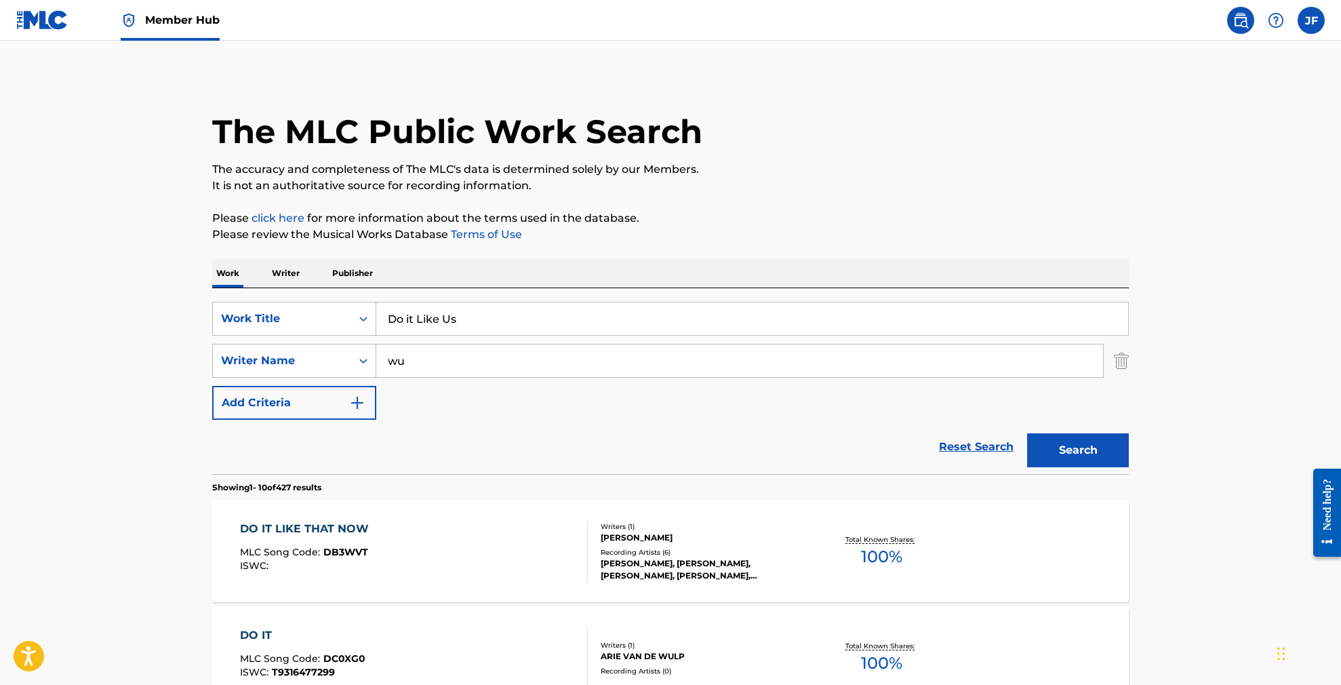
drag, startPoint x: 418, startPoint y: 355, endPoint x: 386, endPoint y: 362, distance: 32.1
click at [386, 362] on input "wu" at bounding box center [739, 360] width 727 height 33
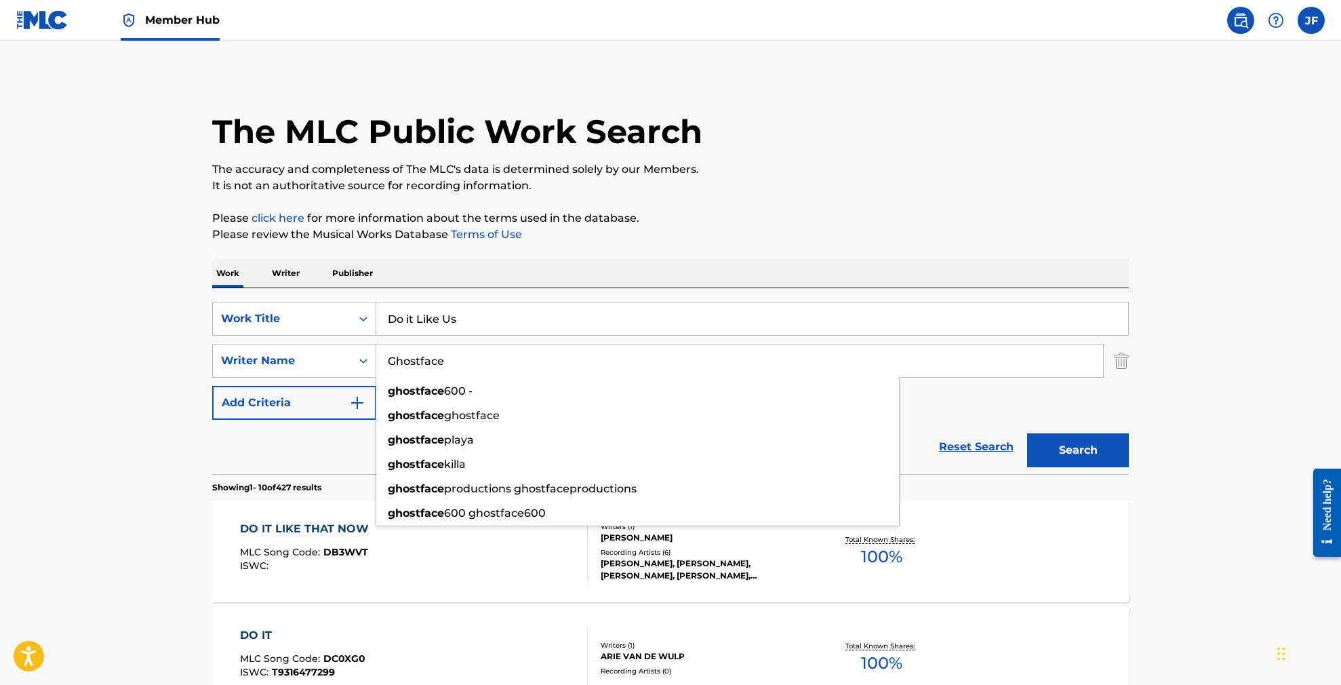
click at [1078, 450] on button "Search" at bounding box center [1078, 450] width 102 height 34
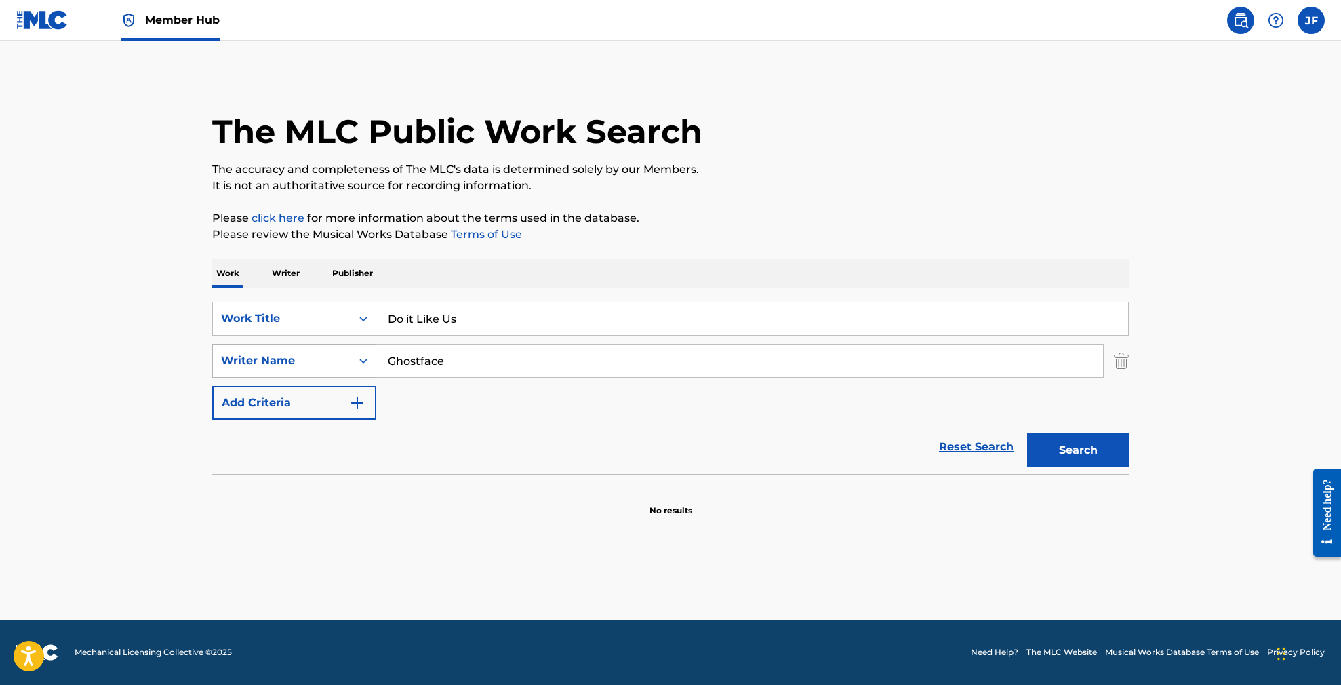
drag, startPoint x: 515, startPoint y: 353, endPoint x: 327, endPoint y: 355, distance: 188.5
click at [327, 355] on div "SearchWithCriteriaa83a9789-8174-4dca-a182-d8e261d5dd49 Writer Name [PERSON_NAME]" at bounding box center [670, 361] width 917 height 34
drag, startPoint x: 477, startPoint y: 316, endPoint x: 359, endPoint y: 313, distance: 117.3
click at [359, 313] on div "SearchWithCriteriac7ae0111-8041-49ac-8fbb-e3207b08cb0d Work Title Do it Like Us" at bounding box center [670, 319] width 917 height 34
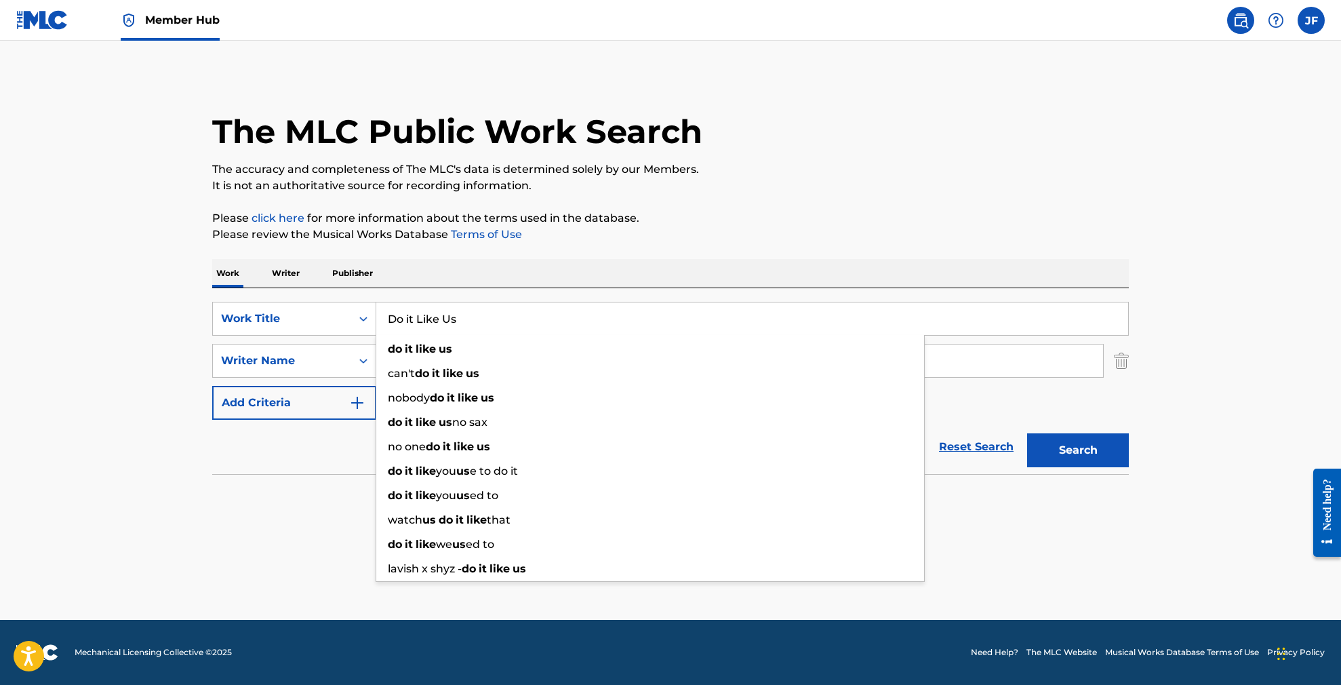
click at [793, 204] on div "The MLC Public Work Search The accuracy and completeness of The MLC's data is d…" at bounding box center [670, 296] width 949 height 442
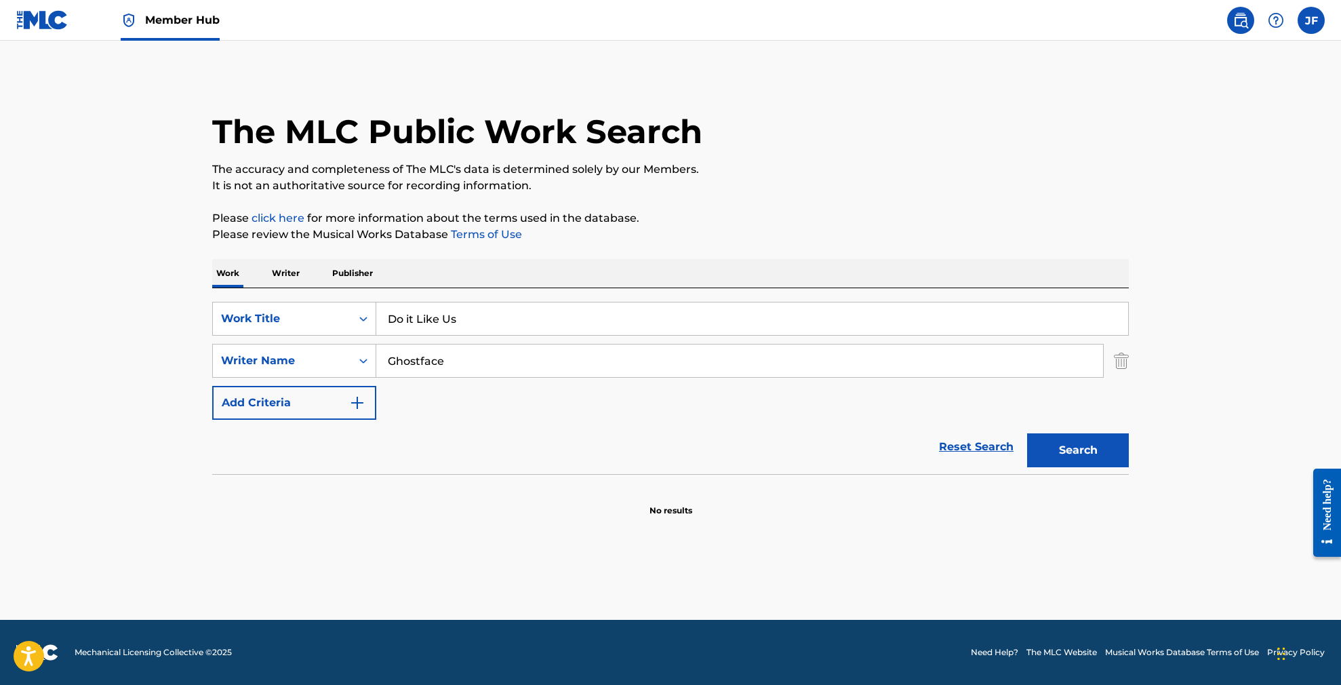
click at [500, 359] on input "Ghostface" at bounding box center [739, 360] width 727 height 33
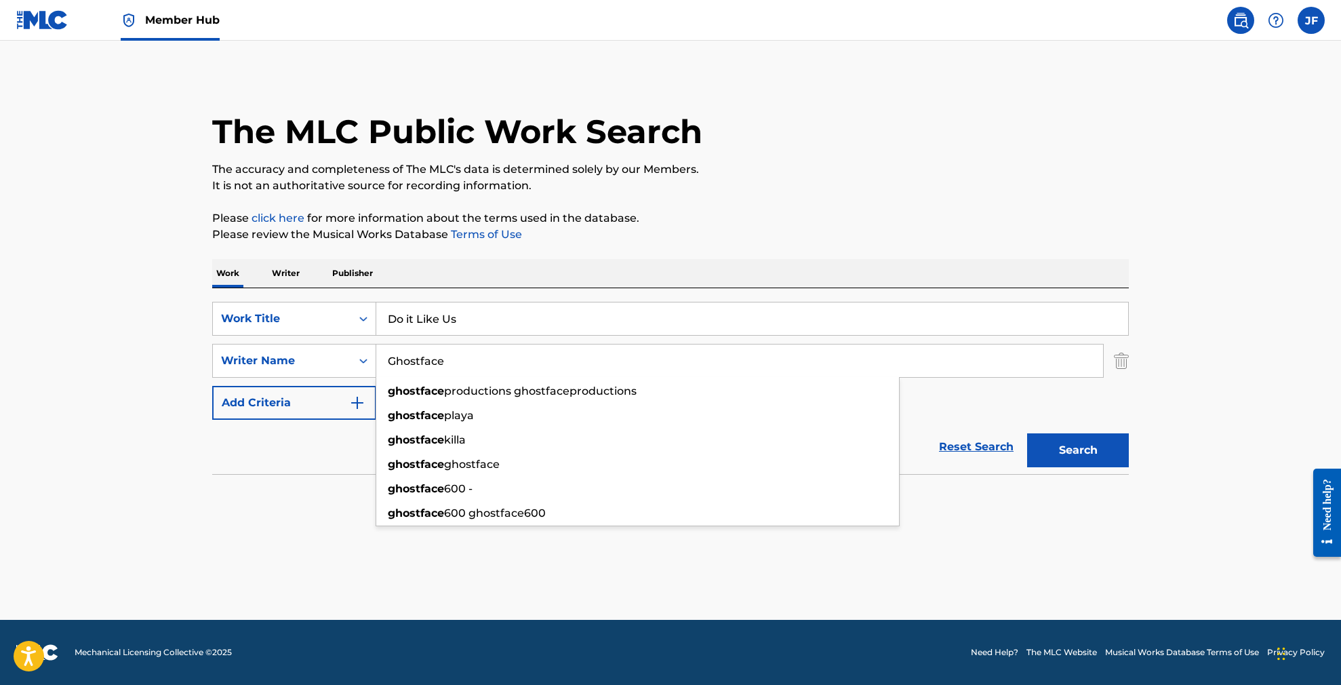
drag, startPoint x: 473, startPoint y: 359, endPoint x: 377, endPoint y: 357, distance: 95.6
click at [377, 357] on input "Ghostface" at bounding box center [739, 360] width 727 height 33
drag, startPoint x: 454, startPoint y: 360, endPoint x: 355, endPoint y: 361, distance: 99.7
click at [355, 362] on div "SearchWithCriteriaa83a9789-8174-4dca-a182-d8e261d5dd49 Writer Name Ghostface gh…" at bounding box center [670, 361] width 917 height 34
paste input "Do it Like Us"
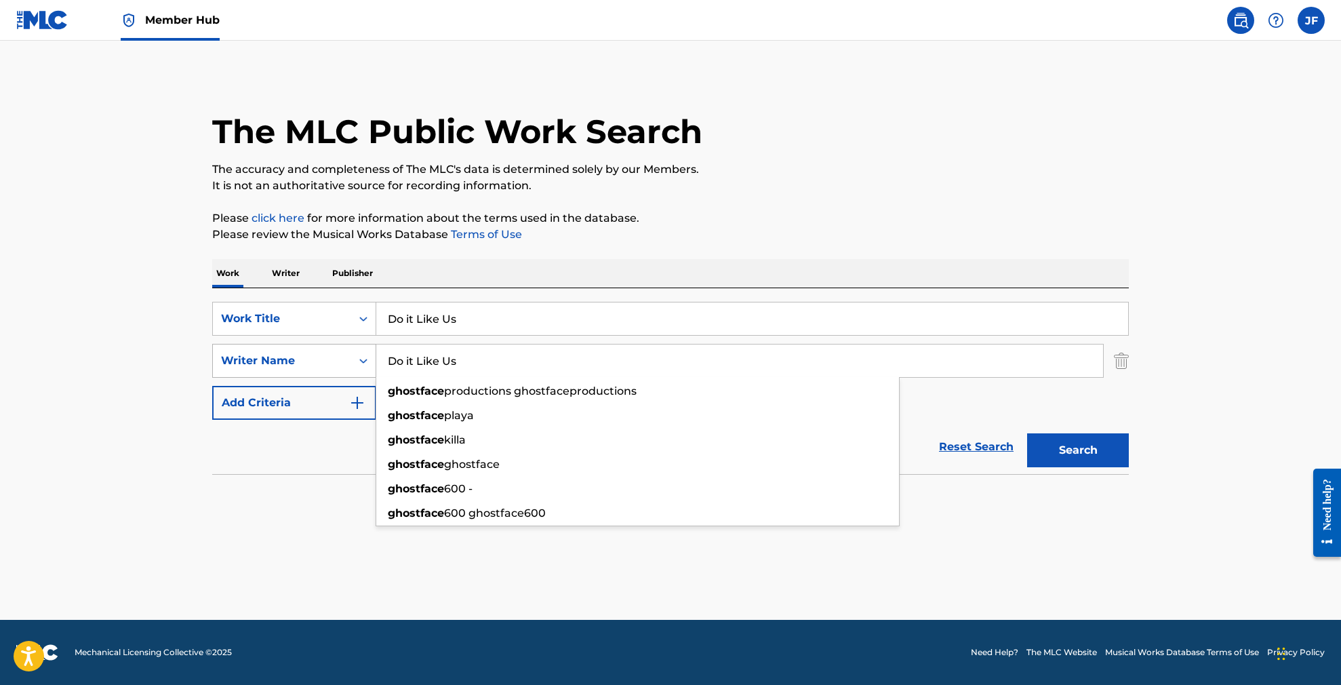
type input "Do it Like Us"
click at [1078, 450] on button "Search" at bounding box center [1078, 450] width 102 height 34
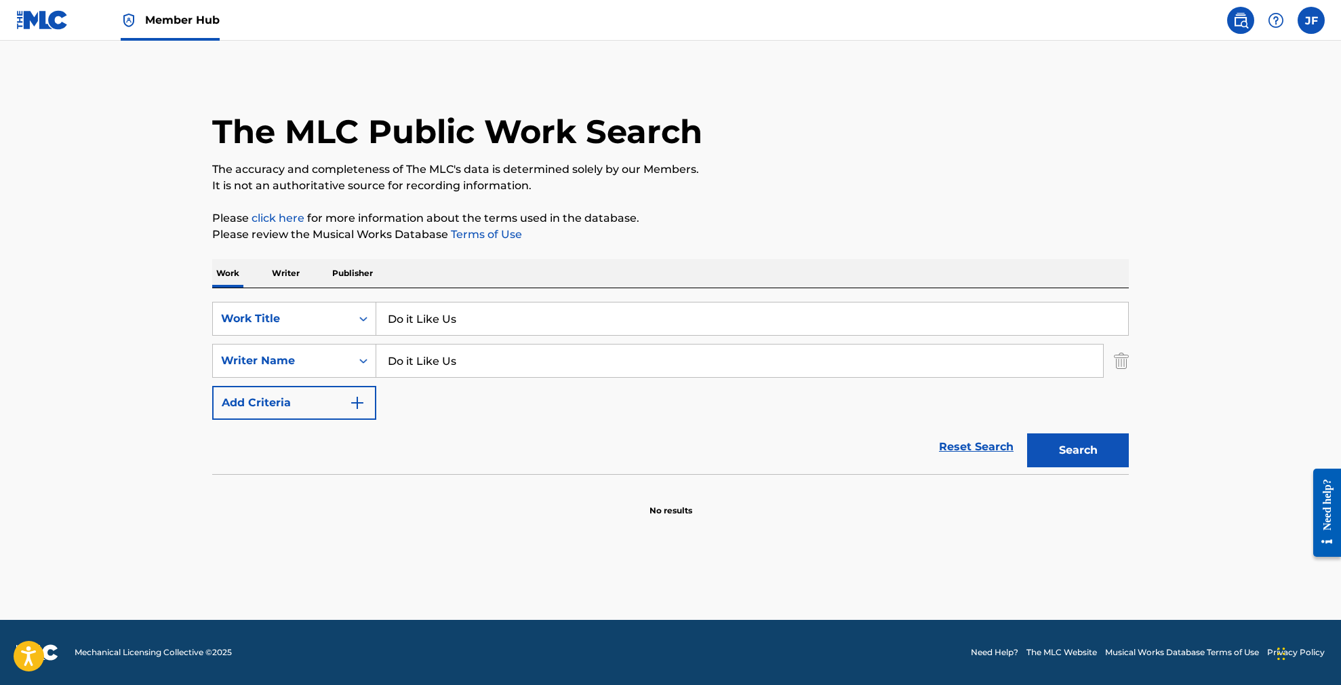
drag, startPoint x: 464, startPoint y: 358, endPoint x: 378, endPoint y: 359, distance: 85.4
click at [378, 359] on input "Do it Like Us" at bounding box center [739, 360] width 727 height 33
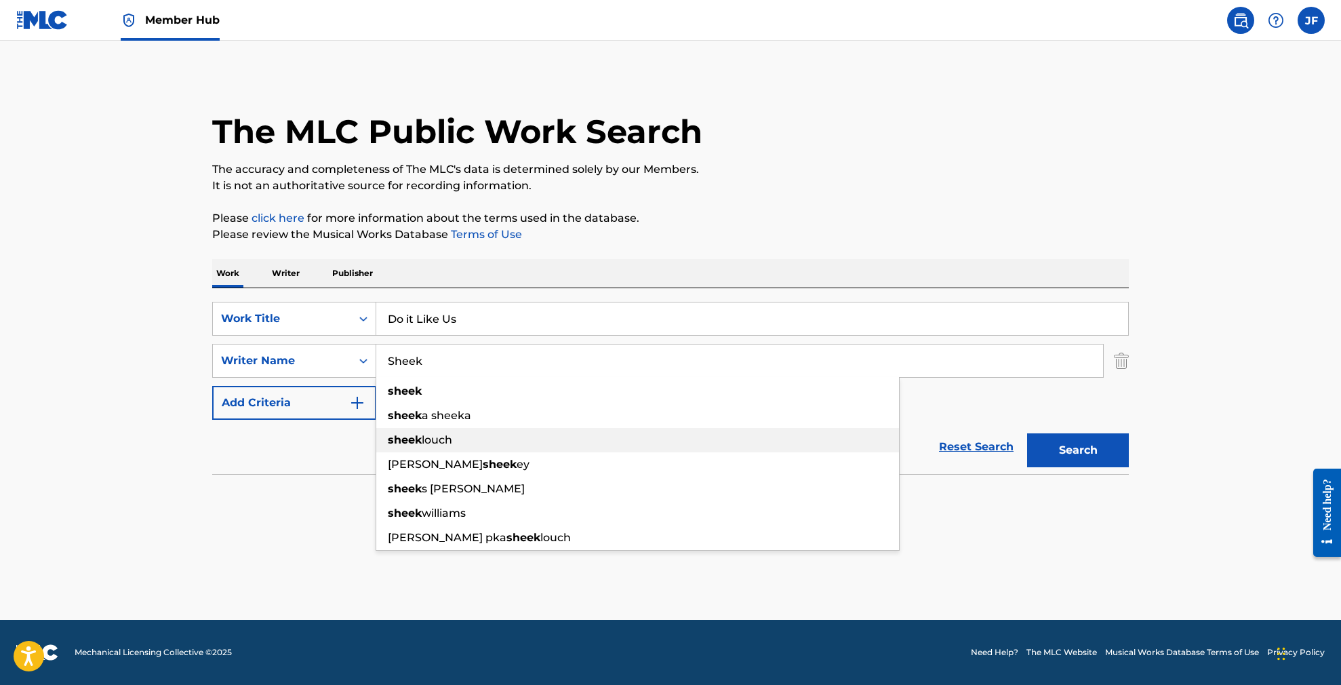
click at [420, 439] on strong "sheek" at bounding box center [405, 439] width 34 height 13
type input "[PERSON_NAME]"
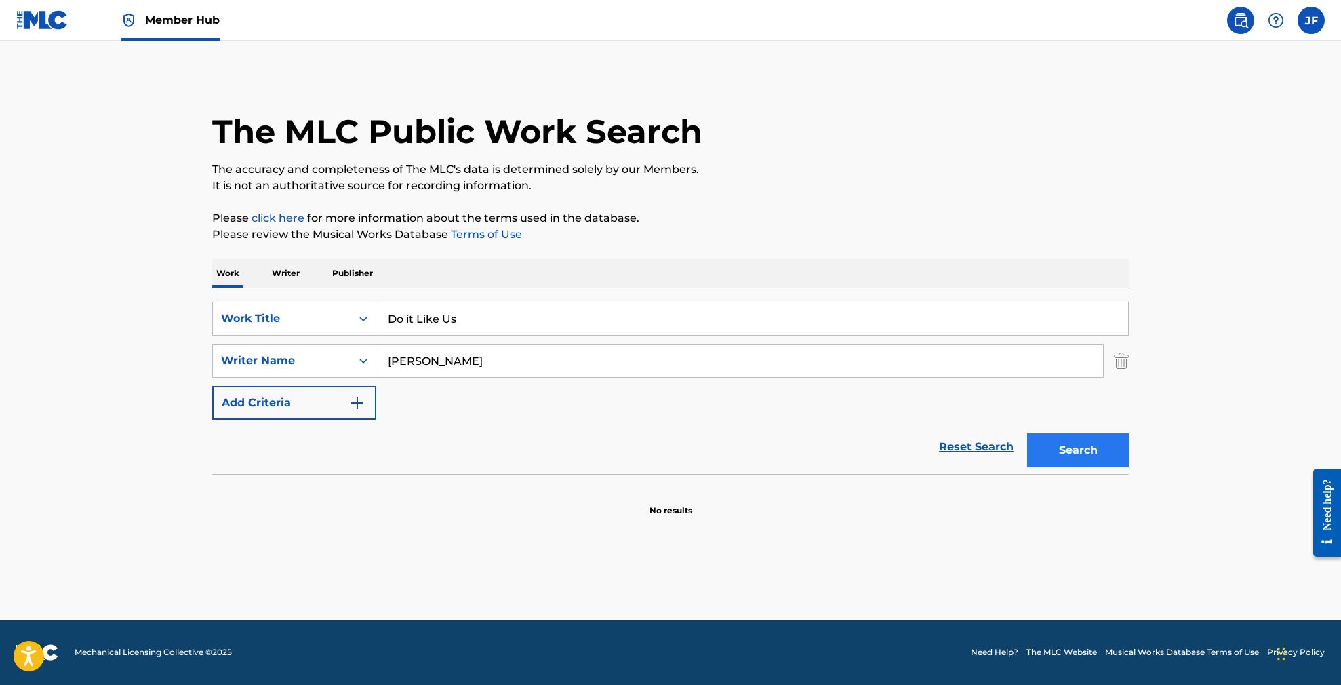
click at [1078, 450] on button "Search" at bounding box center [1078, 450] width 102 height 34
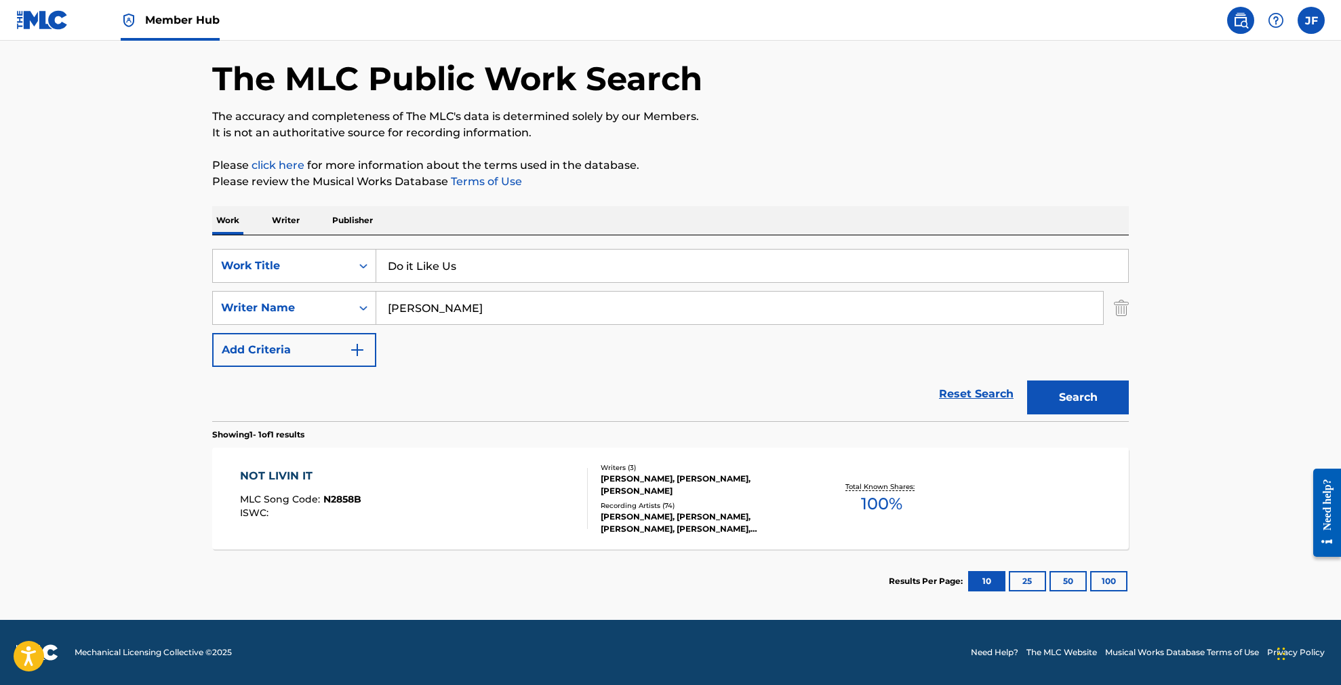
scroll to position [53, 0]
drag, startPoint x: 491, startPoint y: 324, endPoint x: 471, endPoint y: 307, distance: 26.0
click at [490, 321] on div "[PERSON_NAME]" at bounding box center [739, 308] width 727 height 34
click at [471, 307] on input "[PERSON_NAME]" at bounding box center [739, 308] width 727 height 33
drag, startPoint x: 471, startPoint y: 307, endPoint x: 368, endPoint y: 306, distance: 103.1
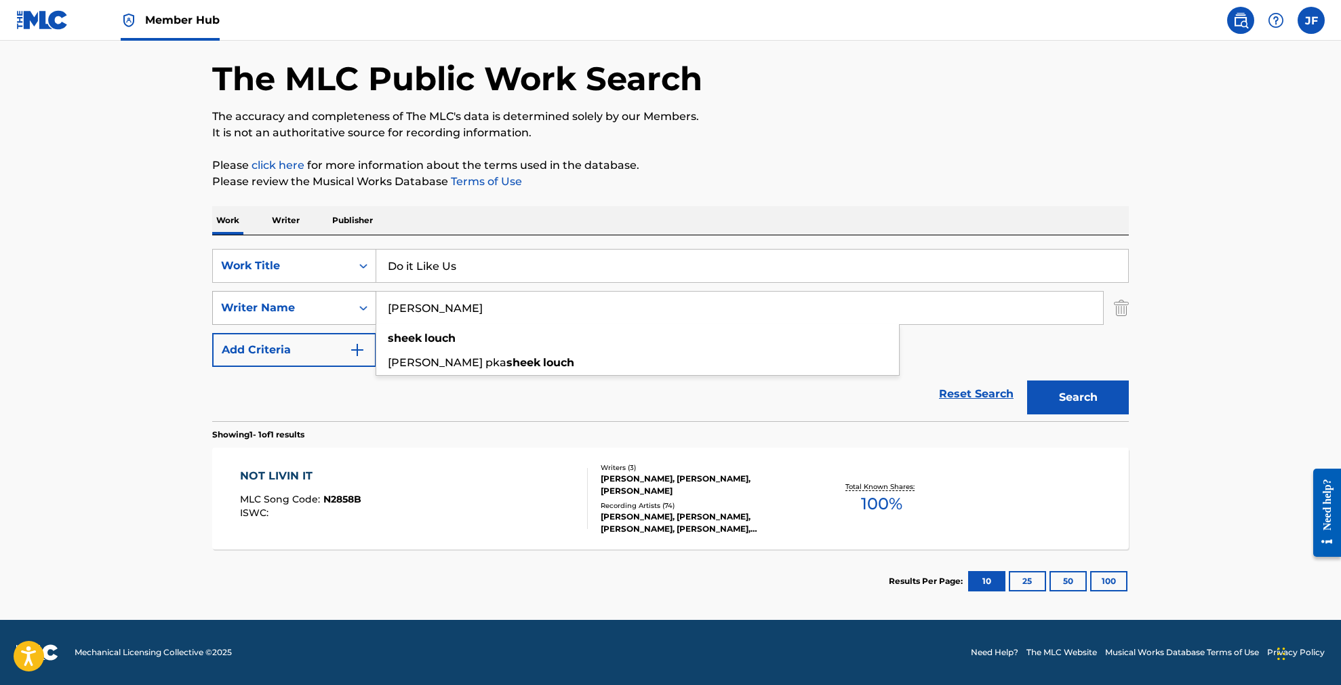
click at [368, 306] on div "SearchWithCriteriaa83a9789-8174-4dca-a182-d8e261d5dd49 Writer Name [PERSON_NAME…" at bounding box center [670, 308] width 917 height 34
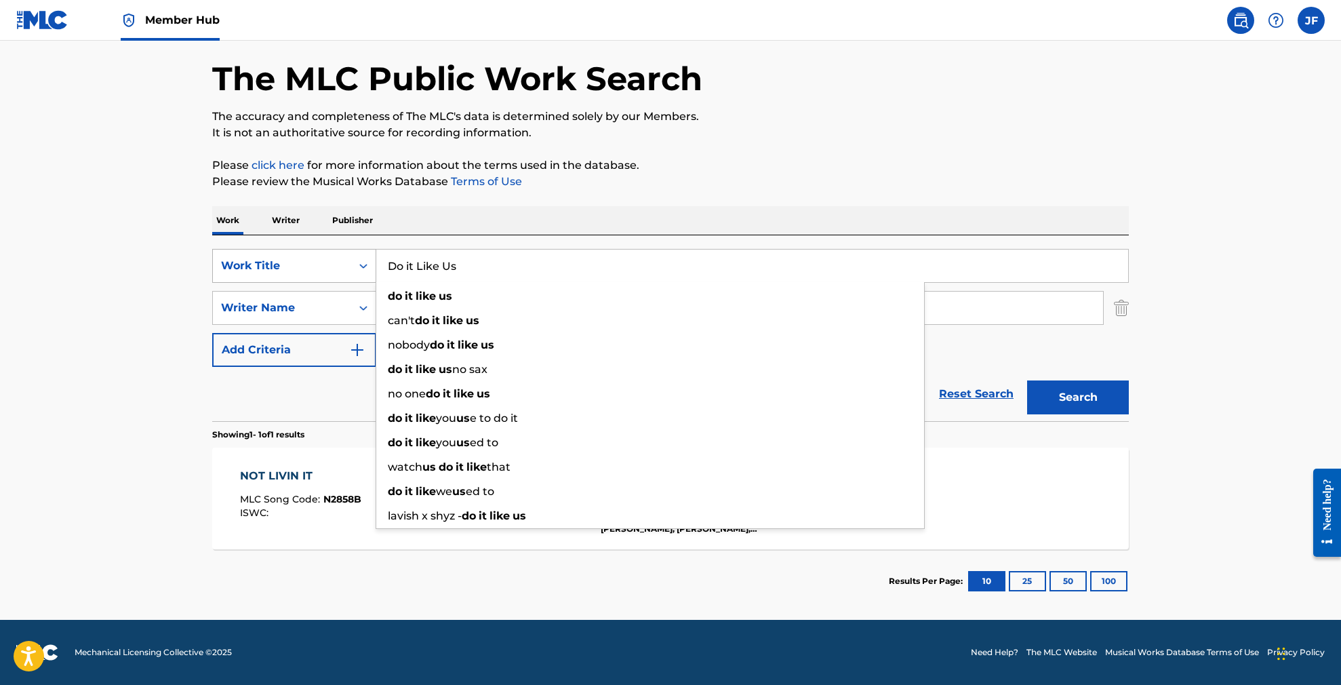
drag, startPoint x: 493, startPoint y: 260, endPoint x: 351, endPoint y: 252, distance: 142.6
click at [351, 252] on div "SearchWithCriteriac7ae0111-8041-49ac-8fbb-e3207b08cb0d Work Title Do it Like Us…" at bounding box center [670, 266] width 917 height 34
paste input "O IT LIKE US (FEAT. [PERSON_NAME], [PERSON_NAME] & [PERSON_NAME])"
type input "DO IT LIKE US (FEAT. [PERSON_NAME], [PERSON_NAME] & [PERSON_NAME])"
click at [1078, 397] on button "Search" at bounding box center [1078, 397] width 102 height 34
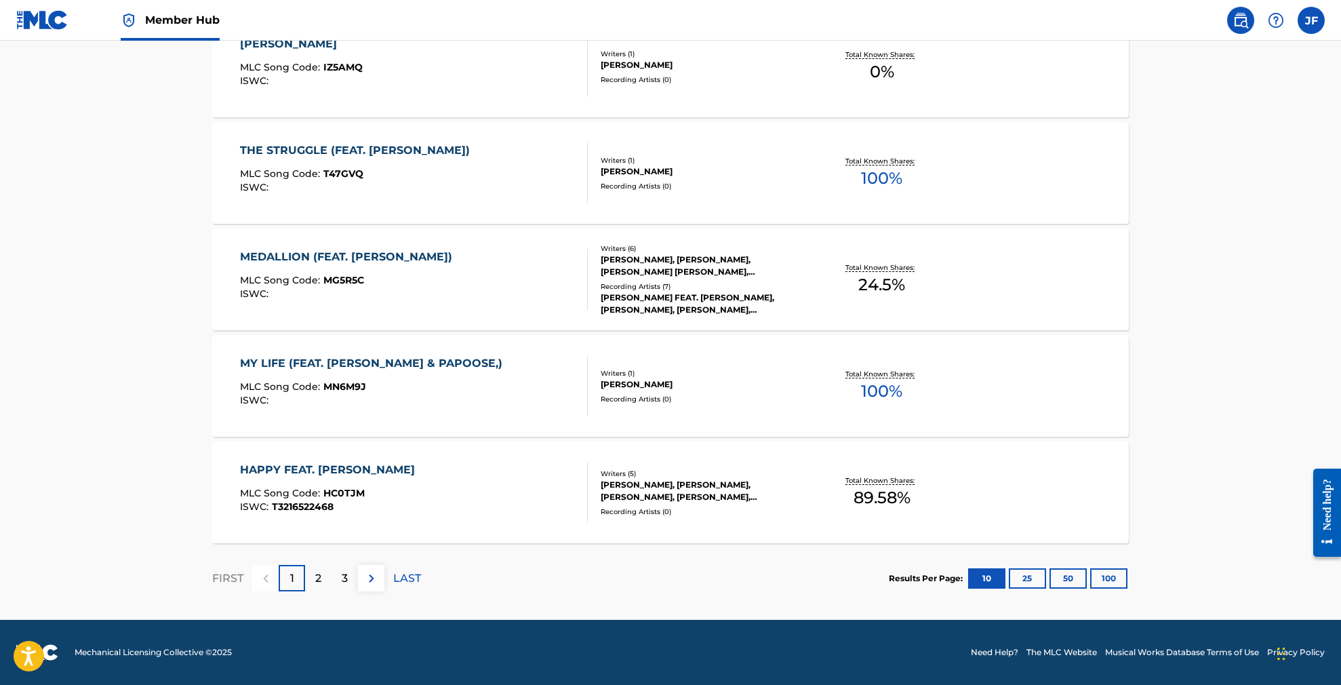
scroll to position [1017, 0]
click at [318, 582] on p "2" at bounding box center [318, 578] width 6 height 16
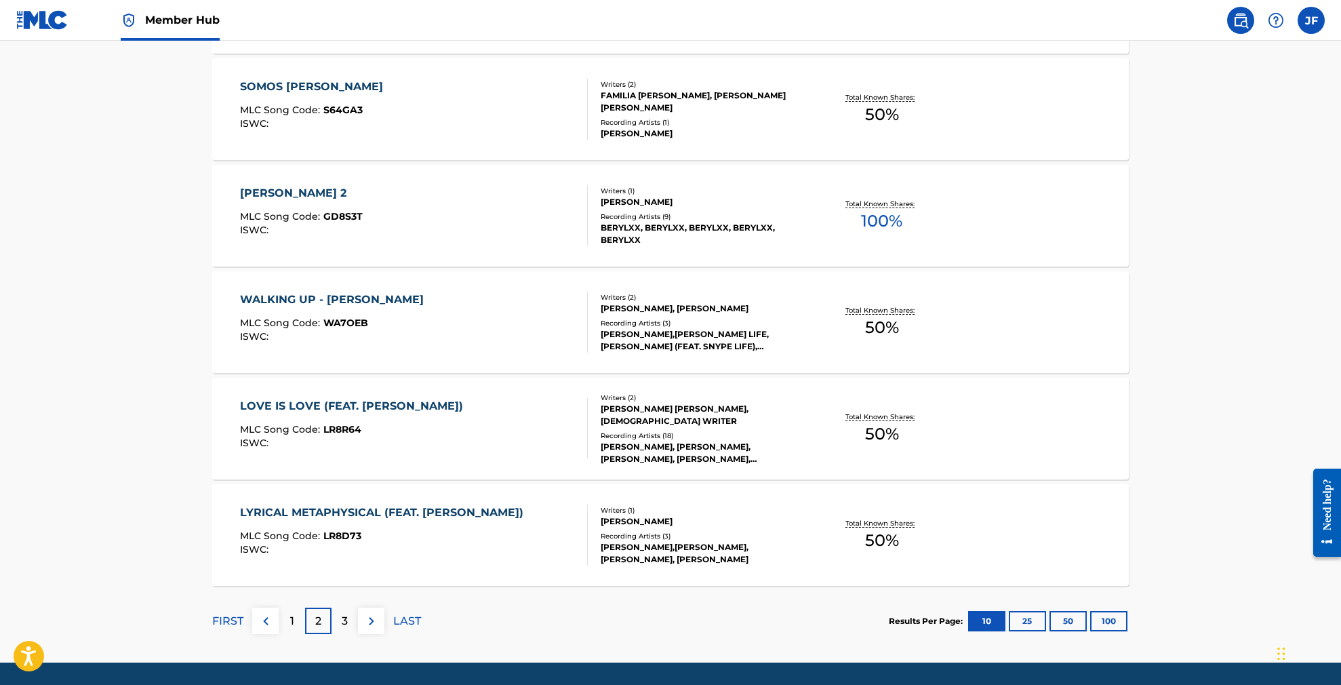
scroll to position [975, 0]
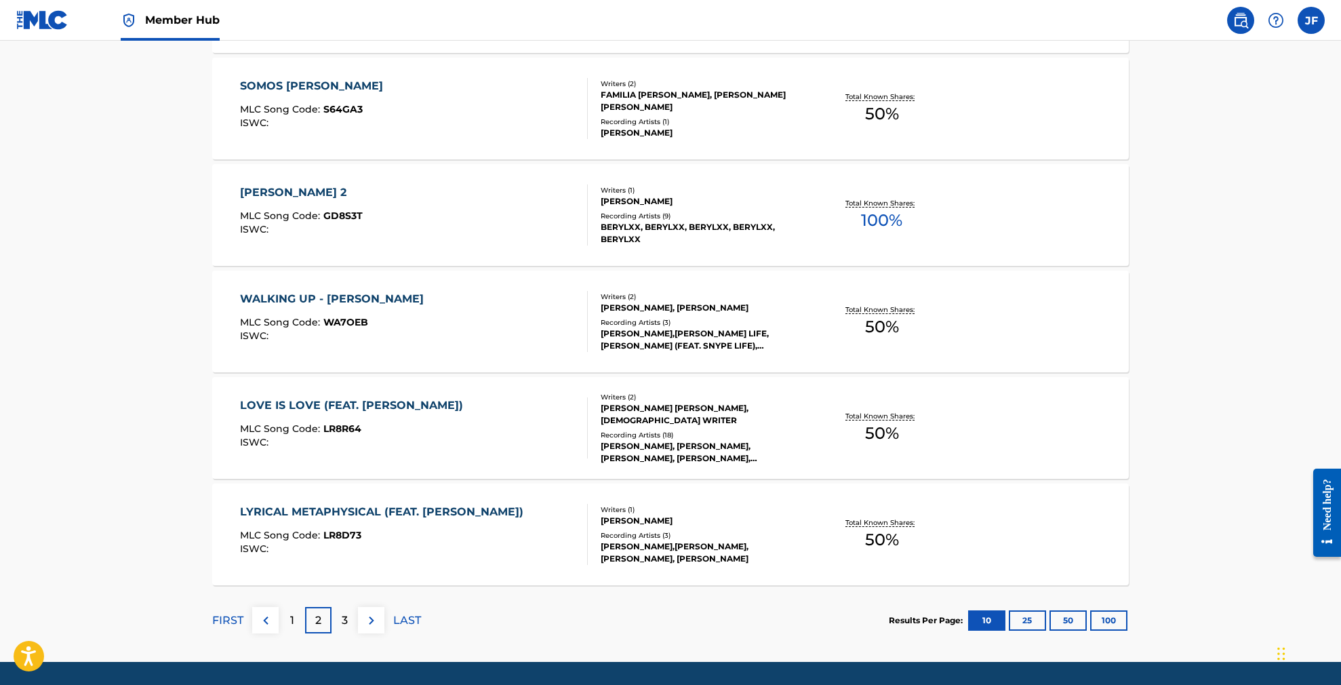
click at [345, 624] on p "3" at bounding box center [345, 620] width 6 height 16
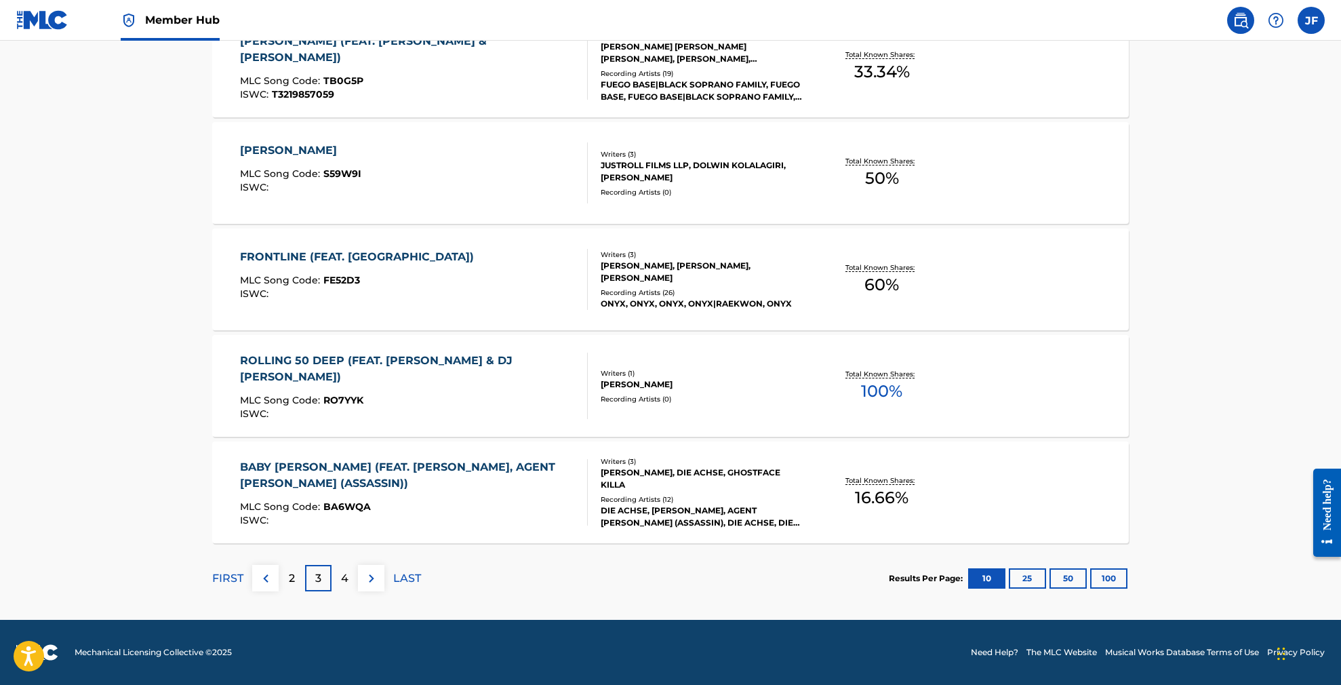
scroll to position [1017, 0]
click at [342, 575] on p "4" at bounding box center [344, 578] width 7 height 16
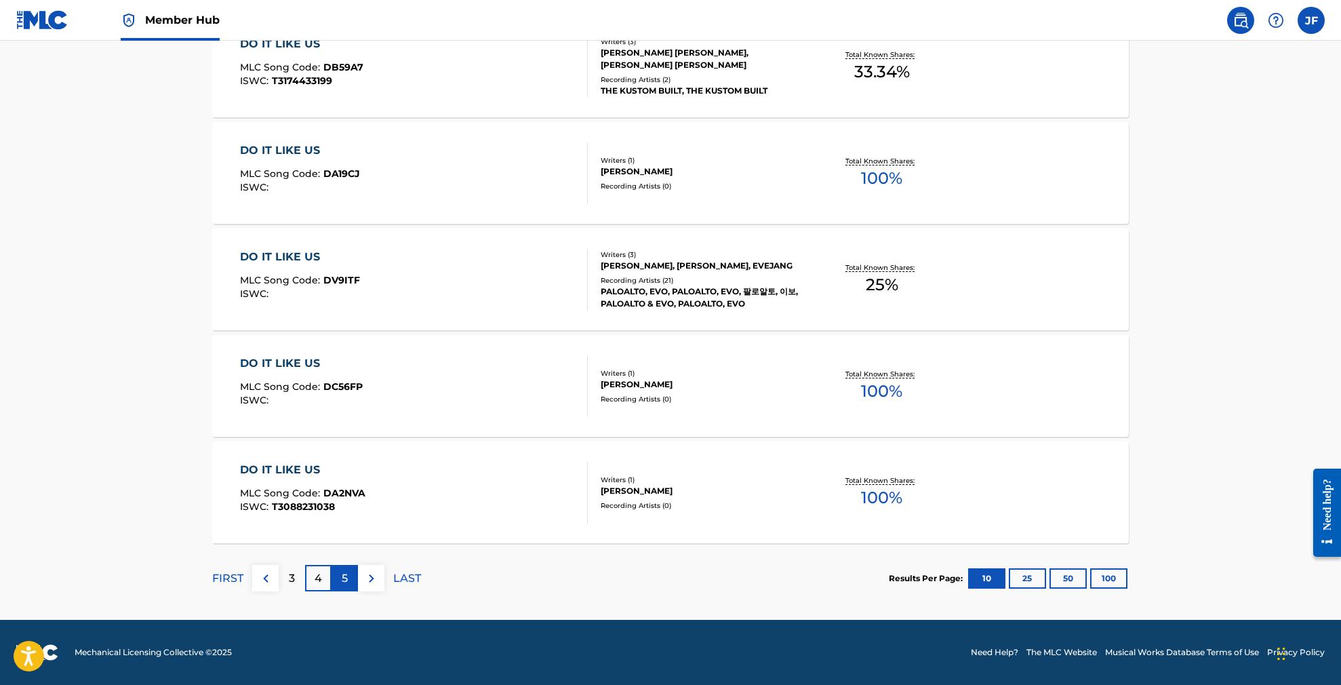
click at [337, 579] on div "5" at bounding box center [345, 578] width 26 height 26
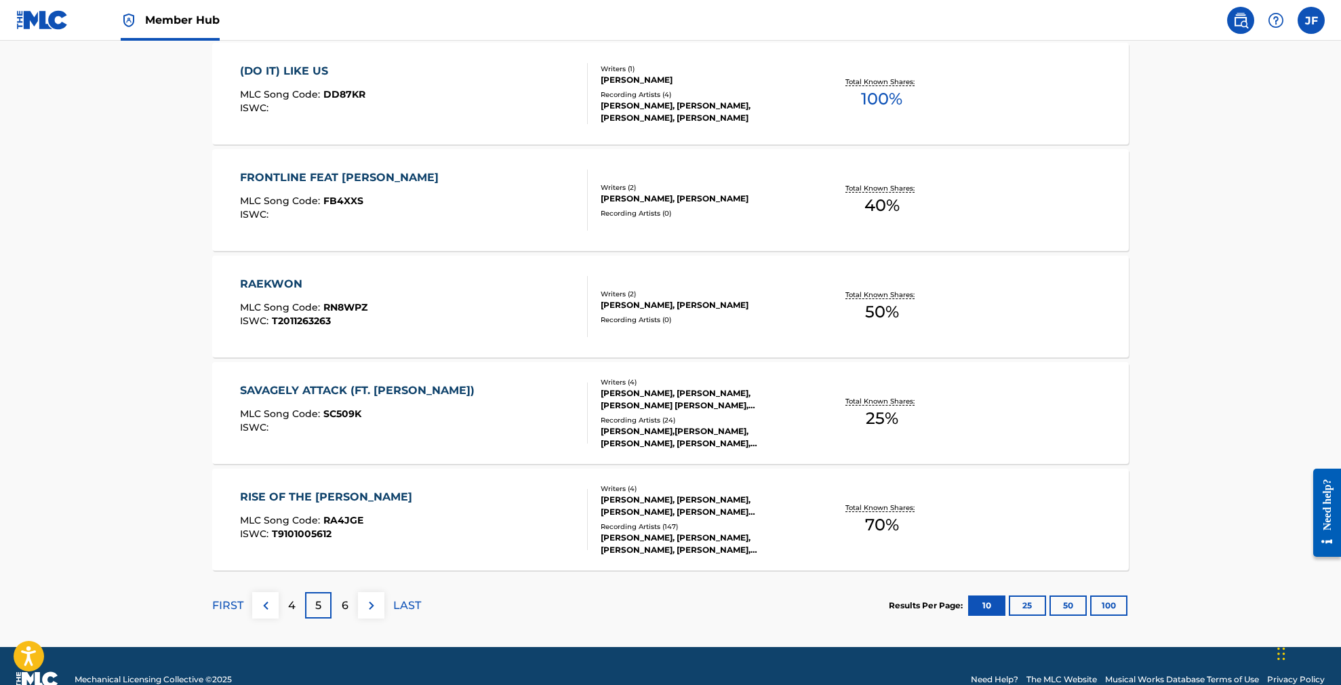
scroll to position [991, 0]
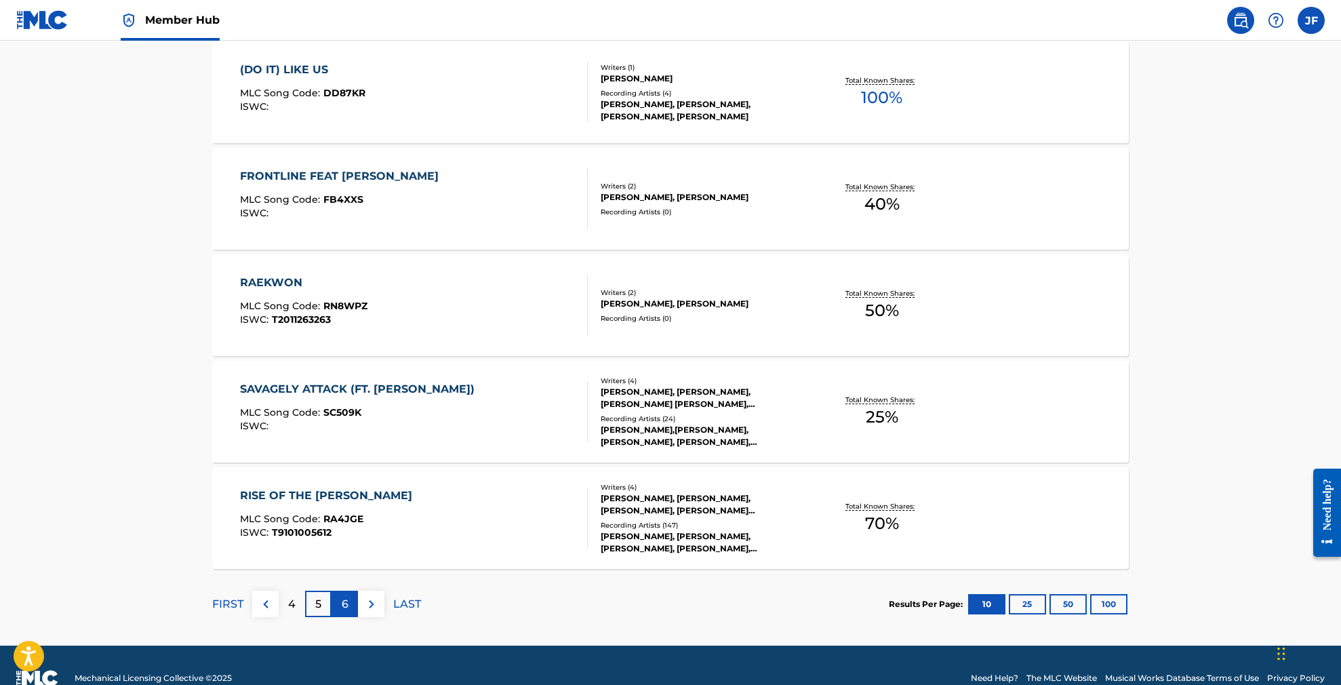
click at [350, 608] on div "6" at bounding box center [345, 604] width 26 height 26
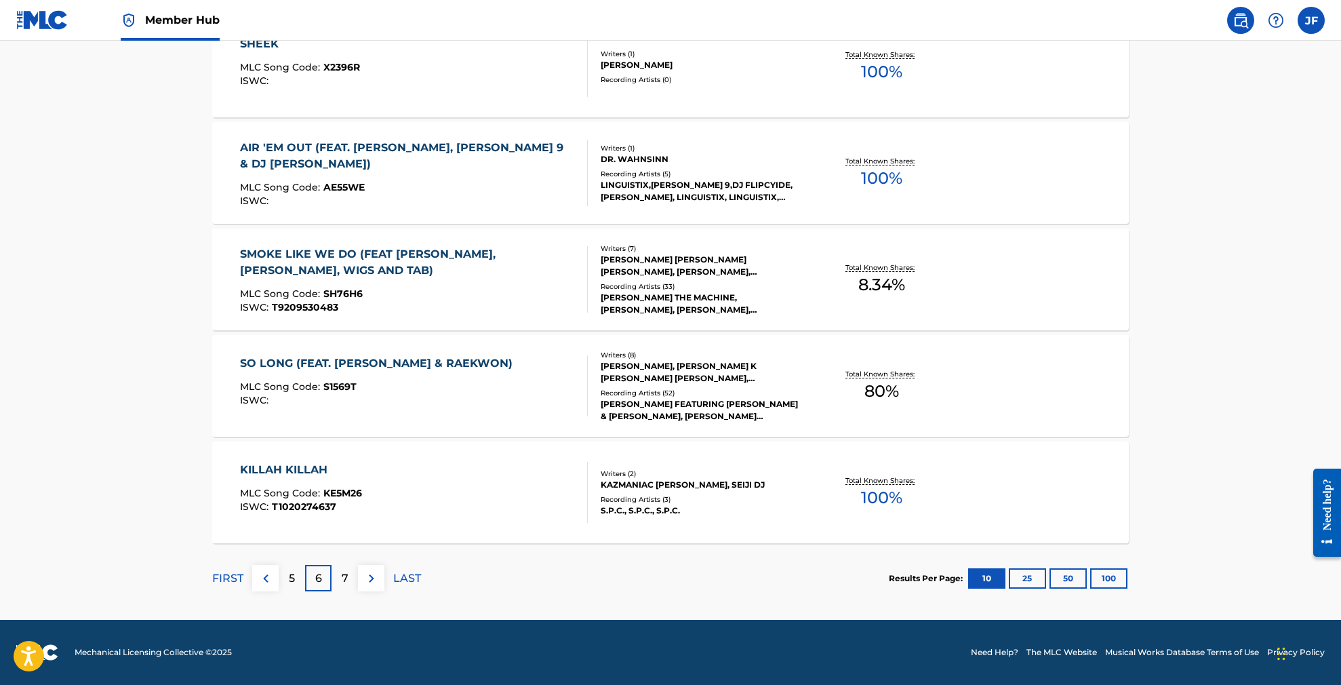
scroll to position [1017, 0]
click at [348, 579] on div "7" at bounding box center [345, 578] width 26 height 26
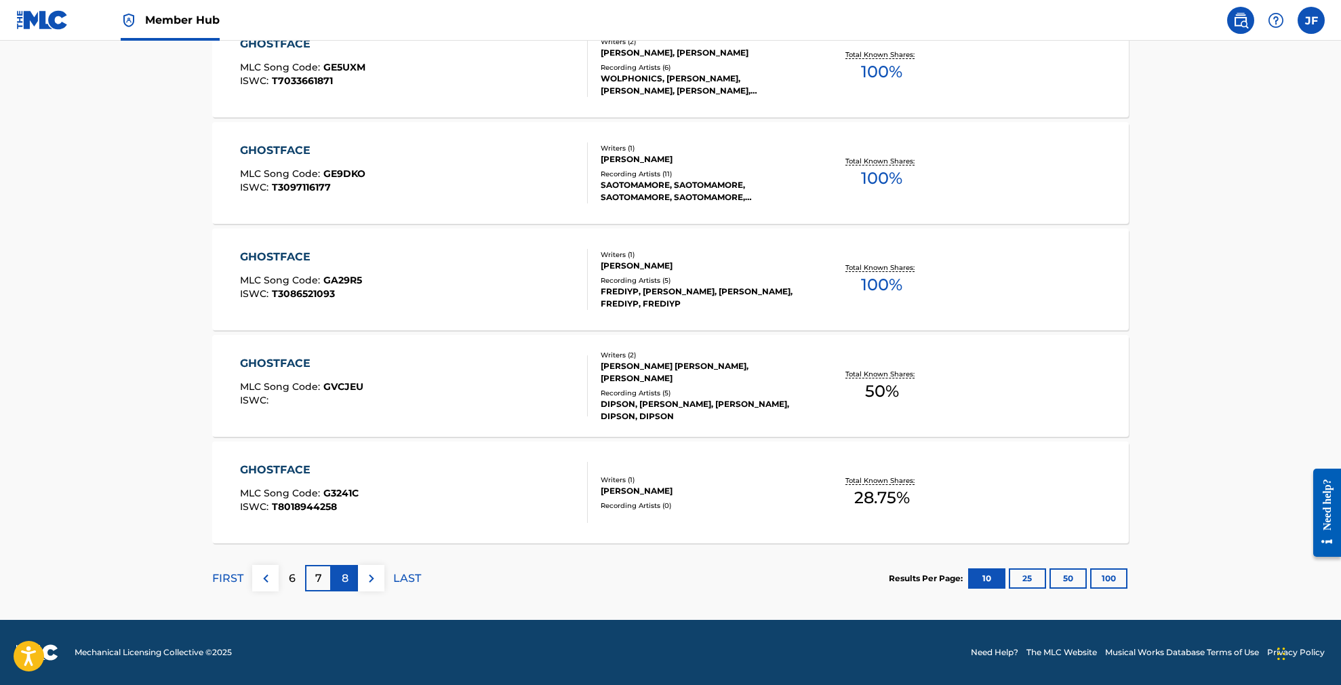
click at [344, 578] on p "8" at bounding box center [345, 578] width 7 height 16
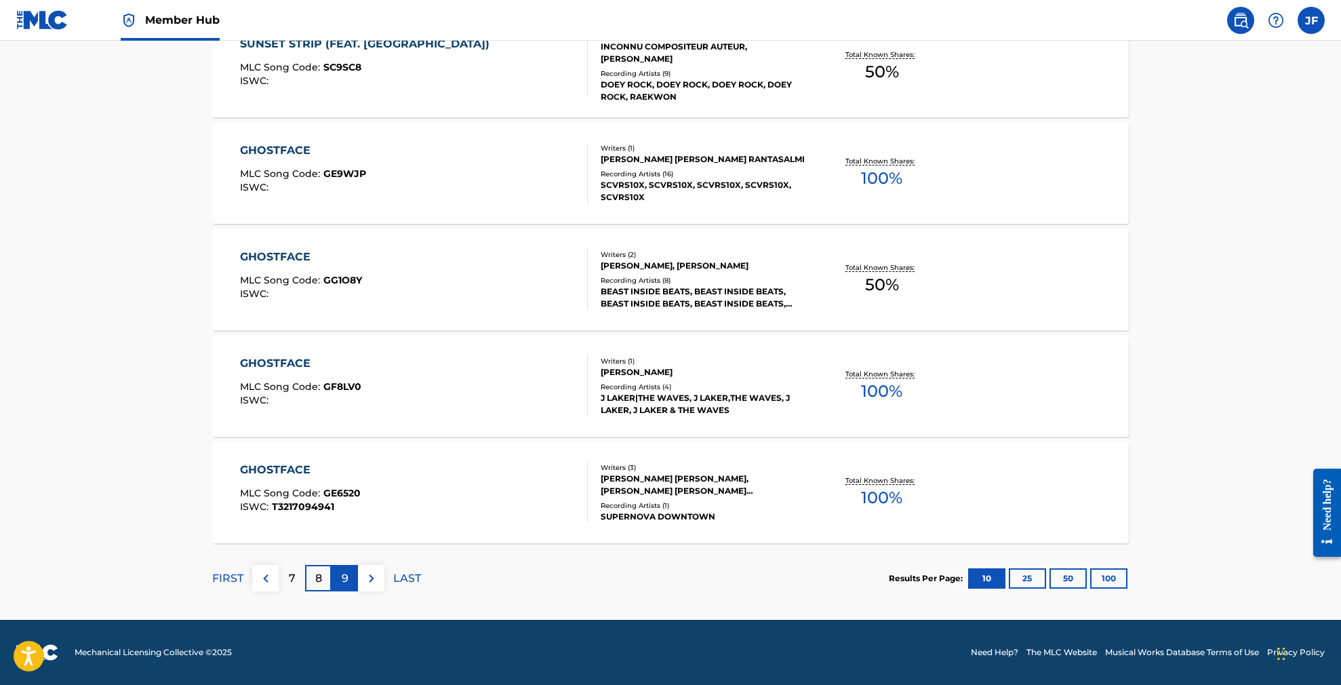
click at [342, 575] on p "9" at bounding box center [345, 578] width 7 height 16
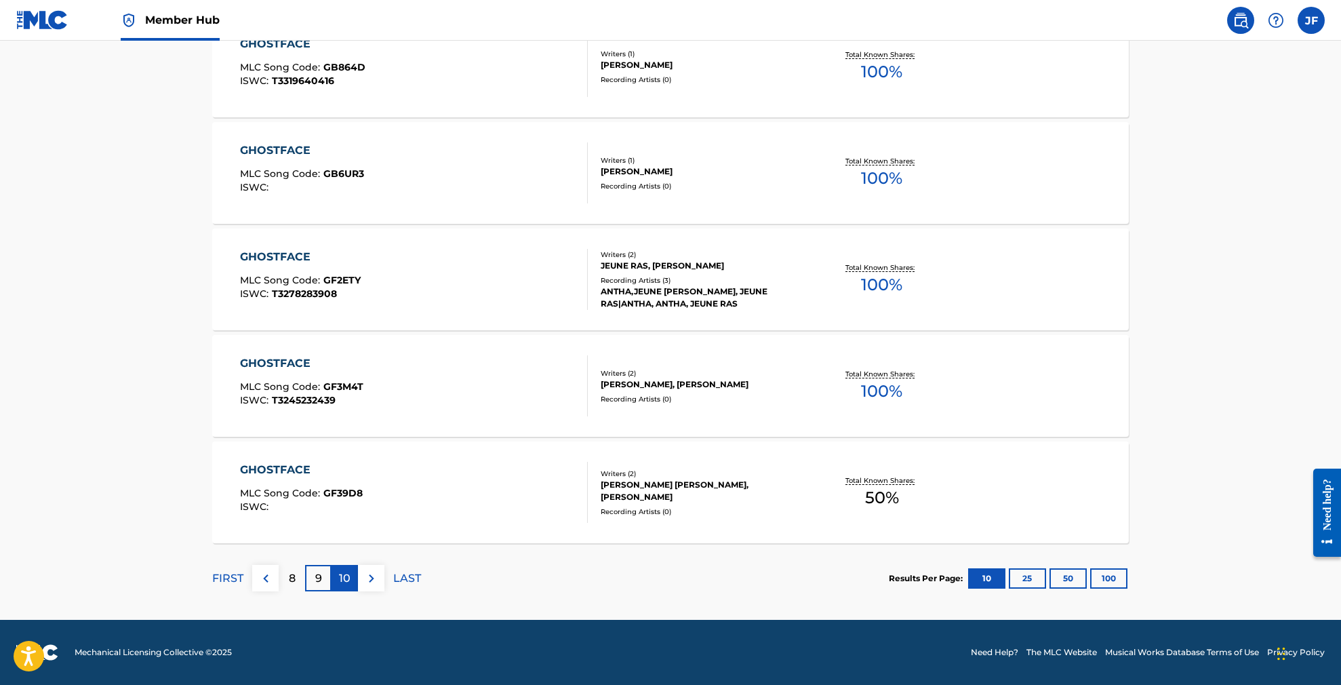
click at [343, 580] on p "10" at bounding box center [345, 578] width 12 height 16
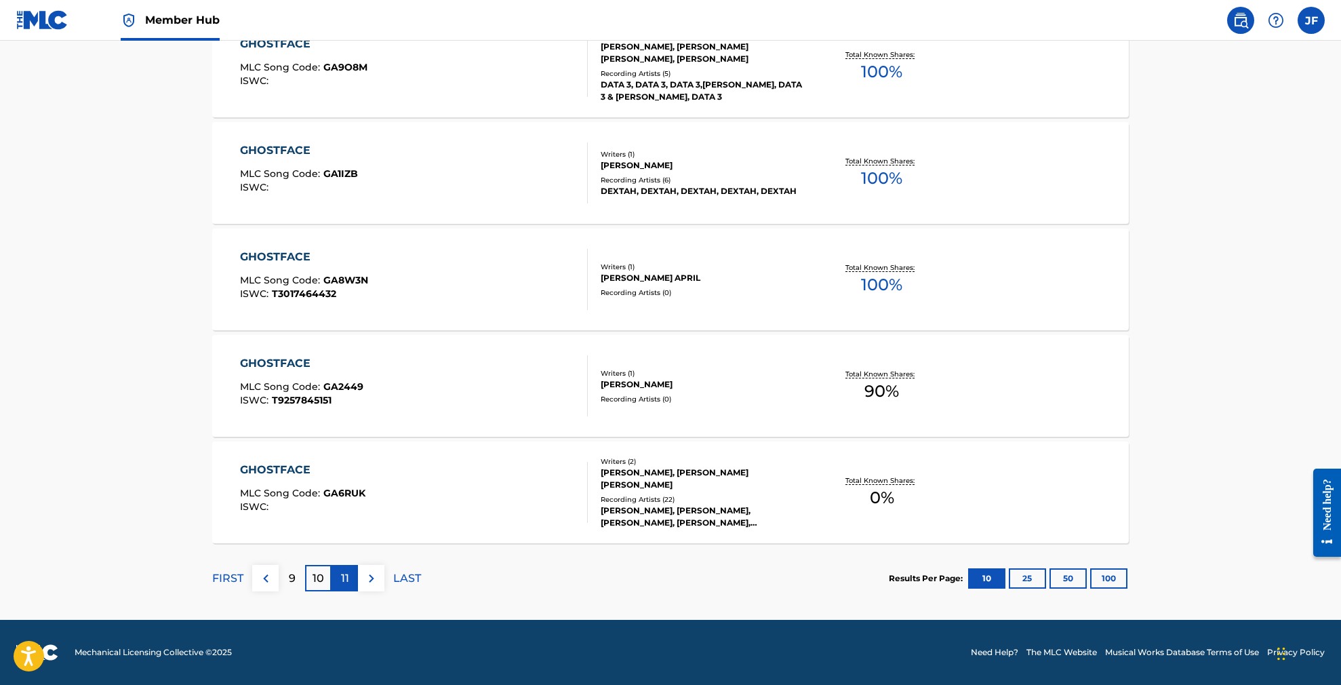
click at [344, 574] on p "11" at bounding box center [345, 578] width 8 height 16
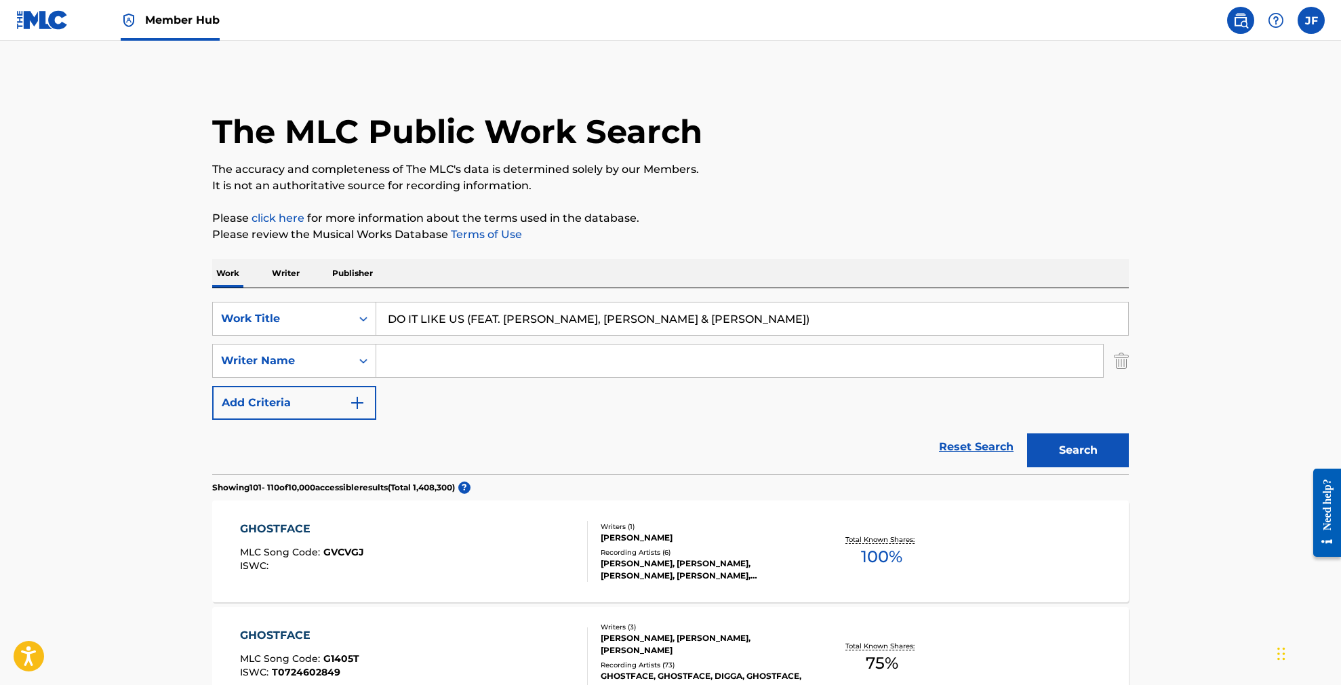
scroll to position [0, 0]
click at [47, 24] on img at bounding box center [42, 20] width 52 height 20
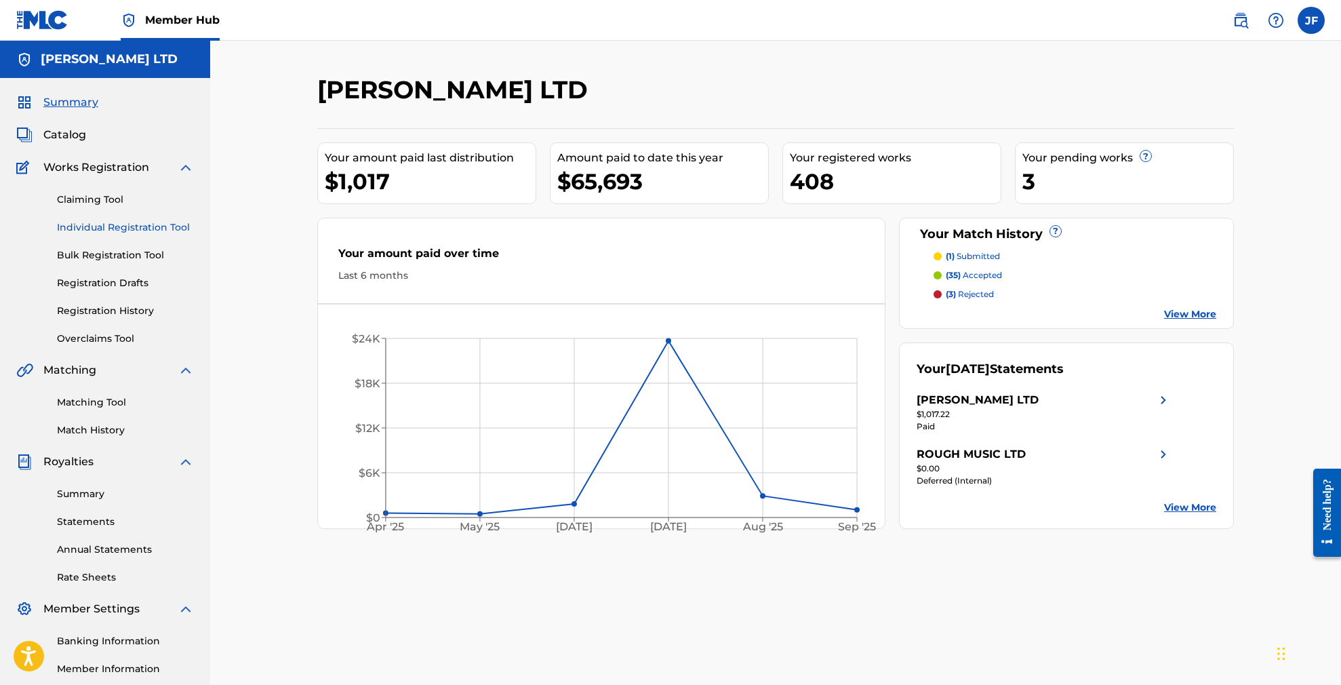
click at [113, 225] on link "Individual Registration Tool" at bounding box center [125, 227] width 137 height 14
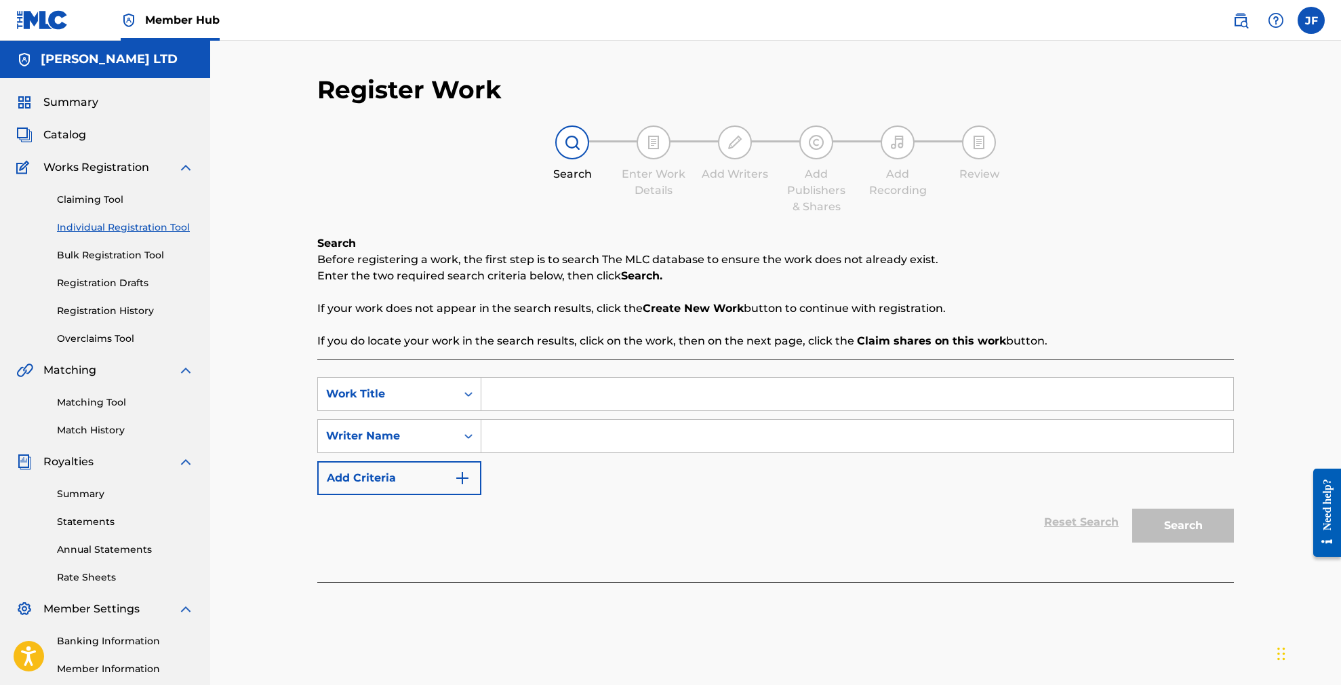
click at [551, 395] on input "Search Form" at bounding box center [857, 394] width 752 height 33
type input "Do it Like Us"
click at [551, 438] on input "Search Form" at bounding box center [857, 436] width 752 height 33
paste input "[PERSON_NAME]"
type input "[PERSON_NAME]"
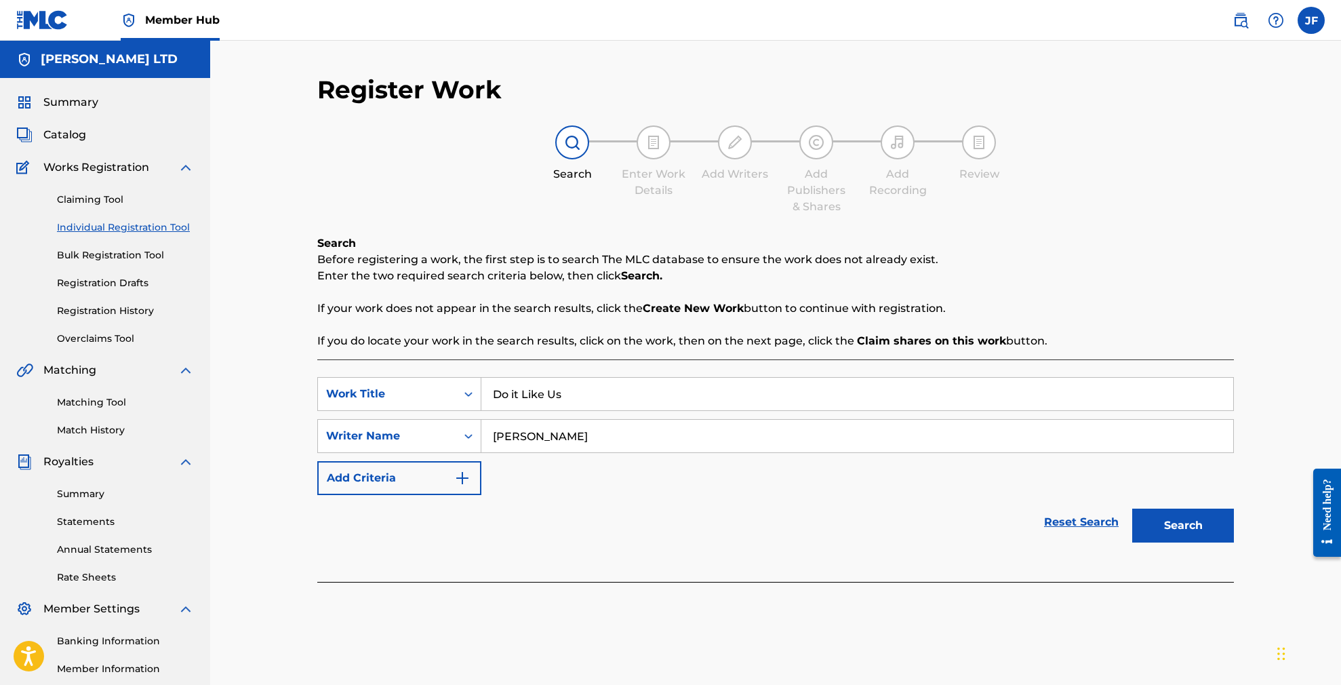
click at [1183, 525] on button "Search" at bounding box center [1183, 525] width 102 height 34
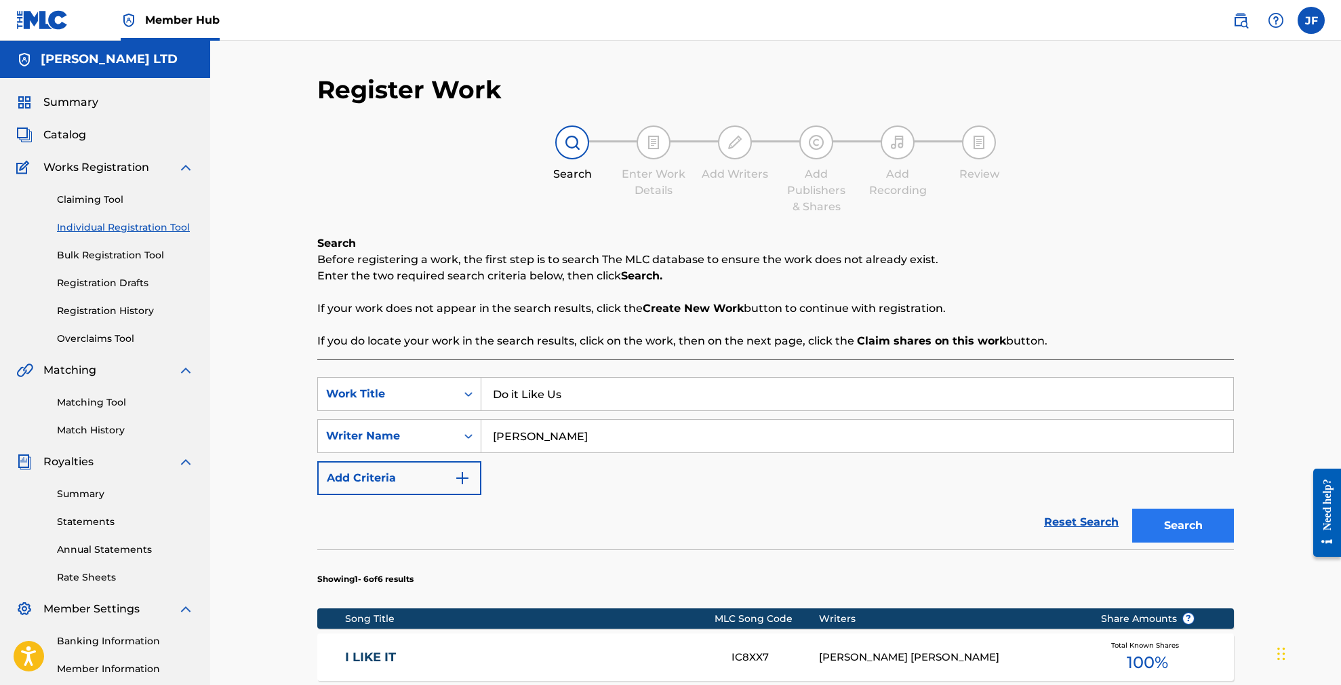
click at [1168, 523] on button "Search" at bounding box center [1183, 525] width 102 height 34
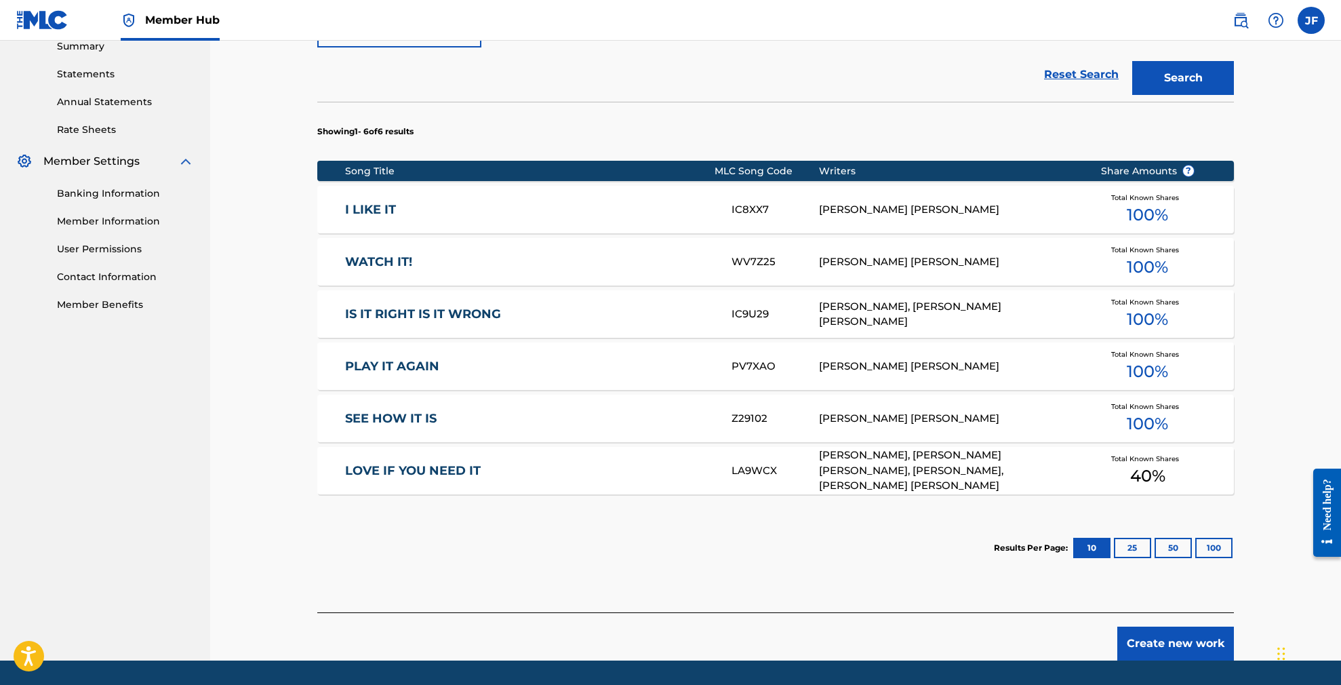
scroll to position [415, 0]
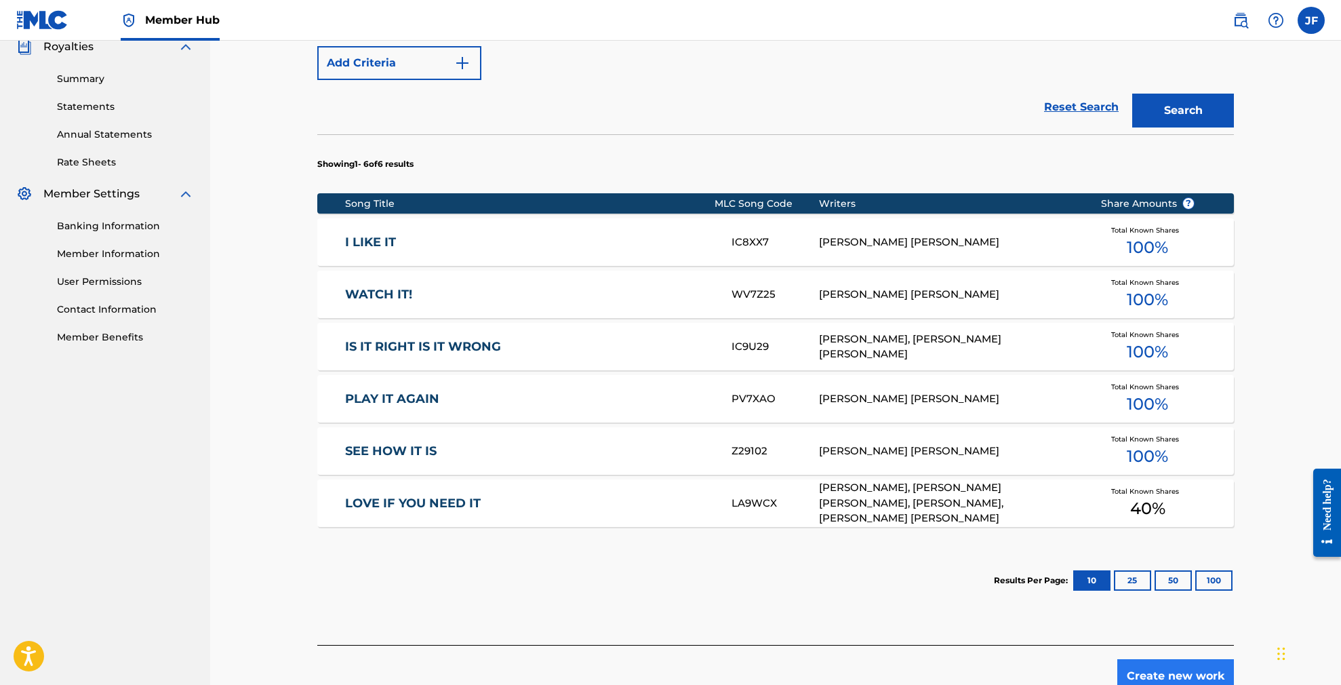
click at [1207, 675] on button "Create new work" at bounding box center [1175, 676] width 117 height 34
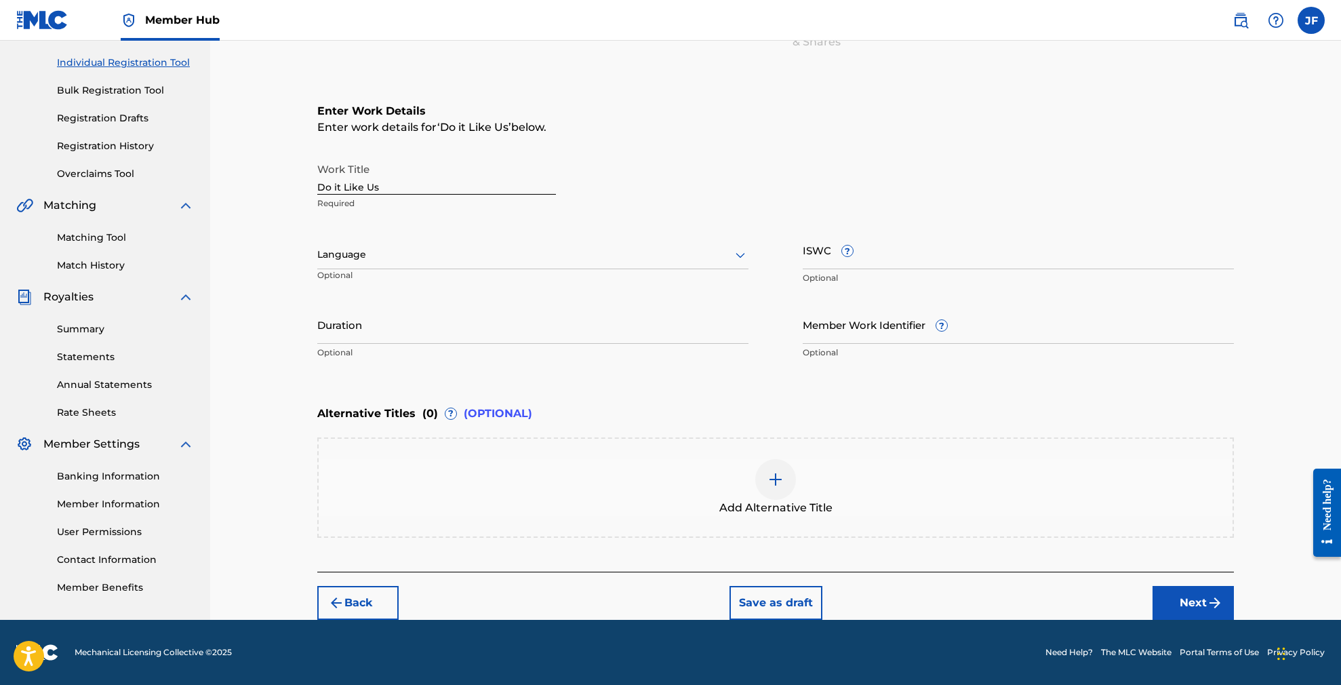
scroll to position [165, 0]
click at [590, 335] on input "Duration" at bounding box center [532, 324] width 431 height 39
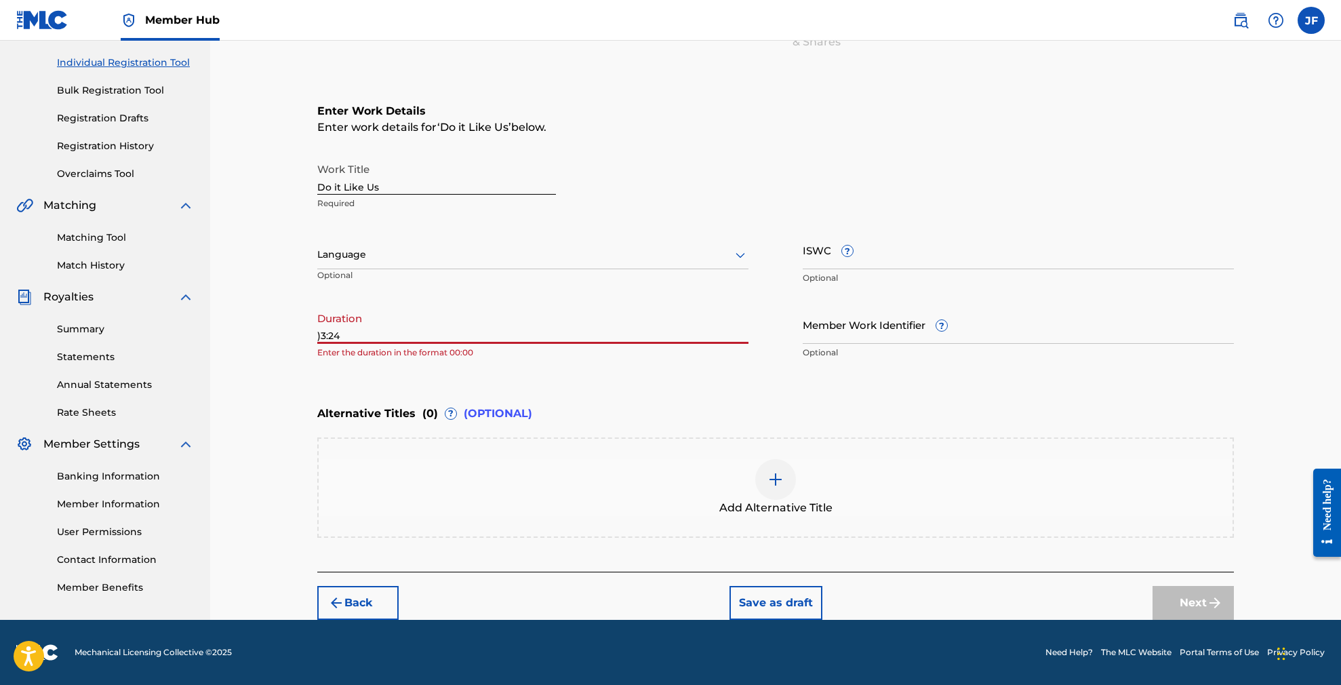
click at [321, 334] on input ")3:24" at bounding box center [532, 324] width 431 height 39
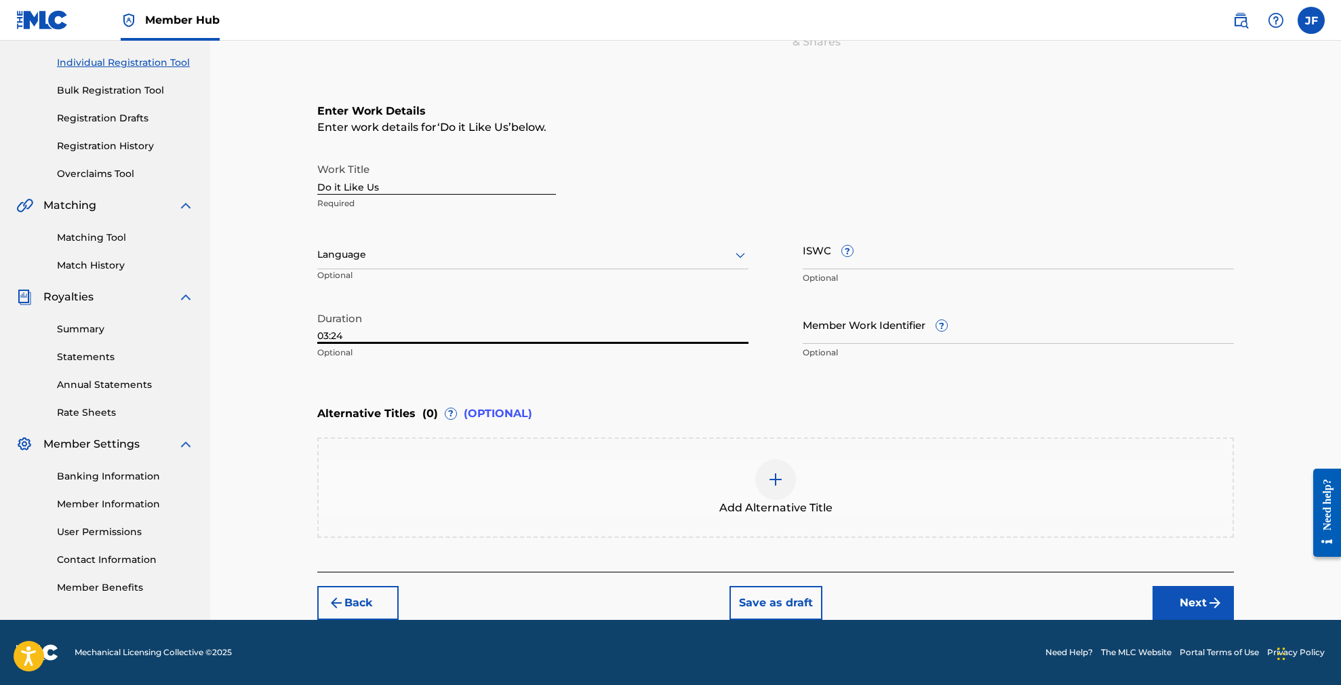
type input "03:24"
click at [774, 477] on img at bounding box center [775, 479] width 16 height 16
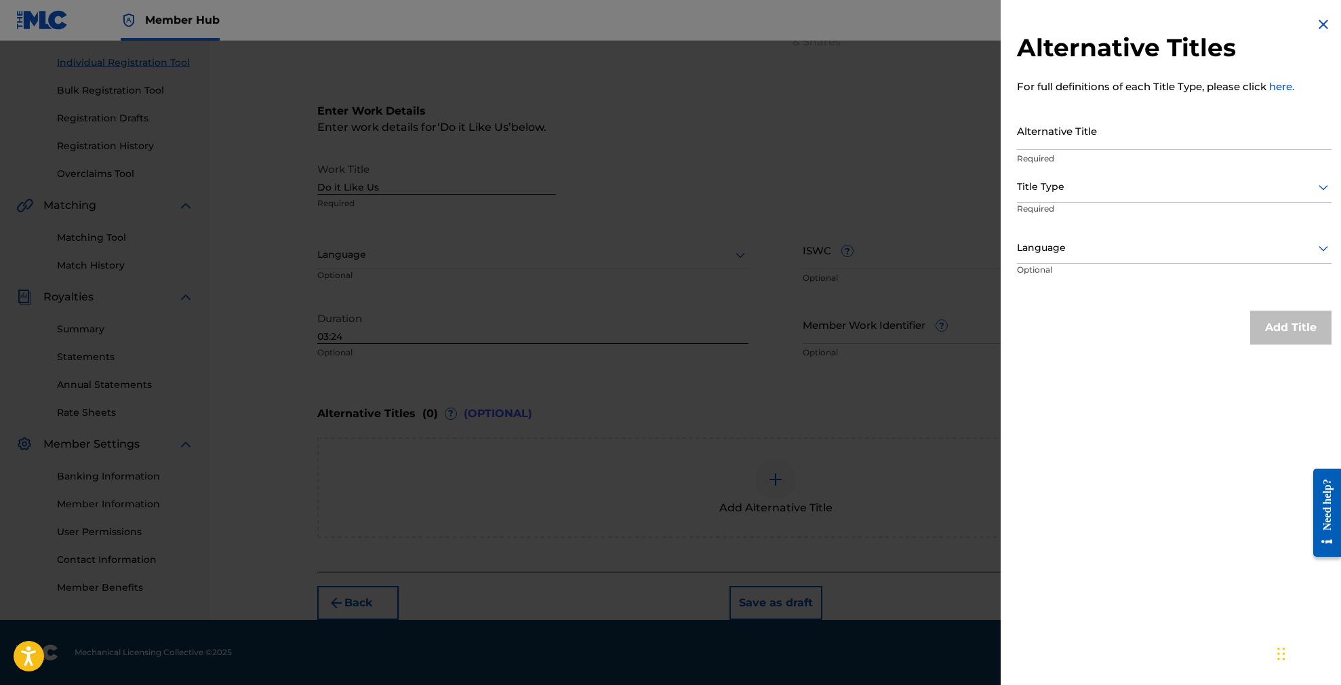
click at [1065, 182] on div at bounding box center [1174, 186] width 315 height 17
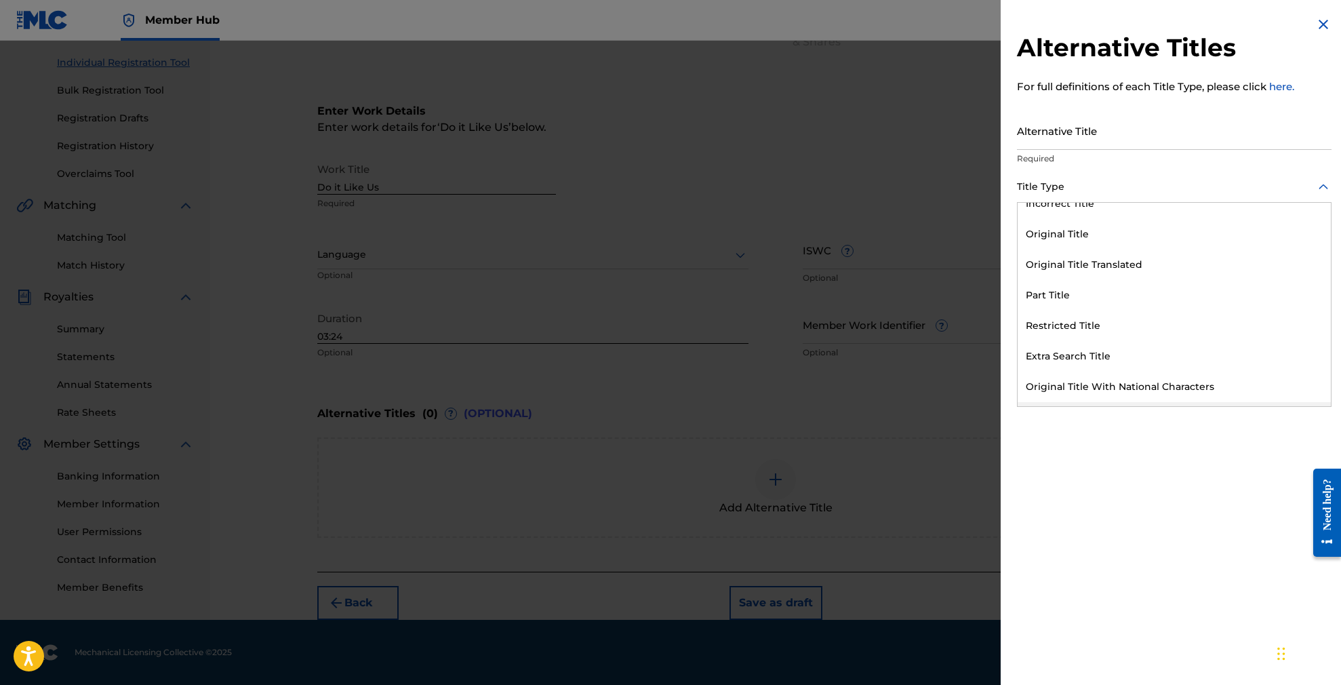
scroll to position [0, 0]
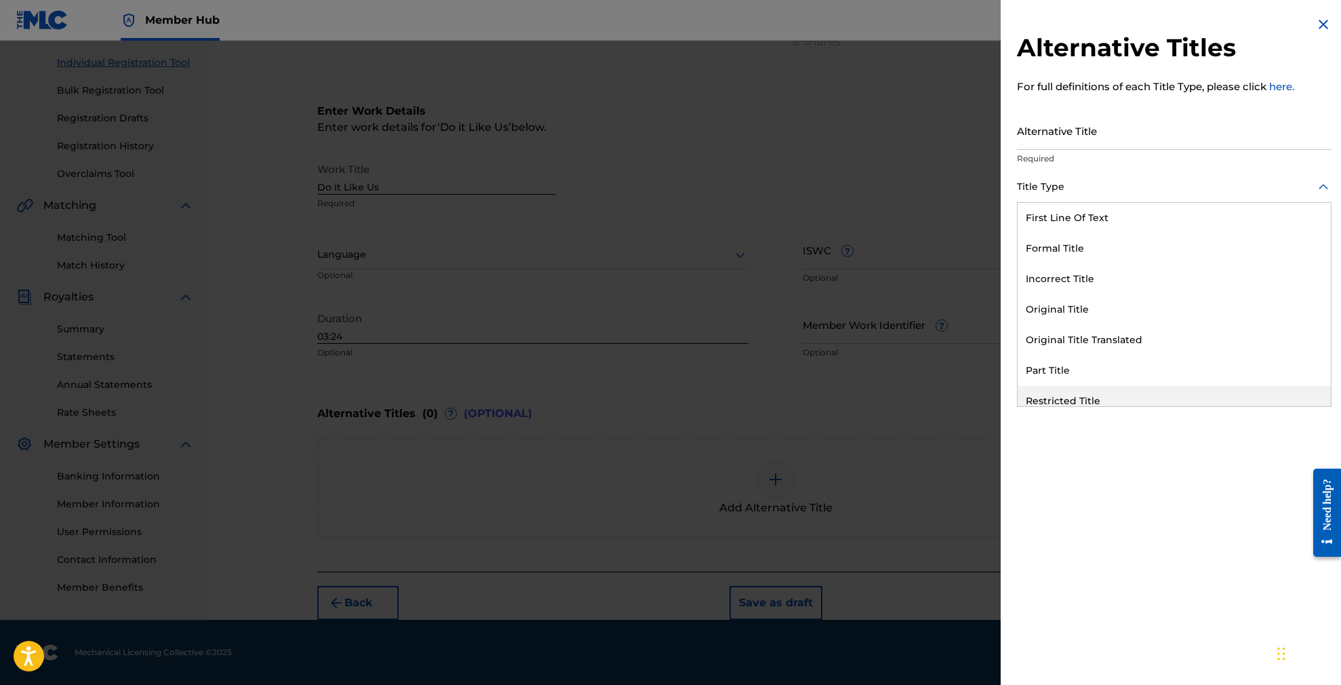
click at [1129, 525] on div "Alternative Titles For full definitions of each Title Type, please click here. …" at bounding box center [1174, 342] width 347 height 685
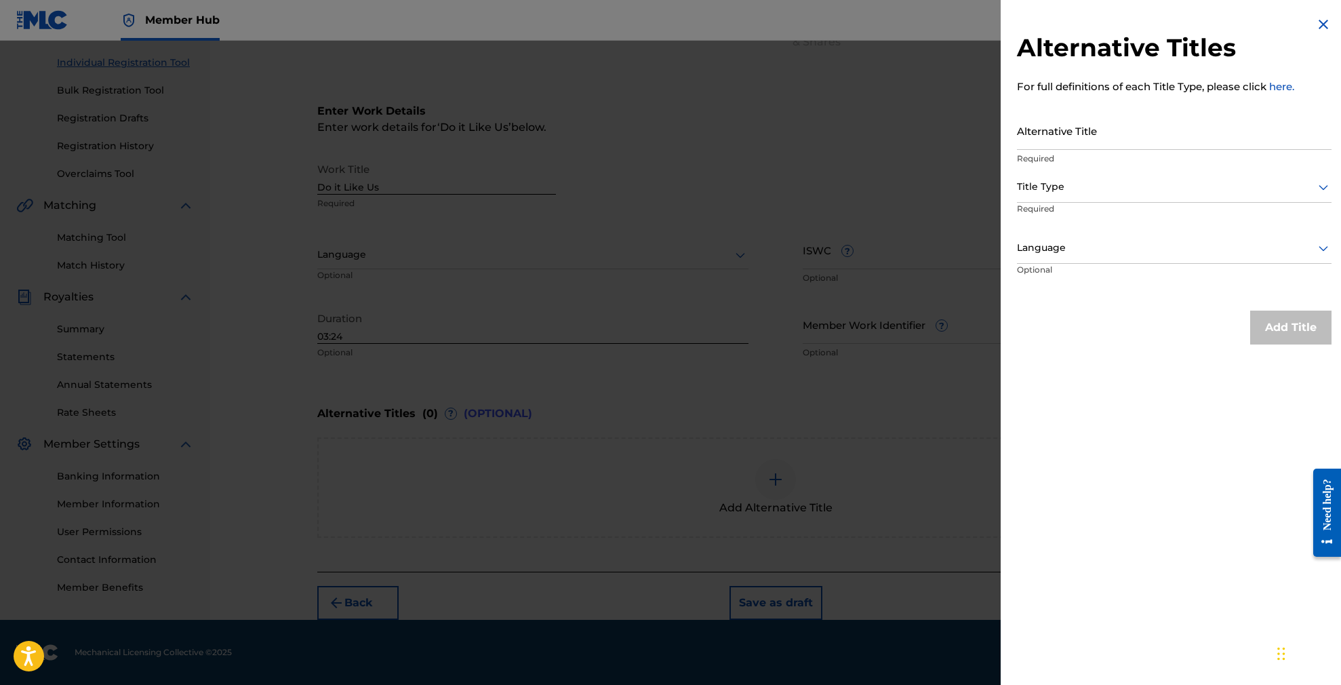
click at [1060, 186] on div at bounding box center [1174, 186] width 315 height 17
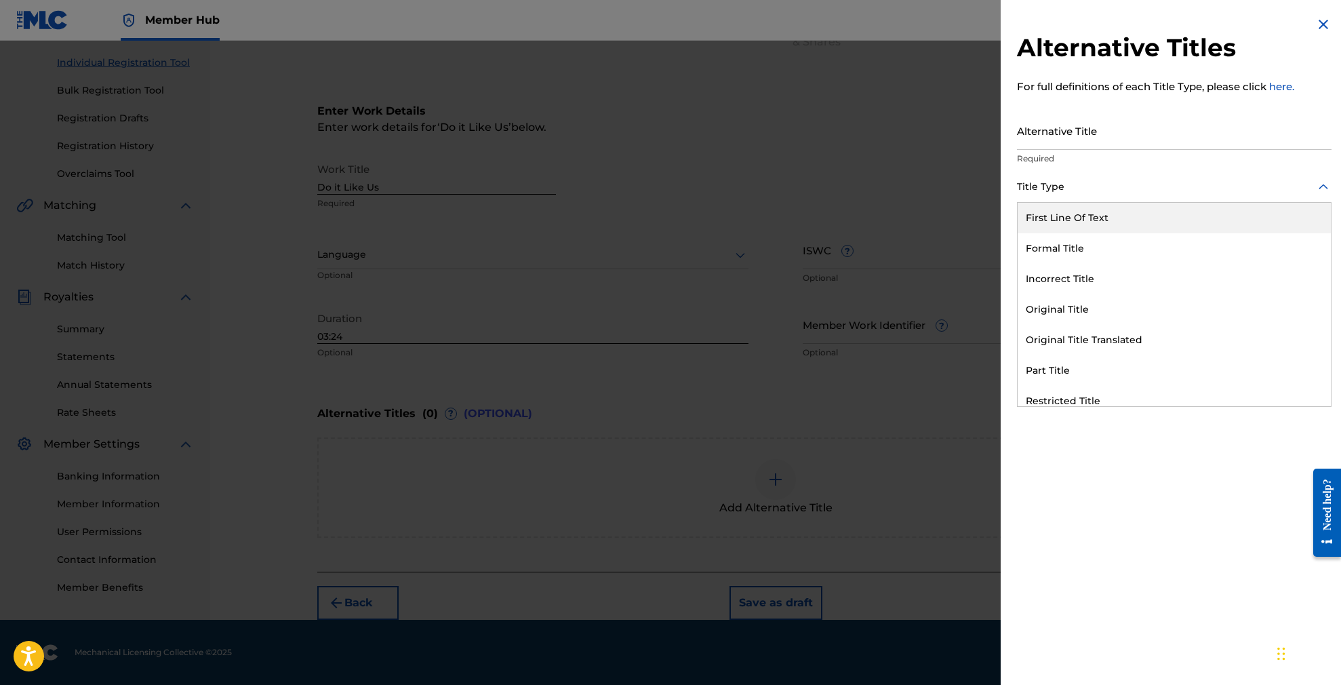
click at [1068, 218] on div "First Line Of Text" at bounding box center [1174, 218] width 313 height 31
click at [1077, 191] on div at bounding box center [1174, 186] width 315 height 17
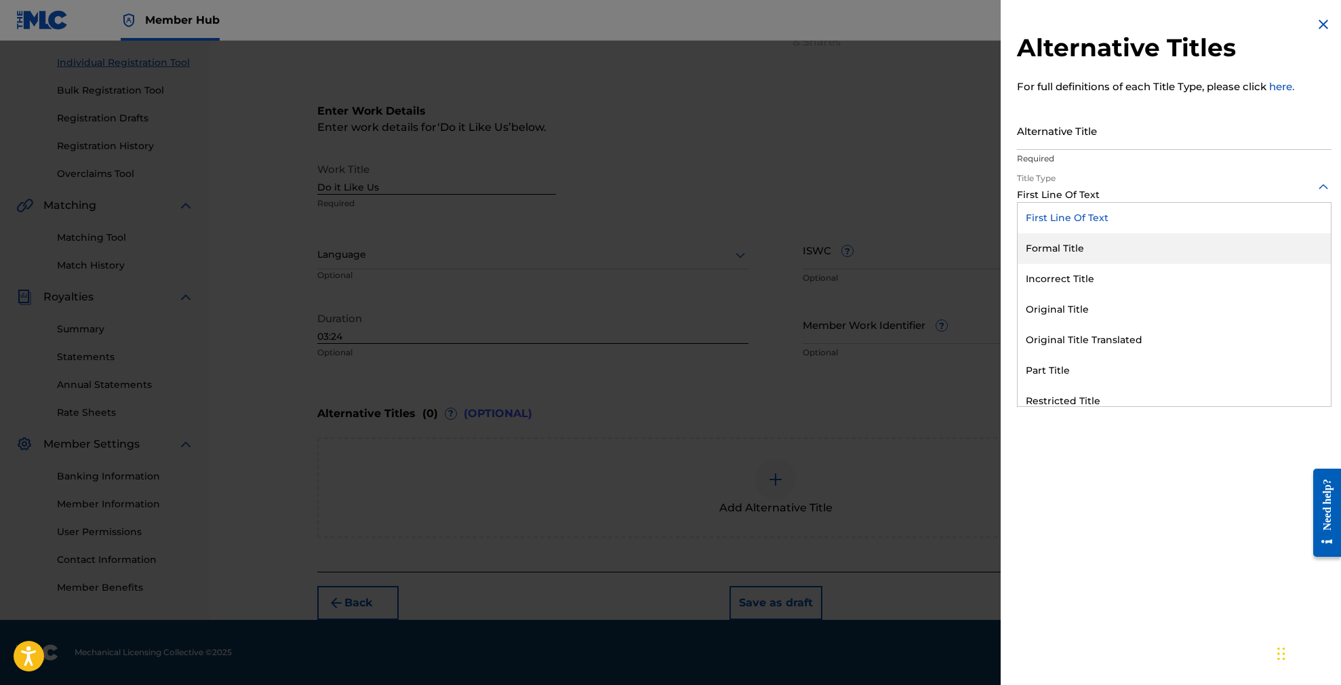
click at [1075, 251] on div "Formal Title" at bounding box center [1174, 248] width 313 height 31
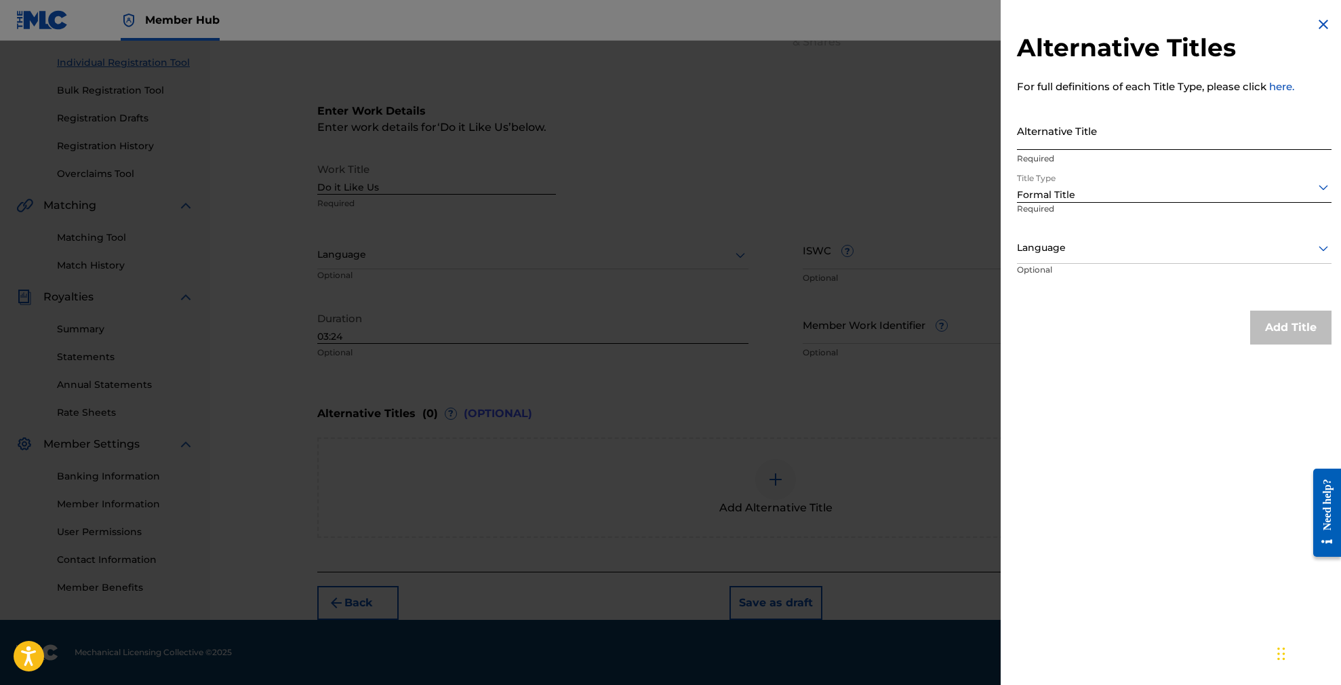
click at [1064, 134] on input "Alternative Title" at bounding box center [1174, 130] width 315 height 39
paste input "DO IT LIKE US (FEAT. [PERSON_NAME], [PERSON_NAME] & [PERSON_NAME])"
type input "DO IT LIKE US (FEAT. [PERSON_NAME], [PERSON_NAME] & [PERSON_NAME])"
click at [1286, 333] on button "Add Title" at bounding box center [1290, 328] width 81 height 34
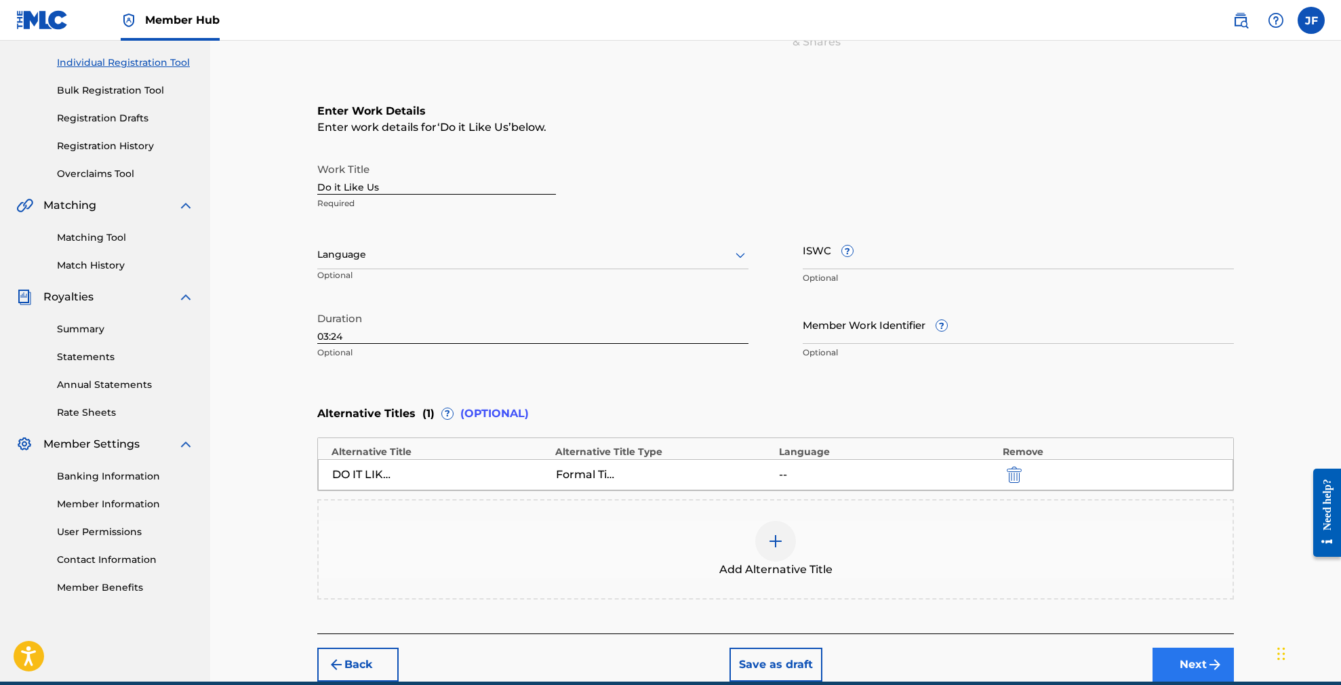
click at [1194, 656] on button "Next" at bounding box center [1193, 664] width 81 height 34
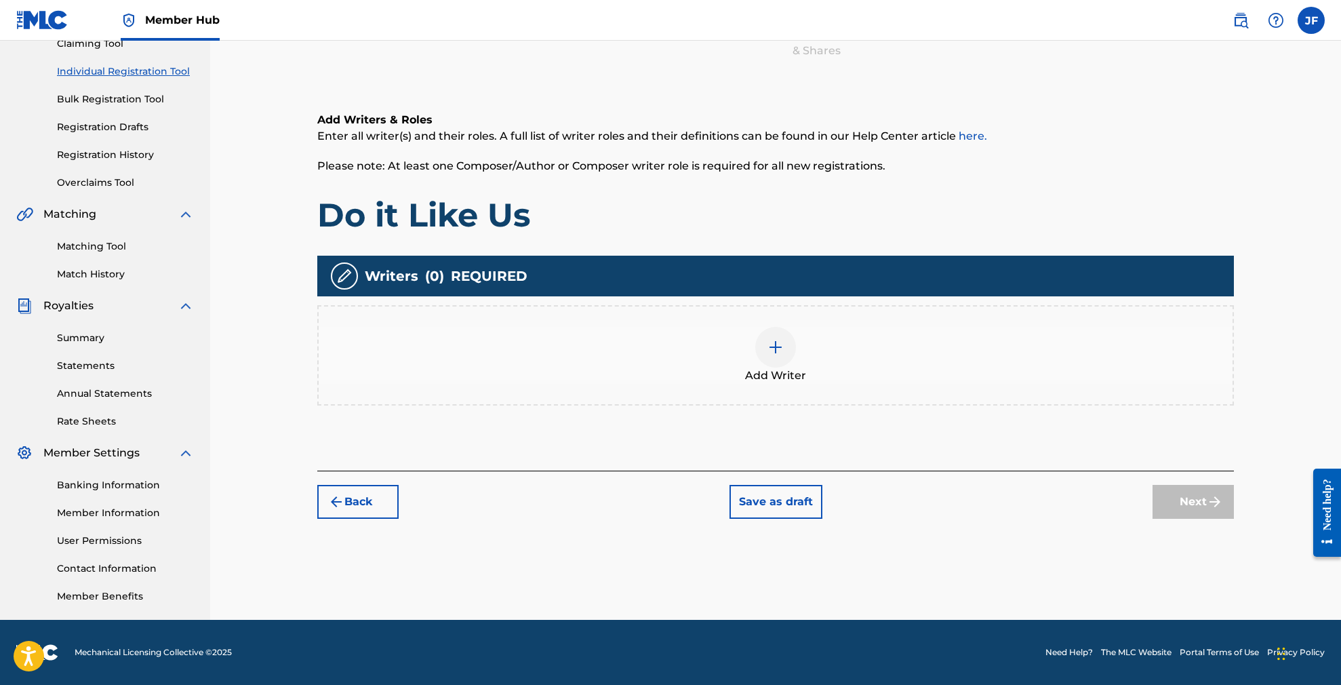
click at [773, 348] on img at bounding box center [775, 347] width 16 height 16
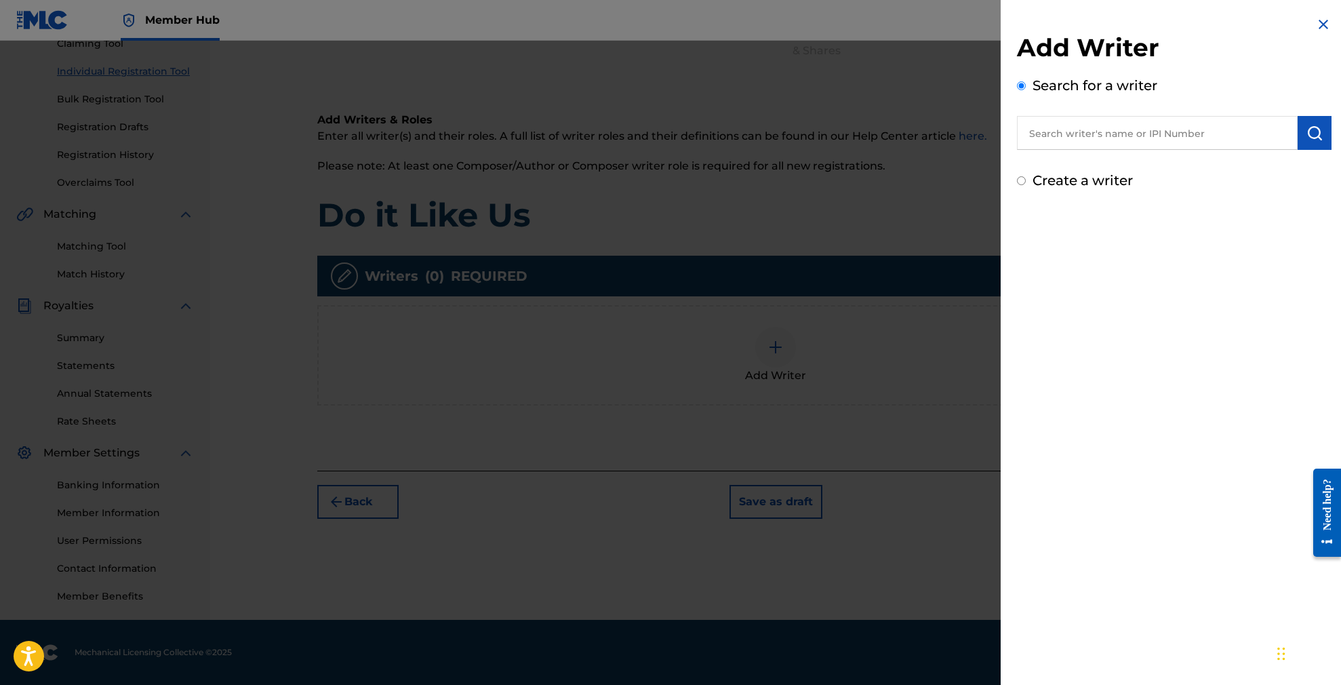
click at [1138, 135] on input "text" at bounding box center [1157, 133] width 281 height 34
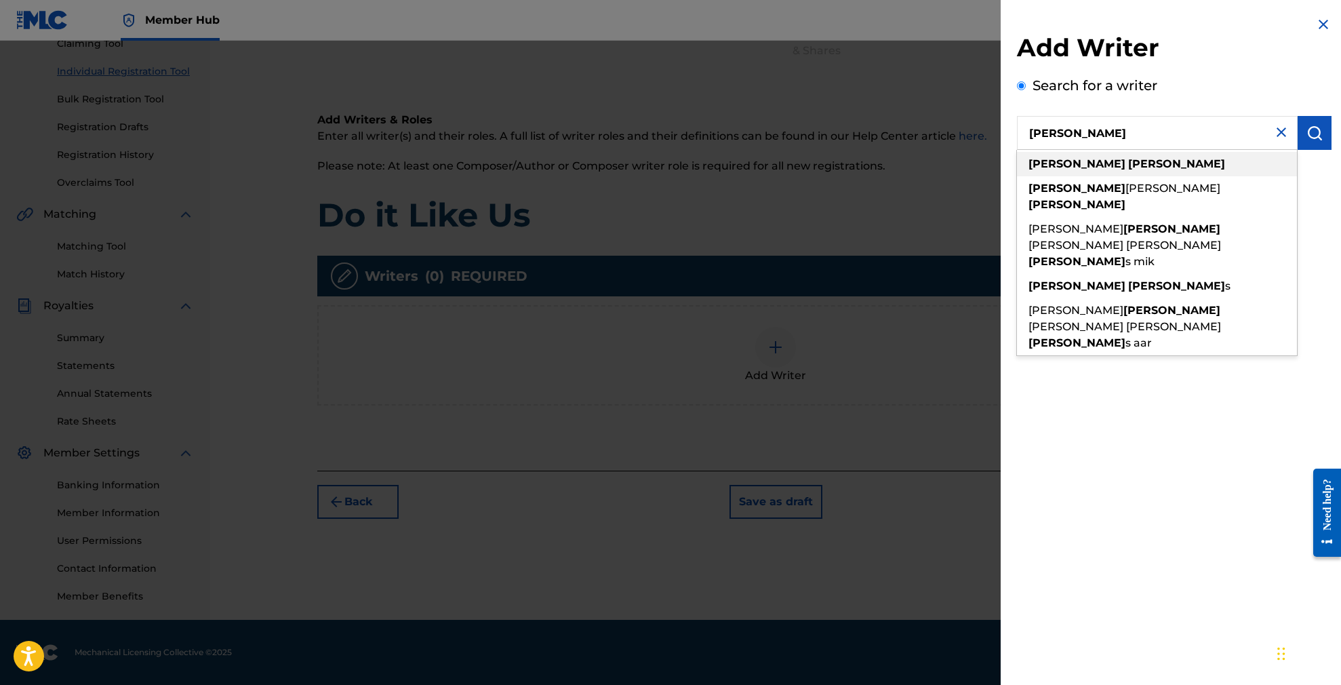
click at [1112, 166] on div "[PERSON_NAME]" at bounding box center [1157, 164] width 280 height 24
type input "[PERSON_NAME]"
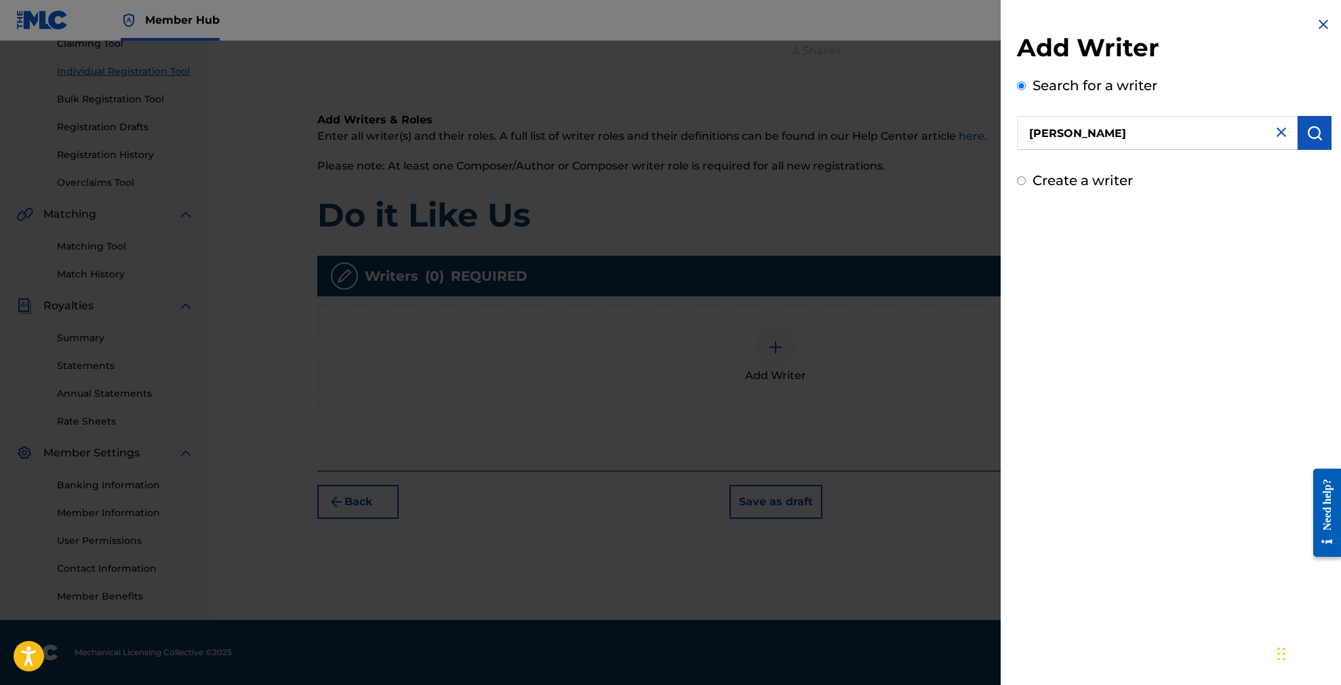
drag, startPoint x: 1304, startPoint y: 133, endPoint x: 1250, endPoint y: 191, distance: 79.2
click at [1306, 133] on img "submit" at bounding box center [1314, 133] width 16 height 16
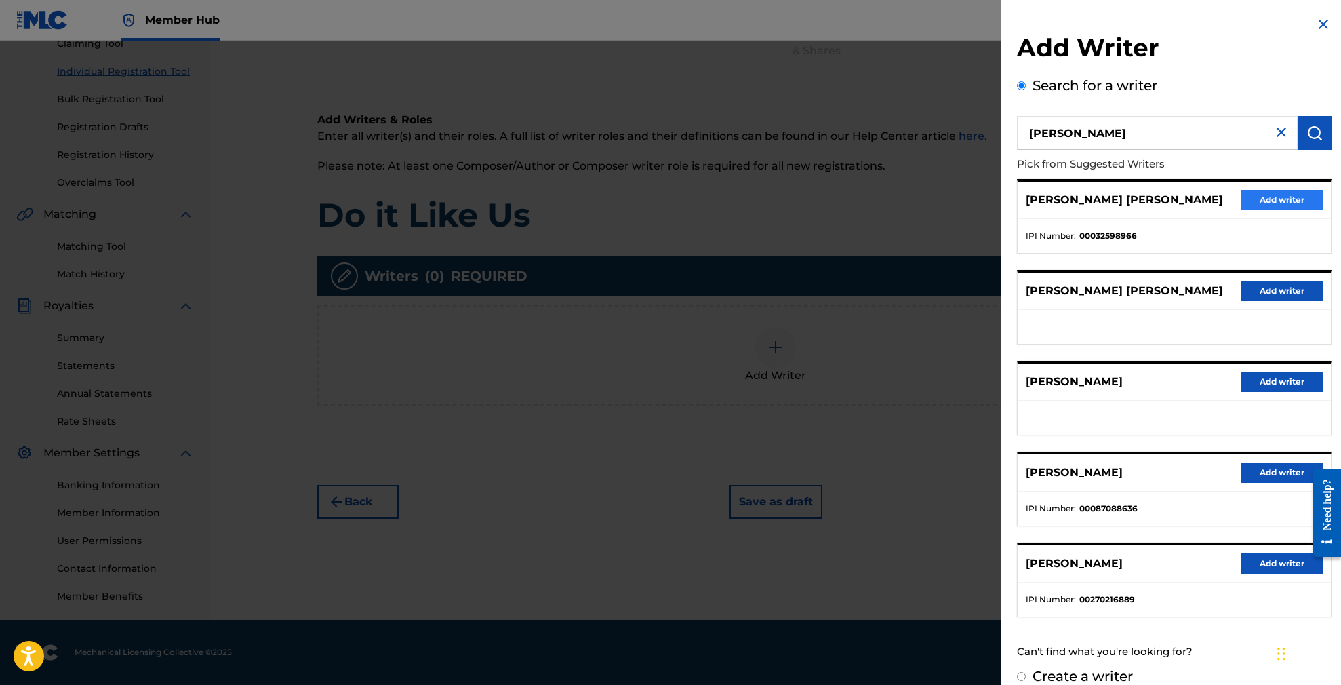
click at [1266, 201] on button "Add writer" at bounding box center [1281, 200] width 81 height 20
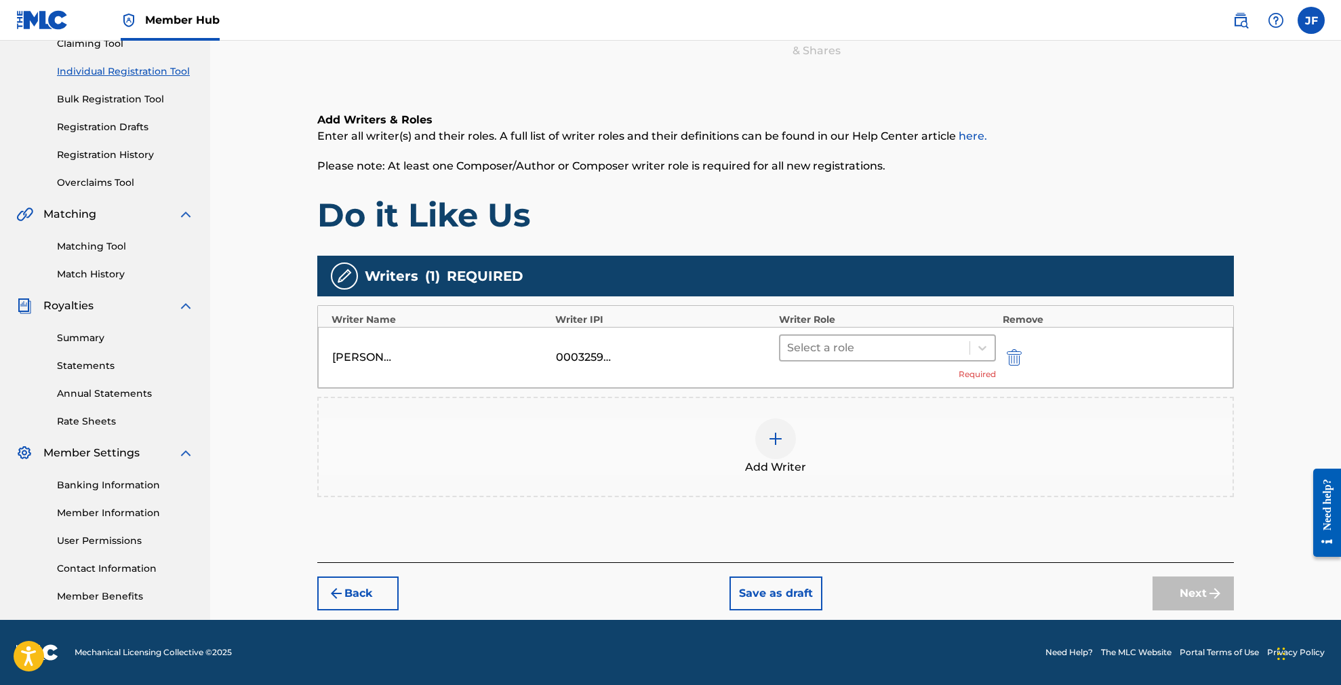
click at [942, 348] on div at bounding box center [875, 347] width 176 height 19
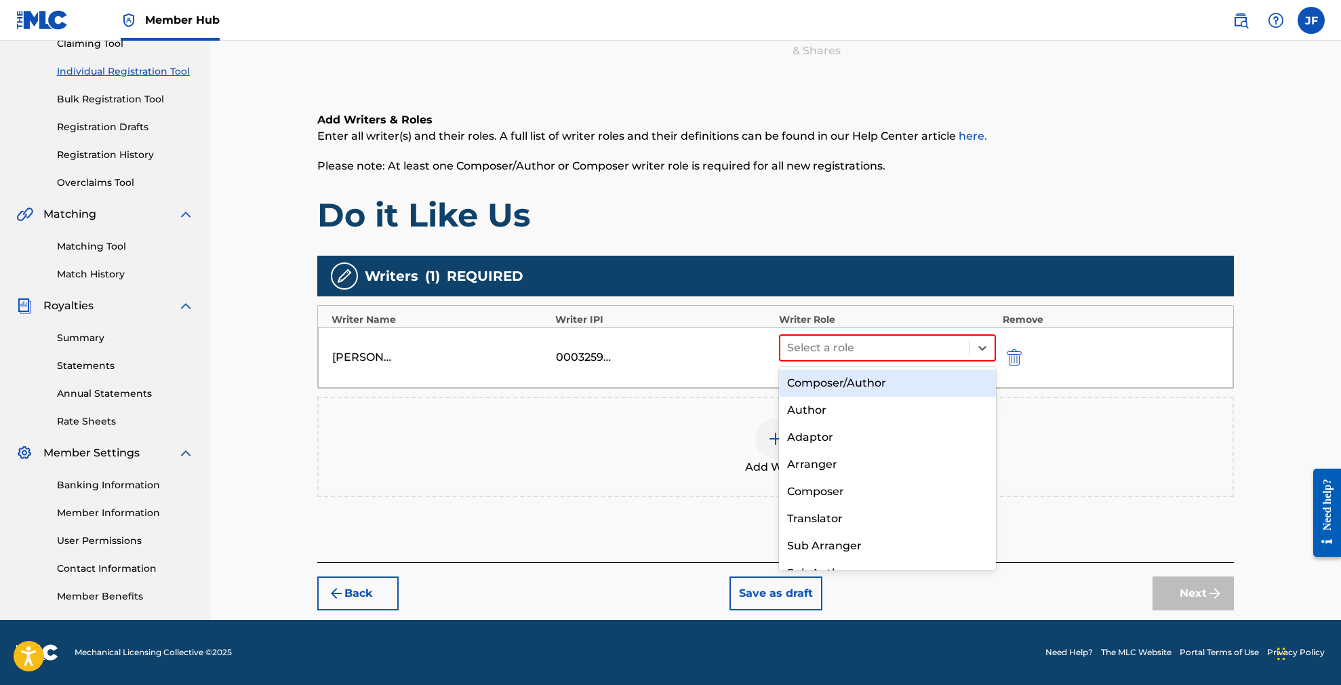
click at [892, 378] on div "Composer/Author" at bounding box center [887, 382] width 217 height 27
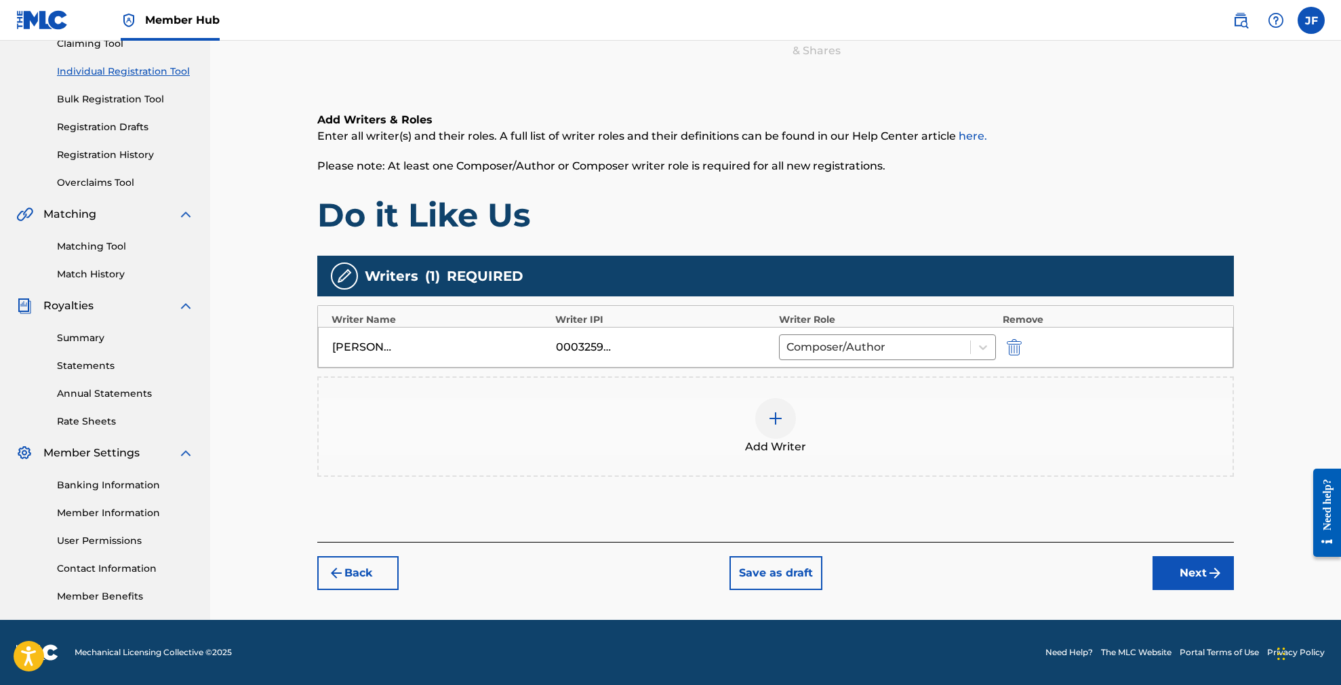
click at [776, 418] on img at bounding box center [775, 418] width 16 height 16
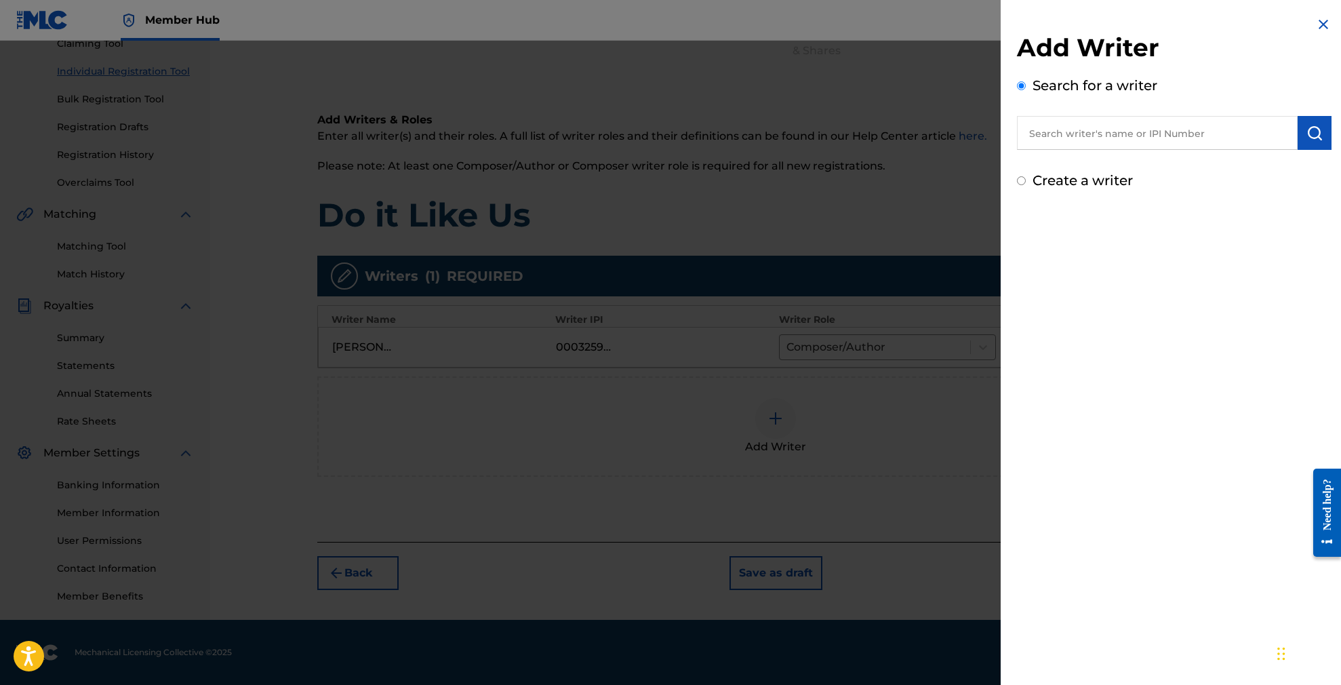
click at [1078, 138] on input "text" at bounding box center [1157, 133] width 281 height 34
paste input "DO IT LIKE US (FEAT. [PERSON_NAME], [PERSON_NAME] & [PERSON_NAME])"
drag, startPoint x: 1118, startPoint y: 134, endPoint x: 912, endPoint y: 138, distance: 206.1
click at [912, 138] on div "Add Writer Search for a writer DO IT LIKE US (FEAT. [PERSON_NAME], [PERSON_NAME…" at bounding box center [670, 363] width 1341 height 644
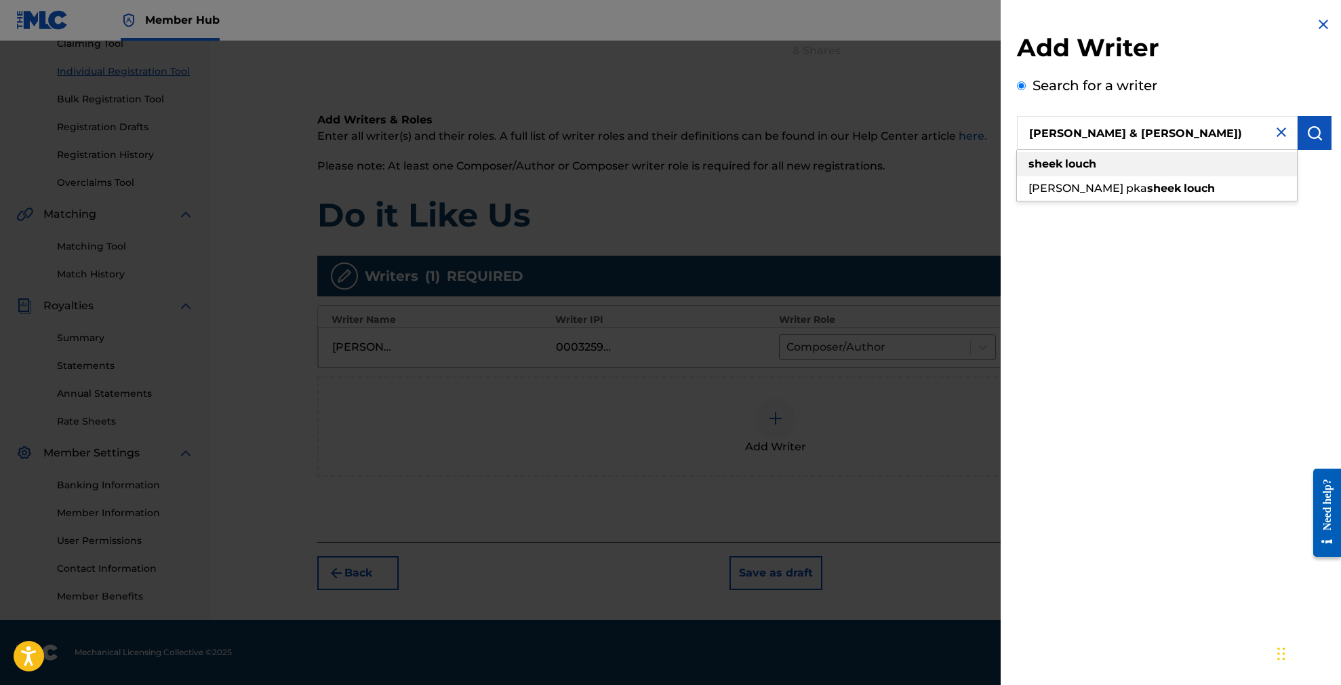
click at [1052, 167] on strong "sheek" at bounding box center [1045, 163] width 34 height 13
type input "[PERSON_NAME]"
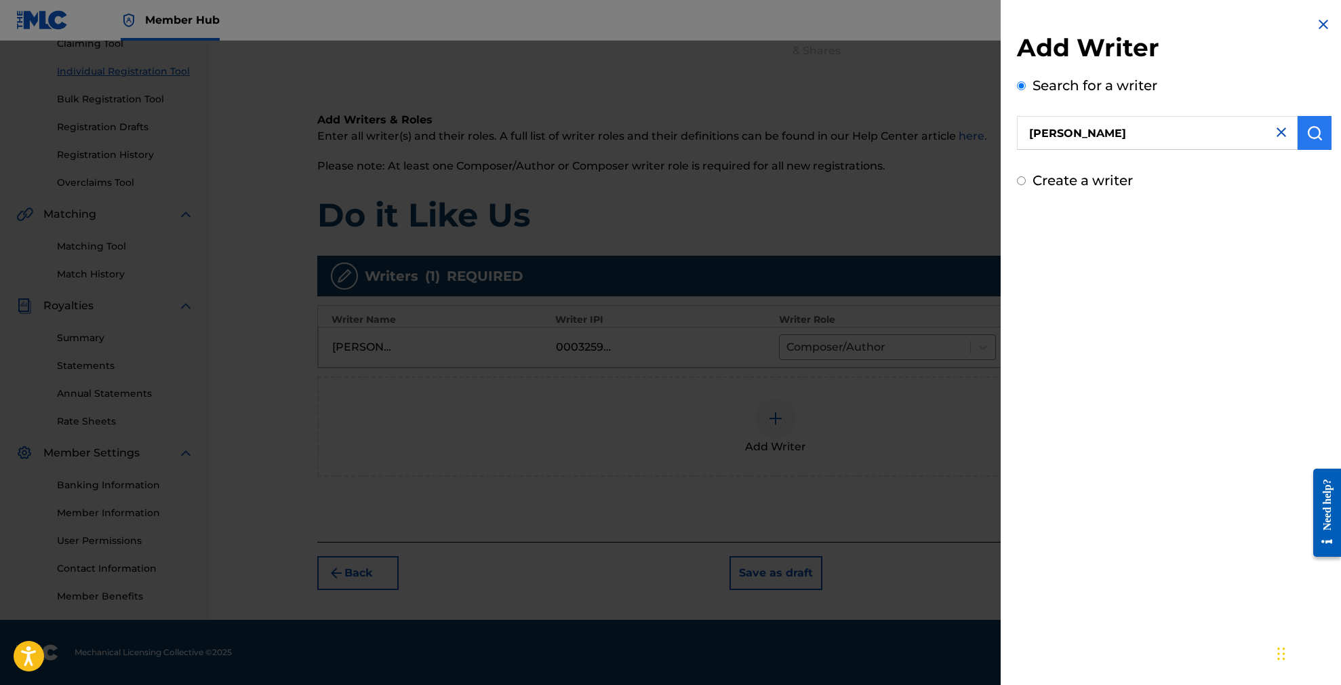
click at [1306, 132] on img "submit" at bounding box center [1314, 133] width 16 height 16
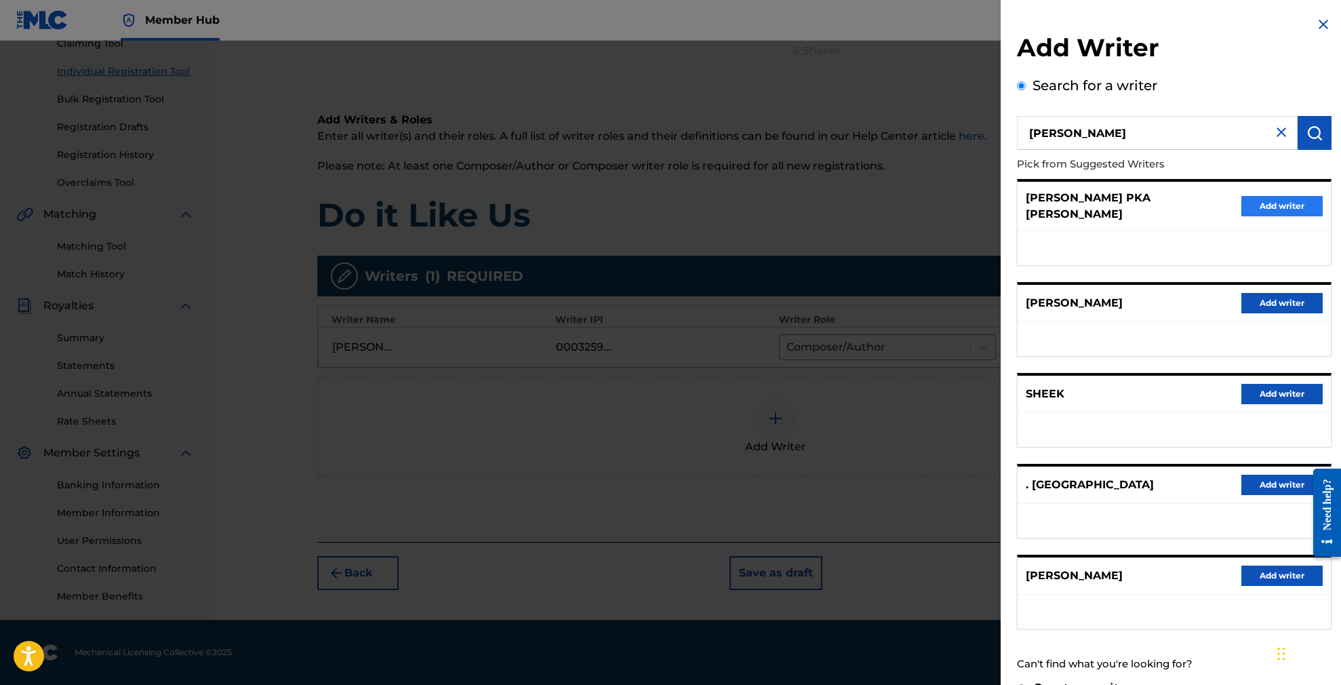
click at [1287, 201] on button "Add writer" at bounding box center [1281, 206] width 81 height 20
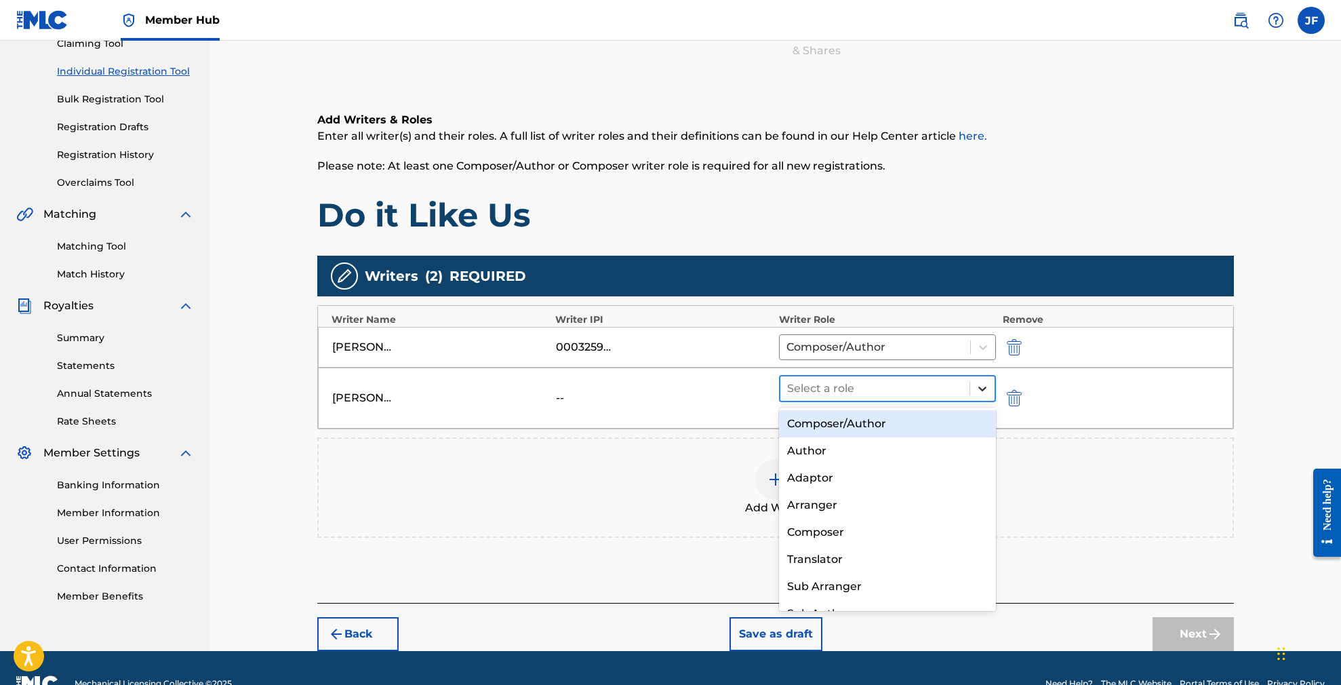
click at [977, 387] on icon at bounding box center [983, 389] width 14 height 14
click at [855, 420] on div "Composer/Author" at bounding box center [887, 423] width 217 height 27
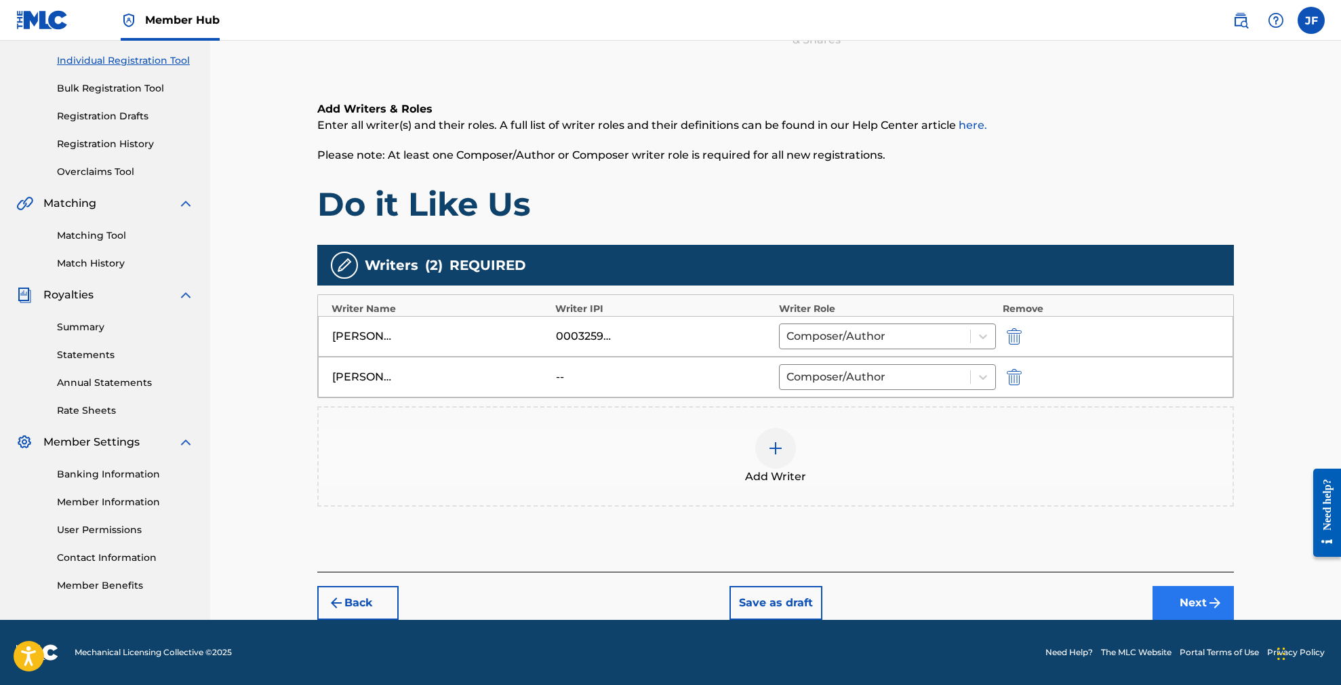
scroll to position [167, 0]
click at [1201, 603] on button "Next" at bounding box center [1193, 603] width 81 height 34
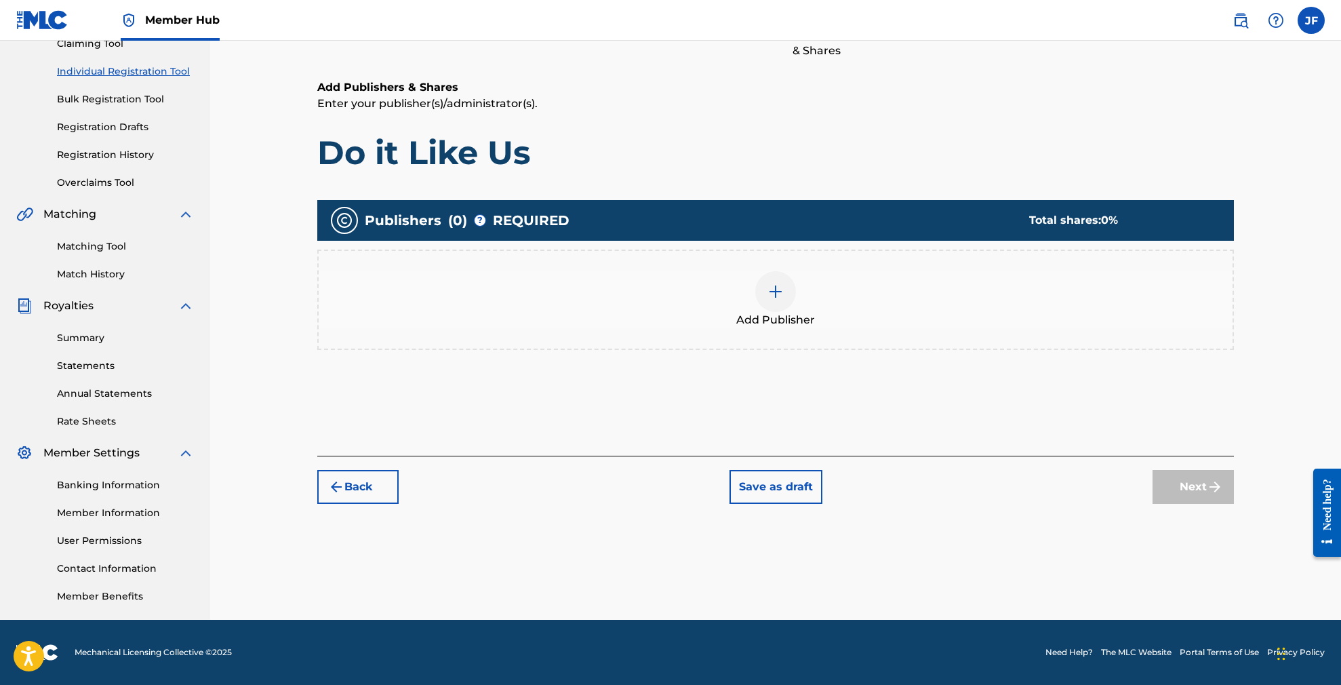
scroll to position [156, 0]
click at [783, 288] on img at bounding box center [775, 291] width 16 height 16
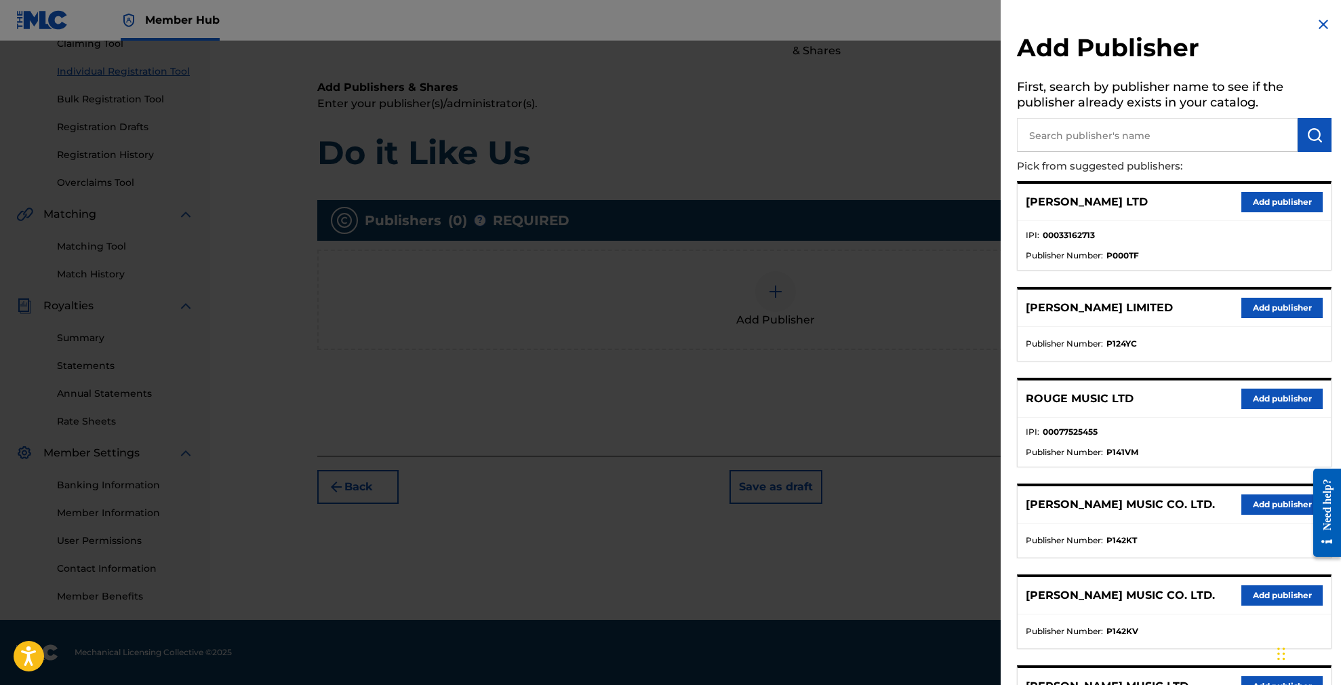
click at [1275, 199] on button "Add publisher" at bounding box center [1281, 202] width 81 height 20
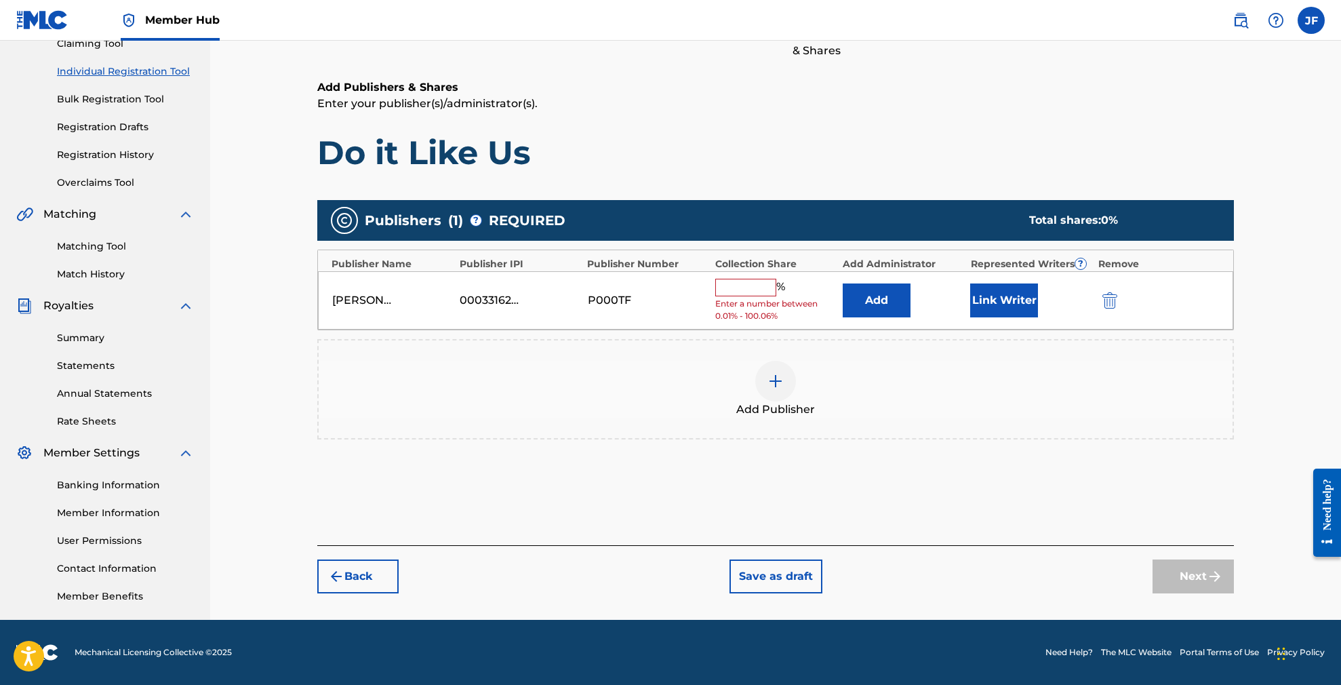
click at [737, 286] on input "text" at bounding box center [745, 288] width 61 height 18
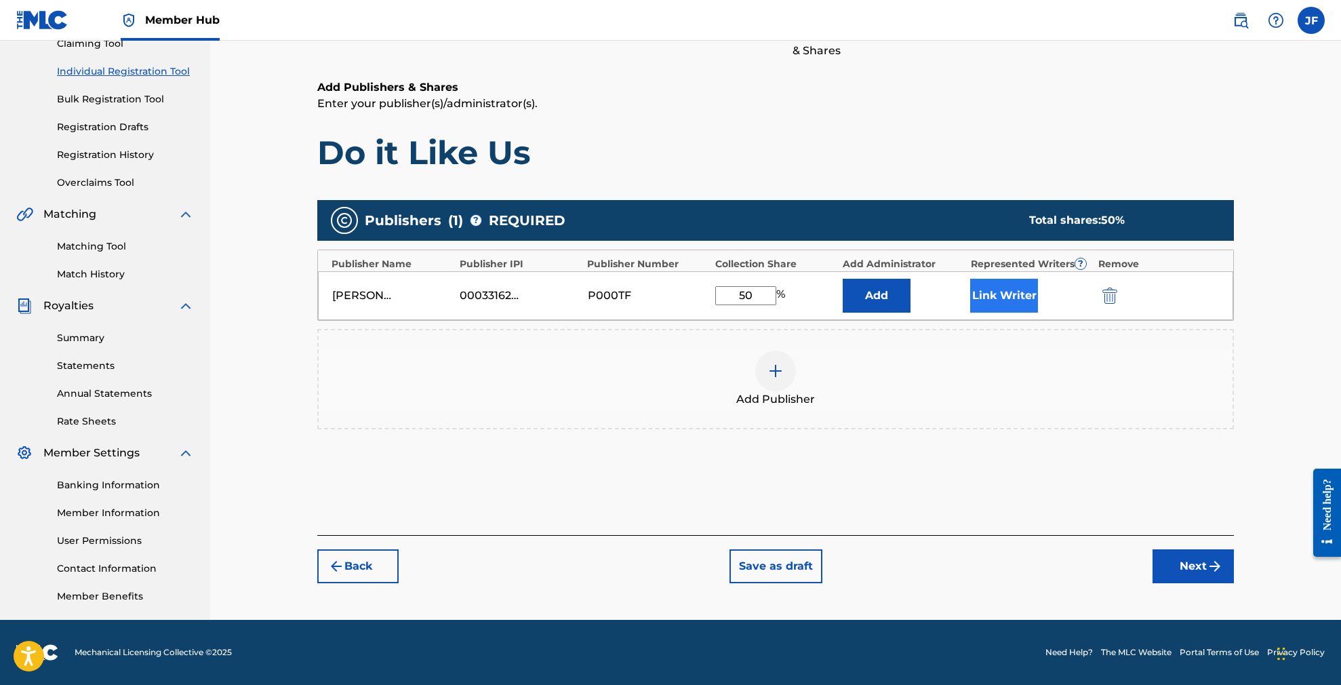
type input "50"
click at [1009, 296] on button "Link Writer" at bounding box center [1004, 296] width 68 height 34
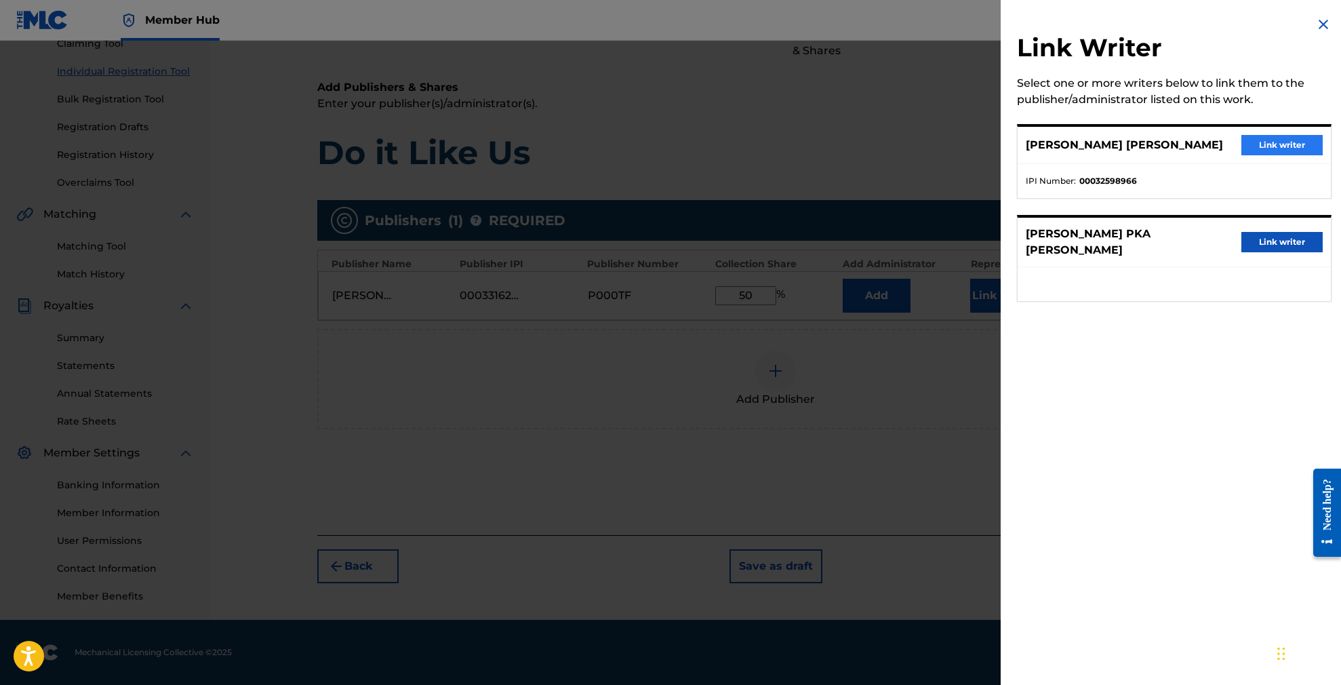
click at [1279, 143] on button "Link writer" at bounding box center [1281, 145] width 81 height 20
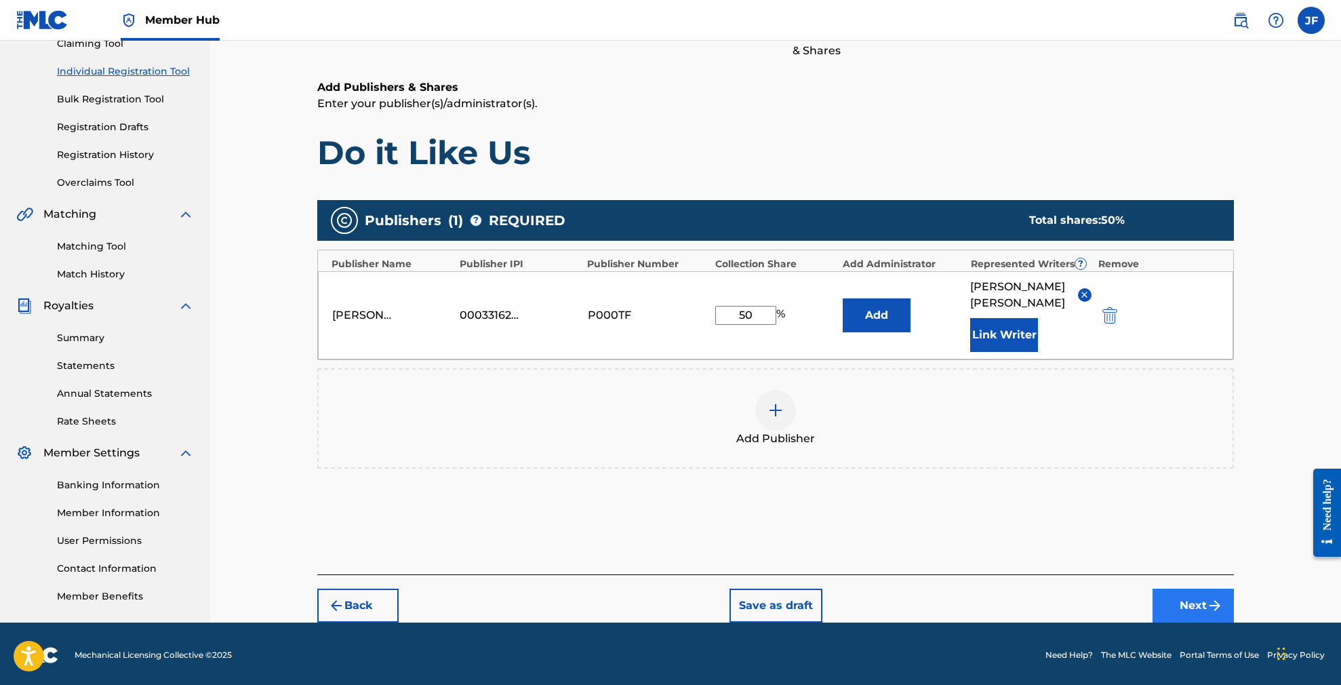
click at [1203, 603] on button "Next" at bounding box center [1193, 605] width 81 height 34
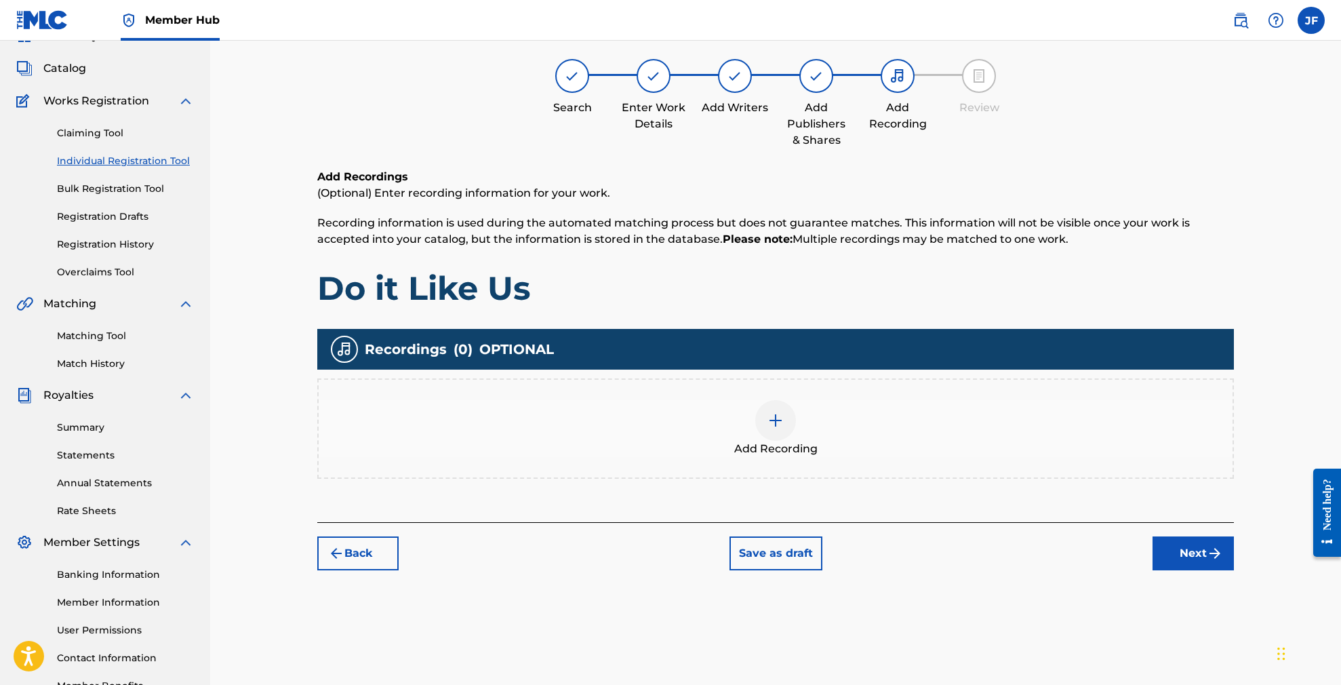
scroll to position [61, 0]
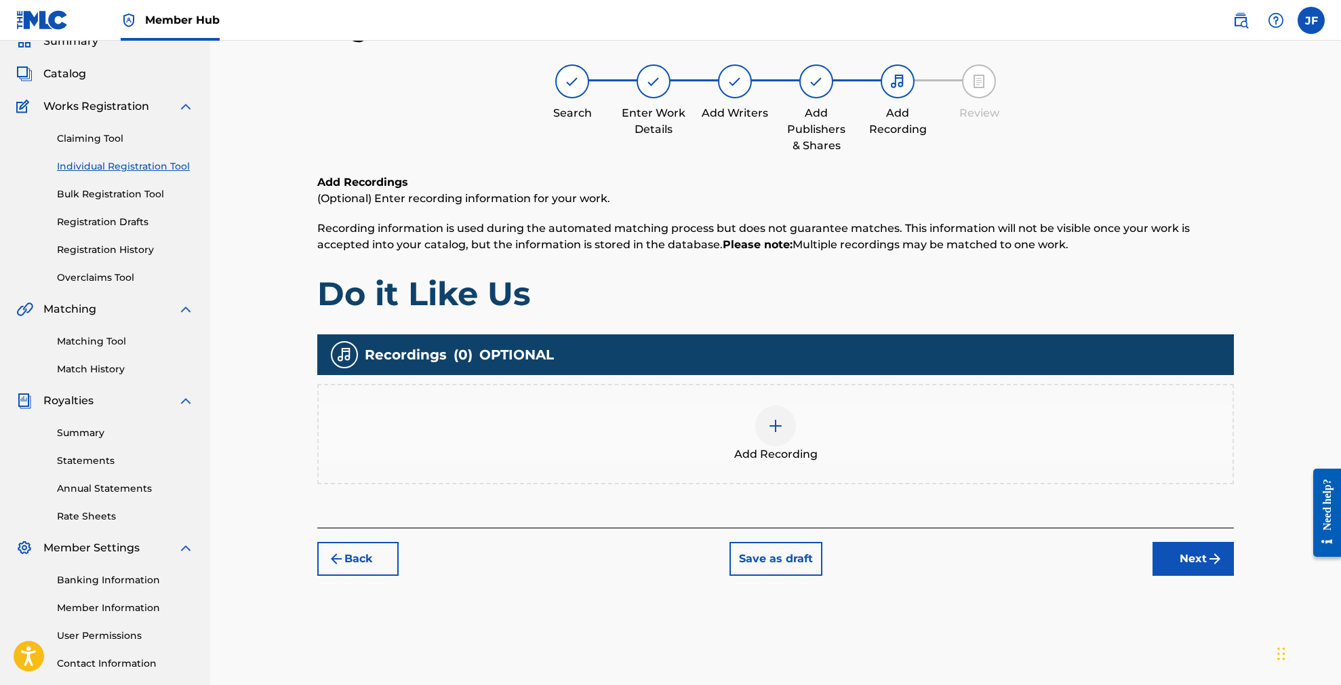
click at [771, 424] on img at bounding box center [775, 426] width 16 height 16
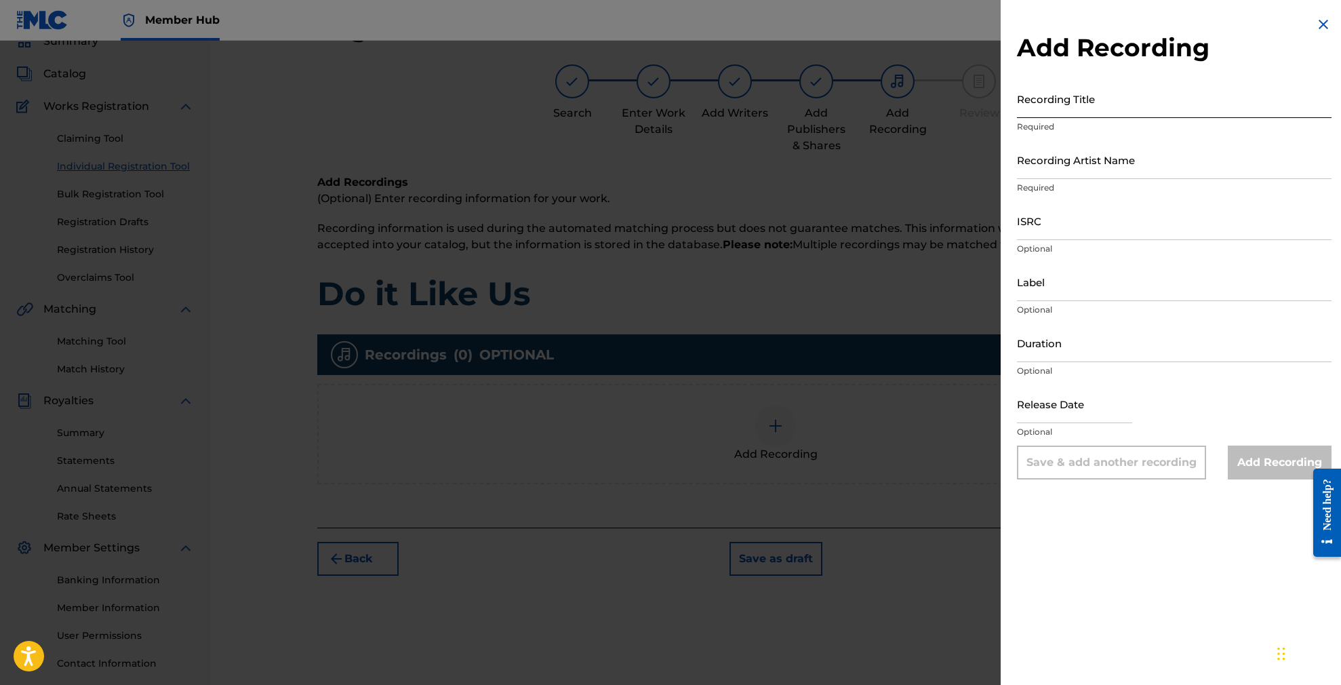
click at [1043, 104] on input "Recording Title" at bounding box center [1174, 98] width 315 height 39
paste input "DO IT LIKE US (FEAT. [PERSON_NAME], [PERSON_NAME] & [PERSON_NAME])"
type input "DO IT LIKE US (FEAT. [PERSON_NAME], [PERSON_NAME] & [PERSON_NAME])"
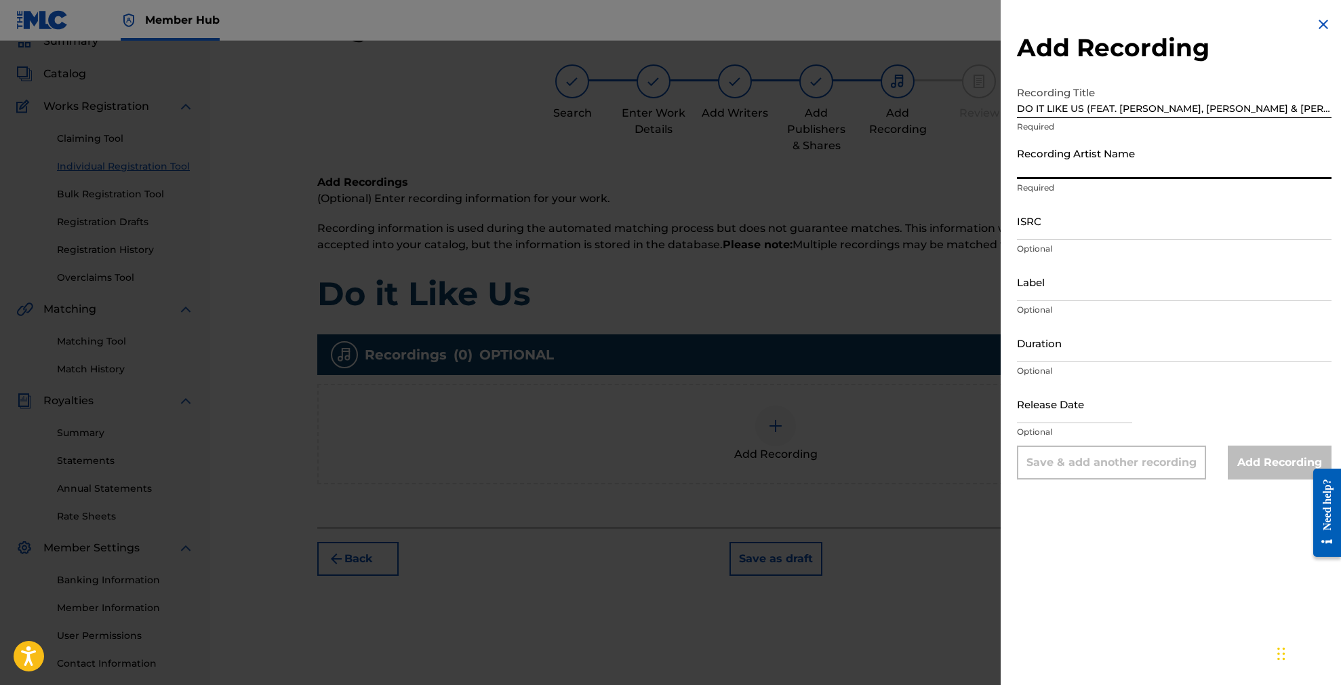
click at [1117, 167] on input "Recording Artist Name" at bounding box center [1174, 159] width 315 height 39
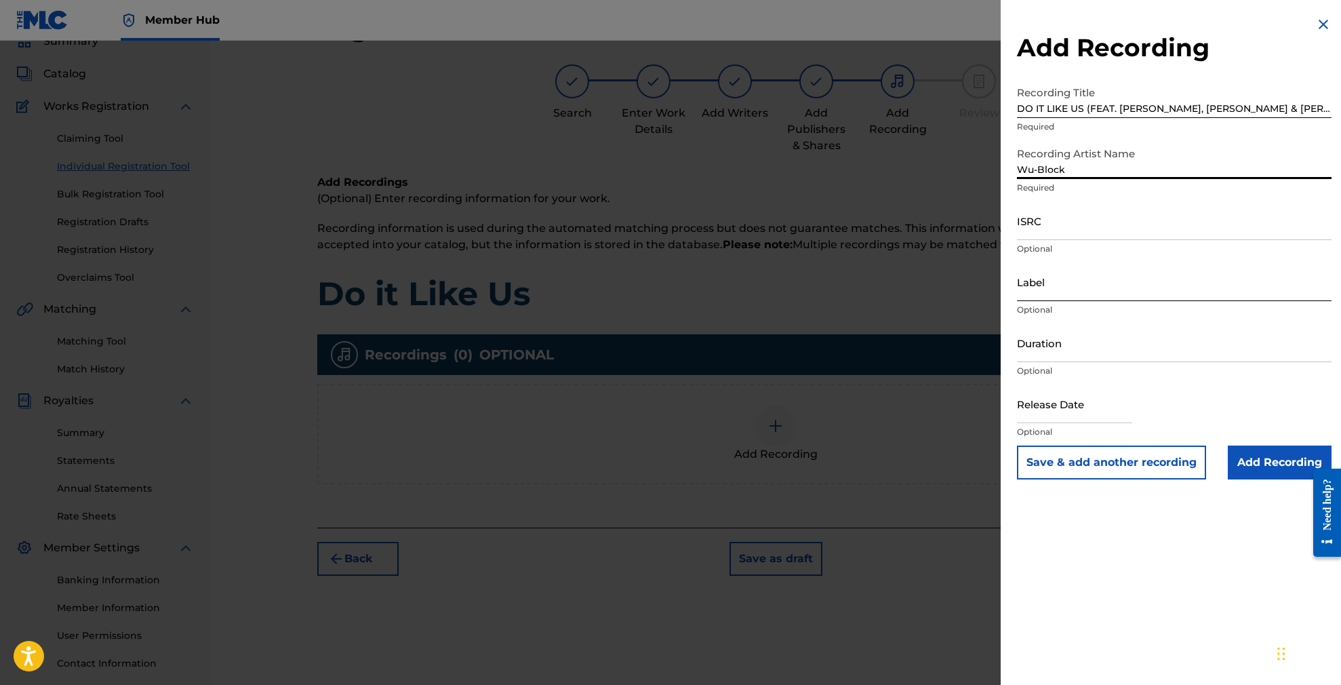
type input "Wu-Block"
click at [1036, 285] on input "Label" at bounding box center [1174, 281] width 315 height 39
paste input "EONE MUSIC"
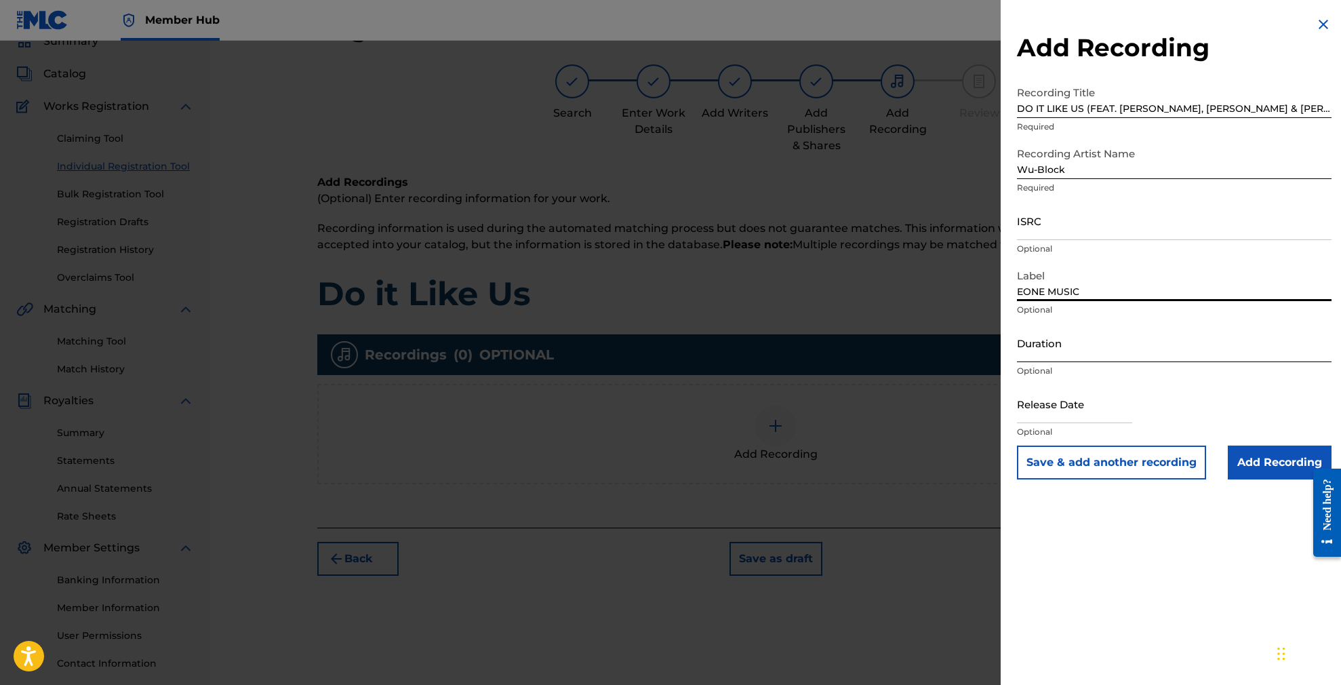
type input "EONE MUSIC"
click at [1040, 342] on input "Duration" at bounding box center [1174, 342] width 315 height 39
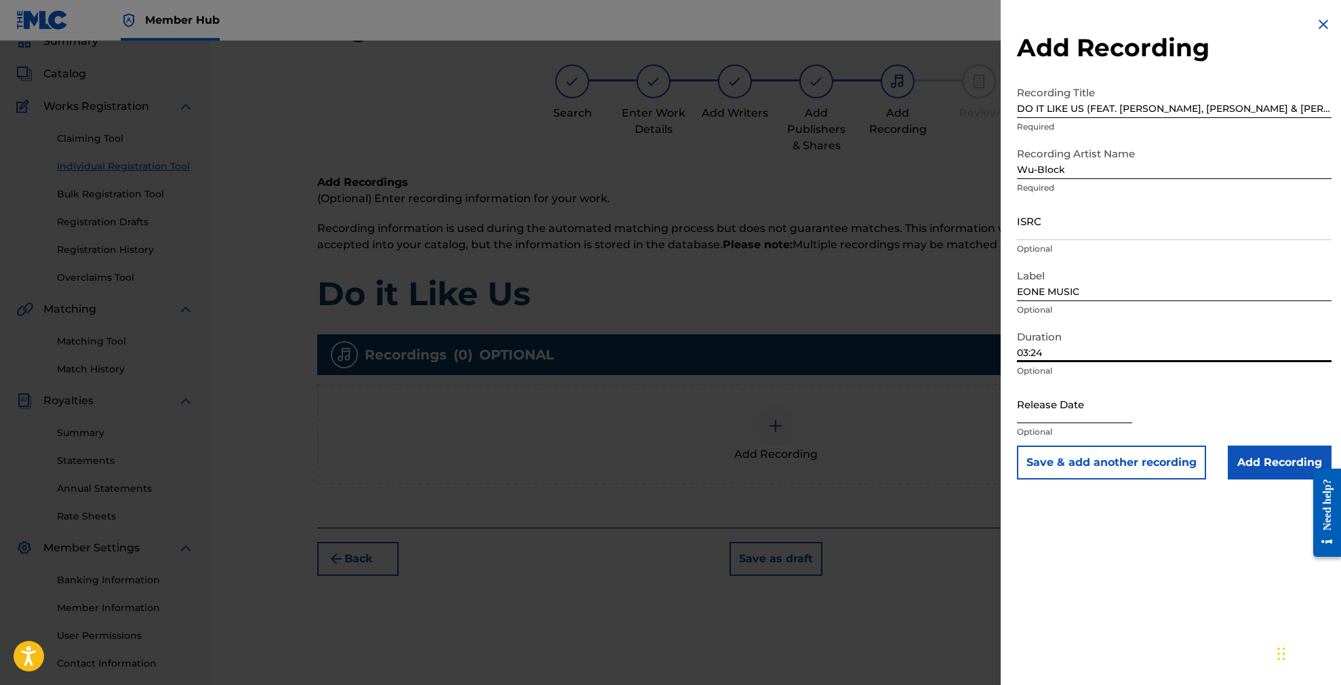
type input "03:24"
click at [1066, 406] on input "text" at bounding box center [1074, 403] width 115 height 39
select select "8"
select select "2025"
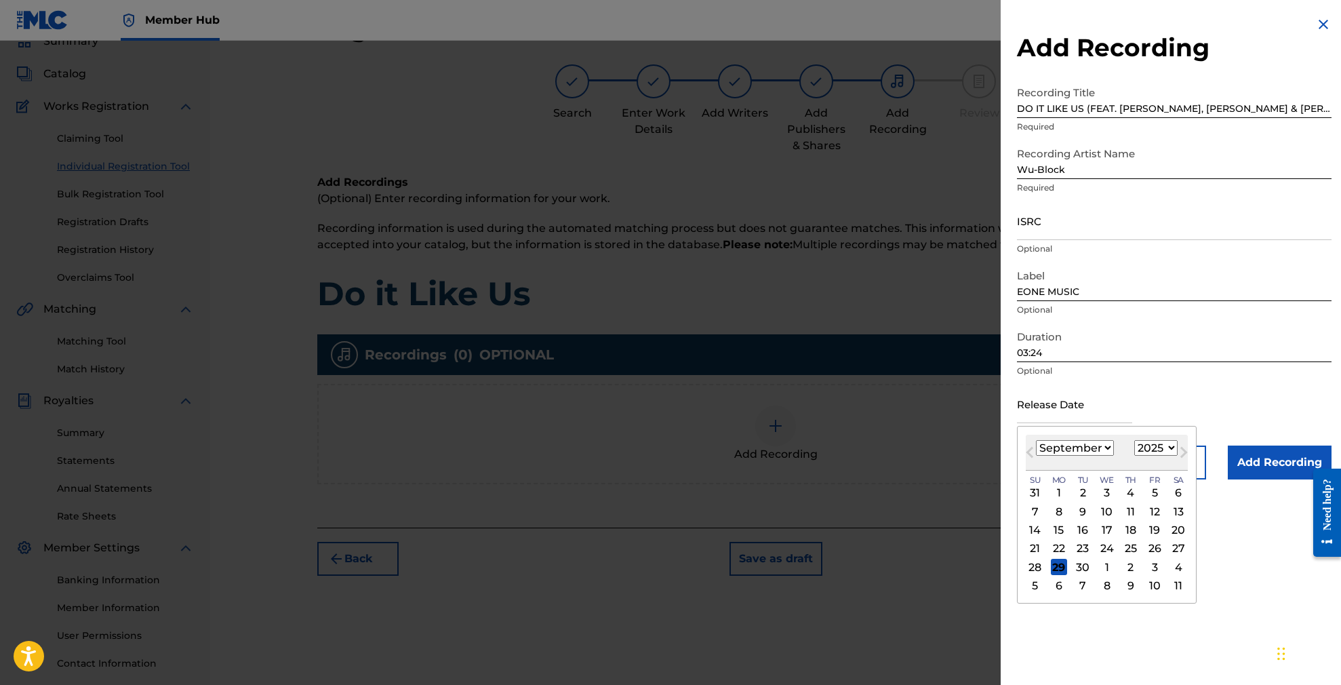
select select "10"
click at [1102, 526] on div "12" at bounding box center [1107, 530] width 16 height 16
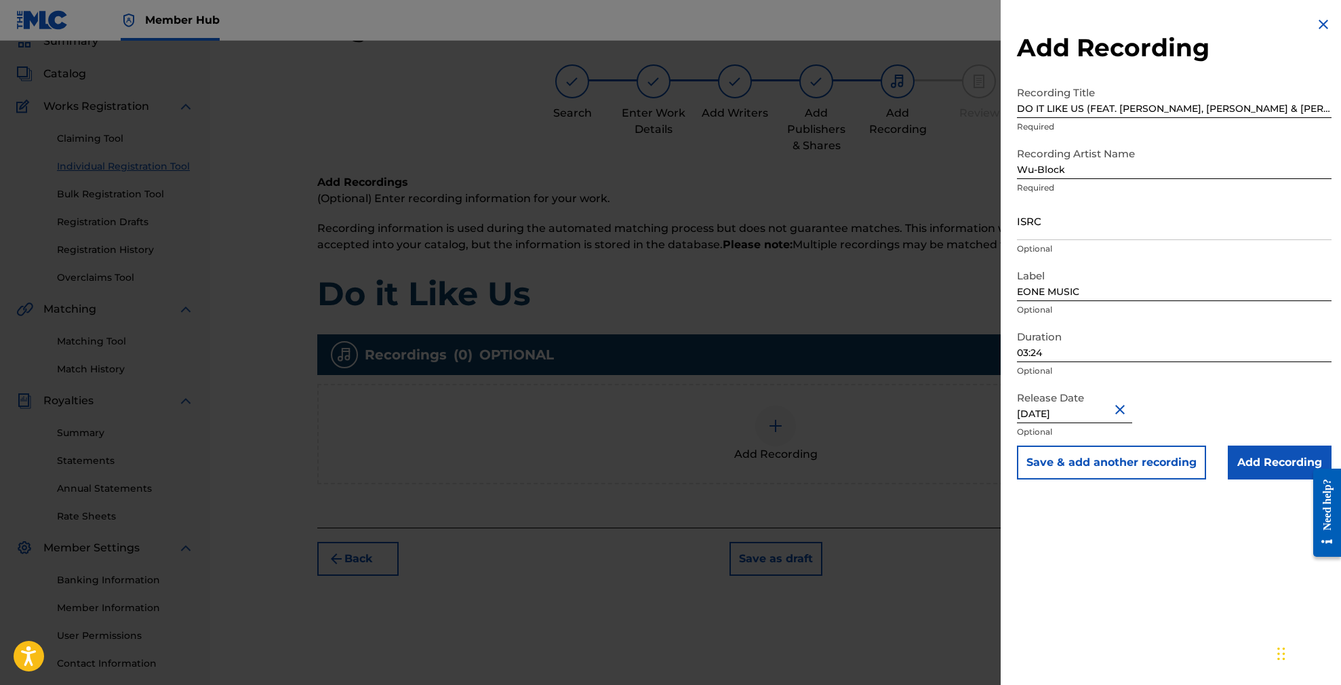
type input "[DATE]"
click at [1077, 413] on input "[DATE]" at bounding box center [1074, 403] width 115 height 39
select select "10"
select select "2025"
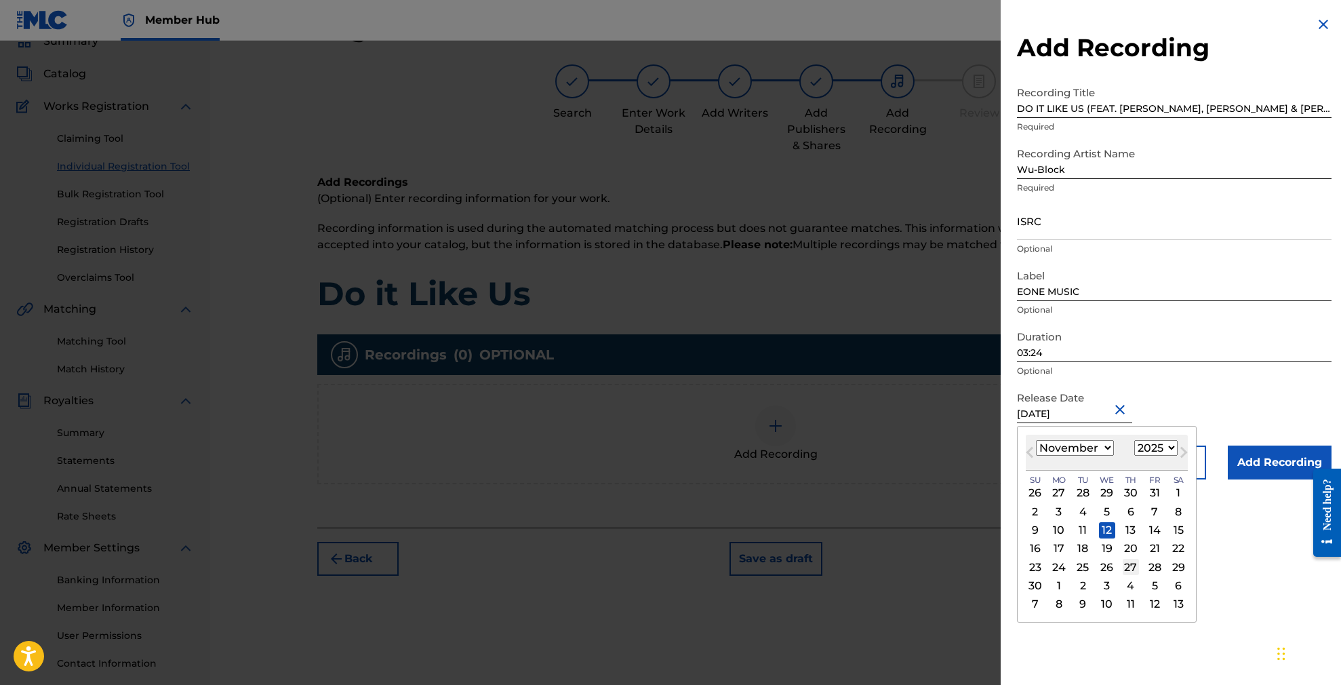
click at [1123, 566] on div "27" at bounding box center [1131, 567] width 16 height 16
type input "[DATE]"
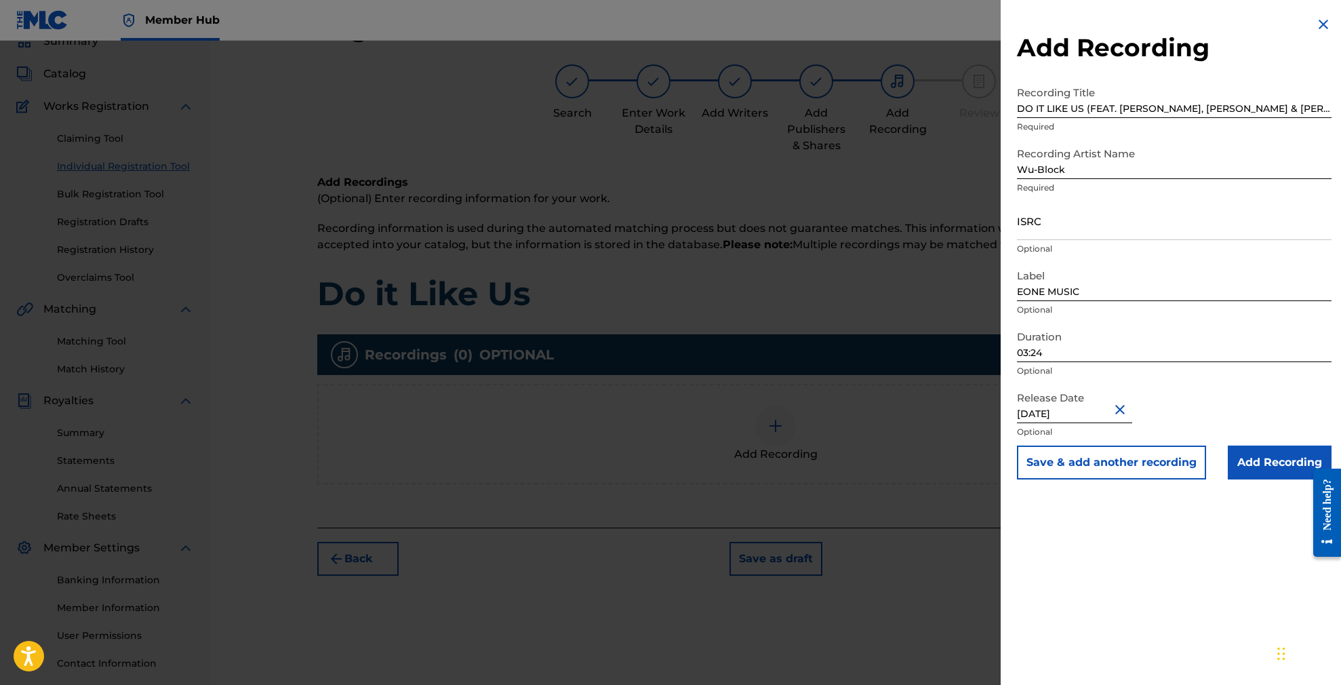
click at [1105, 412] on input "[DATE]" at bounding box center [1074, 403] width 115 height 39
select select "10"
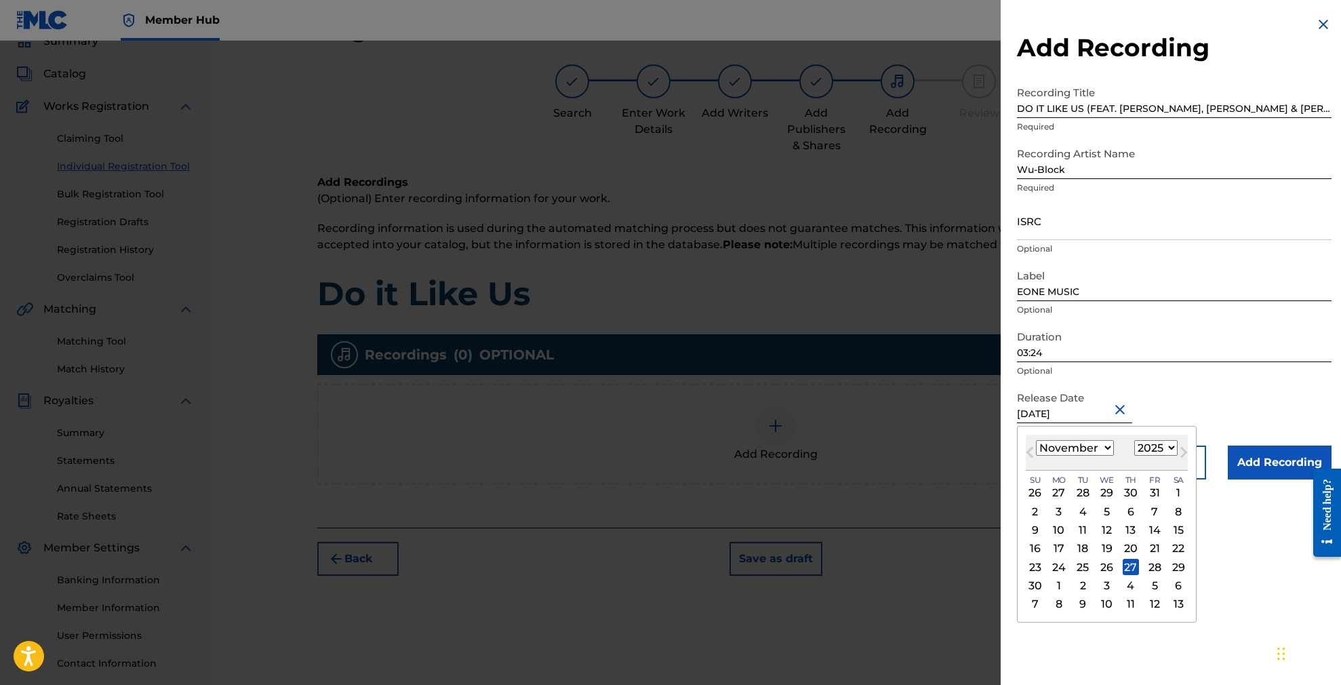
select select "2012"
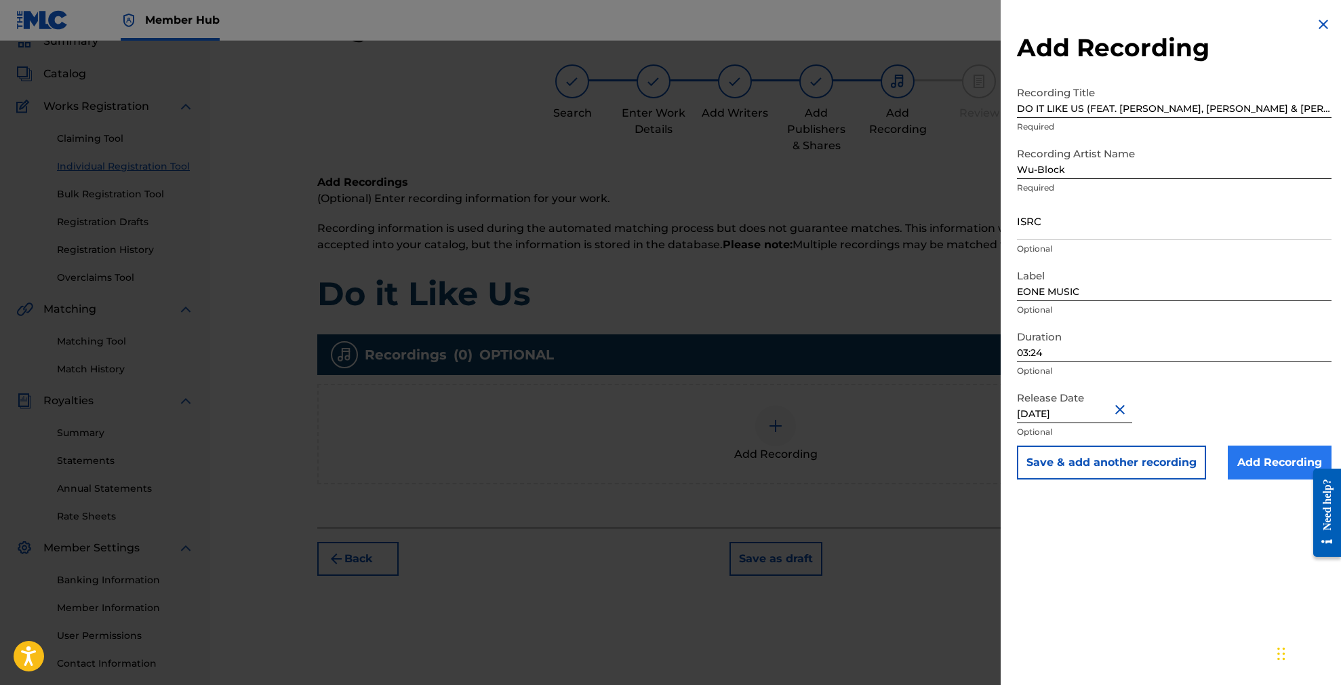
click at [1254, 458] on input "Add Recording" at bounding box center [1280, 462] width 104 height 34
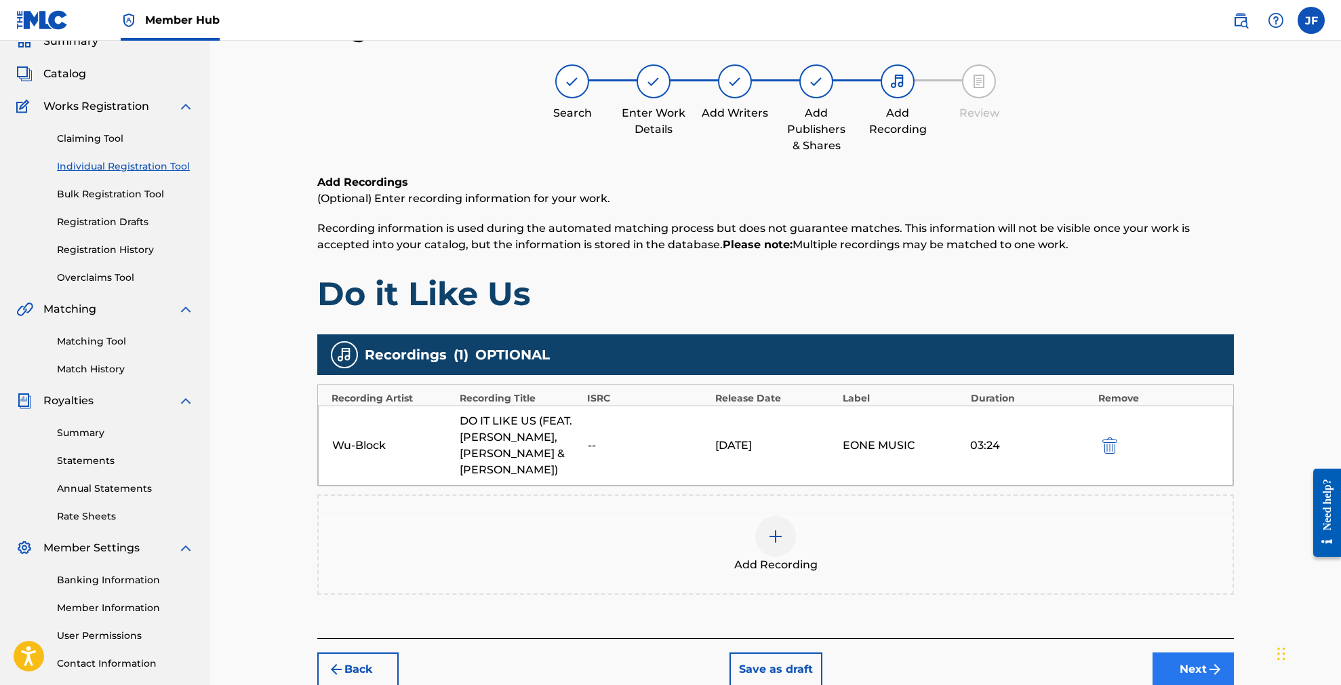
click at [1175, 670] on button "Next" at bounding box center [1193, 669] width 81 height 34
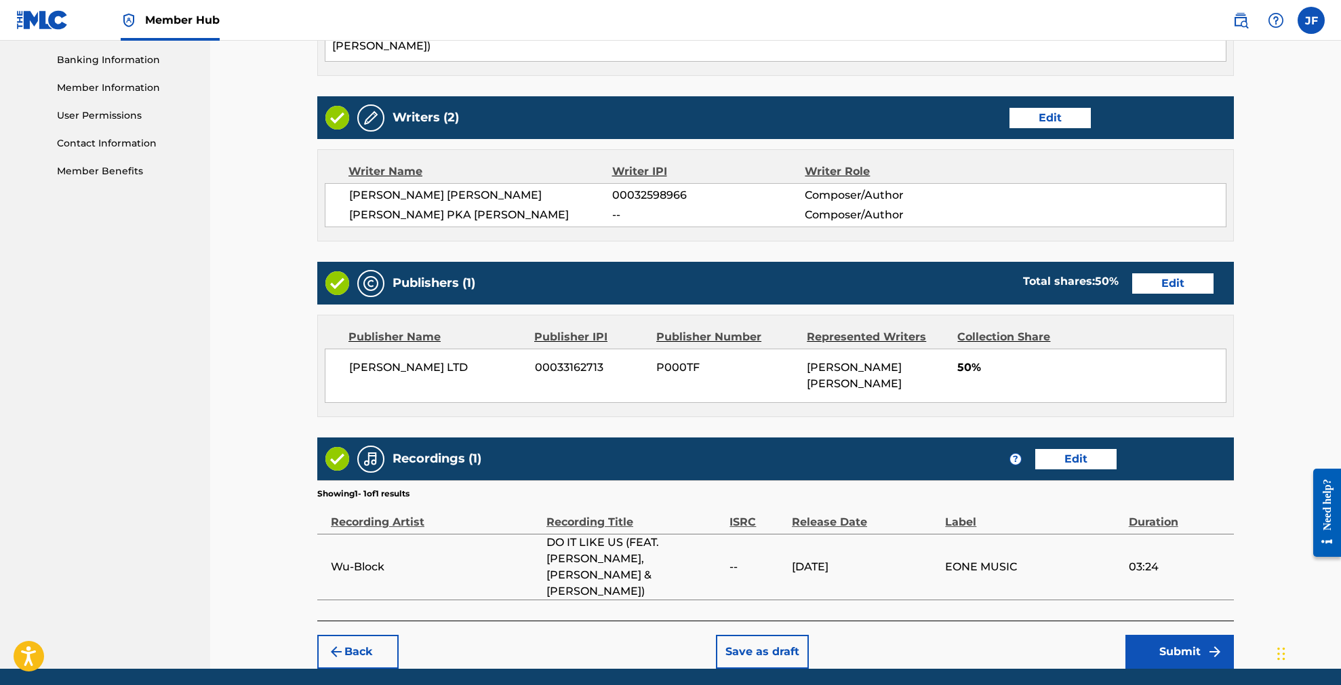
scroll to position [580, 0]
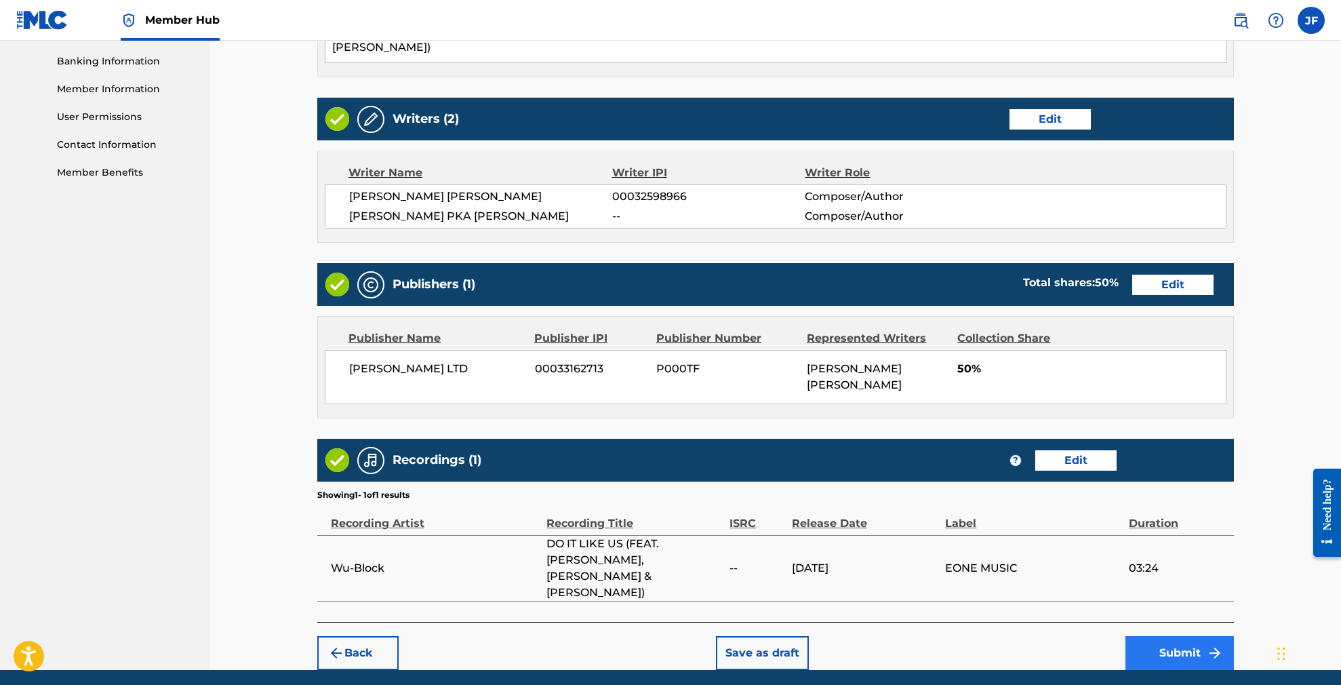
click at [1179, 636] on button "Submit" at bounding box center [1179, 653] width 108 height 34
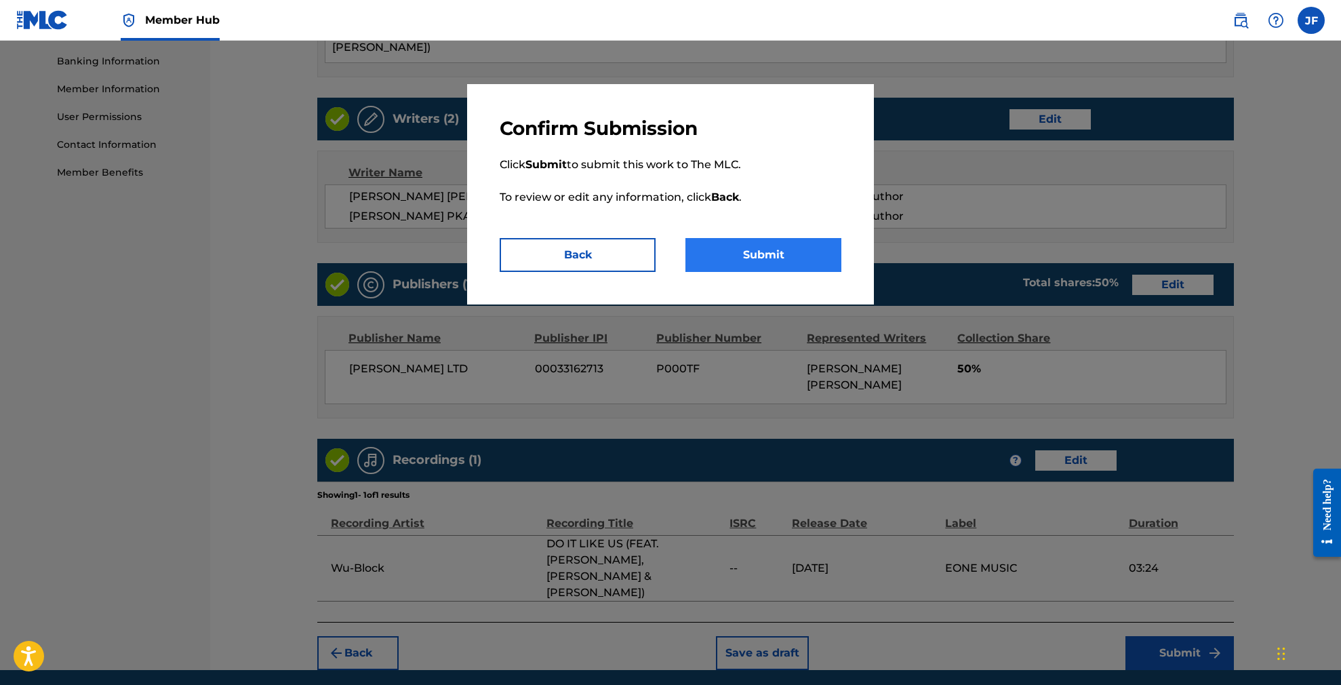
click at [778, 254] on button "Submit" at bounding box center [763, 255] width 156 height 34
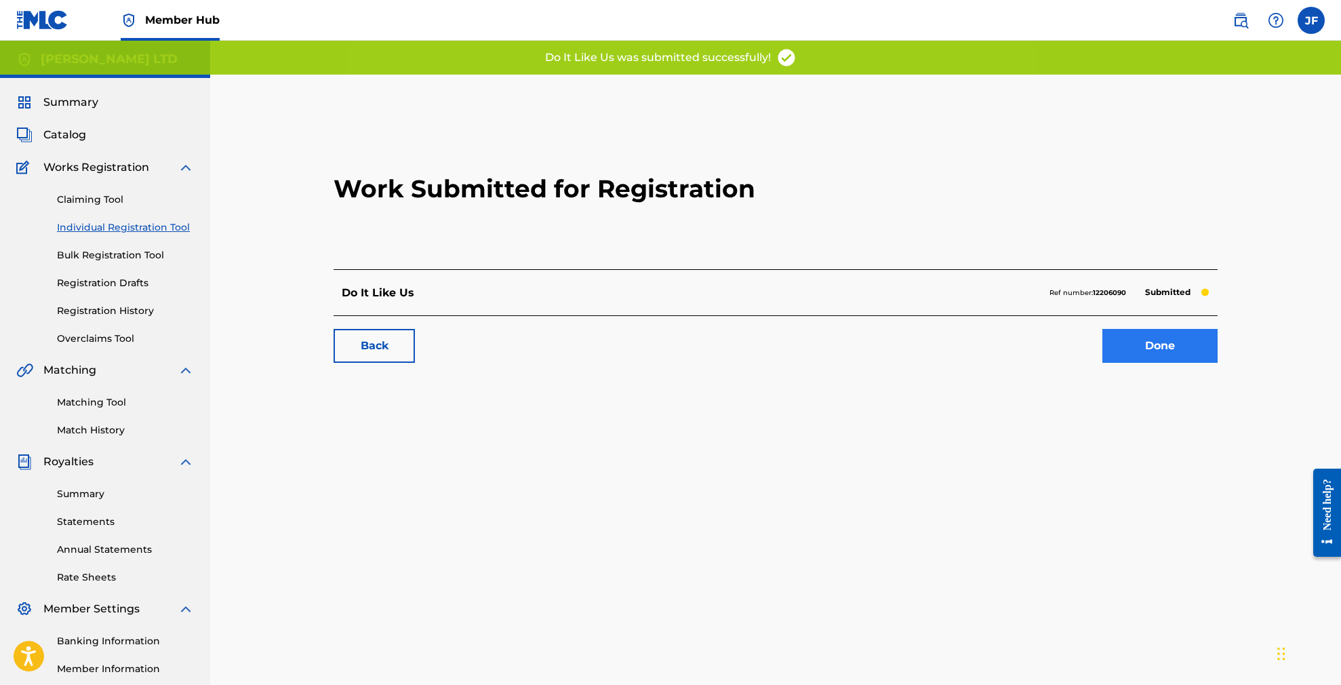
click at [1171, 351] on link "Done" at bounding box center [1159, 346] width 115 height 34
